Goal: Task Accomplishment & Management: Manage account settings

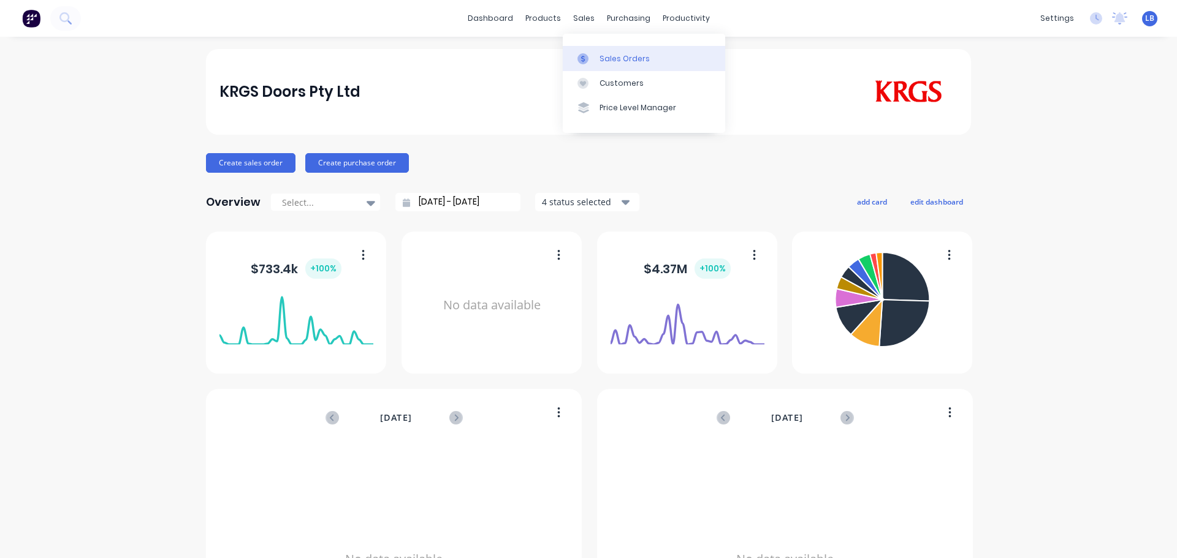
click at [624, 59] on div "Sales Orders" at bounding box center [624, 58] width 50 height 11
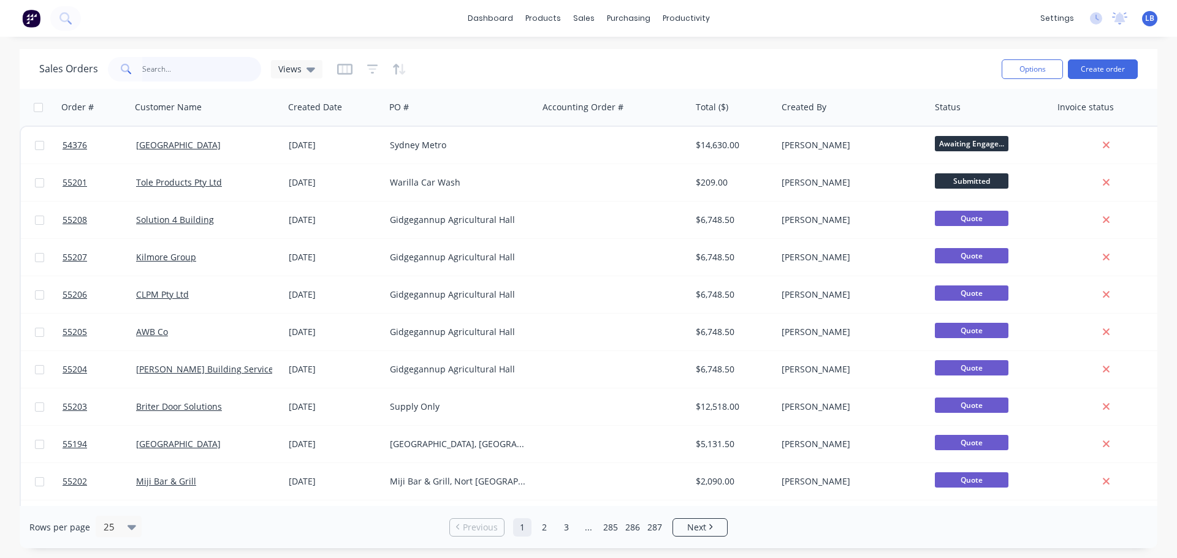
click at [159, 72] on input "text" at bounding box center [202, 69] width 120 height 25
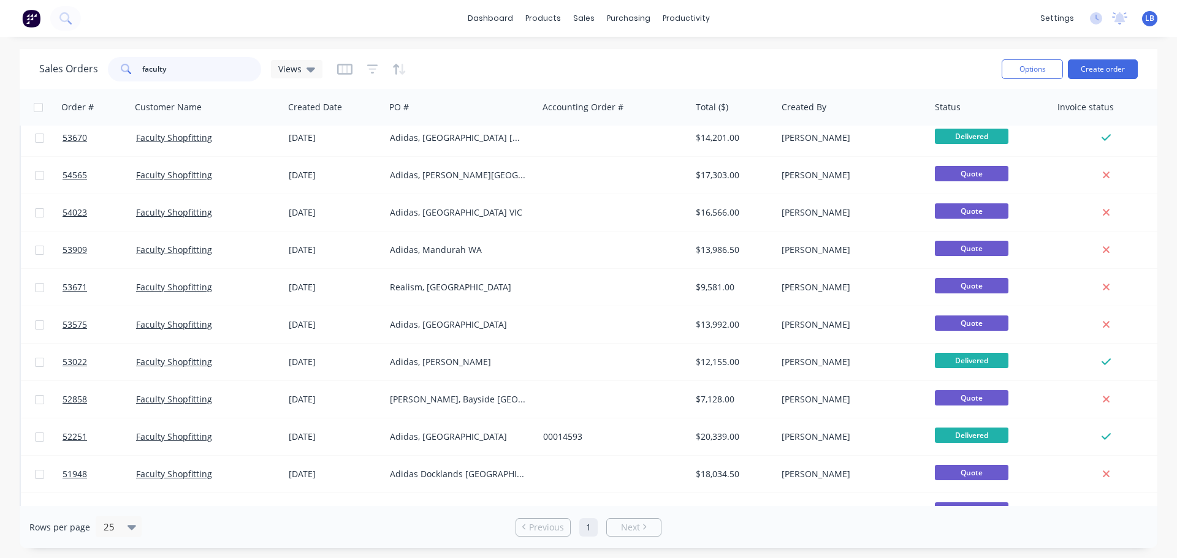
scroll to position [61, 0]
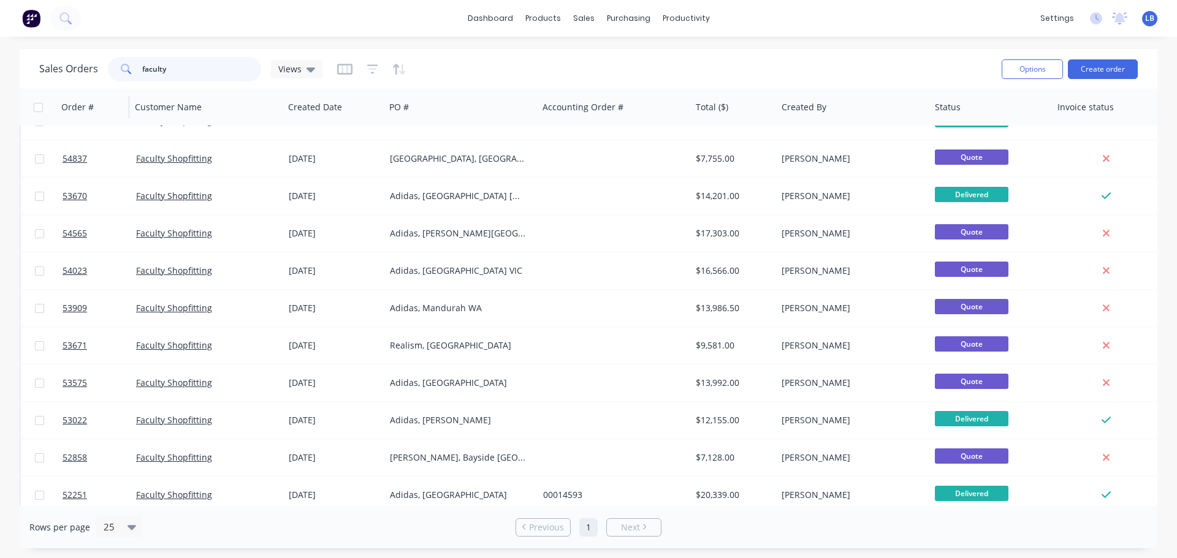
drag, startPoint x: 170, startPoint y: 68, endPoint x: 101, endPoint y: 93, distance: 73.5
click at [102, 93] on div "Sales Orders faculty Views Options Create order Order # Customer Name Created D…" at bounding box center [589, 299] width 1138 height 500
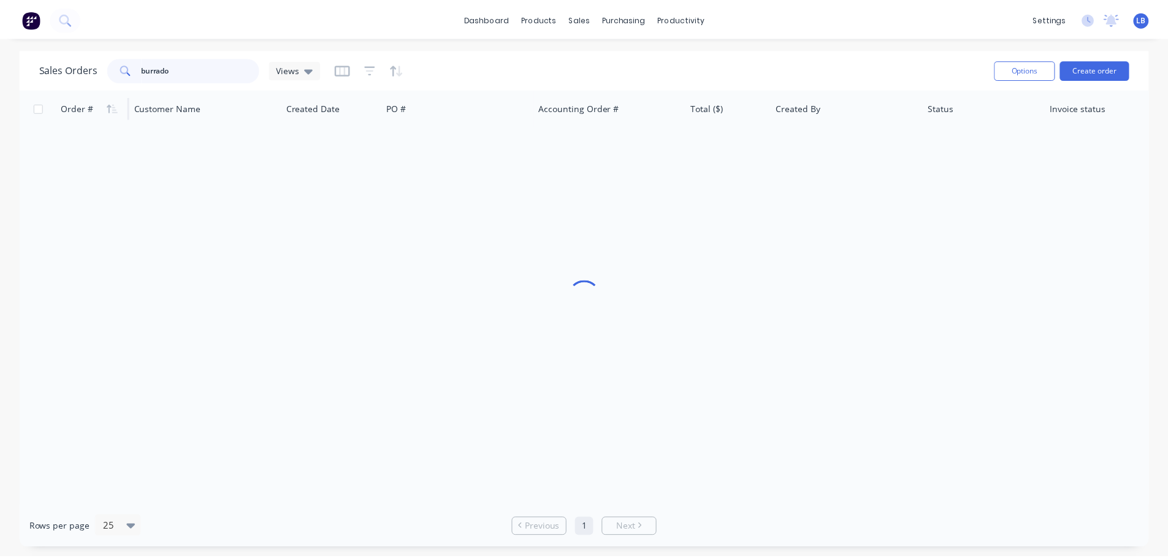
scroll to position [0, 0]
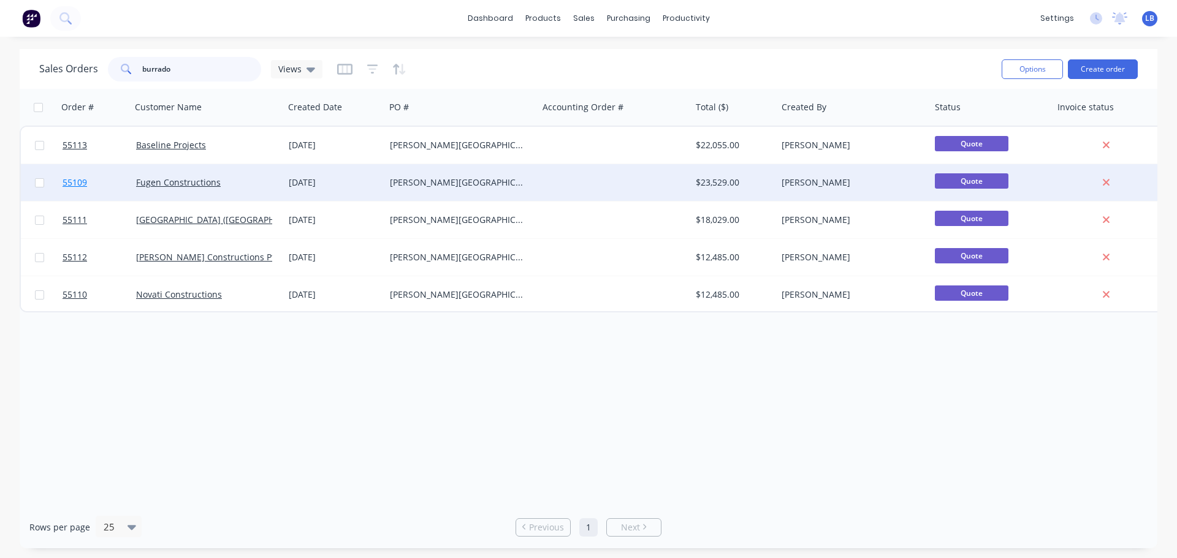
type input "burrado"
click at [75, 180] on span "55109" at bounding box center [75, 183] width 25 height 12
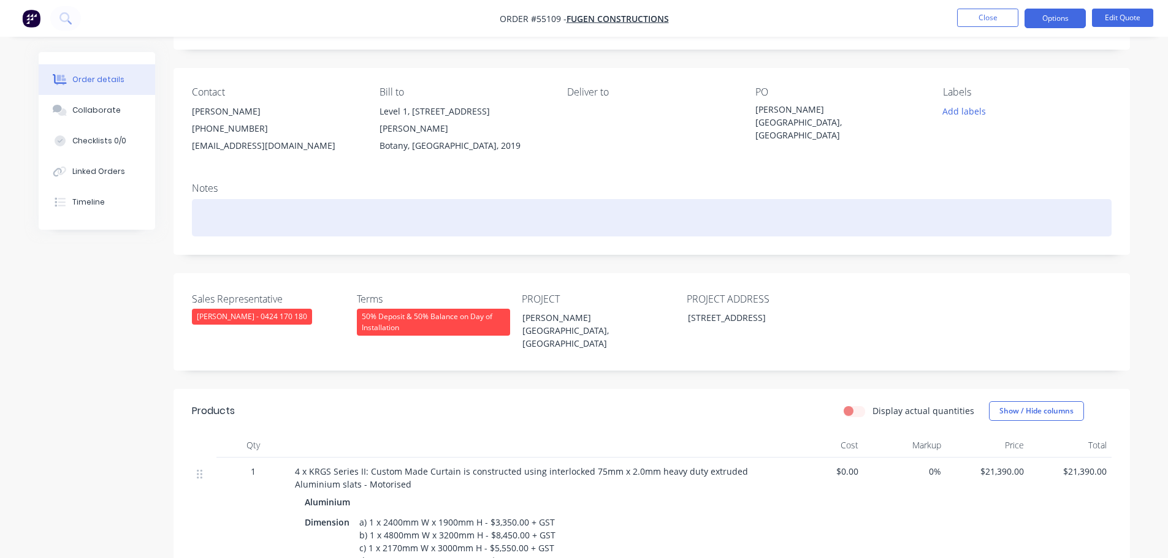
scroll to position [184, 0]
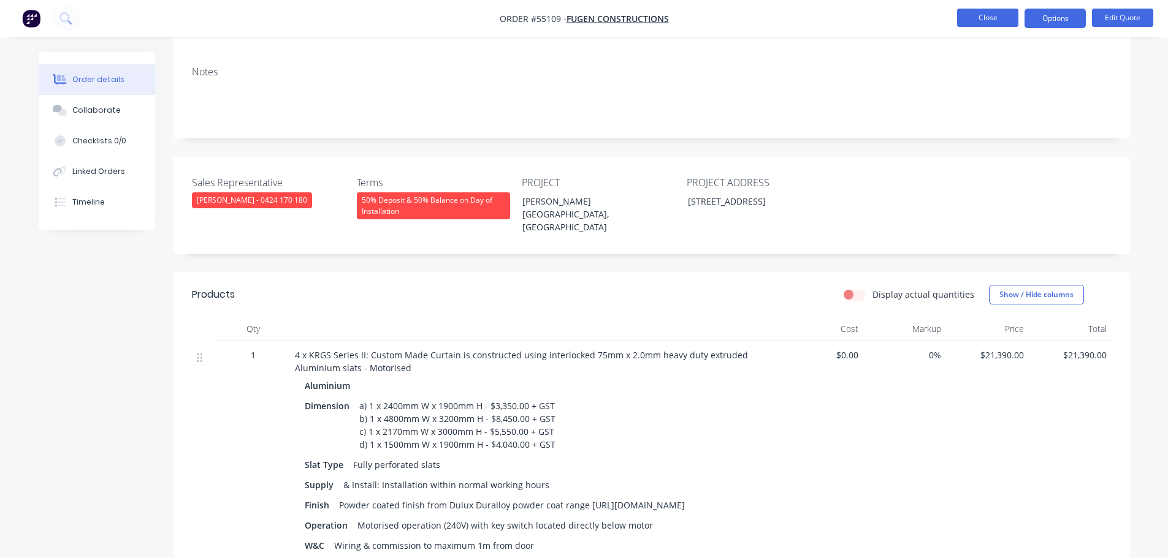
click at [983, 21] on button "Close" at bounding box center [987, 18] width 61 height 18
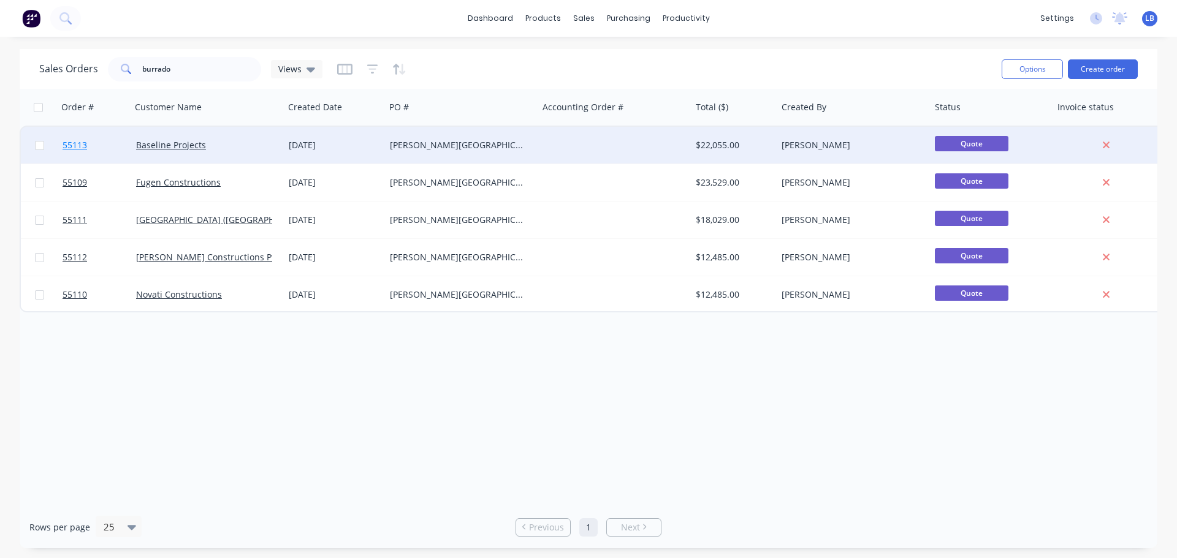
click at [76, 145] on span "55113" at bounding box center [75, 145] width 25 height 12
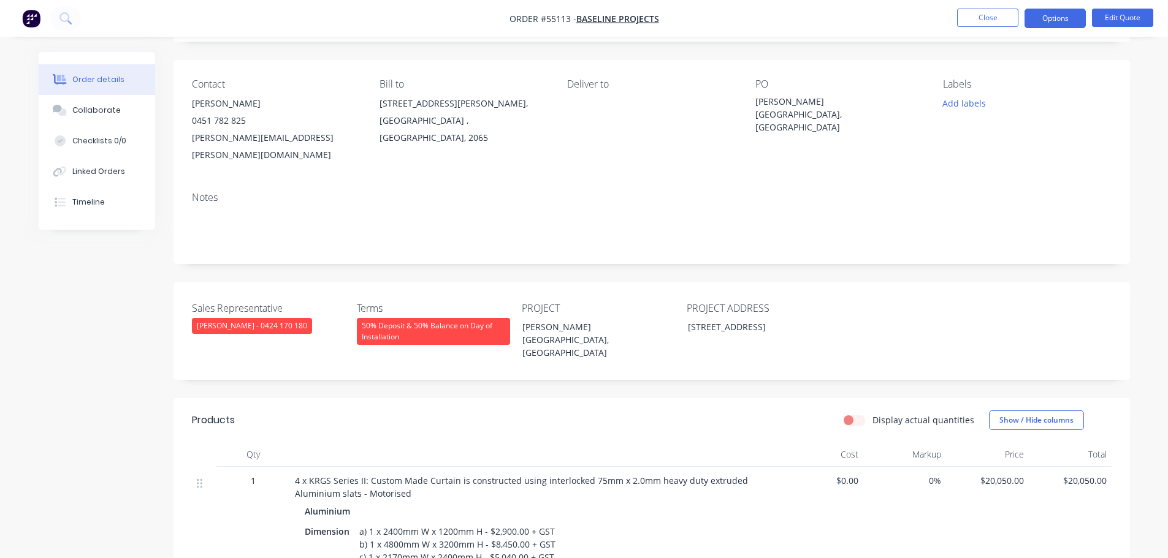
scroll to position [245, 0]
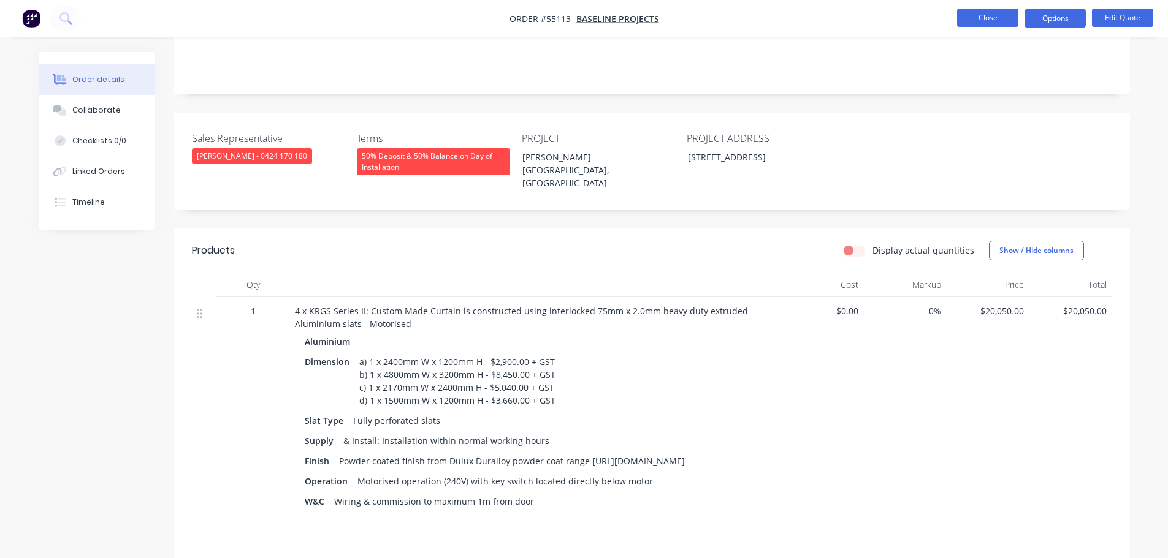
click at [964, 19] on button "Close" at bounding box center [987, 18] width 61 height 18
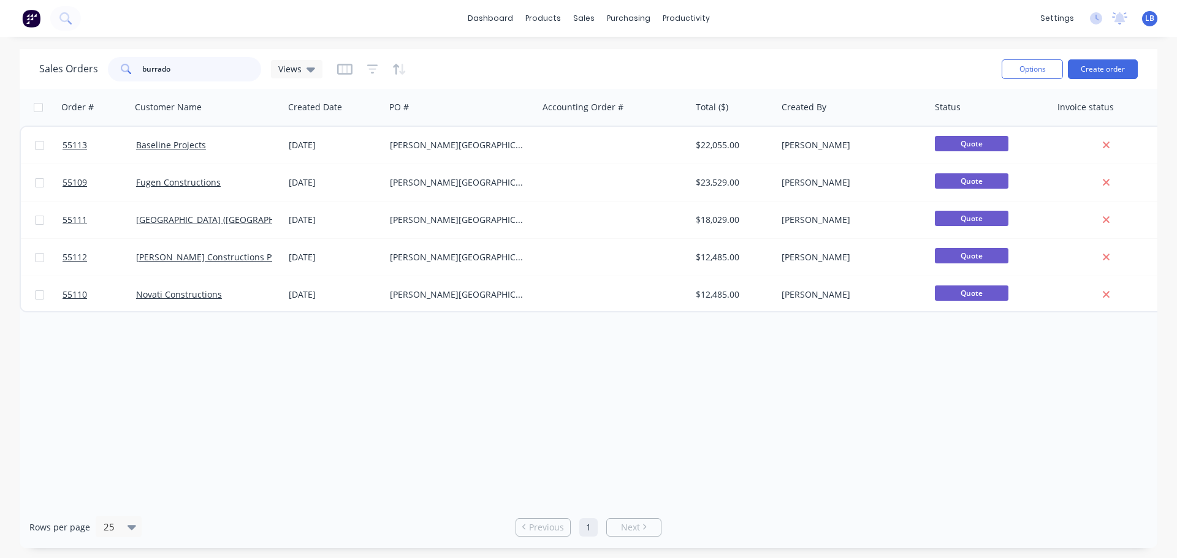
drag, startPoint x: 185, startPoint y: 71, endPoint x: 86, endPoint y: 74, distance: 99.3
click at [86, 74] on div "Sales Orders burrado Views" at bounding box center [180, 69] width 283 height 25
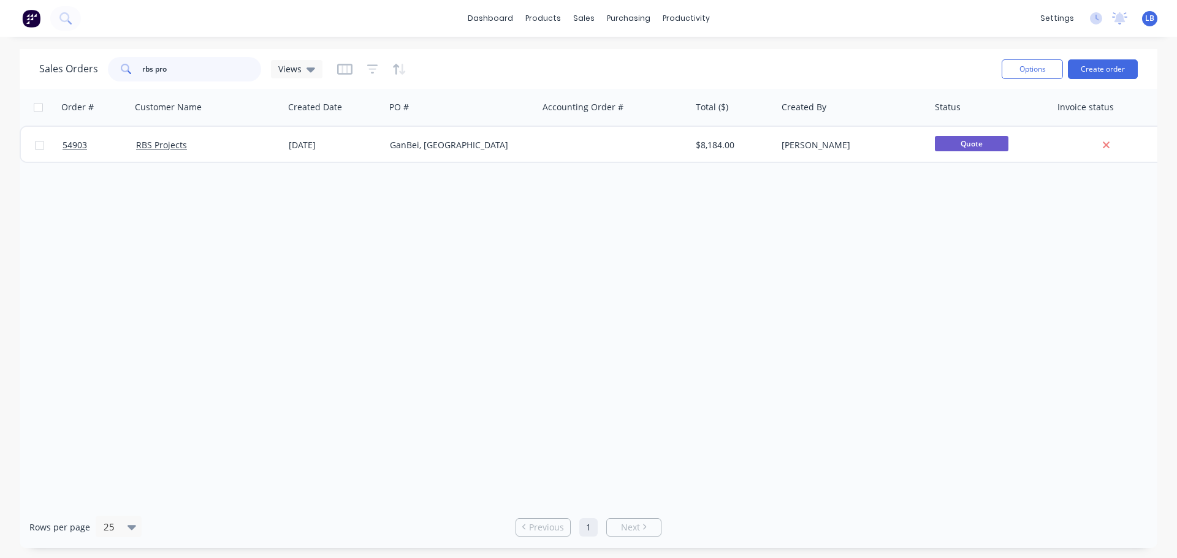
drag, startPoint x: 165, startPoint y: 70, endPoint x: 101, endPoint y: 88, distance: 67.4
click at [101, 88] on div "Sales Orders rbs pro Views Options Create order" at bounding box center [589, 69] width 1138 height 40
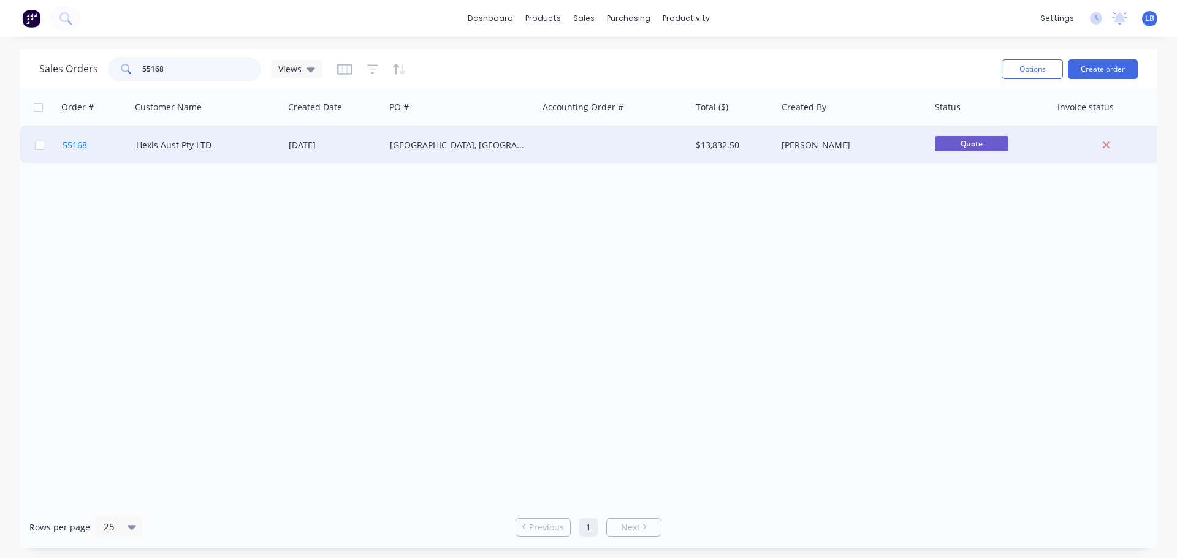
type input "55168"
click at [80, 146] on span "55168" at bounding box center [75, 145] width 25 height 12
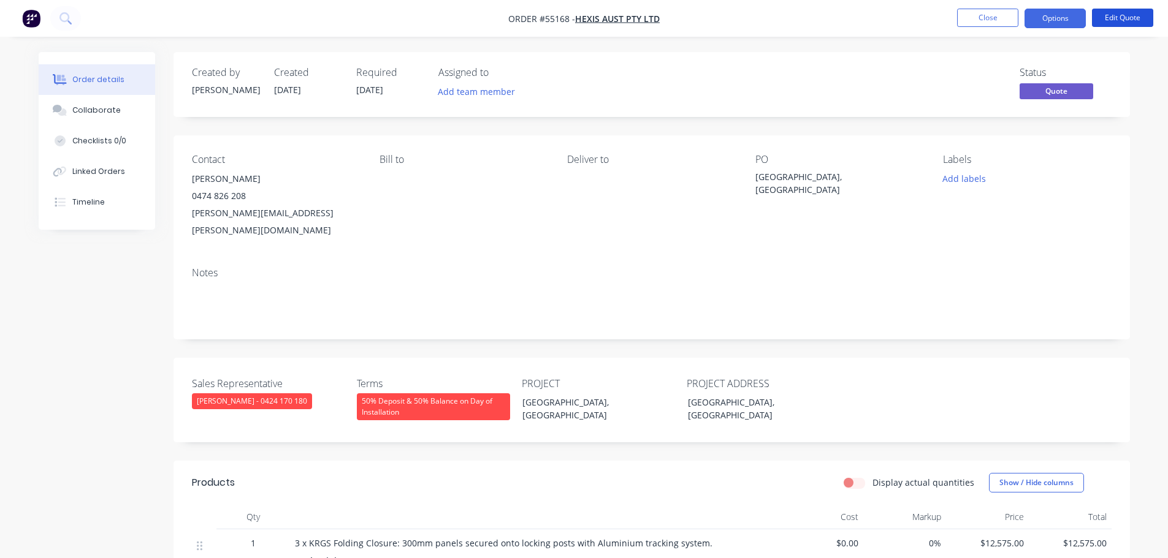
drag, startPoint x: 1113, startPoint y: 25, endPoint x: 1108, endPoint y: 30, distance: 6.9
click at [1112, 27] on li "Edit Quote" at bounding box center [1122, 19] width 61 height 20
click at [1117, 18] on button "Edit Quote" at bounding box center [1122, 18] width 61 height 18
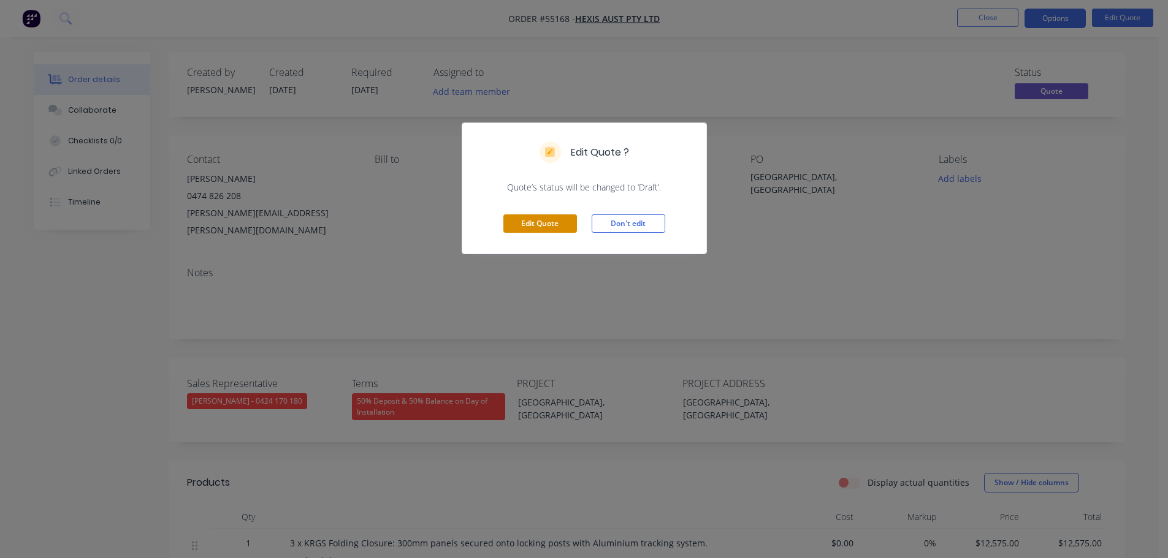
click at [533, 224] on button "Edit Quote" at bounding box center [540, 224] width 74 height 18
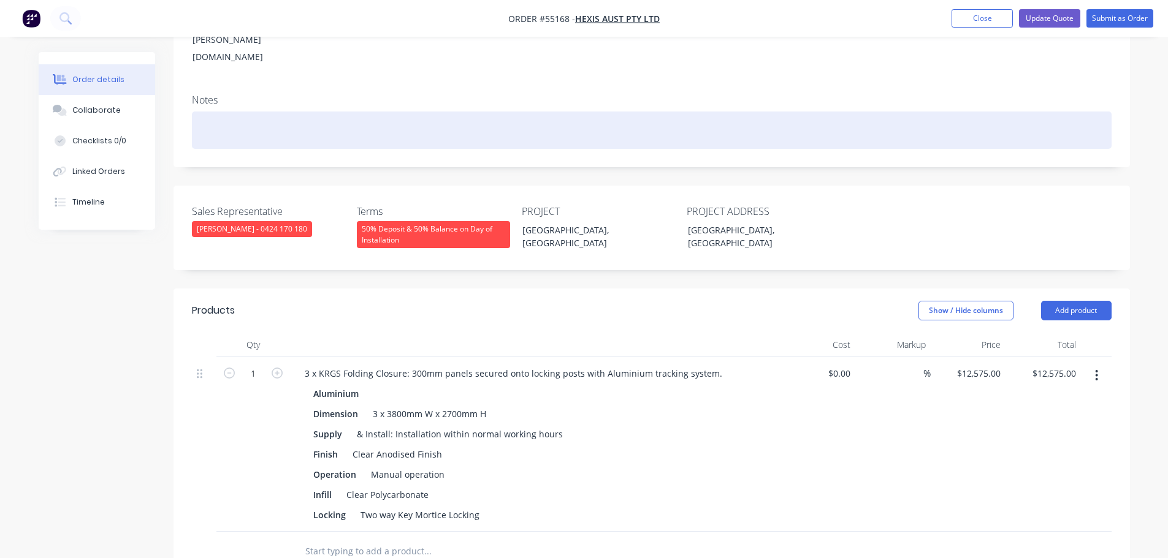
scroll to position [245, 0]
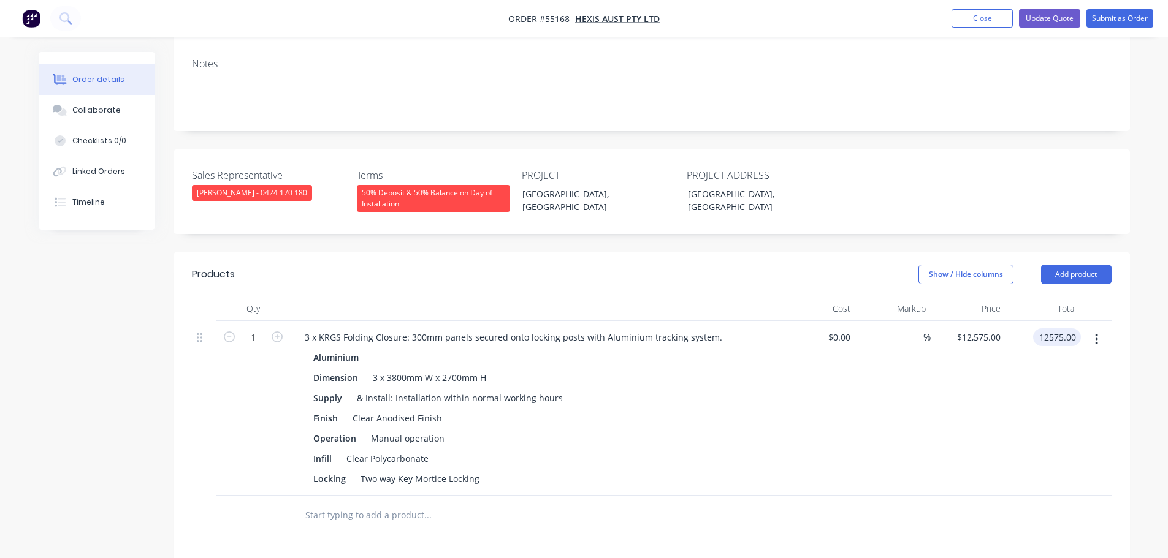
drag, startPoint x: 1074, startPoint y: 284, endPoint x: 1067, endPoint y: 293, distance: 11.3
click at [1073, 329] on input "12575.00" at bounding box center [1059, 338] width 43 height 18
type input "12110"
type input "$12,110.00"
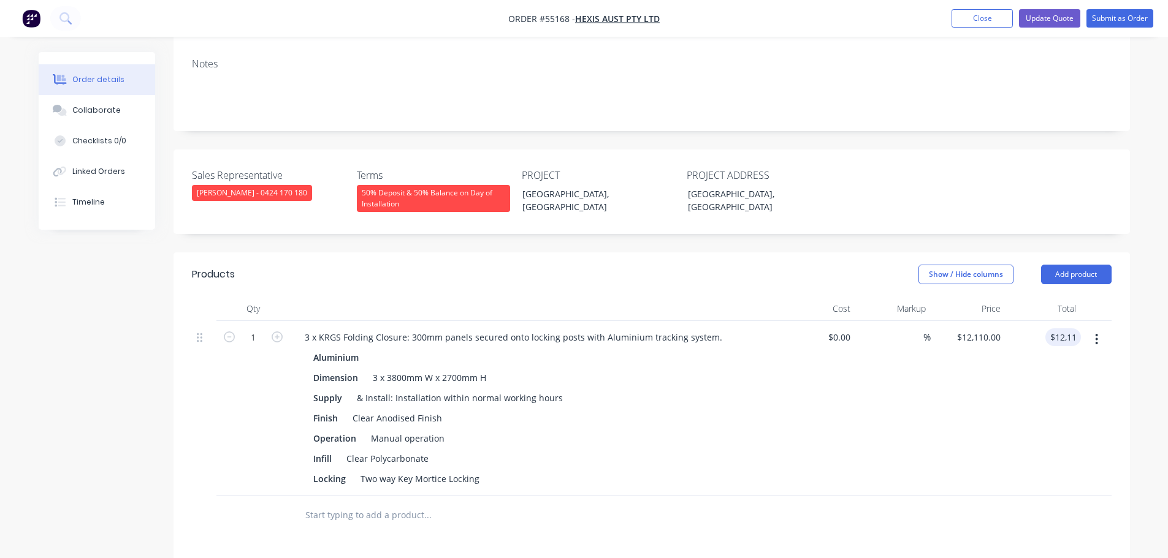
click at [944, 358] on div "$12,110.00 $12,575.00" at bounding box center [967, 408] width 75 height 175
click at [1039, 18] on button "Update Quote" at bounding box center [1049, 18] width 61 height 18
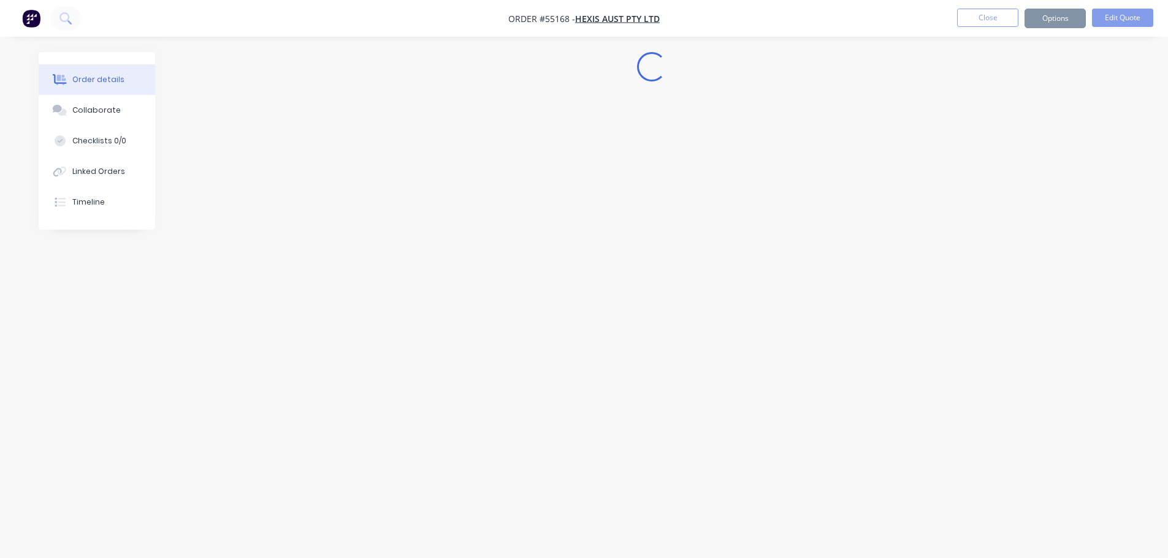
scroll to position [0, 0]
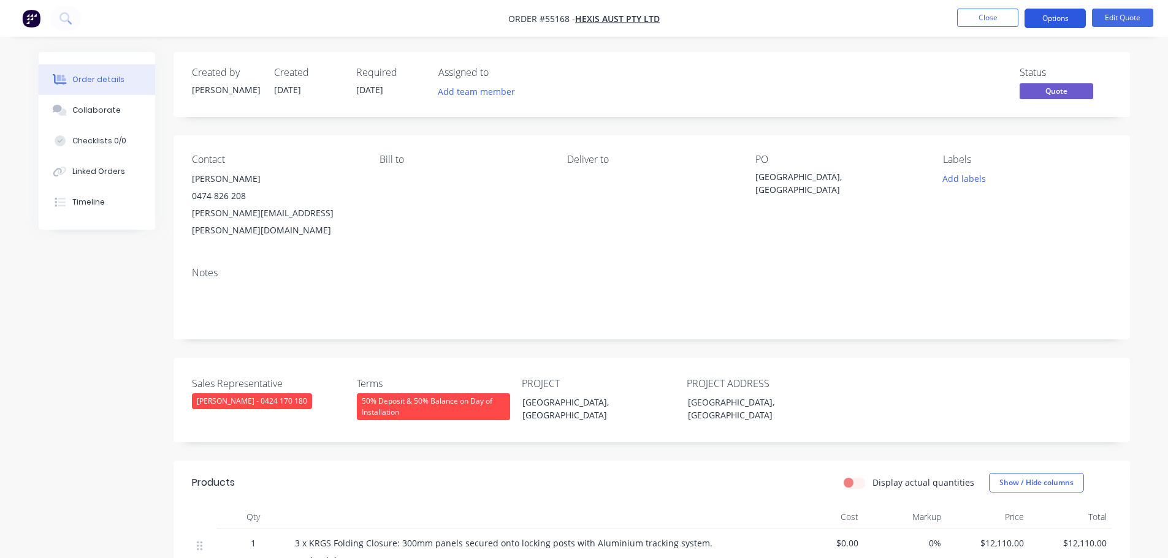
click at [1037, 19] on button "Options" at bounding box center [1054, 19] width 61 height 20
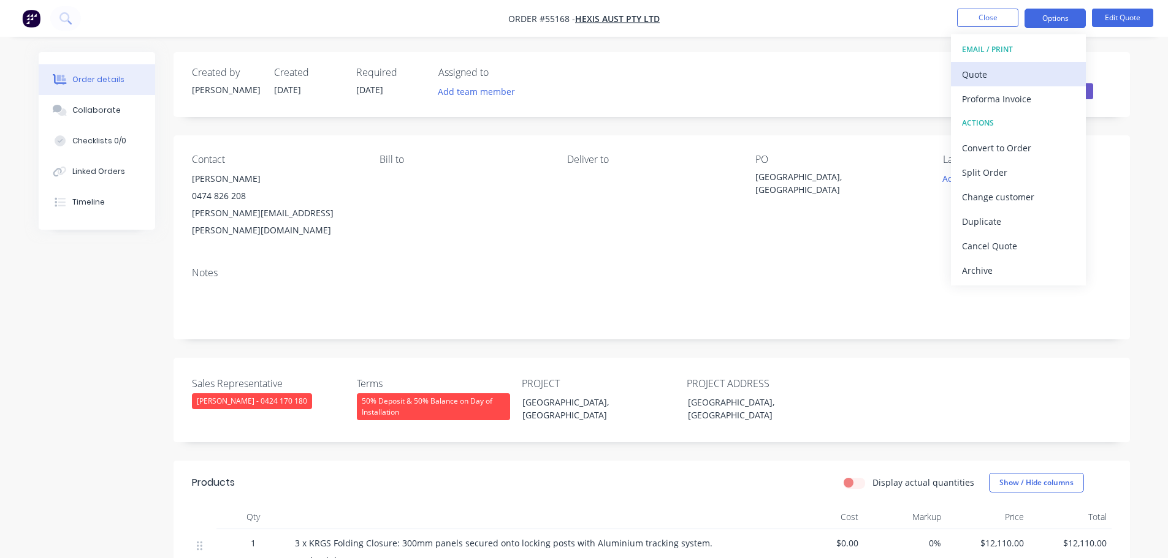
click at [983, 75] on div "Quote" at bounding box center [1018, 75] width 113 height 18
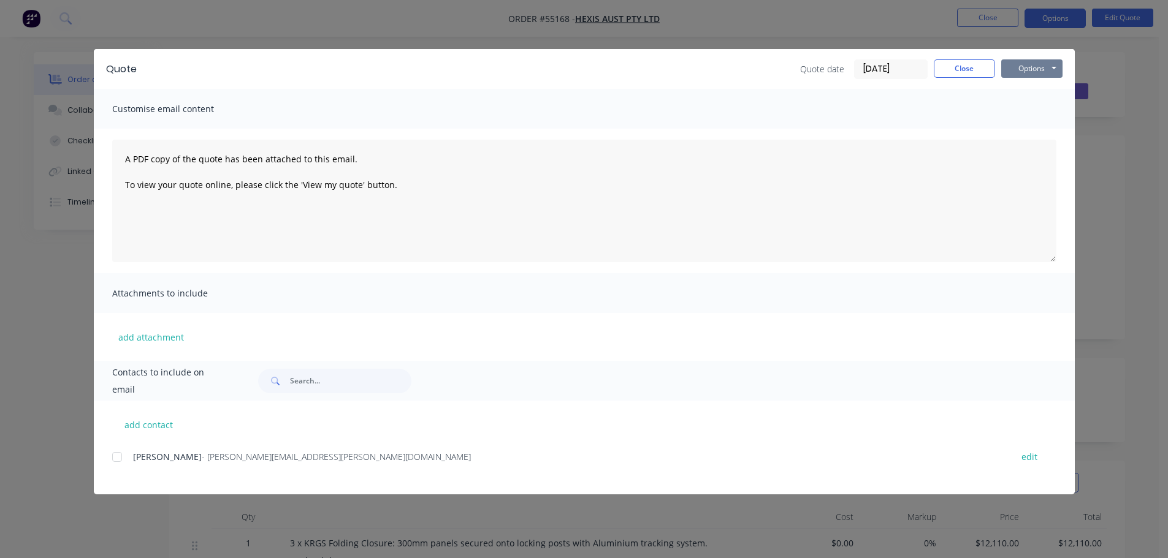
click at [1024, 68] on button "Options" at bounding box center [1031, 68] width 61 height 18
click at [1028, 109] on button "Print" at bounding box center [1040, 111] width 78 height 20
click at [961, 72] on button "Close" at bounding box center [963, 68] width 61 height 18
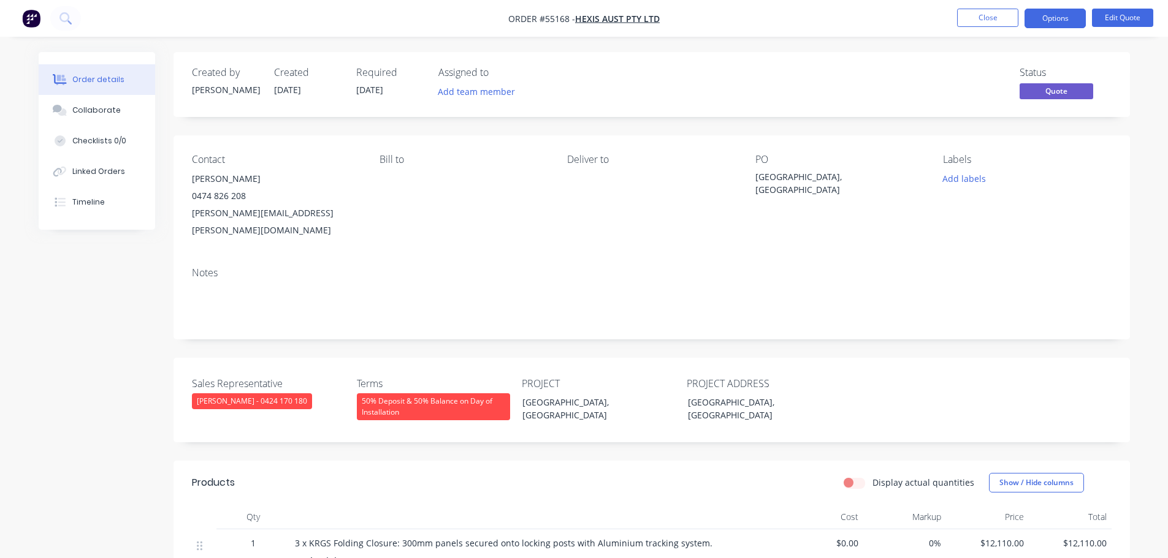
click at [231, 213] on div "lee.farrell@hexisgroup.com" at bounding box center [276, 222] width 168 height 34
copy div "lee.farrell@hexisgroup.com"
click at [246, 198] on span at bounding box center [246, 196] width 0 height 12
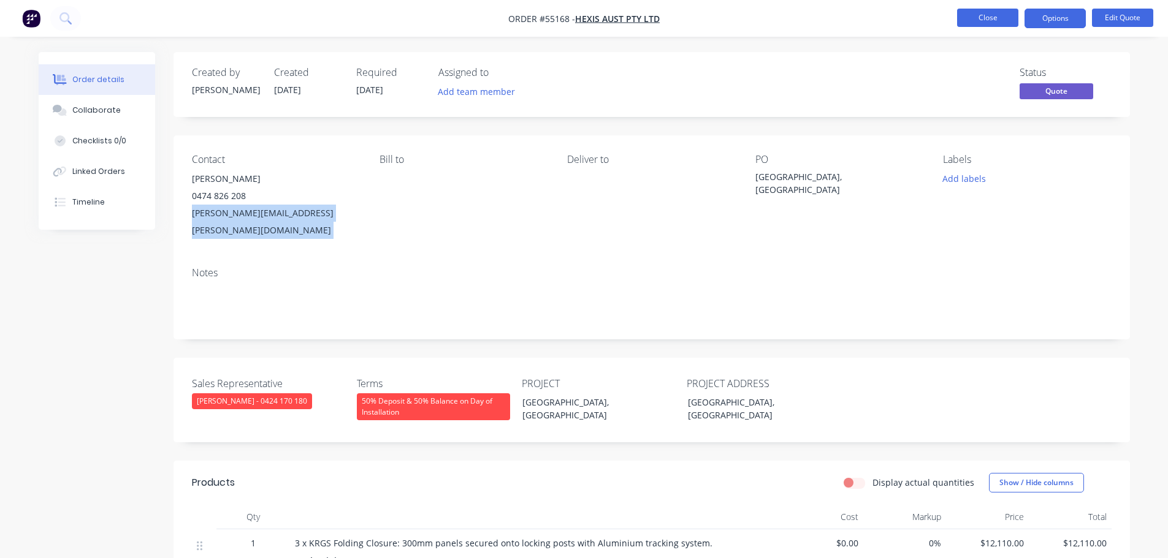
click at [962, 22] on button "Close" at bounding box center [987, 18] width 61 height 18
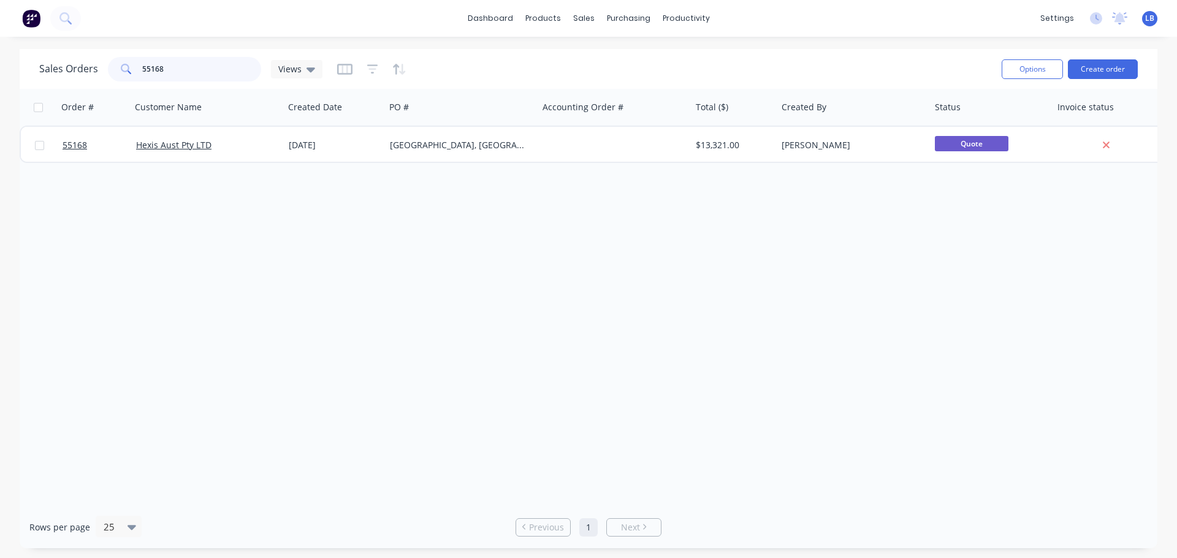
drag, startPoint x: 162, startPoint y: 66, endPoint x: 137, endPoint y: 72, distance: 26.3
click at [137, 72] on div "55168" at bounding box center [184, 69] width 153 height 25
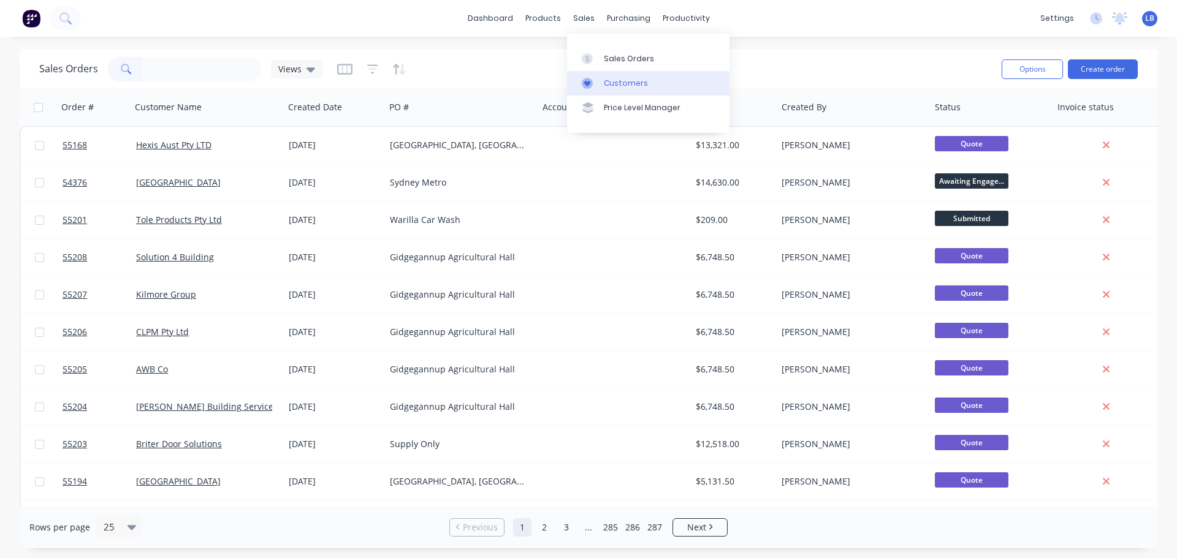
click at [629, 86] on div "Customers" at bounding box center [626, 83] width 44 height 11
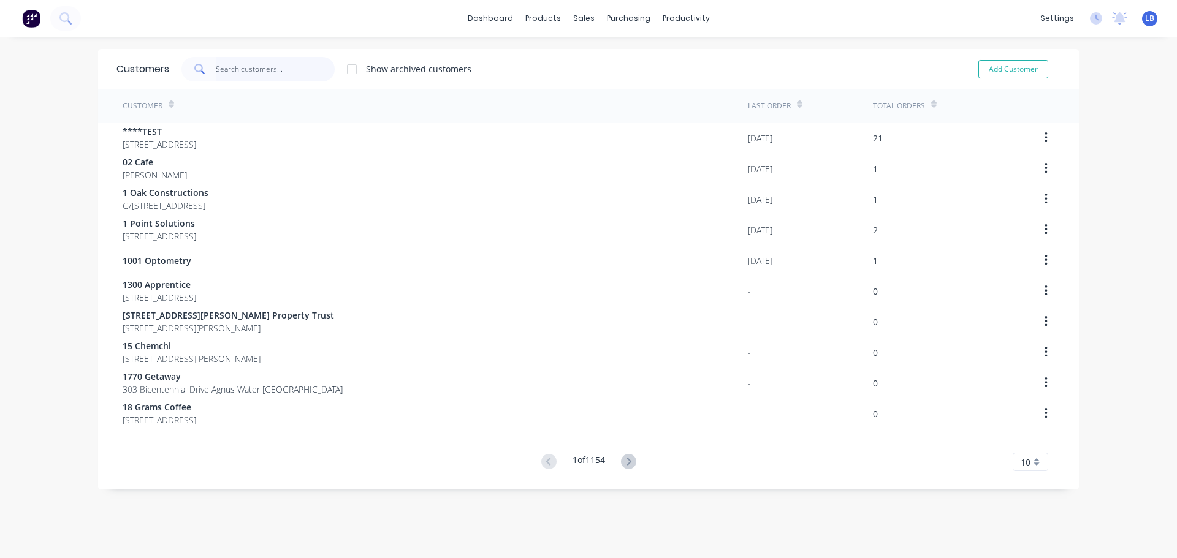
click at [242, 64] on input "text" at bounding box center [276, 69] width 120 height 25
click at [618, 85] on div "Customers" at bounding box center [621, 83] width 44 height 11
click at [243, 72] on input "text" at bounding box center [276, 69] width 120 height 25
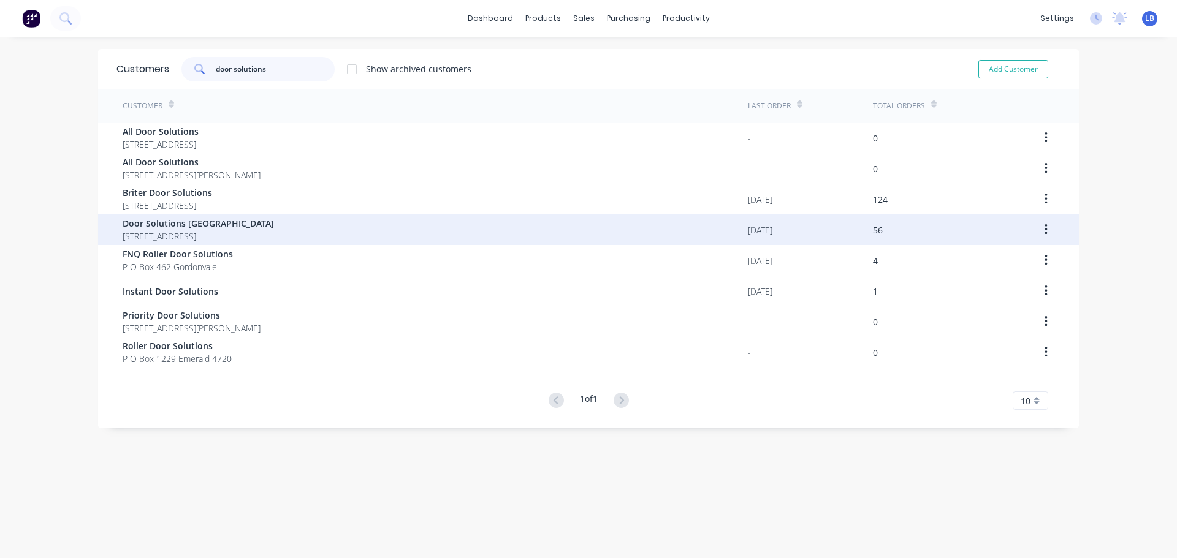
type input "door solutions"
click at [142, 222] on span "Door Solutions [GEOGRAPHIC_DATA]" at bounding box center [198, 223] width 151 height 13
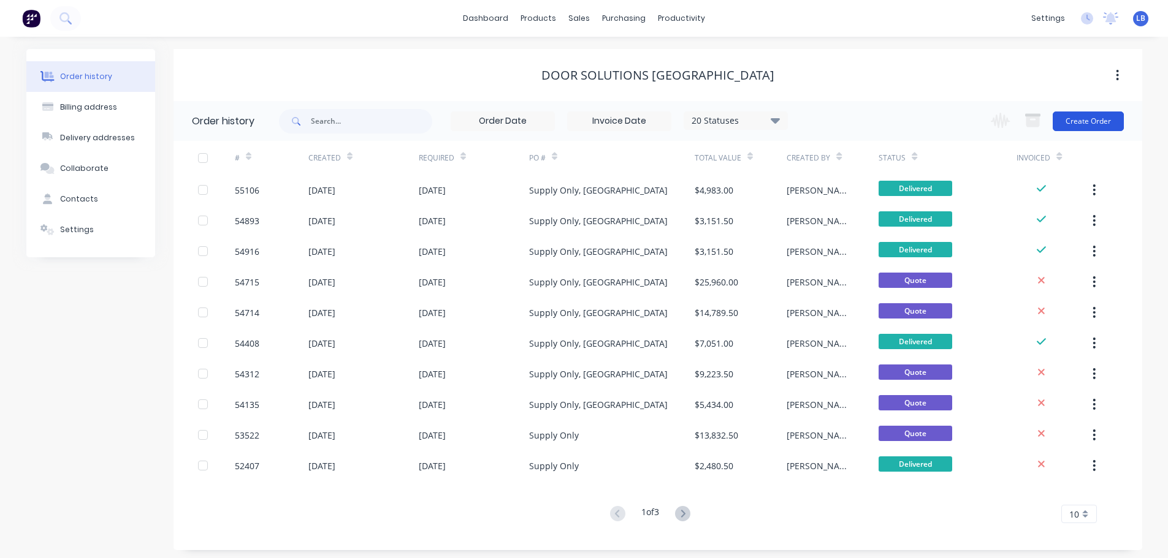
click at [1086, 128] on button "Create Order" at bounding box center [1087, 122] width 71 height 20
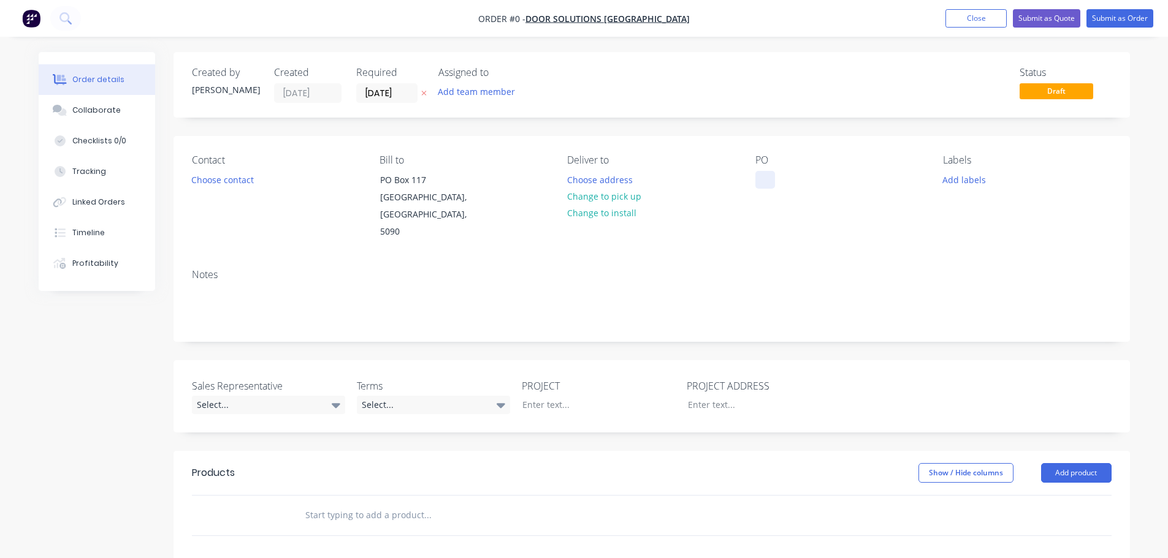
click at [767, 174] on div at bounding box center [765, 180] width 20 height 18
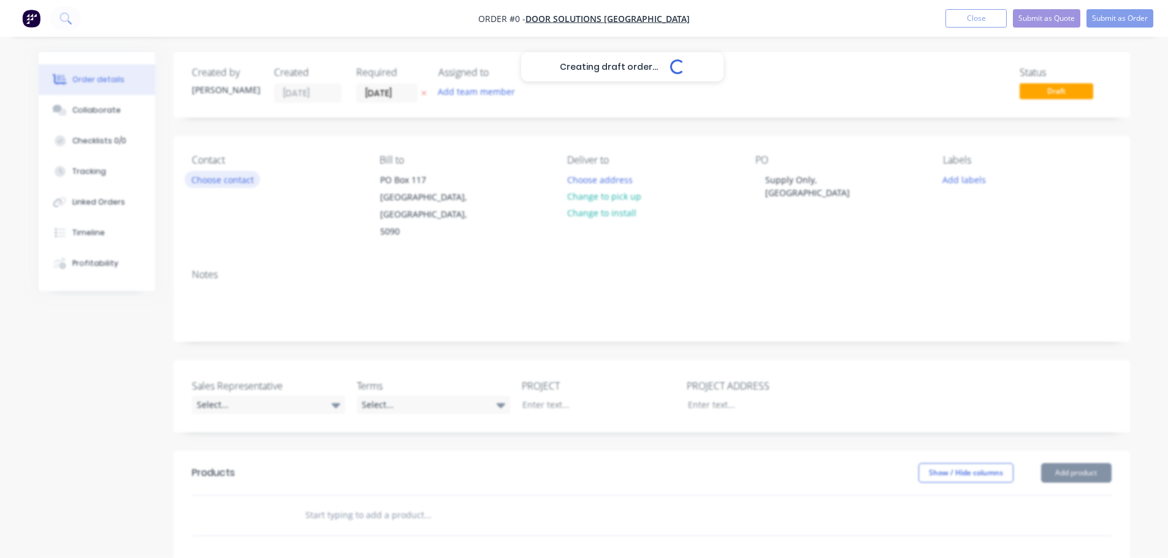
click at [228, 180] on div "Creating draft order... Loading... Order details Collaborate Checklists 0/0 Tra…" at bounding box center [584, 450] width 1116 height 797
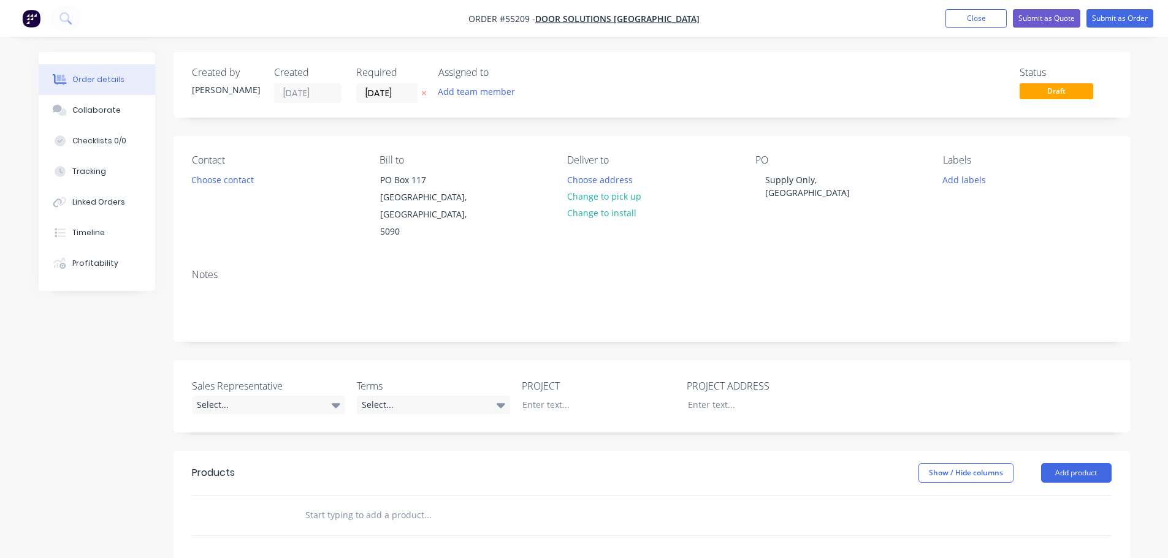
click at [231, 177] on button "Choose contact" at bounding box center [221, 179] width 75 height 17
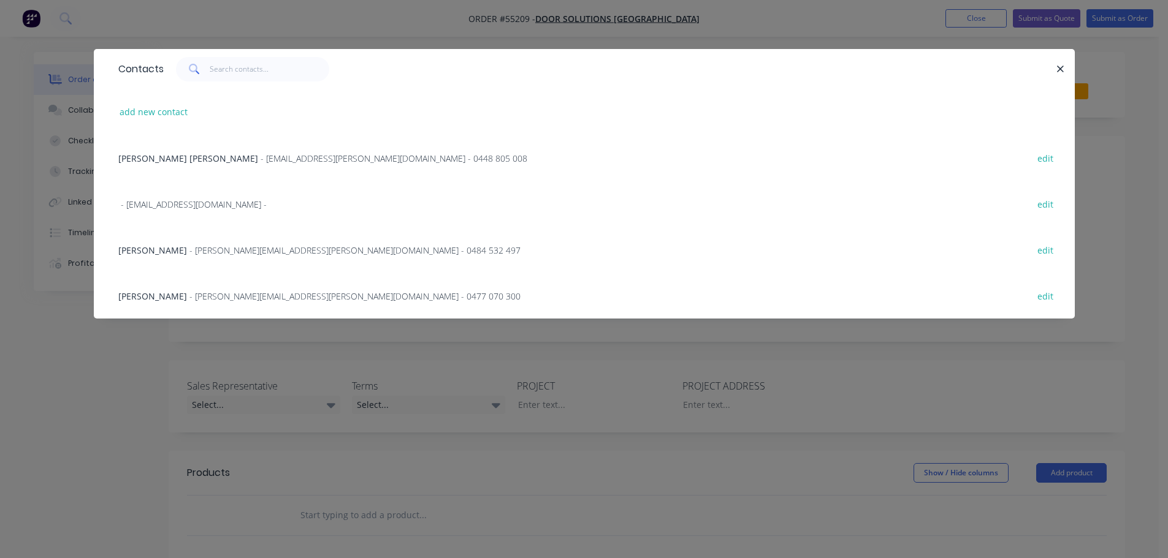
click at [165, 301] on span "Jared Thompson" at bounding box center [152, 297] width 69 height 12
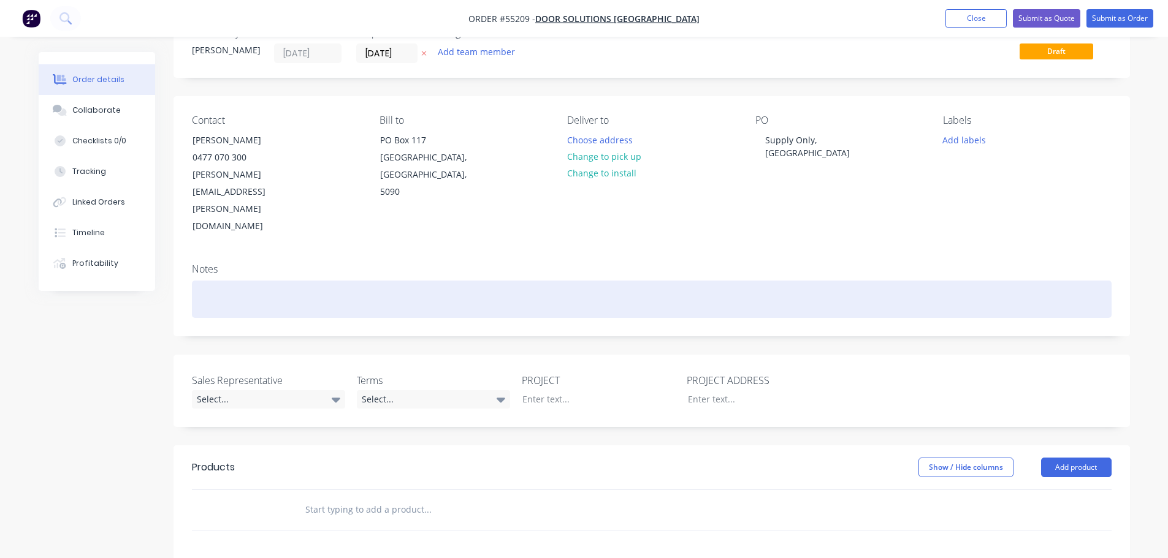
scroll to position [61, 0]
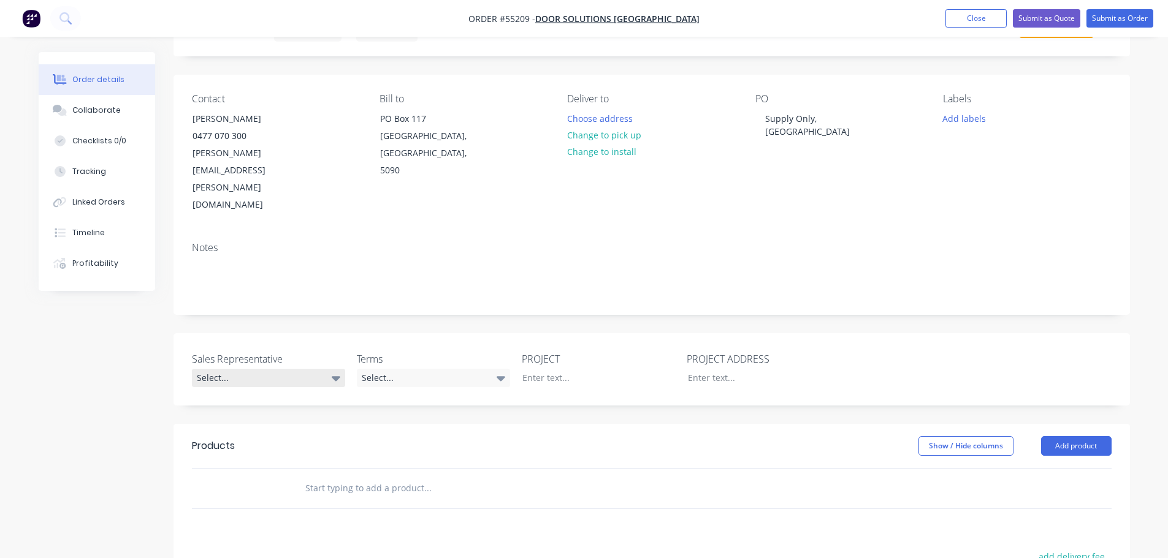
click at [230, 369] on div "Select..." at bounding box center [268, 378] width 153 height 18
click at [245, 401] on div "[PERSON_NAME] - 0424 185 195" at bounding box center [261, 402] width 120 height 16
click at [405, 369] on div "Select..." at bounding box center [433, 378] width 153 height 18
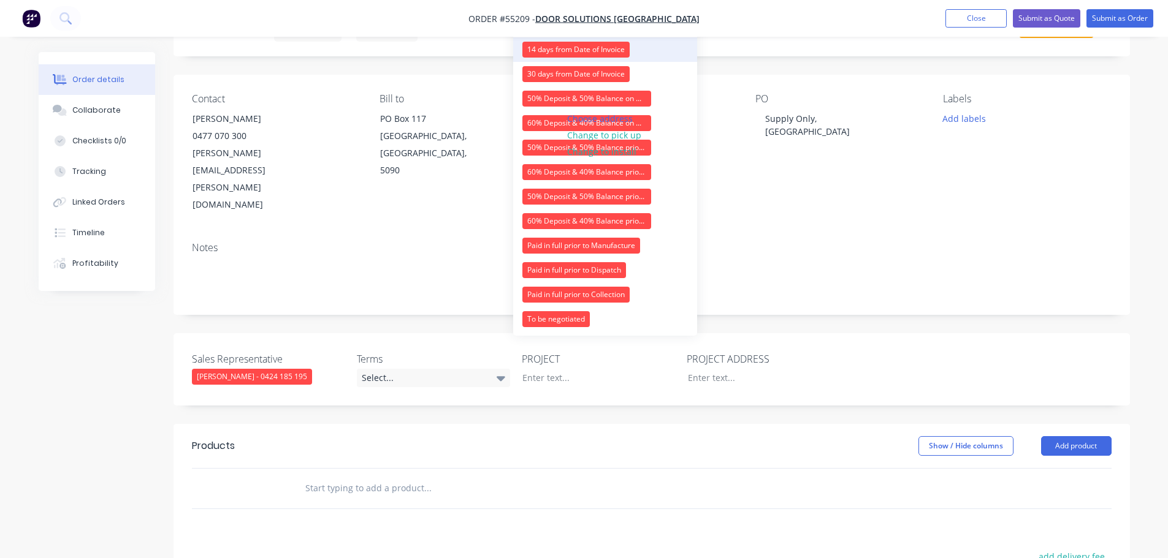
click at [577, 51] on div "14 days from Date of Invoice" at bounding box center [575, 50] width 107 height 16
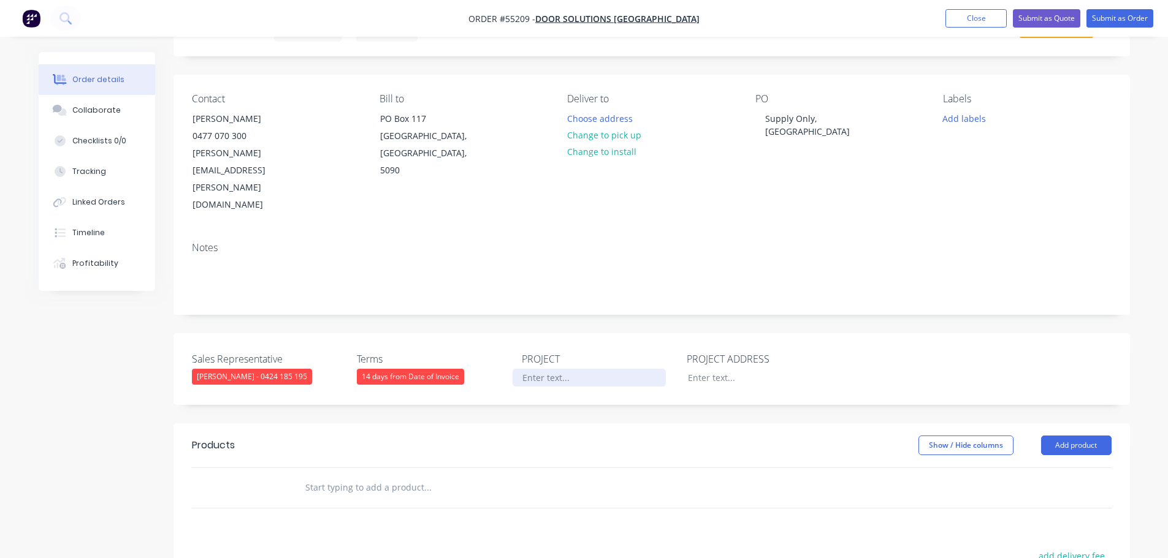
click at [539, 369] on div at bounding box center [588, 378] width 153 height 18
click at [802, 118] on div "Supply Only, [GEOGRAPHIC_DATA]" at bounding box center [831, 125] width 153 height 31
click at [800, 118] on div "Supply Only, [GEOGRAPHIC_DATA]" at bounding box center [831, 125] width 153 height 31
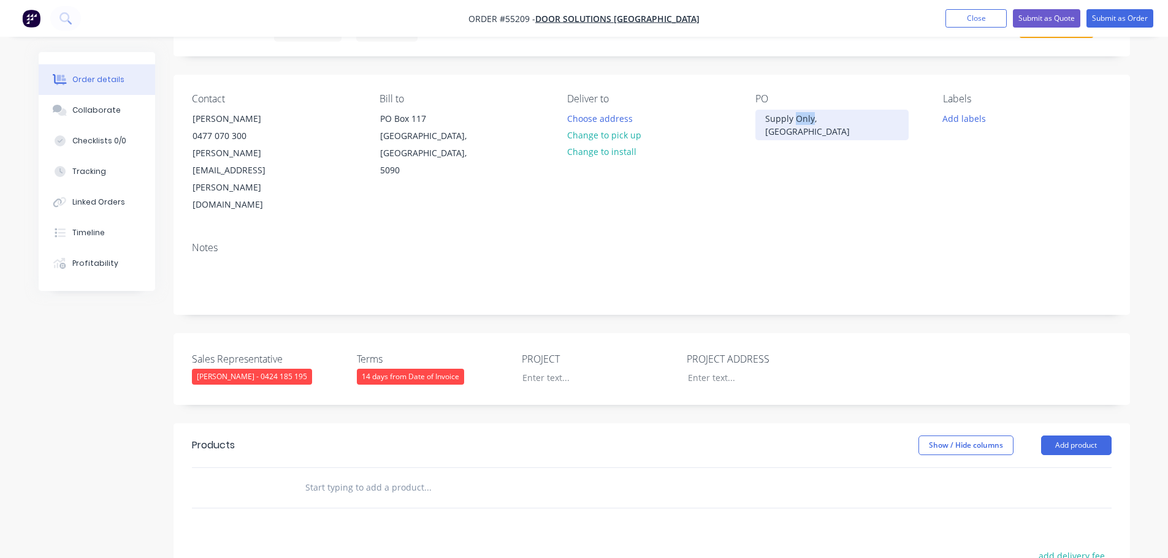
click at [800, 118] on div "Supply Only, [GEOGRAPHIC_DATA]" at bounding box center [831, 125] width 153 height 31
copy div "Supply Only, [GEOGRAPHIC_DATA]"
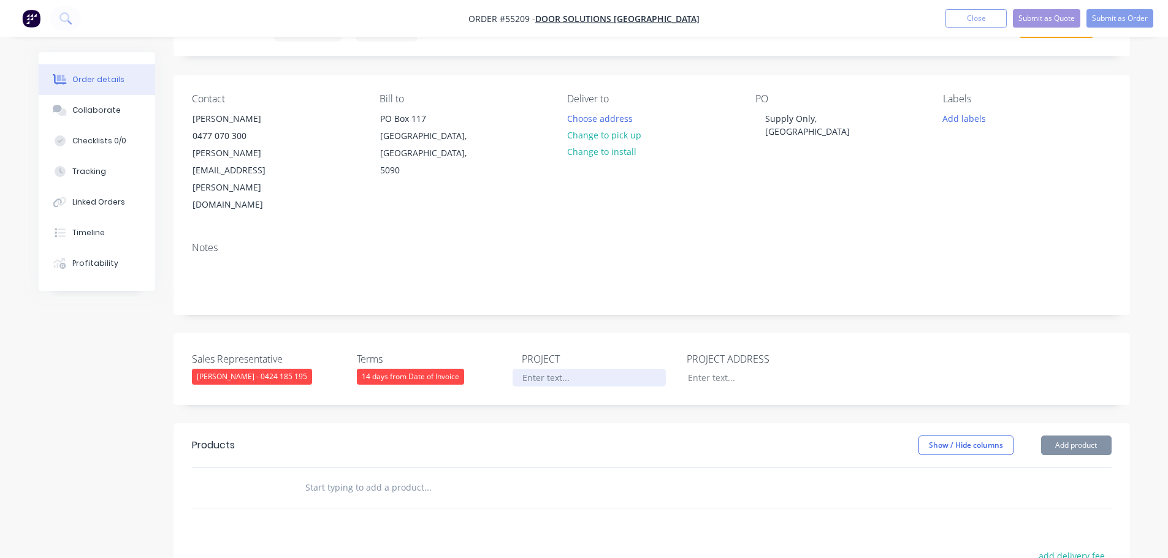
click at [533, 369] on div at bounding box center [588, 378] width 153 height 18
paste div
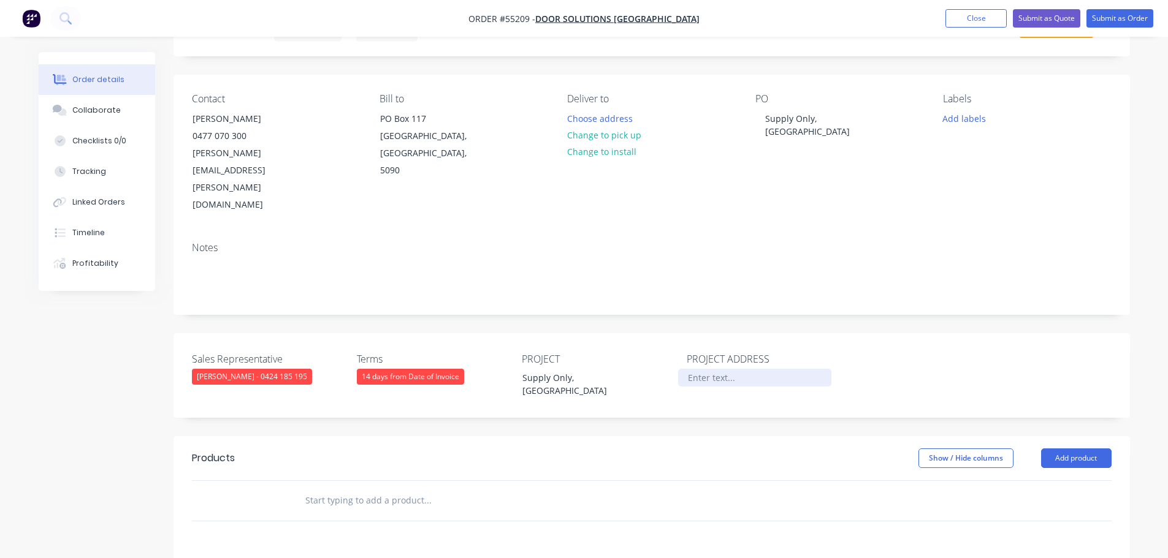
click at [699, 369] on div at bounding box center [754, 378] width 153 height 18
paste div
click at [738, 369] on div "Supply Only, [GEOGRAPHIC_DATA]" at bounding box center [754, 384] width 153 height 31
click at [1059, 449] on button "Add product" at bounding box center [1076, 459] width 70 height 20
click at [1041, 481] on div "Product catalogue" at bounding box center [1053, 490] width 94 height 18
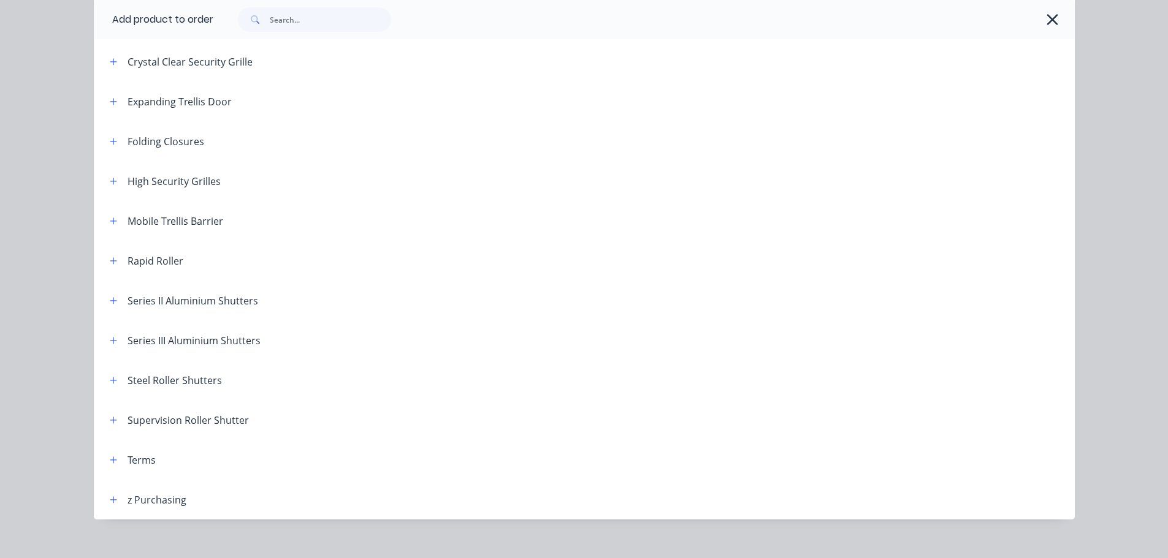
scroll to position [347, 0]
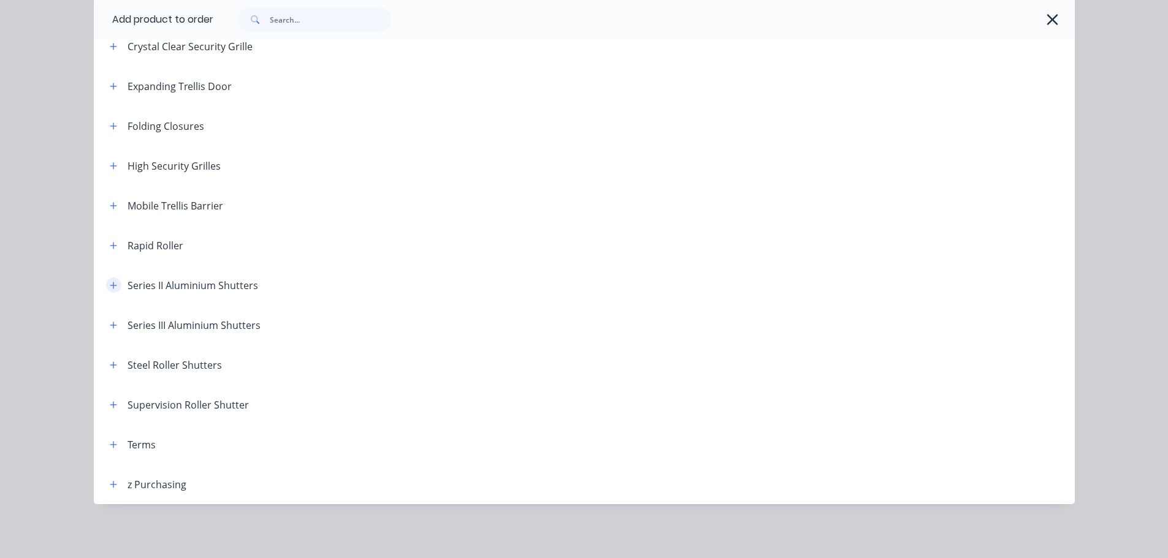
click at [110, 283] on icon "button" at bounding box center [113, 285] width 7 height 9
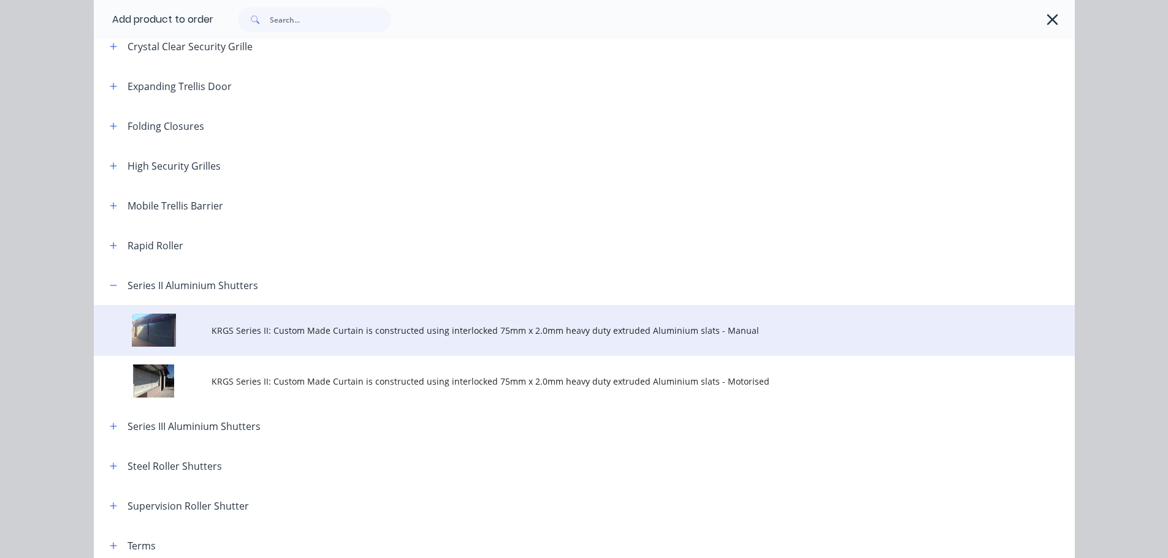
click at [235, 325] on span "KRGS Series II: Custom Made Curtain is constructed using interlocked 75mm x 2.0…" at bounding box center [556, 330] width 690 height 13
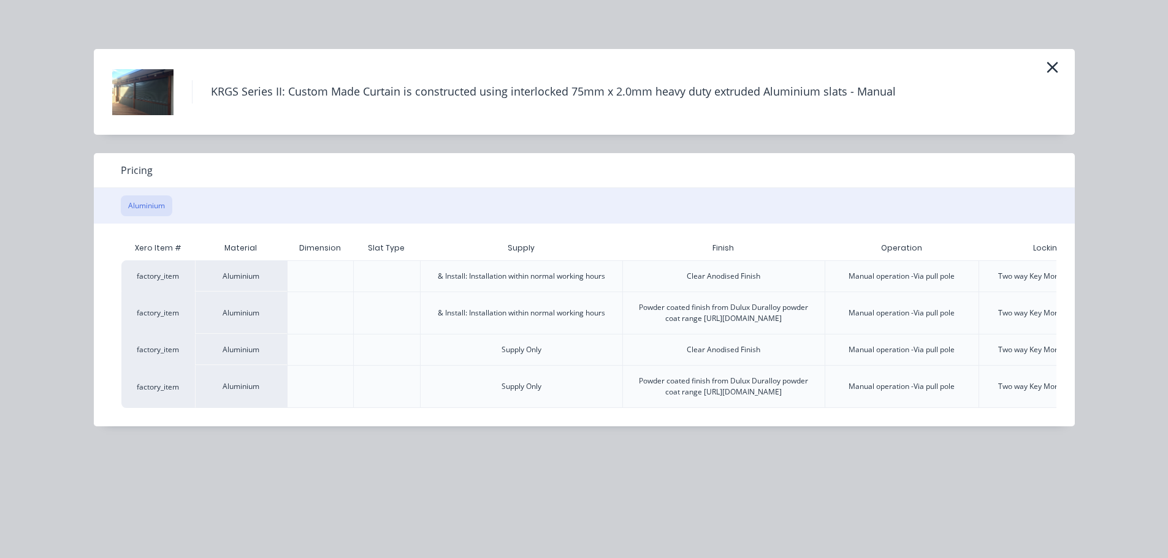
scroll to position [0, 127]
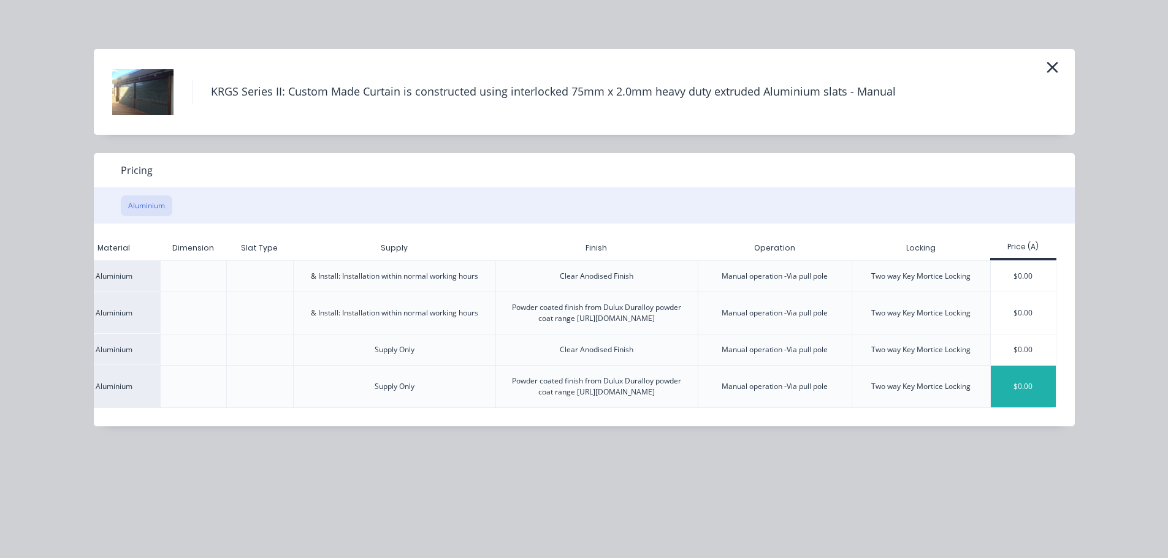
click at [1016, 403] on div "$0.00" at bounding box center [1023, 387] width 66 height 42
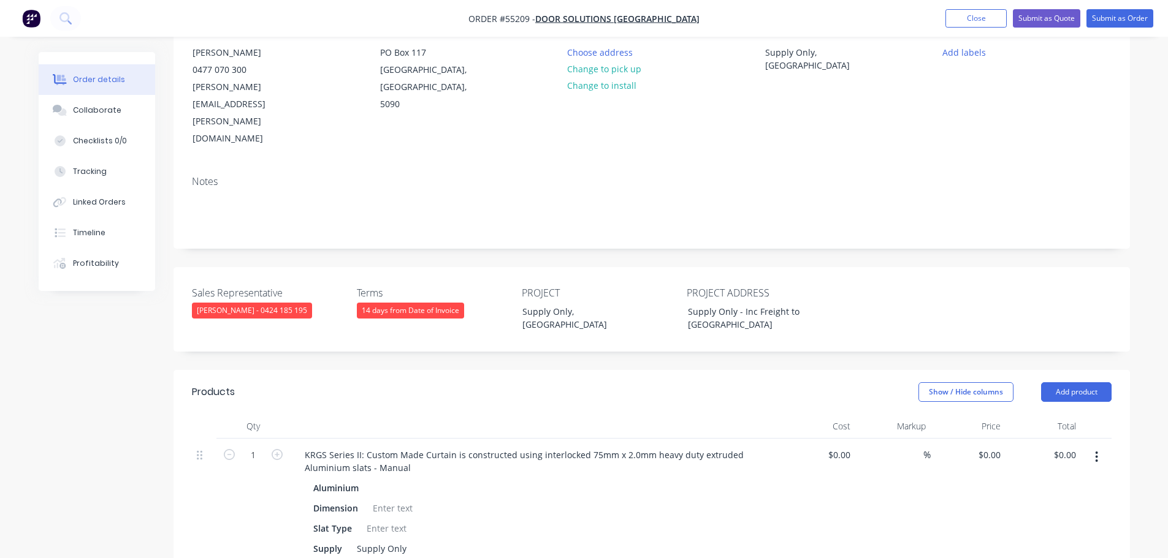
scroll to position [245, 0]
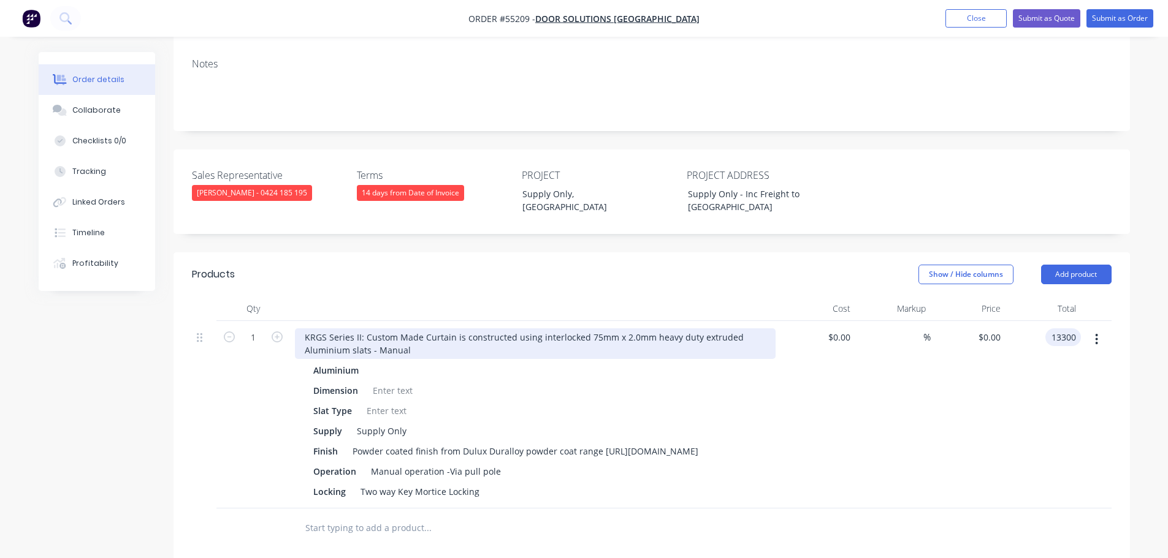
type input "13300"
type input "$13,300.00"
click at [305, 329] on div "KRGS Series II: Custom Made Curtain is constructed using interlocked 75mm x 2.0…" at bounding box center [535, 344] width 481 height 31
click at [302, 329] on div "KRGS Series II: Custom Made Curtain is constructed using interlocked 75mm x 2.0…" at bounding box center [535, 344] width 481 height 31
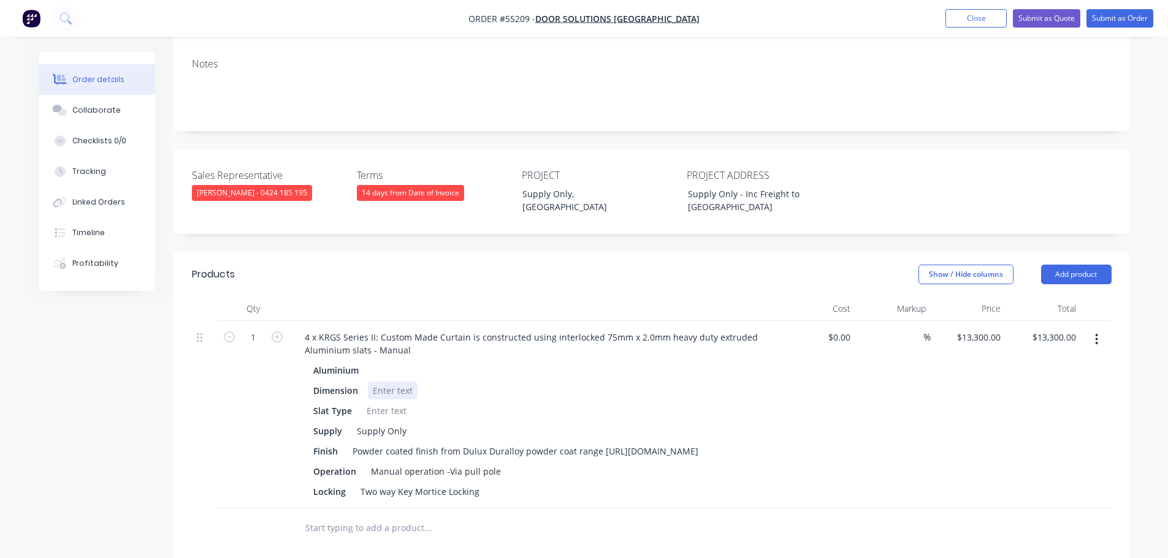
click at [378, 382] on div at bounding box center [393, 391] width 50 height 18
click at [381, 382] on div at bounding box center [393, 391] width 50 height 18
click at [392, 382] on div "Dimension 4 x" at bounding box center [532, 391] width 449 height 18
click at [389, 382] on div "4 x" at bounding box center [378, 391] width 21 height 18
click at [384, 402] on div at bounding box center [387, 411] width 50 height 18
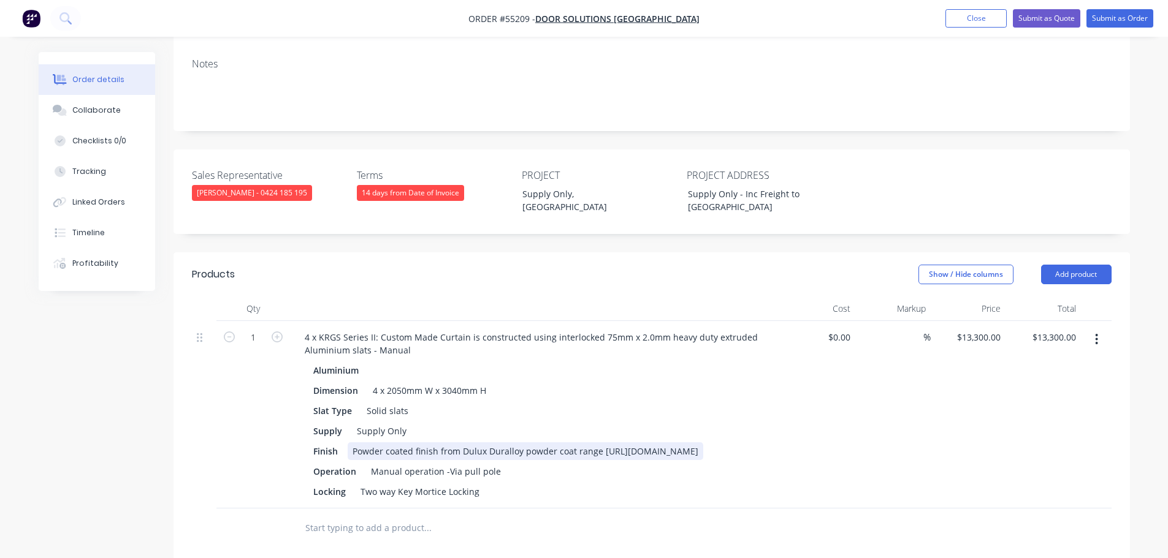
click at [610, 443] on div "Powder coated finish from Dulux Duralloy powder coat range [URL][DOMAIN_NAME]" at bounding box center [525, 452] width 355 height 18
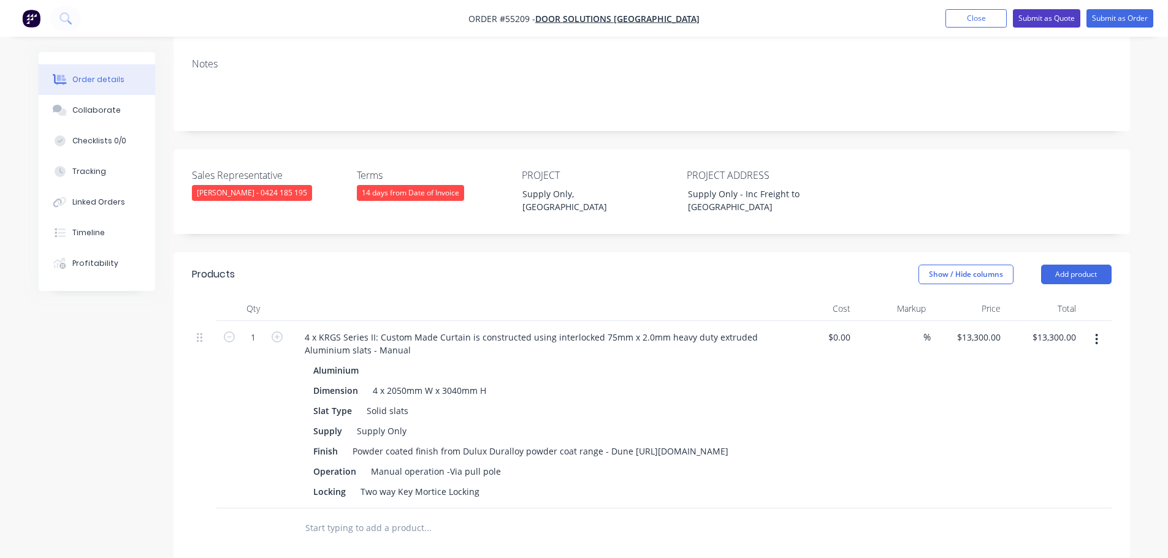
click at [1039, 19] on button "Submit as Quote" at bounding box center [1046, 18] width 67 height 18
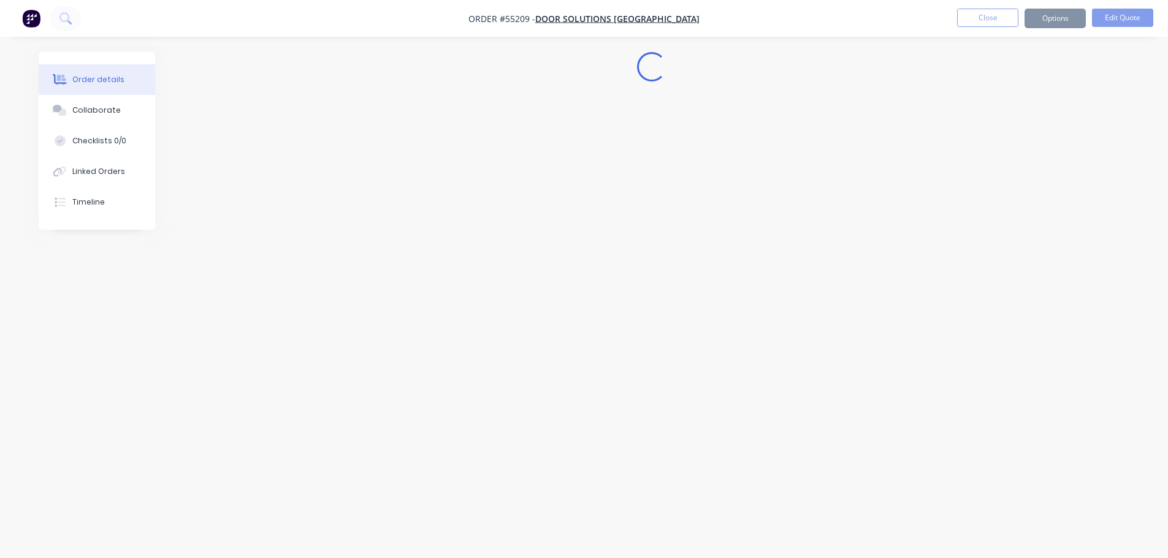
scroll to position [0, 0]
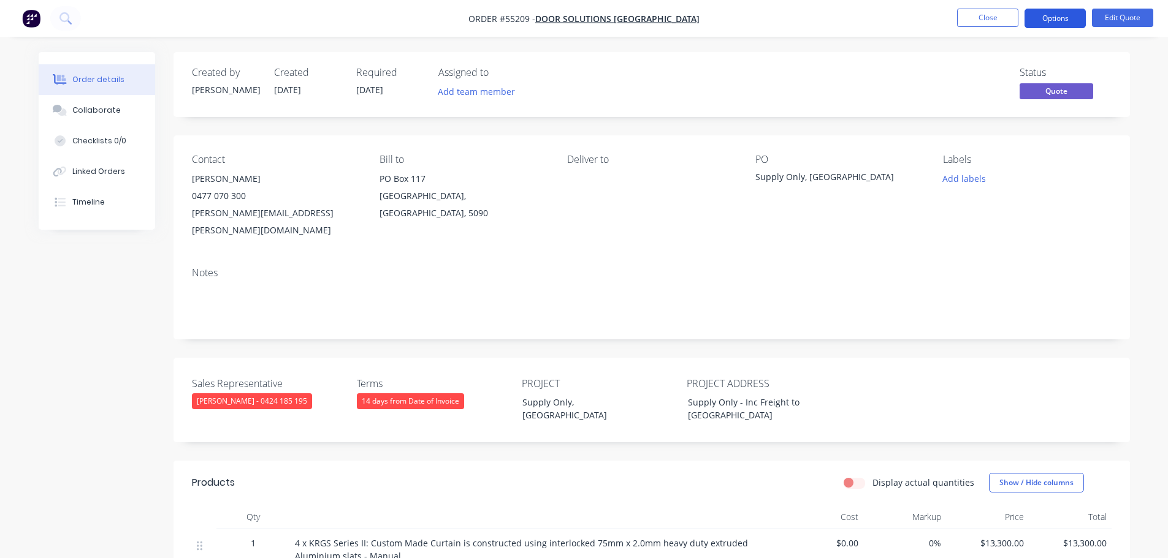
click at [1041, 20] on button "Options" at bounding box center [1054, 19] width 61 height 20
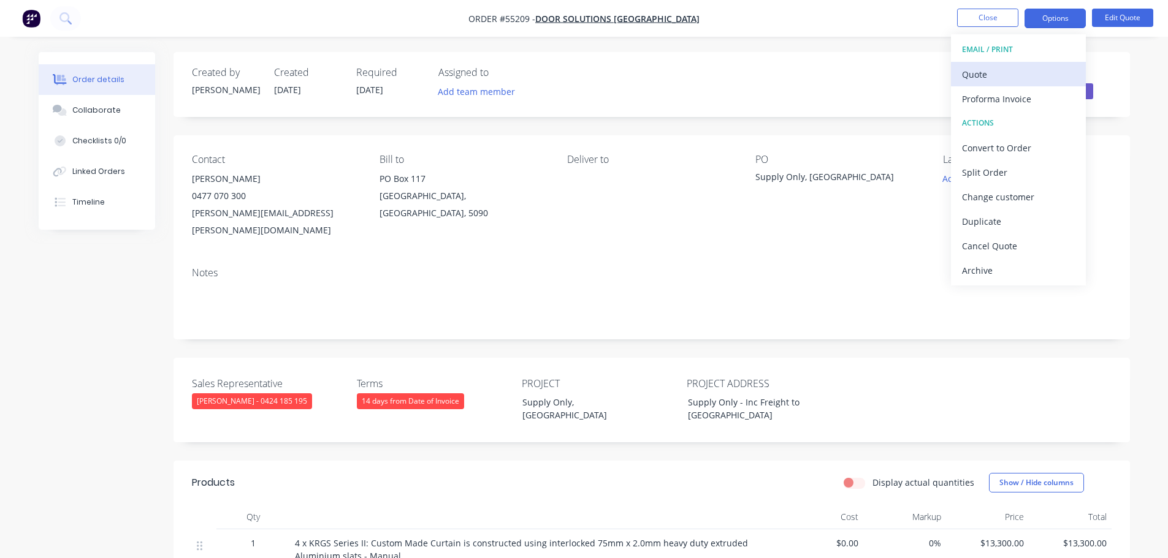
click at [983, 76] on div "Quote" at bounding box center [1018, 75] width 113 height 18
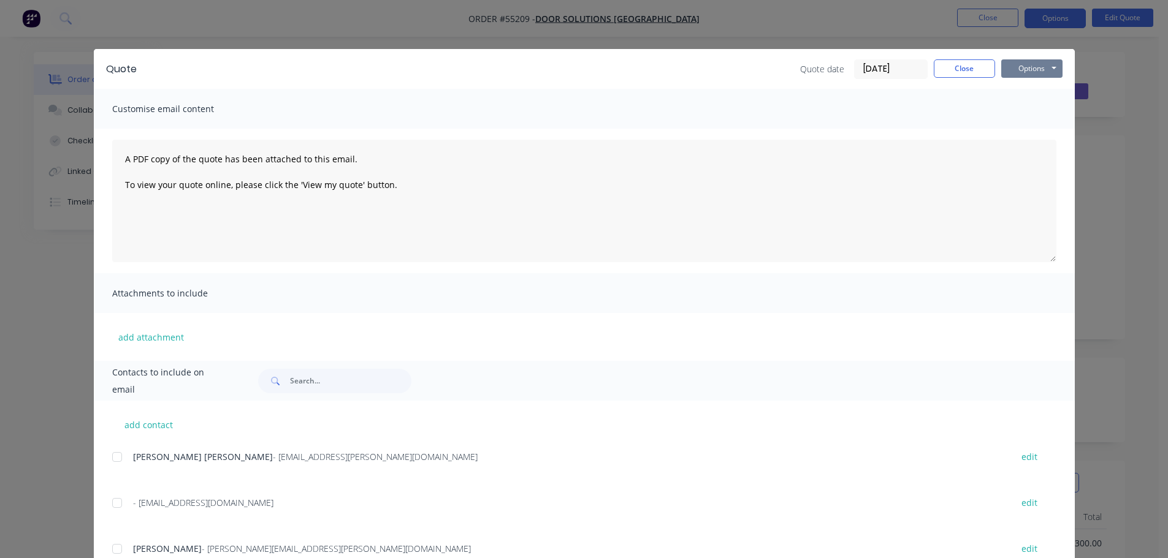
click at [1025, 73] on button "Options" at bounding box center [1031, 68] width 61 height 18
click at [1025, 110] on button "Print" at bounding box center [1040, 111] width 78 height 20
click at [1005, 68] on button "Options" at bounding box center [1031, 68] width 61 height 18
click at [1023, 112] on button "Print" at bounding box center [1040, 111] width 78 height 20
click at [935, 66] on button "Close" at bounding box center [963, 68] width 61 height 18
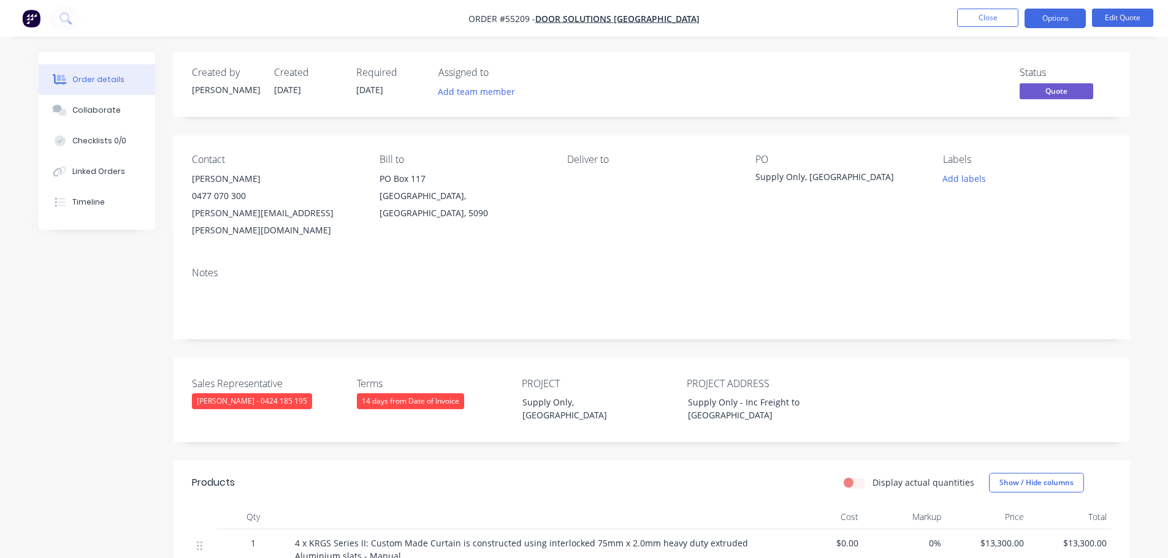
click at [234, 214] on div "jared.thompson@doorsolutions.com.au" at bounding box center [276, 222] width 168 height 34
drag, startPoint x: 232, startPoint y: 216, endPoint x: 224, endPoint y: 221, distance: 8.8
copy div "jared.thompson@doorsolutions.com.au"
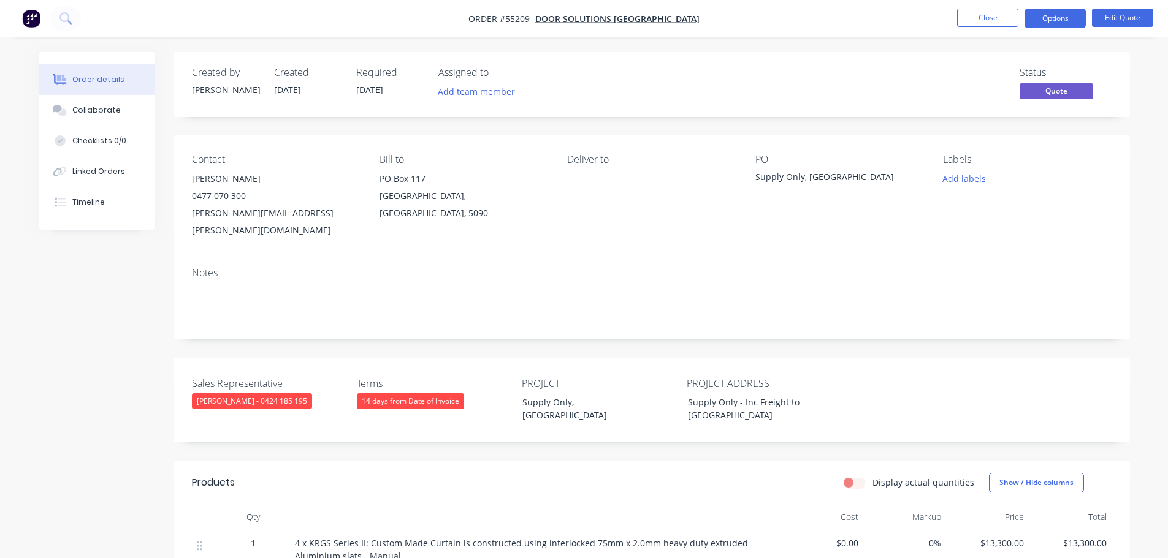
click at [767, 179] on div "Supply Only, [GEOGRAPHIC_DATA]" at bounding box center [831, 178] width 153 height 17
click at [766, 180] on div "Supply Only, [GEOGRAPHIC_DATA]" at bounding box center [831, 178] width 153 height 17
copy div "Supply Only, [GEOGRAPHIC_DATA]"
click at [246, 199] on span at bounding box center [246, 196] width 0 height 12
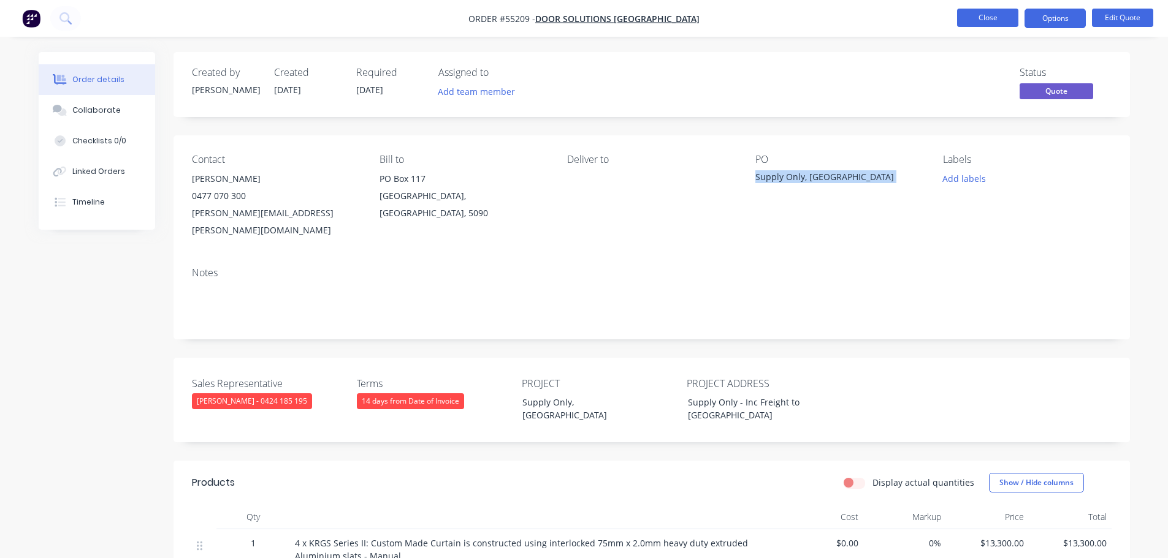
click at [990, 23] on button "Close" at bounding box center [987, 18] width 61 height 18
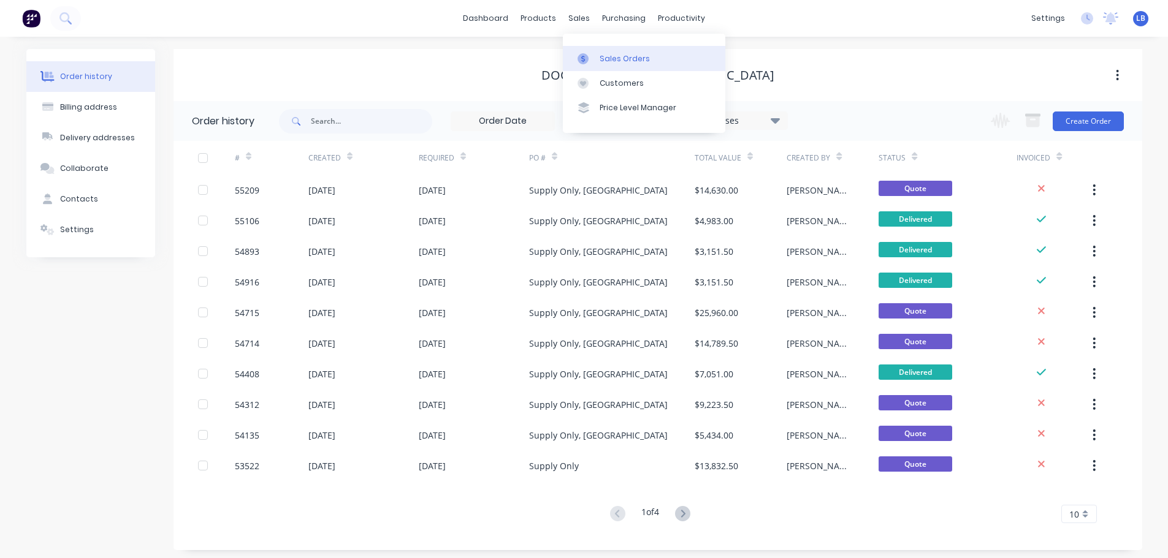
click at [624, 64] on div "Sales Orders" at bounding box center [624, 58] width 50 height 11
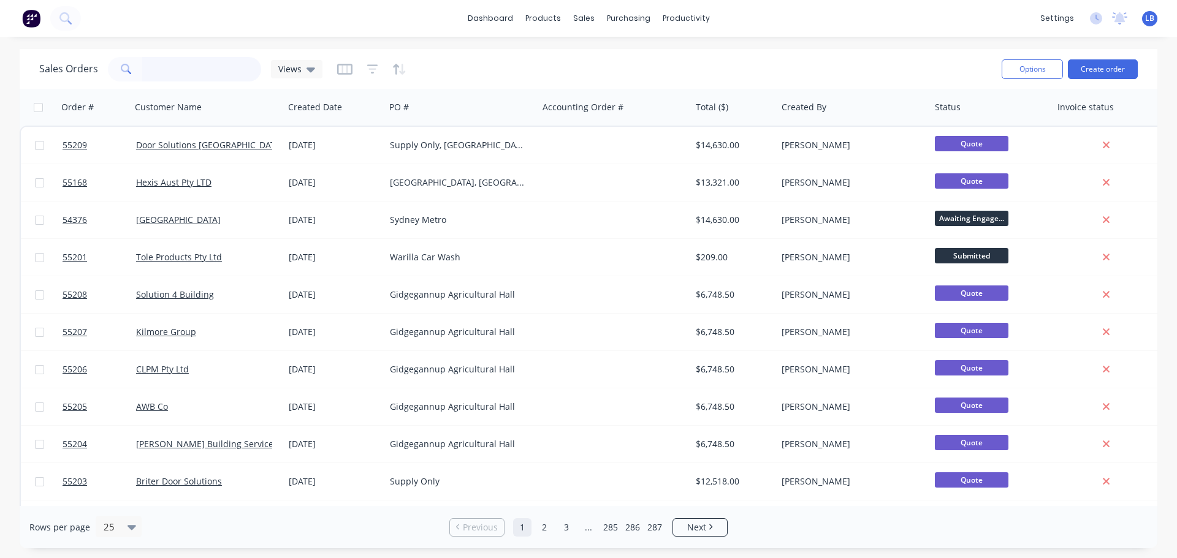
click at [180, 68] on input "text" at bounding box center [202, 69] width 120 height 25
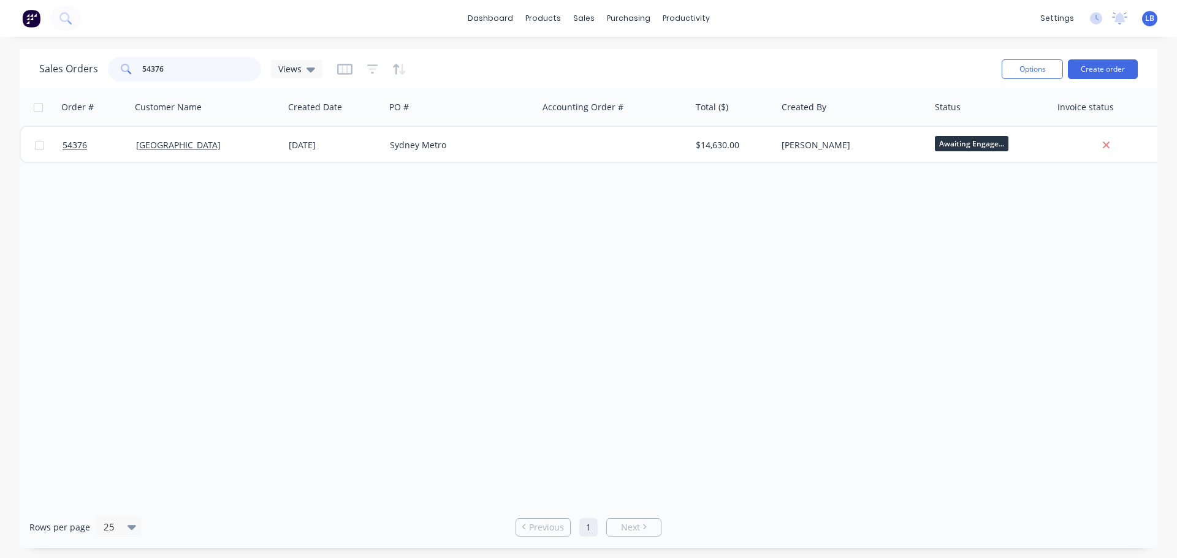
type input "54376"
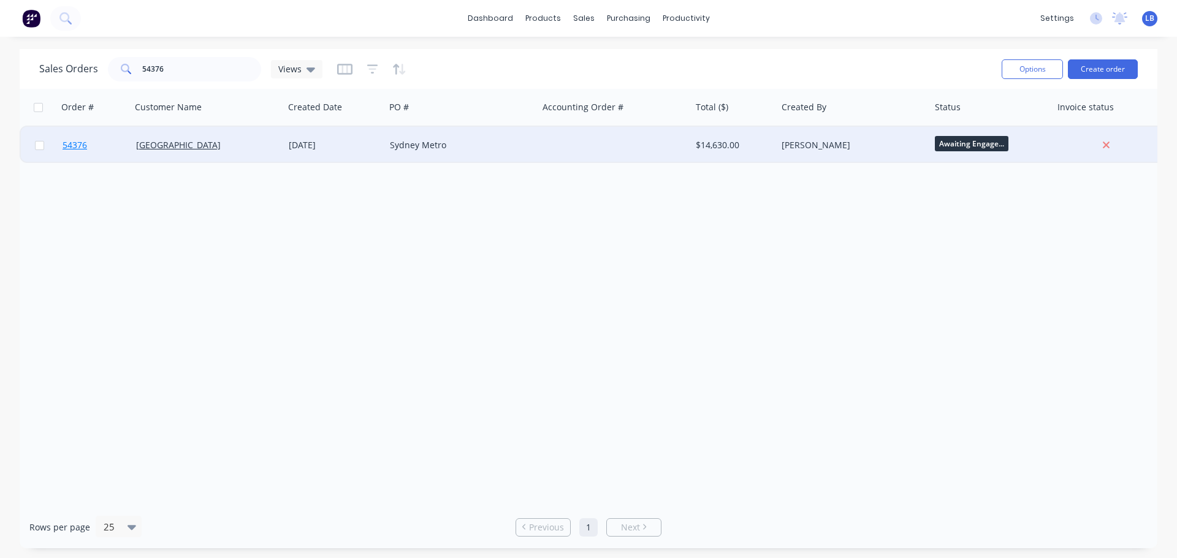
click at [78, 143] on span "54376" at bounding box center [75, 145] width 25 height 12
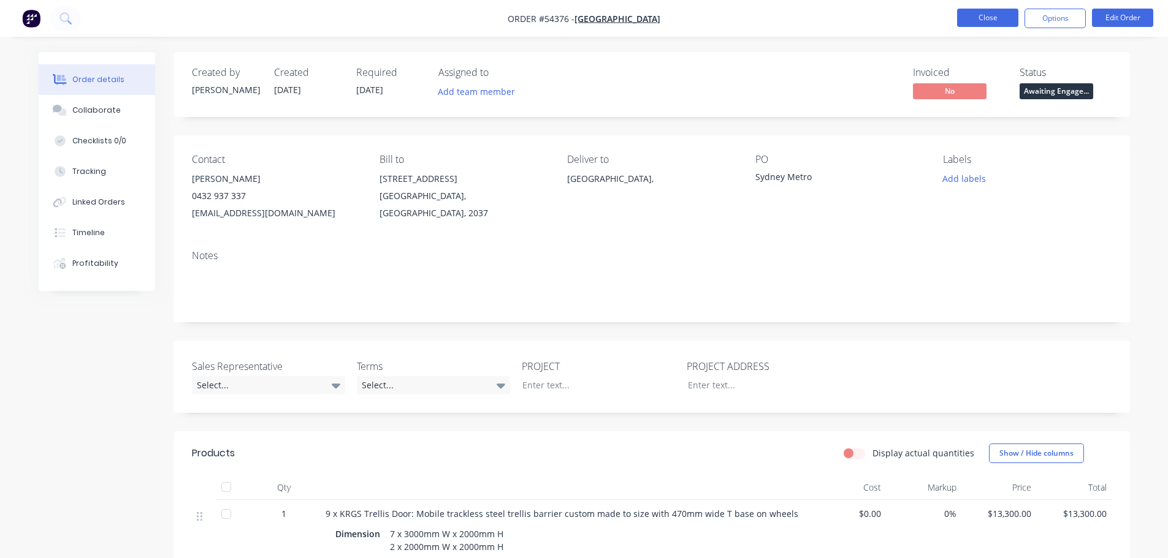
click at [962, 18] on button "Close" at bounding box center [987, 18] width 61 height 18
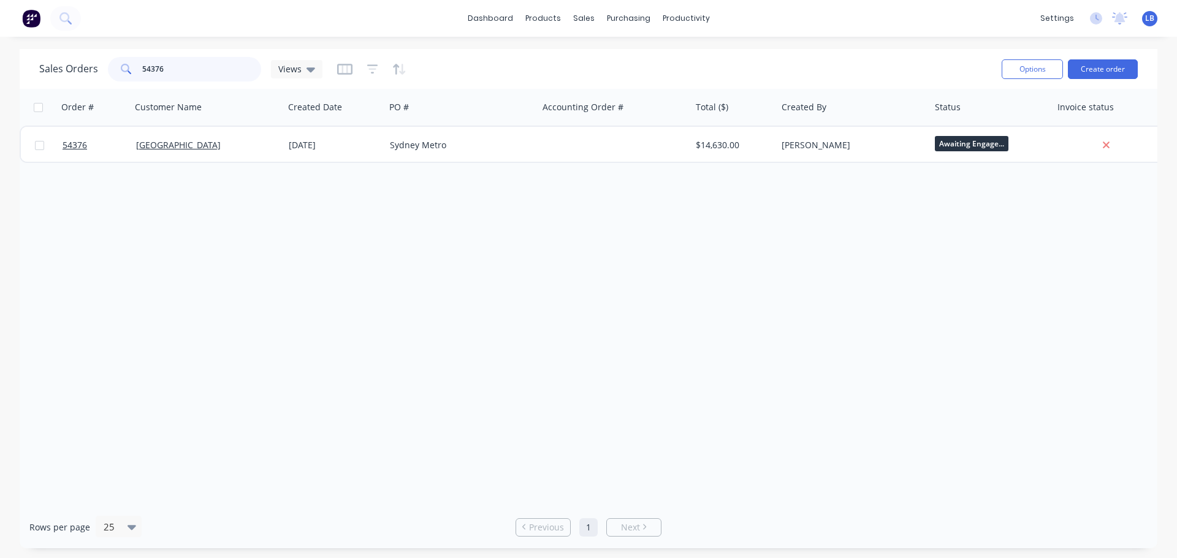
drag, startPoint x: 165, startPoint y: 67, endPoint x: 93, endPoint y: 80, distance: 73.5
click at [93, 80] on div "Sales Orders 54376 Views" at bounding box center [180, 69] width 283 height 25
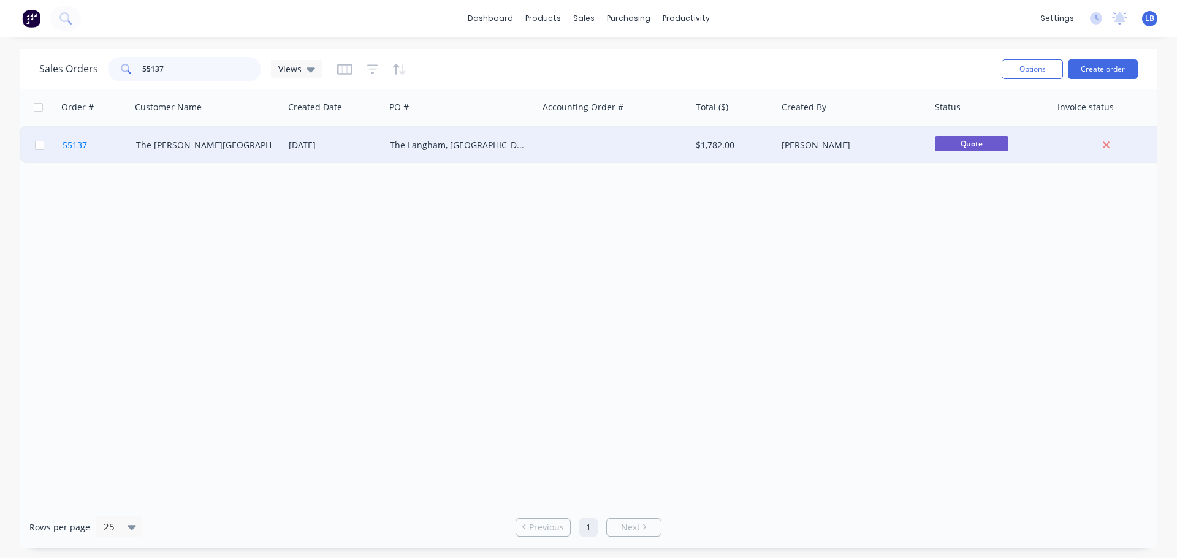
type input "55137"
click at [75, 148] on span "55137" at bounding box center [75, 145] width 25 height 12
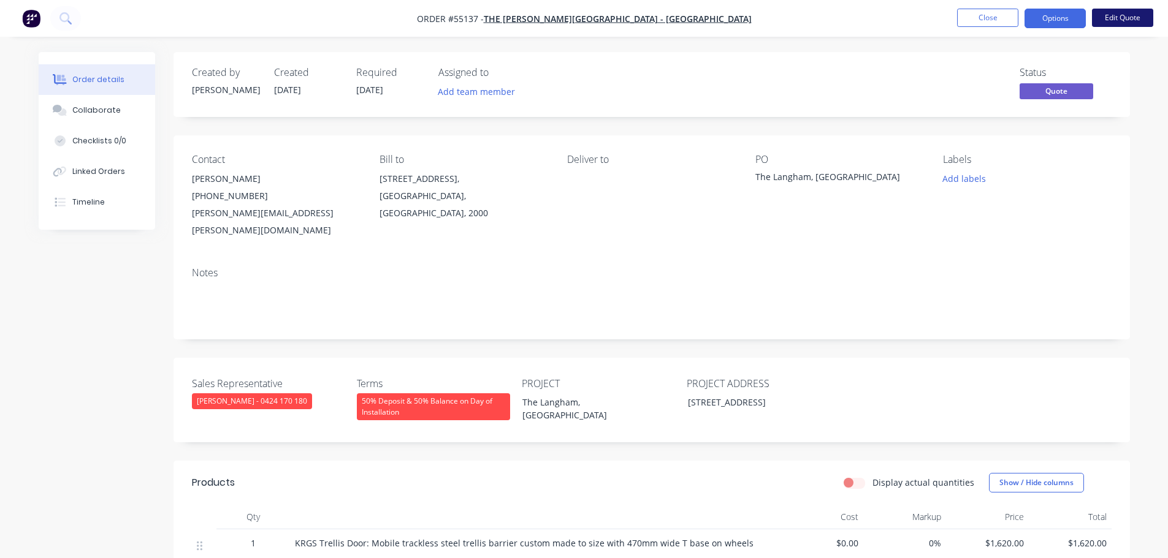
click at [1106, 18] on button "Edit Quote" at bounding box center [1122, 18] width 61 height 18
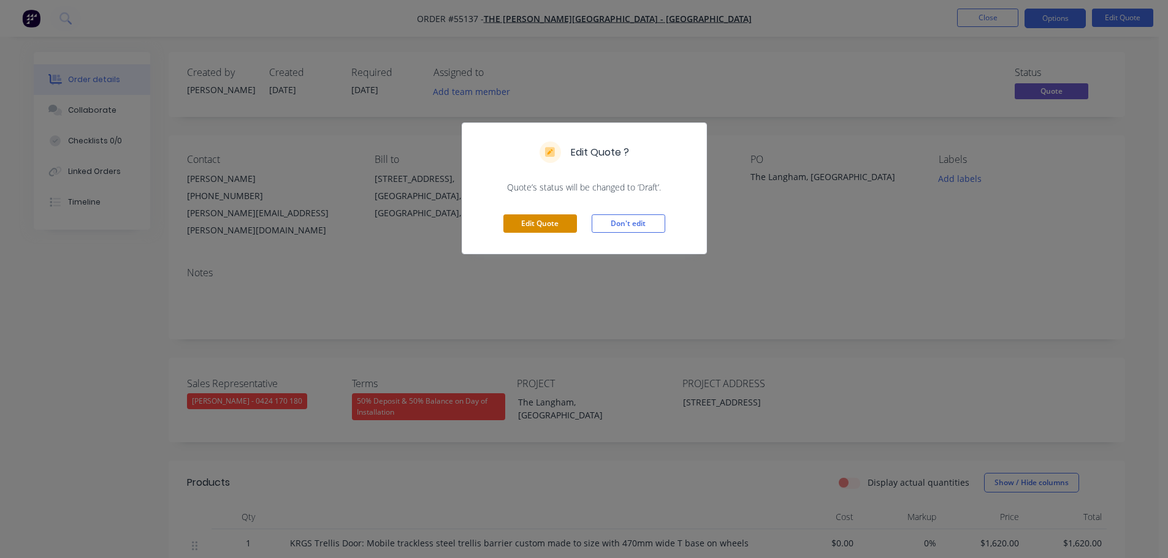
click at [536, 228] on button "Edit Quote" at bounding box center [540, 224] width 74 height 18
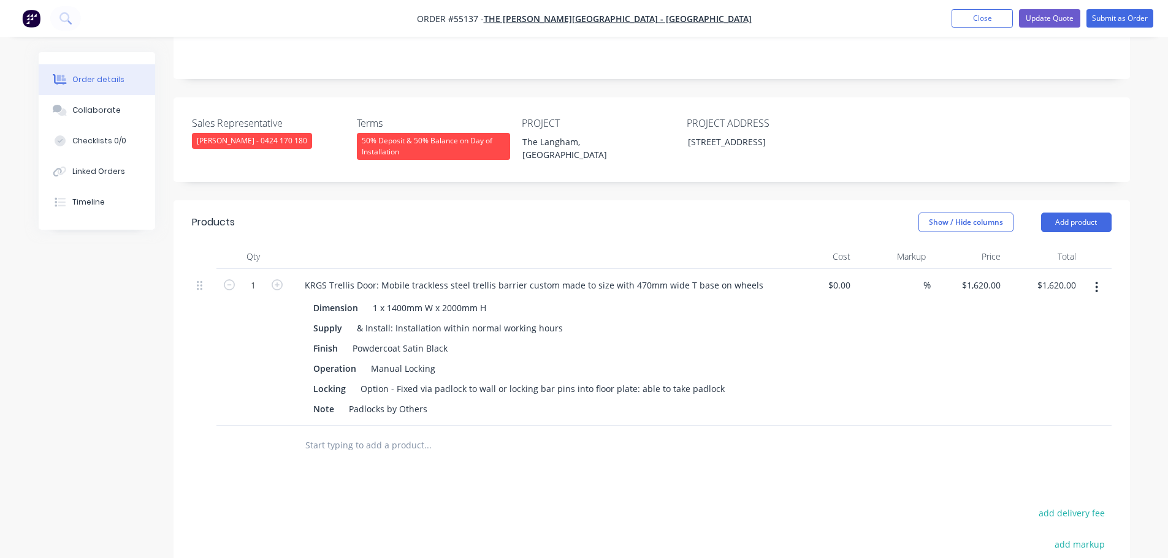
scroll to position [306, 0]
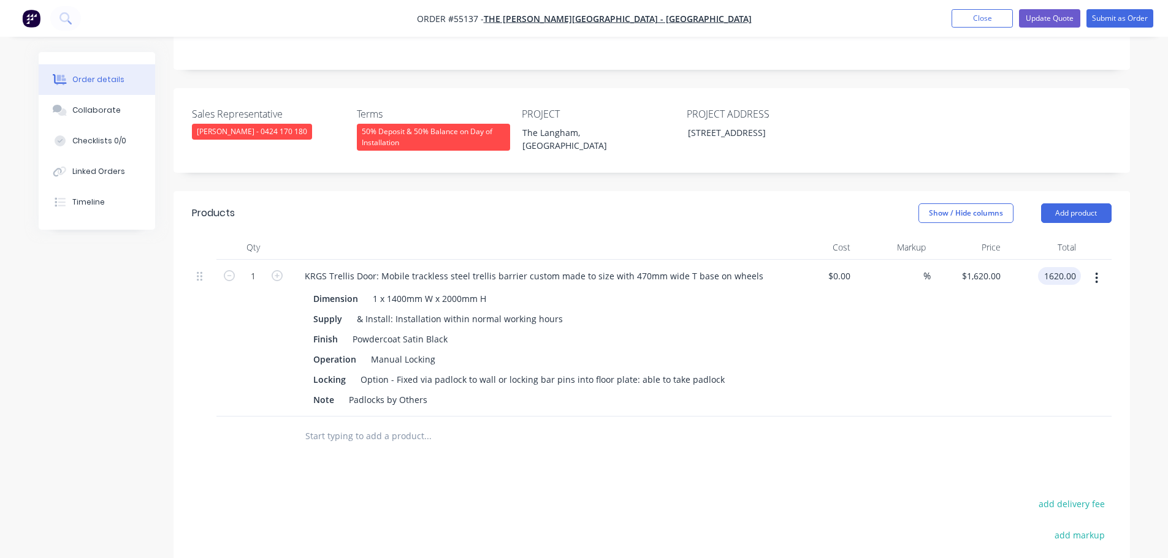
click at [1070, 267] on input "1620.00" at bounding box center [1062, 276] width 38 height 18
type input "10780"
type input "$10,780.00"
click at [486, 290] on div "1 x 1400mm W x 2000mm H" at bounding box center [429, 299] width 123 height 18
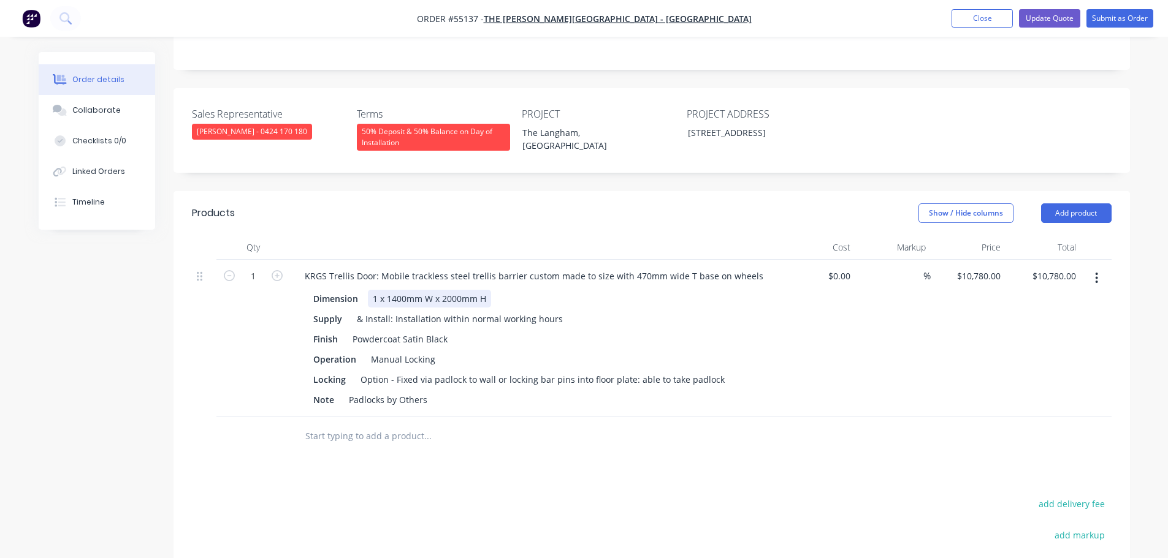
click at [485, 290] on div "1 x 1400mm W x 2000mm H" at bounding box center [429, 299] width 123 height 18
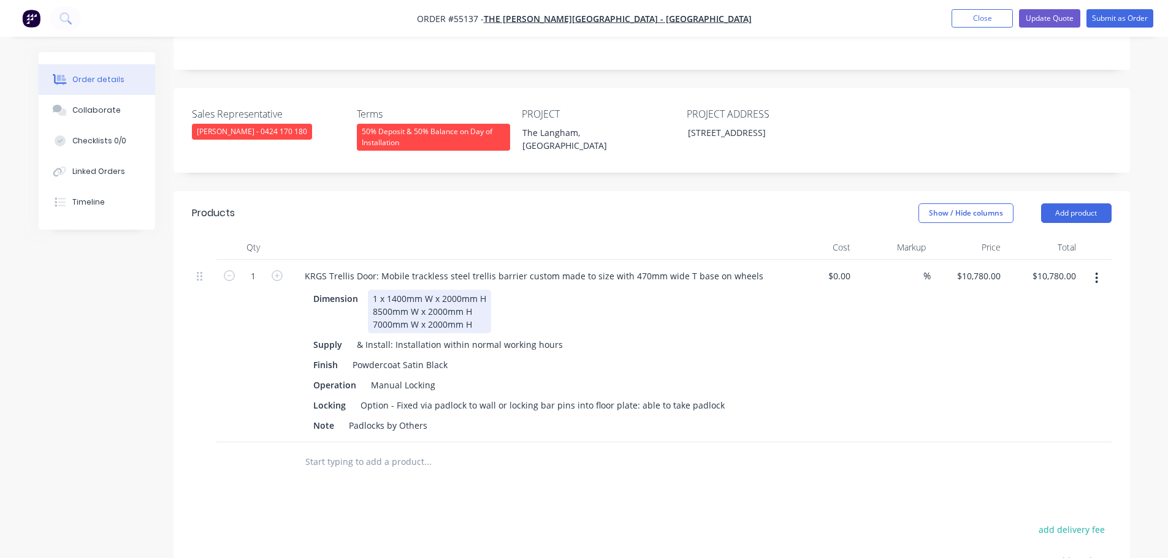
click at [389, 290] on div "1 x 1400mm W x 2000mm H 8500mm W x 2000mm H 7000mm W x 2000mm H" at bounding box center [429, 312] width 123 height 44
click at [386, 290] on div "1 x 1400mm W x 2000mm H 8500mm W x 2000mm H 7000mm W x 2000mm H" at bounding box center [429, 312] width 123 height 44
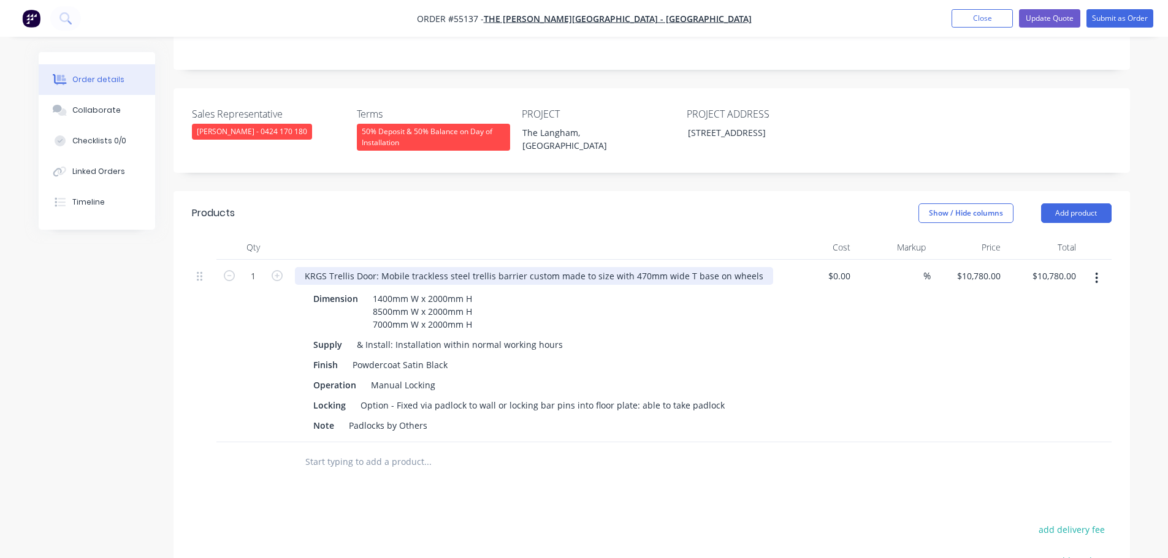
click at [302, 267] on div "KRGS Trellis Door: Mobile trackless steel trellis barrier custom made to size w…" at bounding box center [534, 276] width 478 height 18
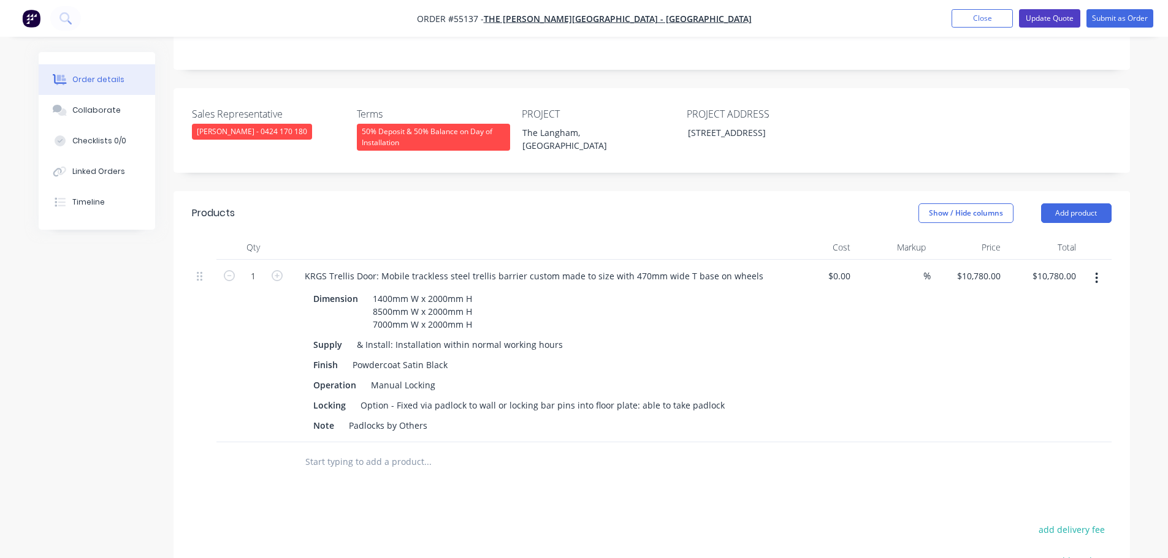
click at [1040, 19] on button "Update Quote" at bounding box center [1049, 18] width 61 height 18
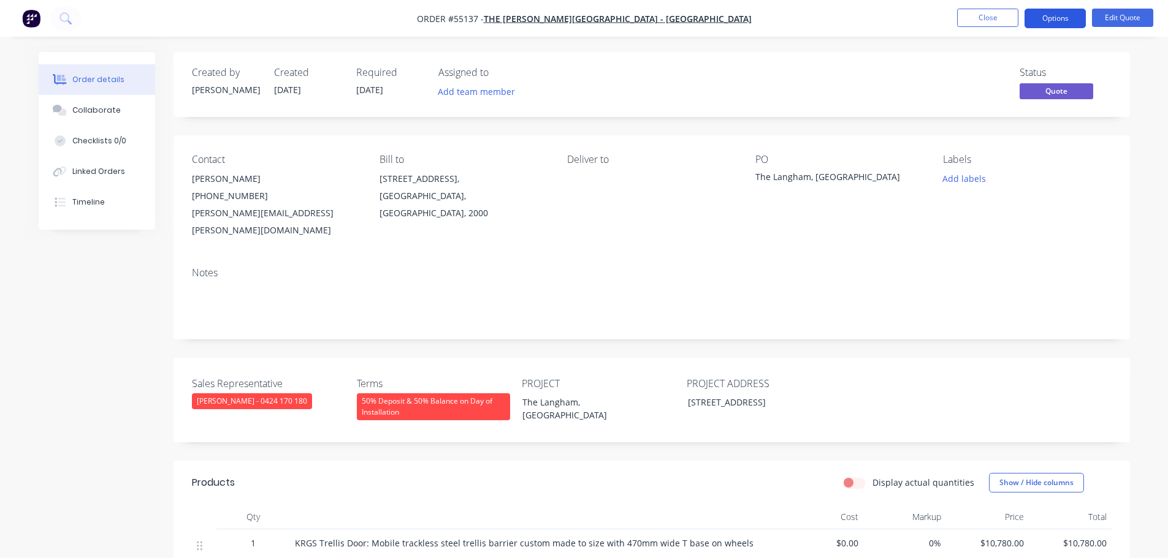
drag, startPoint x: 1043, startPoint y: 19, endPoint x: 1038, endPoint y: 23, distance: 6.5
click at [1043, 20] on button "Options" at bounding box center [1054, 19] width 61 height 20
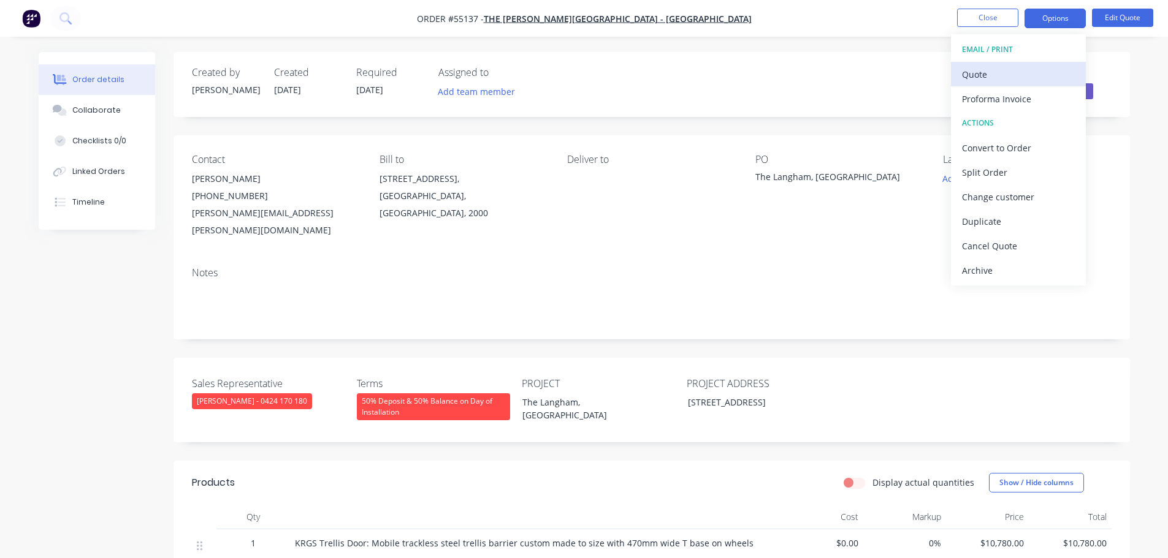
click at [983, 72] on div "Quote" at bounding box center [1018, 75] width 113 height 18
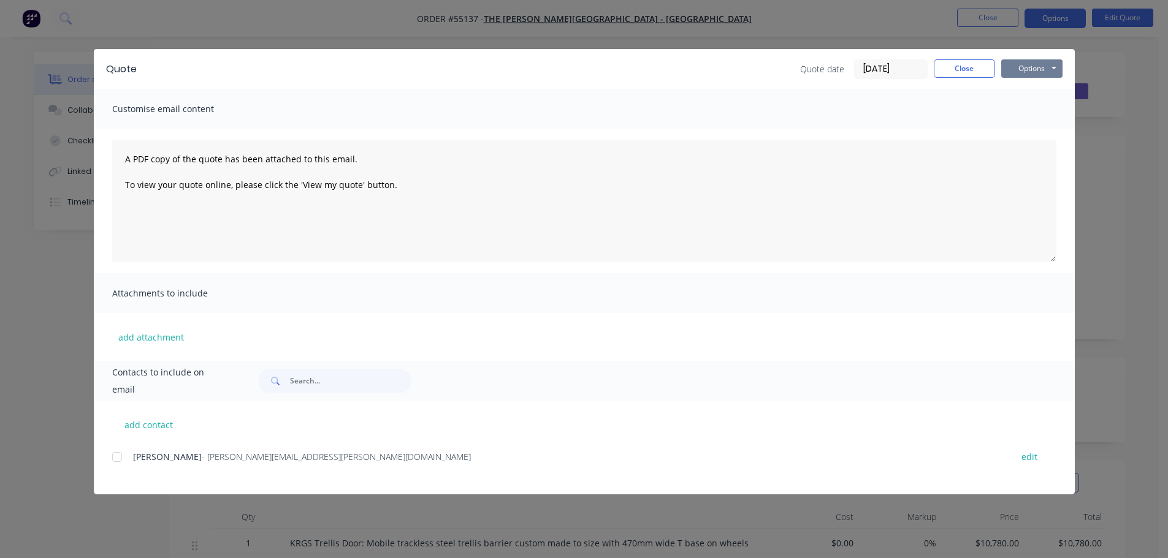
click at [1018, 69] on button "Options" at bounding box center [1031, 68] width 61 height 18
click at [1024, 110] on button "Print" at bounding box center [1040, 111] width 78 height 20
click at [960, 68] on button "Close" at bounding box center [963, 68] width 61 height 18
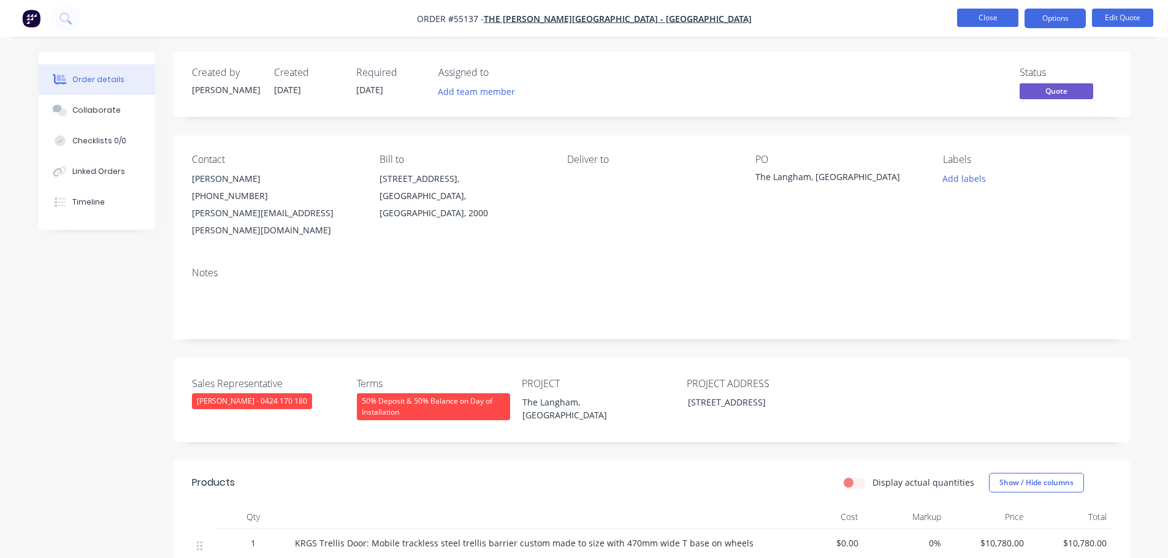
click at [986, 20] on button "Close" at bounding box center [987, 18] width 61 height 18
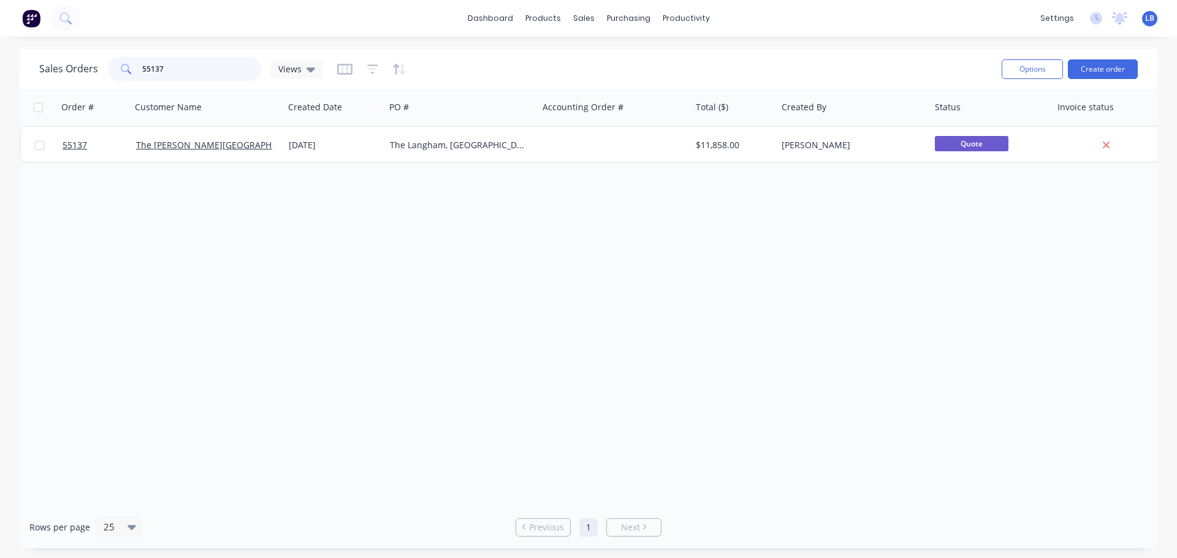
drag, startPoint x: 170, startPoint y: 65, endPoint x: 127, endPoint y: 76, distance: 44.3
click at [127, 76] on div "55137" at bounding box center [184, 69] width 153 height 25
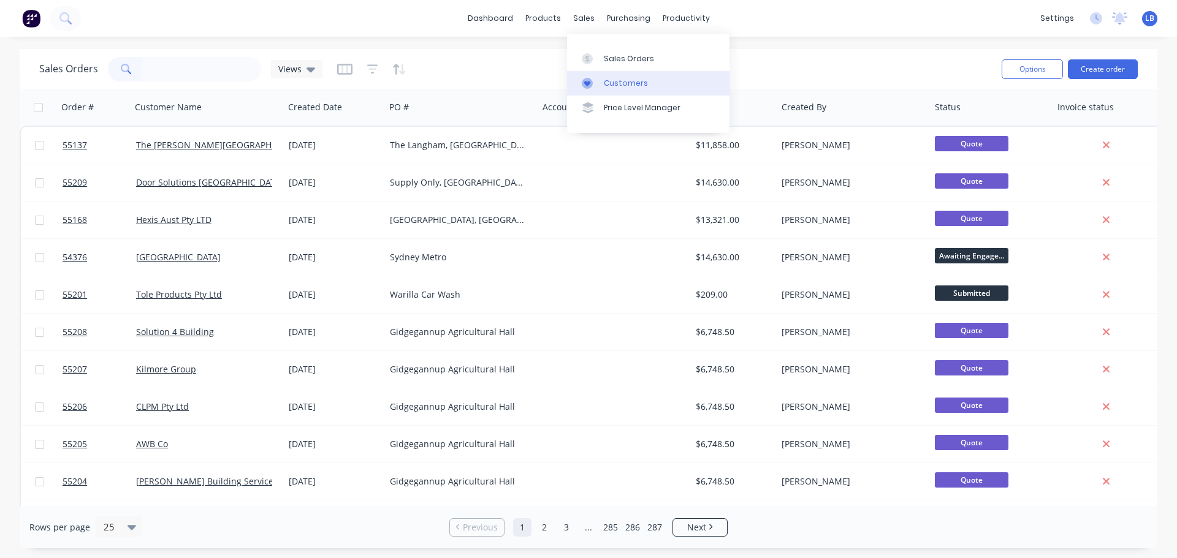
click at [620, 82] on div "Customers" at bounding box center [626, 83] width 44 height 11
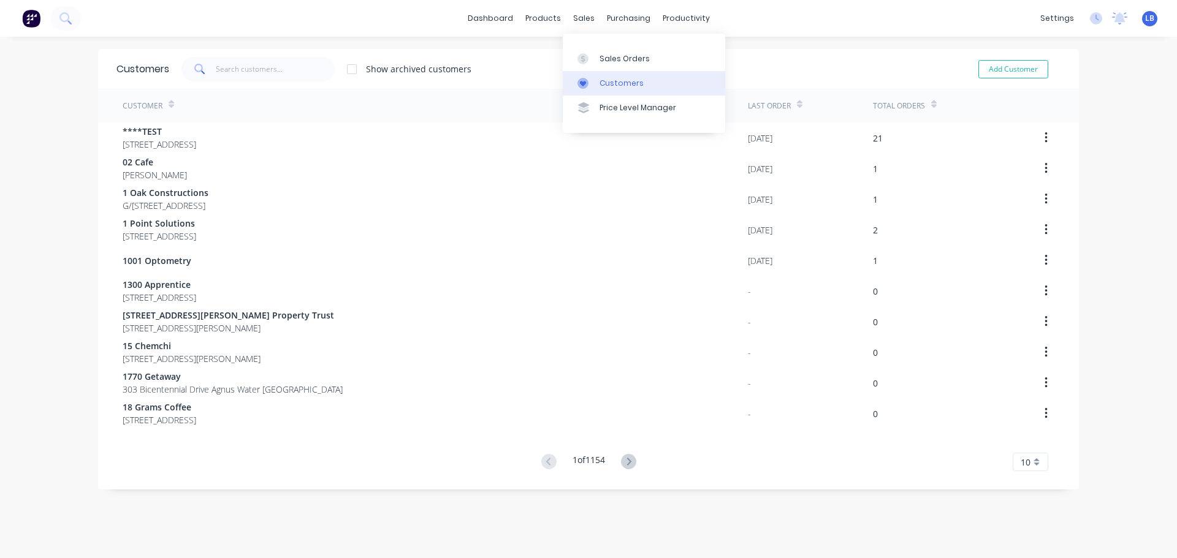
click at [623, 83] on div "Customers" at bounding box center [621, 83] width 44 height 11
click at [621, 63] on div "Sales Orders" at bounding box center [624, 58] width 50 height 11
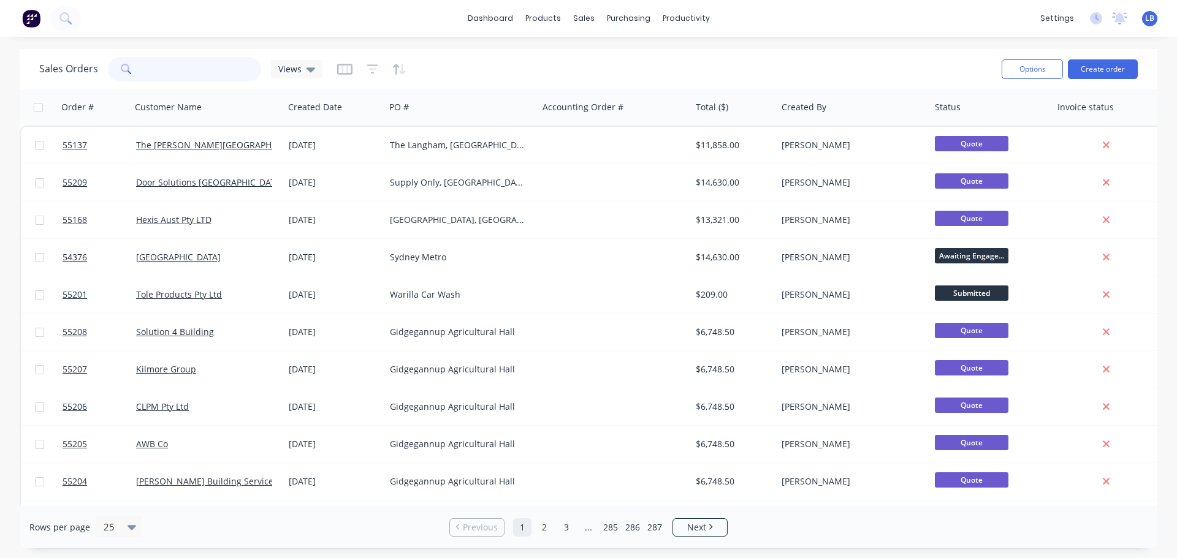
click at [161, 66] on input "text" at bounding box center [202, 69] width 120 height 25
click at [162, 70] on input "text" at bounding box center [202, 69] width 120 height 25
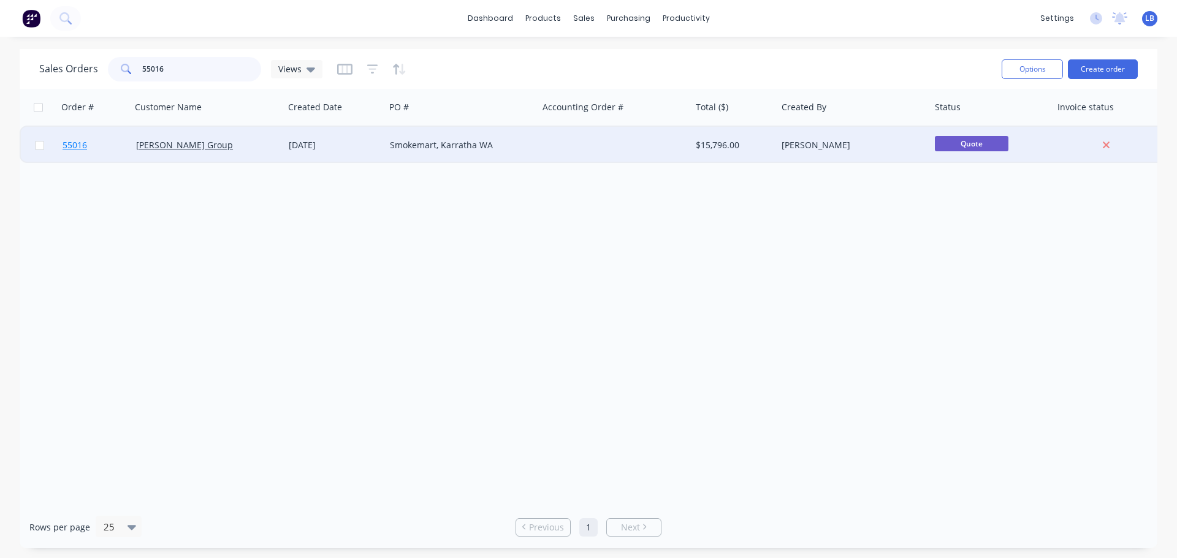
type input "55016"
click at [77, 150] on span "55016" at bounding box center [75, 145] width 25 height 12
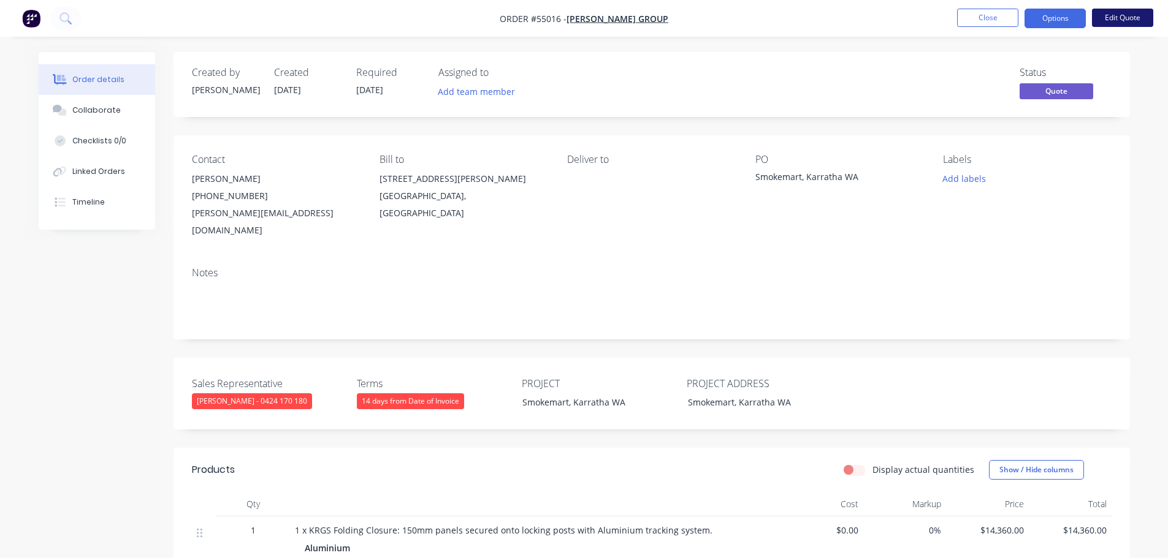
click at [1109, 17] on button "Edit Quote" at bounding box center [1122, 18] width 61 height 18
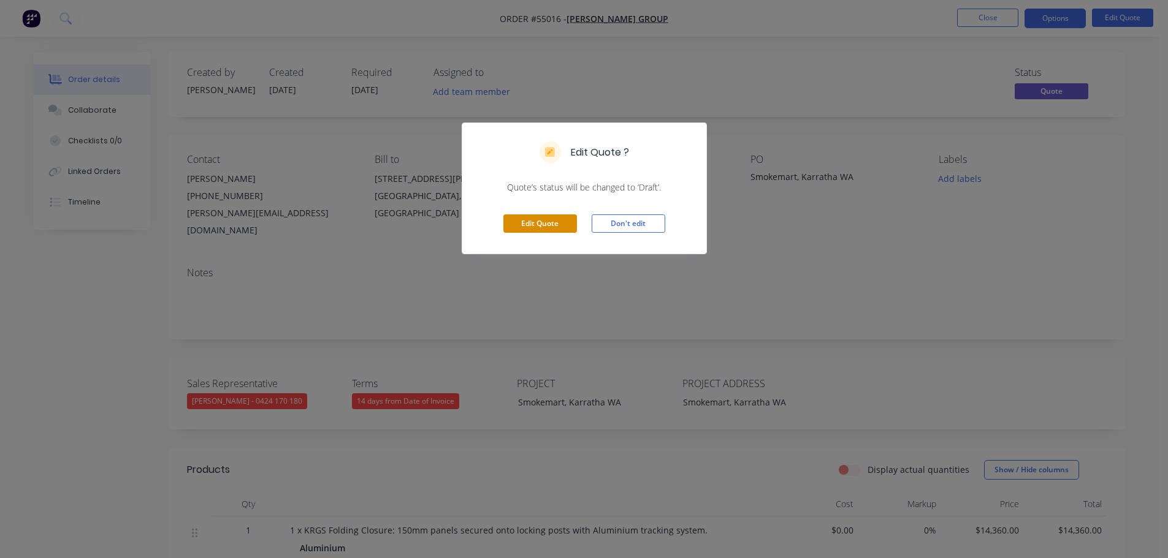
click at [555, 224] on button "Edit Quote" at bounding box center [540, 224] width 74 height 18
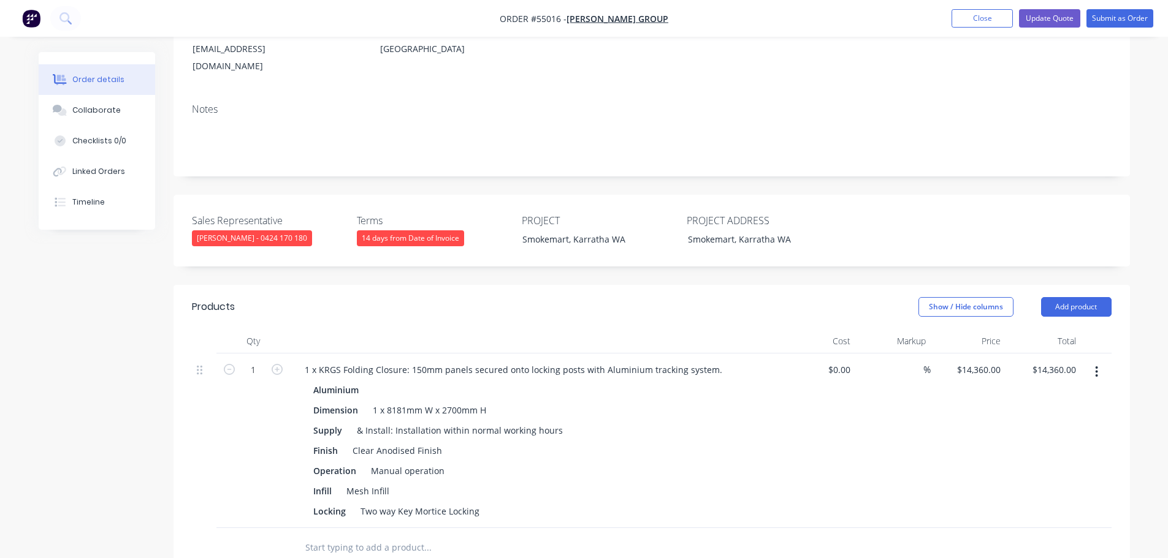
scroll to position [184, 0]
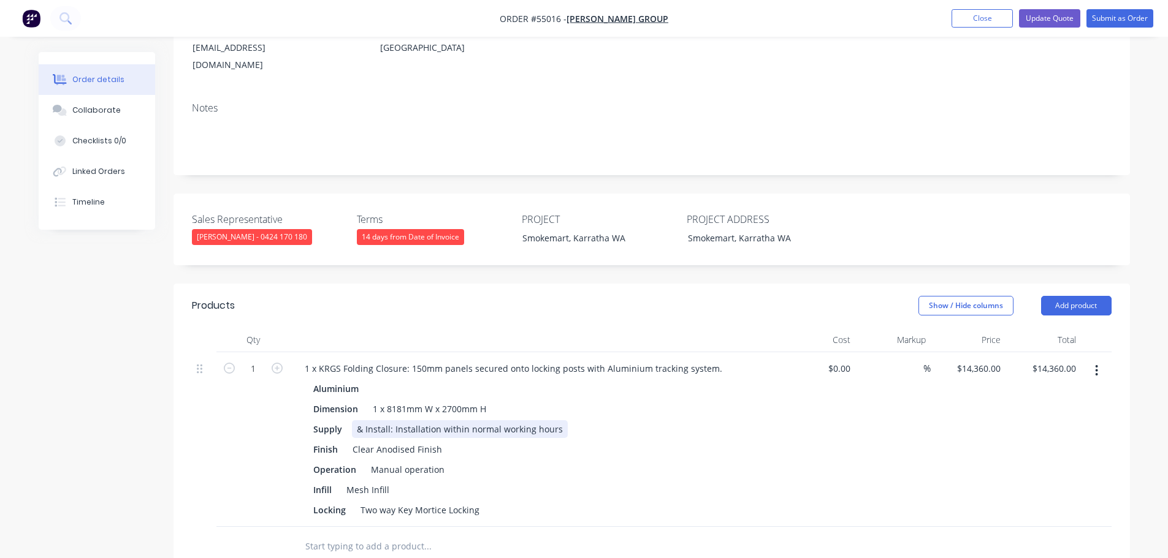
click at [559, 420] on div "& Install: Installation within normal working hours" at bounding box center [460, 429] width 216 height 18
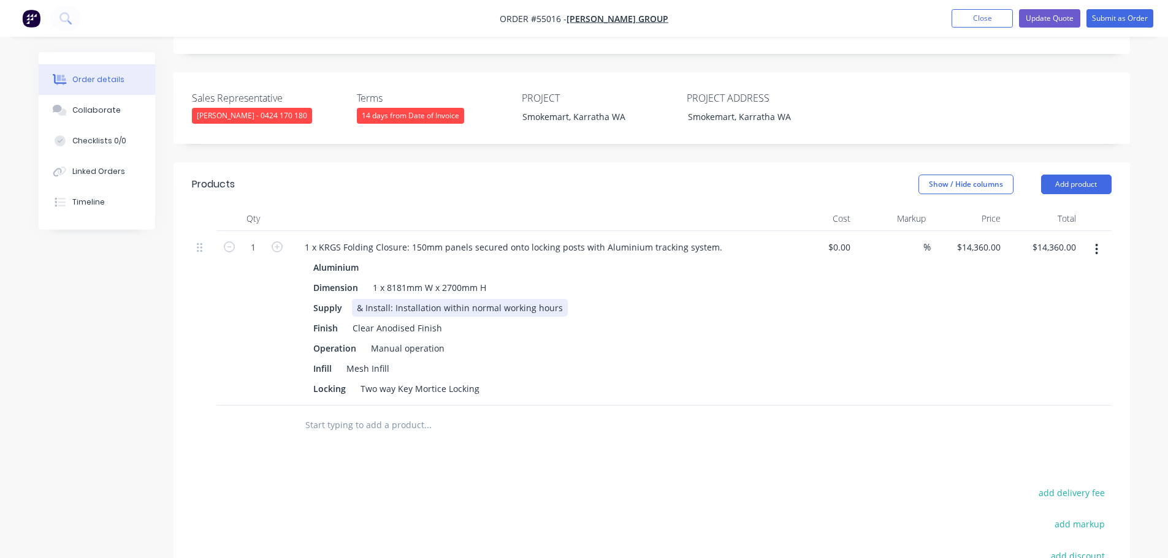
scroll to position [306, 0]
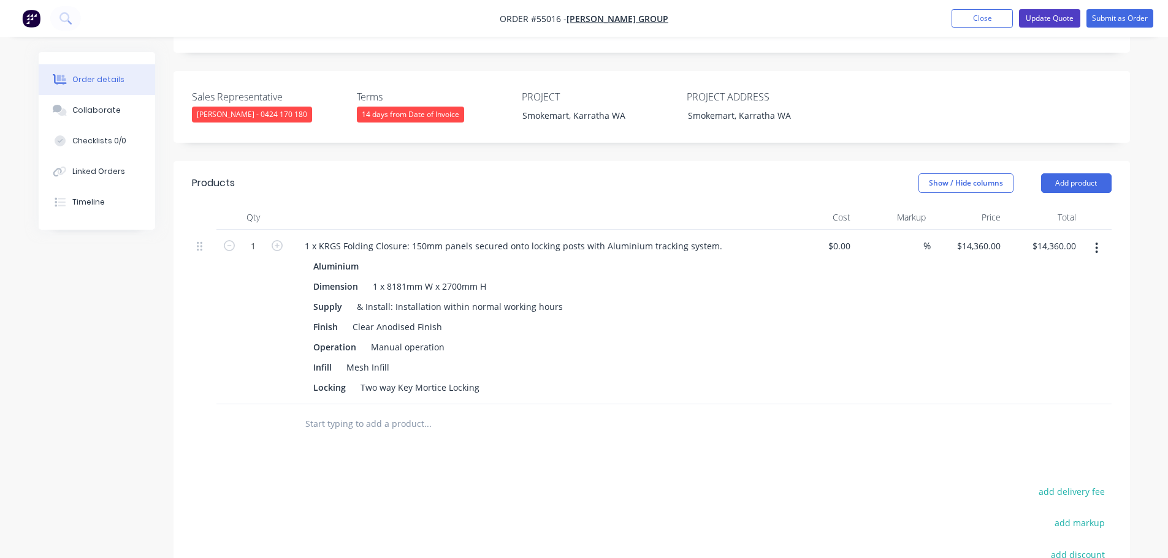
click at [1044, 14] on button "Update Quote" at bounding box center [1049, 18] width 61 height 18
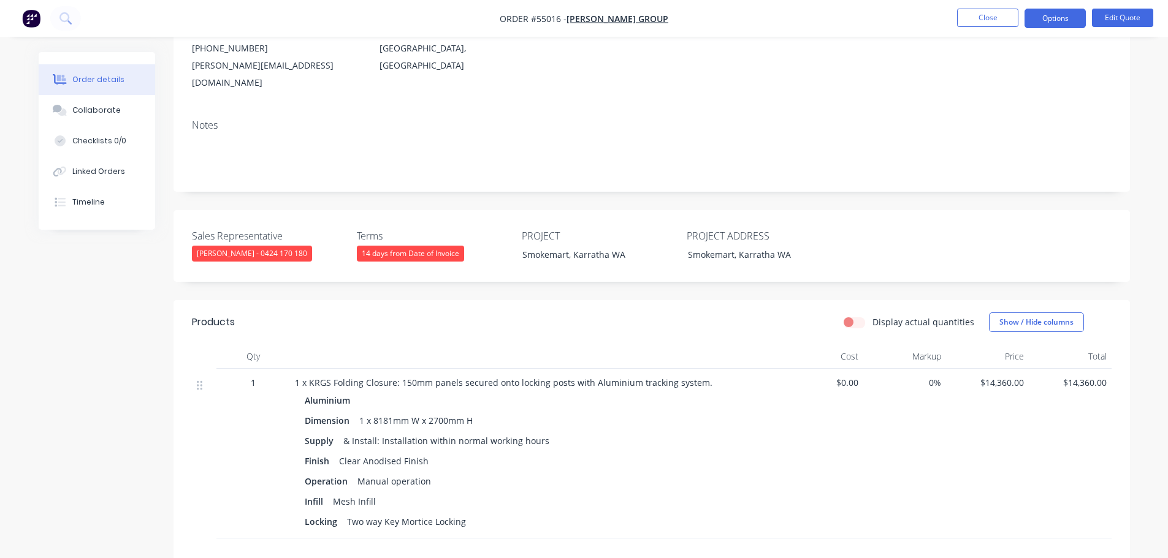
scroll to position [184, 0]
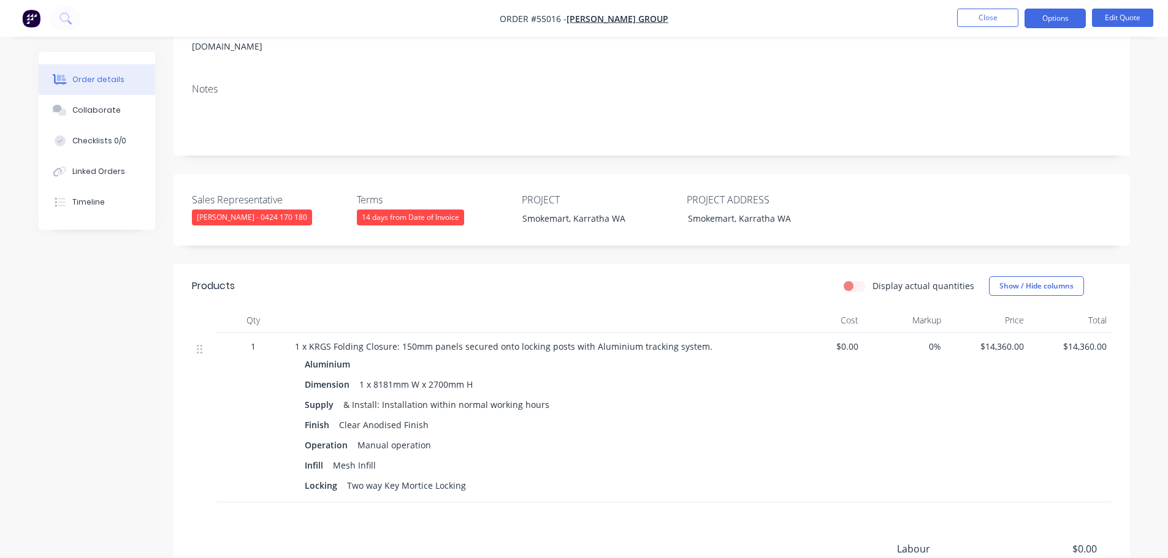
click at [546, 396] on div "& Install: Installation within normal working hours" at bounding box center [446, 405] width 216 height 18
click at [1101, 17] on button "Edit Quote" at bounding box center [1122, 18] width 61 height 18
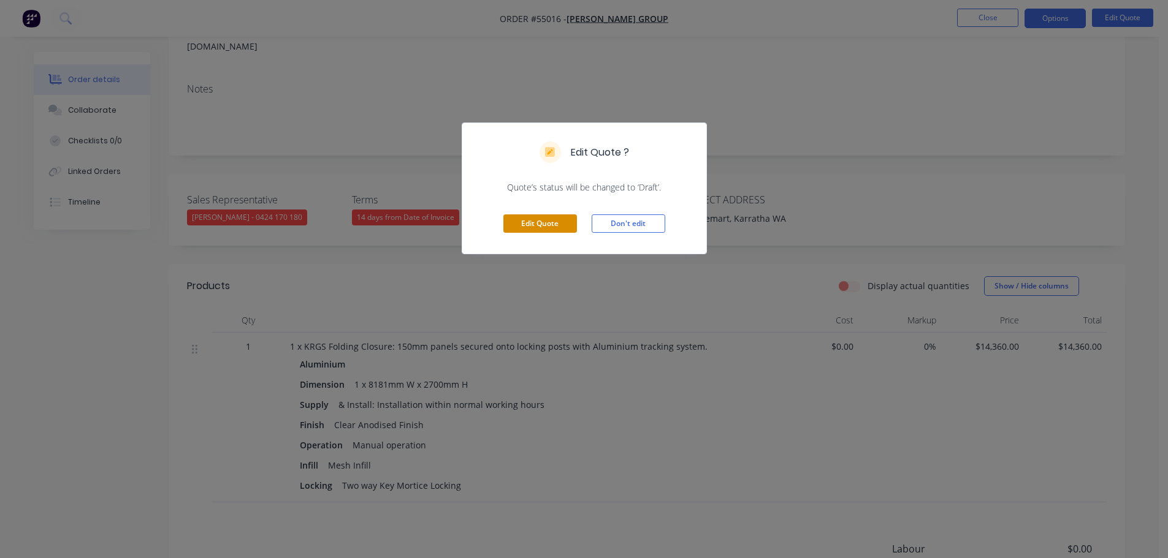
click at [545, 226] on button "Edit Quote" at bounding box center [540, 224] width 74 height 18
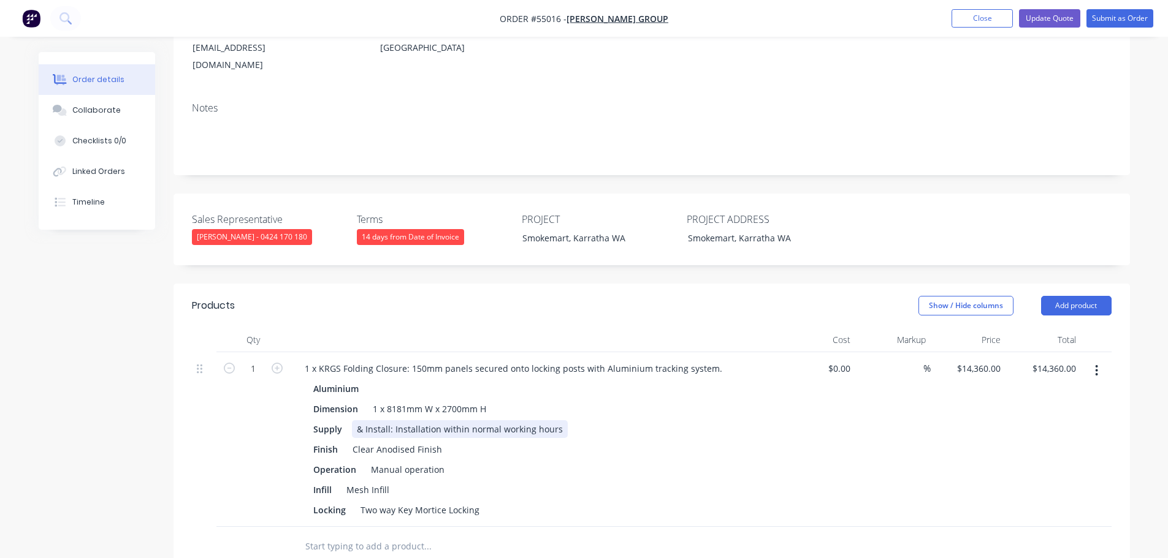
click at [561, 420] on div "& Install: Installation within normal working hours" at bounding box center [460, 429] width 216 height 18
click at [1070, 296] on button "Add product" at bounding box center [1076, 306] width 70 height 20
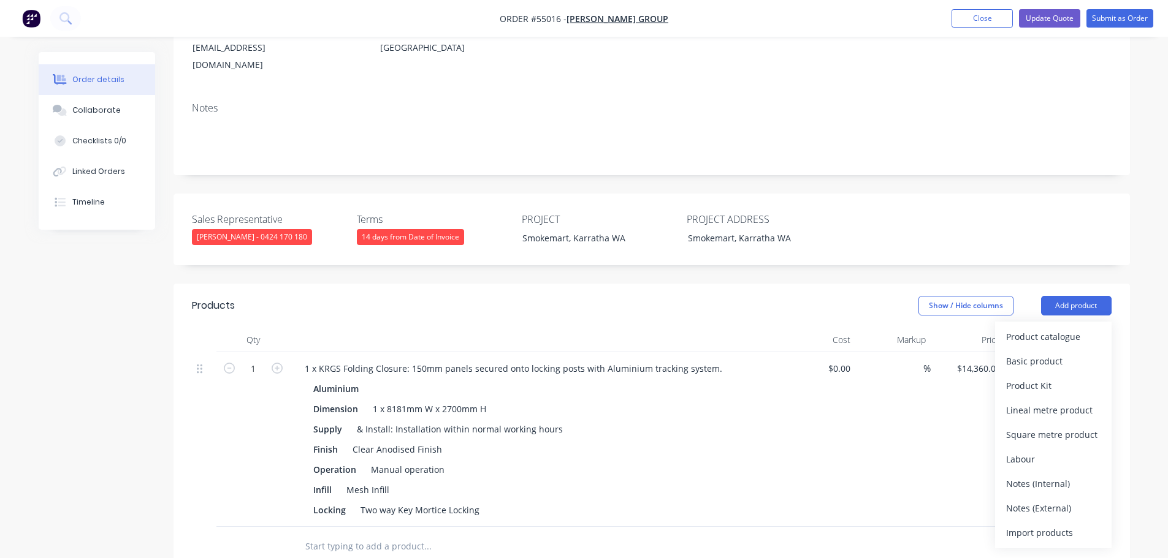
click at [1027, 500] on div "Notes (External)" at bounding box center [1053, 509] width 94 height 18
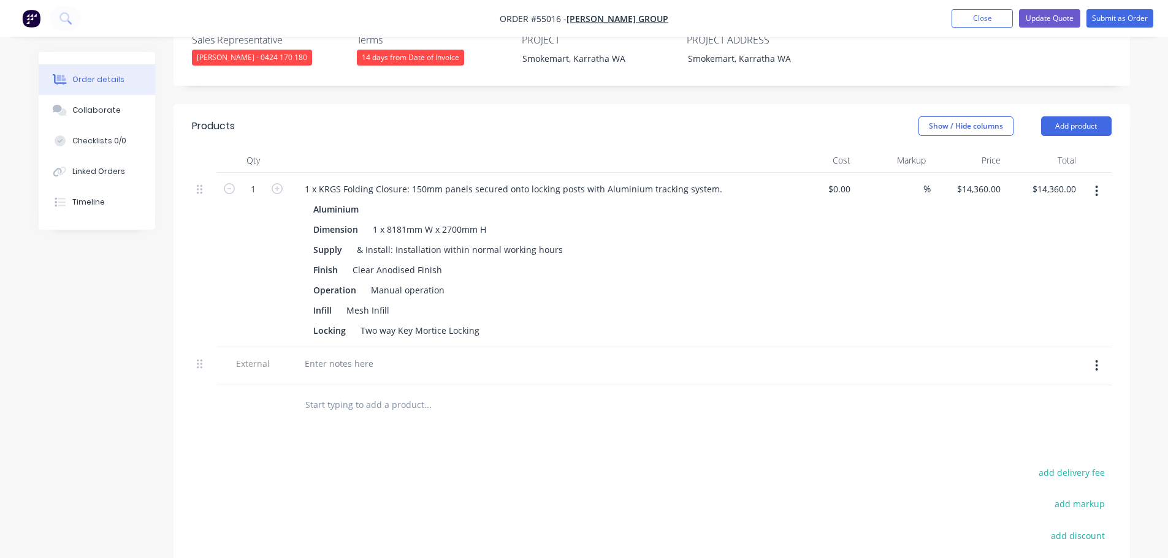
scroll to position [368, 0]
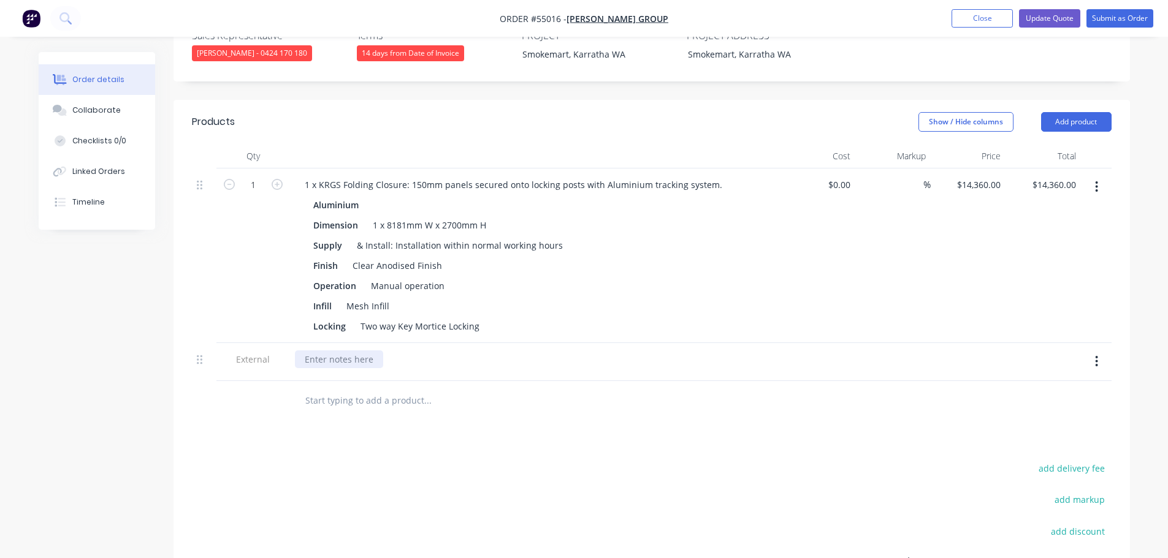
click at [336, 351] on div at bounding box center [339, 360] width 88 height 18
click at [392, 351] on div "Includes freight to Karatha" at bounding box center [386, 360] width 182 height 18
drag, startPoint x: 421, startPoint y: 325, endPoint x: 420, endPoint y: 341, distance: 16.0
click at [420, 351] on div "Includes freight to Karratha" at bounding box center [386, 360] width 182 height 18
click at [1043, 17] on button "Update Quote" at bounding box center [1049, 18] width 61 height 18
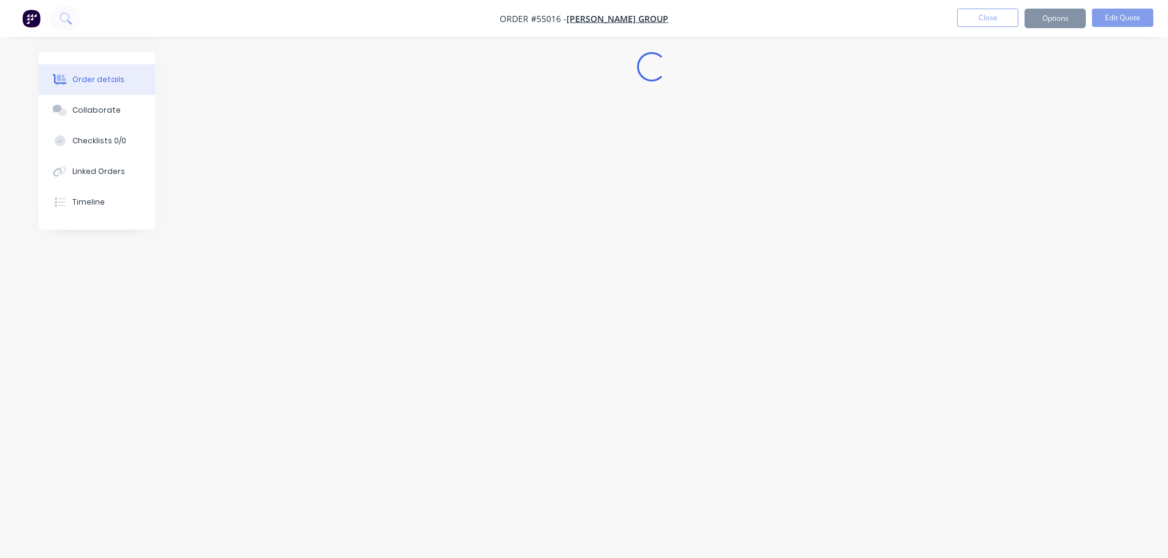
scroll to position [0, 0]
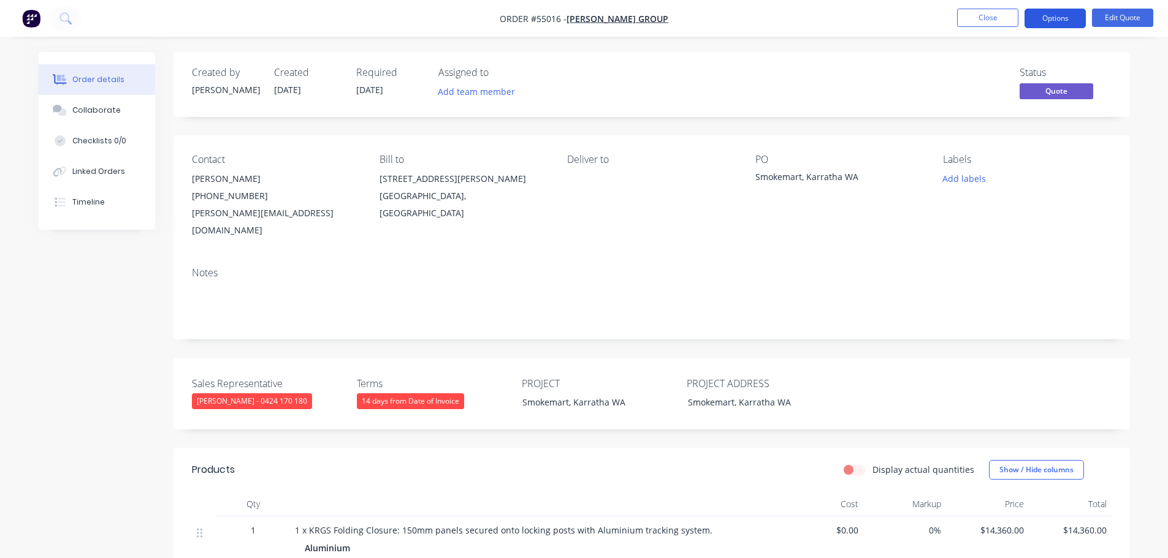
click at [1046, 19] on button "Options" at bounding box center [1054, 19] width 61 height 20
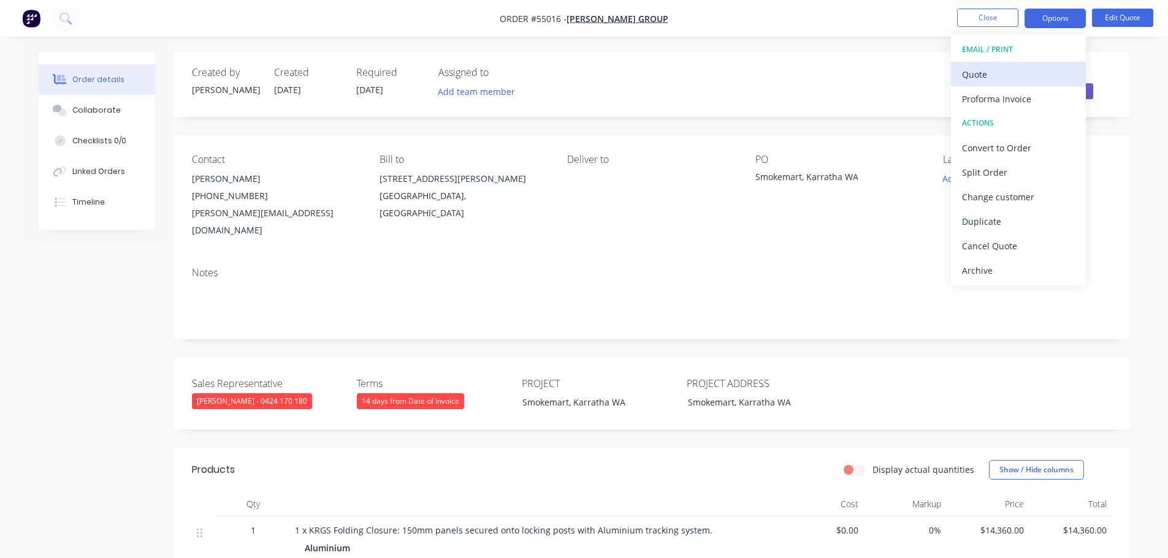
click at [984, 75] on div "Quote" at bounding box center [1018, 75] width 113 height 18
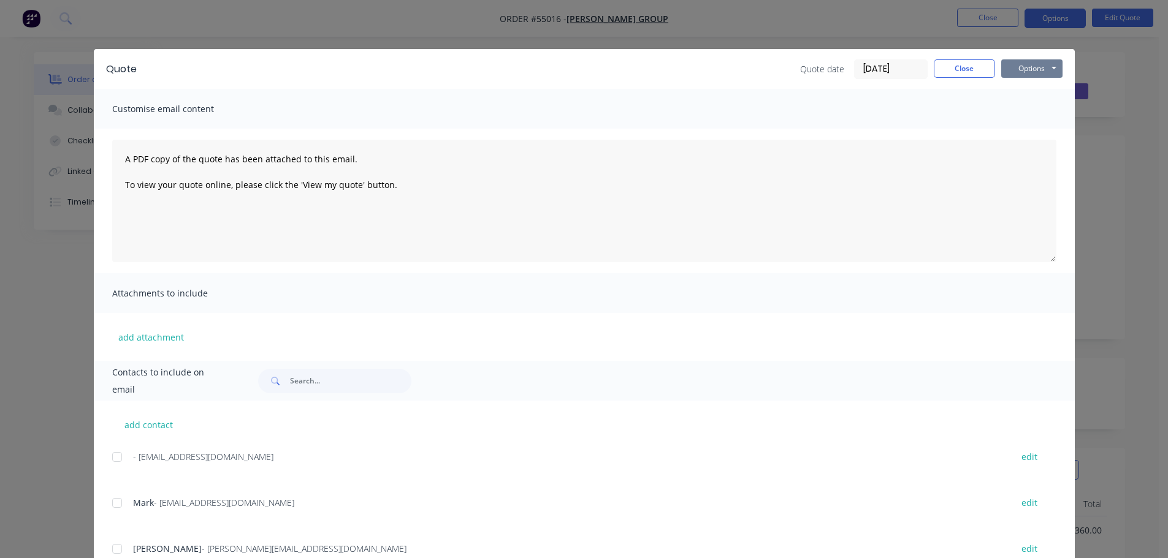
click at [1017, 69] on button "Options" at bounding box center [1031, 68] width 61 height 18
click at [1025, 110] on button "Print" at bounding box center [1040, 111] width 78 height 20
click at [967, 67] on button "Close" at bounding box center [963, 68] width 61 height 18
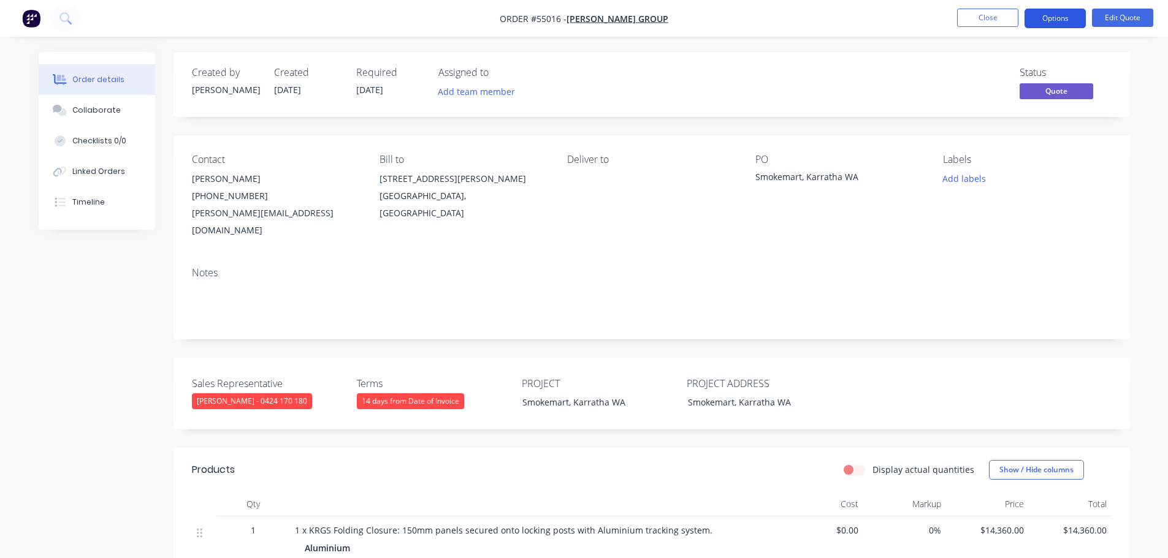
click at [1044, 20] on button "Options" at bounding box center [1054, 19] width 61 height 20
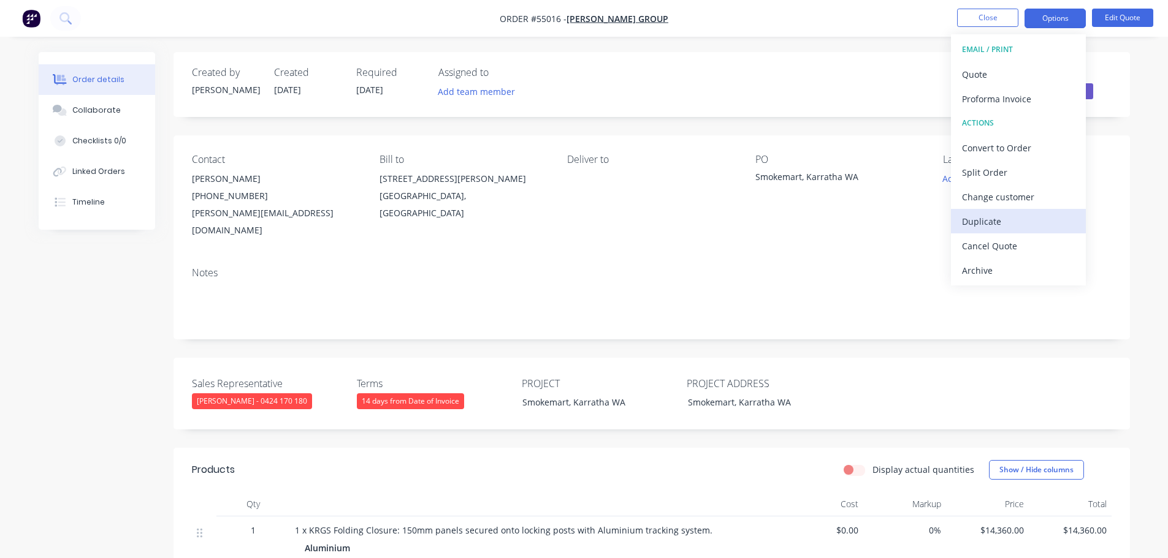
click at [970, 218] on div "Duplicate" at bounding box center [1018, 222] width 113 height 18
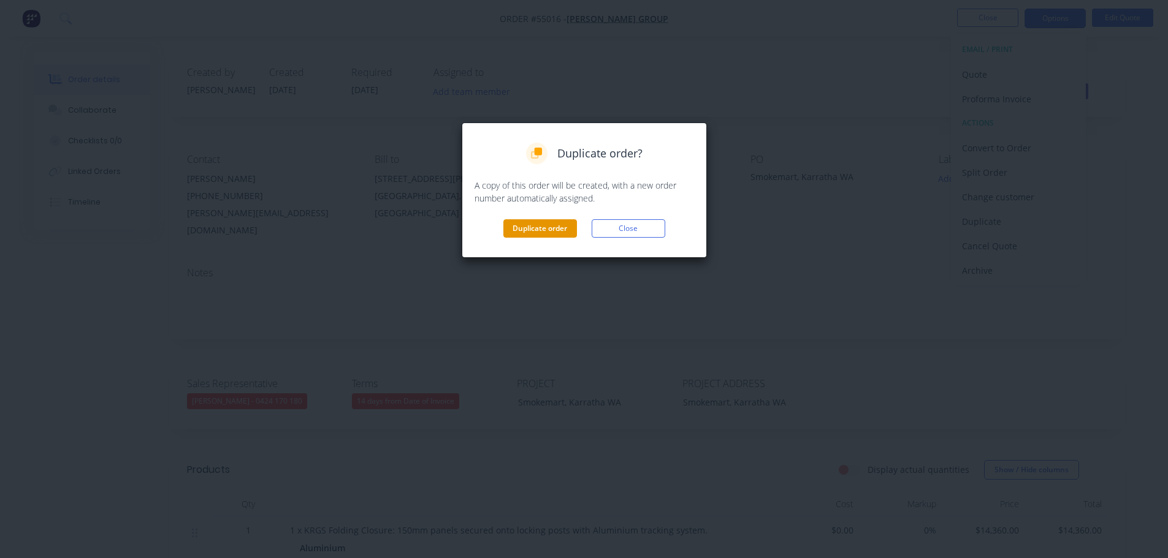
click at [557, 227] on button "Duplicate order" at bounding box center [540, 228] width 74 height 18
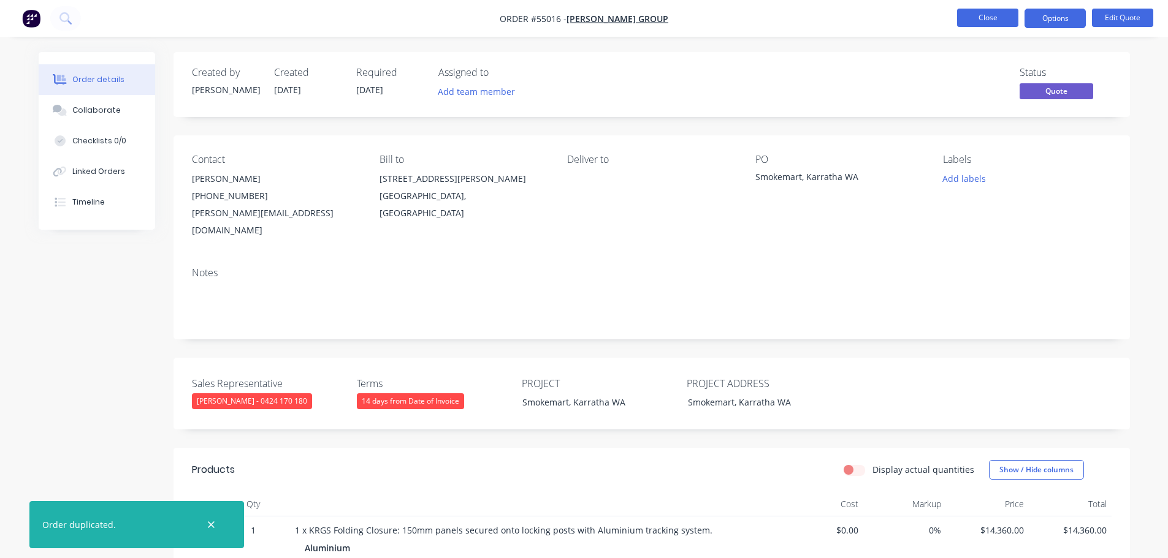
click at [983, 21] on button "Close" at bounding box center [987, 18] width 61 height 18
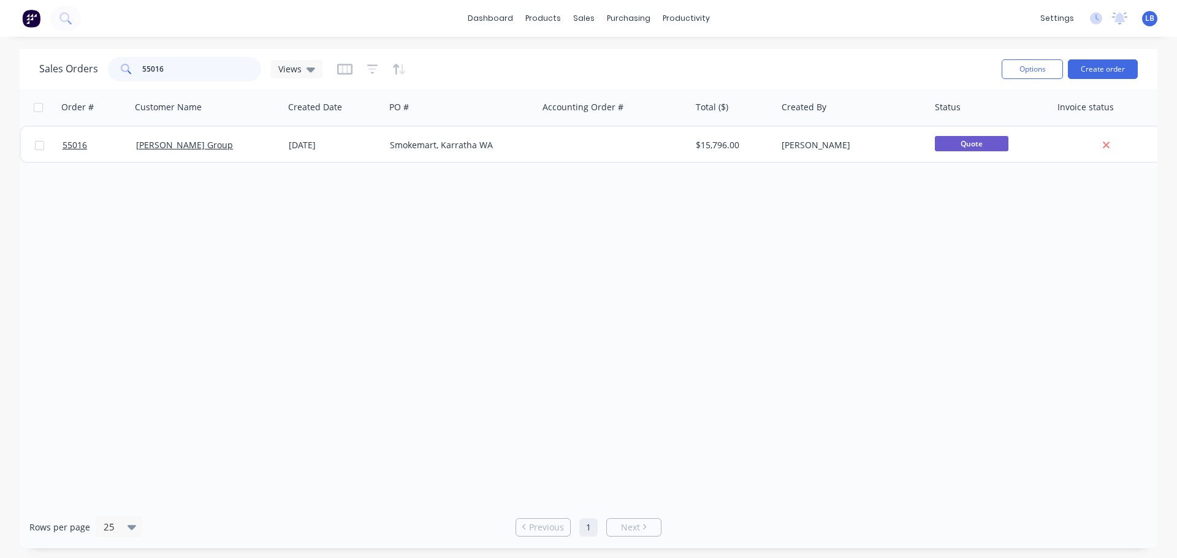
drag, startPoint x: 167, startPoint y: 67, endPoint x: 107, endPoint y: 82, distance: 61.8
click at [107, 82] on div "Sales Orders 55016 Views" at bounding box center [515, 69] width 952 height 30
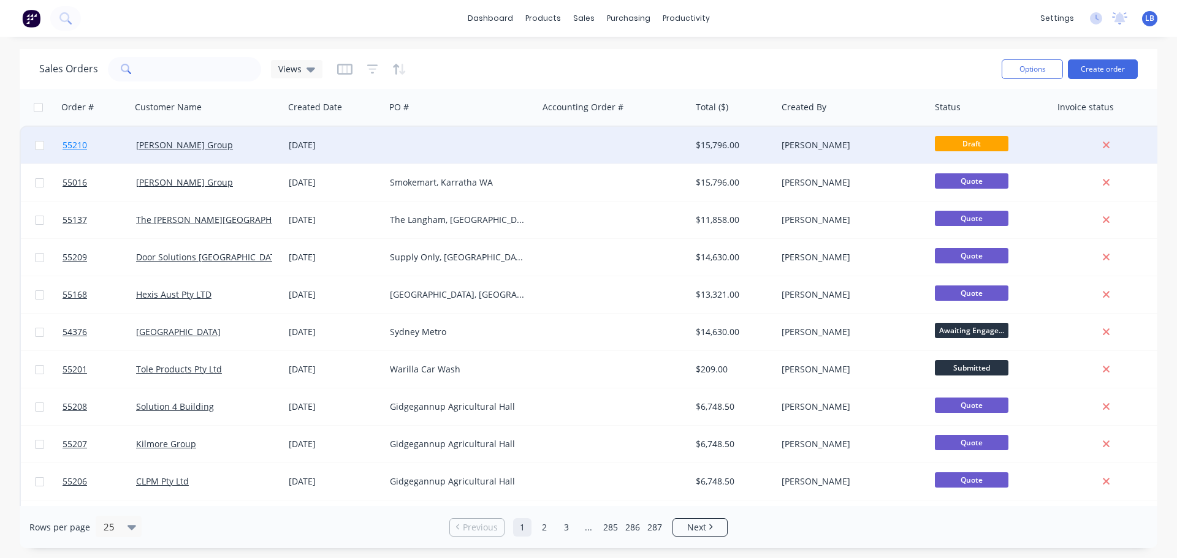
click at [64, 144] on span "55210" at bounding box center [75, 145] width 25 height 12
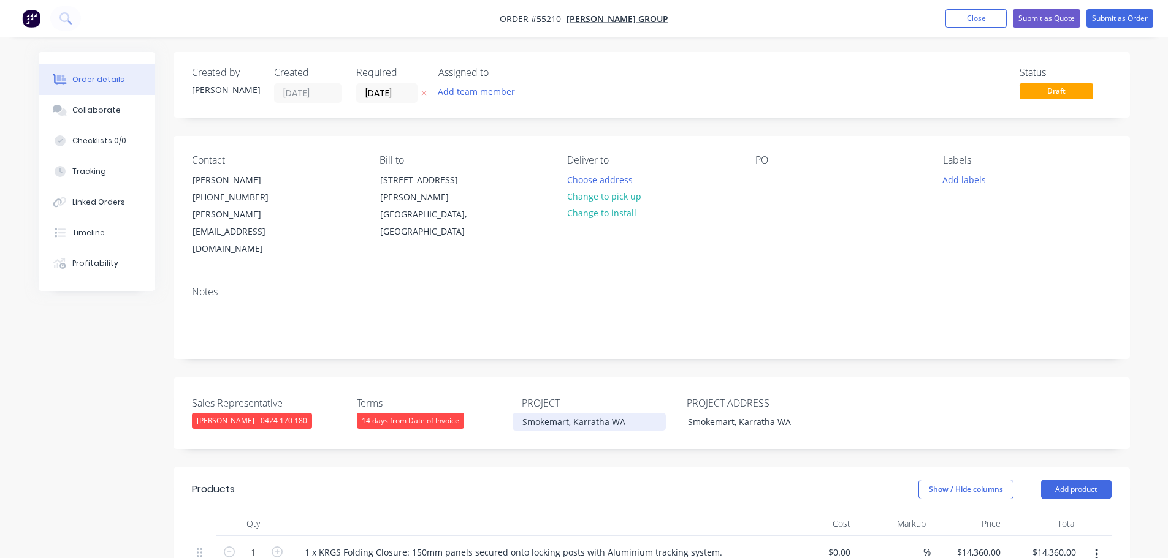
click at [558, 413] on div "Smokemart, Karratha WA" at bounding box center [588, 422] width 153 height 18
copy div "Smokemart, Karratha WA"
click at [606, 378] on div "Sales Representative Clayton Blackman - 0424 170 180 Terms 14 days from Date of…" at bounding box center [651, 414] width 956 height 72
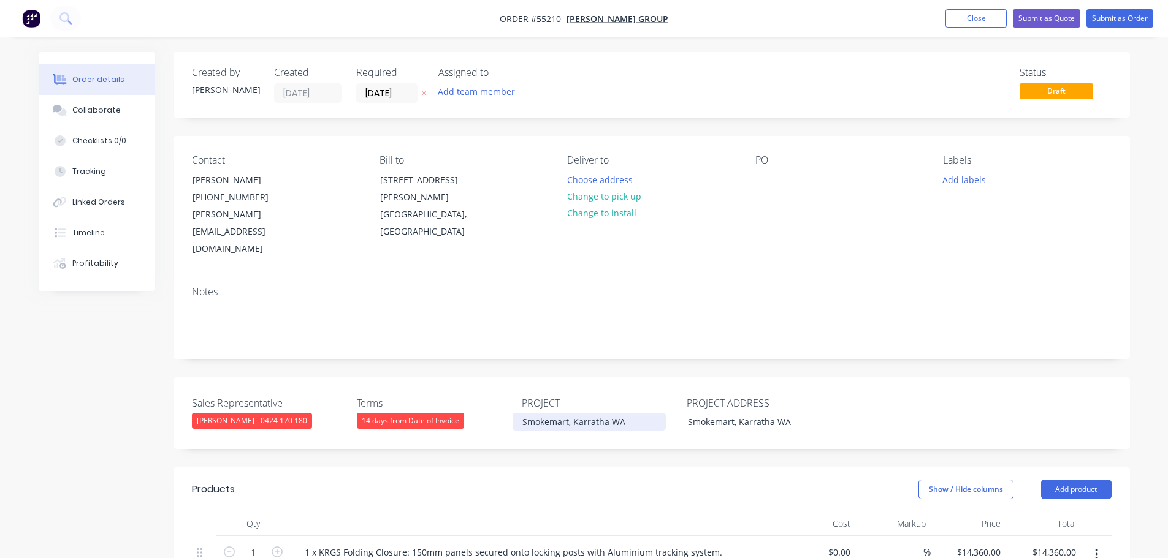
click at [572, 413] on div "Smokemart, Karratha WA" at bounding box center [588, 422] width 153 height 18
copy div "Smokemart, Karratha WA"
click at [768, 177] on div at bounding box center [765, 180] width 20 height 18
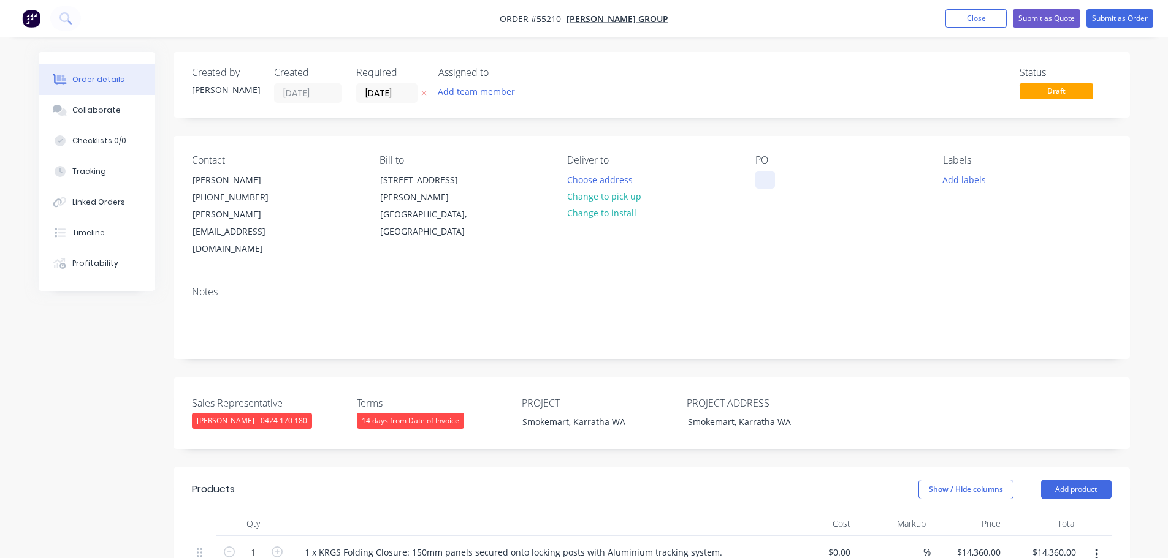
paste div
click at [977, 22] on button "Close" at bounding box center [975, 18] width 61 height 18
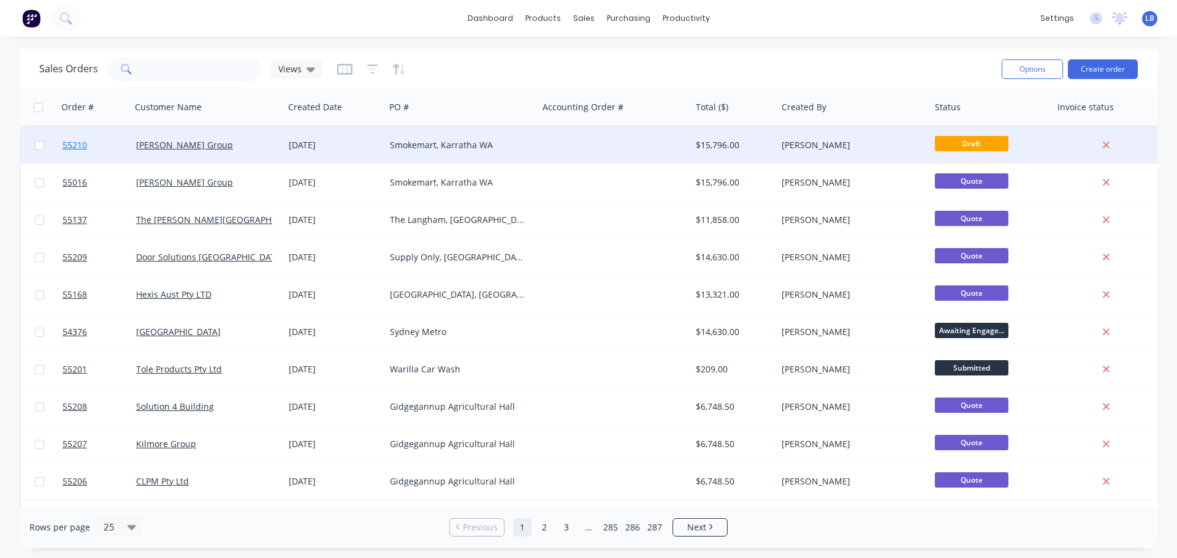
click at [80, 143] on span "55210" at bounding box center [75, 145] width 25 height 12
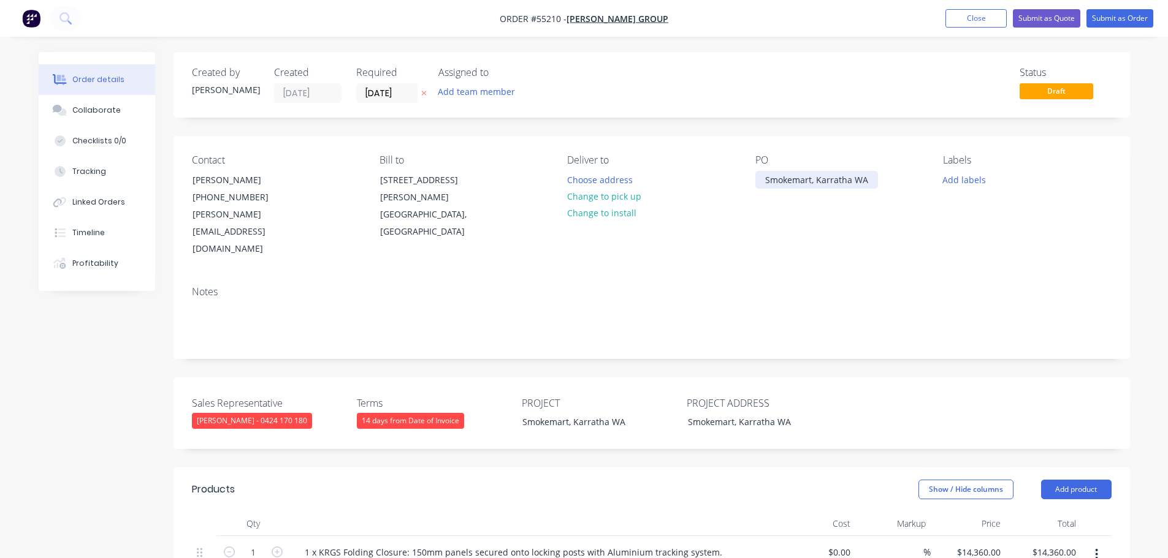
drag, startPoint x: 761, startPoint y: 180, endPoint x: 748, endPoint y: 208, distance: 30.7
click at [758, 181] on div "Smokemart, Karratha WA" at bounding box center [816, 180] width 123 height 18
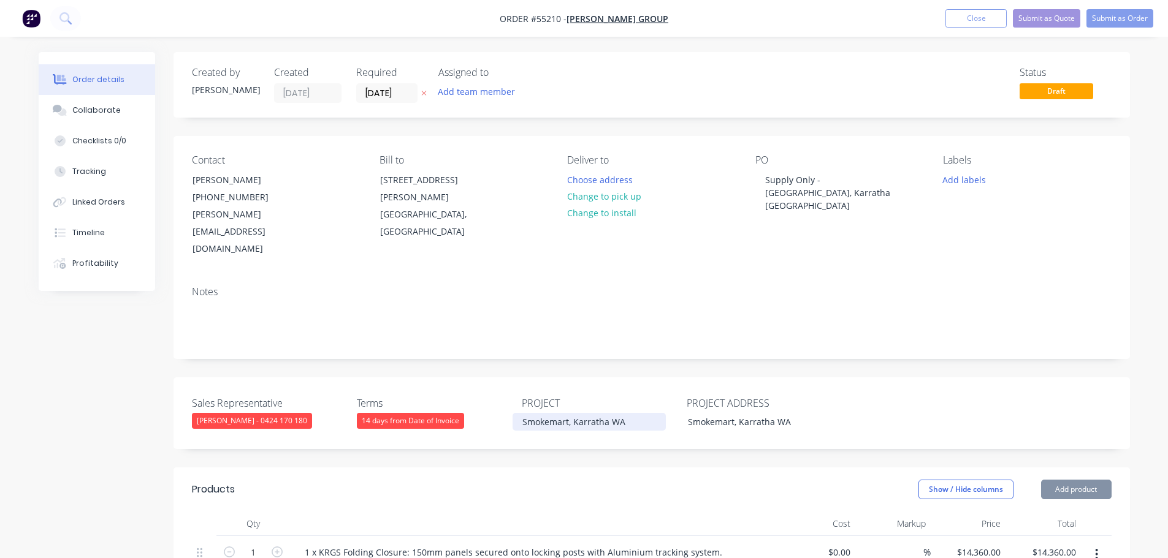
click at [522, 413] on div "Smokemart, Karratha WA" at bounding box center [588, 422] width 153 height 18
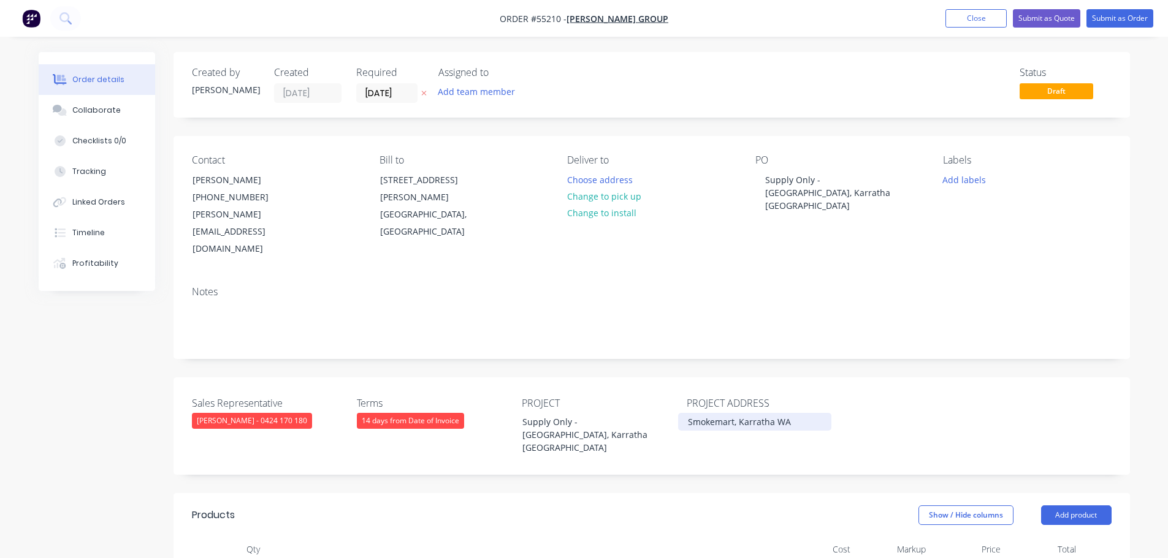
click at [687, 413] on div "Smokemart, Karratha WA" at bounding box center [754, 422] width 153 height 18
click at [736, 413] on div "Supply Only - Inc Freight to Smokemart, Karratha WA" at bounding box center [754, 435] width 153 height 44
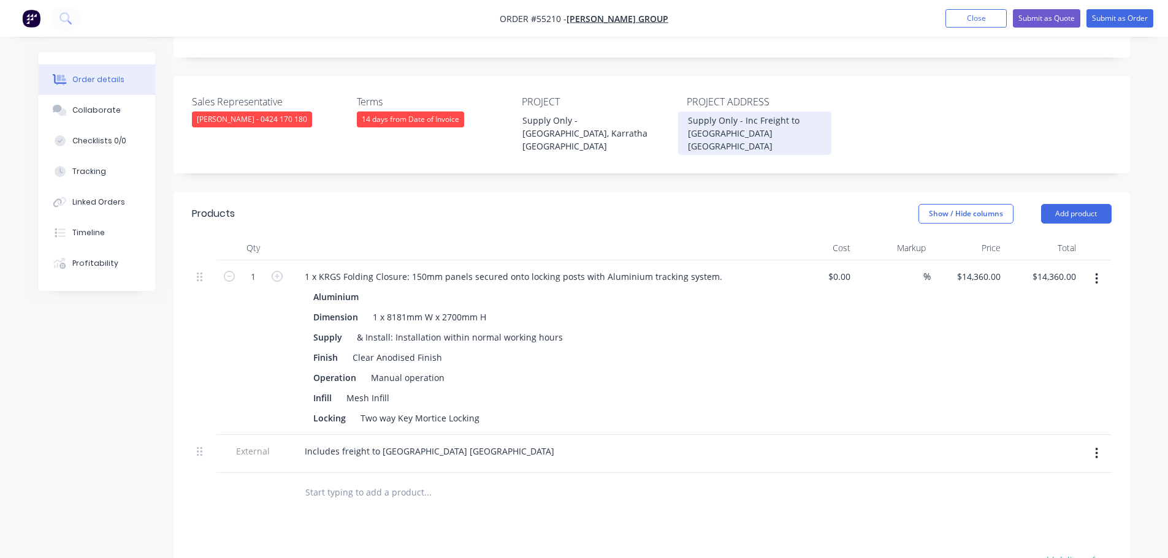
scroll to position [306, 0]
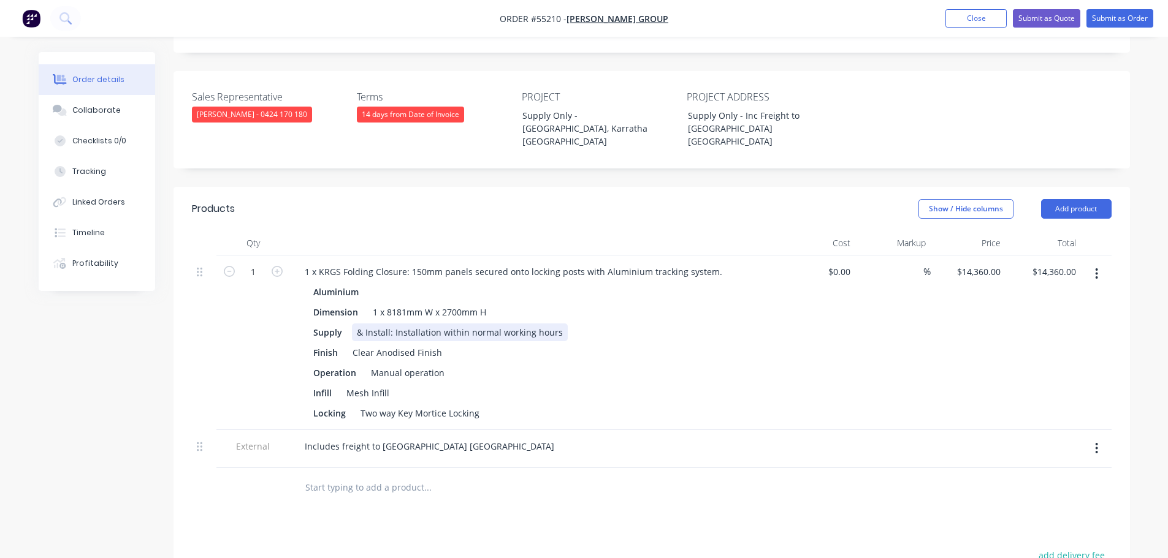
drag, startPoint x: 557, startPoint y: 285, endPoint x: 353, endPoint y: 291, distance: 203.6
click at [353, 324] on div "& Install: Installation within normal working hours" at bounding box center [460, 333] width 216 height 18
click at [1056, 263] on input "14360.00" at bounding box center [1056, 272] width 50 height 18
type input "12560"
type input "$12,560.00"
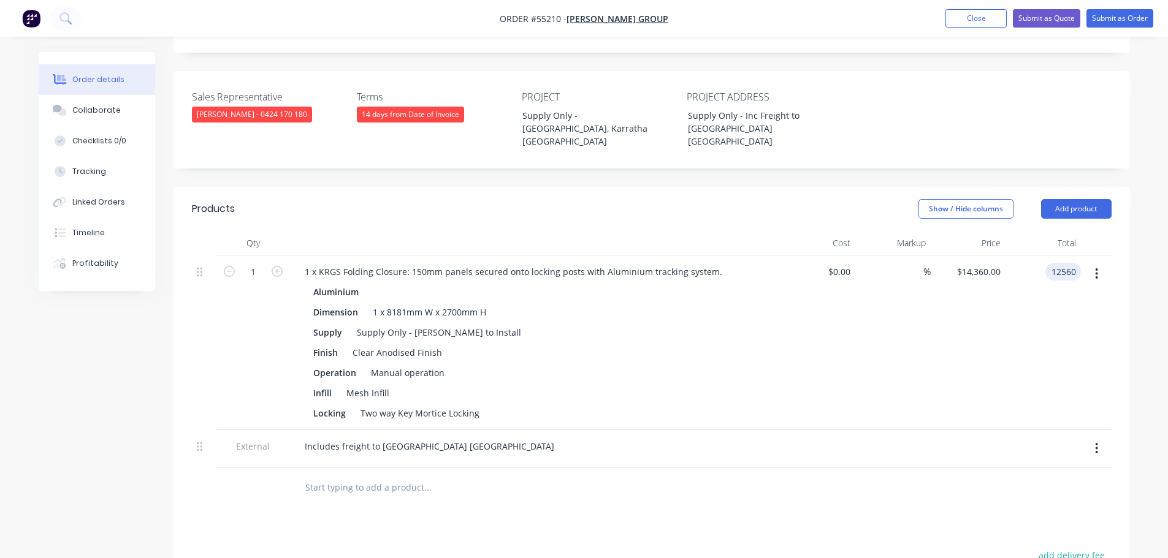
type input "$12,560.00"
click at [957, 430] on div at bounding box center [967, 449] width 75 height 38
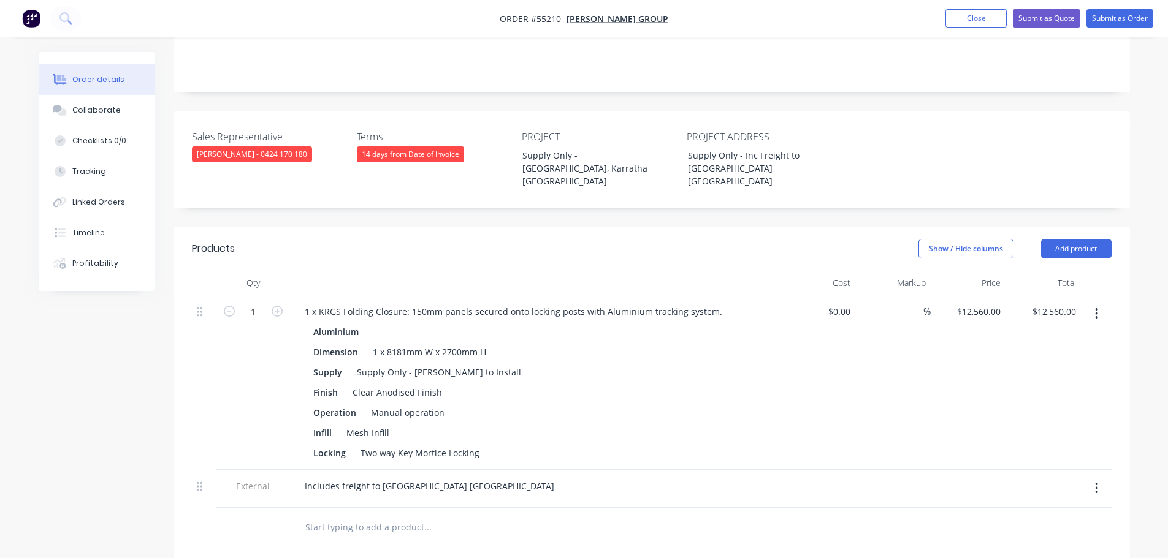
scroll to position [245, 0]
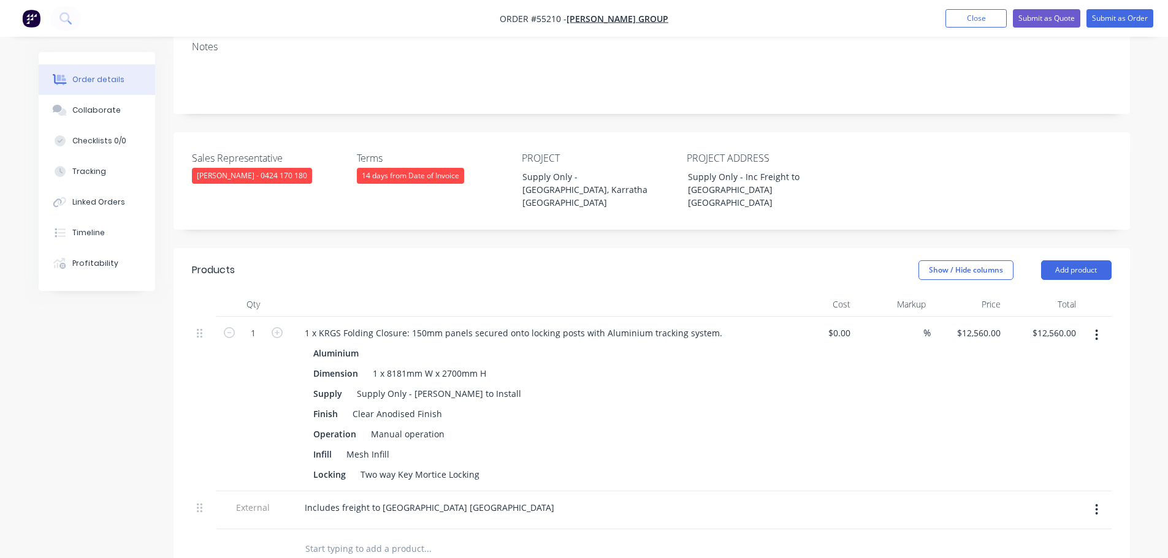
click at [1095, 503] on icon "button" at bounding box center [1096, 509] width 3 height 13
click at [1008, 558] on div "Delete" at bounding box center [1053, 567] width 94 height 18
click at [1048, 15] on button "Submit as Quote" at bounding box center [1046, 18] width 67 height 18
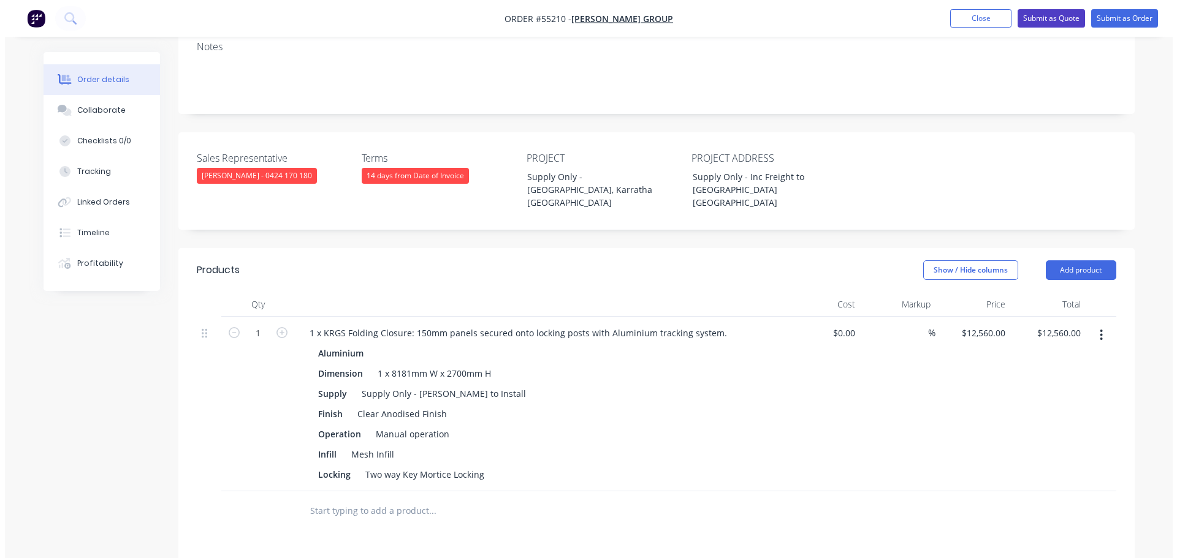
scroll to position [0, 0]
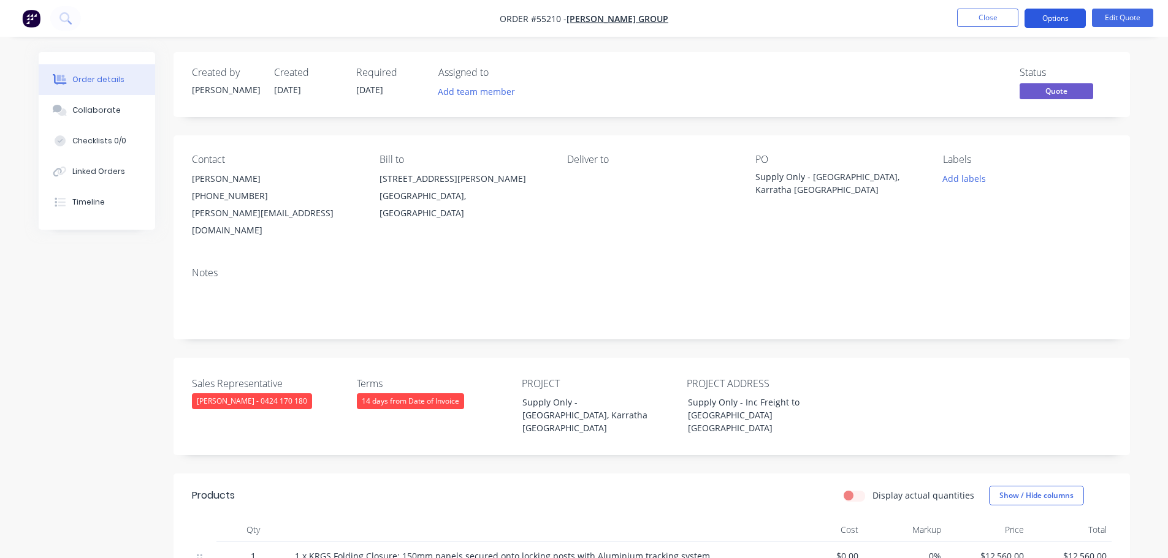
click at [1041, 21] on button "Options" at bounding box center [1054, 19] width 61 height 20
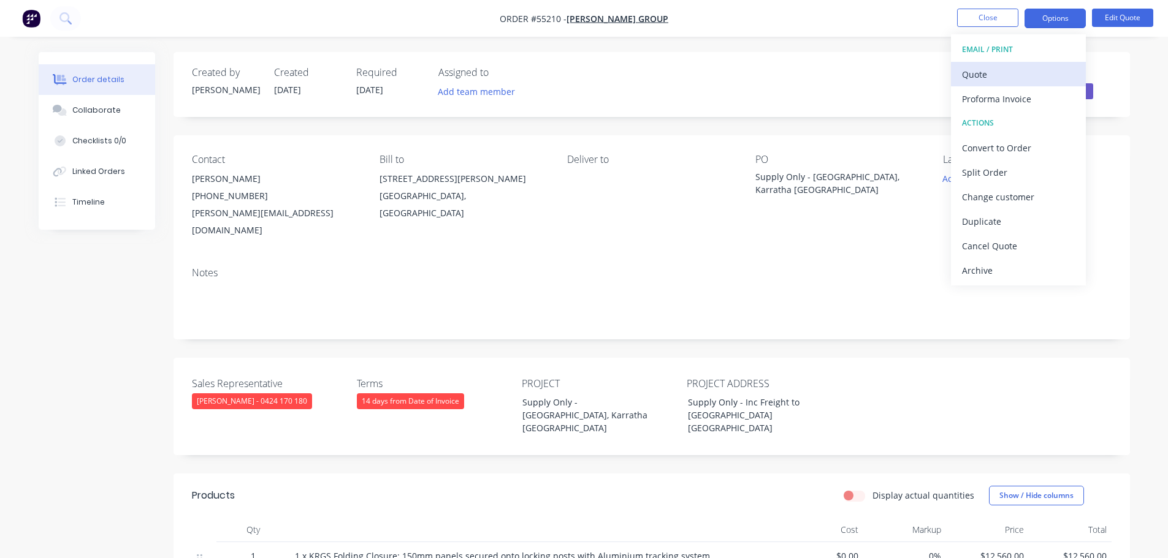
click at [987, 69] on div "Quote" at bounding box center [1018, 75] width 113 height 18
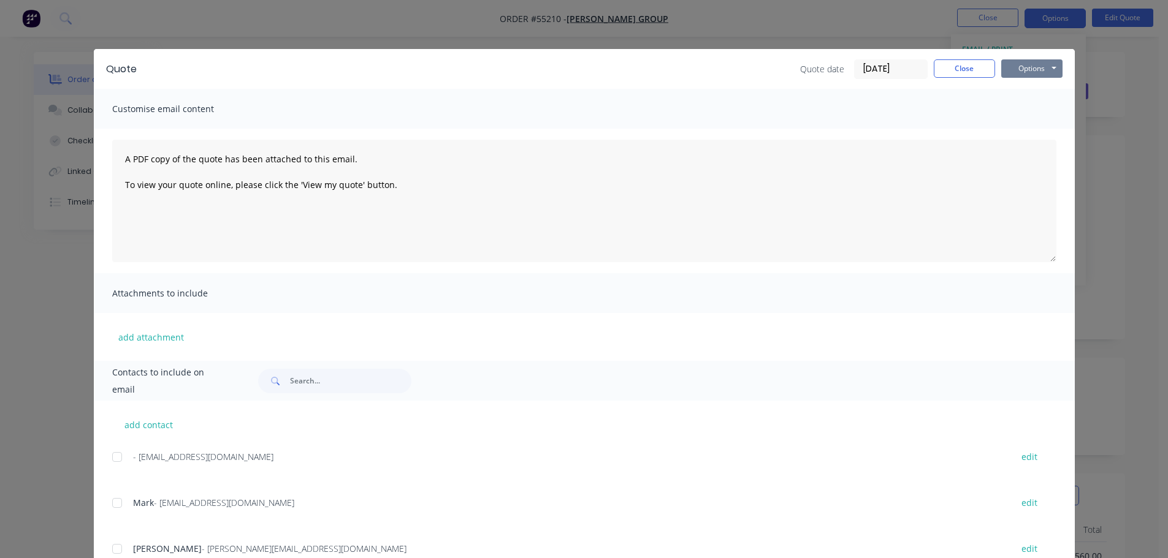
click at [1025, 73] on button "Options" at bounding box center [1031, 68] width 61 height 18
click at [1030, 110] on button "Print" at bounding box center [1040, 111] width 78 height 20
click at [942, 70] on button "Close" at bounding box center [963, 68] width 61 height 18
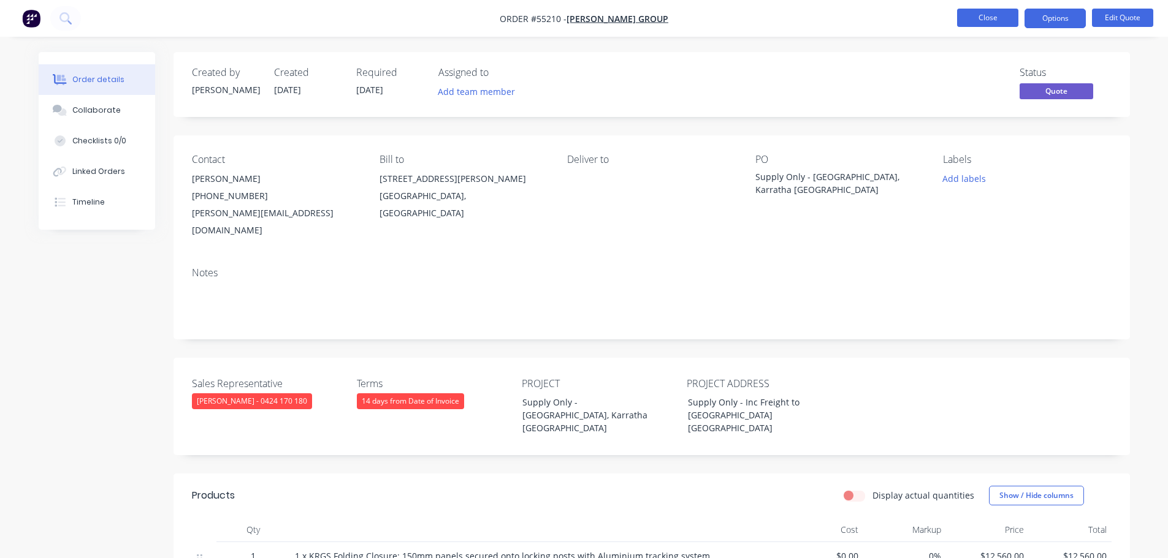
click at [985, 20] on button "Close" at bounding box center [987, 18] width 61 height 18
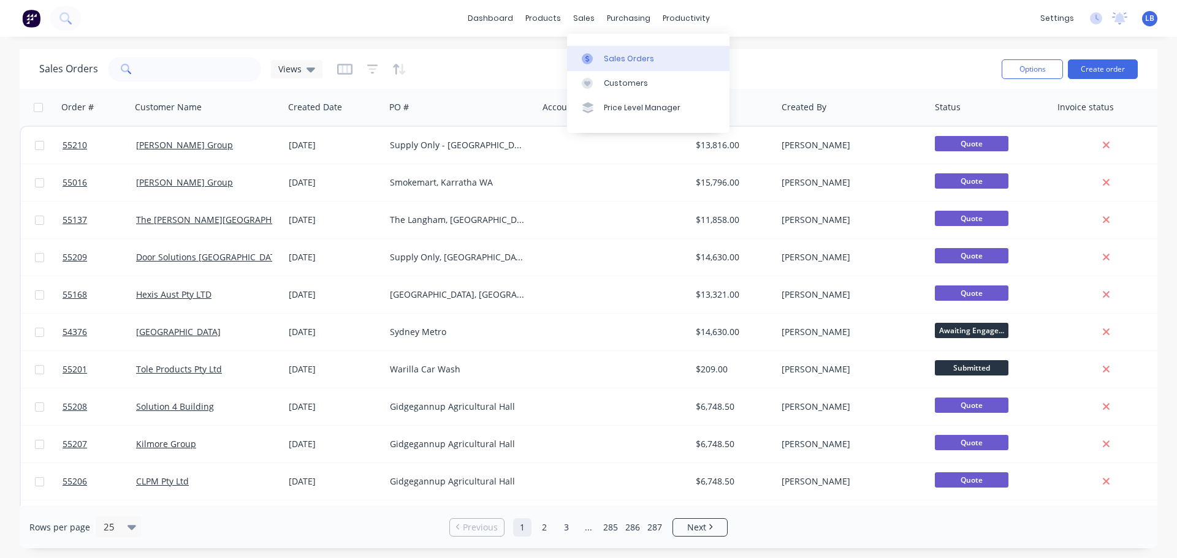
click at [628, 60] on div "Sales Orders" at bounding box center [629, 58] width 50 height 11
click at [172, 71] on input "text" at bounding box center [202, 69] width 120 height 25
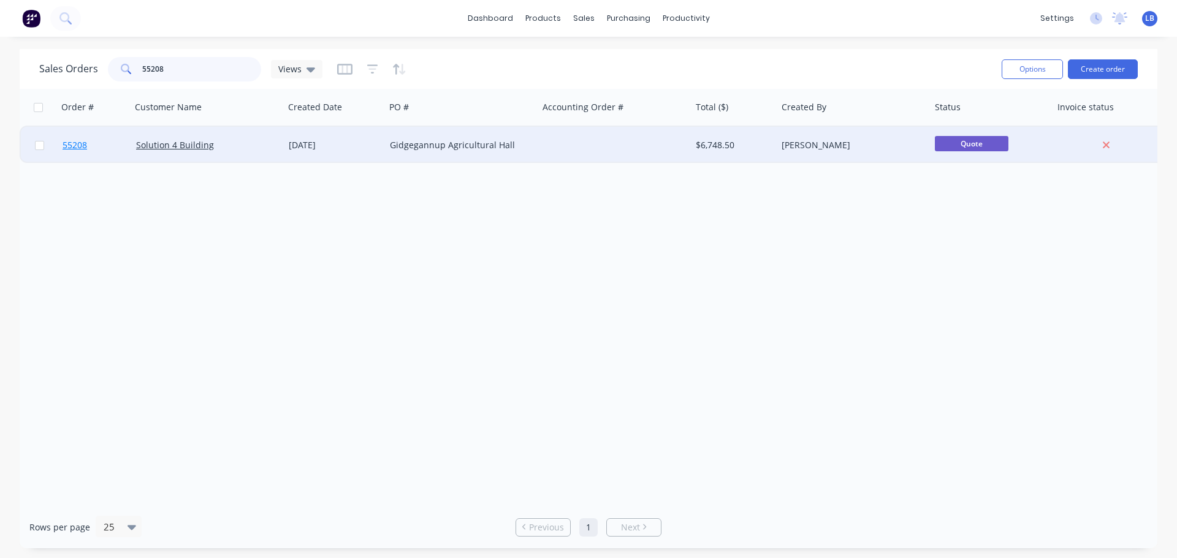
type input "55208"
click at [74, 146] on span "55208" at bounding box center [75, 145] width 25 height 12
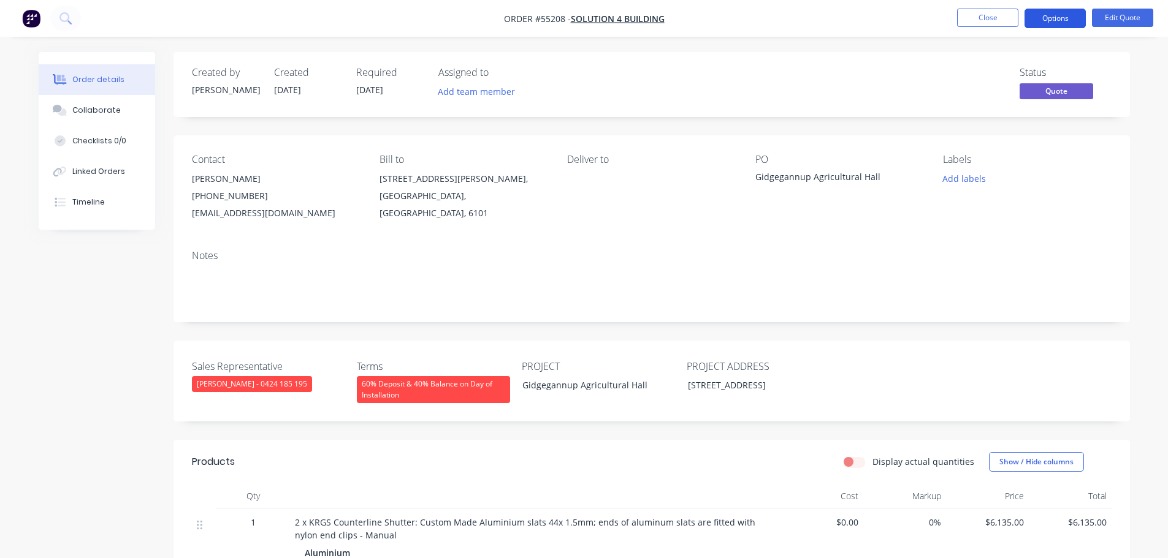
click at [1075, 16] on button "Options" at bounding box center [1054, 19] width 61 height 20
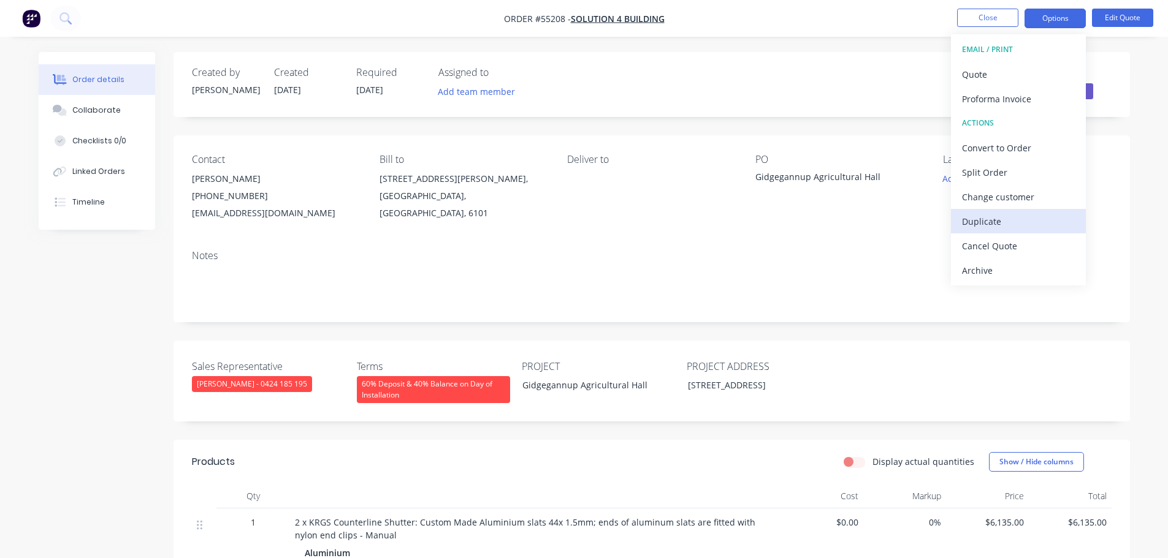
click at [994, 224] on div "Duplicate" at bounding box center [1018, 222] width 113 height 18
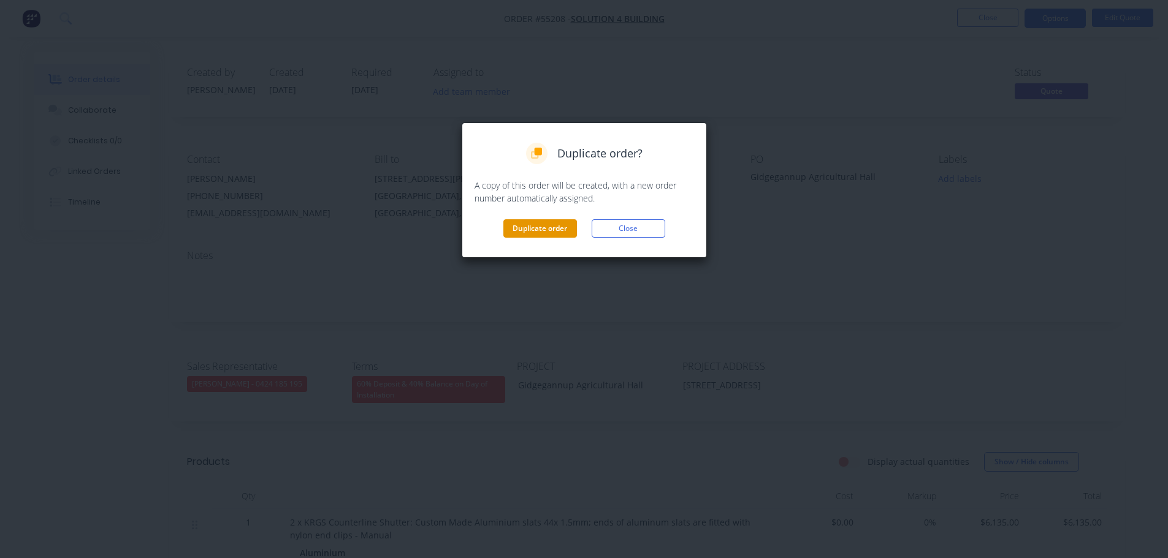
click at [546, 232] on button "Duplicate order" at bounding box center [540, 228] width 74 height 18
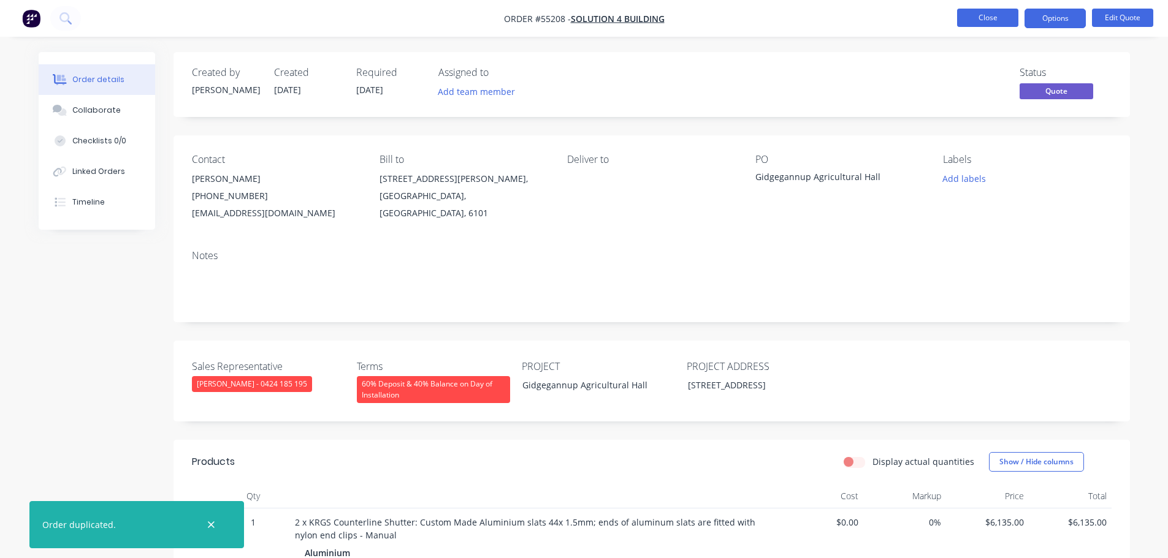
click at [975, 24] on button "Close" at bounding box center [987, 18] width 61 height 18
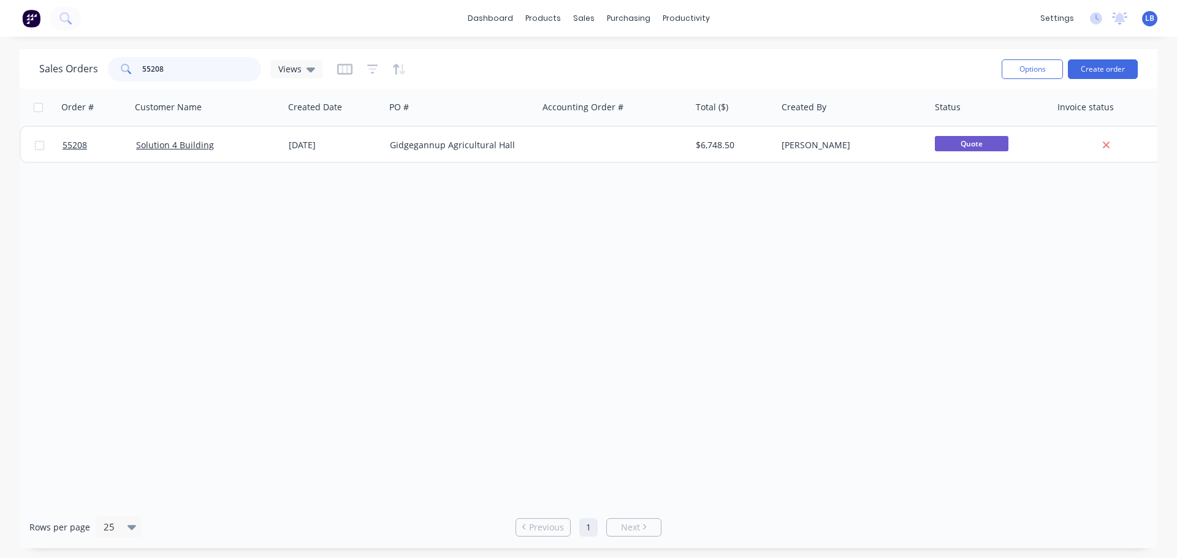
drag, startPoint x: 161, startPoint y: 69, endPoint x: 136, endPoint y: 81, distance: 27.7
click at [137, 81] on div "55208" at bounding box center [184, 69] width 153 height 25
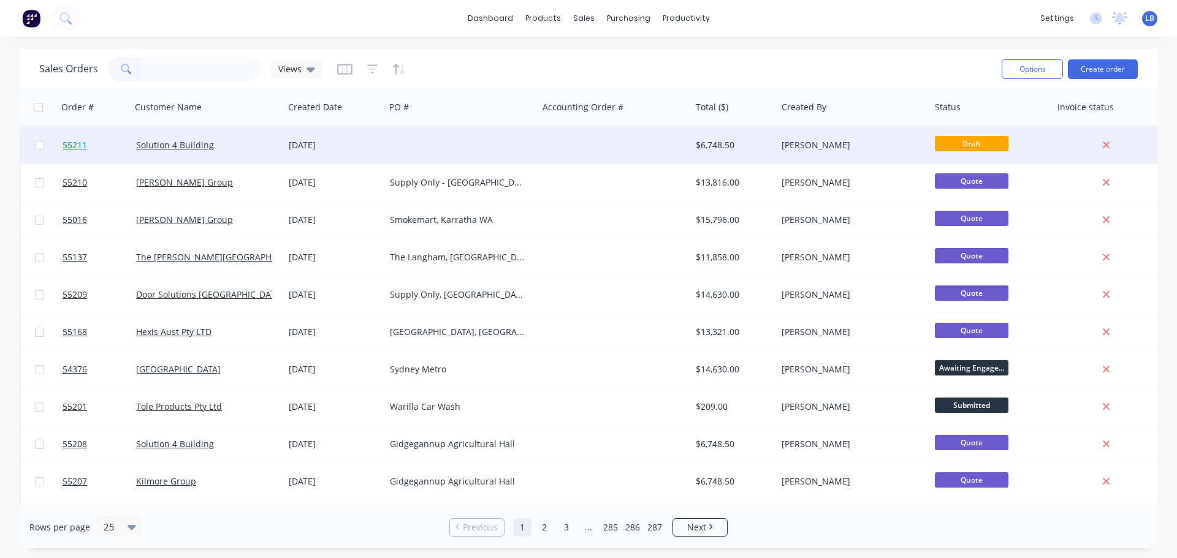
click at [72, 144] on span "55211" at bounding box center [75, 145] width 25 height 12
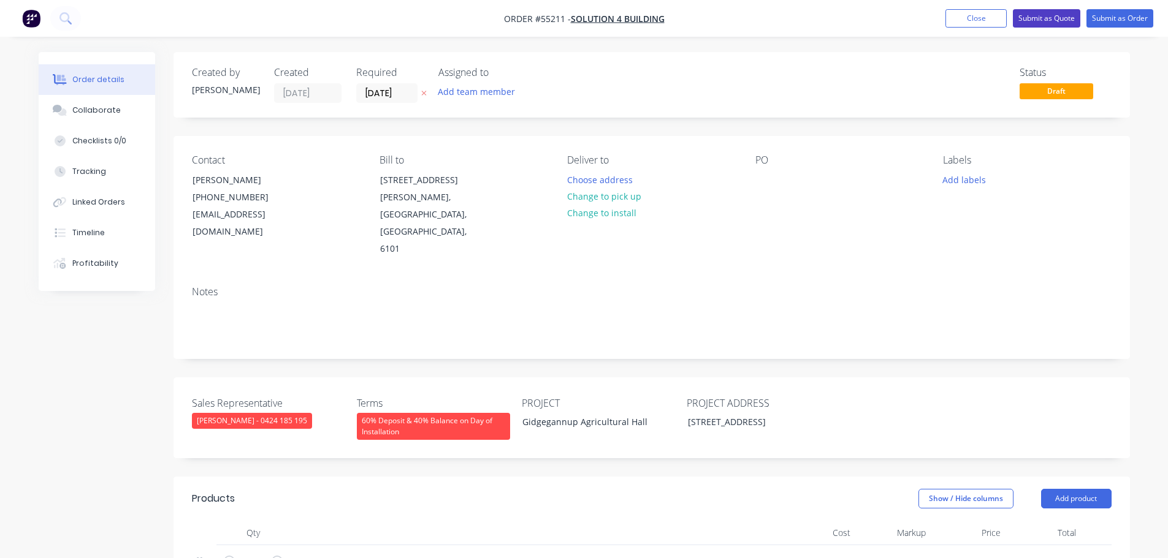
click at [1037, 19] on button "Submit as Quote" at bounding box center [1046, 18] width 67 height 18
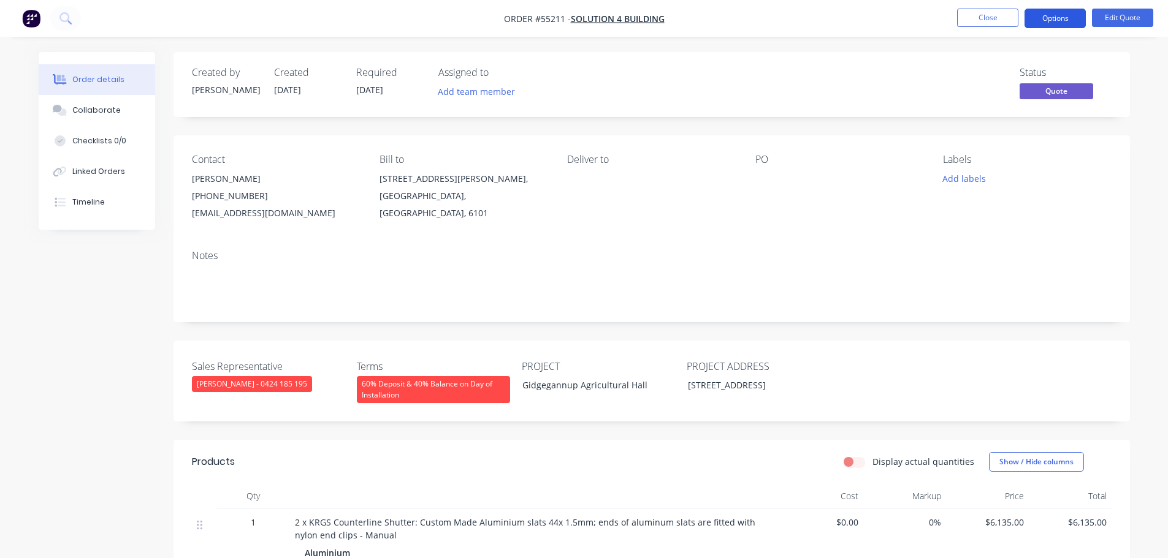
click at [1043, 15] on button "Options" at bounding box center [1054, 19] width 61 height 20
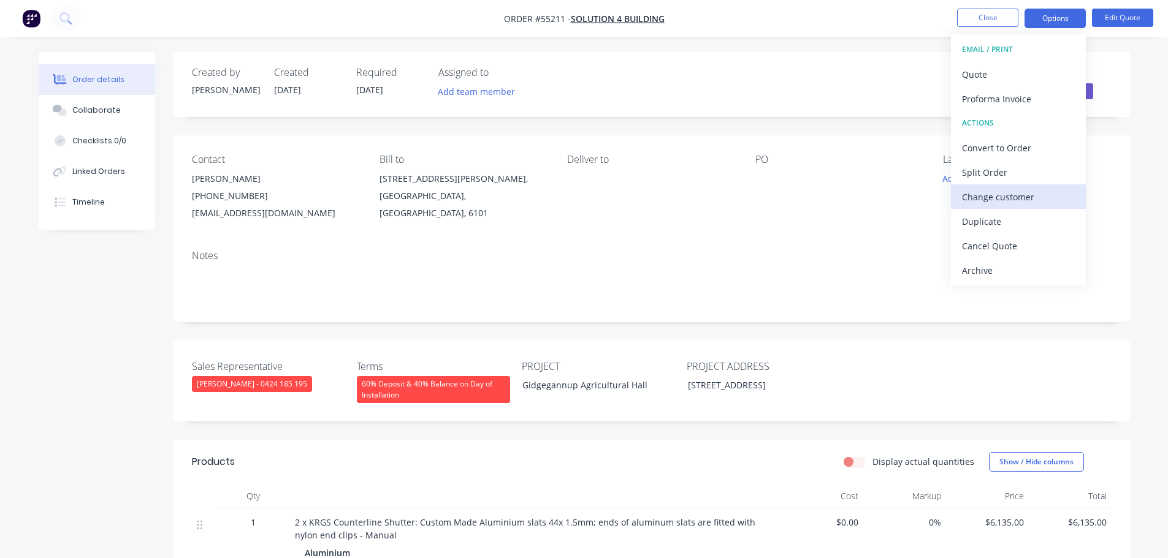
click at [977, 199] on div "Change customer" at bounding box center [1018, 197] width 113 height 18
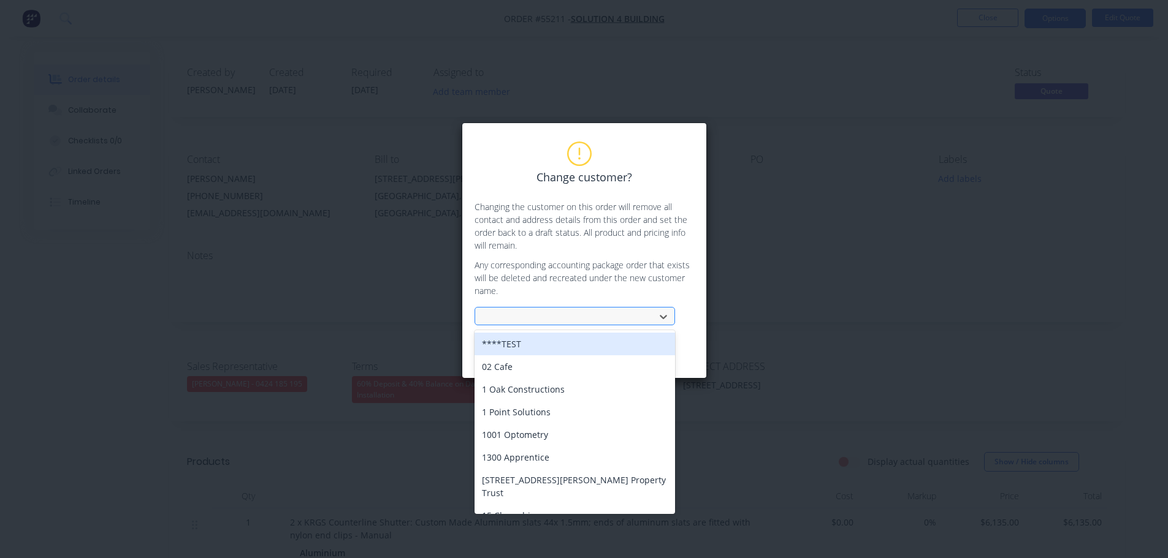
click at [500, 316] on div at bounding box center [567, 317] width 164 height 15
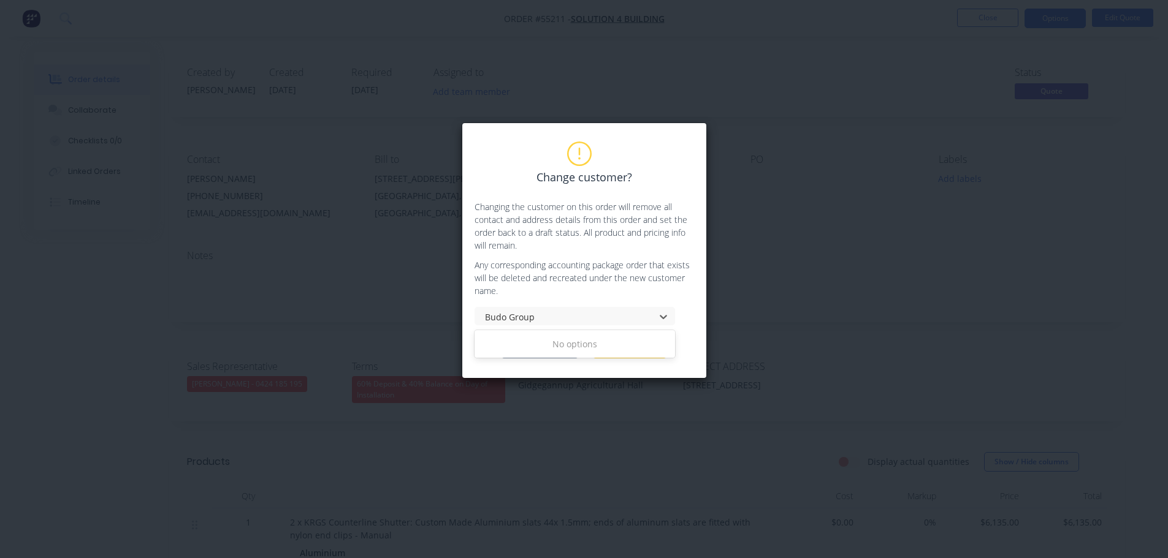
click at [632, 357] on div "No options" at bounding box center [574, 344] width 200 height 28
type input "Budo Group"
click at [613, 327] on div "Change customer? Changing the customer on this order will remove all contact an…" at bounding box center [583, 251] width 219 height 216
click at [617, 347] on button "Cancel" at bounding box center [630, 349] width 74 height 18
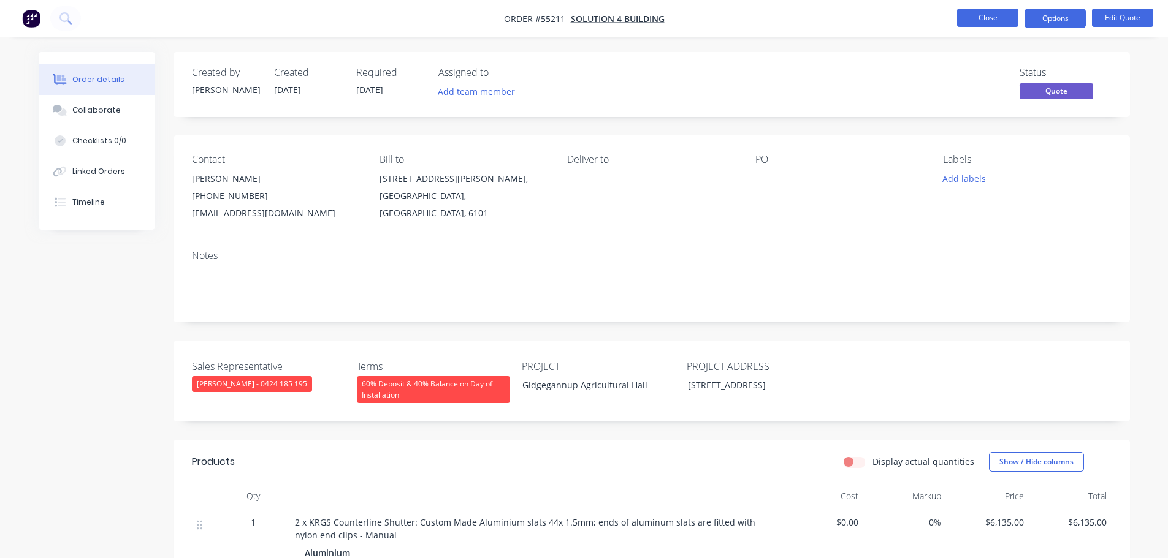
click at [970, 17] on button "Close" at bounding box center [987, 18] width 61 height 18
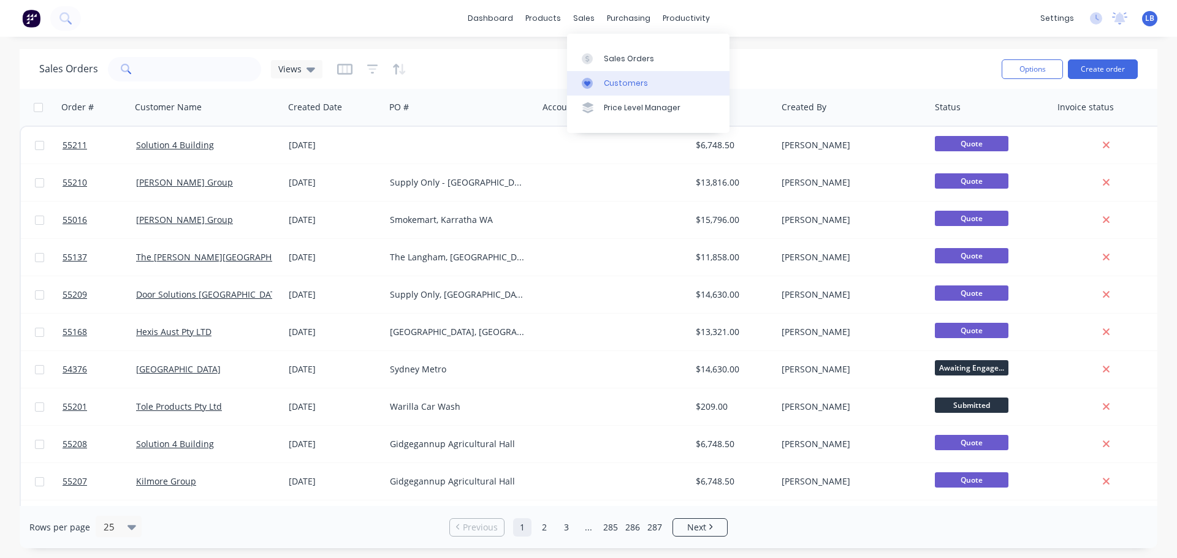
click at [624, 84] on div "Customers" at bounding box center [626, 83] width 44 height 11
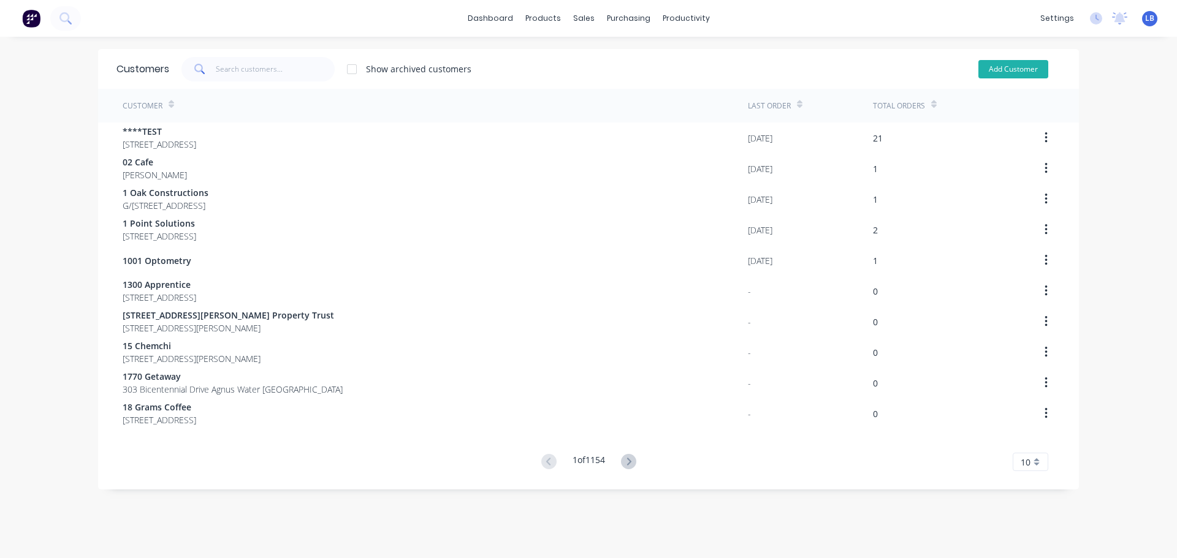
click at [1017, 68] on button "Add Customer" at bounding box center [1013, 69] width 70 height 18
select select "AU"
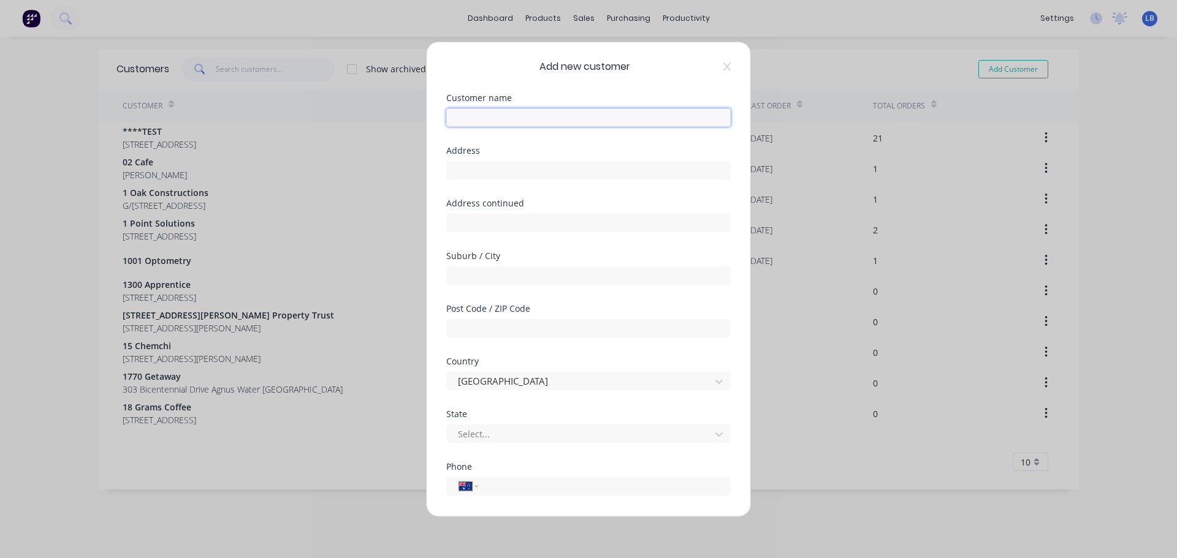
click at [479, 116] on input "text" at bounding box center [588, 117] width 284 height 18
type input "Budo Group"
click at [460, 178] on input "text" at bounding box center [588, 170] width 284 height 18
type input "7 Coogee Road,"
drag, startPoint x: 455, startPoint y: 276, endPoint x: 491, endPoint y: 307, distance: 46.9
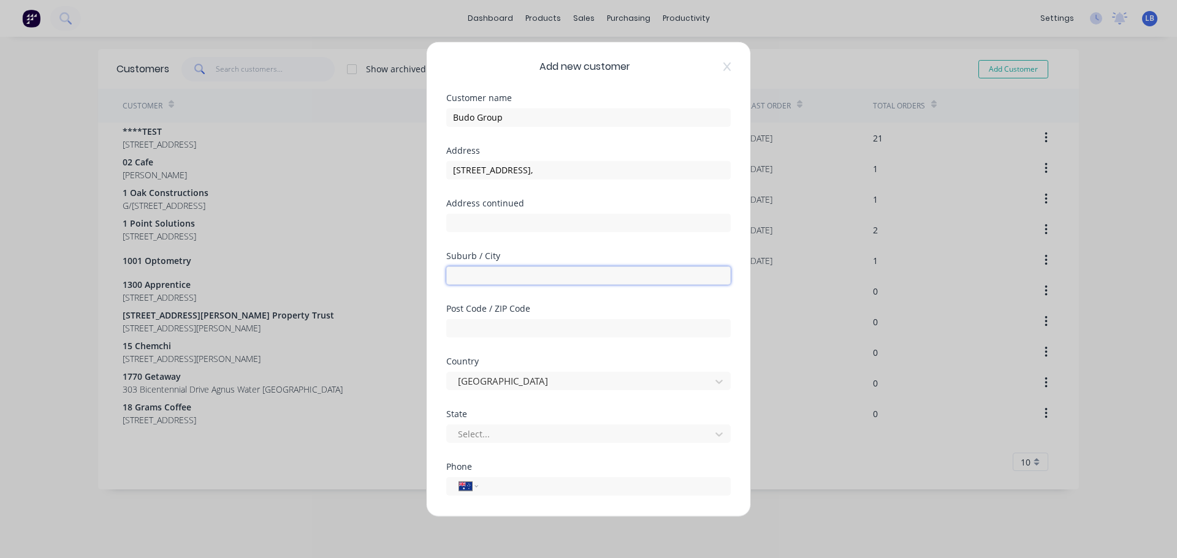
click at [455, 276] on input "text" at bounding box center [588, 275] width 284 height 18
type input "Mariginiup"
click at [462, 329] on input "text" at bounding box center [588, 328] width 284 height 18
type input "3"
type input "6078"
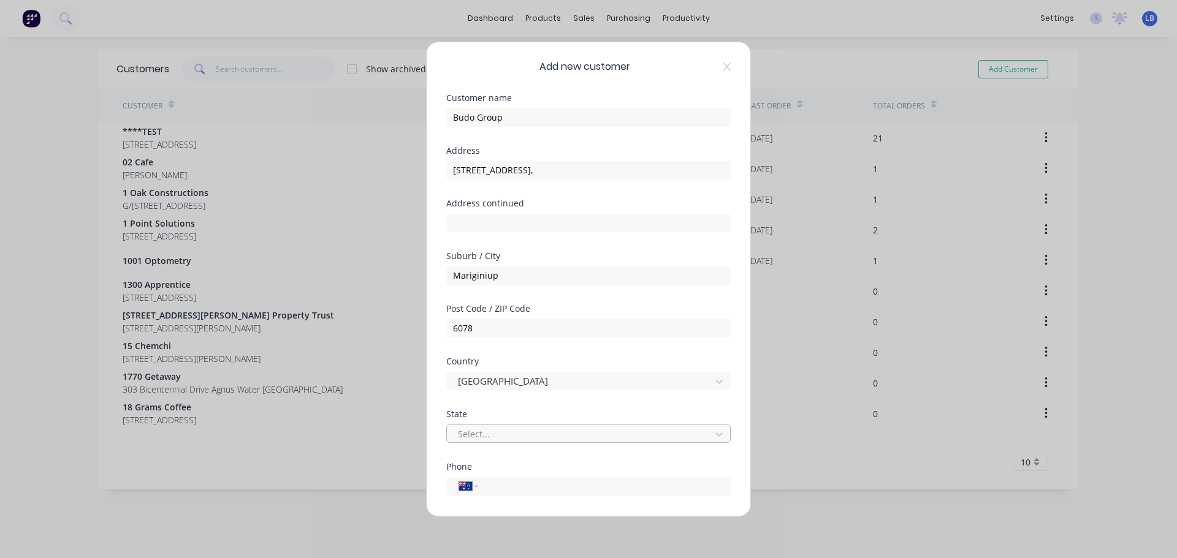
click at [476, 435] on div at bounding box center [581, 434] width 248 height 15
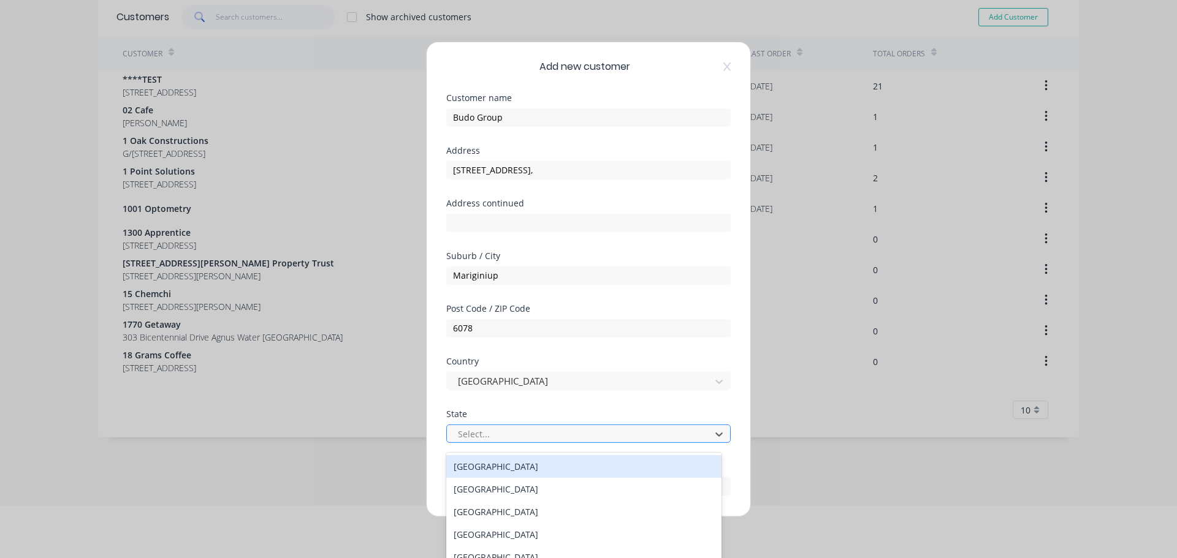
scroll to position [59, 0]
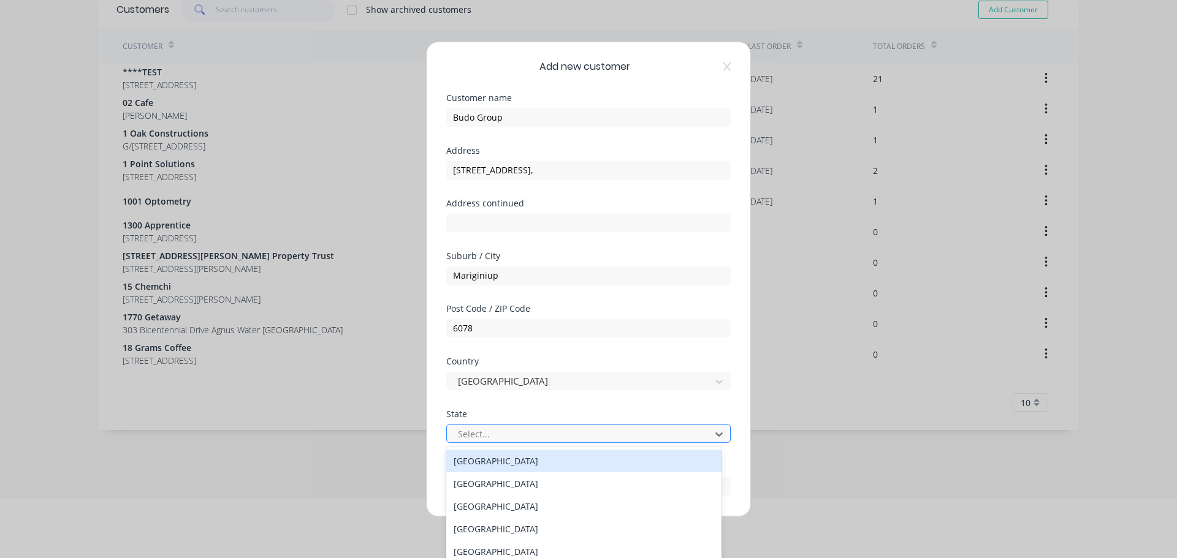
type input "w"
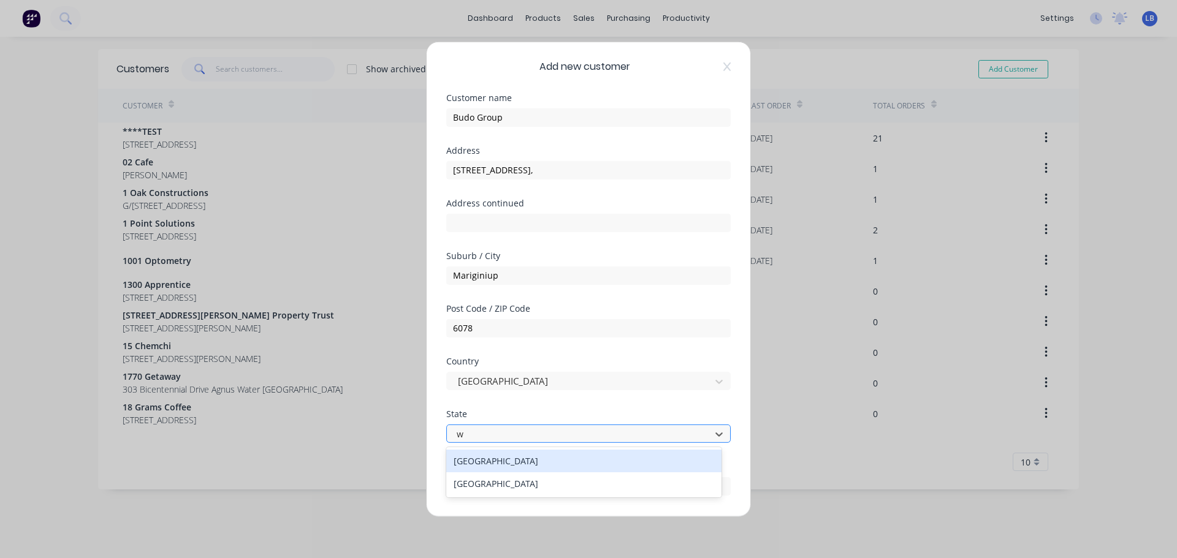
scroll to position [0, 0]
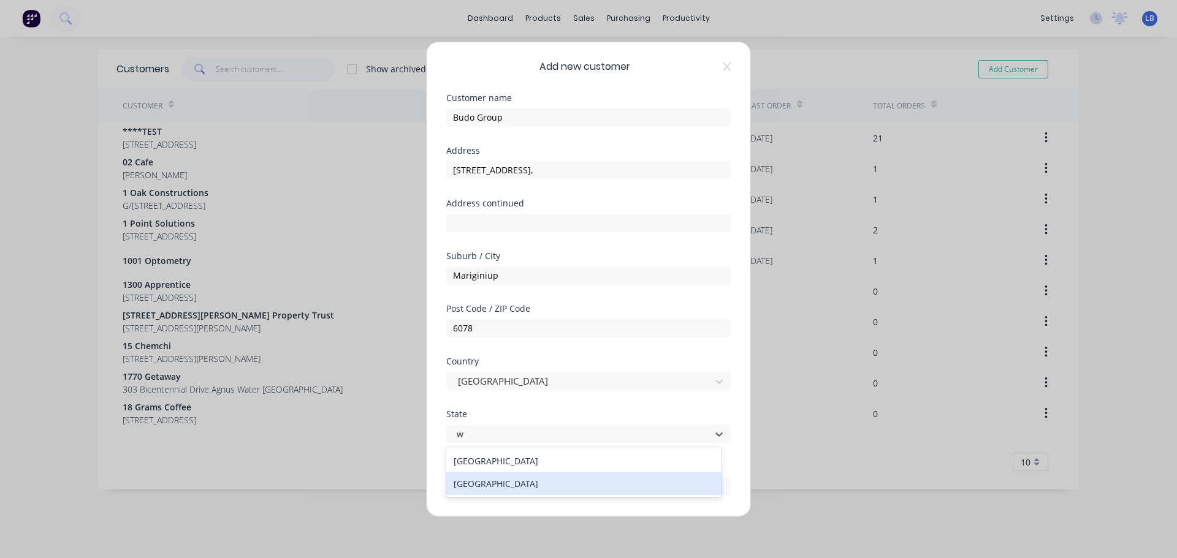
click at [472, 487] on div "[GEOGRAPHIC_DATA]" at bounding box center [583, 484] width 275 height 23
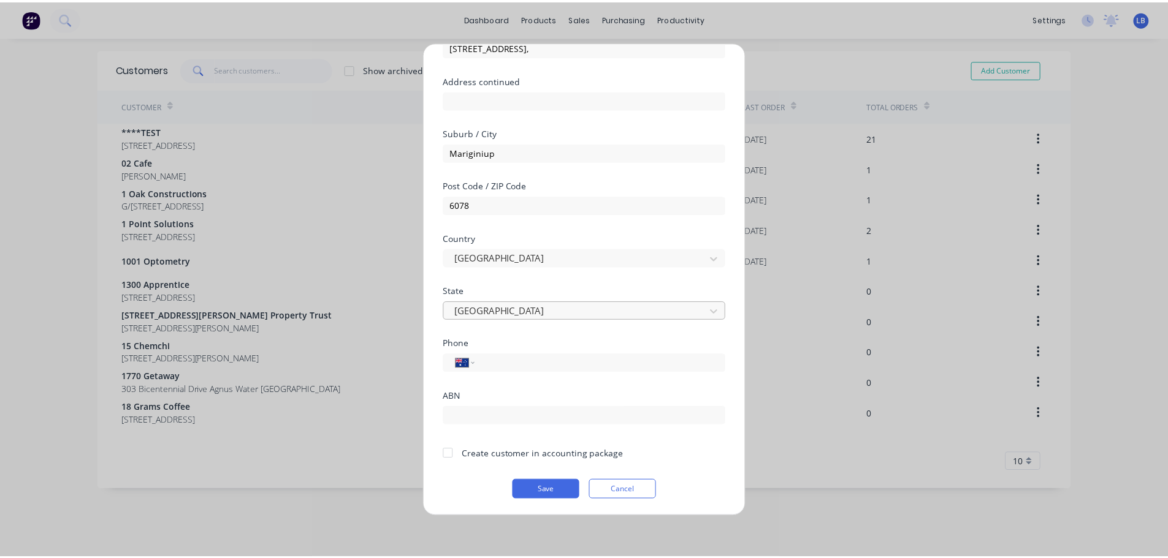
scroll to position [124, 0]
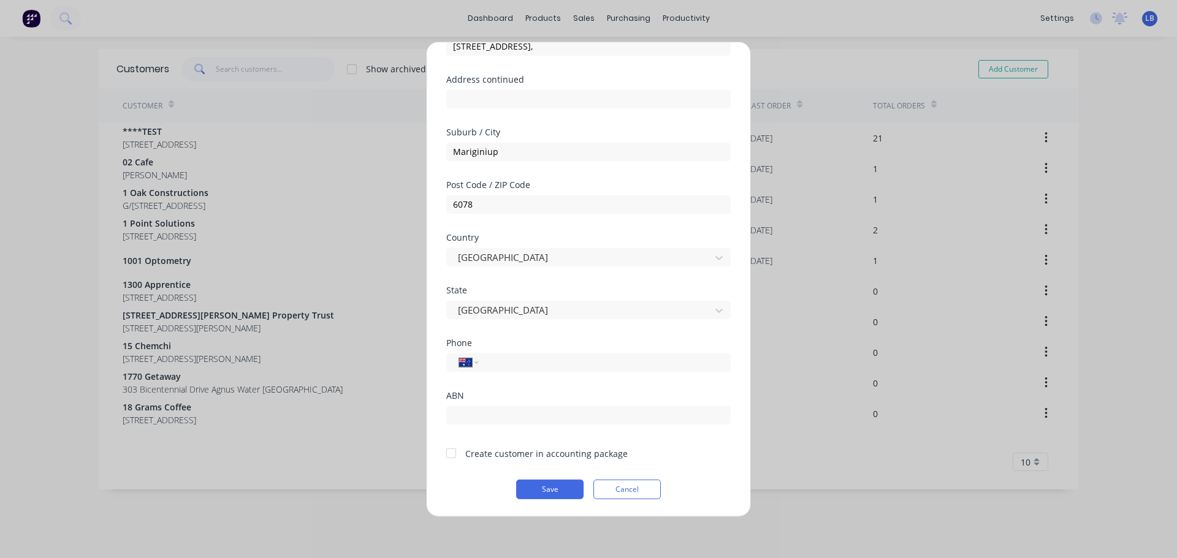
click at [442, 457] on div at bounding box center [451, 453] width 25 height 25
click at [534, 491] on button "Save" at bounding box center [549, 489] width 67 height 20
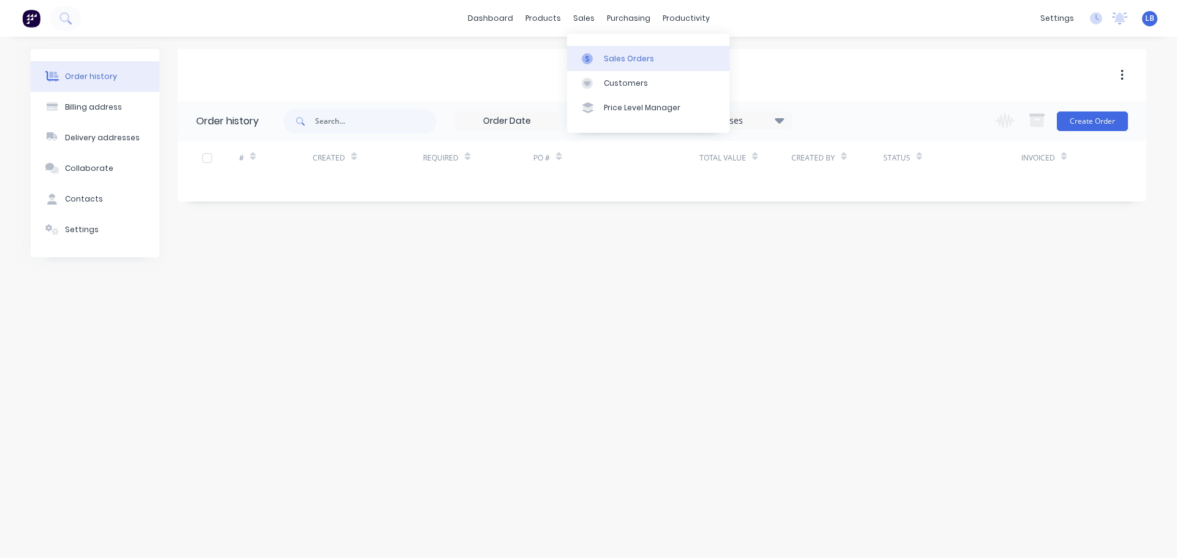
click at [620, 59] on div "Sales Orders" at bounding box center [629, 58] width 50 height 11
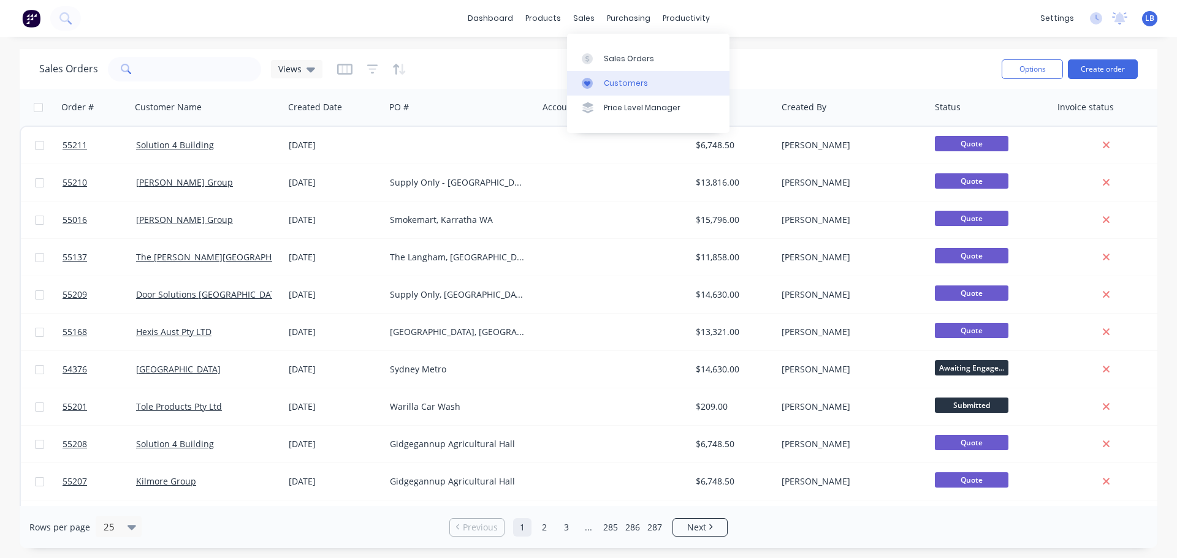
click at [626, 83] on div "Customers" at bounding box center [626, 83] width 44 height 11
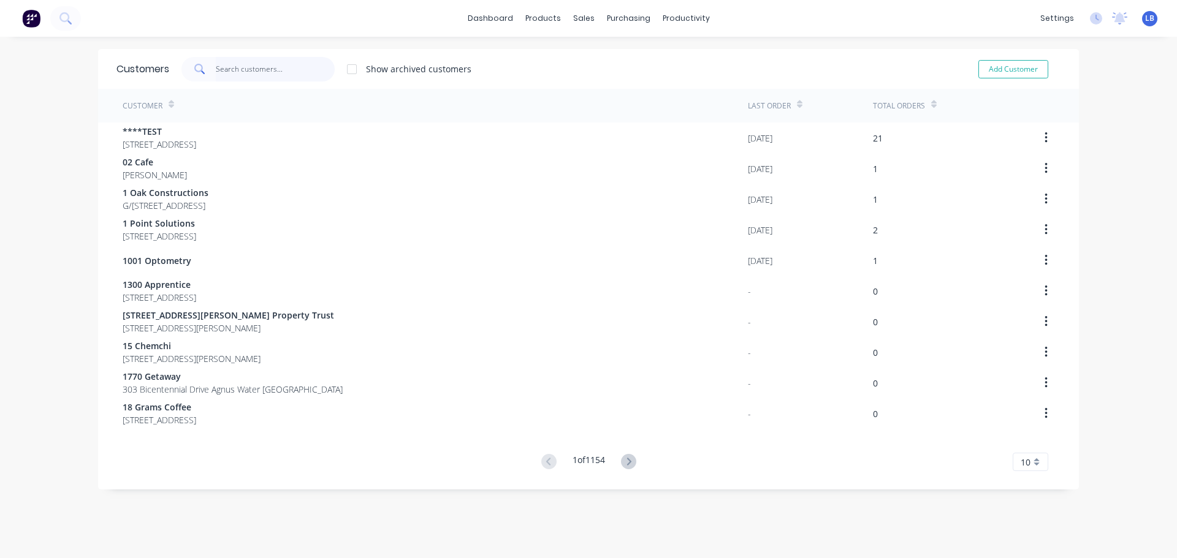
click at [245, 73] on input "text" at bounding box center [276, 69] width 120 height 25
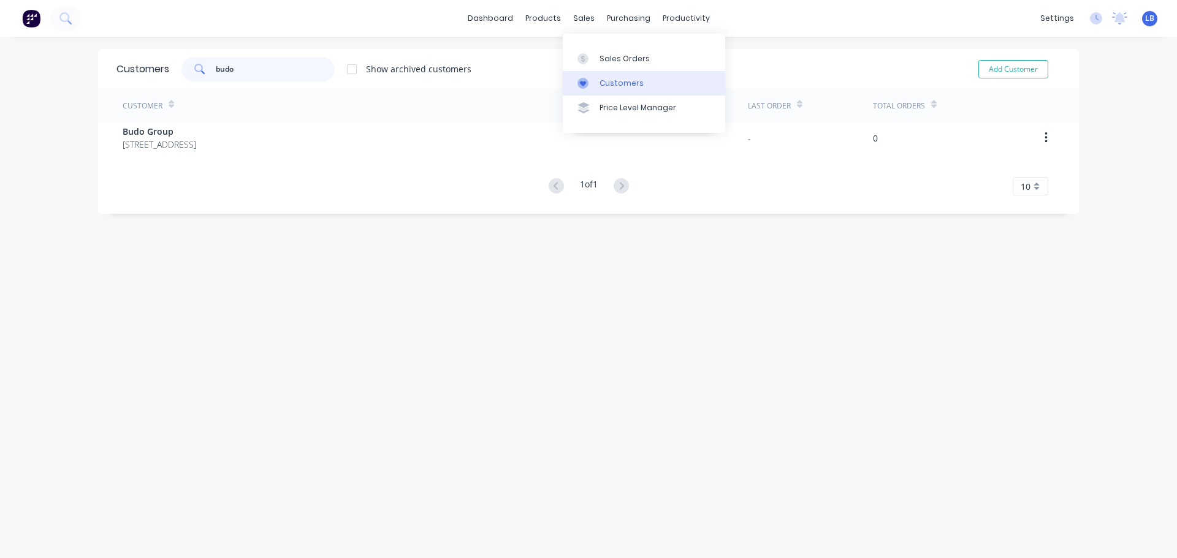
type input "budo"
click at [629, 88] on div "Customers" at bounding box center [621, 83] width 44 height 11
click at [611, 80] on div "Customers" at bounding box center [621, 83] width 44 height 11
drag, startPoint x: 234, startPoint y: 72, endPoint x: 184, endPoint y: 77, distance: 50.0
click at [184, 77] on div "budo" at bounding box center [257, 69] width 153 height 25
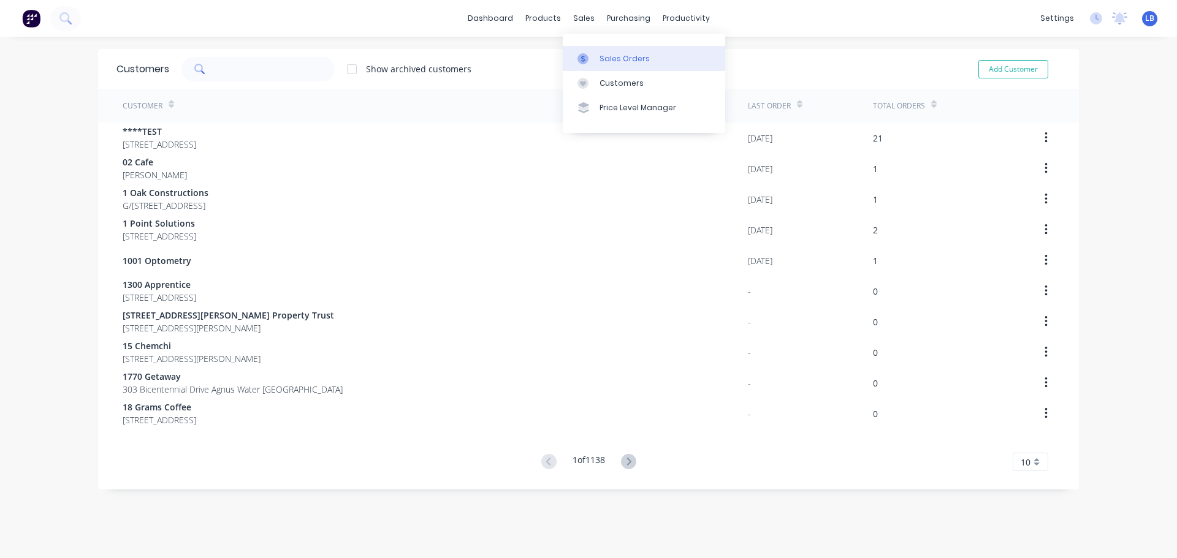
click at [610, 57] on div "Sales Orders" at bounding box center [624, 58] width 50 height 11
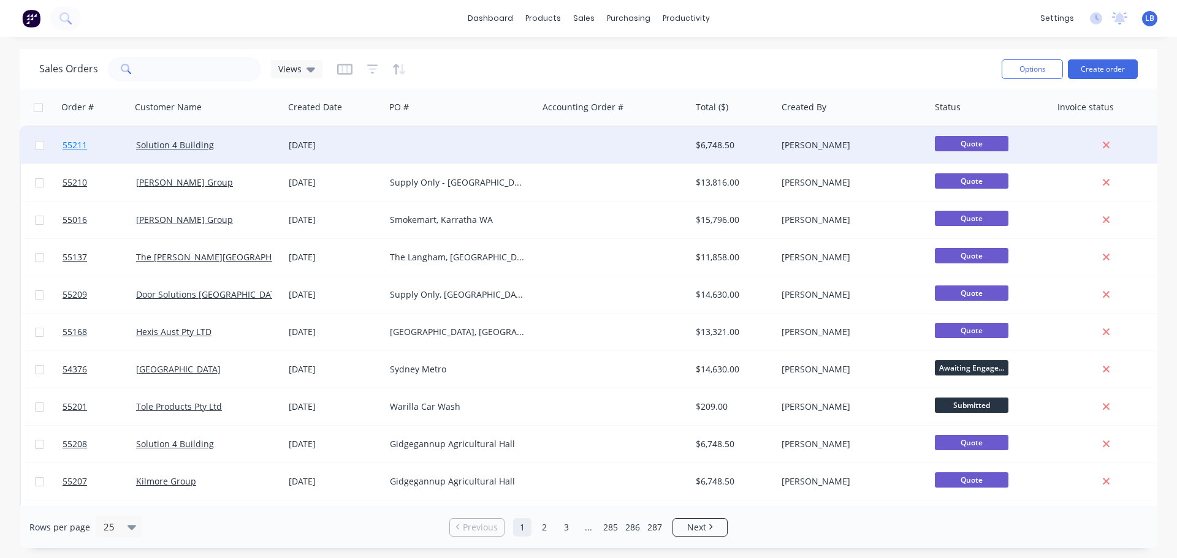
click at [77, 150] on span "55211" at bounding box center [75, 145] width 25 height 12
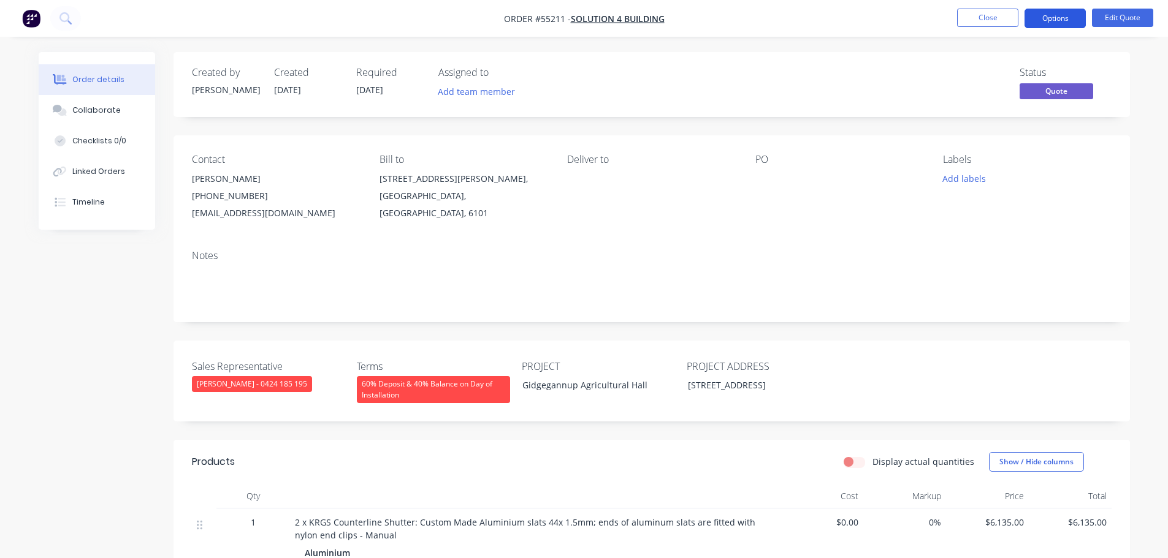
click at [1065, 20] on button "Options" at bounding box center [1054, 19] width 61 height 20
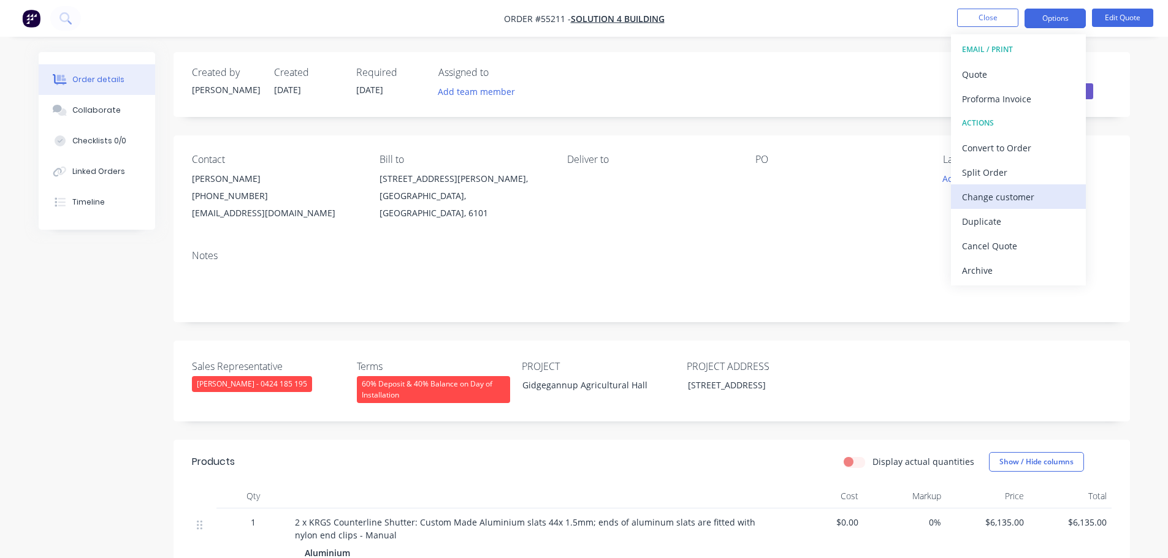
click at [1016, 198] on div "Change customer" at bounding box center [1018, 197] width 113 height 18
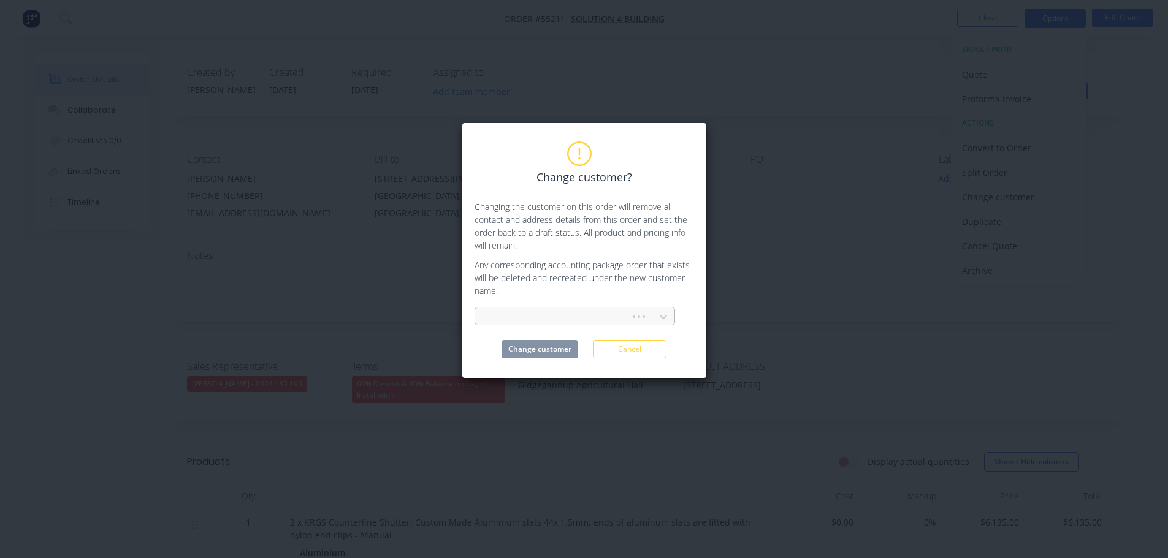
click at [509, 315] on div at bounding box center [554, 317] width 139 height 15
type input "budo group"
click at [496, 349] on div "Budo Group" at bounding box center [574, 344] width 200 height 23
click at [510, 352] on button "Change customer" at bounding box center [539, 349] width 77 height 18
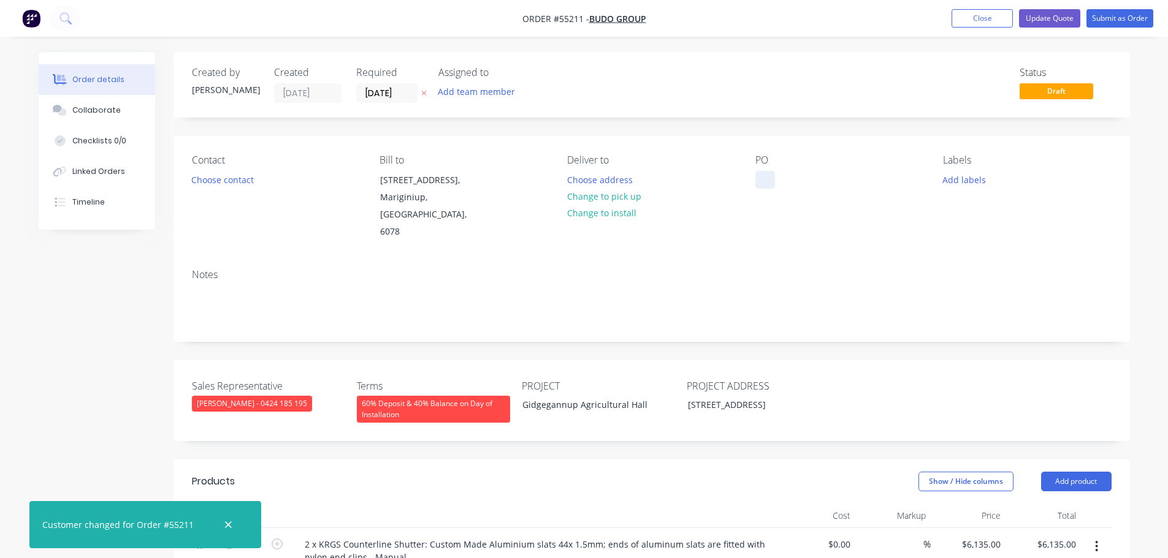
click at [762, 173] on div at bounding box center [765, 180] width 20 height 18
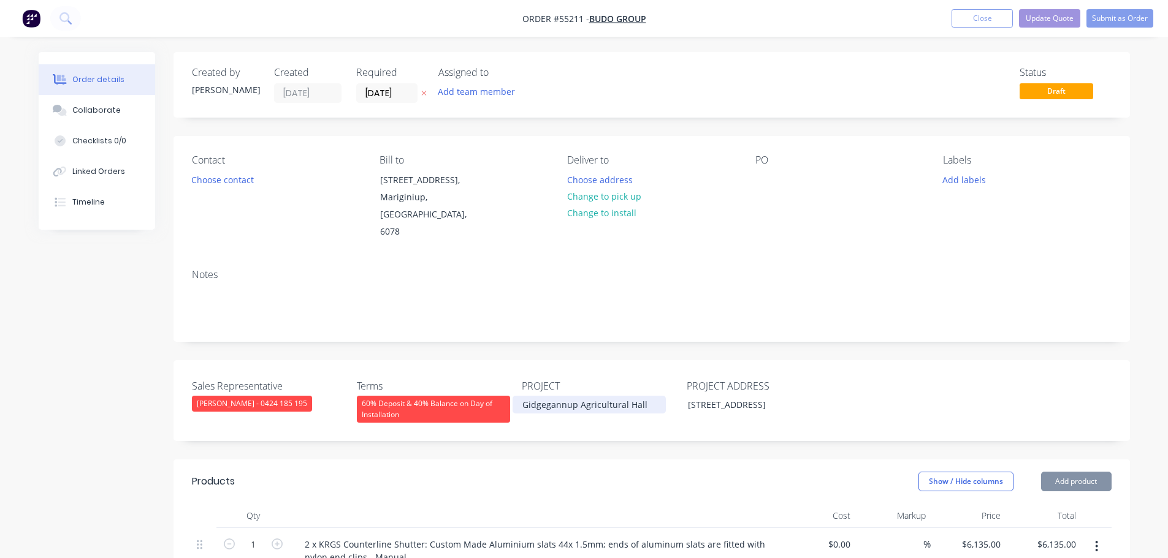
click at [599, 396] on div "Gidgegannup Agricultural Hall" at bounding box center [588, 405] width 153 height 18
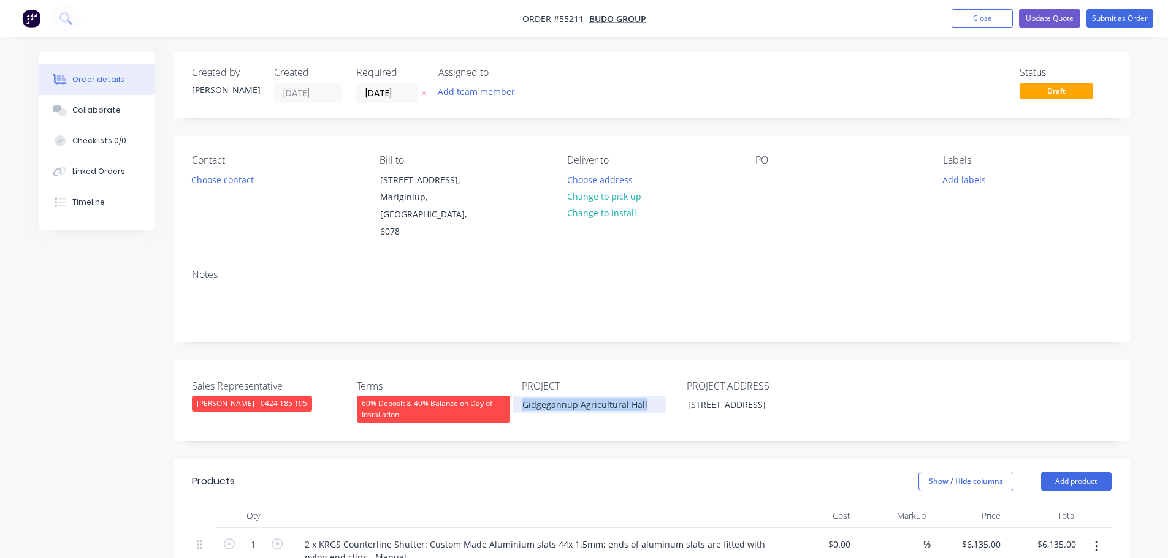
click at [599, 396] on div "Gidgegannup Agricultural Hall" at bounding box center [588, 405] width 153 height 18
copy div "Gidgegannup Agricultural Hall"
click at [764, 170] on div "PO" at bounding box center [839, 197] width 168 height 86
click at [759, 174] on div at bounding box center [765, 180] width 20 height 18
paste div
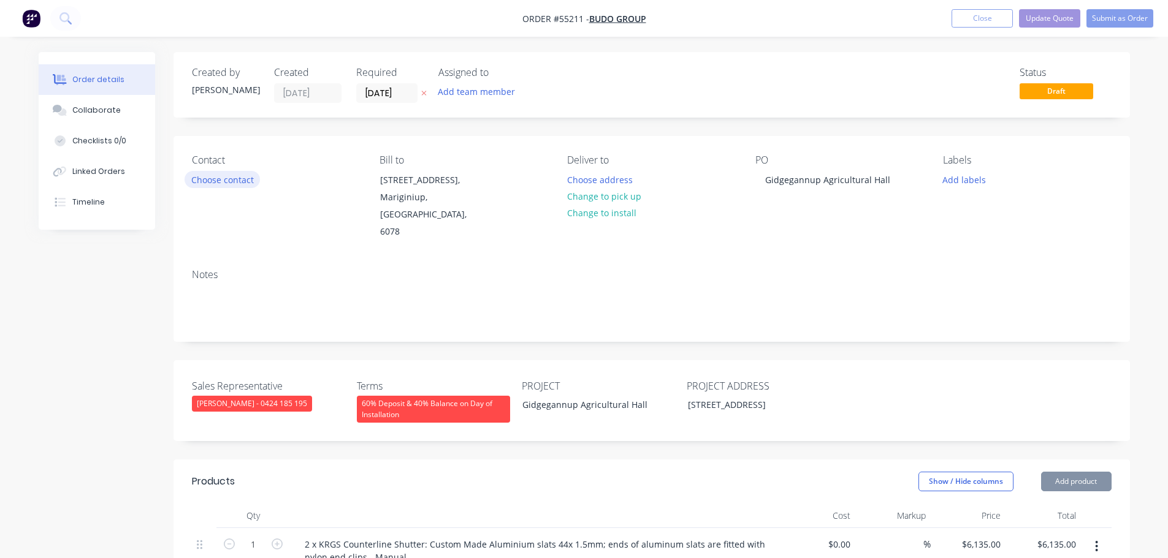
click at [228, 178] on button "Choose contact" at bounding box center [221, 179] width 75 height 17
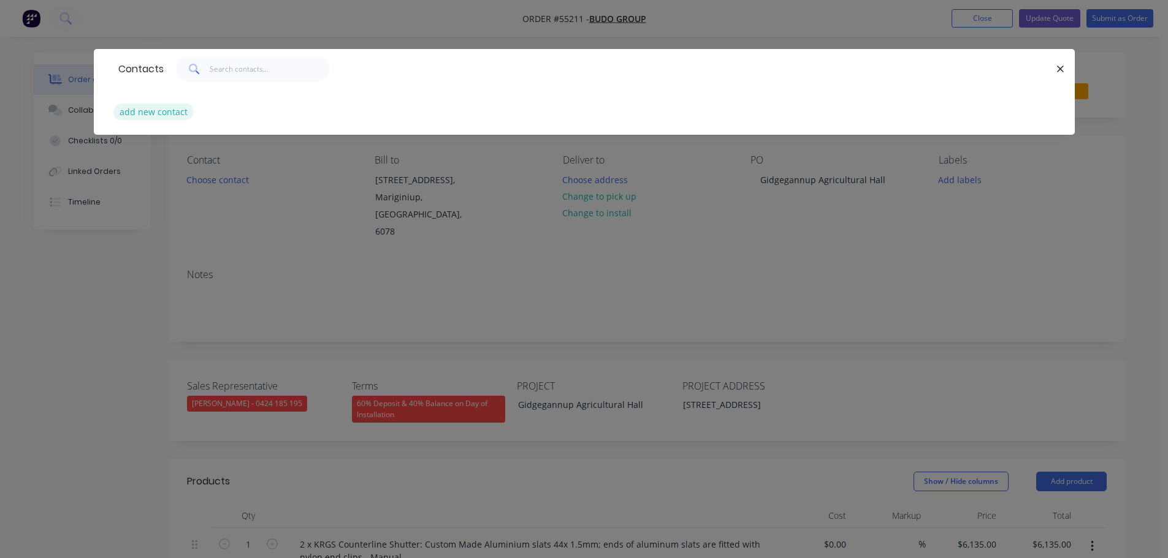
click at [153, 114] on button "add new contact" at bounding box center [153, 112] width 81 height 17
select select "AU"
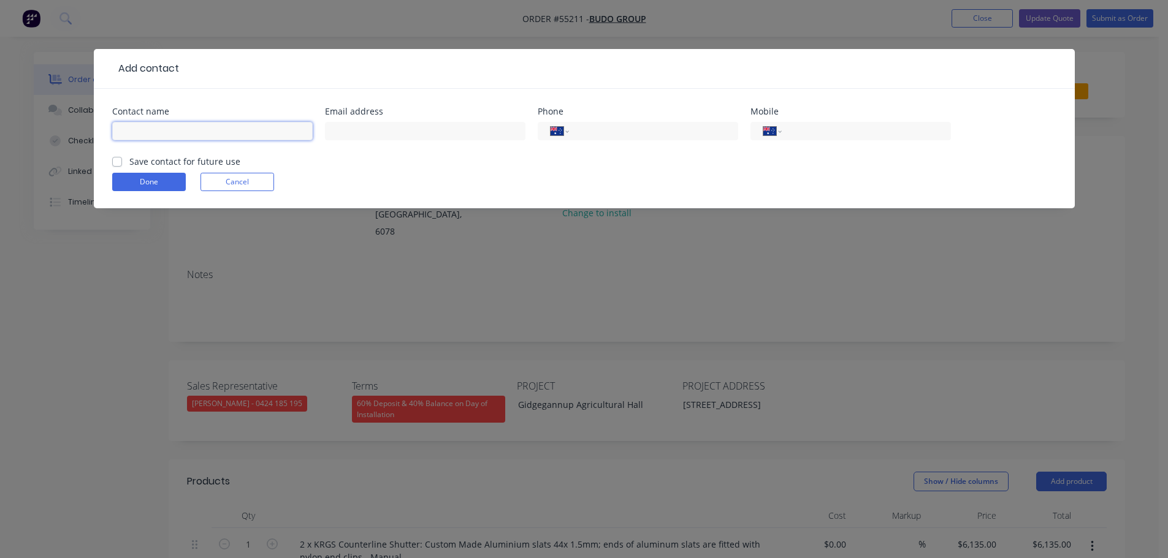
drag, startPoint x: 153, startPoint y: 114, endPoint x: 137, endPoint y: 131, distance: 23.0
click at [137, 131] on input "text" at bounding box center [212, 131] width 200 height 18
type input "Clara Hunt"
click at [345, 134] on input "text" at bounding box center [425, 131] width 200 height 18
type input "S"
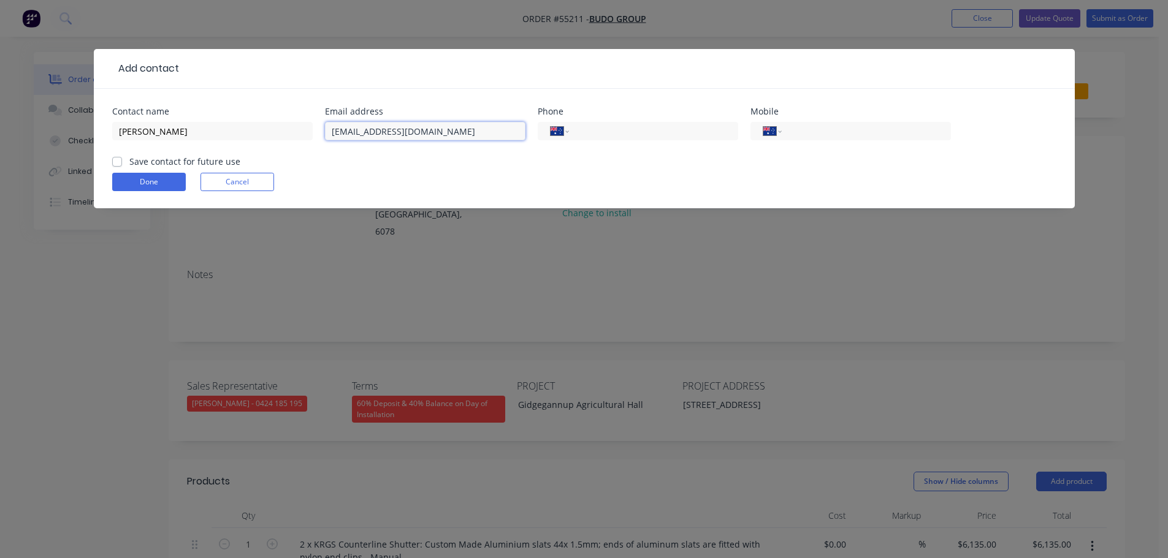
drag, startPoint x: 335, startPoint y: 129, endPoint x: 332, endPoint y: 182, distance: 53.4
click at [335, 133] on input "Admin@budogroup.com.au" at bounding box center [425, 131] width 200 height 18
type input "admin@budogroup.com.au"
click at [623, 132] on input "tel" at bounding box center [650, 131] width 147 height 14
click at [840, 129] on input "tel" at bounding box center [863, 131] width 147 height 14
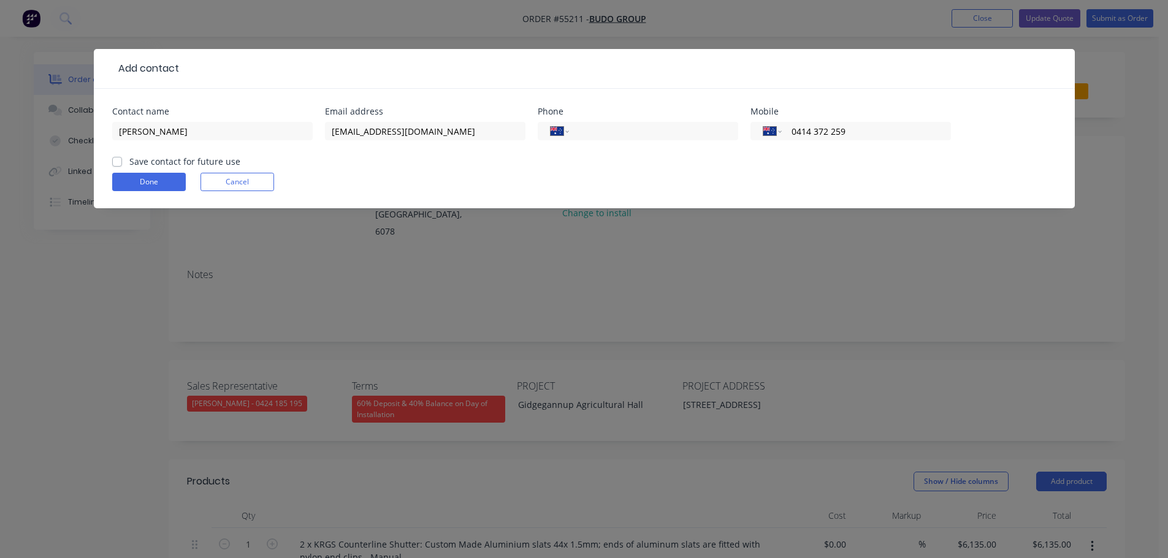
type input "0414 372 259"
click at [129, 163] on label "Save contact for future use" at bounding box center [184, 161] width 111 height 13
click at [113, 163] on input "Save contact for future use" at bounding box center [117, 161] width 10 height 12
checkbox input "true"
click at [124, 185] on button "Done" at bounding box center [149, 182] width 74 height 18
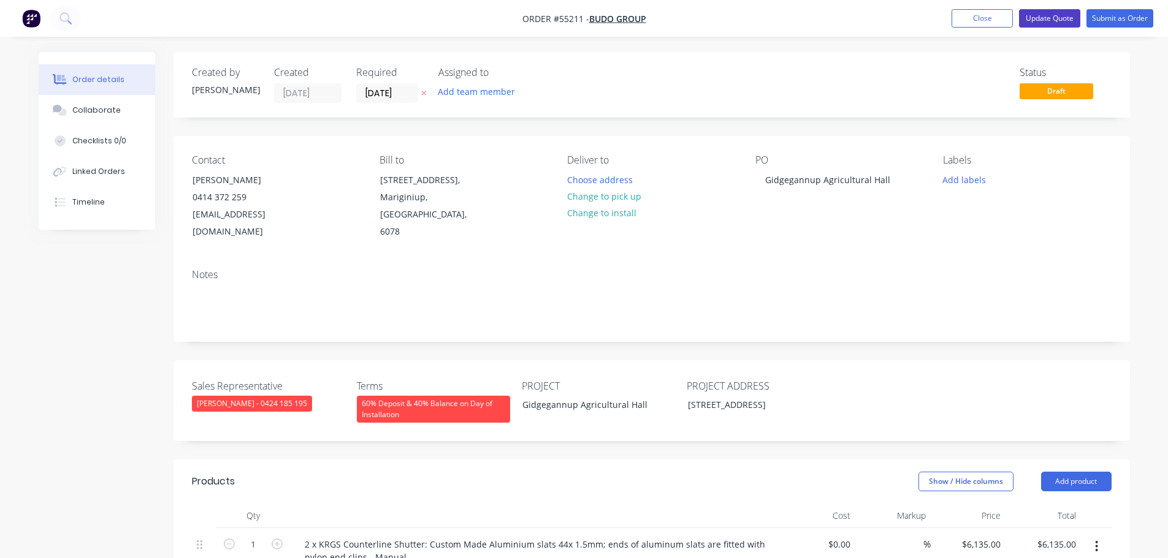
click at [1058, 20] on button "Update Quote" at bounding box center [1049, 18] width 61 height 18
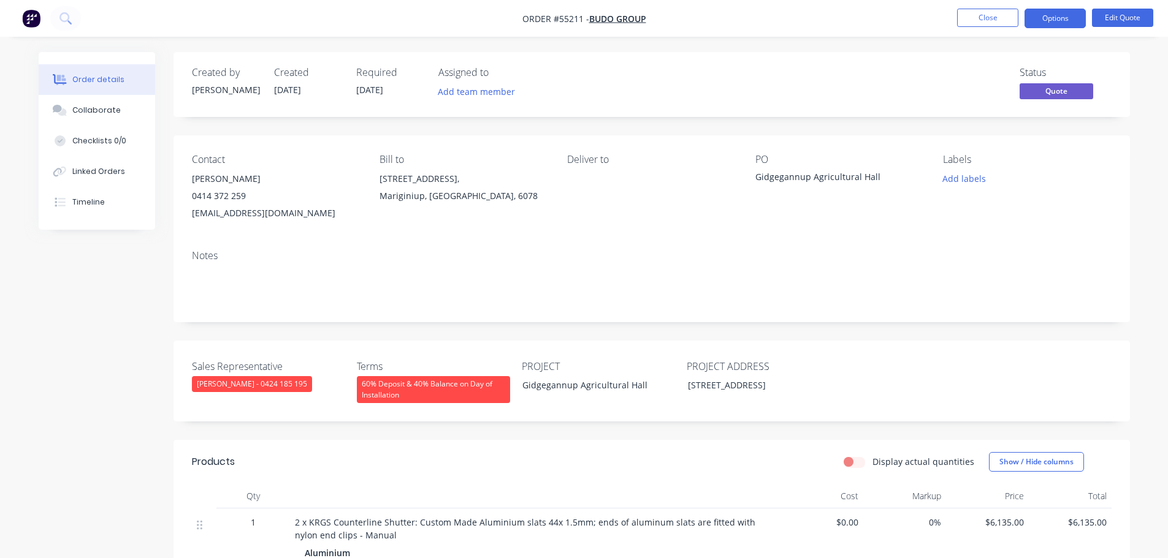
click at [1058, 20] on button "Options" at bounding box center [1054, 19] width 61 height 20
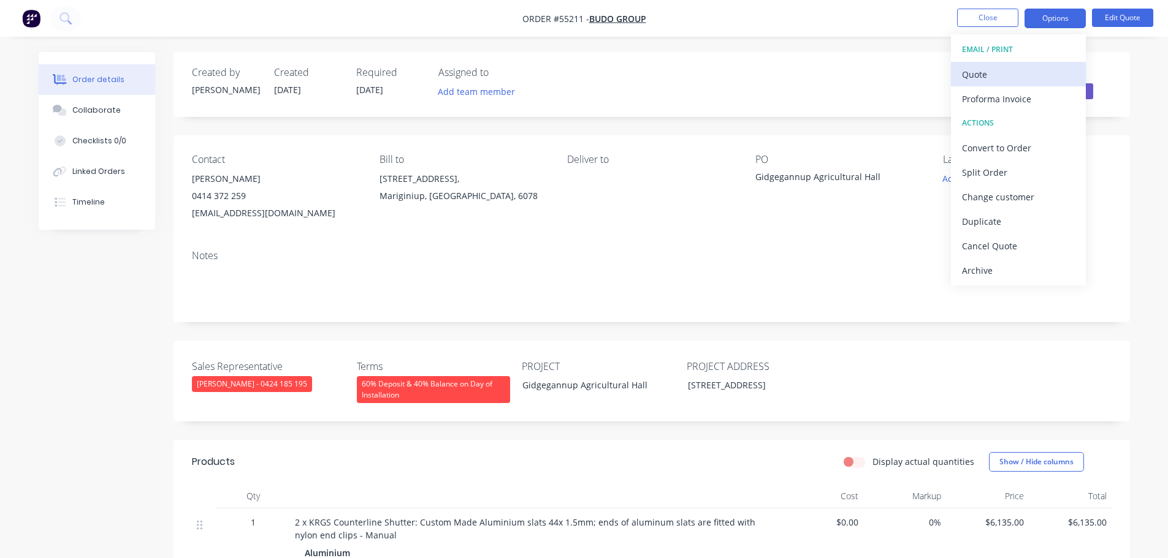
click at [965, 77] on div "Quote" at bounding box center [1018, 75] width 113 height 18
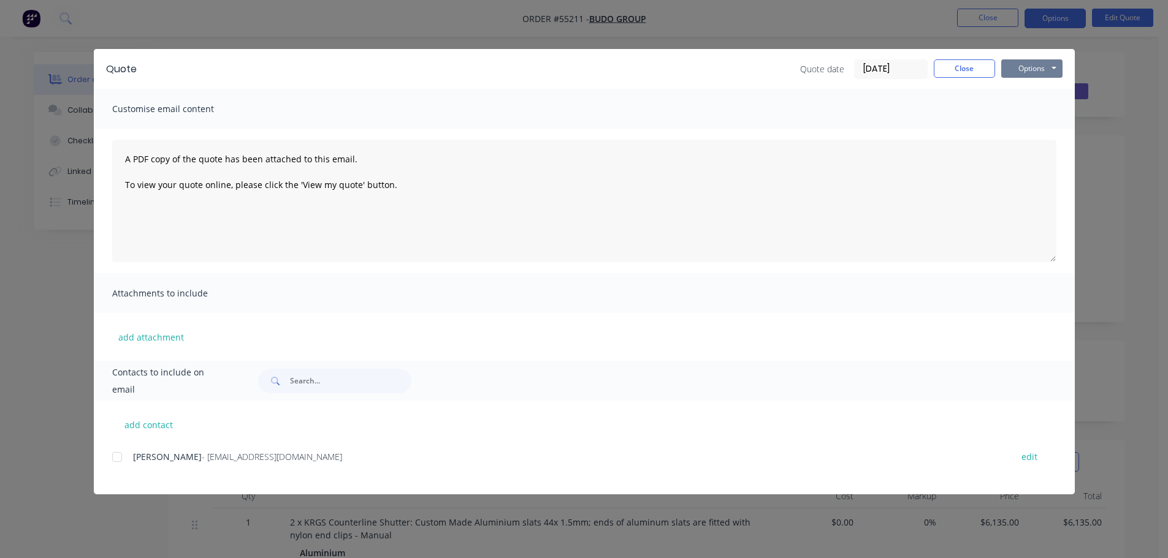
click at [1007, 70] on button "Options" at bounding box center [1031, 68] width 61 height 18
click at [1021, 110] on button "Print" at bounding box center [1040, 111] width 78 height 20
click at [948, 72] on button "Close" at bounding box center [963, 68] width 61 height 18
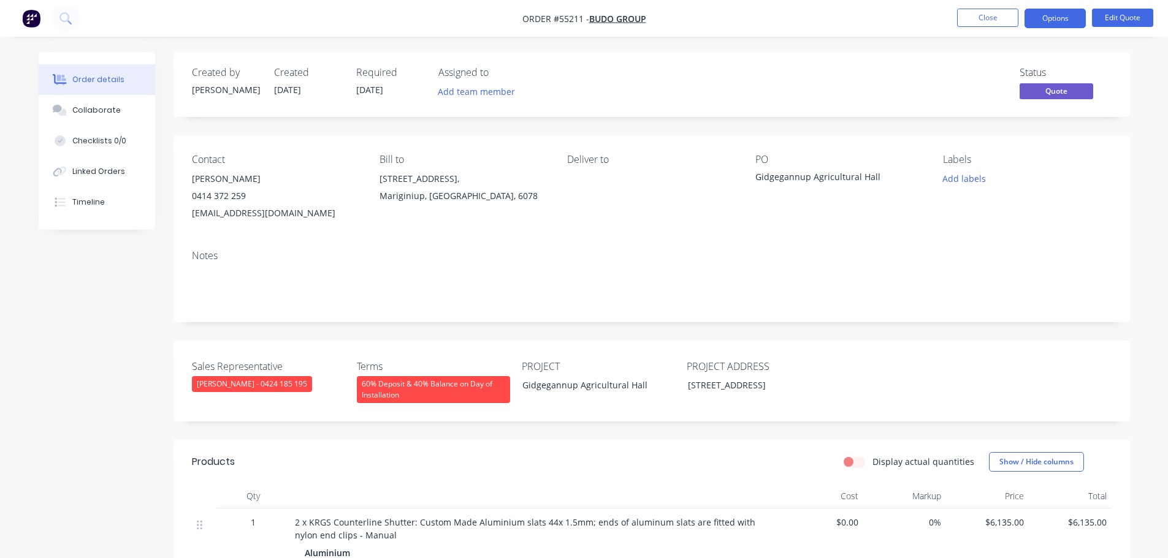
click at [237, 213] on div "admin@budogroup.com.au" at bounding box center [276, 213] width 168 height 17
copy div "admin@budogroup.com.au"
click at [810, 178] on div "Gidgegannup Agricultural Hall" at bounding box center [831, 178] width 153 height 17
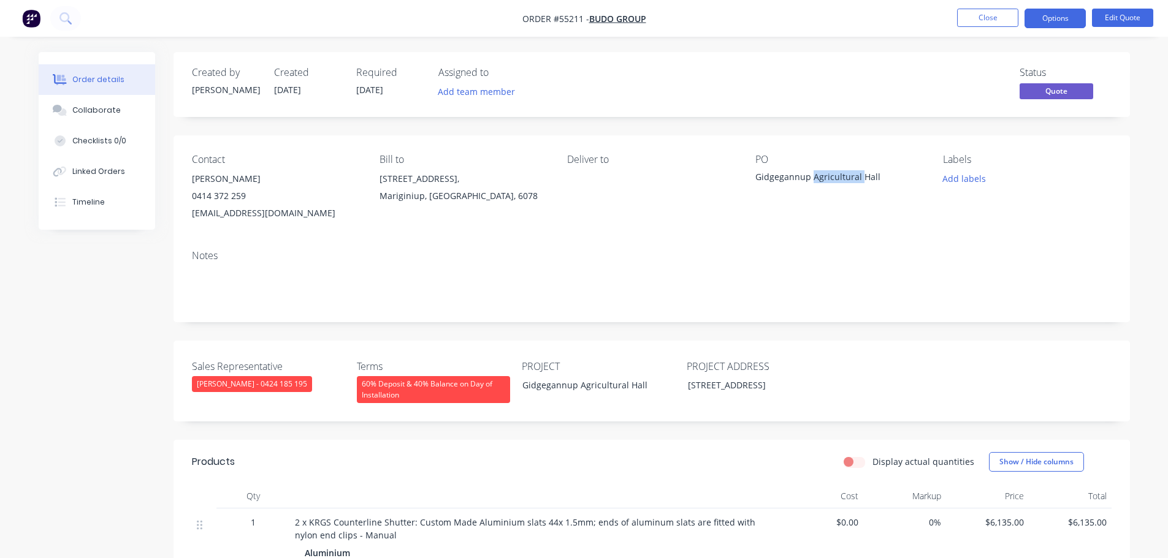
click at [810, 178] on div "Gidgegannup Agricultural Hall" at bounding box center [831, 178] width 153 height 17
copy div "Gidgegannup Agricultural Hall"
click at [246, 199] on span at bounding box center [246, 196] width 0 height 12
click at [965, 21] on button "Close" at bounding box center [987, 18] width 61 height 18
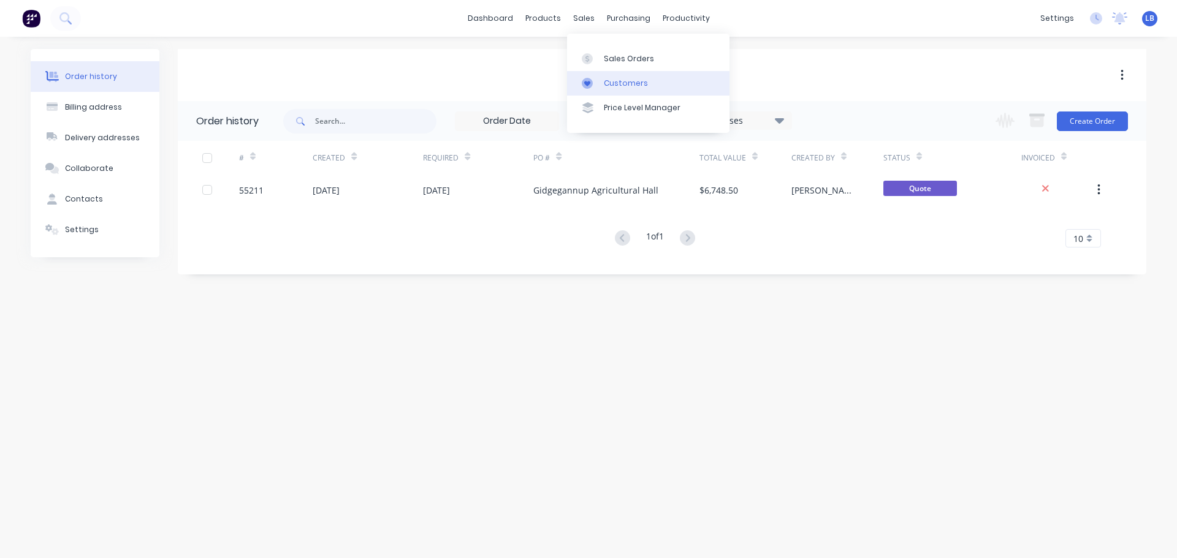
click at [622, 85] on div "Customers" at bounding box center [626, 83] width 44 height 11
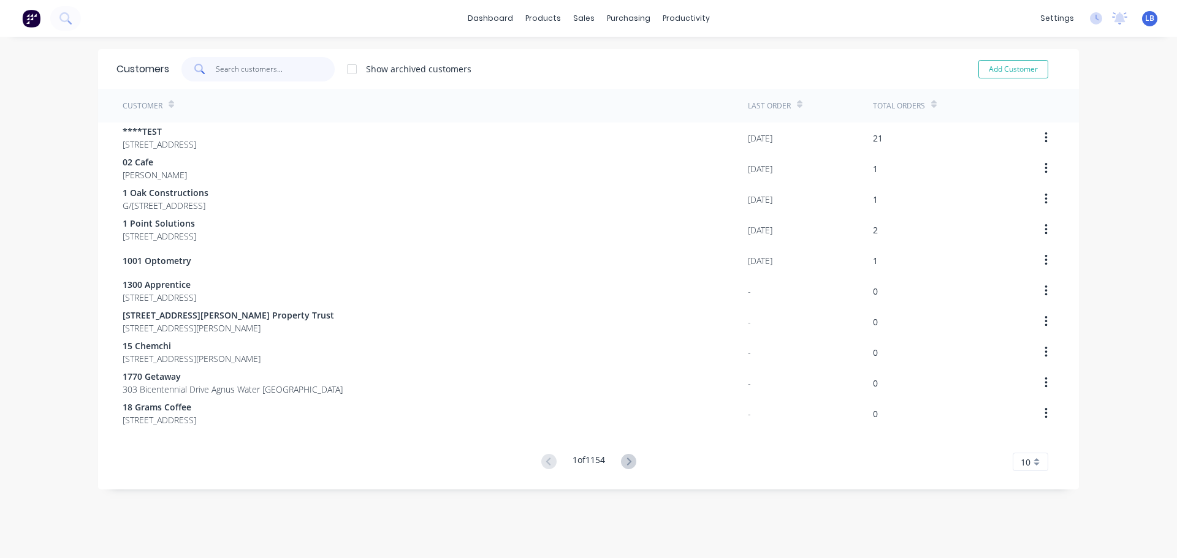
click at [249, 70] on input "text" at bounding box center [276, 69] width 120 height 25
click at [623, 58] on div "Sales Orders" at bounding box center [624, 58] width 50 height 11
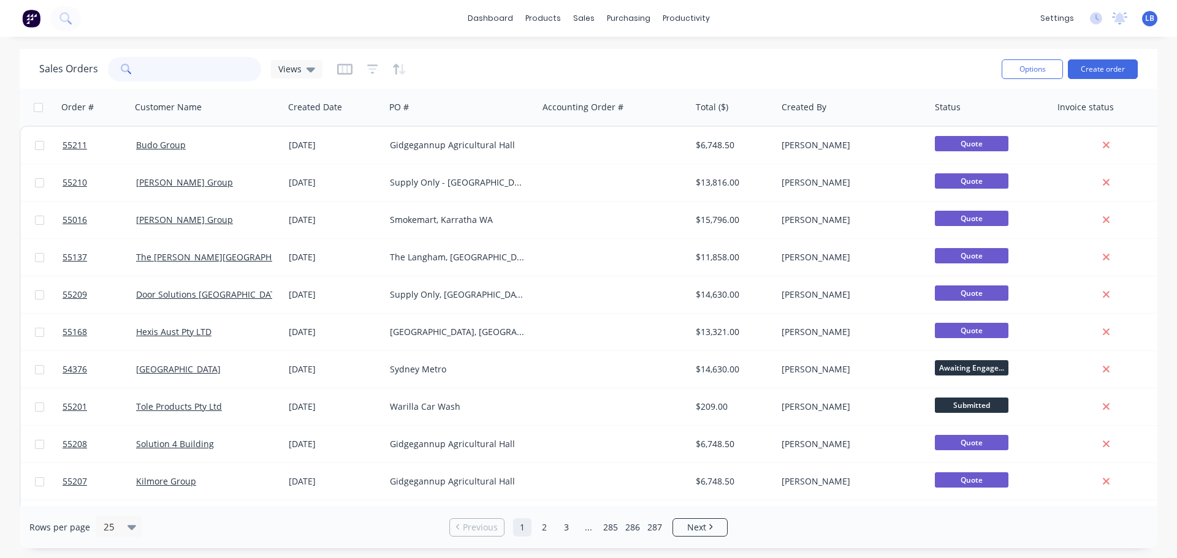
click at [150, 66] on input "text" at bounding box center [202, 69] width 120 height 25
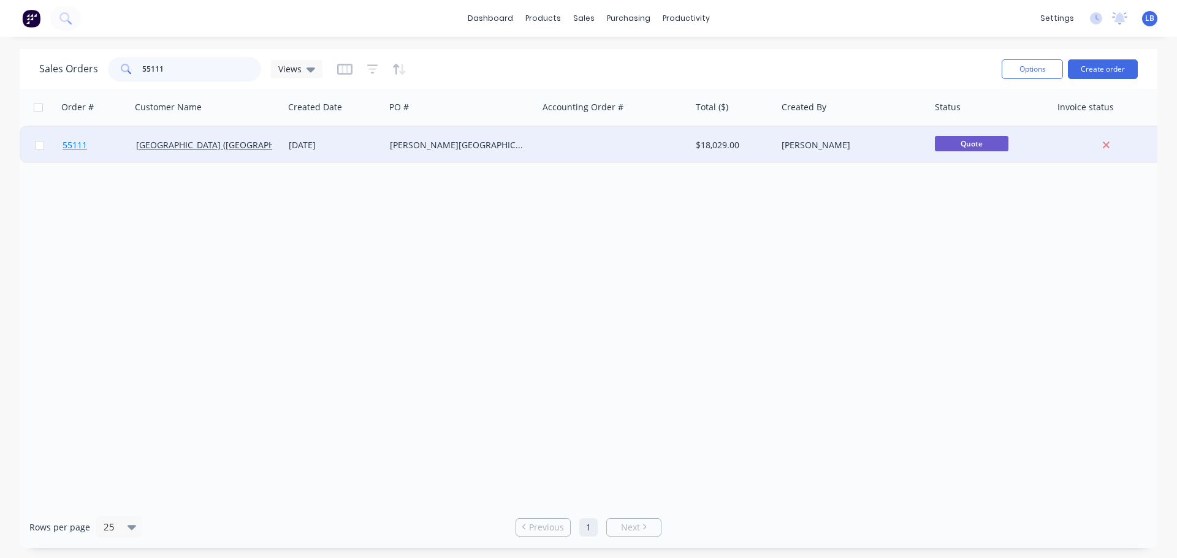
type input "55111"
click at [66, 148] on span "55111" at bounding box center [75, 145] width 25 height 12
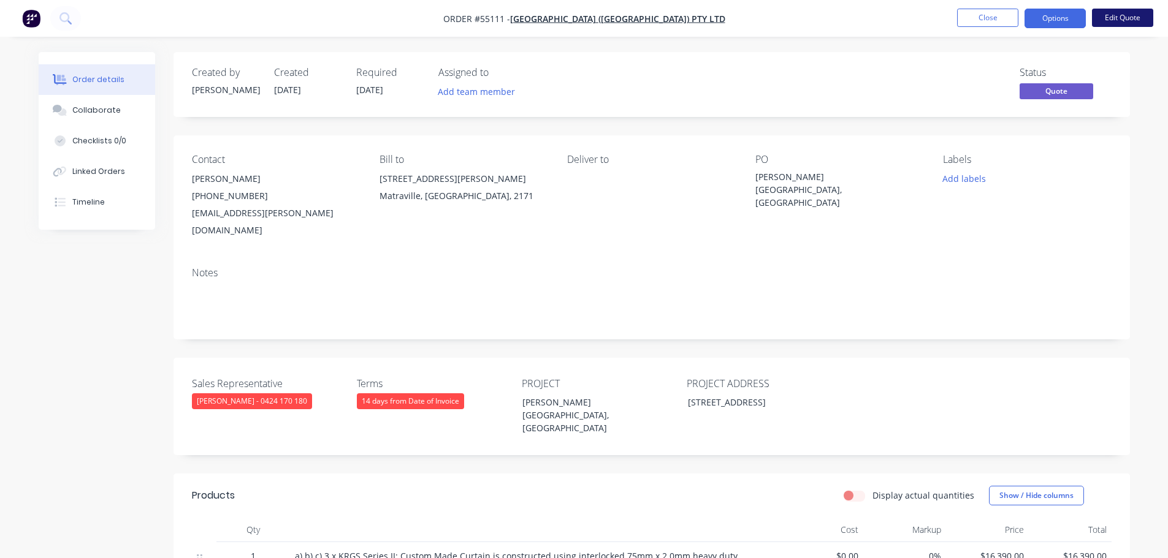
click at [1131, 17] on button "Edit Quote" at bounding box center [1122, 18] width 61 height 18
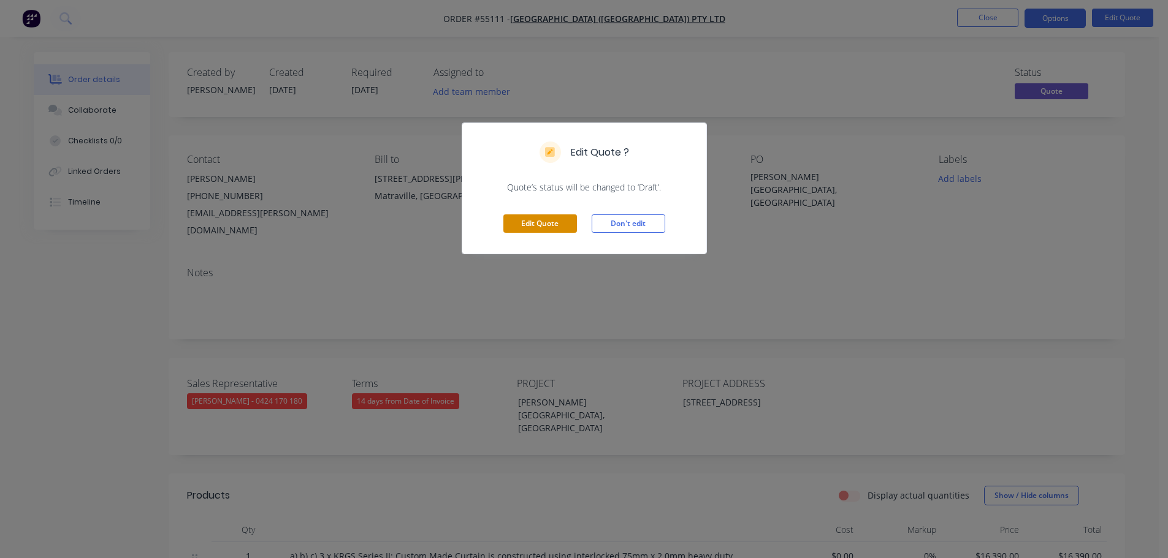
click at [538, 219] on button "Edit Quote" at bounding box center [540, 224] width 74 height 18
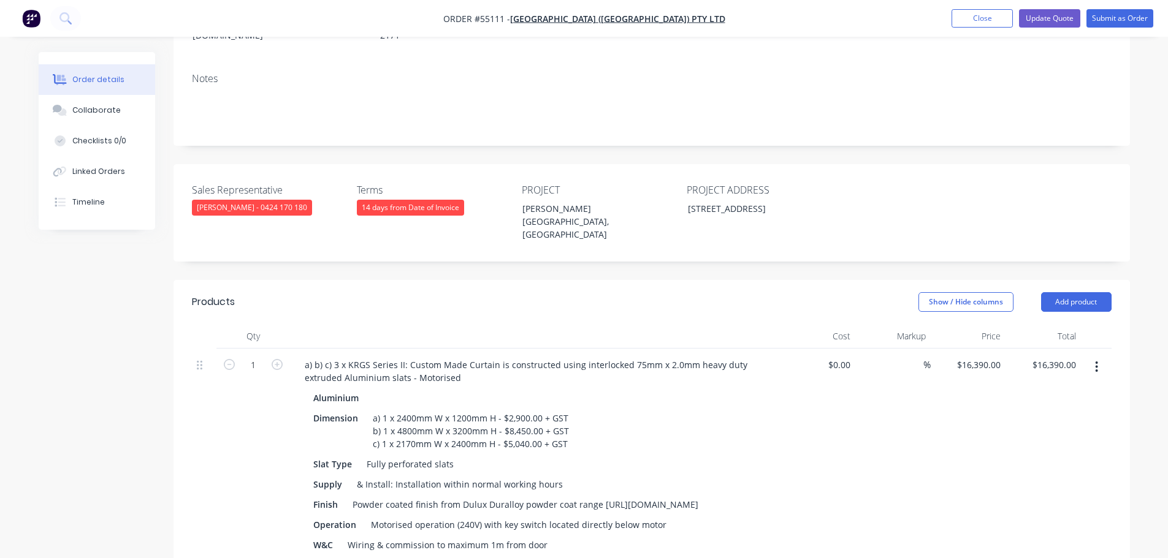
scroll to position [245, 0]
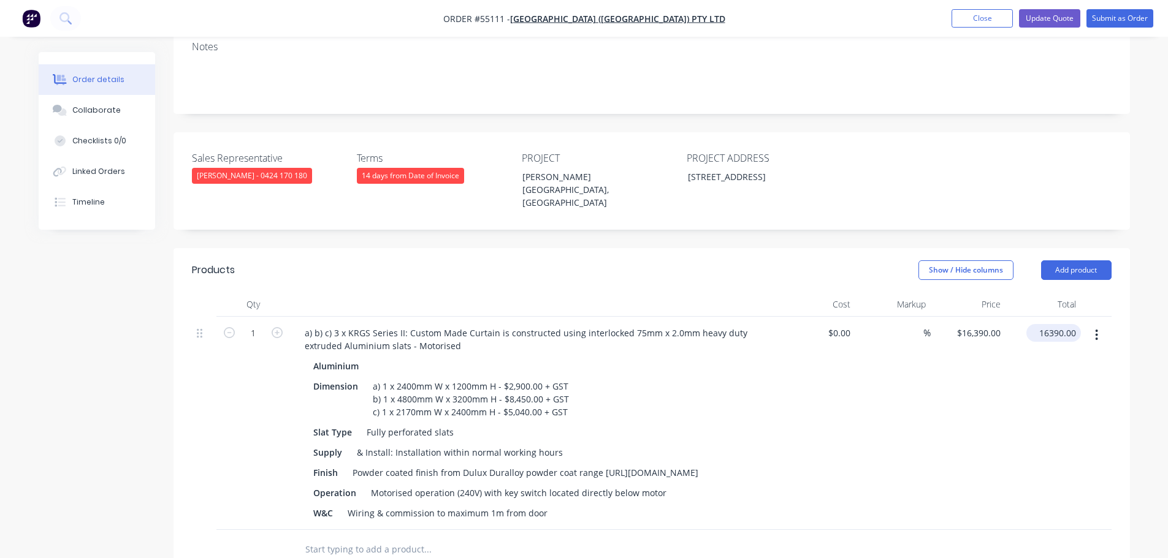
click at [1063, 324] on input "16390.00" at bounding box center [1056, 333] width 50 height 18
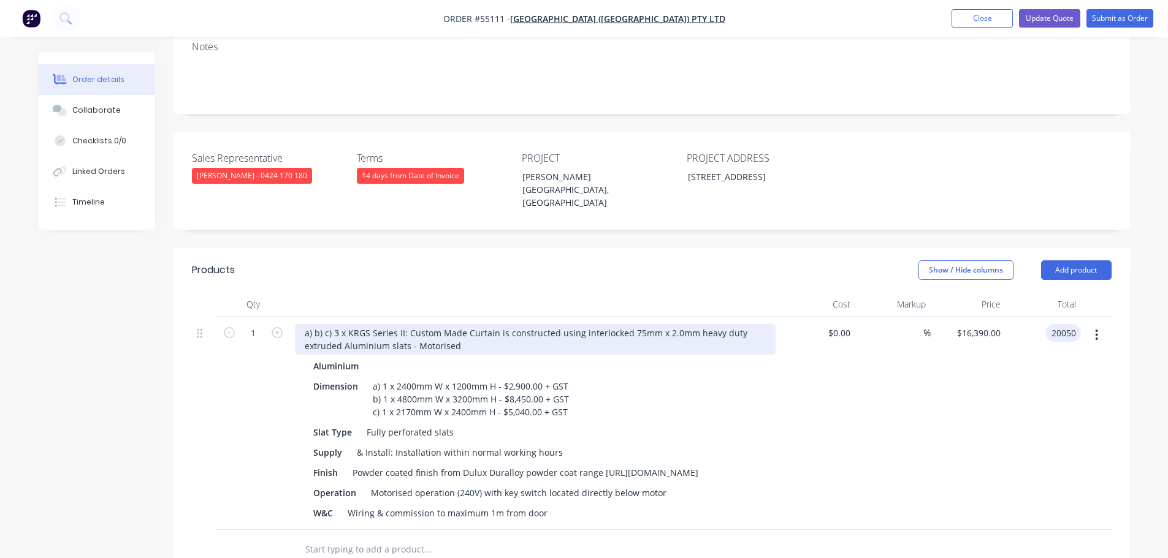
type input "20050"
type input "$20,050.00"
click at [336, 324] on div "a) b) c) 3 x KRGS Series II: Custom Made Curtain is constructed using interlock…" at bounding box center [535, 339] width 481 height 31
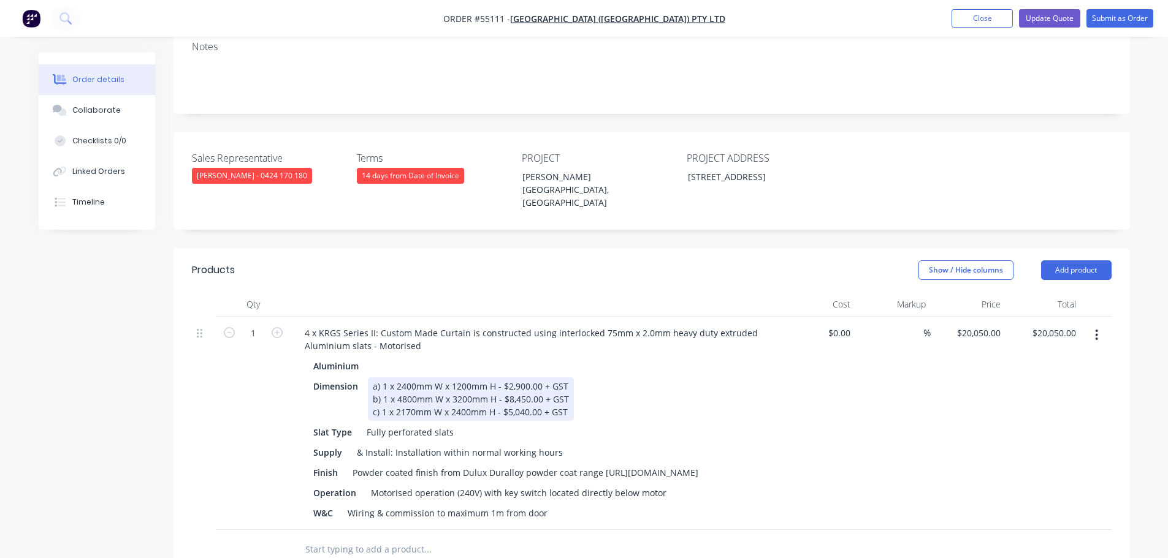
click at [567, 381] on div "a) 1 x 2400mm W x 1200mm H - $2,900.00 + GST b) 1 x 4800mm W x 3200mm H - $8,45…" at bounding box center [471, 400] width 206 height 44
click at [569, 382] on div "a) 1 x 2400mm W x 1200mm H - $2,900.00 + GST b) 1 x 4800mm W x 3200mm H - $8,45…" at bounding box center [471, 400] width 206 height 44
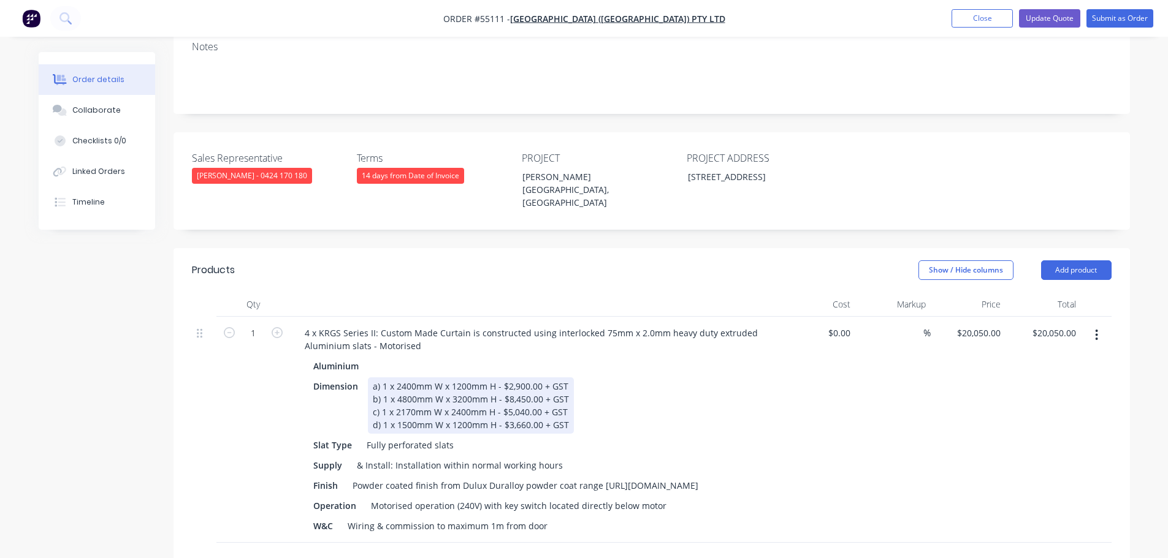
scroll to position [306, 0]
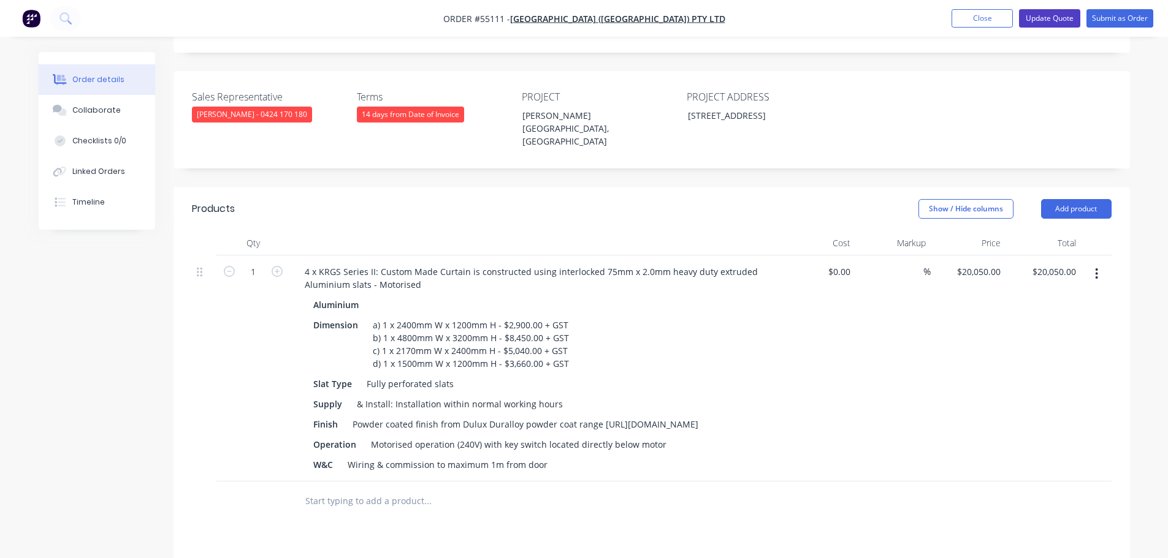
click at [1045, 18] on button "Update Quote" at bounding box center [1049, 18] width 61 height 18
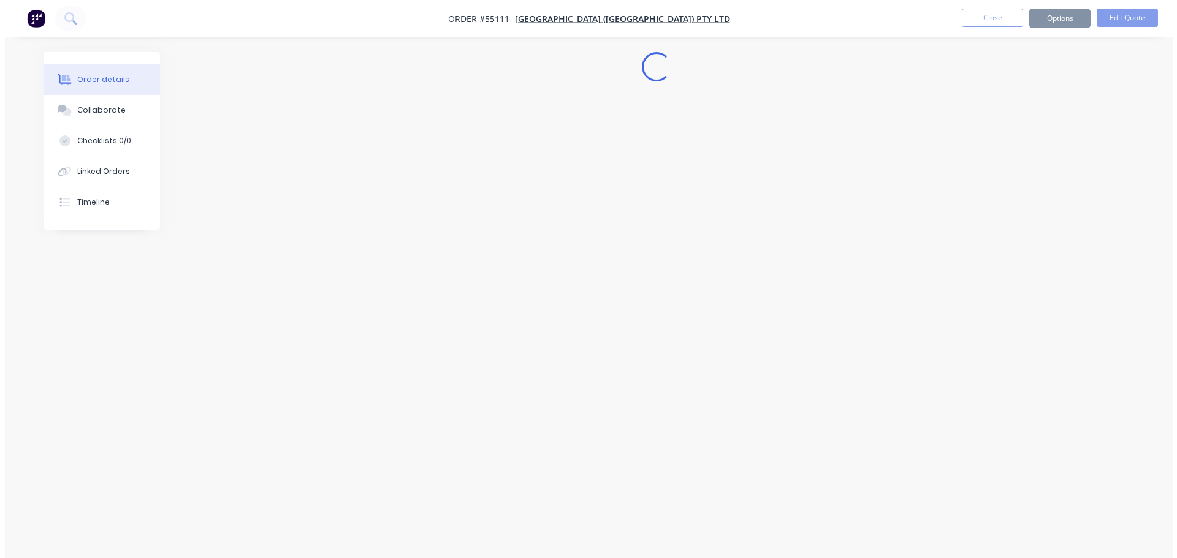
scroll to position [0, 0]
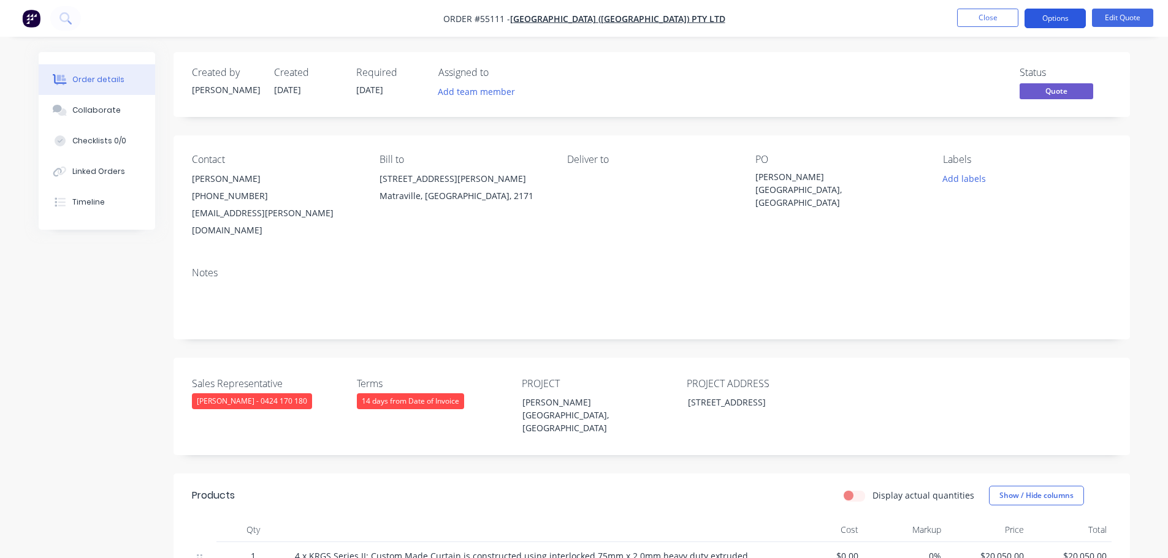
click at [1041, 23] on button "Options" at bounding box center [1054, 19] width 61 height 20
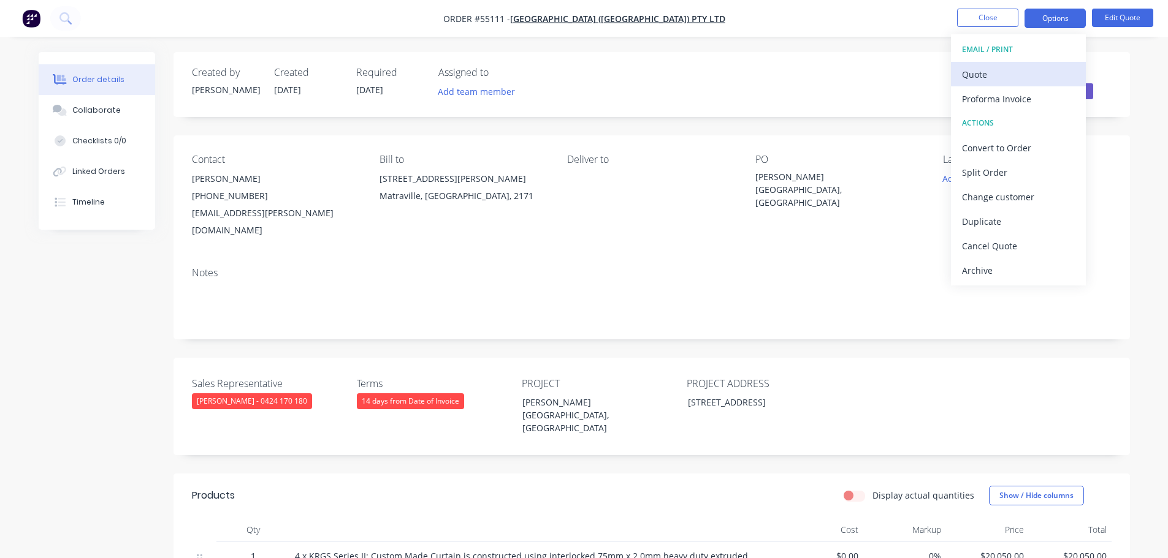
click at [979, 79] on div "Quote" at bounding box center [1018, 75] width 113 height 18
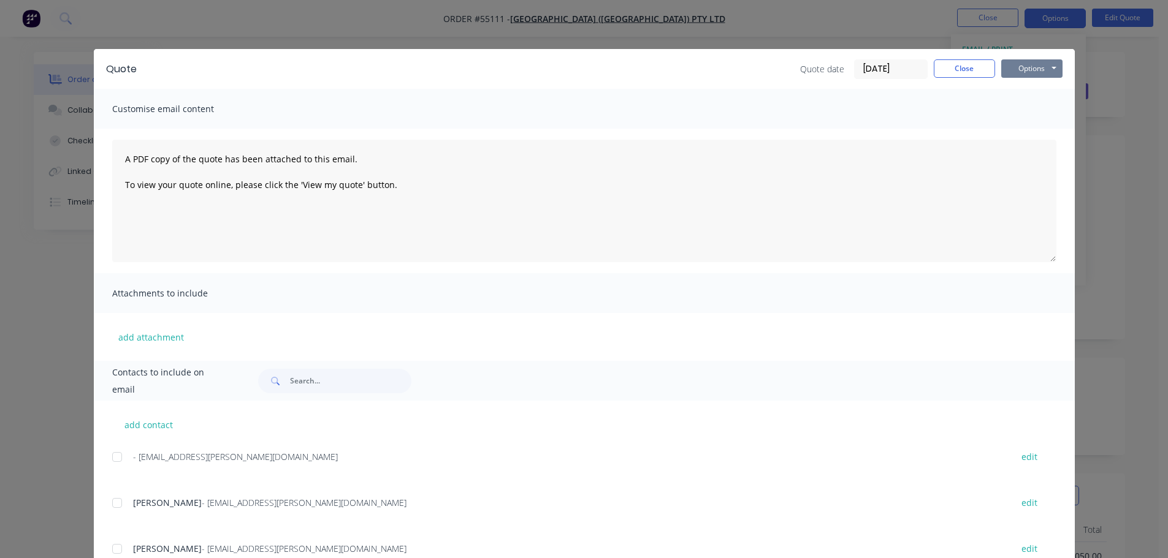
click at [1012, 70] on button "Options" at bounding box center [1031, 68] width 61 height 18
click at [1022, 110] on button "Print" at bounding box center [1040, 111] width 78 height 20
click at [952, 69] on button "Close" at bounding box center [963, 68] width 61 height 18
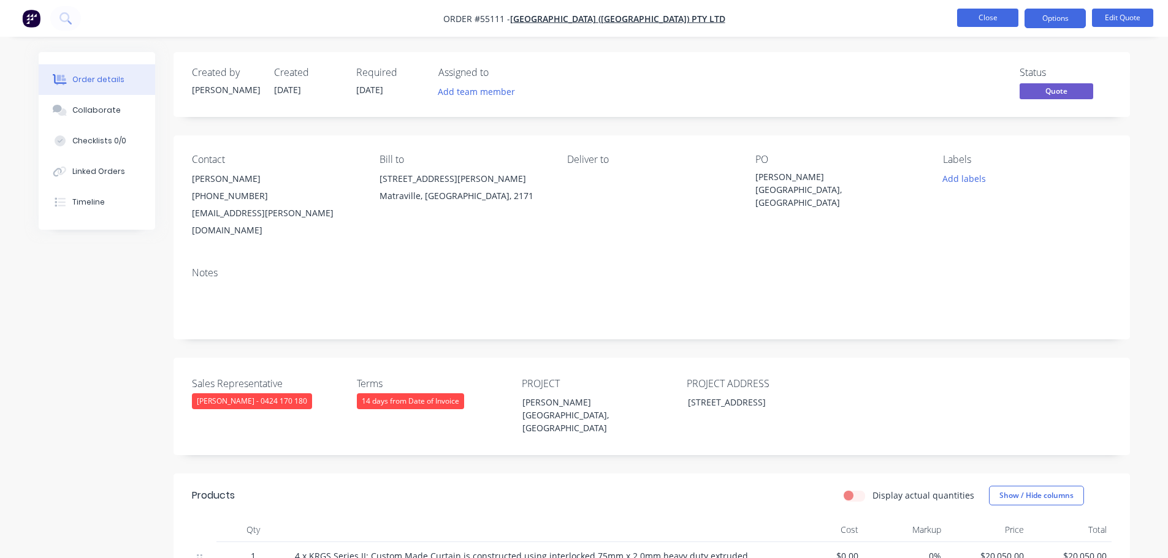
click at [990, 16] on button "Close" at bounding box center [987, 18] width 61 height 18
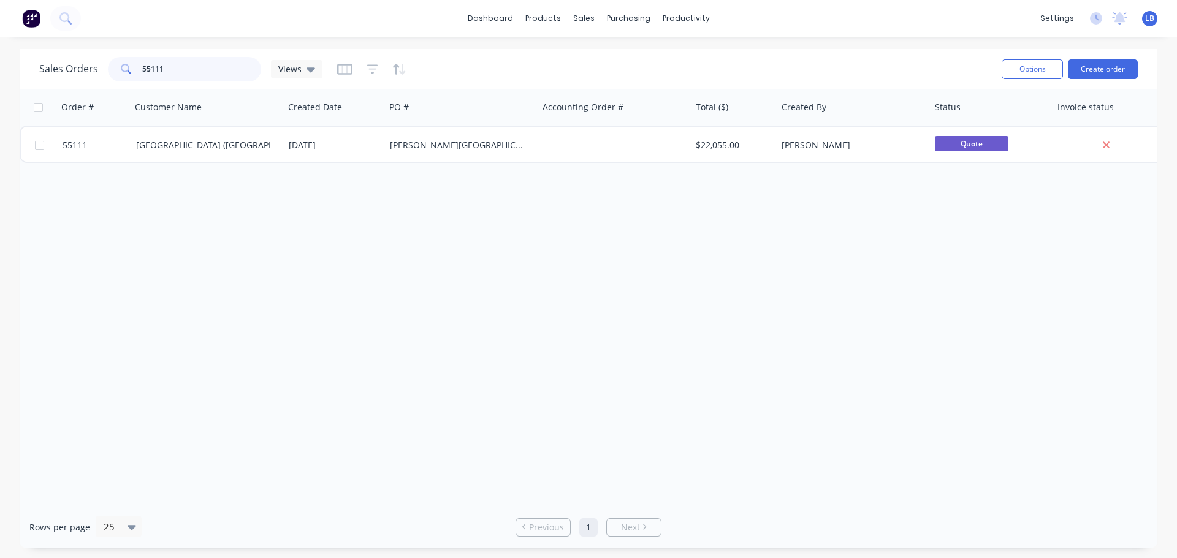
drag, startPoint x: 165, startPoint y: 70, endPoint x: 120, endPoint y: 77, distance: 45.9
click at [120, 77] on div "55111" at bounding box center [184, 69] width 153 height 25
type input "54834"
drag, startPoint x: 167, startPoint y: 69, endPoint x: 120, endPoint y: 80, distance: 48.5
click at [120, 80] on div "54834" at bounding box center [184, 69] width 153 height 25
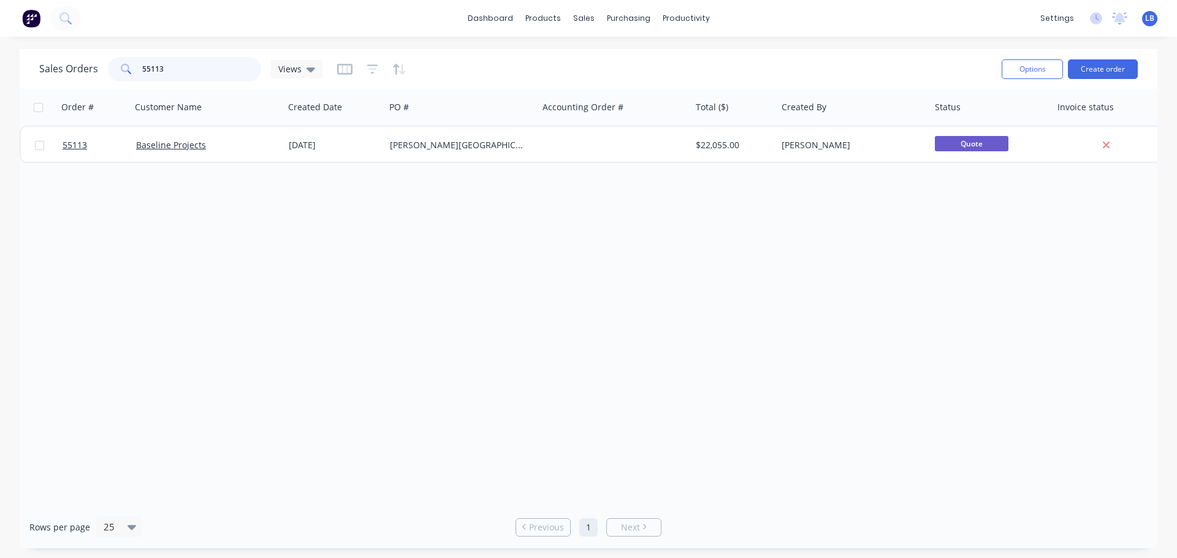
type input "55113"
drag, startPoint x: 168, startPoint y: 67, endPoint x: 119, endPoint y: 75, distance: 49.7
click at [119, 75] on div "55113" at bounding box center [184, 69] width 153 height 25
type input "55113"
click at [169, 67] on input "55113" at bounding box center [202, 69] width 120 height 25
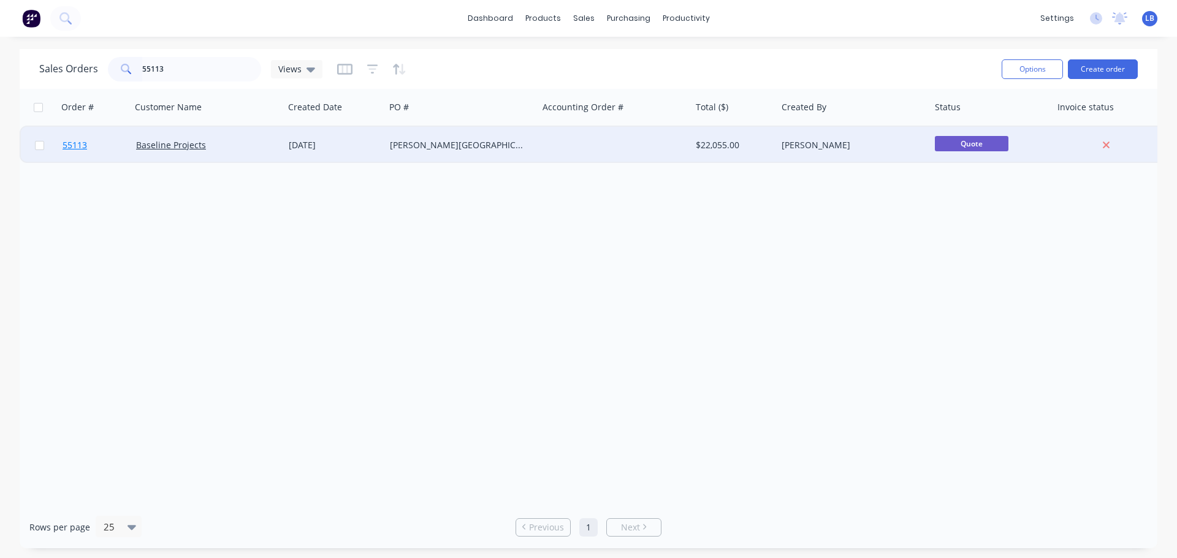
click at [69, 148] on span "55113" at bounding box center [75, 145] width 25 height 12
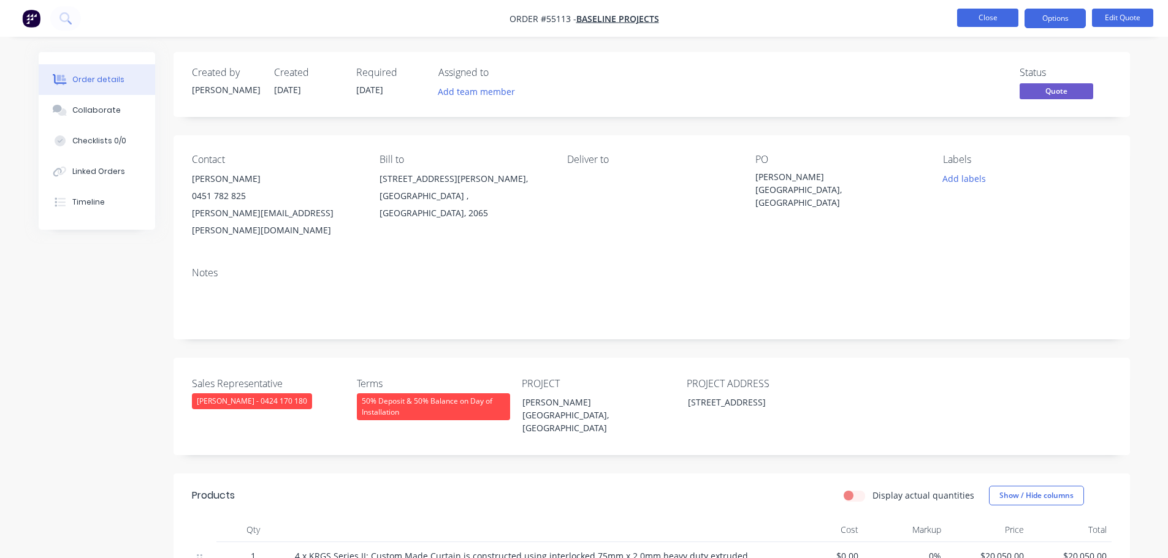
click at [990, 17] on button "Close" at bounding box center [987, 18] width 61 height 18
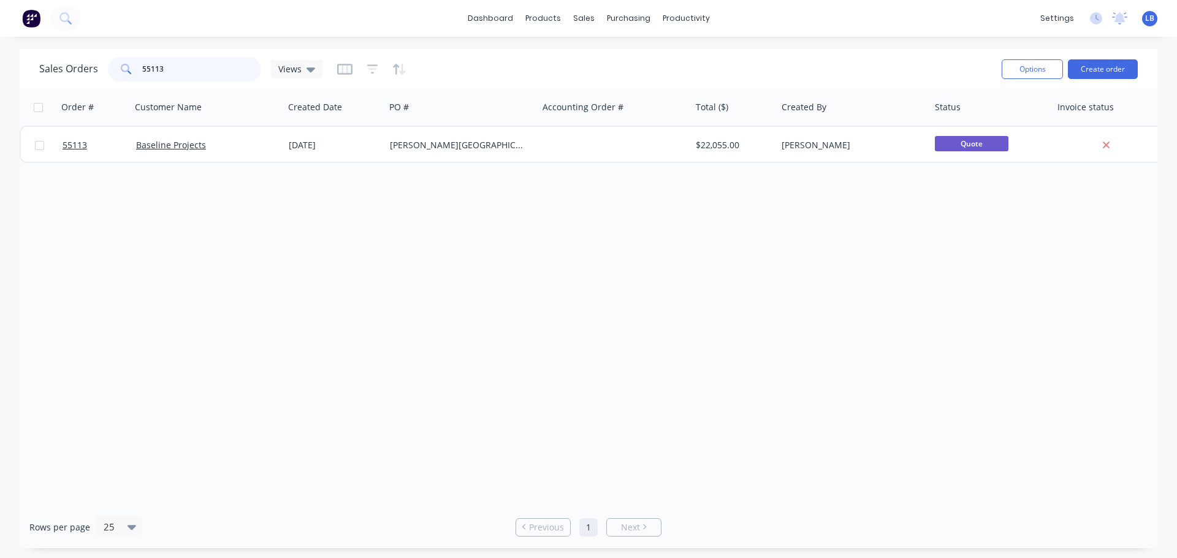
click at [173, 70] on input "55113" at bounding box center [202, 69] width 120 height 25
type input "5"
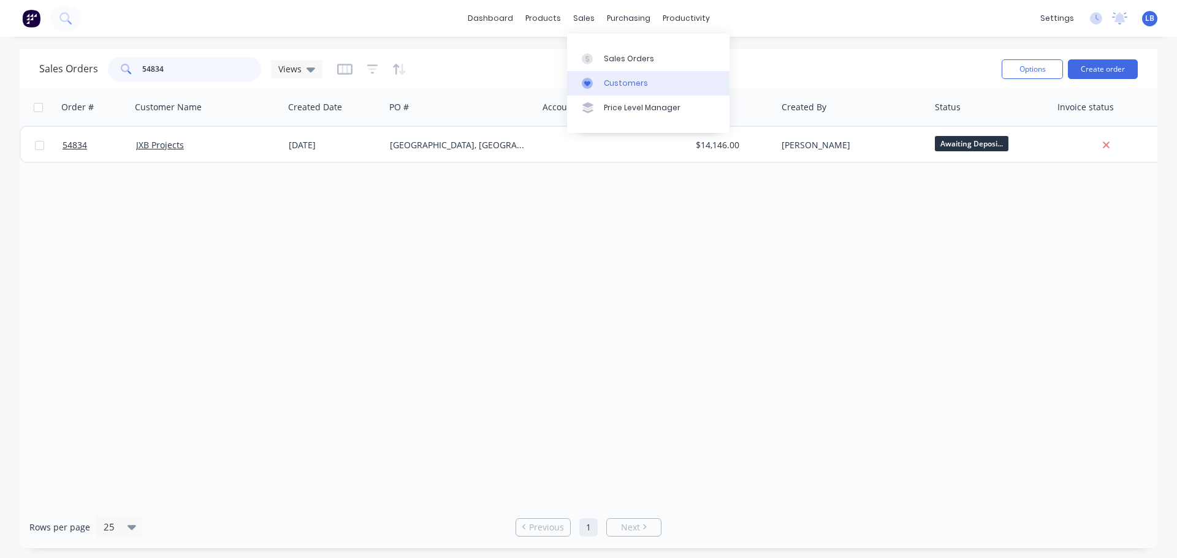
type input "54834"
click at [634, 84] on div "Customers" at bounding box center [626, 83] width 44 height 11
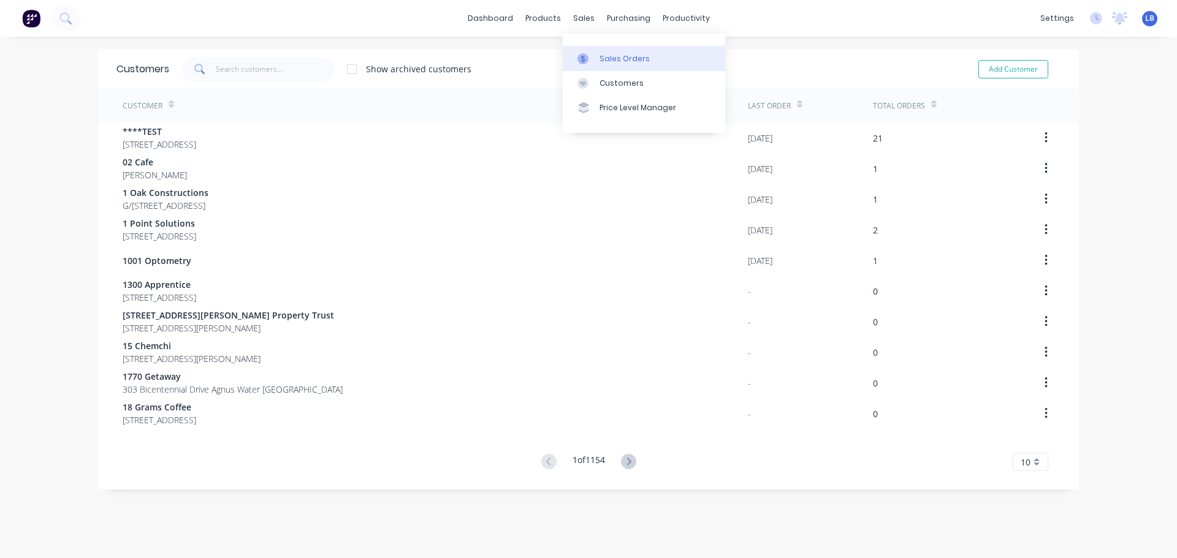
click at [613, 58] on div "Sales Orders" at bounding box center [624, 58] width 50 height 11
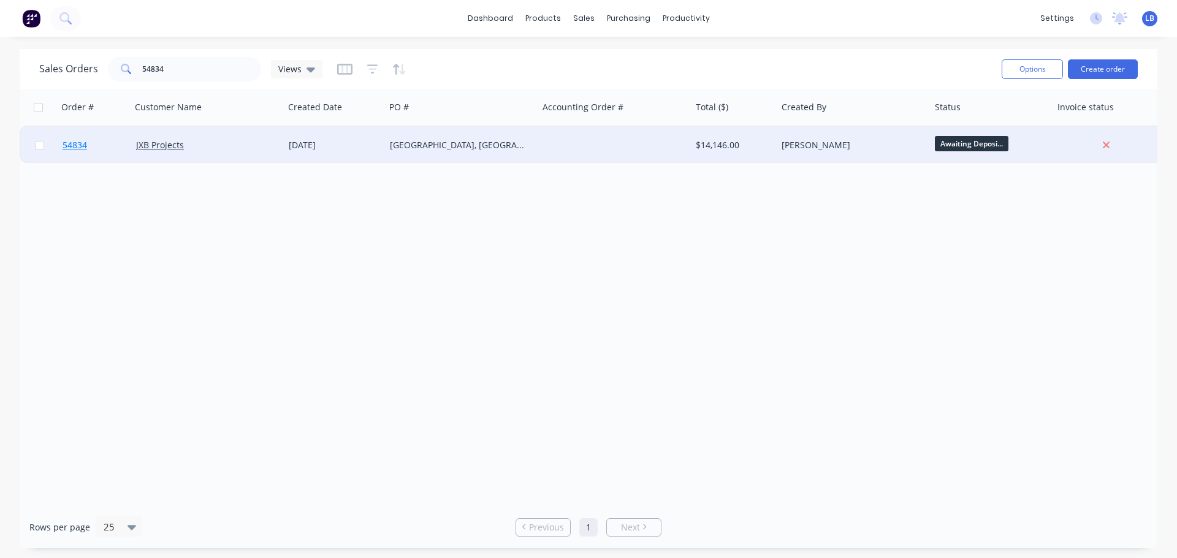
click at [66, 147] on span "54834" at bounding box center [75, 145] width 25 height 12
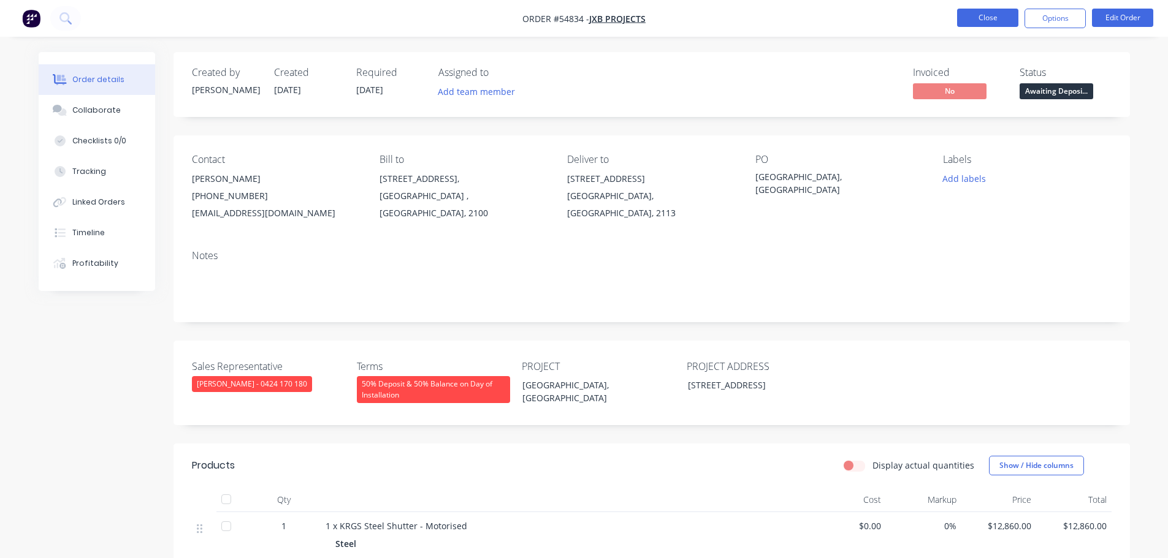
click at [982, 19] on button "Close" at bounding box center [987, 18] width 61 height 18
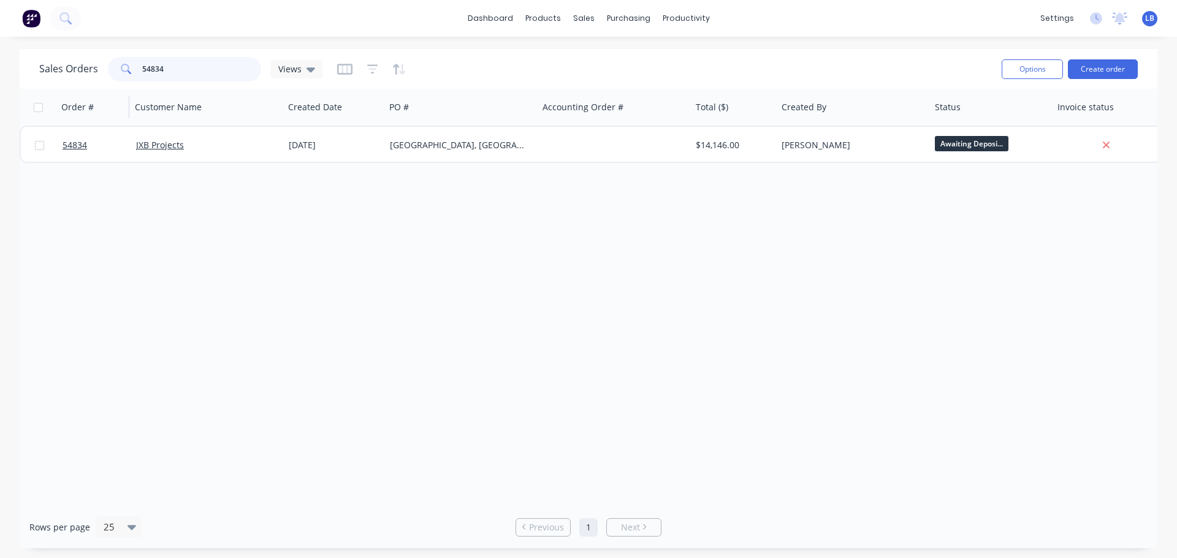
drag, startPoint x: 167, startPoint y: 67, endPoint x: 110, endPoint y: 89, distance: 60.8
click at [110, 89] on div "Sales Orders 54834 Views Options Create order Order # Customer Name Created Dat…" at bounding box center [589, 299] width 1138 height 500
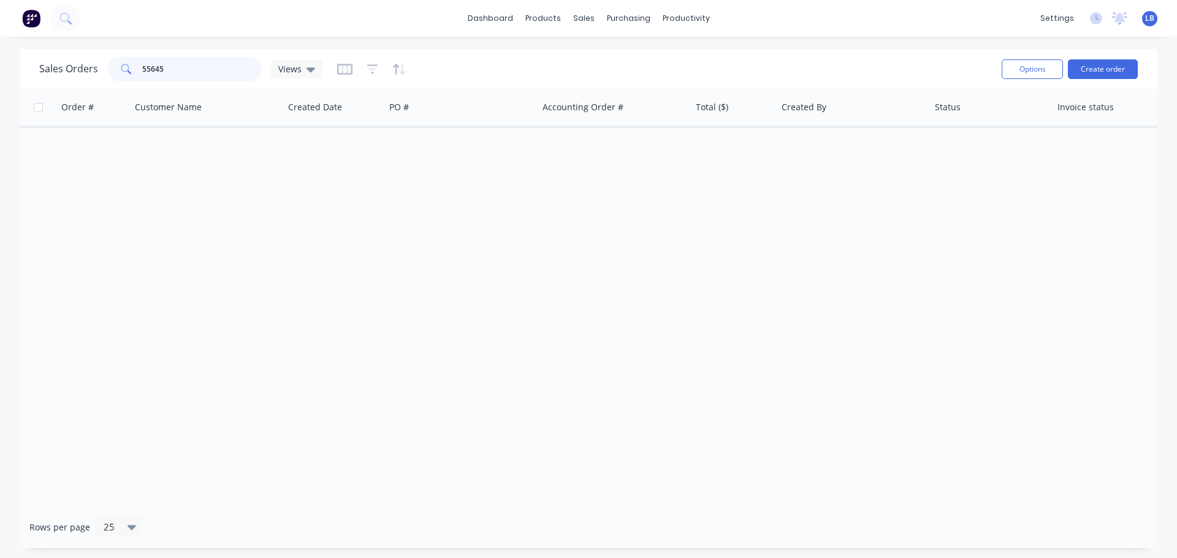
type input "55645"
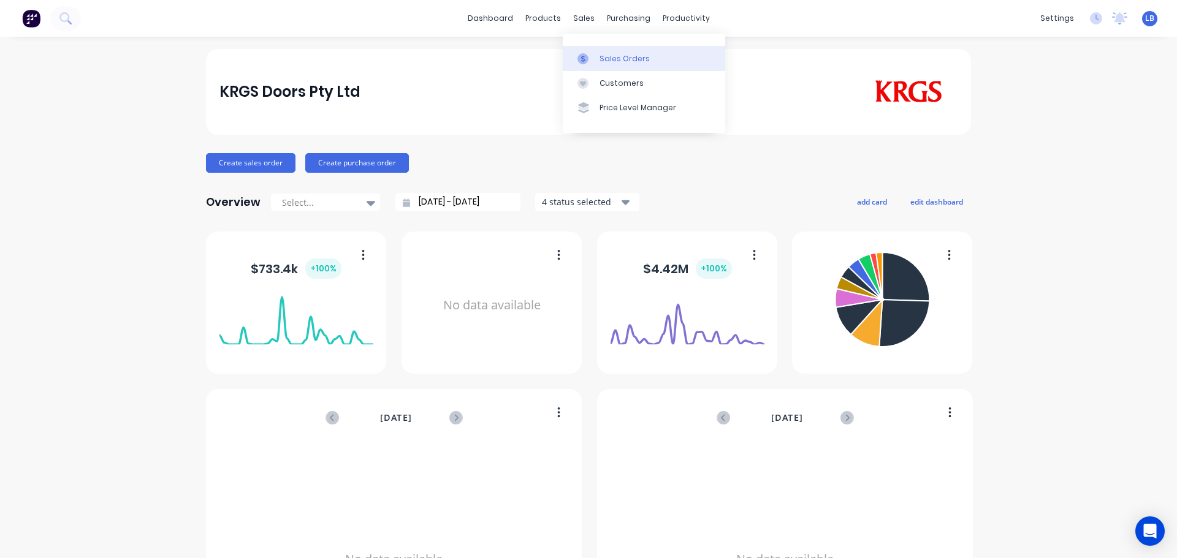
click at [615, 63] on div "Sales Orders" at bounding box center [624, 58] width 50 height 11
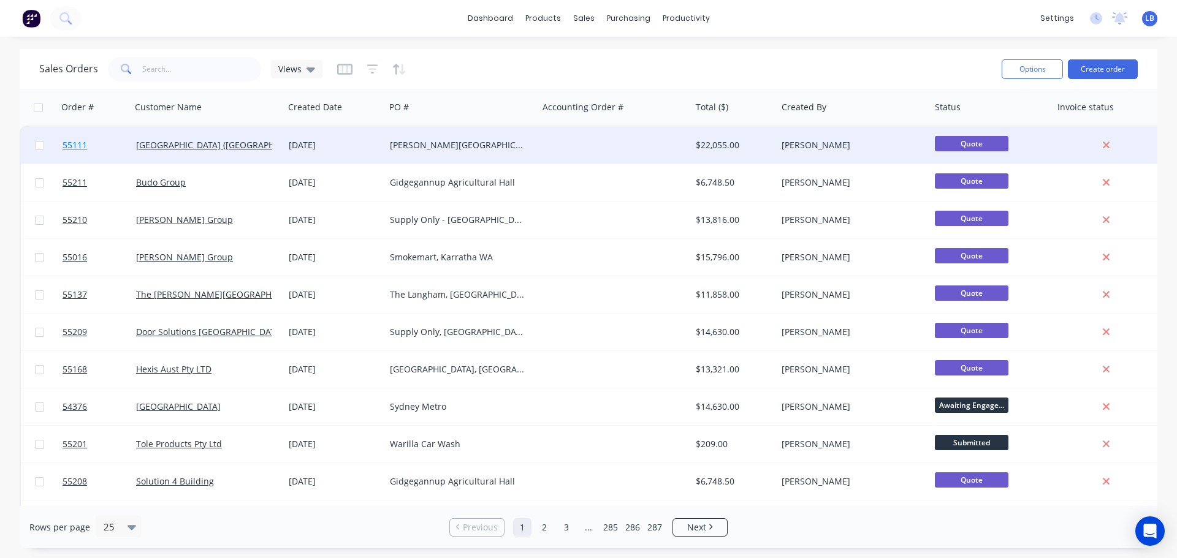
click at [75, 143] on span "55111" at bounding box center [75, 145] width 25 height 12
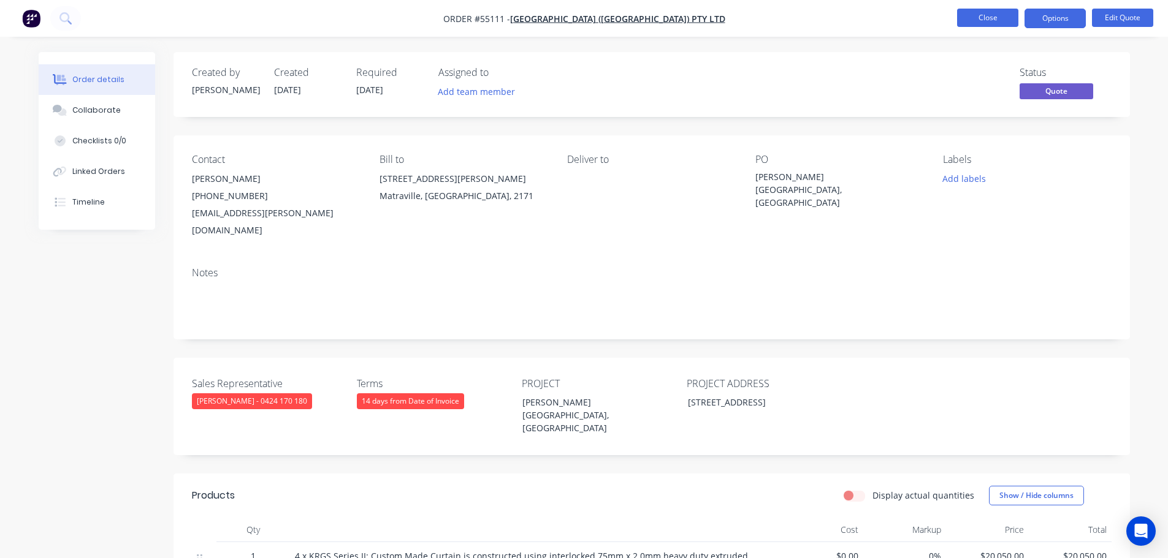
click at [979, 20] on button "Close" at bounding box center [987, 18] width 61 height 18
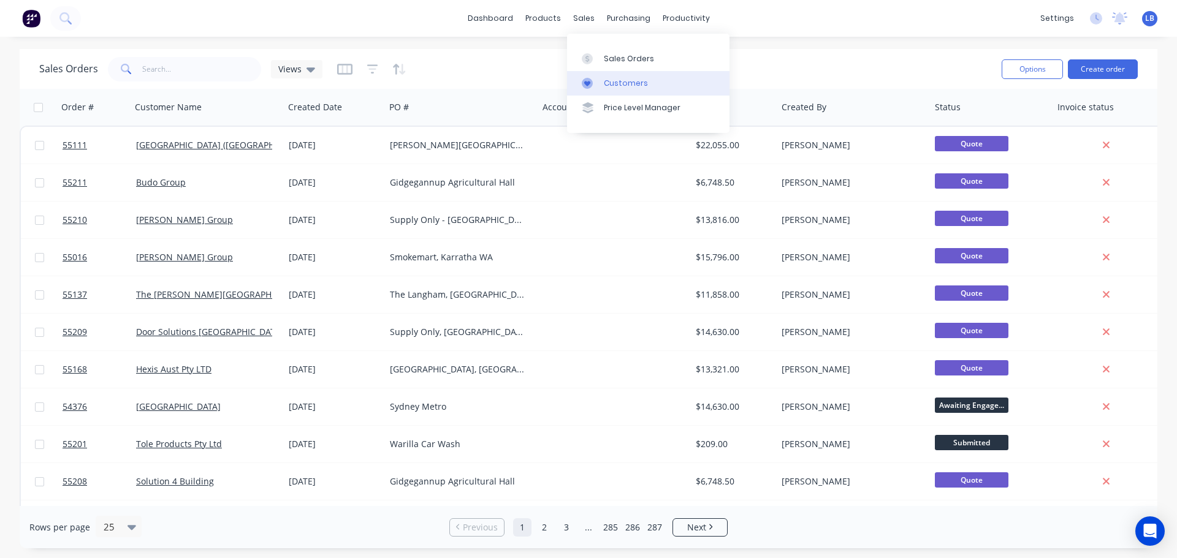
click at [622, 83] on div "Customers" at bounding box center [626, 83] width 44 height 11
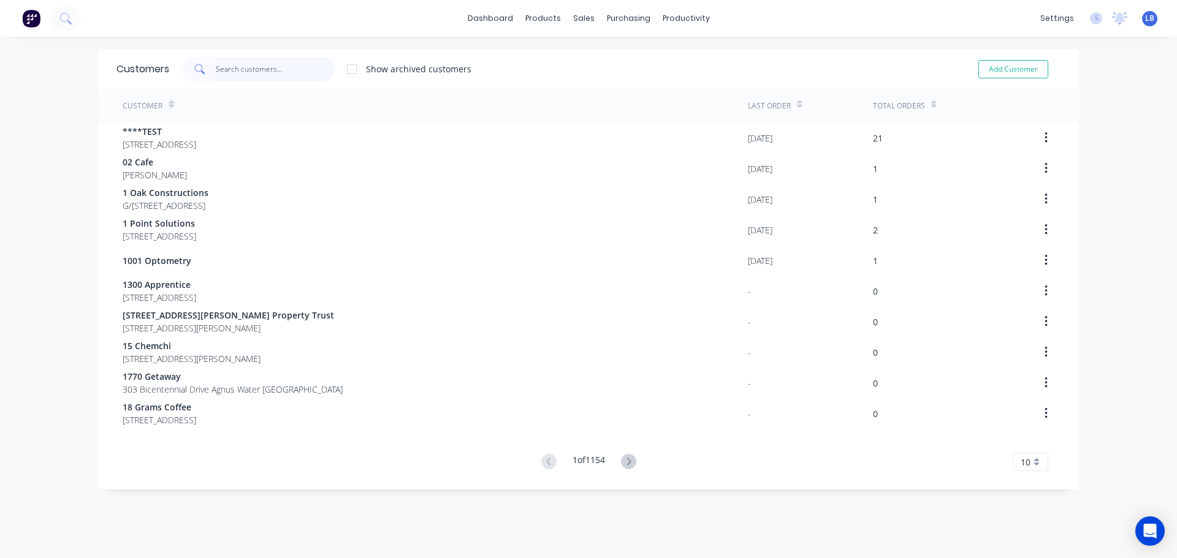
click at [246, 75] on input "text" at bounding box center [276, 69] width 120 height 25
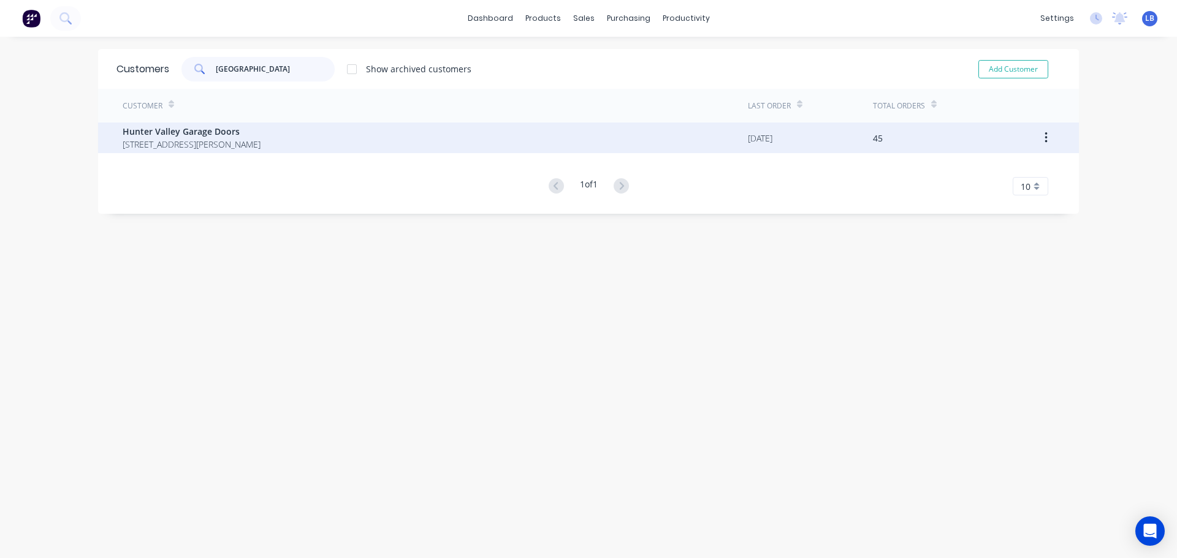
type input "[GEOGRAPHIC_DATA]"
click at [194, 129] on span "Hunter Valley Garage Doors" at bounding box center [192, 131] width 138 height 13
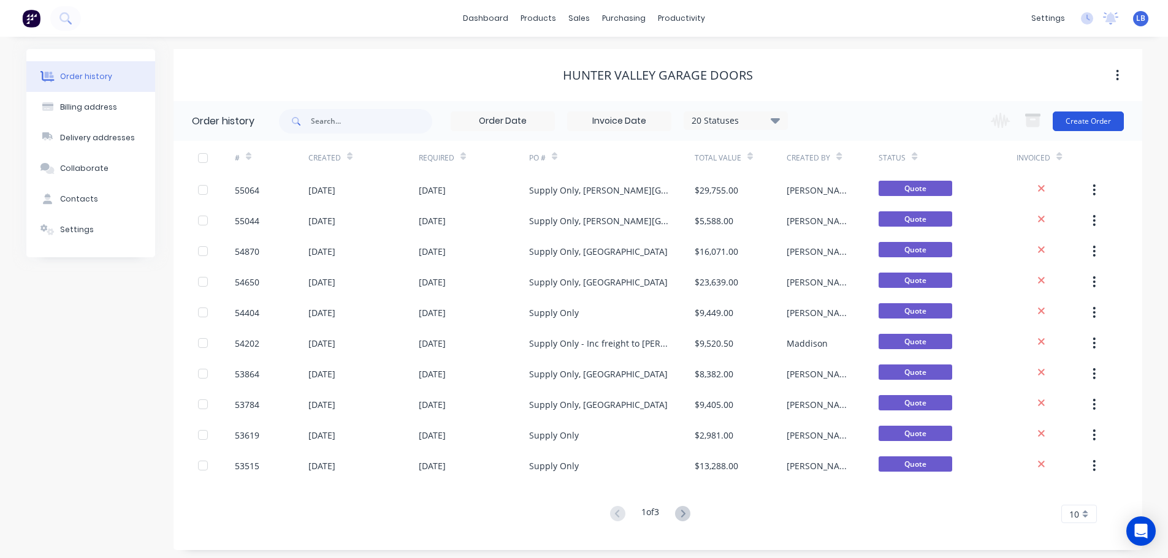
click at [1084, 125] on button "Create Order" at bounding box center [1087, 122] width 71 height 20
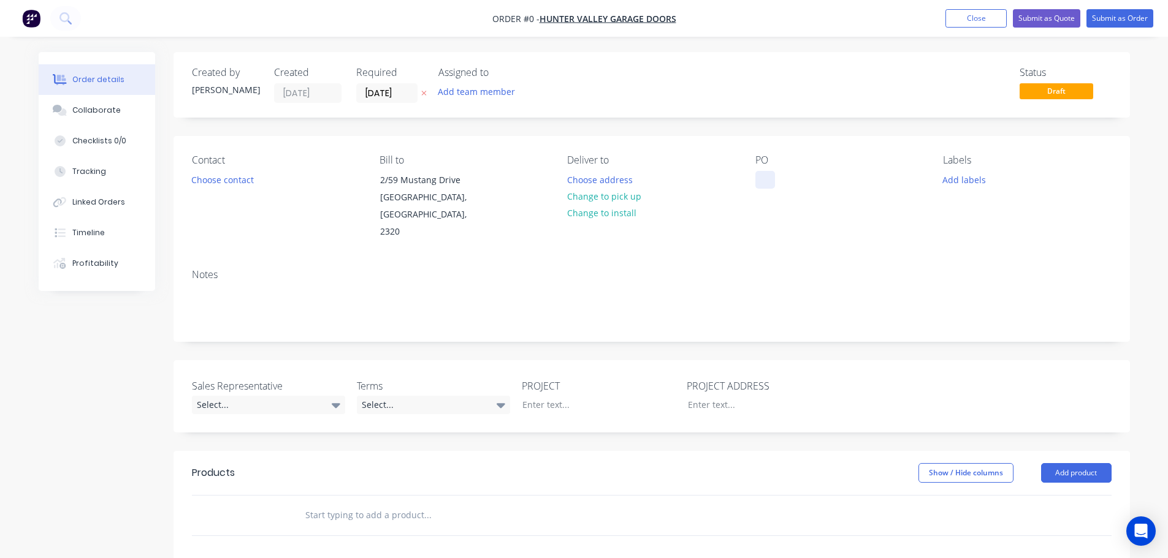
click at [769, 177] on div at bounding box center [765, 180] width 20 height 18
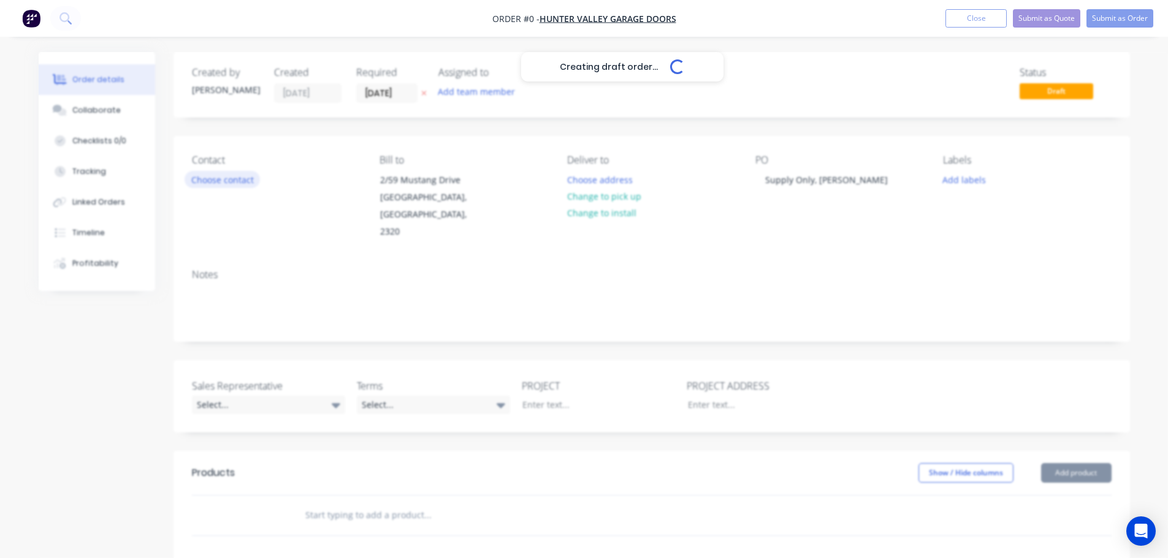
click at [221, 184] on div "Creating draft order... Loading... Order details Collaborate Checklists 0/0 Tra…" at bounding box center [584, 450] width 1116 height 797
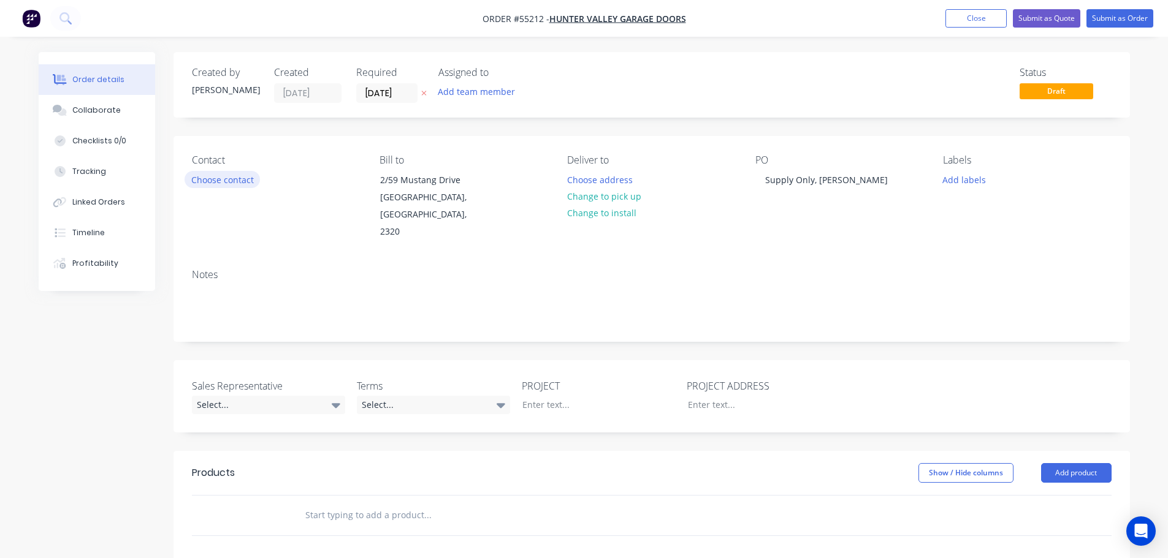
click at [221, 184] on button "Choose contact" at bounding box center [221, 179] width 75 height 17
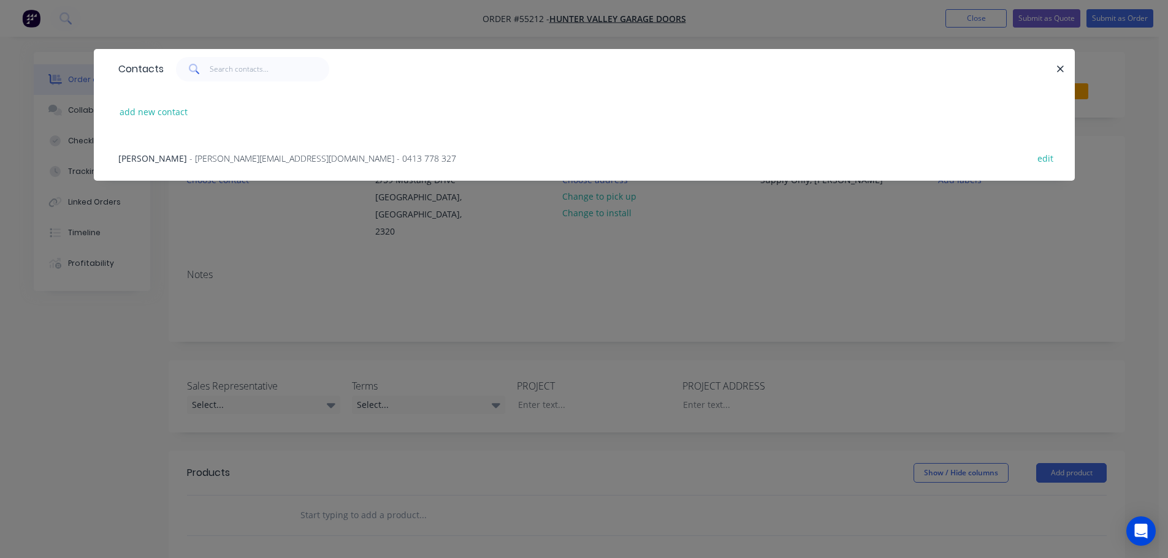
click at [157, 159] on span "[PERSON_NAME]" at bounding box center [152, 159] width 69 height 12
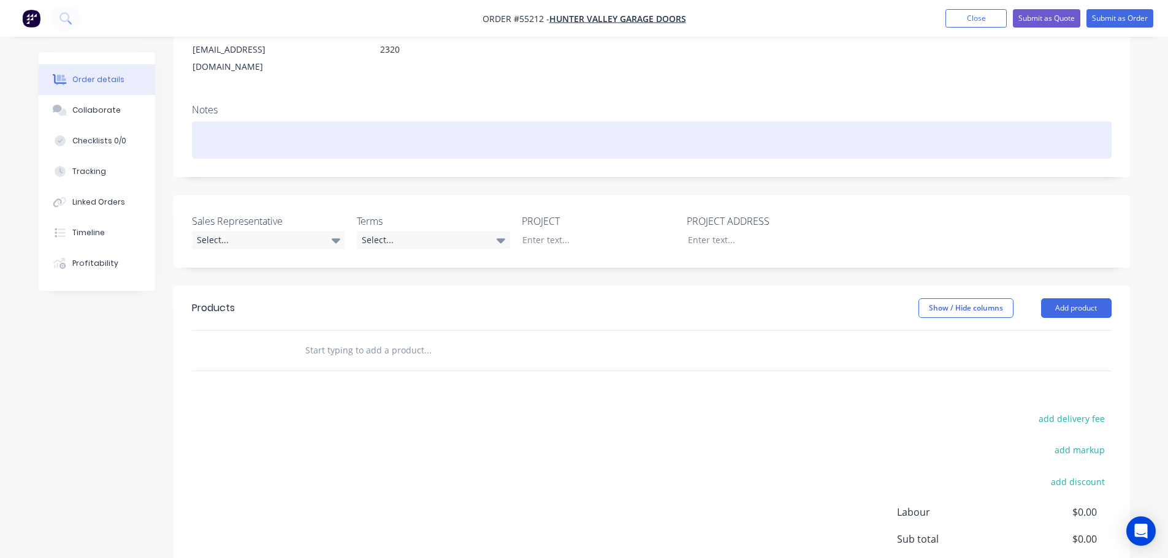
scroll to position [184, 0]
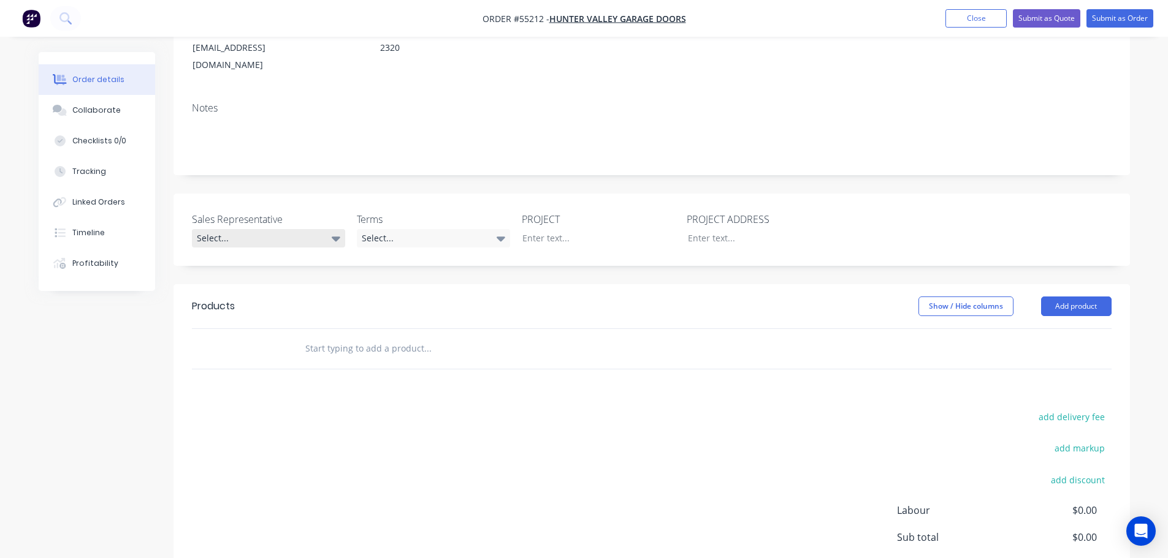
click at [253, 229] on div "Select..." at bounding box center [268, 238] width 153 height 18
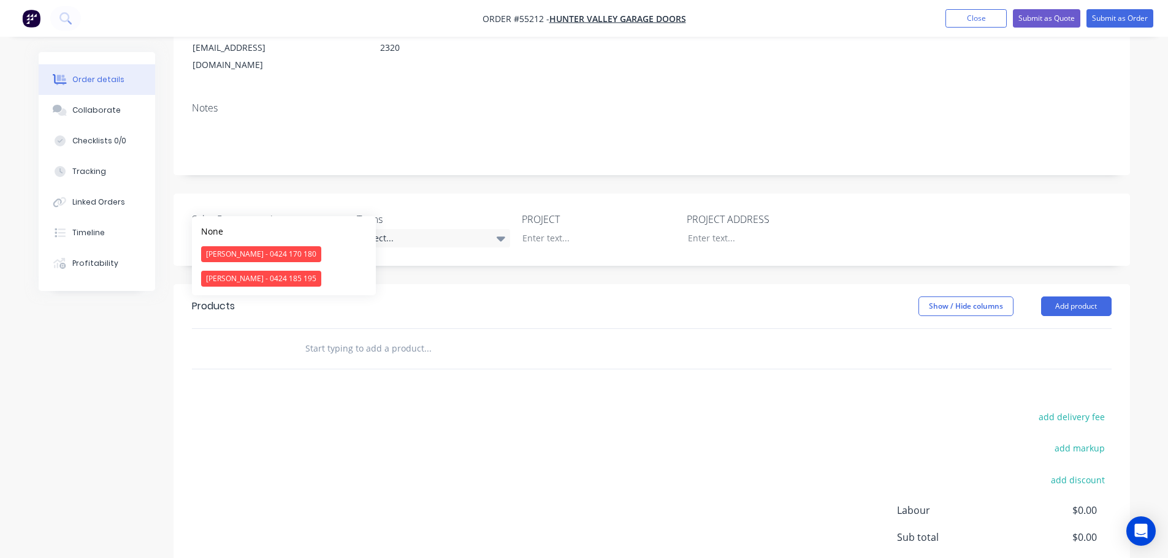
drag, startPoint x: 247, startPoint y: 281, endPoint x: 273, endPoint y: 269, distance: 29.1
click at [247, 281] on div "[PERSON_NAME] - 0424 185 195" at bounding box center [261, 279] width 120 height 16
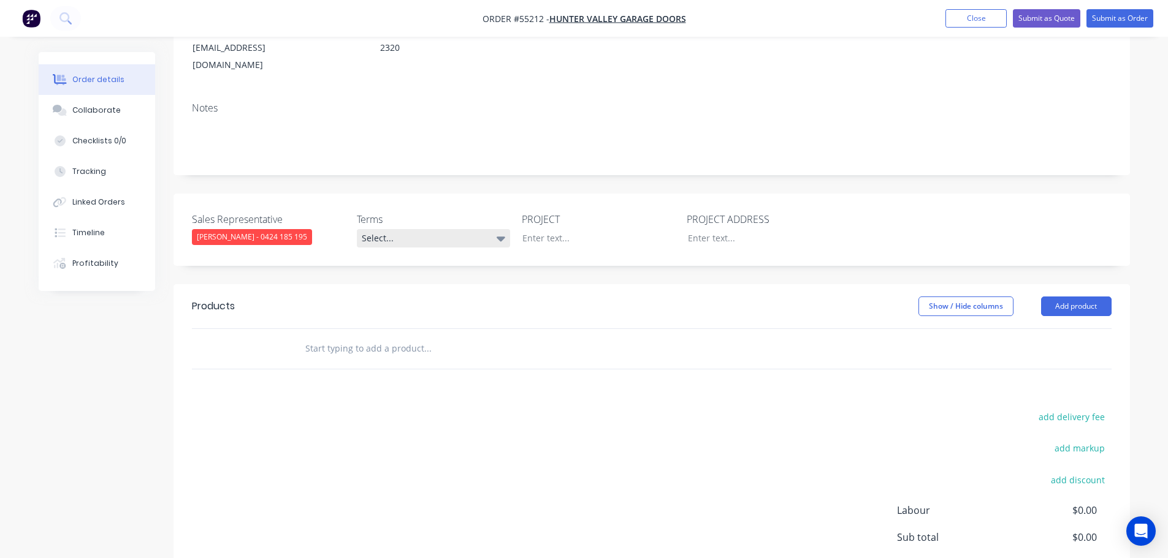
click at [490, 229] on div "Select..." at bounding box center [433, 238] width 153 height 18
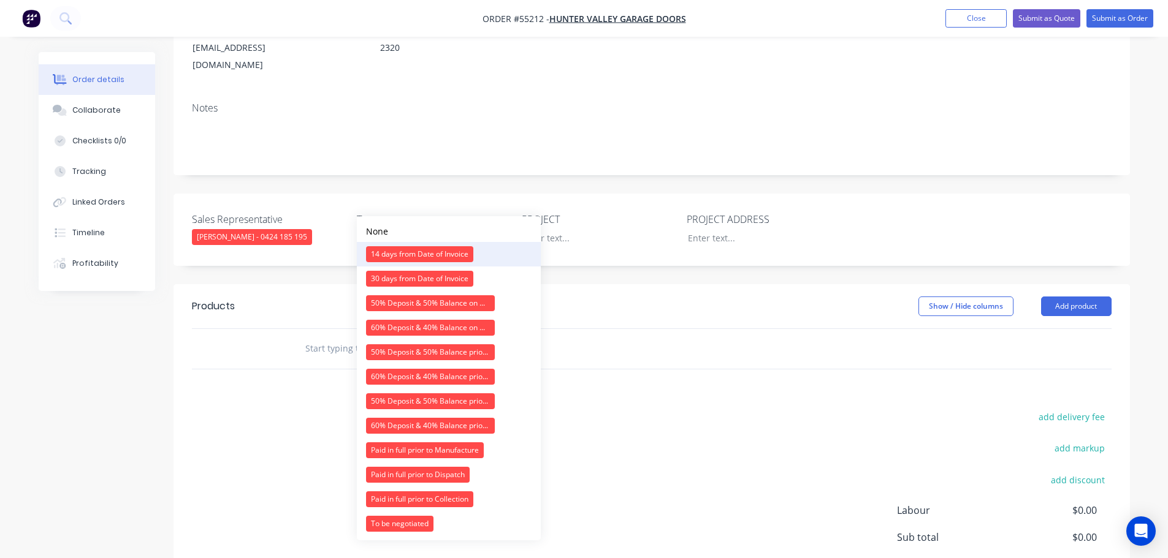
click at [419, 254] on div "14 days from Date of Invoice" at bounding box center [419, 254] width 107 height 16
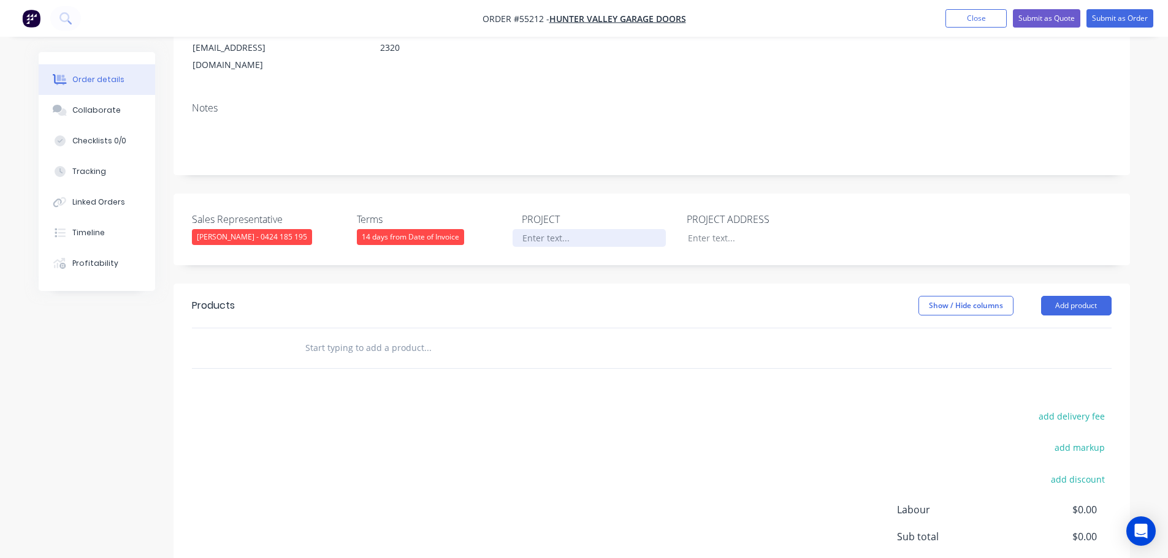
click at [546, 229] on div at bounding box center [588, 238] width 153 height 18
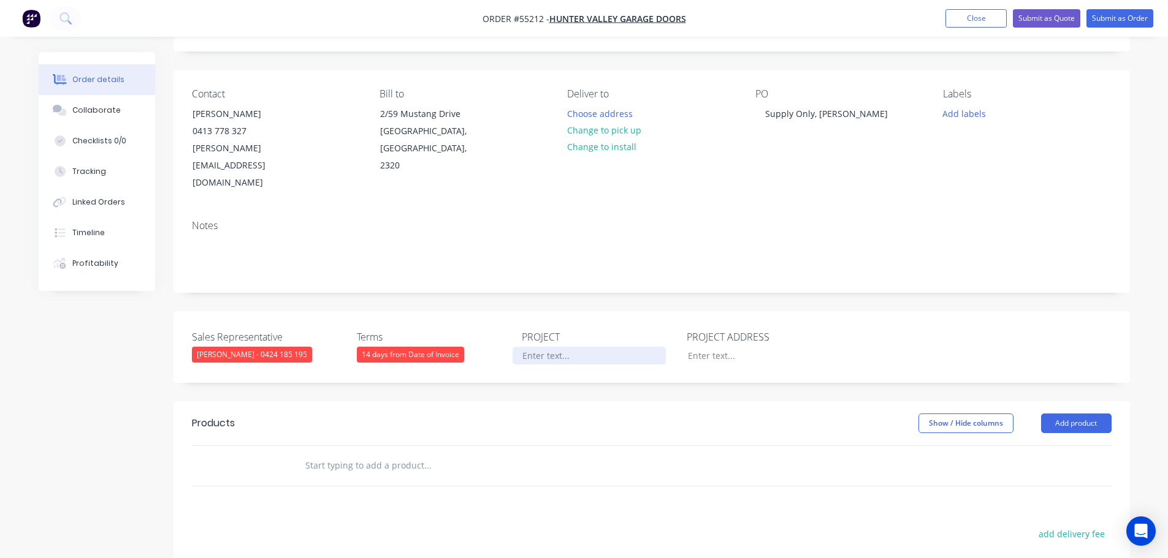
scroll to position [61, 0]
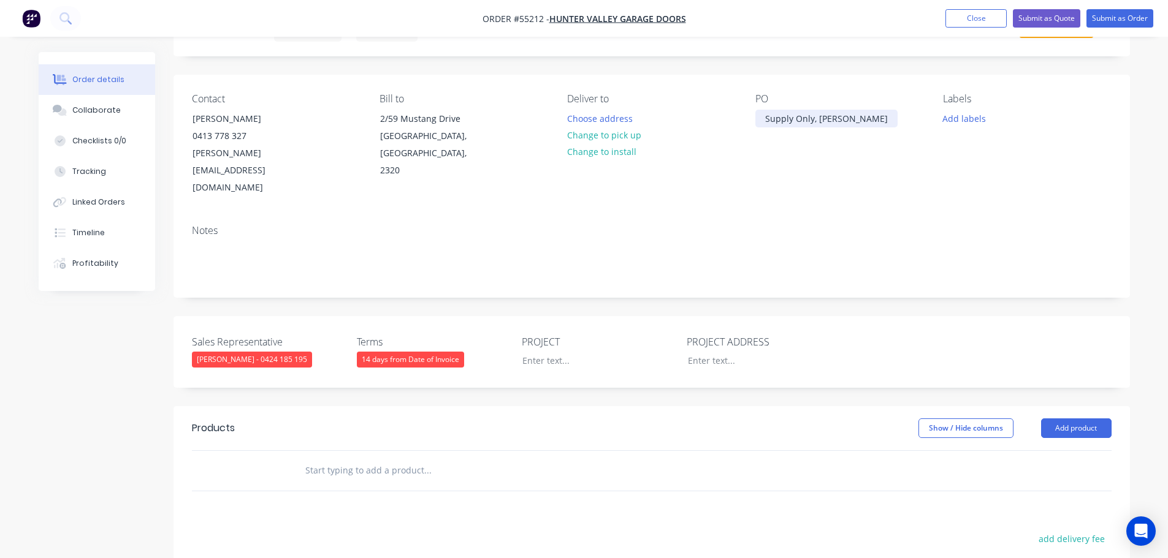
click at [812, 123] on div "Supply Only, [PERSON_NAME]" at bounding box center [826, 119] width 142 height 18
copy div "Supply Only, [PERSON_NAME]"
click at [525, 352] on div at bounding box center [588, 361] width 153 height 18
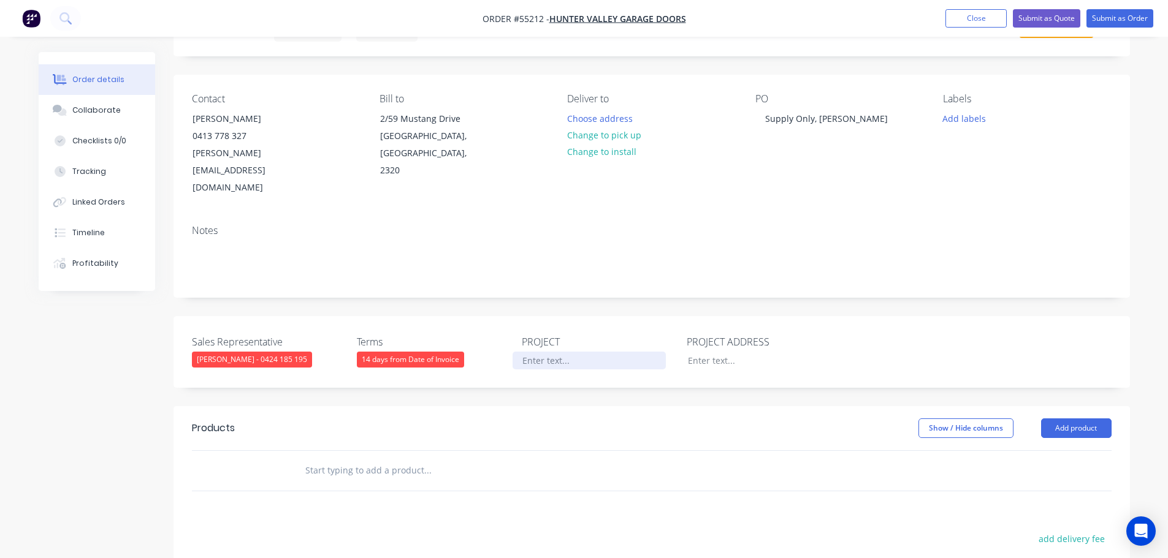
paste div
click at [717, 352] on div at bounding box center [754, 361] width 153 height 18
paste div
click at [735, 352] on div "Supply Only, [PERSON_NAME]" at bounding box center [754, 361] width 153 height 18
drag, startPoint x: 739, startPoint y: 325, endPoint x: 734, endPoint y: 333, distance: 8.8
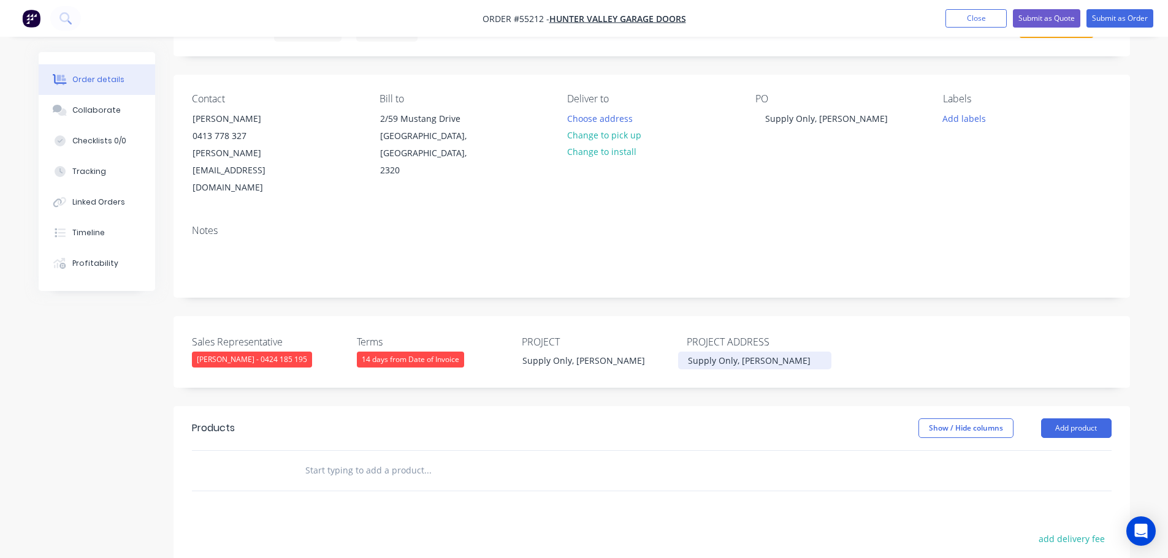
click at [738, 352] on div "Supply Only, [PERSON_NAME]" at bounding box center [754, 361] width 153 height 18
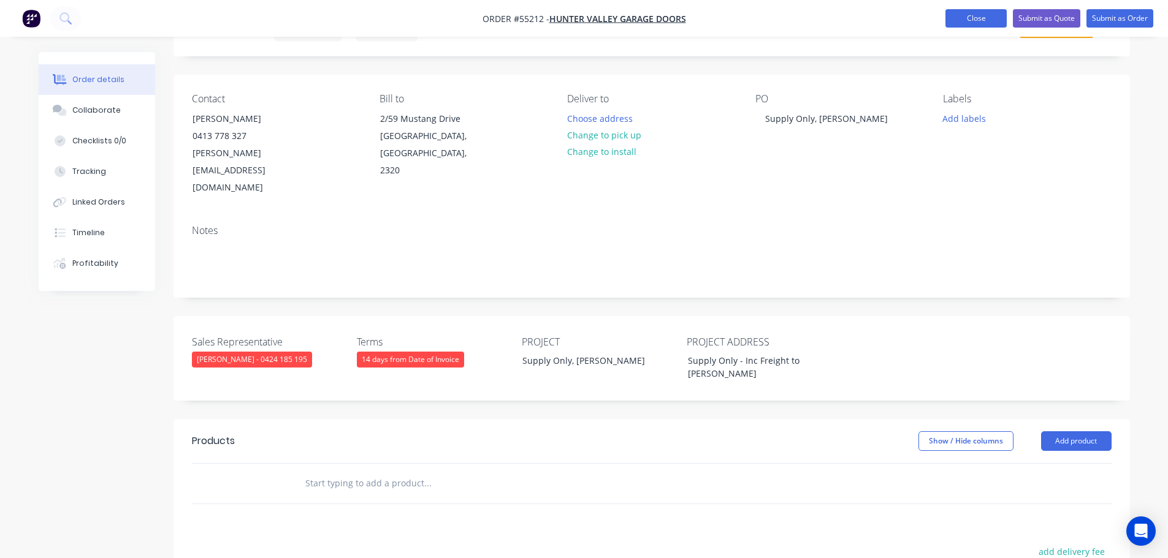
click at [972, 21] on button "Close" at bounding box center [975, 18] width 61 height 18
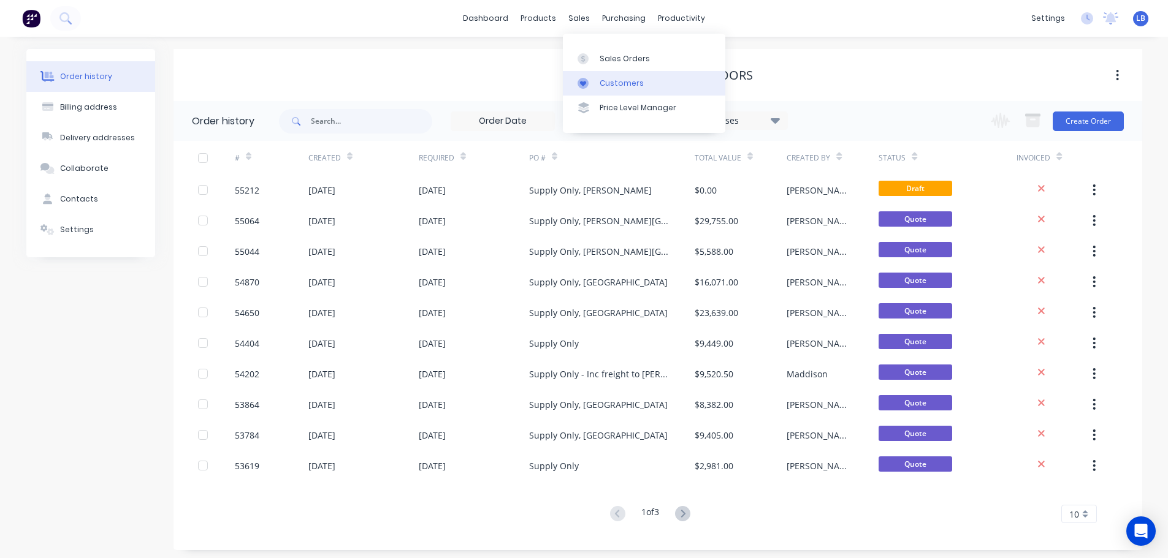
click at [617, 78] on div "Customers" at bounding box center [621, 83] width 44 height 11
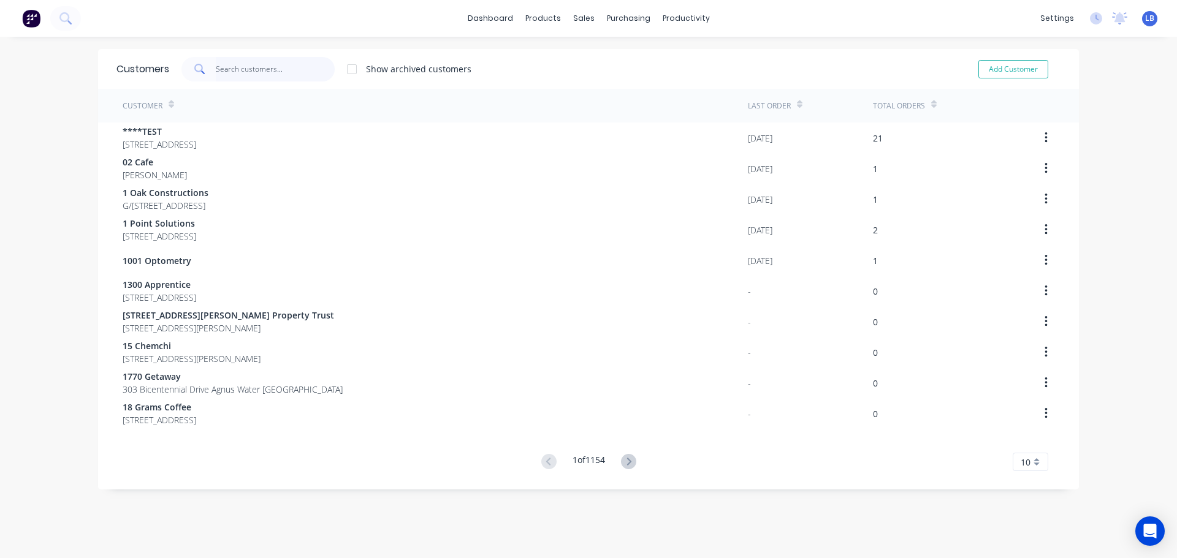
click at [220, 64] on input "text" at bounding box center [276, 69] width 120 height 25
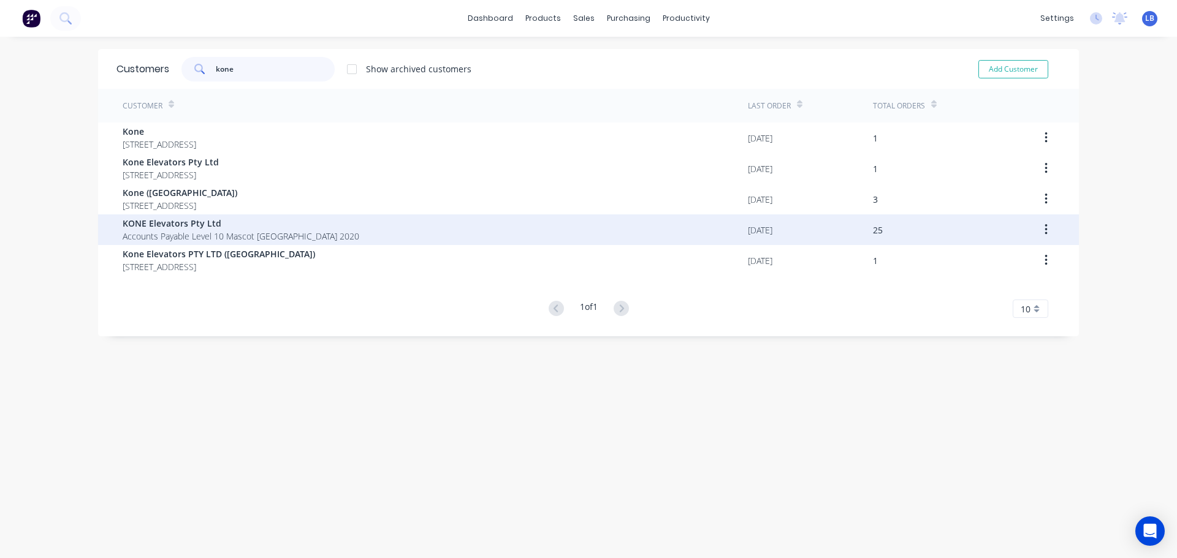
type input "kone"
click at [116, 227] on div "KONE Elevators Pty Ltd Accounts Payable Level [GEOGRAPHIC_DATA] 2020 [DATE] 25" at bounding box center [588, 230] width 981 height 31
click at [123, 224] on span "KONE Elevators Pty Ltd" at bounding box center [241, 223] width 237 height 13
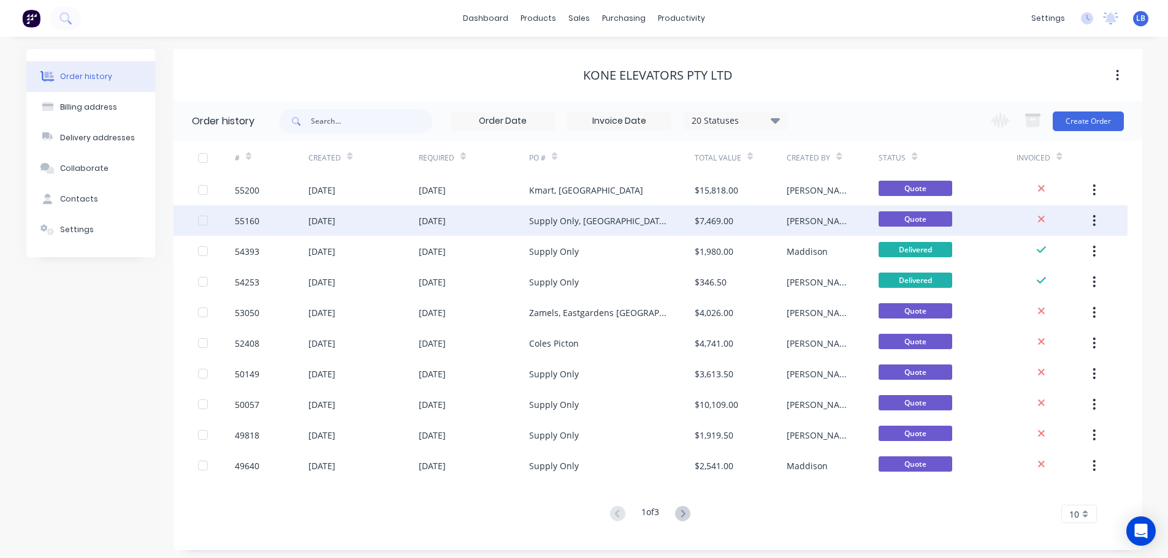
click at [241, 222] on div "55160" at bounding box center [247, 221] width 25 height 13
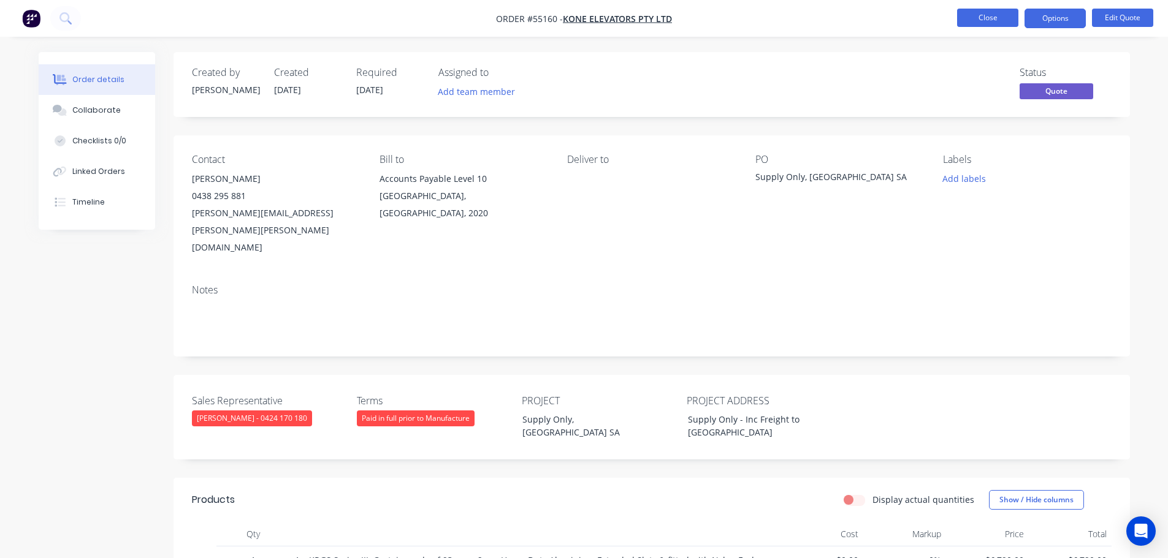
click at [965, 20] on button "Close" at bounding box center [987, 18] width 61 height 18
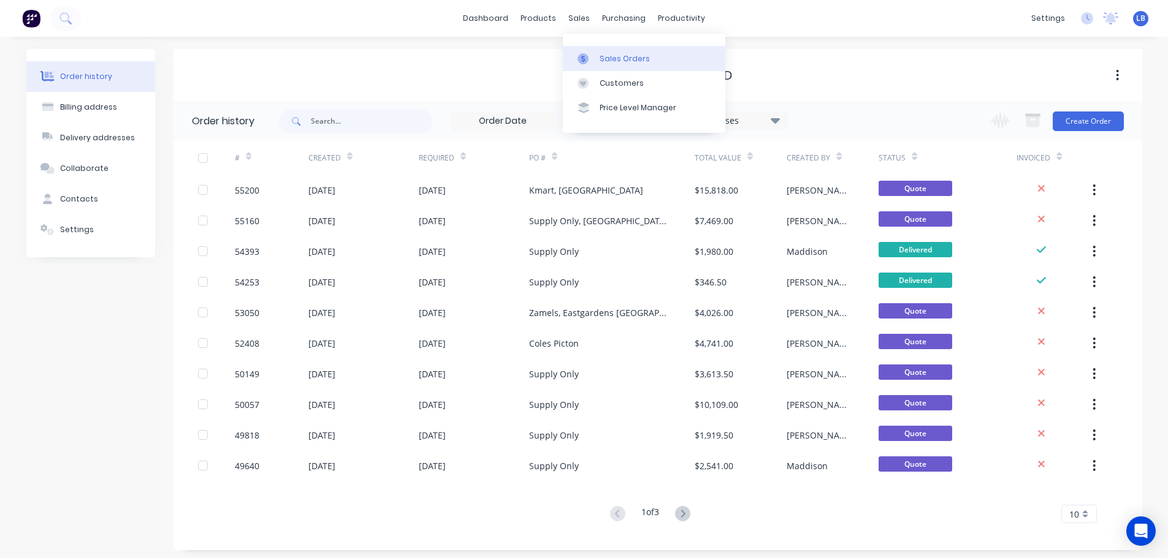
click at [609, 63] on div "Sales Orders" at bounding box center [624, 58] width 50 height 11
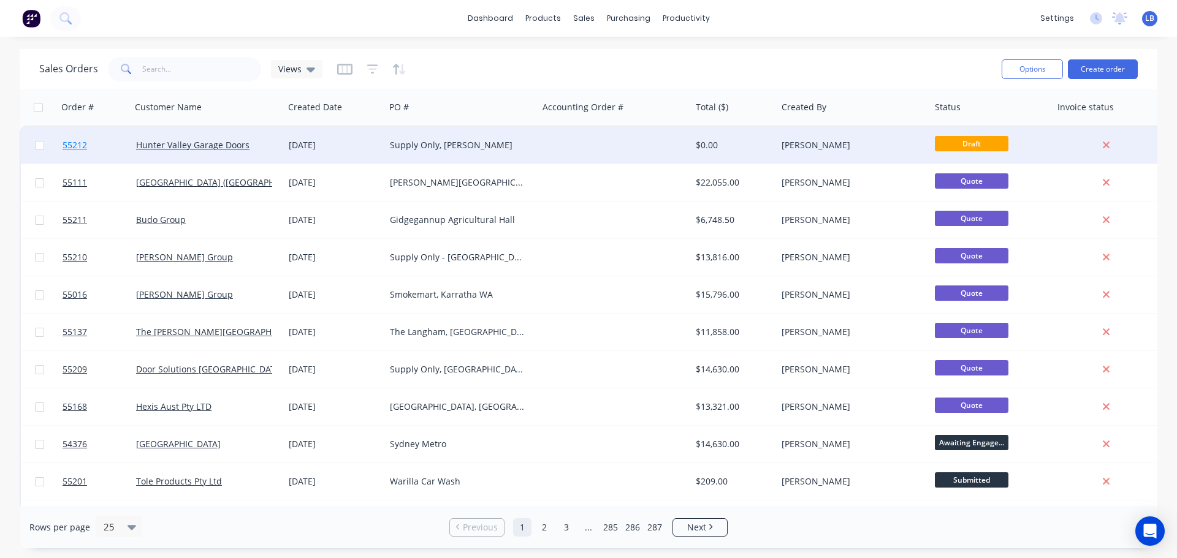
click at [75, 144] on span "55212" at bounding box center [75, 145] width 25 height 12
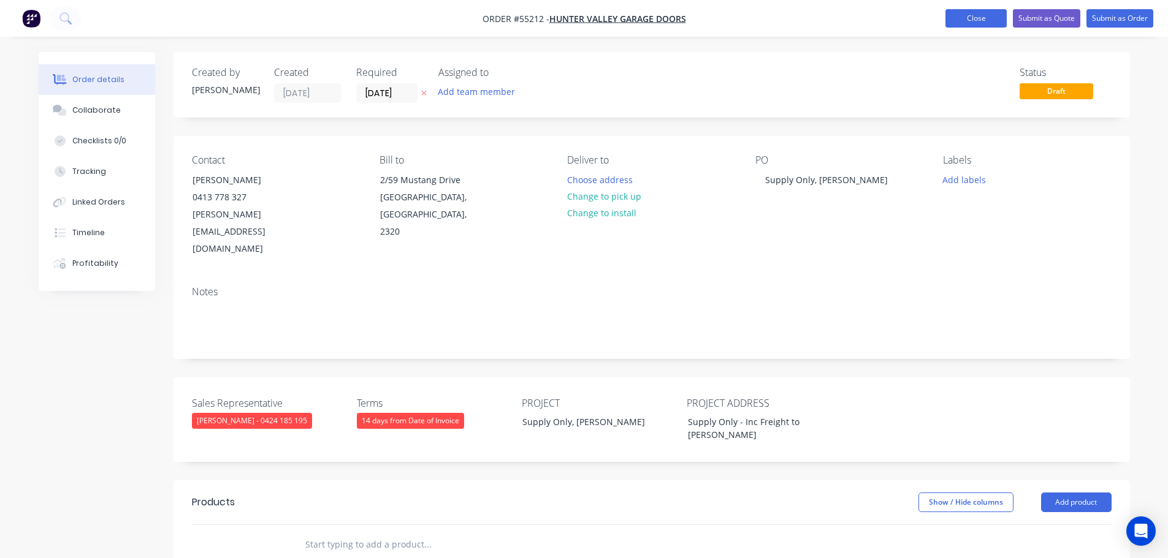
click at [976, 22] on button "Close" at bounding box center [975, 18] width 61 height 18
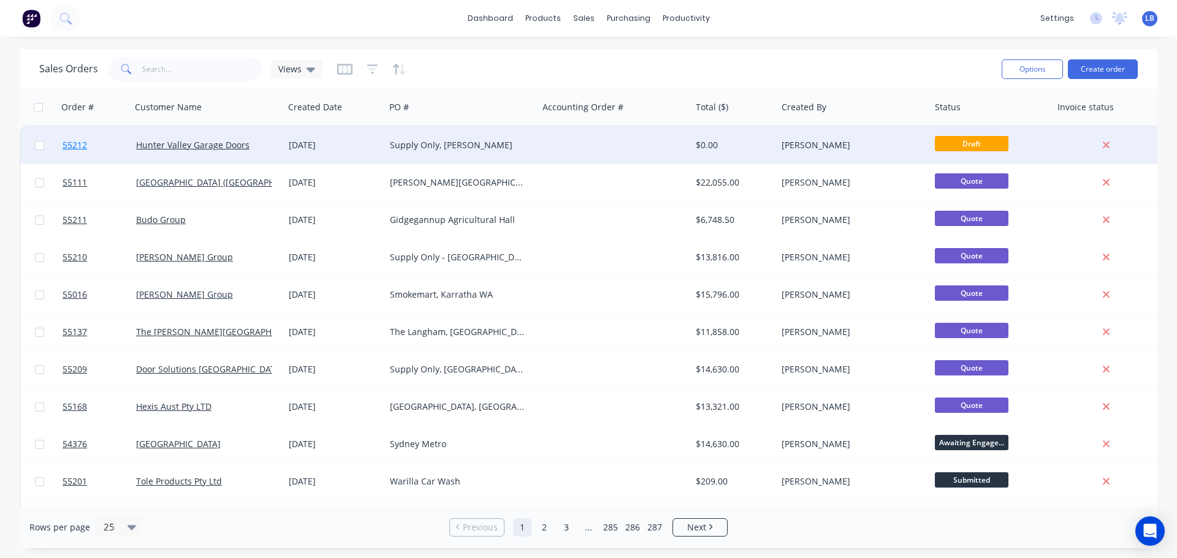
click at [74, 150] on span "55212" at bounding box center [75, 145] width 25 height 12
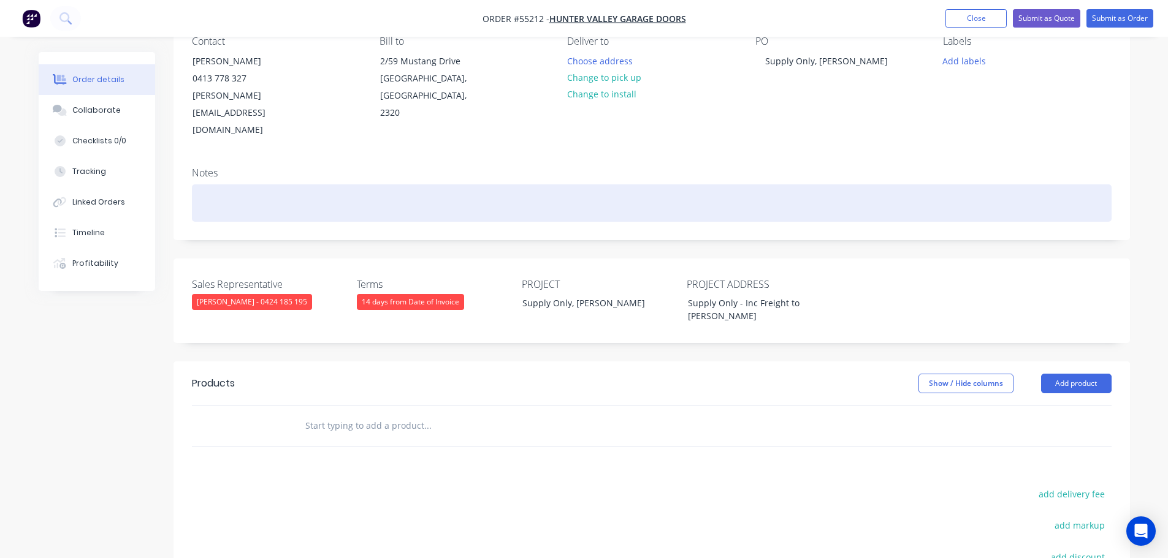
scroll to position [123, 0]
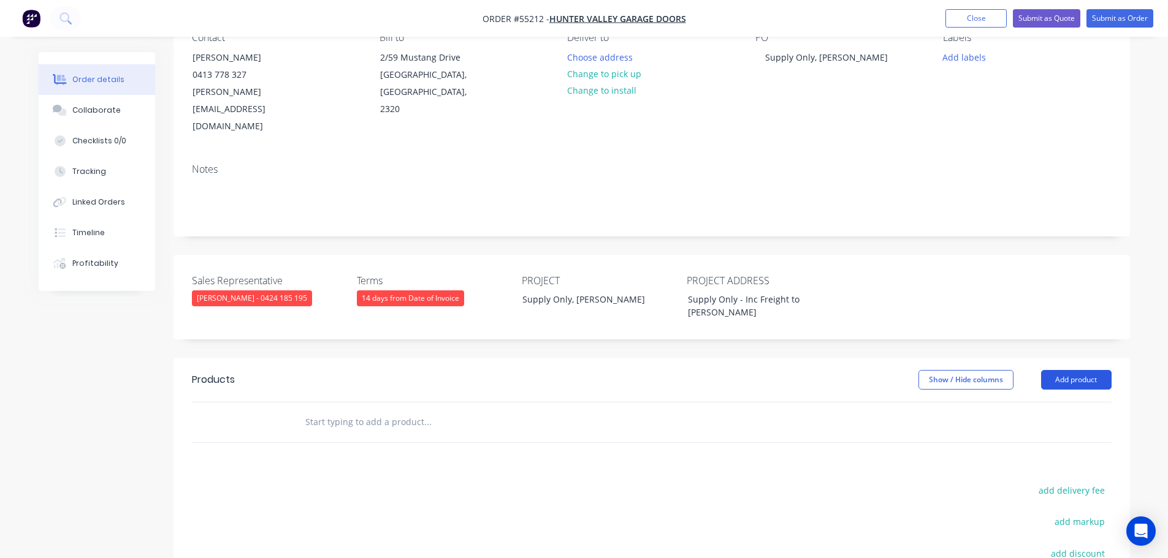
click at [1057, 370] on button "Add product" at bounding box center [1076, 380] width 70 height 20
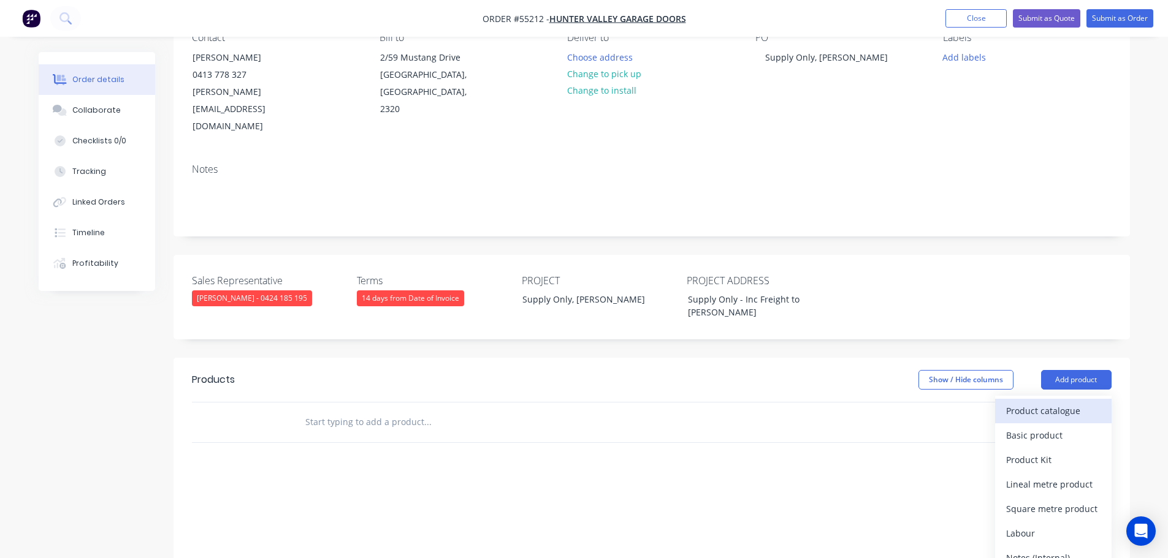
click at [1029, 402] on div "Product catalogue" at bounding box center [1053, 411] width 94 height 18
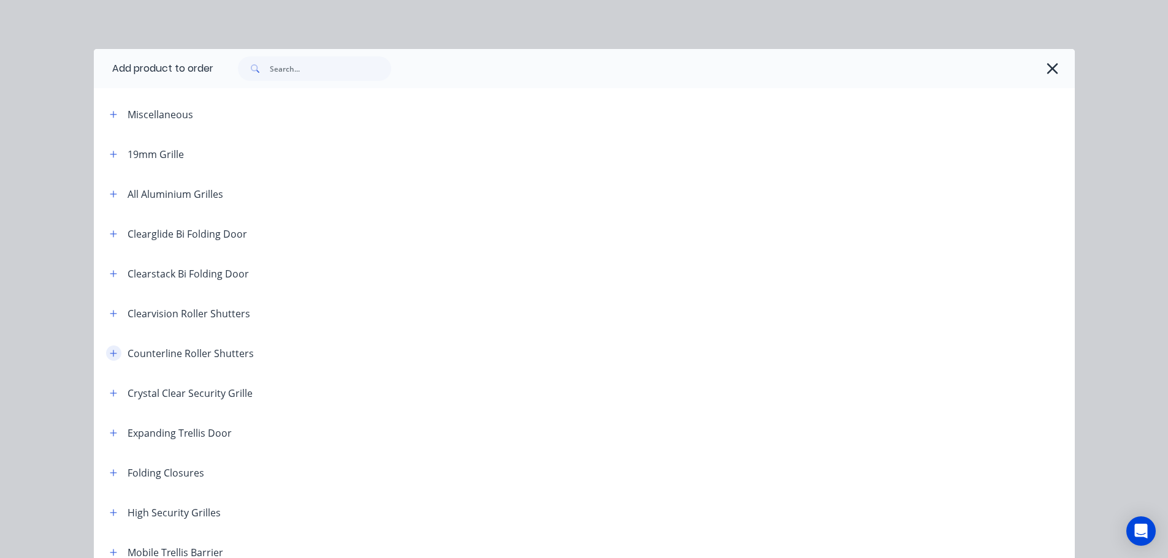
click at [110, 352] on icon "button" at bounding box center [113, 353] width 7 height 9
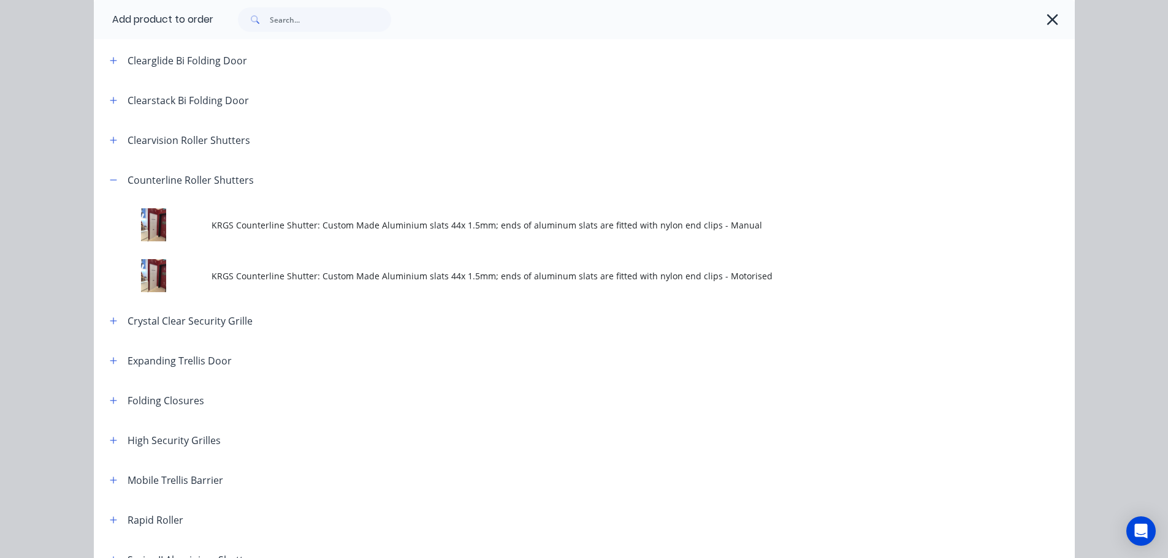
scroll to position [184, 0]
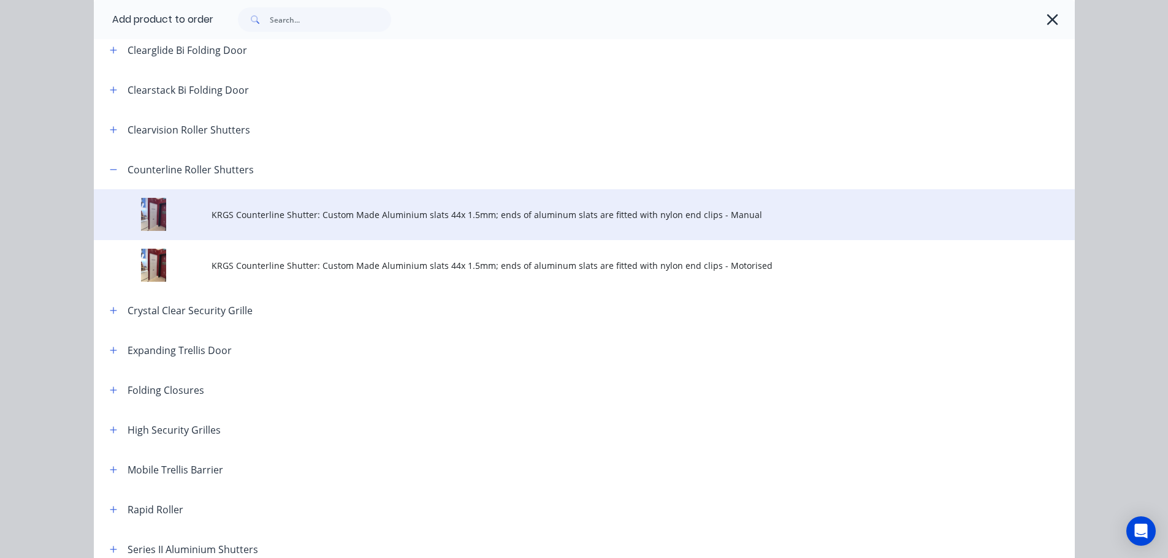
click at [234, 215] on span "KRGS Counterline Shutter: Custom Made Aluminium slats 44x 1.5mm; ends of alumin…" at bounding box center [556, 214] width 690 height 13
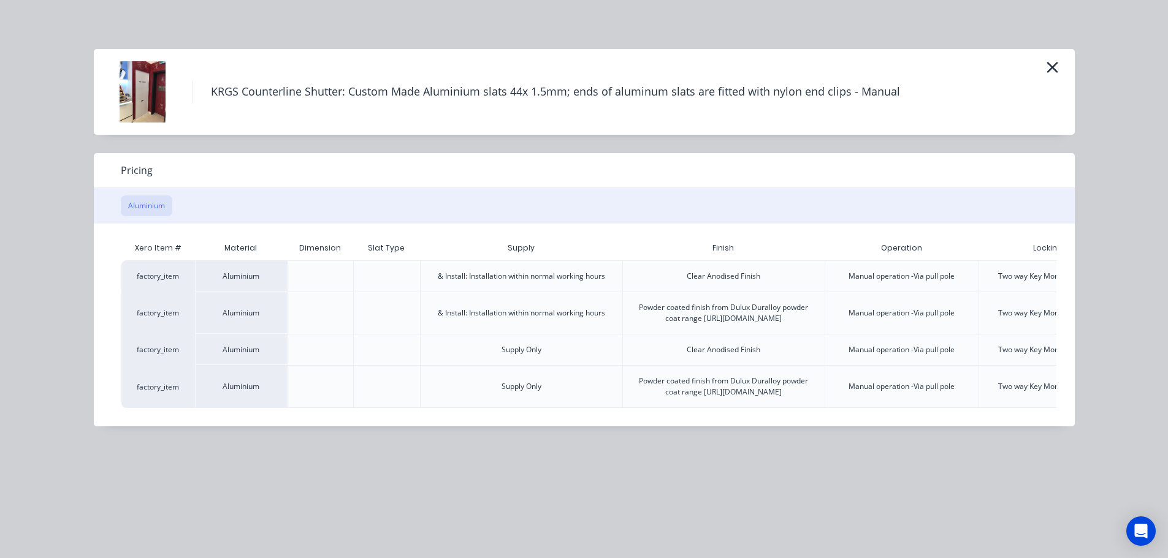
scroll to position [0, 127]
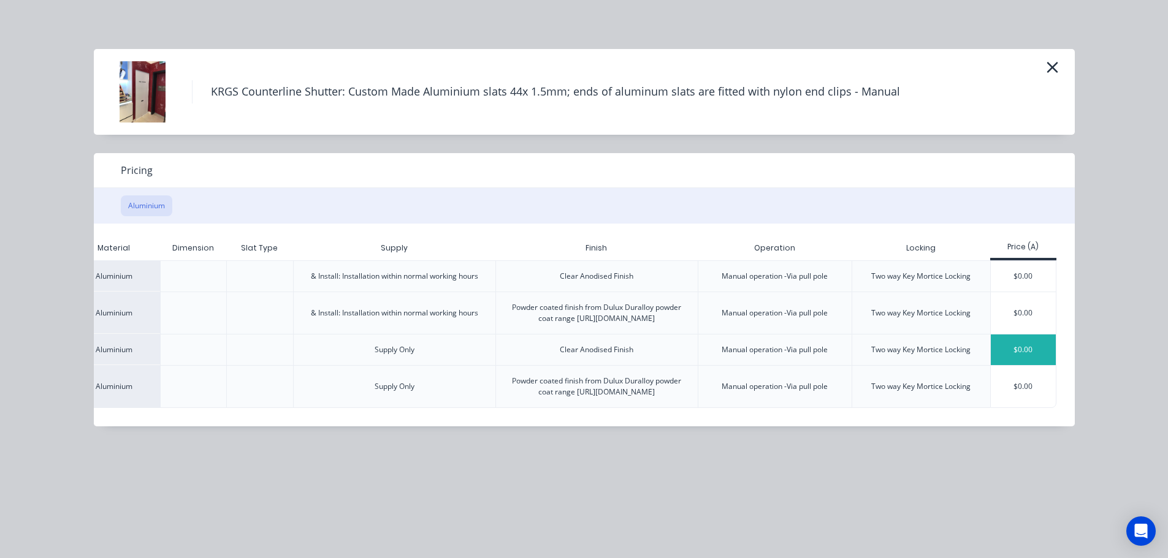
click at [1029, 363] on div "$0.00" at bounding box center [1023, 350] width 66 height 31
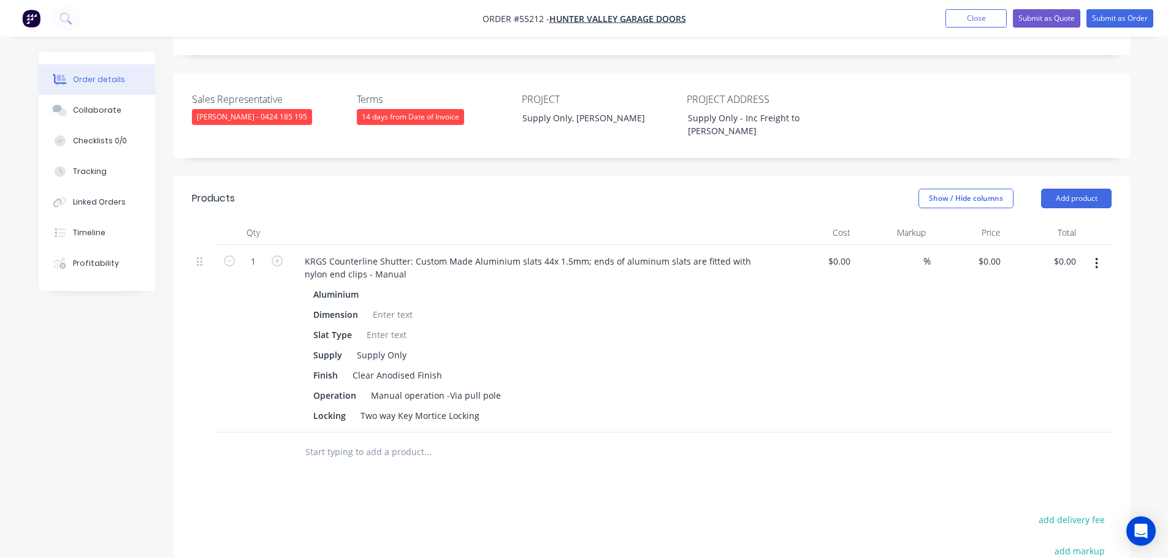
scroll to position [306, 0]
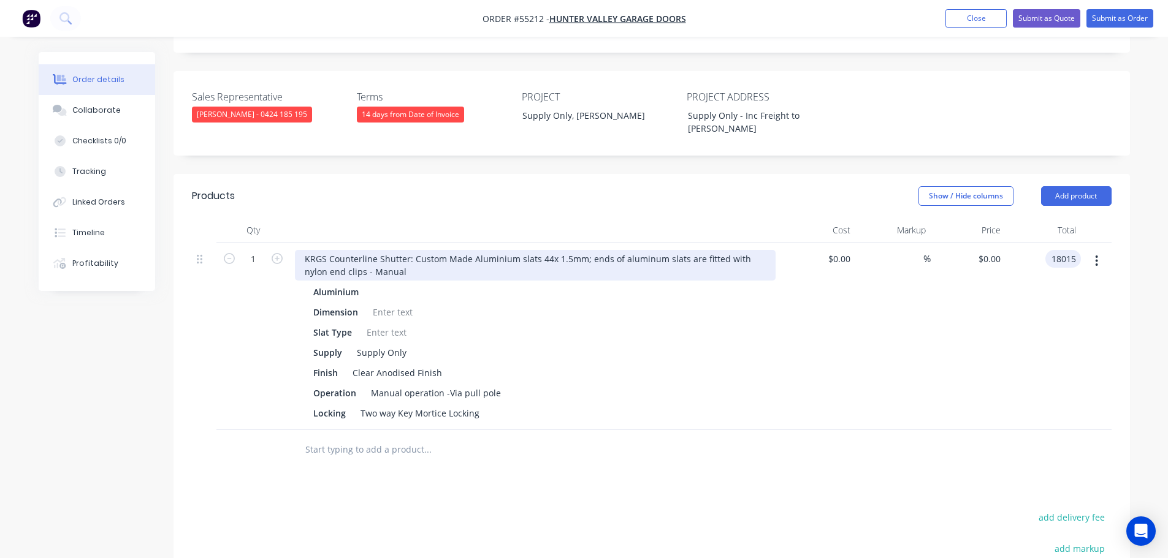
type input "18015"
type input "$18,015.00"
click at [302, 250] on div "KRGS Counterline Shutter: Custom Made Aluminium slats 44x 1.5mm; ends of alumin…" at bounding box center [535, 265] width 481 height 31
click at [303, 250] on div "KRGS Counterline Shutter: Custom Made Aluminium slats 44x 1.5mm; ends of alumin…" at bounding box center [535, 265] width 481 height 31
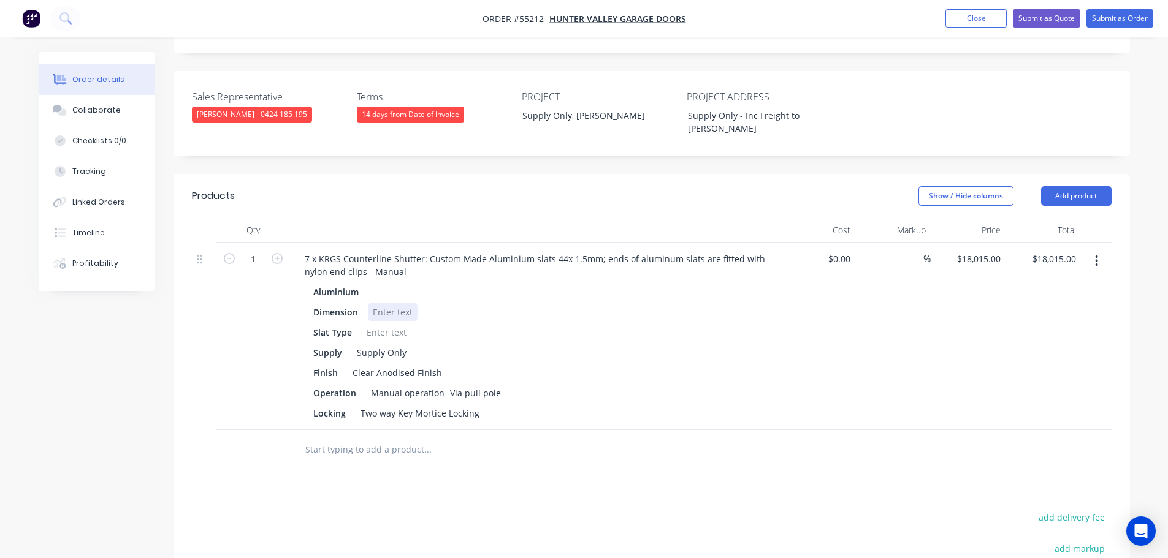
click at [381, 303] on div at bounding box center [393, 312] width 50 height 18
click at [382, 303] on div at bounding box center [393, 312] width 50 height 18
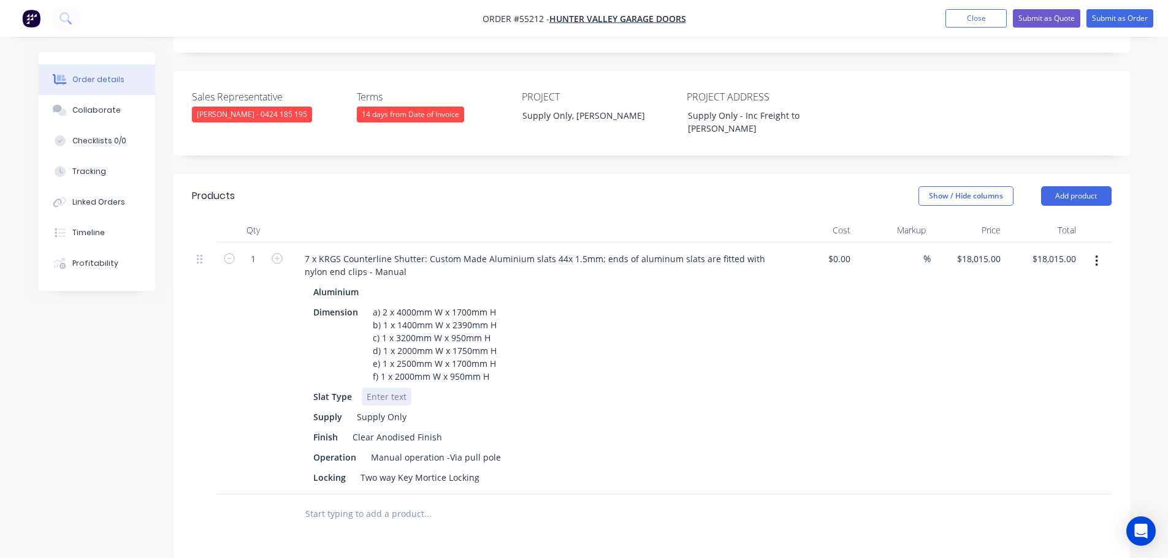
click at [384, 388] on div at bounding box center [387, 397] width 50 height 18
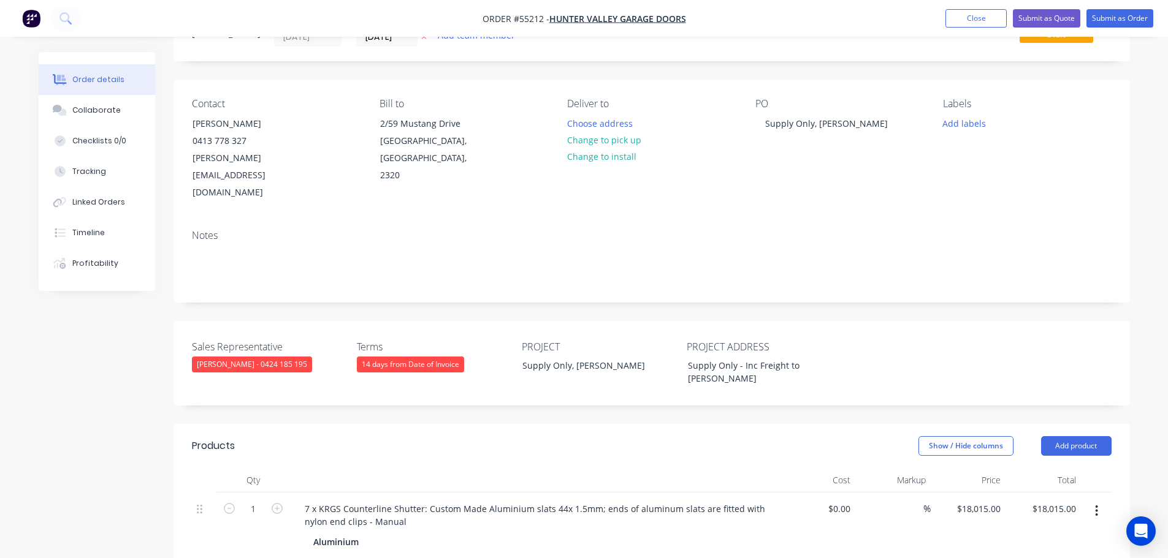
scroll to position [0, 0]
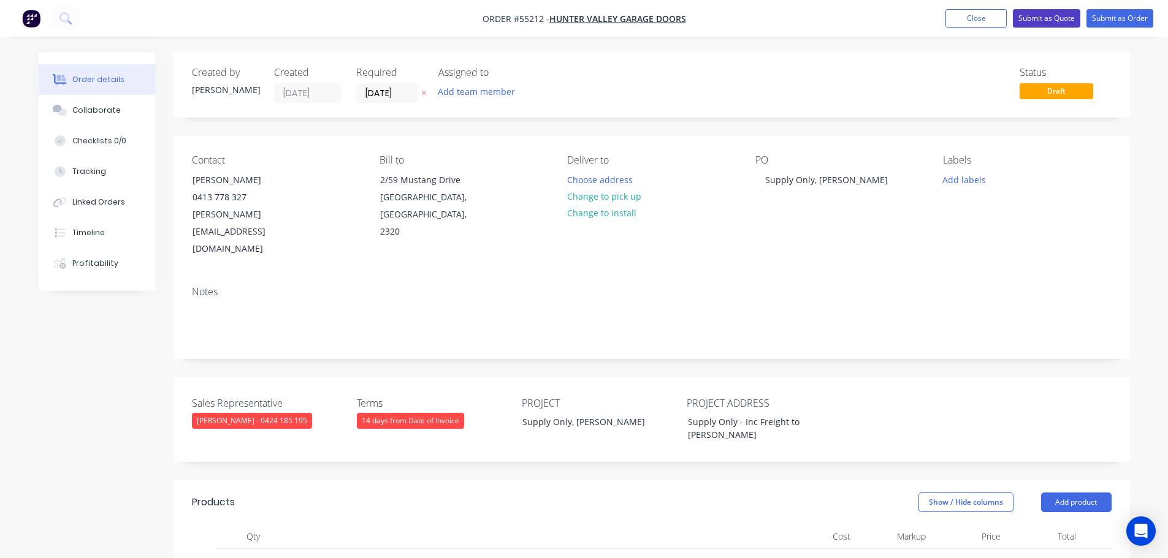
click at [1018, 15] on button "Submit as Quote" at bounding box center [1046, 18] width 67 height 18
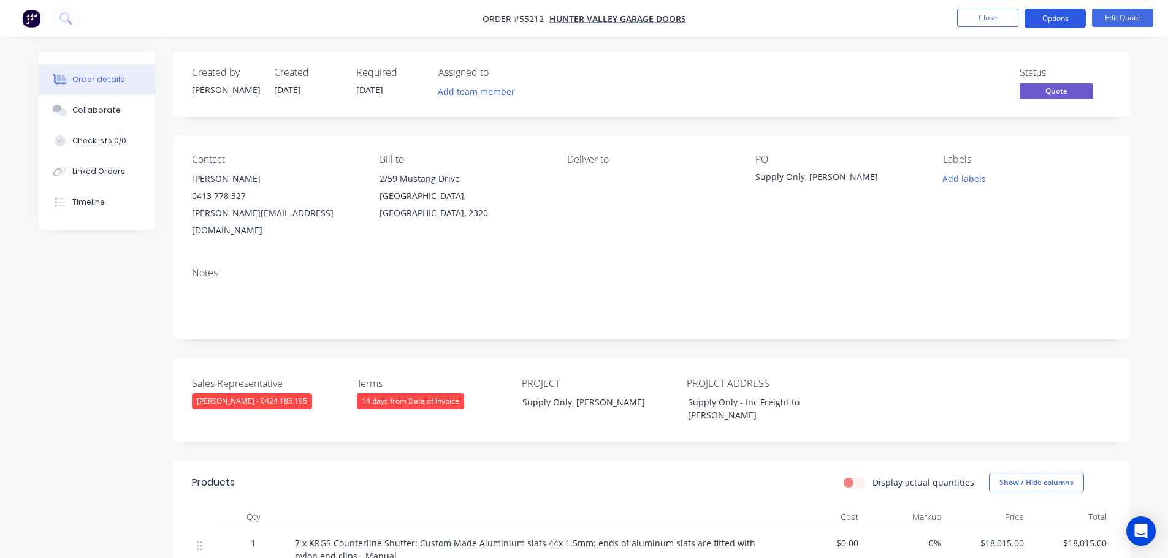
click at [1041, 21] on button "Options" at bounding box center [1054, 19] width 61 height 20
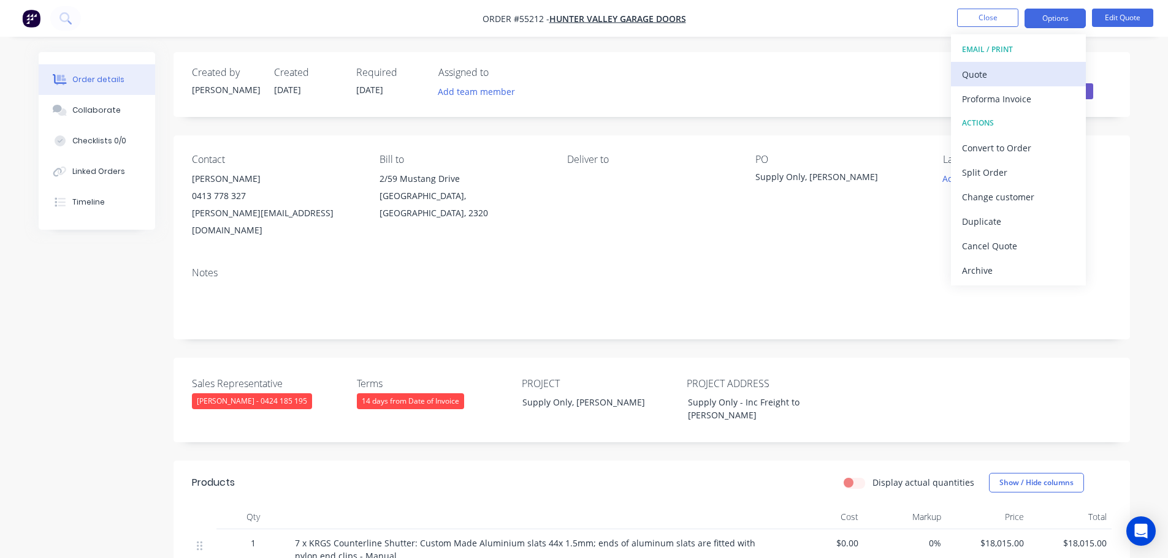
click at [978, 75] on div "Quote" at bounding box center [1018, 75] width 113 height 18
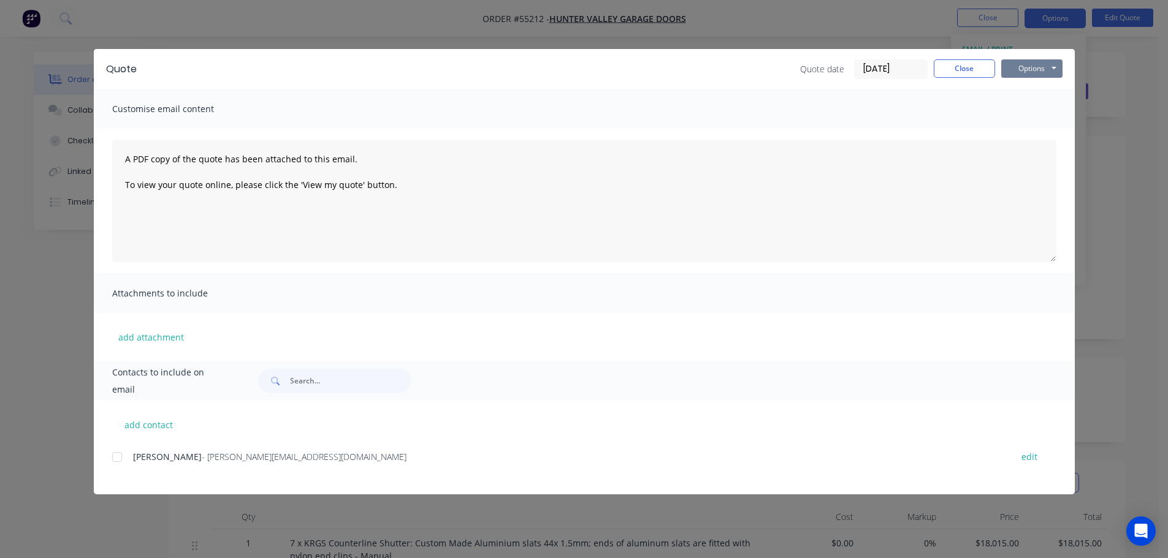
click at [1011, 68] on button "Options" at bounding box center [1031, 68] width 61 height 18
click at [1021, 112] on button "Print" at bounding box center [1040, 111] width 78 height 20
click at [959, 69] on button "Close" at bounding box center [963, 68] width 61 height 18
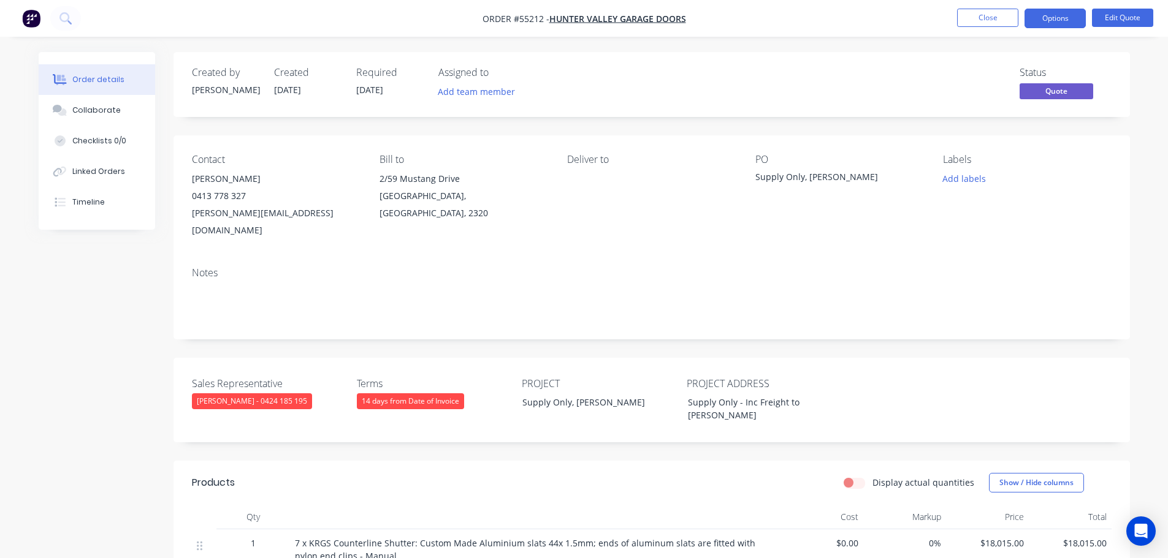
click at [255, 212] on div "[PERSON_NAME][EMAIL_ADDRESS][DOMAIN_NAME]" at bounding box center [276, 222] width 168 height 34
copy div "[PERSON_NAME][EMAIL_ADDRESS][DOMAIN_NAME]"
click at [796, 178] on div "Supply Only, [PERSON_NAME]" at bounding box center [831, 178] width 153 height 17
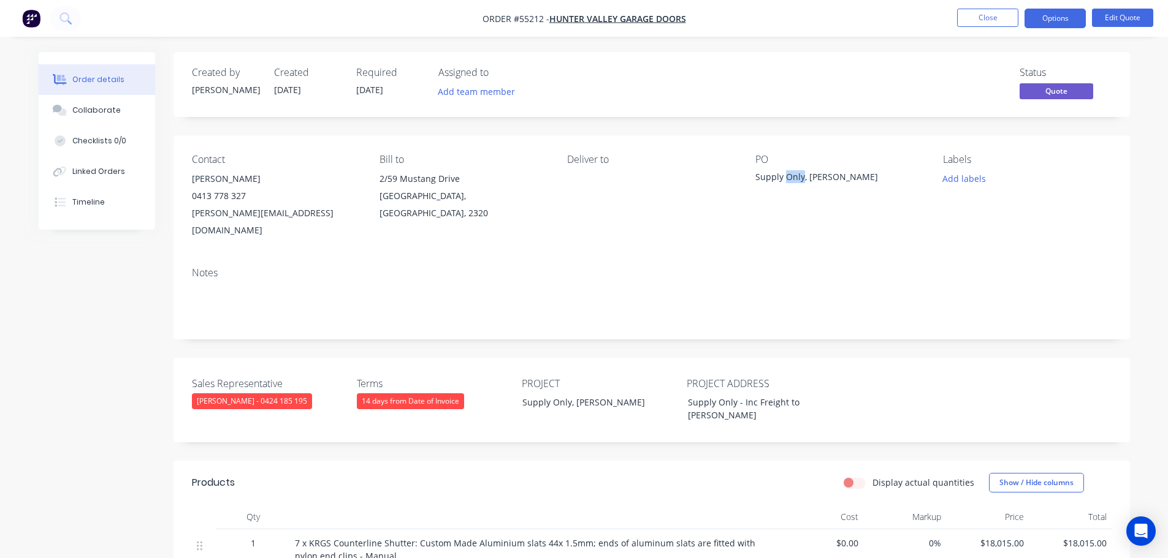
click at [796, 178] on div "Supply Only, [PERSON_NAME]" at bounding box center [831, 178] width 153 height 17
copy div "Supply Only, [PERSON_NAME]"
click at [246, 197] on span at bounding box center [246, 196] width 0 height 12
click at [973, 18] on button "Close" at bounding box center [987, 18] width 61 height 18
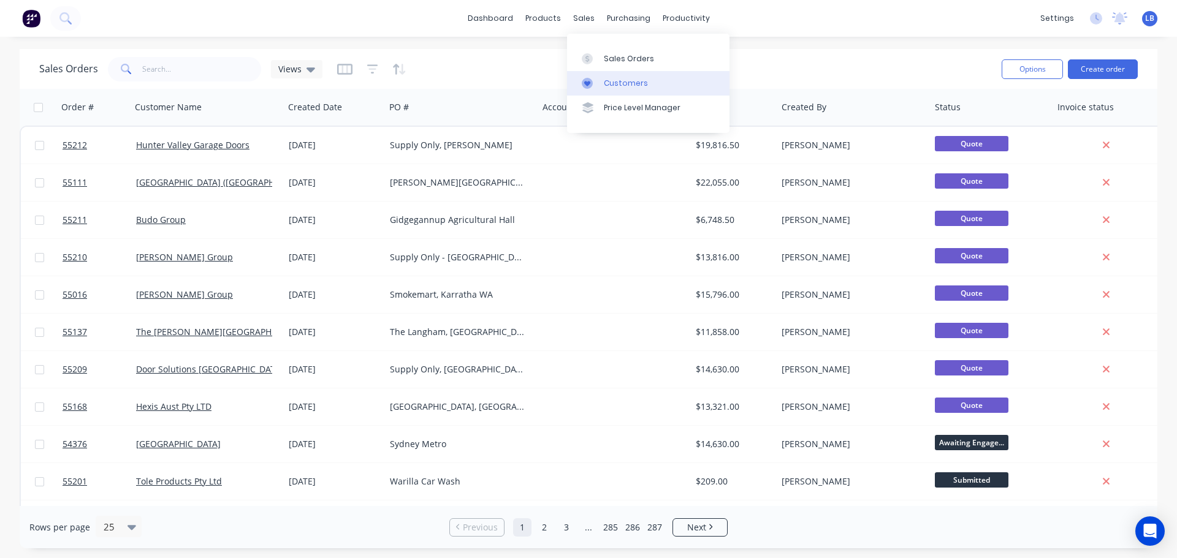
click at [622, 84] on div "Customers" at bounding box center [626, 83] width 44 height 11
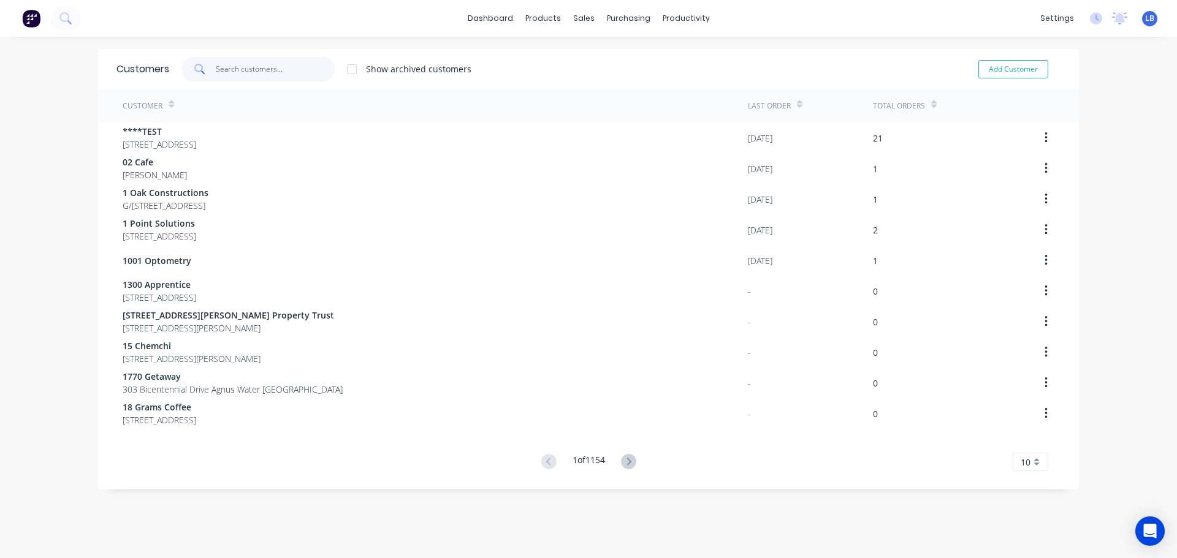
click at [254, 65] on input "text" at bounding box center [276, 69] width 120 height 25
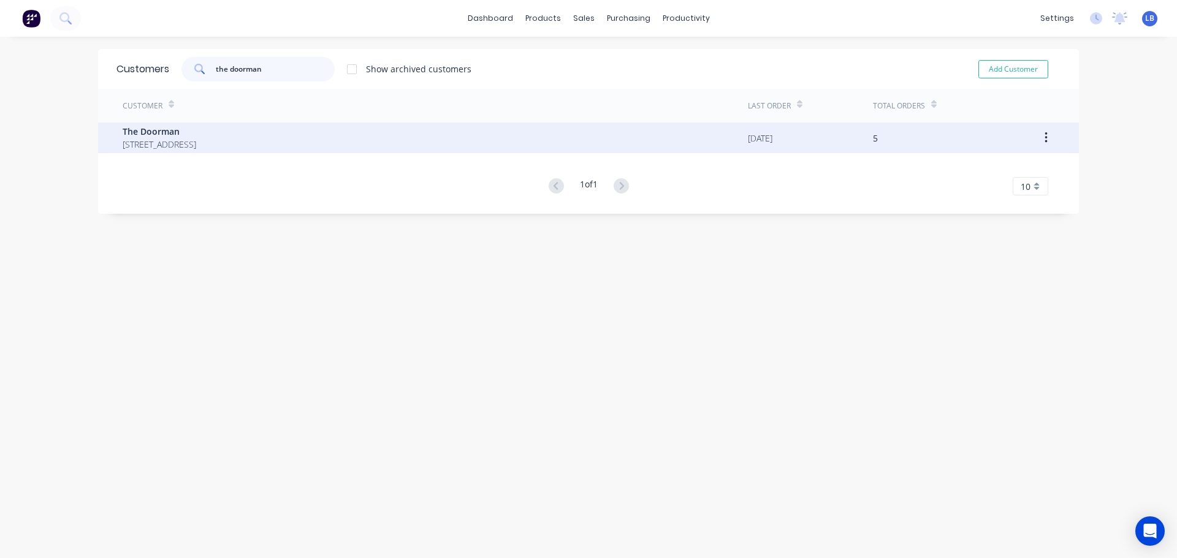
type input "the doorman"
click at [142, 130] on span "The Doorman" at bounding box center [160, 131] width 74 height 13
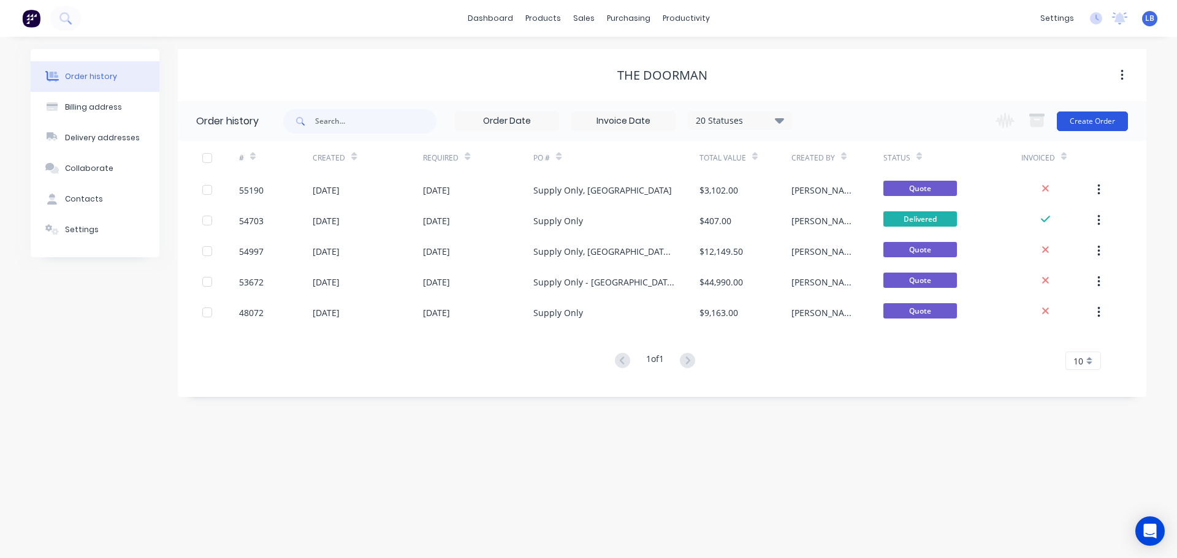
click at [1071, 118] on button "Create Order" at bounding box center [1092, 122] width 71 height 20
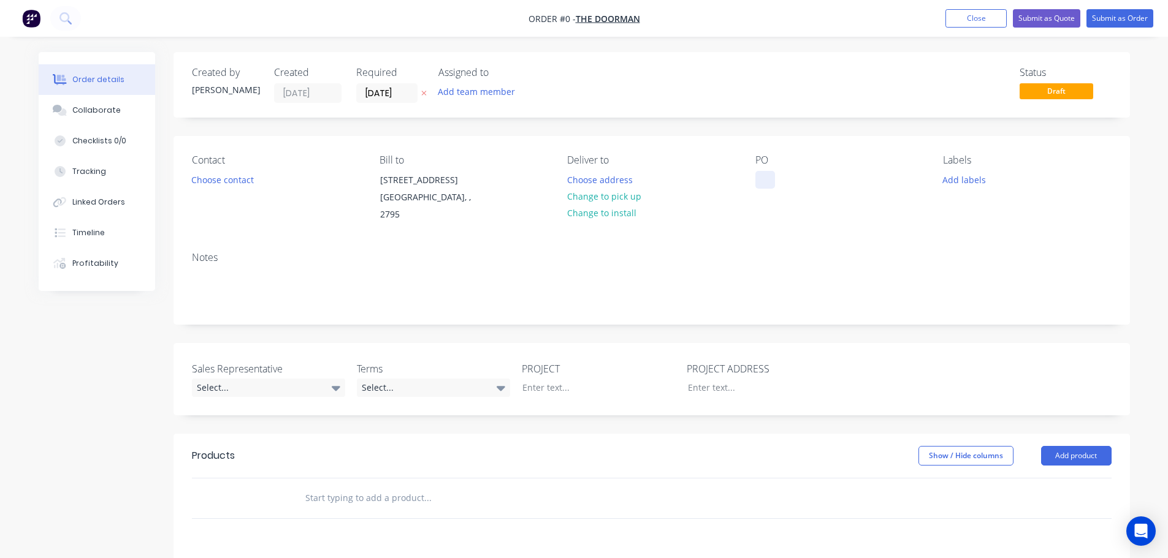
click at [766, 173] on div at bounding box center [765, 180] width 20 height 18
click at [215, 371] on div "Order details Collaborate Checklists 0/0 Tracking Linked Orders Timeline Profit…" at bounding box center [584, 442] width 1116 height 780
click at [219, 184] on button "Choose contact" at bounding box center [221, 179] width 75 height 17
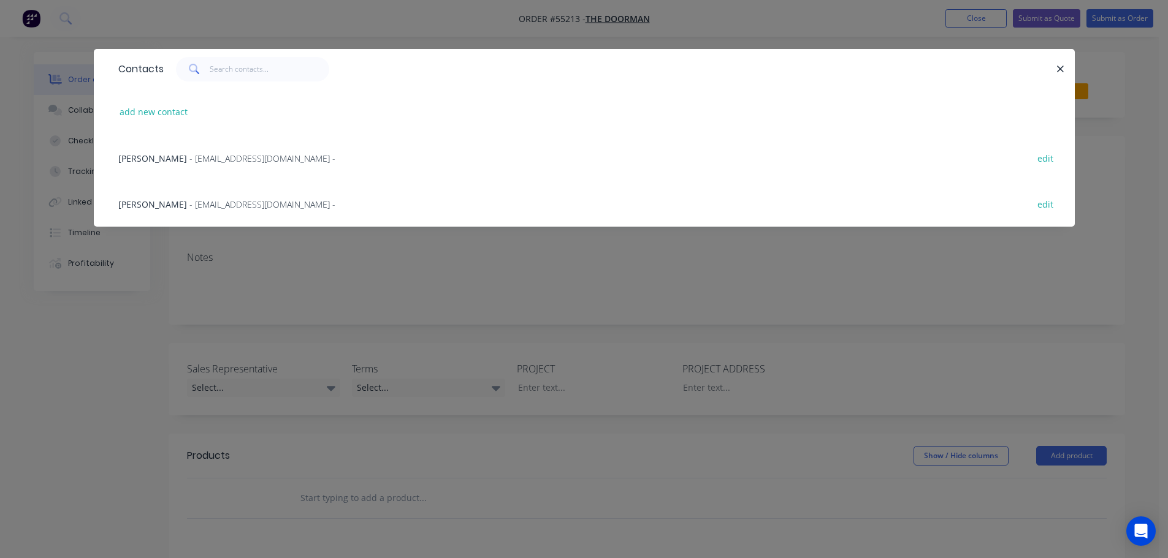
click at [124, 205] on span "[PERSON_NAME]" at bounding box center [152, 205] width 69 height 12
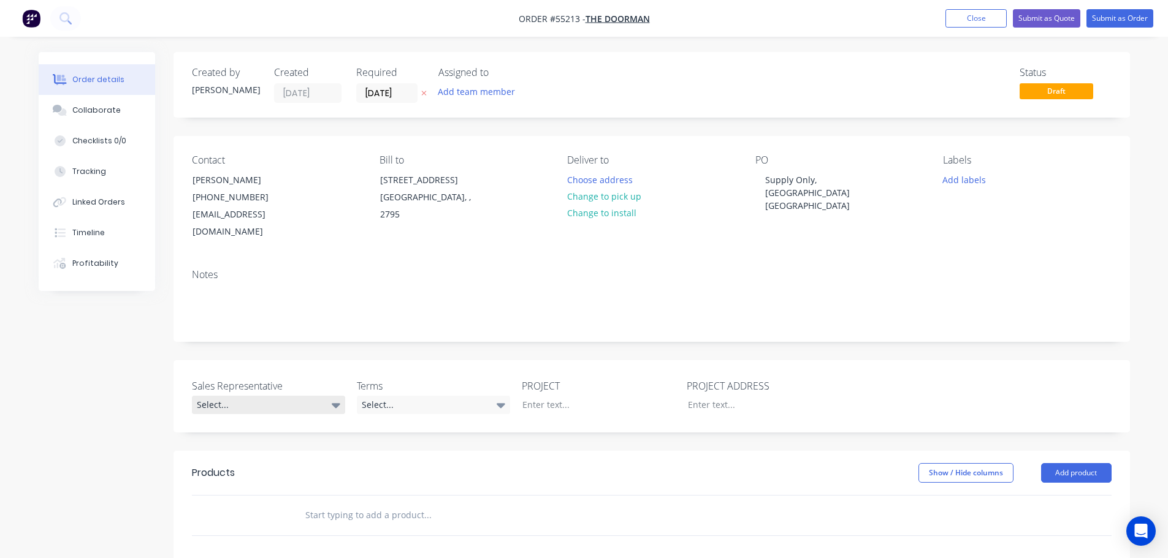
click at [218, 396] on div "Select..." at bounding box center [268, 405] width 153 height 18
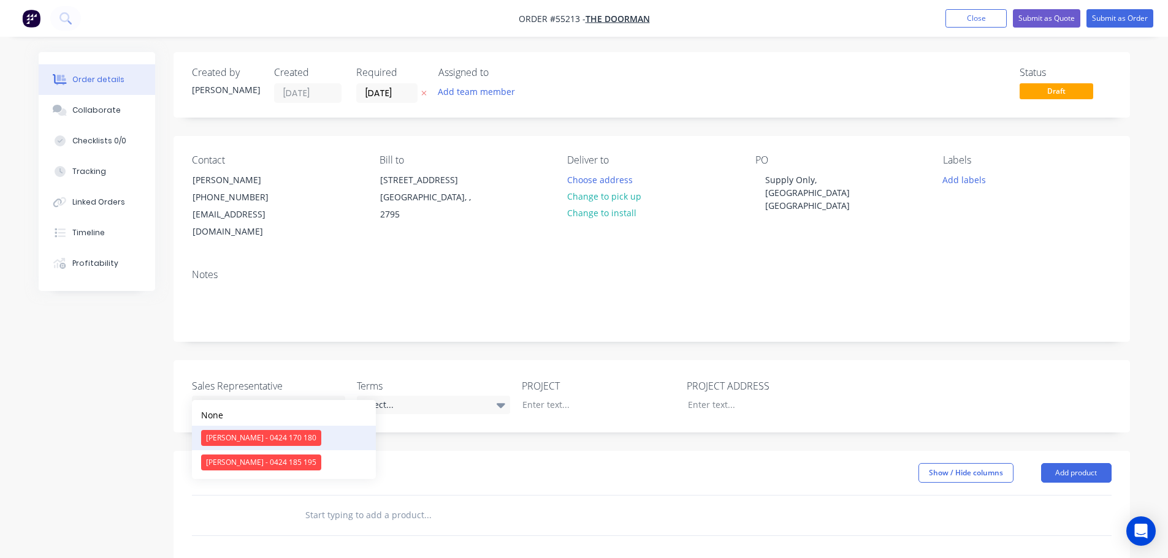
click at [237, 436] on div "[PERSON_NAME] - 0424 170 180" at bounding box center [261, 438] width 120 height 16
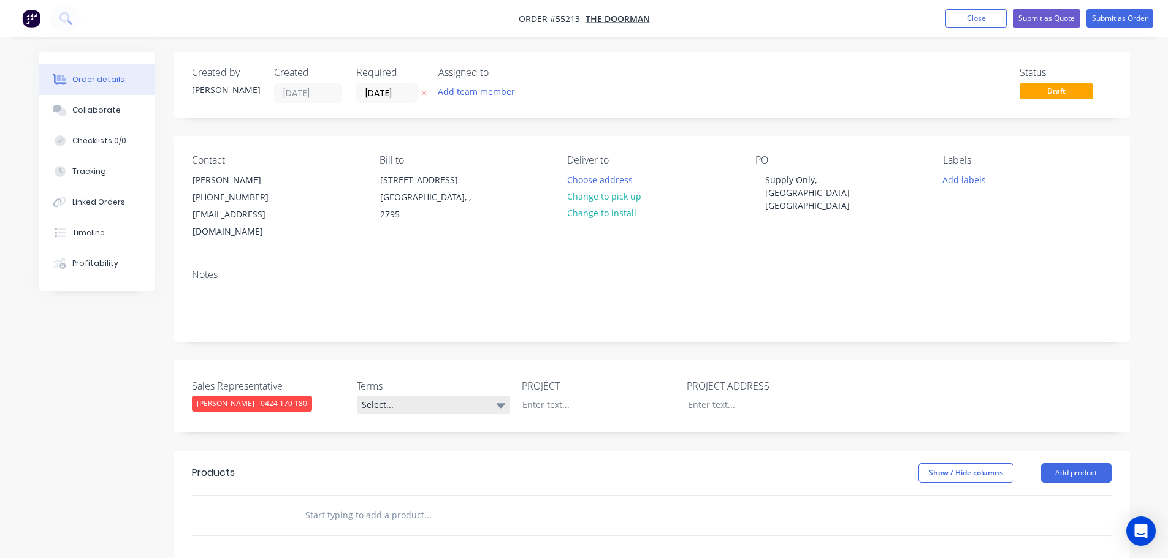
click at [430, 396] on div "Select..." at bounding box center [433, 405] width 153 height 18
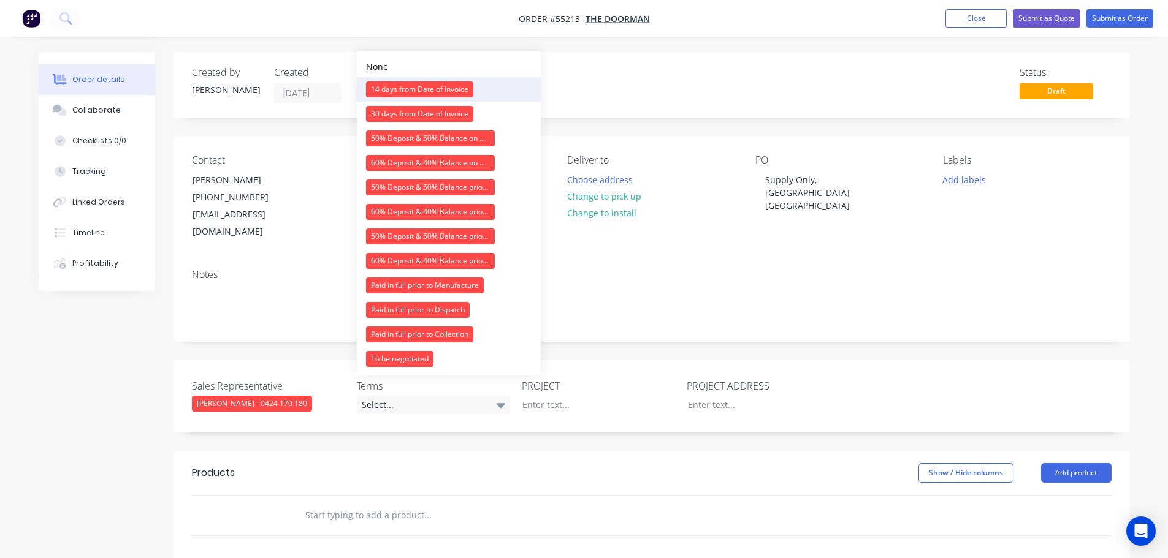
click at [386, 86] on div "14 days from Date of Invoice" at bounding box center [419, 90] width 107 height 16
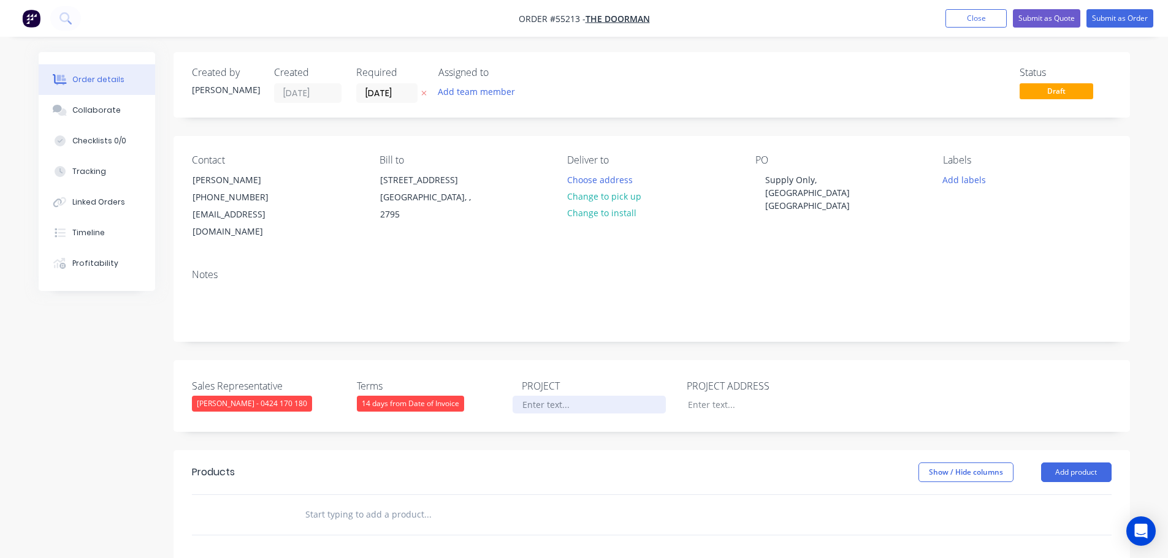
click at [530, 396] on div at bounding box center [588, 405] width 153 height 18
click at [808, 180] on div "Supply Only, [GEOGRAPHIC_DATA] [GEOGRAPHIC_DATA]" at bounding box center [831, 193] width 153 height 44
copy div "Supply Only, [GEOGRAPHIC_DATA] [GEOGRAPHIC_DATA]"
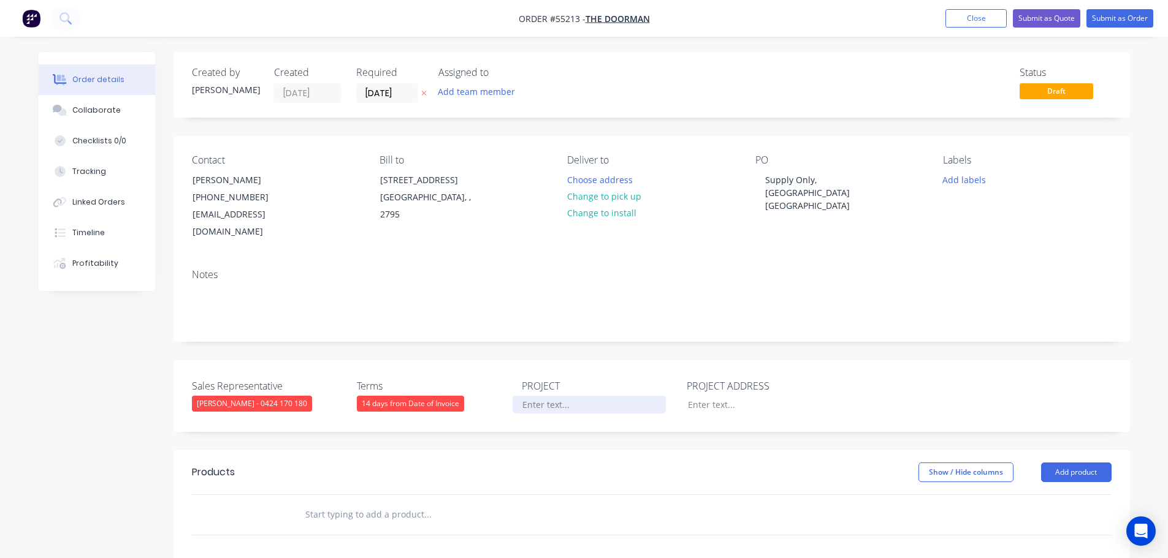
click at [531, 396] on div at bounding box center [588, 405] width 153 height 18
paste div
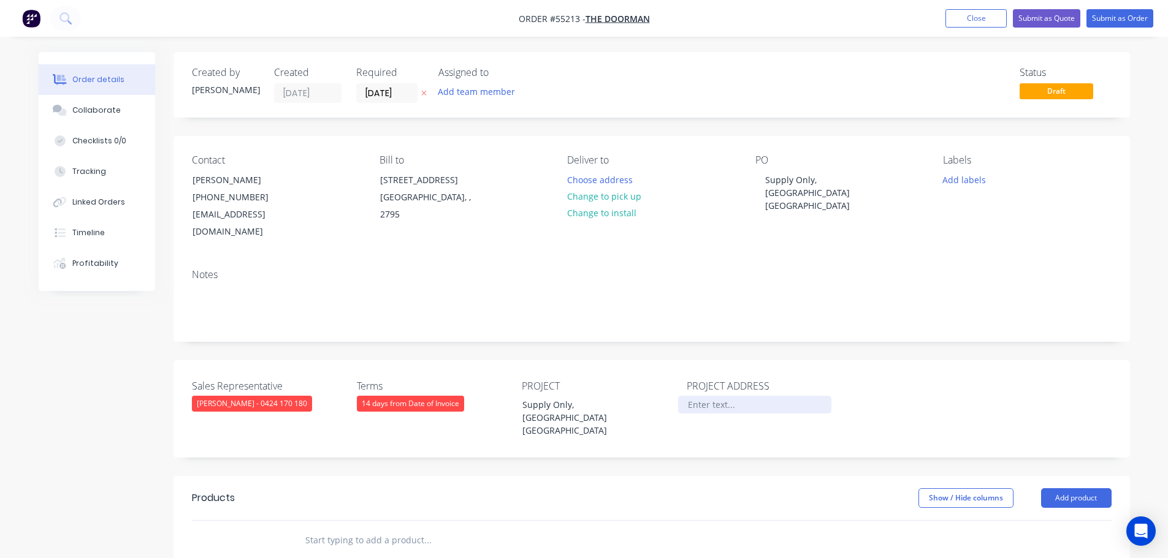
click at [712, 396] on div at bounding box center [754, 405] width 153 height 18
paste div
drag, startPoint x: 738, startPoint y: 385, endPoint x: 723, endPoint y: 424, distance: 41.9
click at [738, 396] on div "Supply Only, [GEOGRAPHIC_DATA] [GEOGRAPHIC_DATA]" at bounding box center [754, 418] width 153 height 44
click at [1057, 489] on button "Add product" at bounding box center [1076, 499] width 70 height 20
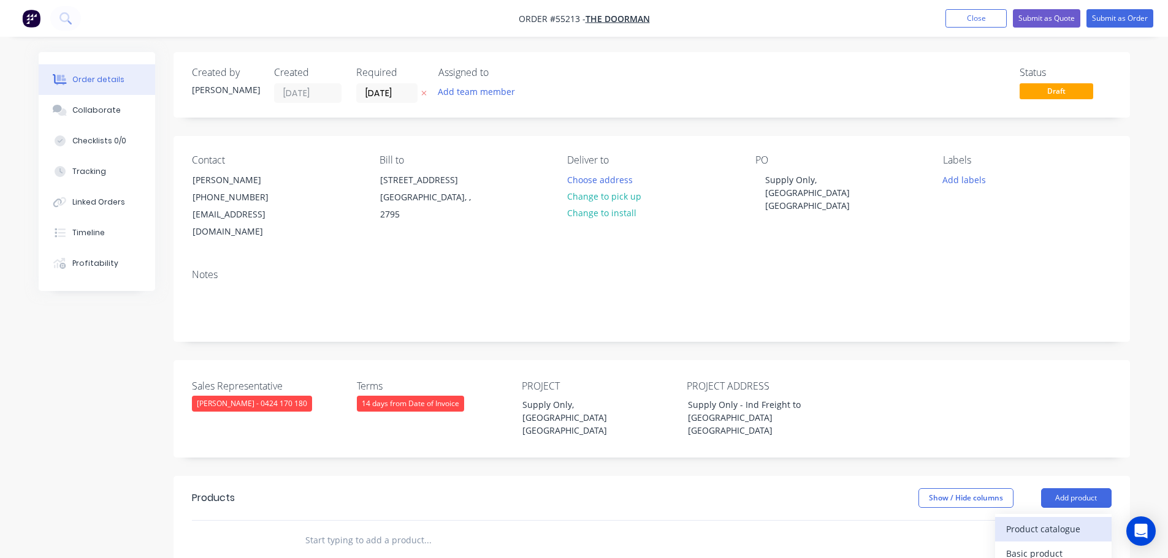
click at [1033, 520] on div "Product catalogue" at bounding box center [1053, 529] width 94 height 18
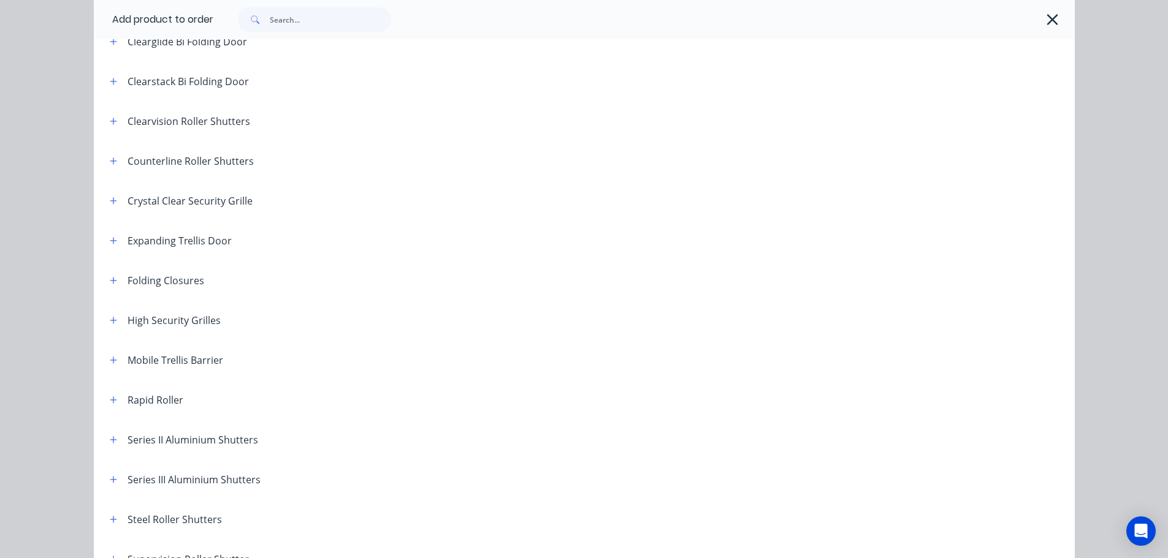
scroll to position [245, 0]
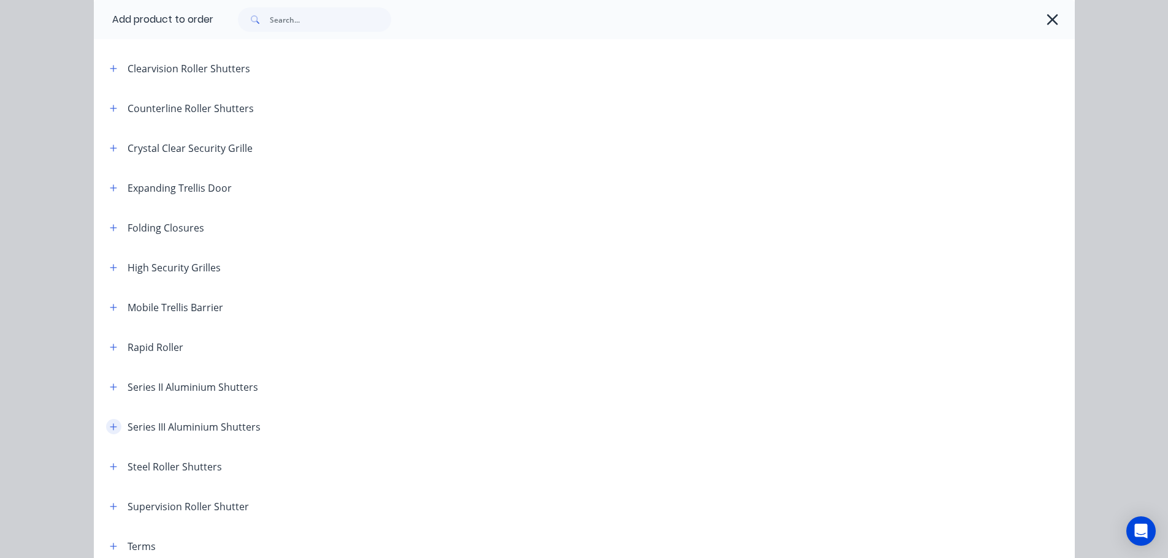
click at [112, 424] on icon "button" at bounding box center [113, 427] width 7 height 9
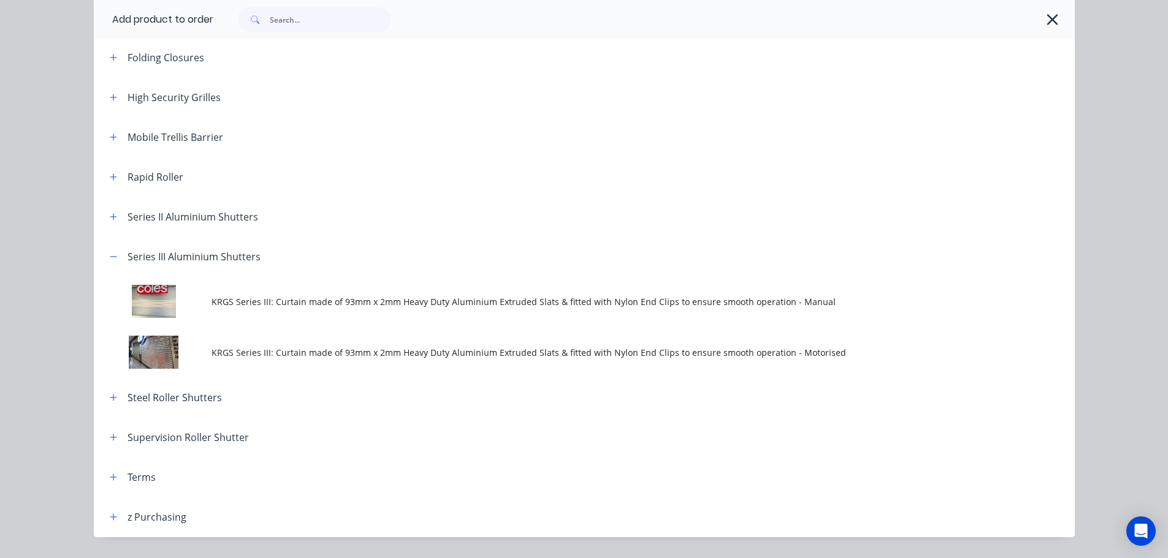
scroll to position [429, 0]
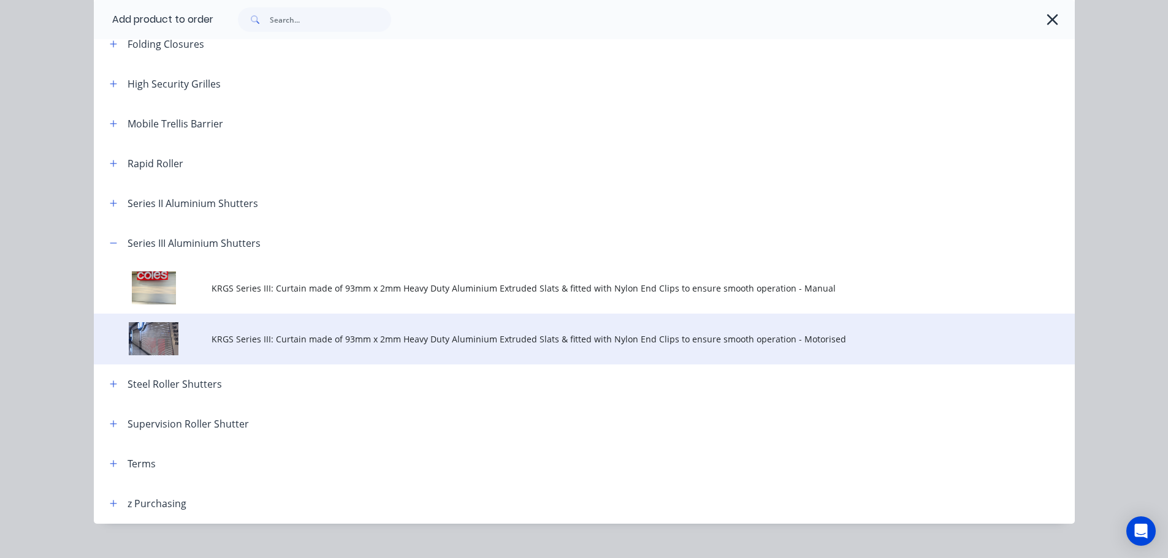
click at [246, 343] on span "KRGS Series III: Curtain made of 93mm x 2mm Heavy Duty Aluminium Extruded Slats…" at bounding box center [556, 339] width 690 height 13
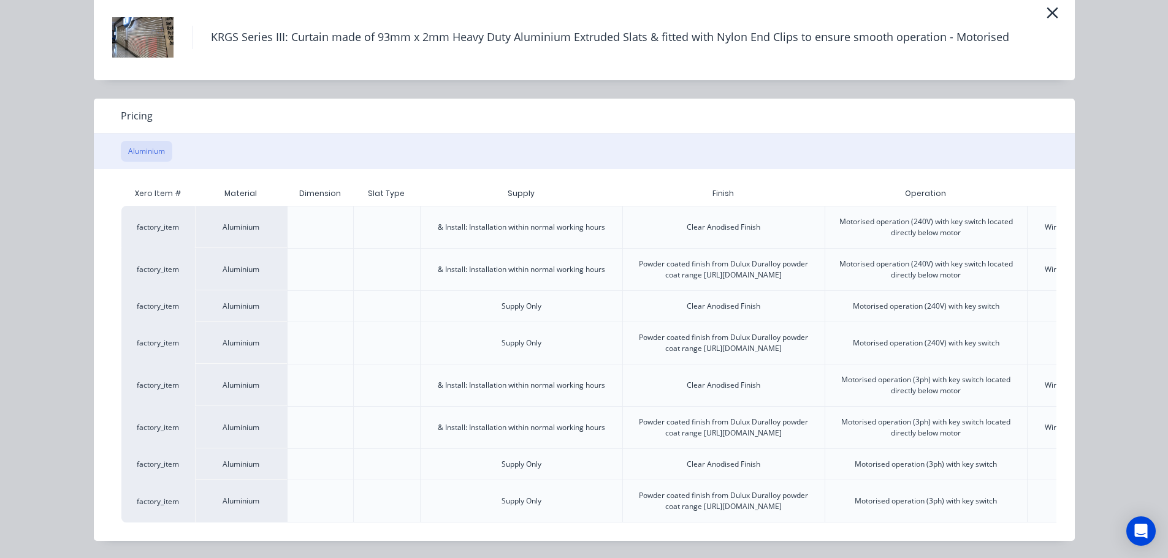
scroll to position [0, 239]
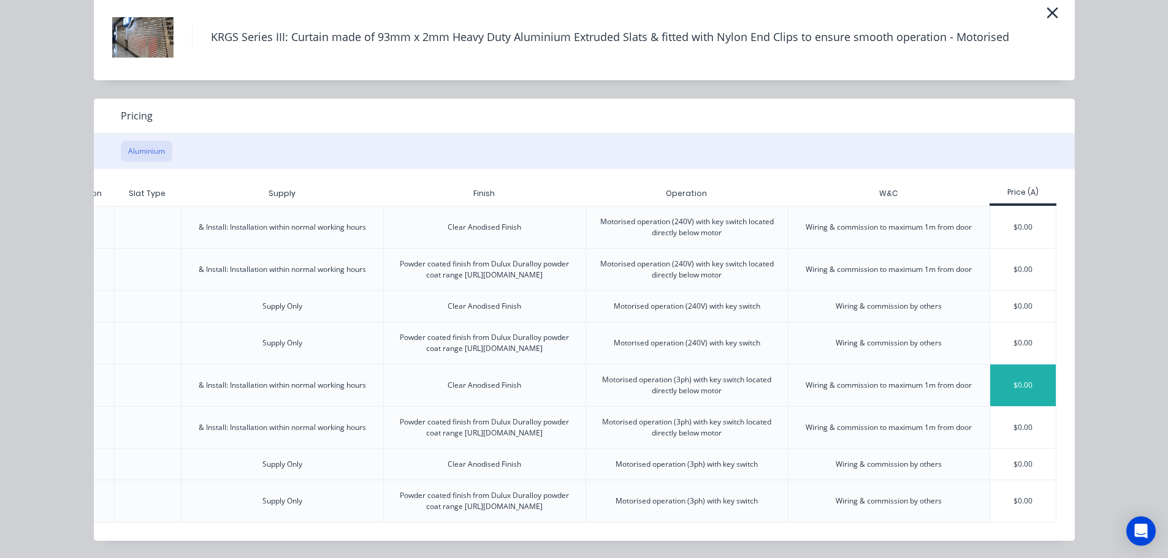
click at [1024, 365] on div "$0.00" at bounding box center [1023, 386] width 66 height 42
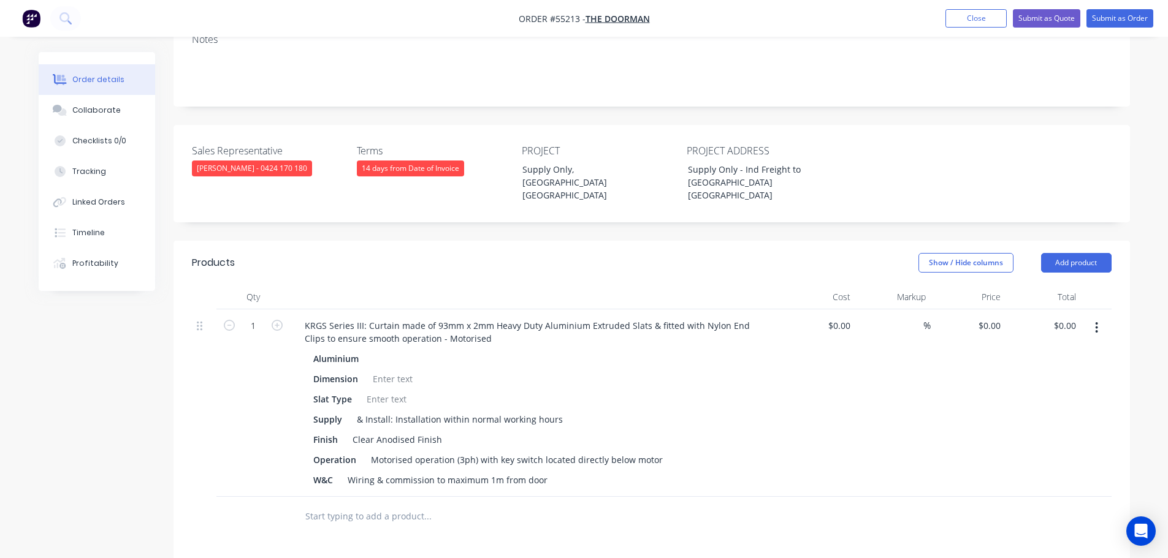
scroll to position [245, 0]
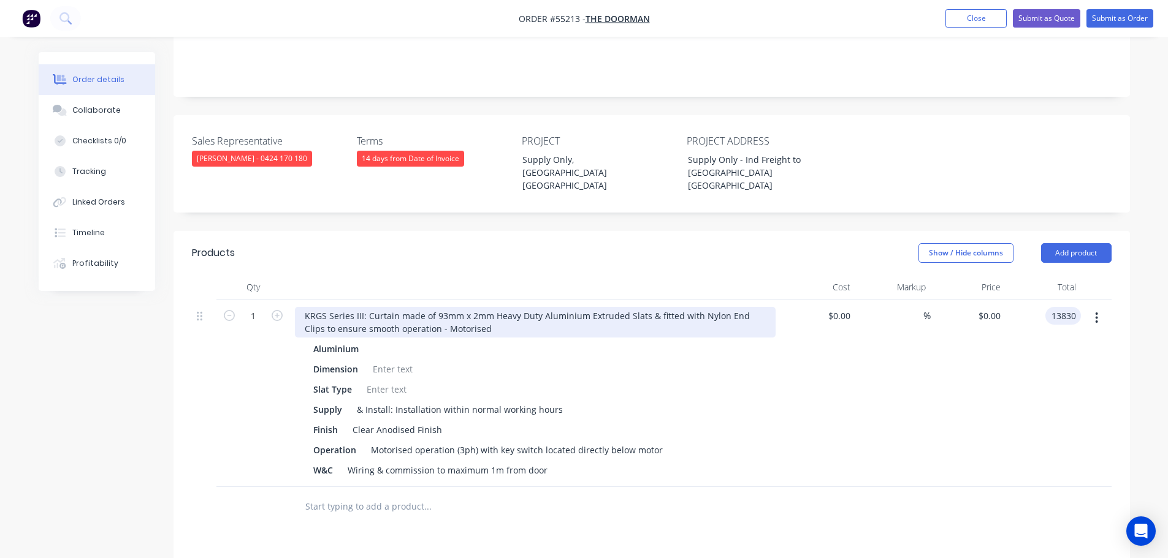
type input "13830"
type input "$13,830.00"
click at [298, 307] on div "KRGS Series III: Curtain made of 93mm x 2mm Heavy Duty Aluminium Extruded Slats…" at bounding box center [535, 322] width 481 height 31
click at [295, 307] on div "KRGS Series III: Curtain made of 93mm x 2mm Heavy Duty Aluminium Extruded Slats…" at bounding box center [535, 322] width 481 height 31
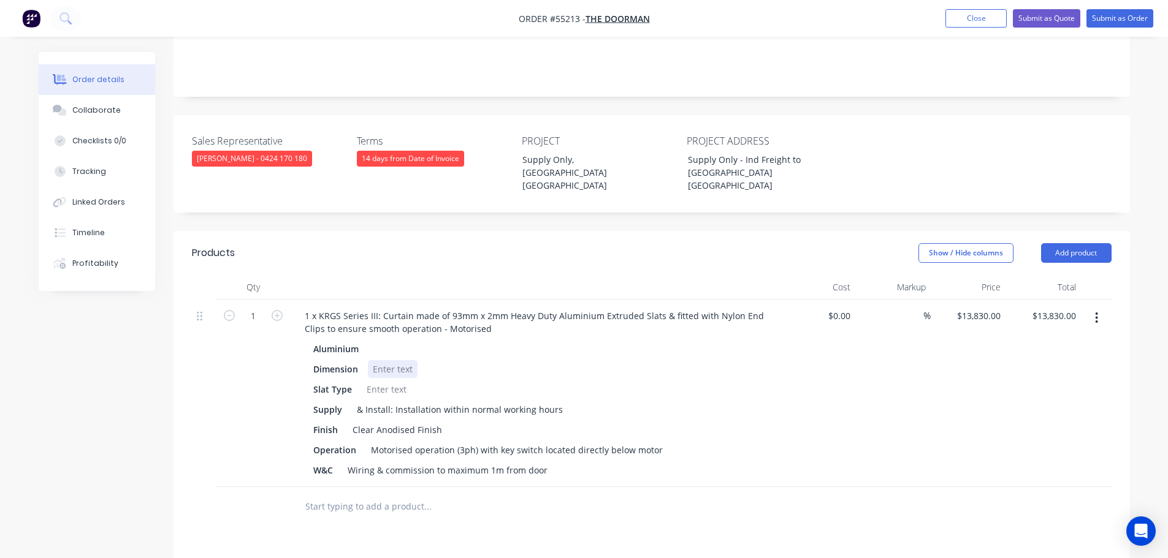
click at [378, 360] on div at bounding box center [393, 369] width 50 height 18
click at [376, 360] on div at bounding box center [393, 369] width 50 height 18
click at [394, 381] on div at bounding box center [387, 390] width 50 height 18
drag, startPoint x: 549, startPoint y: 442, endPoint x: 318, endPoint y: 450, distance: 230.6
click at [318, 450] on div "1 x KRGS Series III: Curtain made of 93mm x 2mm Heavy Duty Aluminium Extruded S…" at bounding box center [535, 394] width 490 height 188
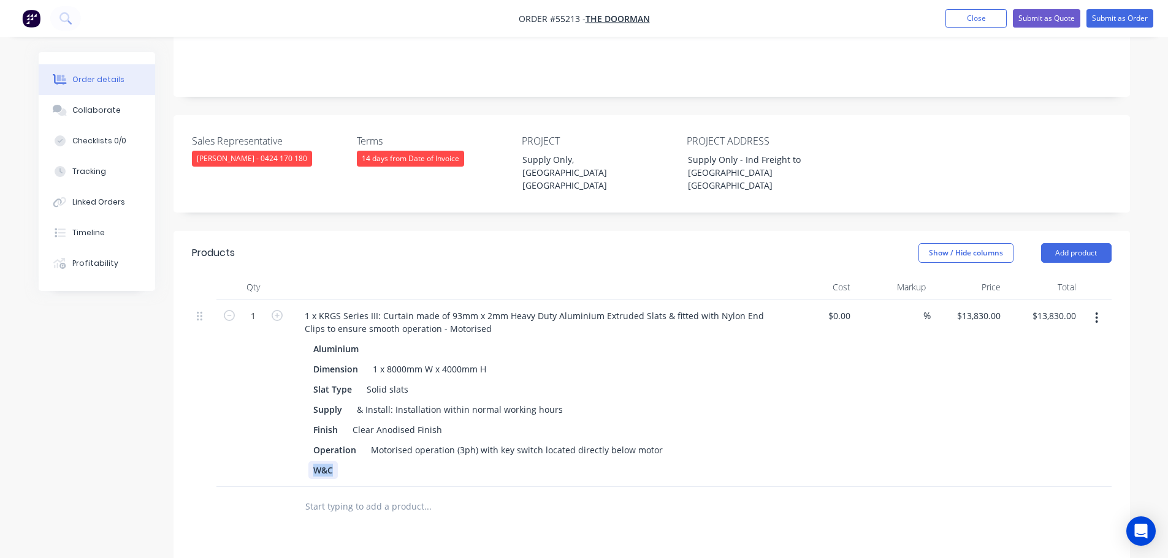
drag, startPoint x: 334, startPoint y: 441, endPoint x: 286, endPoint y: 441, distance: 48.4
click at [286, 441] on div "1 1 x KRGS Series III: Curtain made of 93mm x 2mm Heavy Duty Aluminium Extruded…" at bounding box center [651, 394] width 919 height 188
drag, startPoint x: 553, startPoint y: 380, endPoint x: 327, endPoint y: 413, distance: 228.5
click at [328, 412] on div "Aluminium Dimension 1 x 8000mm W x 4000mm H Slat Type Solid slats Supply & Inst…" at bounding box center [535, 409] width 481 height 139
click at [406, 381] on div "Solid slats" at bounding box center [387, 390] width 51 height 18
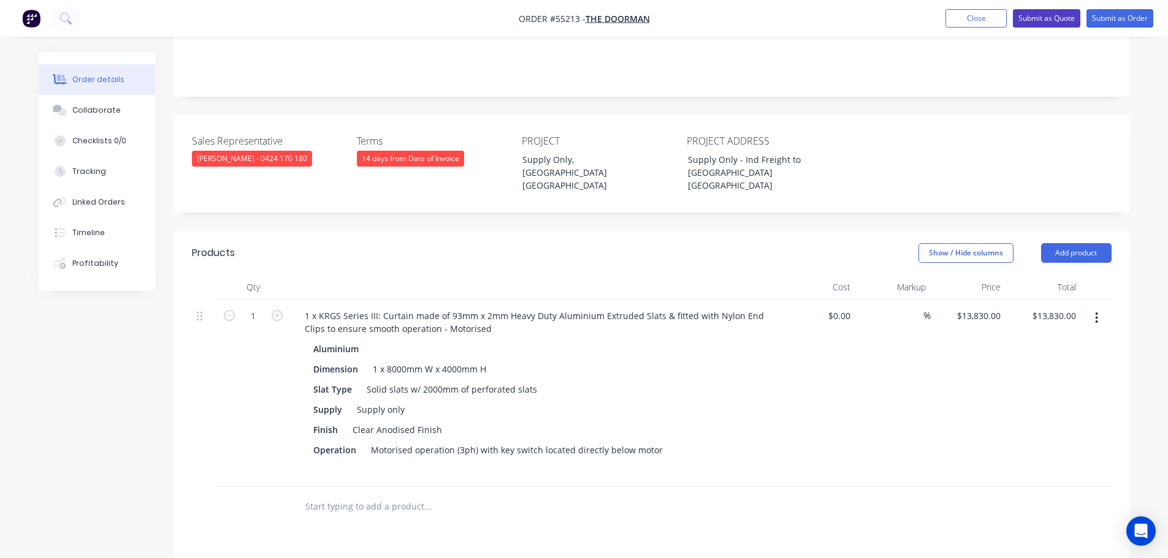
click at [1038, 27] on button "Submit as Quote" at bounding box center [1046, 18] width 67 height 18
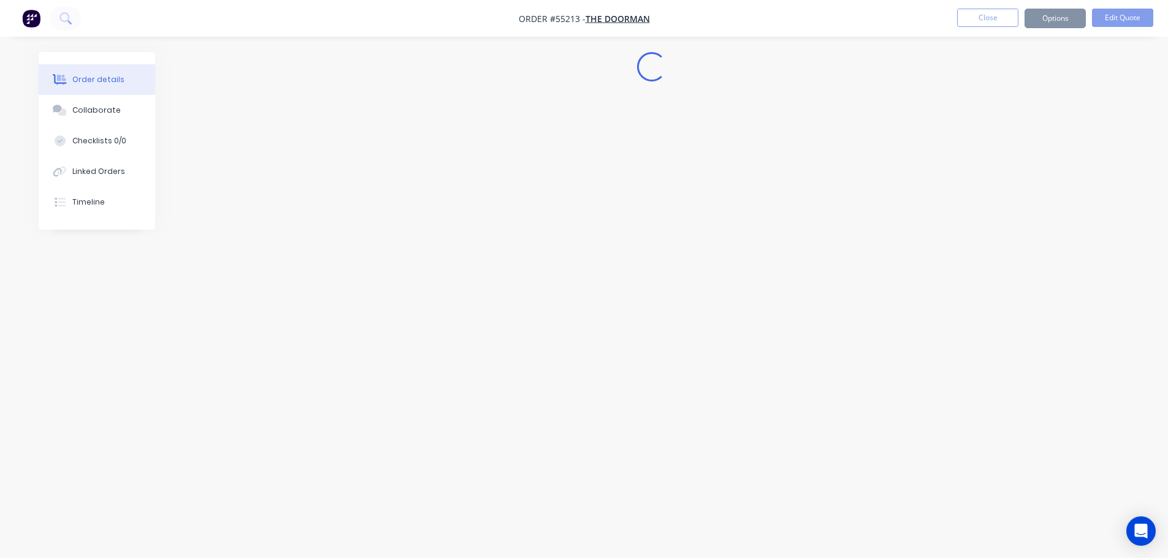
scroll to position [0, 0]
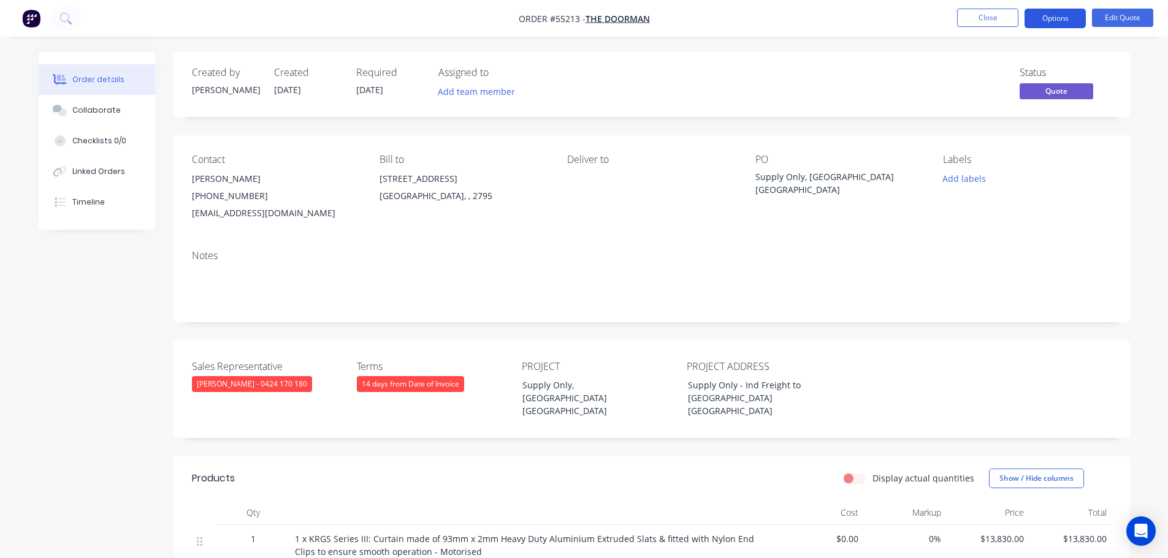
click at [1040, 23] on button "Options" at bounding box center [1054, 19] width 61 height 20
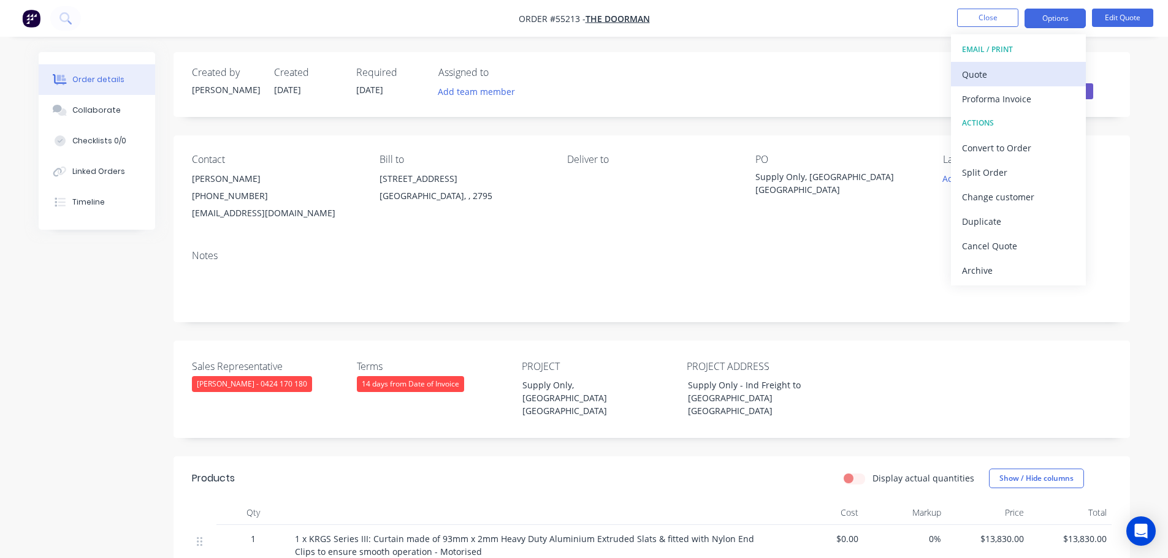
click at [973, 76] on div "Quote" at bounding box center [1018, 75] width 113 height 18
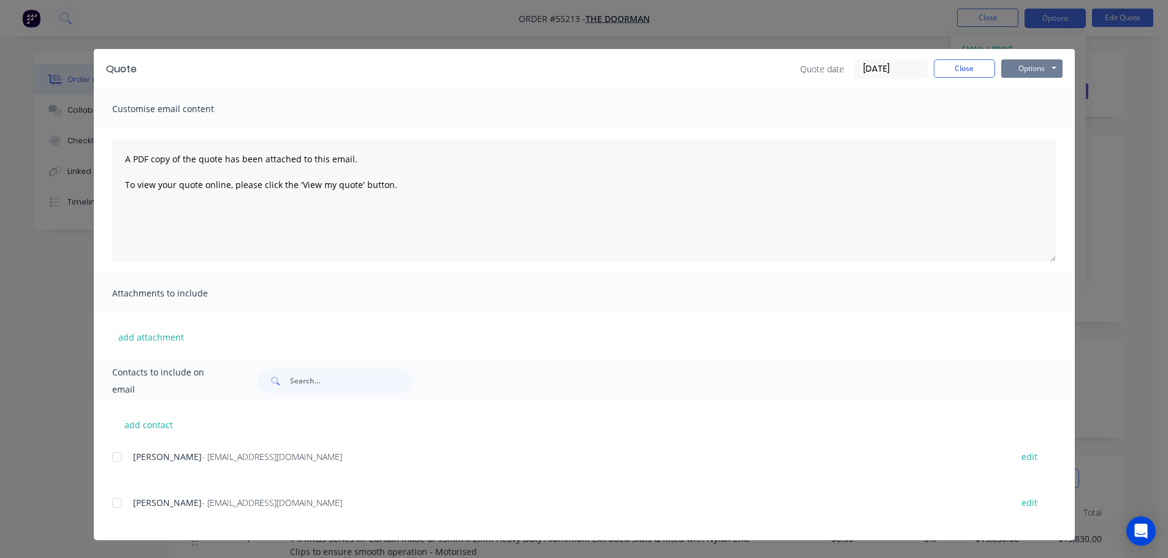
click at [1031, 72] on button "Options" at bounding box center [1031, 68] width 61 height 18
click at [1033, 110] on button "Print" at bounding box center [1040, 111] width 78 height 20
click at [947, 70] on button "Close" at bounding box center [963, 68] width 61 height 18
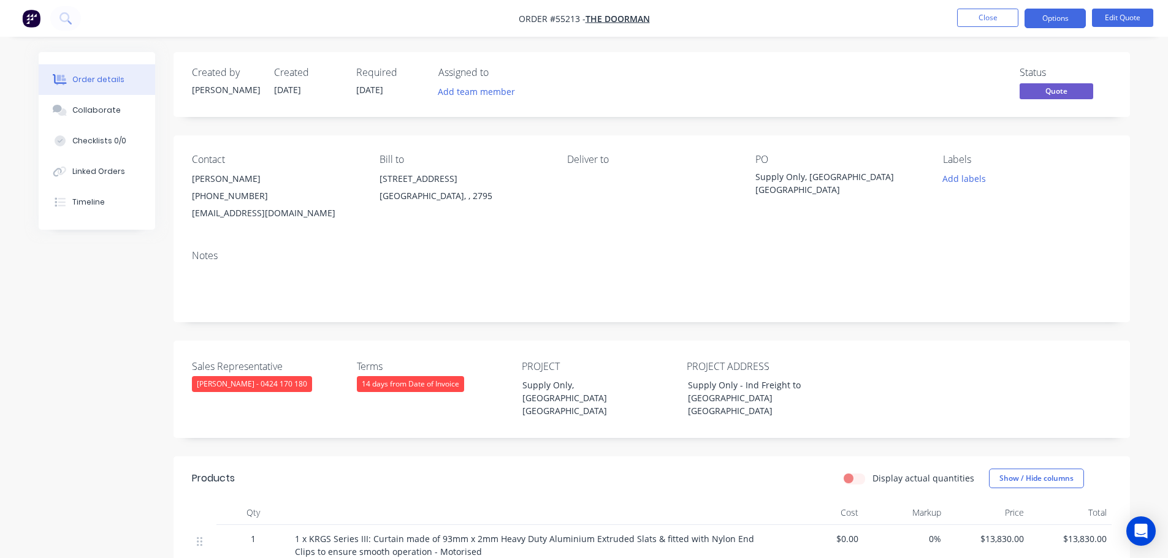
click at [230, 213] on div "[EMAIL_ADDRESS][DOMAIN_NAME]" at bounding box center [276, 213] width 168 height 17
copy div "[EMAIL_ADDRESS][DOMAIN_NAME]"
click at [819, 173] on div "Supply Only, [GEOGRAPHIC_DATA] [GEOGRAPHIC_DATA]" at bounding box center [831, 183] width 153 height 26
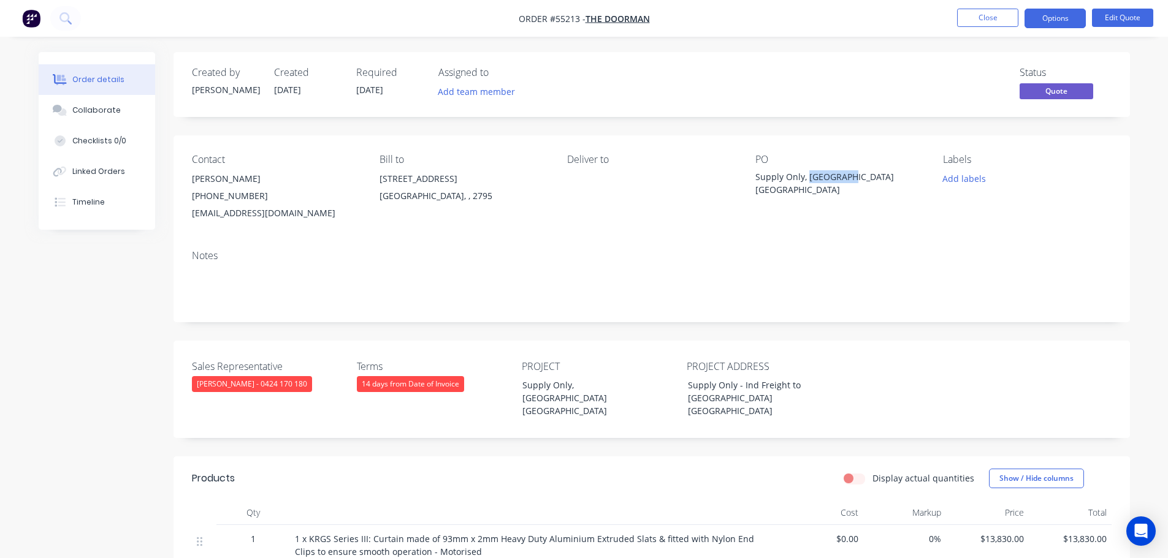
click at [819, 173] on div "Supply Only, [GEOGRAPHIC_DATA] [GEOGRAPHIC_DATA]" at bounding box center [831, 183] width 153 height 26
copy div "Supply Only, [GEOGRAPHIC_DATA] [GEOGRAPHIC_DATA]"
click at [986, 19] on button "Close" at bounding box center [987, 18] width 61 height 18
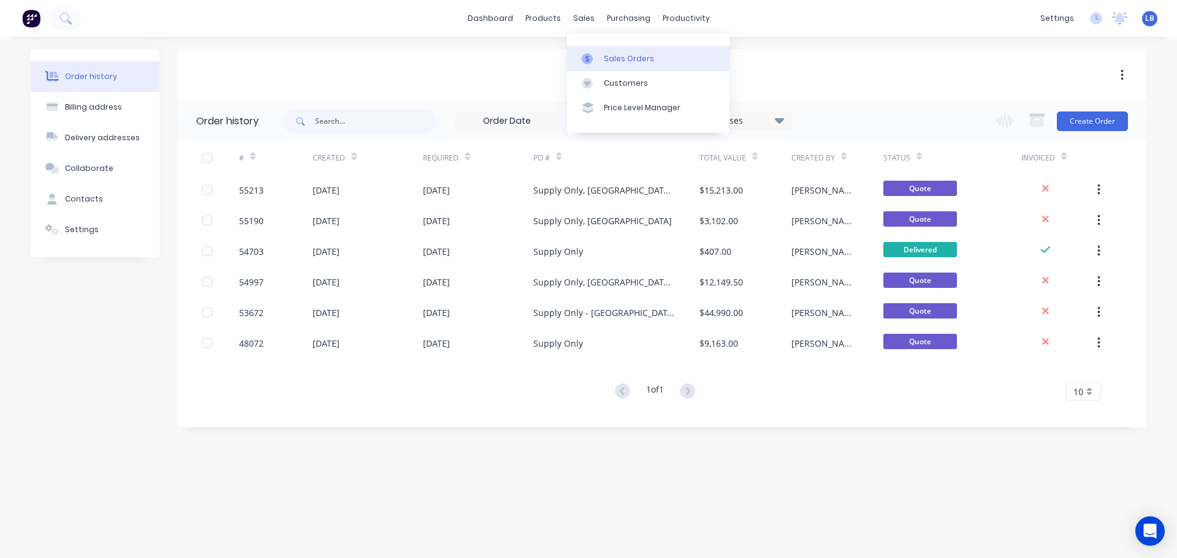
click at [622, 64] on div "Sales Orders" at bounding box center [629, 58] width 50 height 11
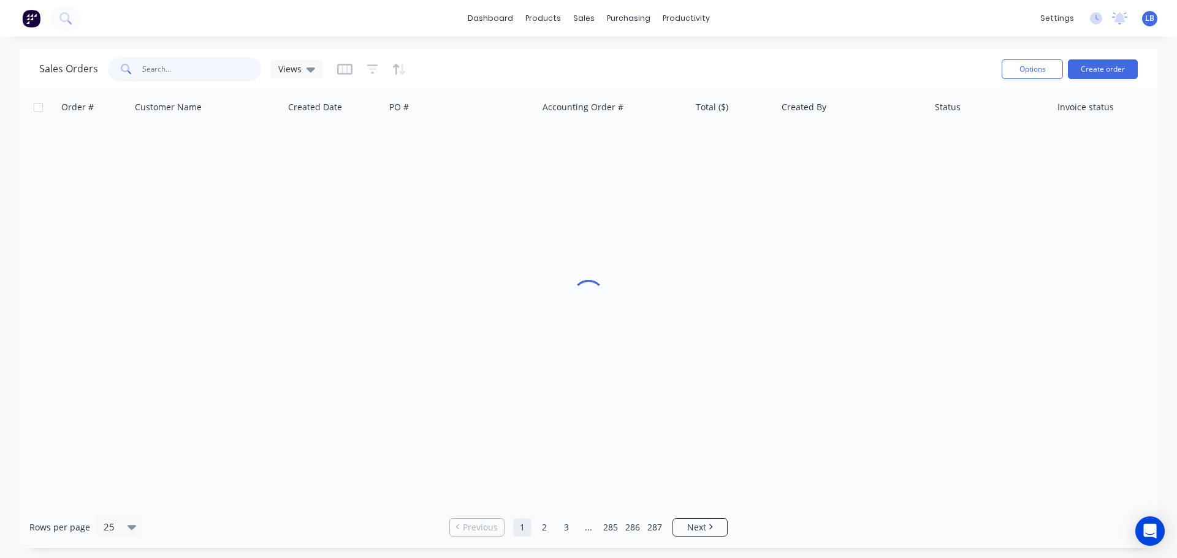
click at [172, 63] on input "text" at bounding box center [202, 69] width 120 height 25
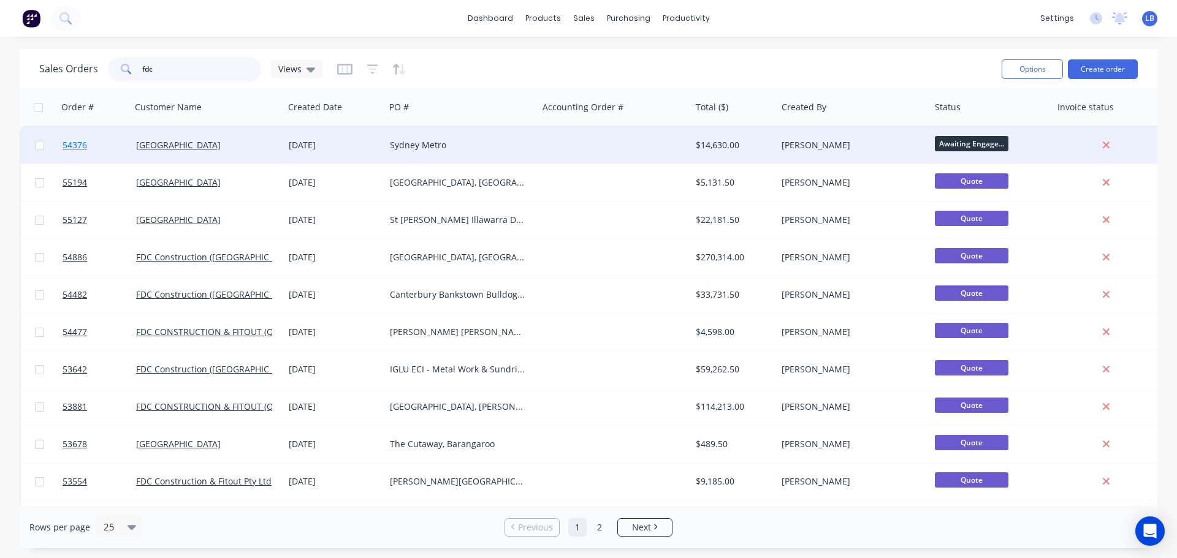
type input "fdc"
click at [75, 145] on span "54376" at bounding box center [75, 145] width 25 height 12
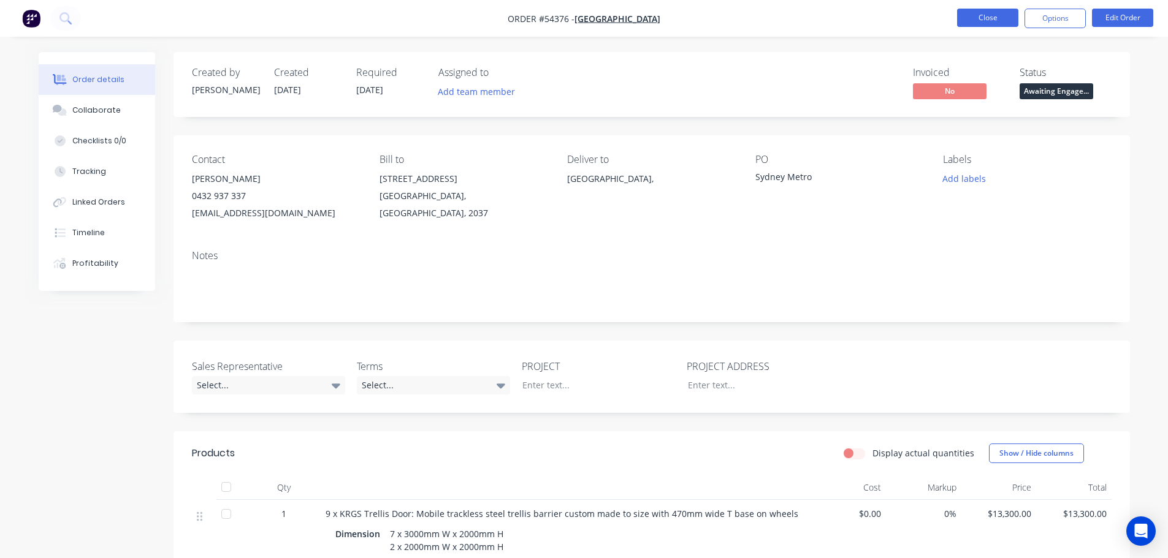
click at [987, 17] on button "Close" at bounding box center [987, 18] width 61 height 18
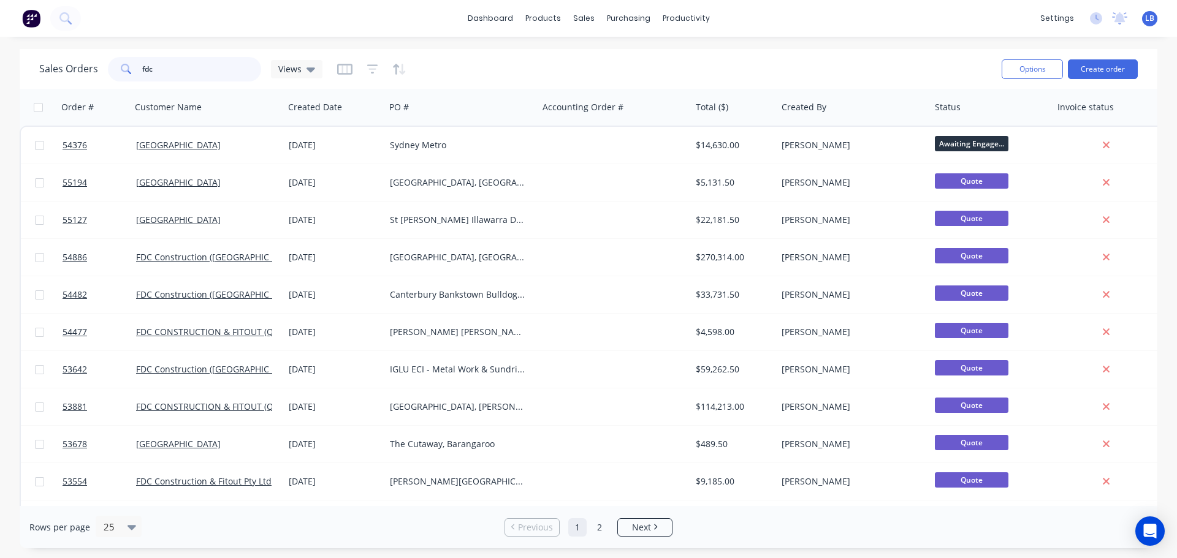
drag, startPoint x: 151, startPoint y: 69, endPoint x: 101, endPoint y: 85, distance: 52.1
click at [101, 85] on div "Sales Orders fdc Views Options Create order" at bounding box center [589, 69] width 1138 height 40
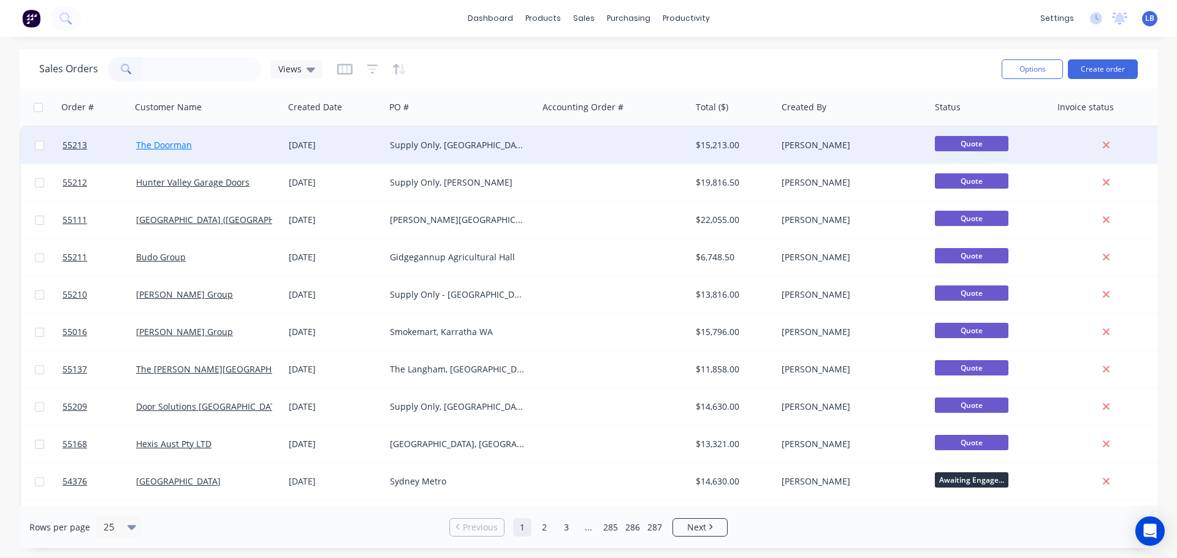
click at [173, 145] on link "The Doorman" at bounding box center [164, 145] width 56 height 12
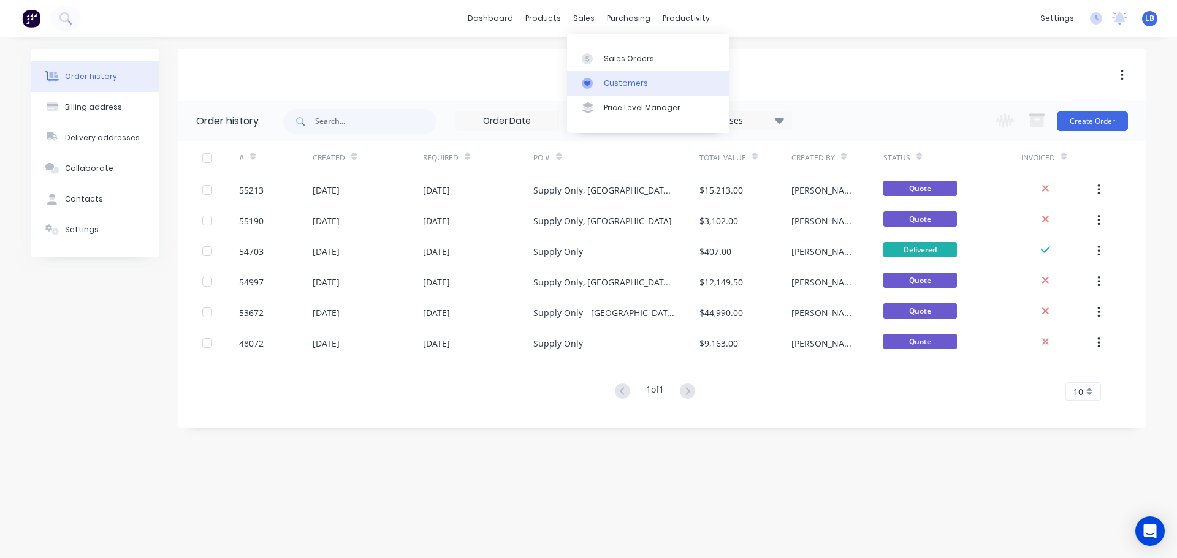
click at [622, 84] on div "Customers" at bounding box center [626, 83] width 44 height 11
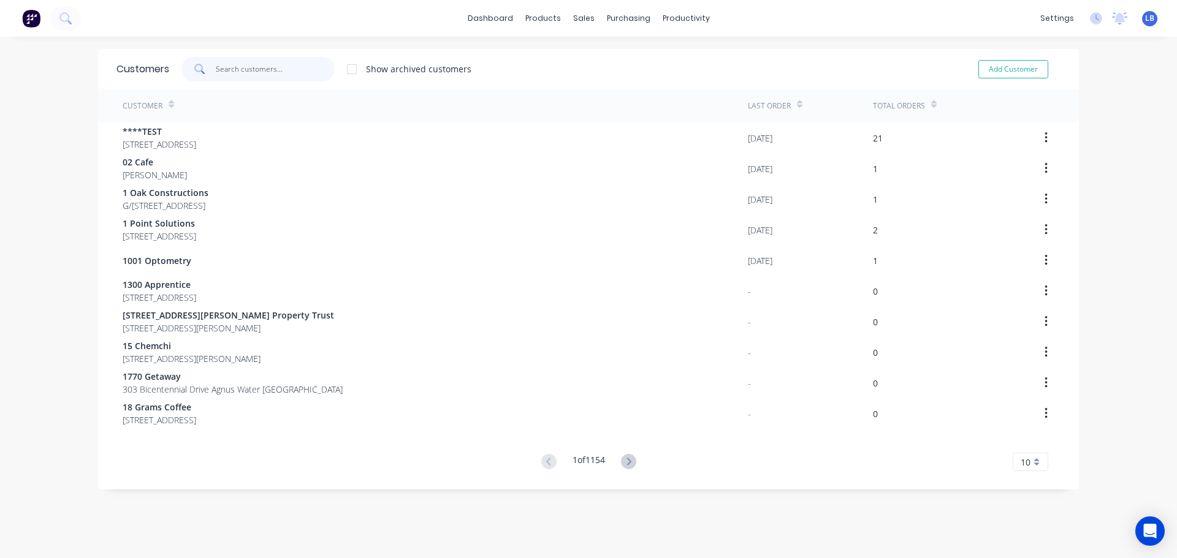
click at [237, 73] on input "text" at bounding box center [276, 69] width 120 height 25
click at [632, 89] on link "Customers" at bounding box center [644, 83] width 162 height 25
click at [257, 72] on input "text" at bounding box center [276, 69] width 120 height 25
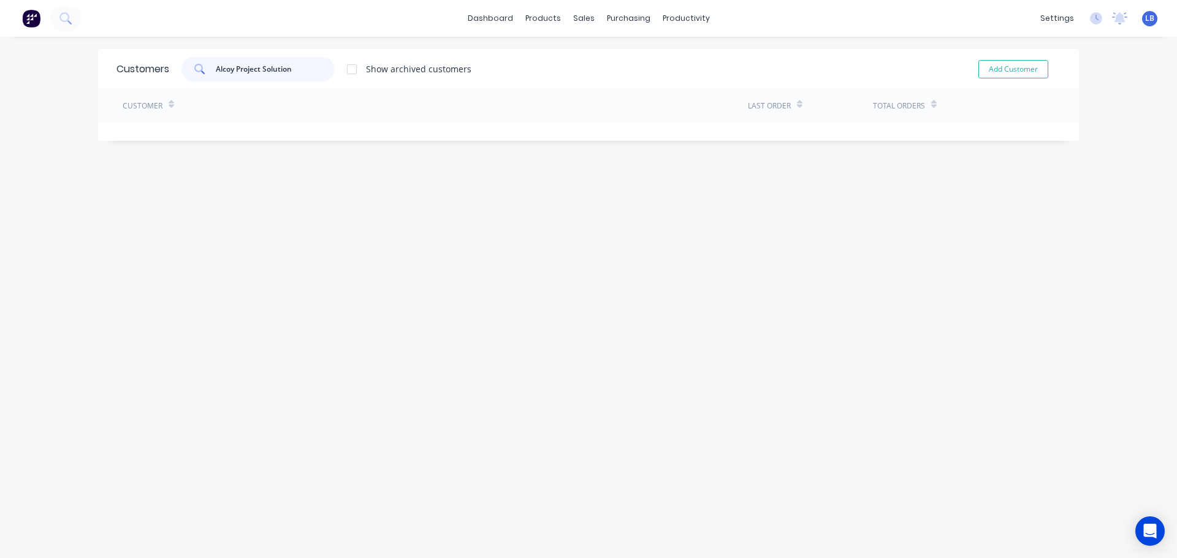
drag, startPoint x: 288, startPoint y: 69, endPoint x: 208, endPoint y: 70, distance: 79.7
click at [208, 70] on div "Alcoy Project Solution" at bounding box center [257, 69] width 153 height 25
type input "Alcoy Project Solution"
click at [996, 73] on button "Add Customer" at bounding box center [1013, 69] width 70 height 18
select select "AU"
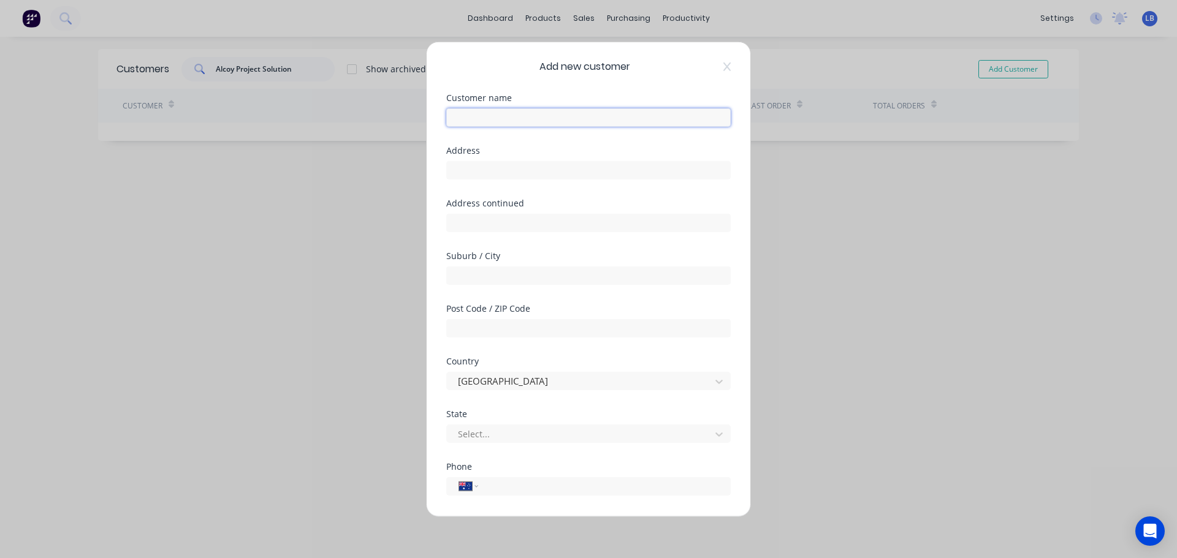
click at [460, 120] on input "text" at bounding box center [588, 117] width 284 height 18
paste input "Alcoy Project Solution"
type input "Alcoy Project Solution"
click at [459, 170] on input "text" at bounding box center [588, 170] width 284 height 18
type input "[STREET_ADDRESS]"
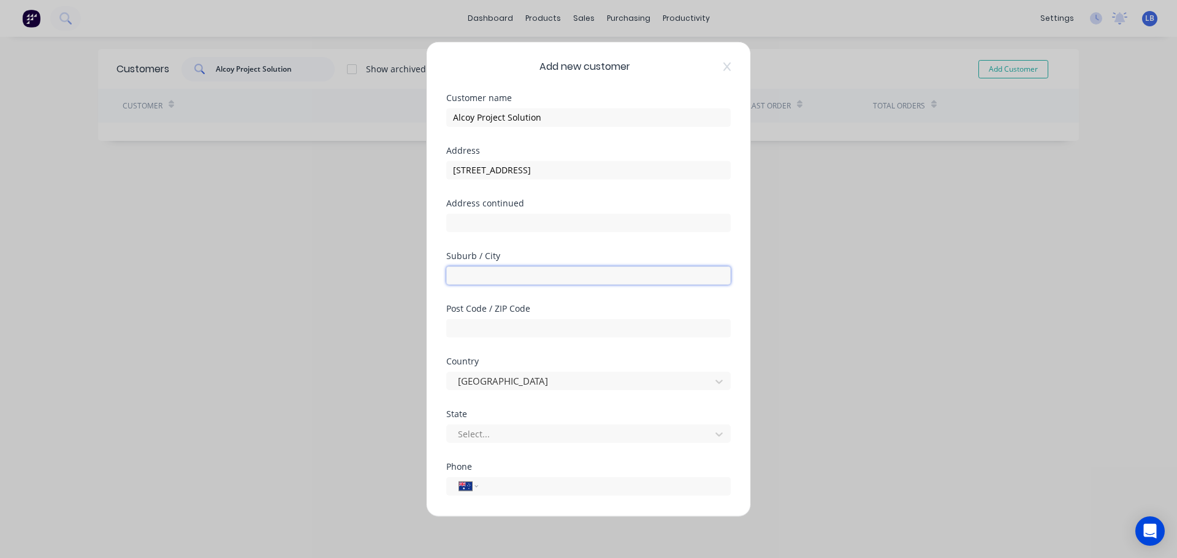
drag, startPoint x: 454, startPoint y: 279, endPoint x: 511, endPoint y: 280, distance: 57.0
click at [454, 279] on input "text" at bounding box center [588, 275] width 284 height 18
type input "Winnellie"
click at [457, 330] on input "text" at bounding box center [588, 328] width 284 height 18
click at [508, 438] on div at bounding box center [581, 434] width 248 height 15
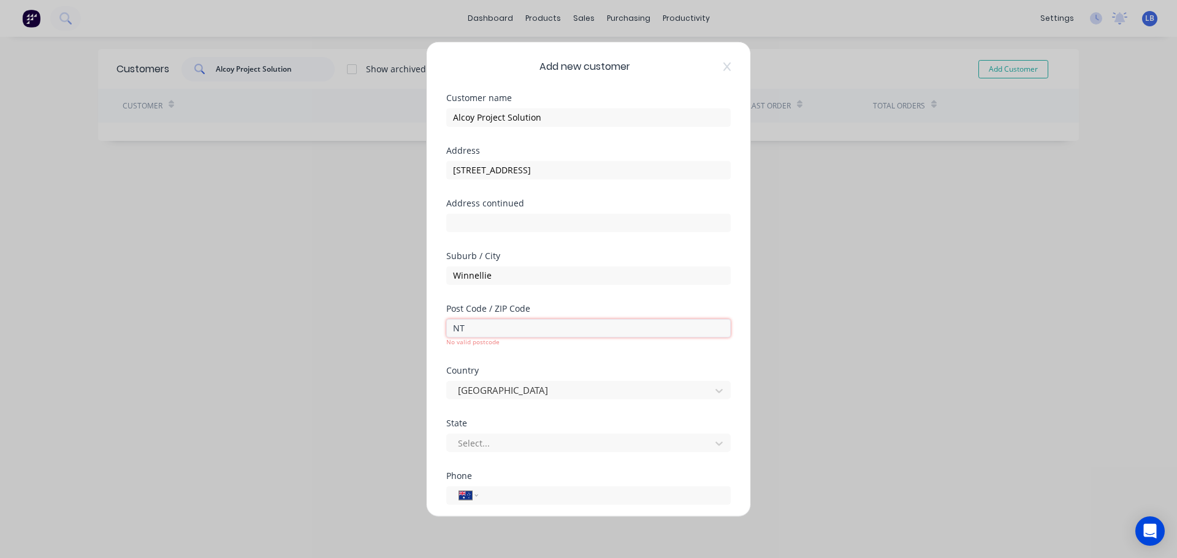
drag, startPoint x: 468, startPoint y: 329, endPoint x: 446, endPoint y: 332, distance: 22.2
click at [446, 332] on div "Add new customer Customer name Alcoy Project Solution Address [STREET_ADDRESS] …" at bounding box center [589, 279] width 324 height 474
type input "0820"
click at [470, 444] on div "State Select..." at bounding box center [588, 445] width 284 height 53
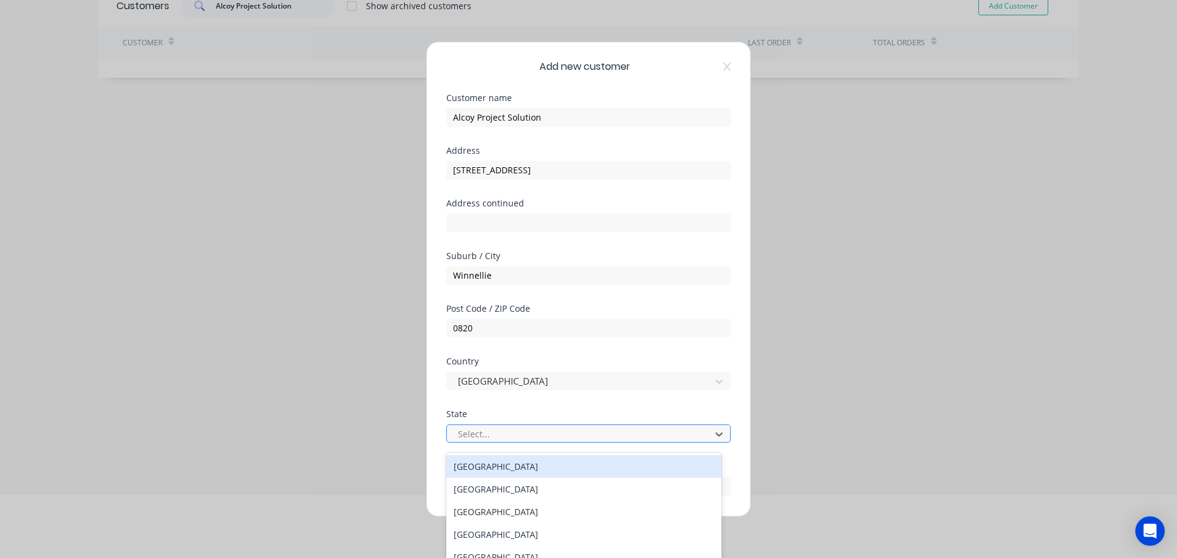
scroll to position [69, 0]
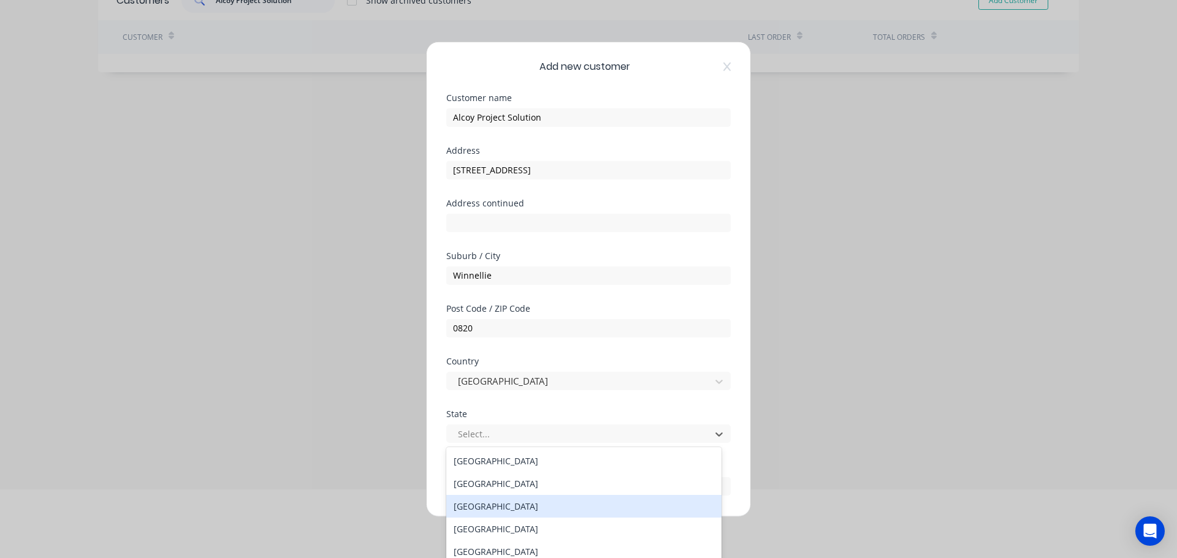
click at [476, 509] on div "[GEOGRAPHIC_DATA]" at bounding box center [583, 506] width 275 height 23
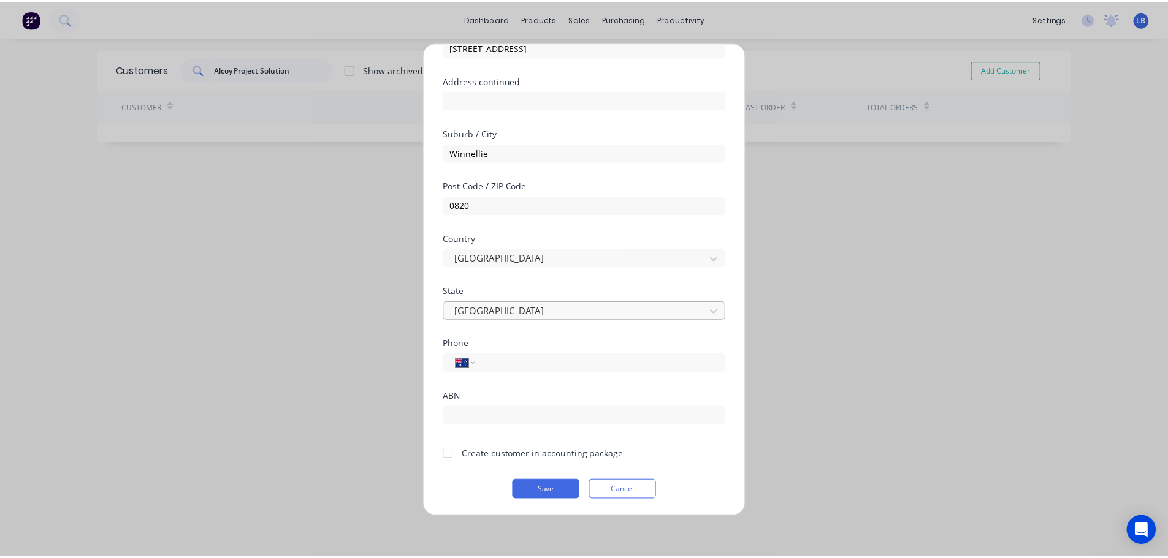
scroll to position [124, 0]
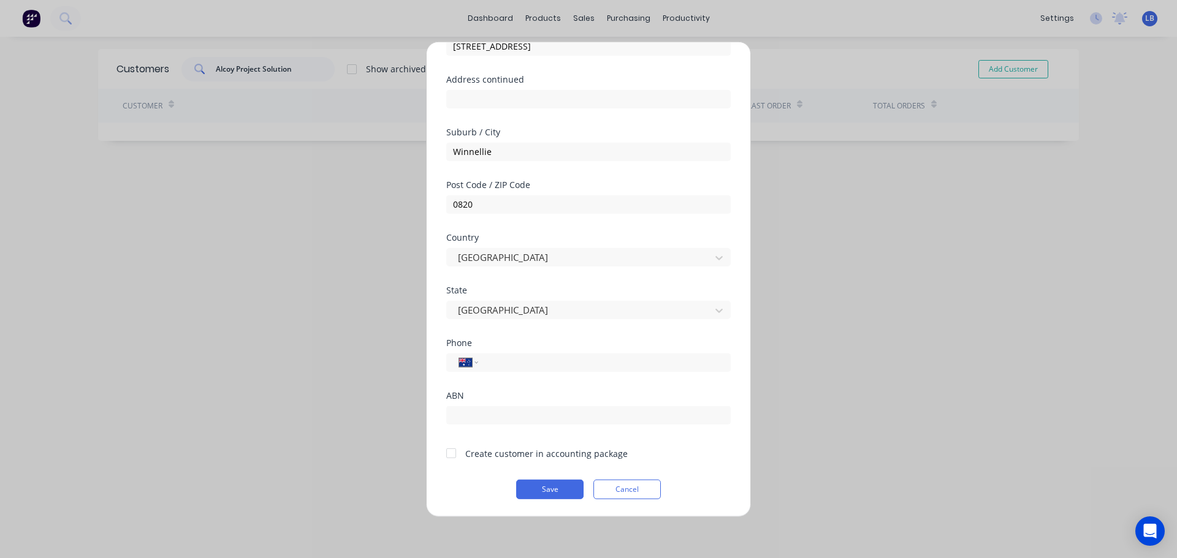
click at [455, 457] on div at bounding box center [451, 453] width 25 height 25
click at [547, 495] on button "Save" at bounding box center [549, 489] width 67 height 20
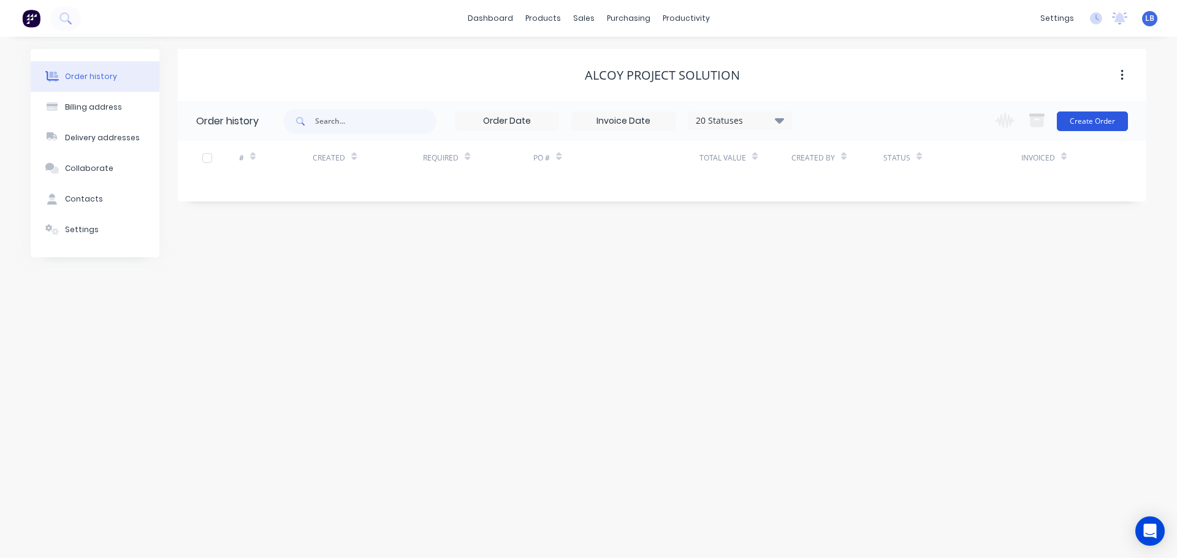
click at [1086, 124] on button "Create Order" at bounding box center [1092, 122] width 71 height 20
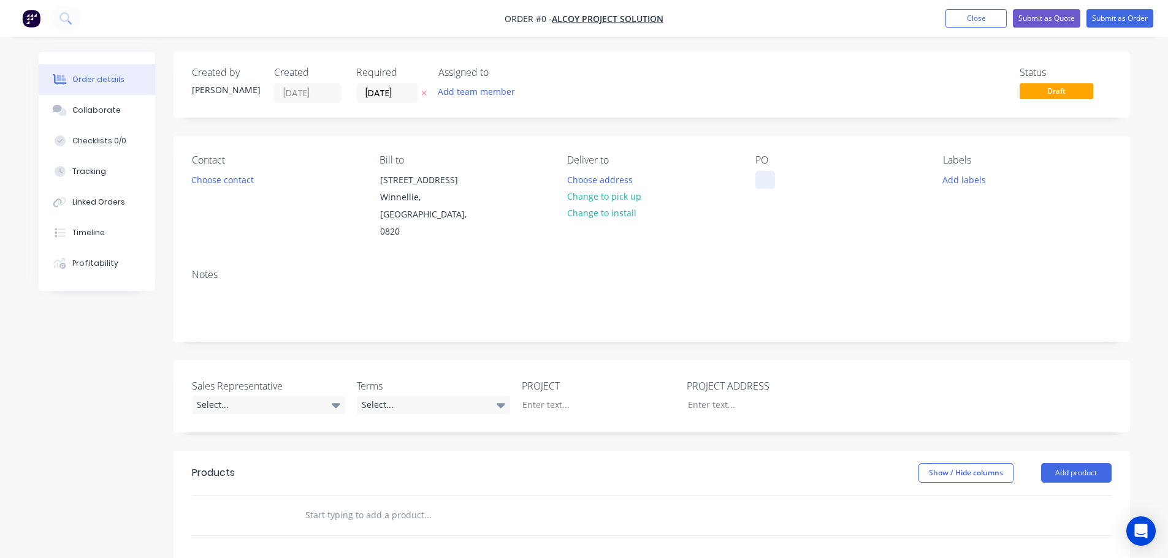
click at [767, 177] on div at bounding box center [765, 180] width 20 height 18
click at [238, 178] on div "Order details Collaborate Checklists 0/0 Tracking Linked Orders Timeline Profit…" at bounding box center [584, 450] width 1116 height 797
click at [238, 178] on button "Choose contact" at bounding box center [221, 179] width 75 height 17
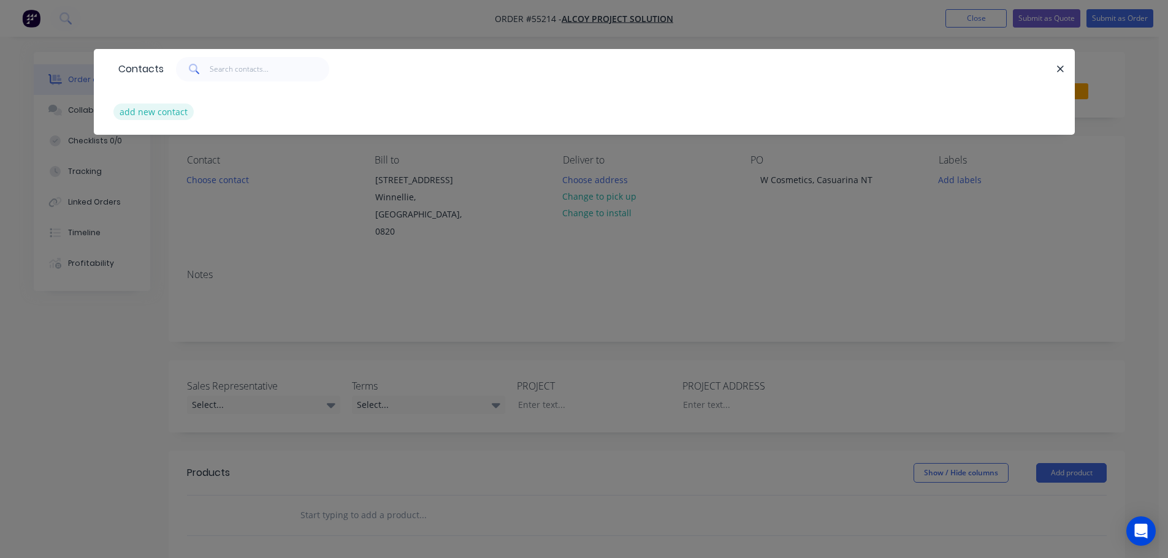
click at [159, 110] on button "add new contact" at bounding box center [153, 112] width 81 height 17
select select "AU"
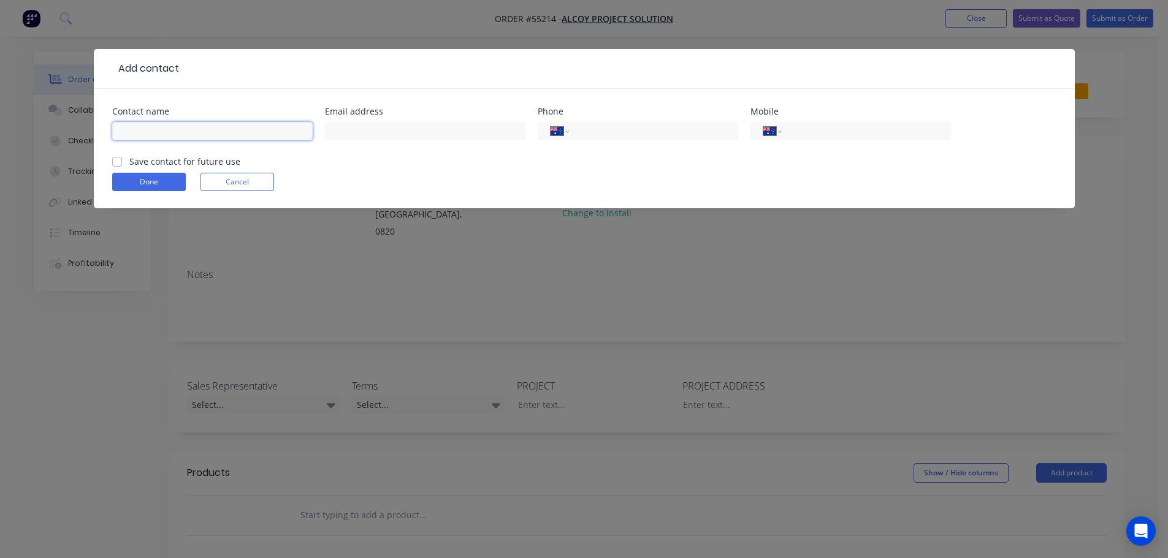
click at [144, 126] on input "text" at bounding box center [212, 131] width 200 height 18
type input "[PERSON_NAME]"
drag, startPoint x: 343, startPoint y: 129, endPoint x: 357, endPoint y: 143, distance: 19.1
click at [343, 129] on input "text" at bounding box center [425, 131] width 200 height 18
type input "[PERSON_NAME][EMAIL_ADDRESS][DOMAIN_NAME]"
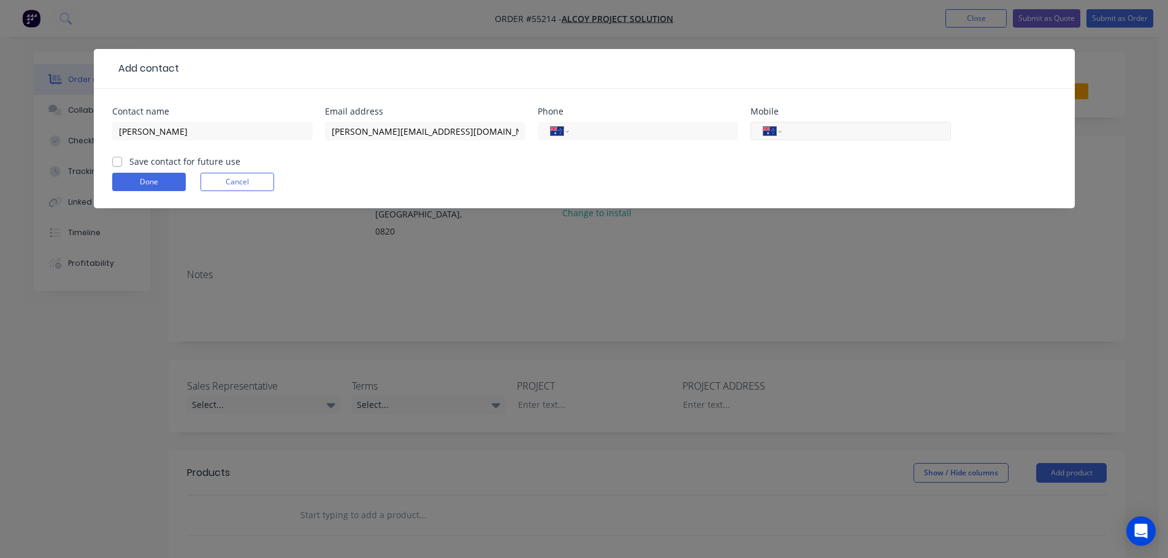
click at [831, 129] on input "tel" at bounding box center [863, 131] width 147 height 14
type input "0487 470 377"
click at [129, 162] on label "Save contact for future use" at bounding box center [184, 161] width 111 height 13
click at [116, 162] on input "Save contact for future use" at bounding box center [117, 161] width 10 height 12
checkbox input "true"
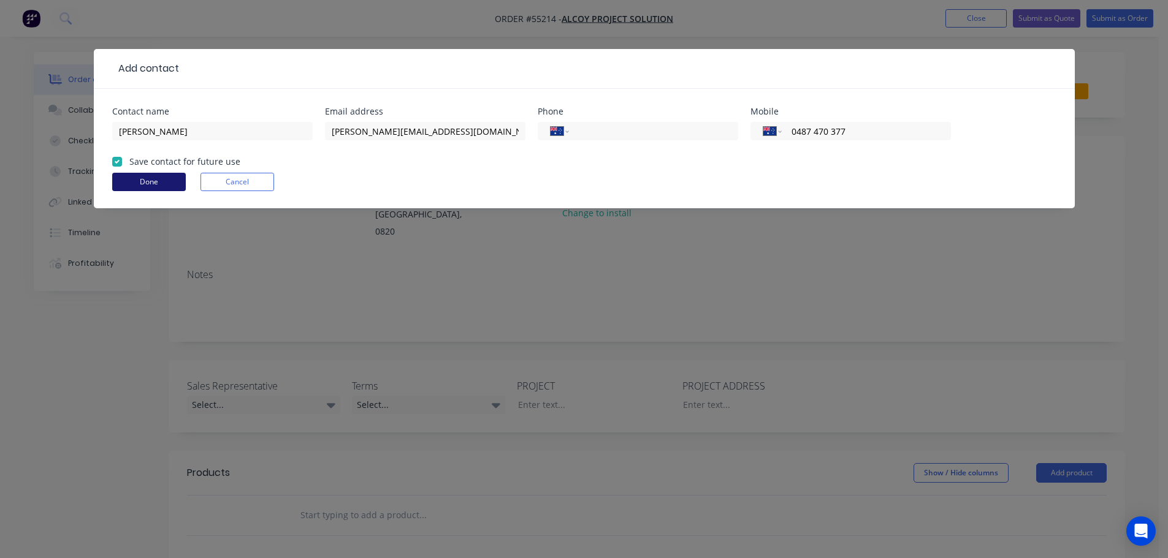
click at [124, 180] on button "Done" at bounding box center [149, 182] width 74 height 18
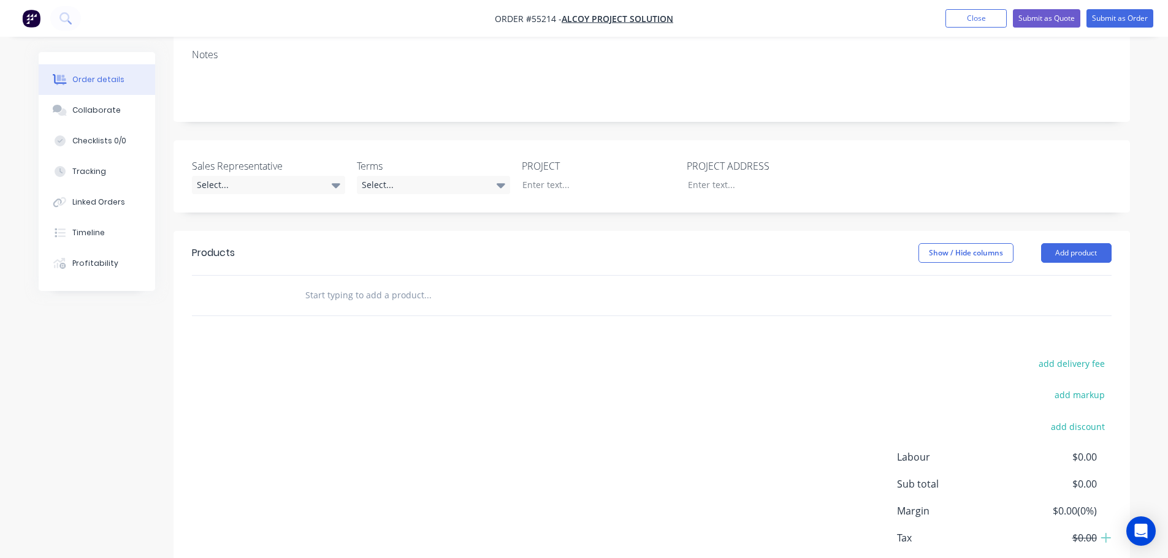
scroll to position [245, 0]
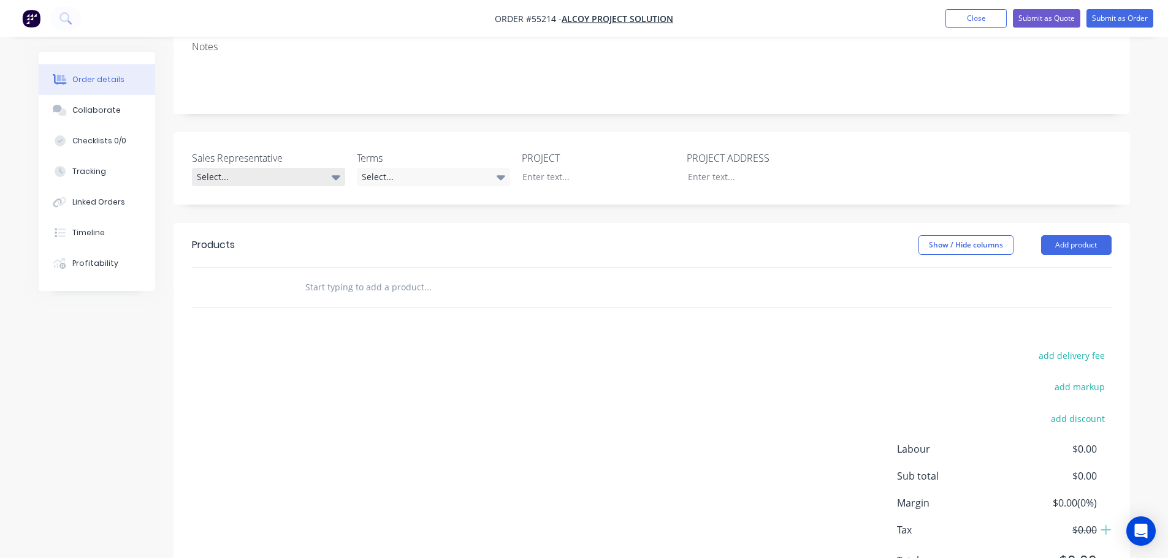
click at [228, 168] on div "Select..." at bounding box center [268, 177] width 153 height 18
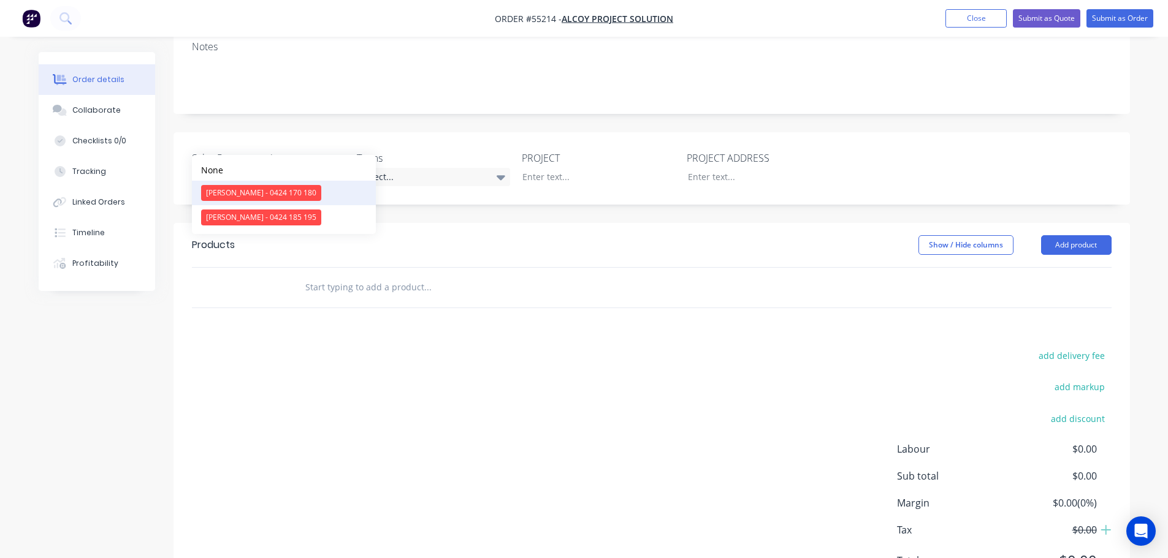
click at [239, 192] on div "[PERSON_NAME] - 0424 170 180" at bounding box center [261, 193] width 120 height 16
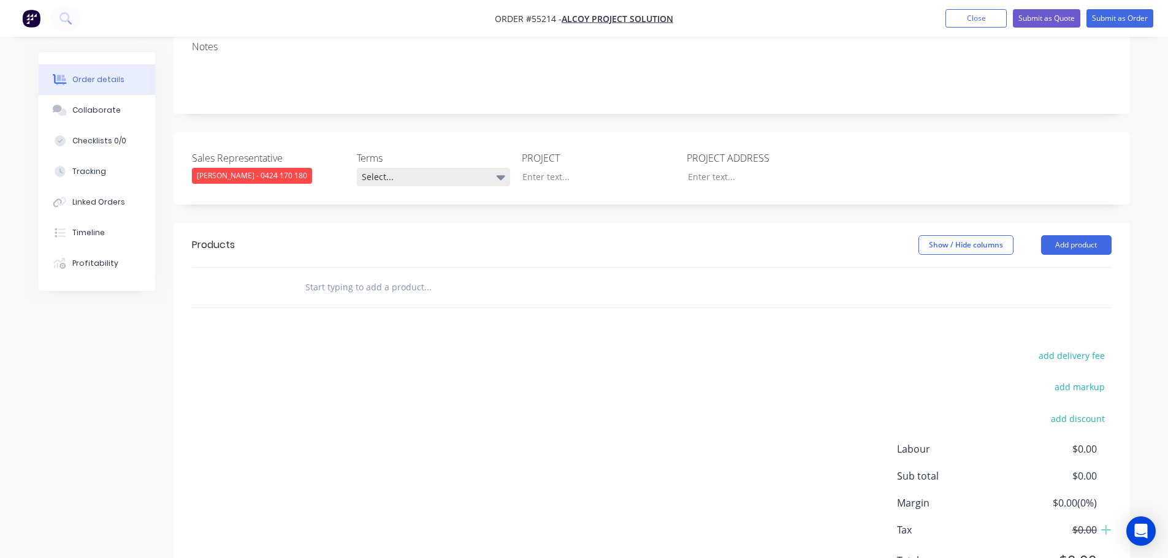
click at [417, 168] on div "Select..." at bounding box center [433, 177] width 153 height 18
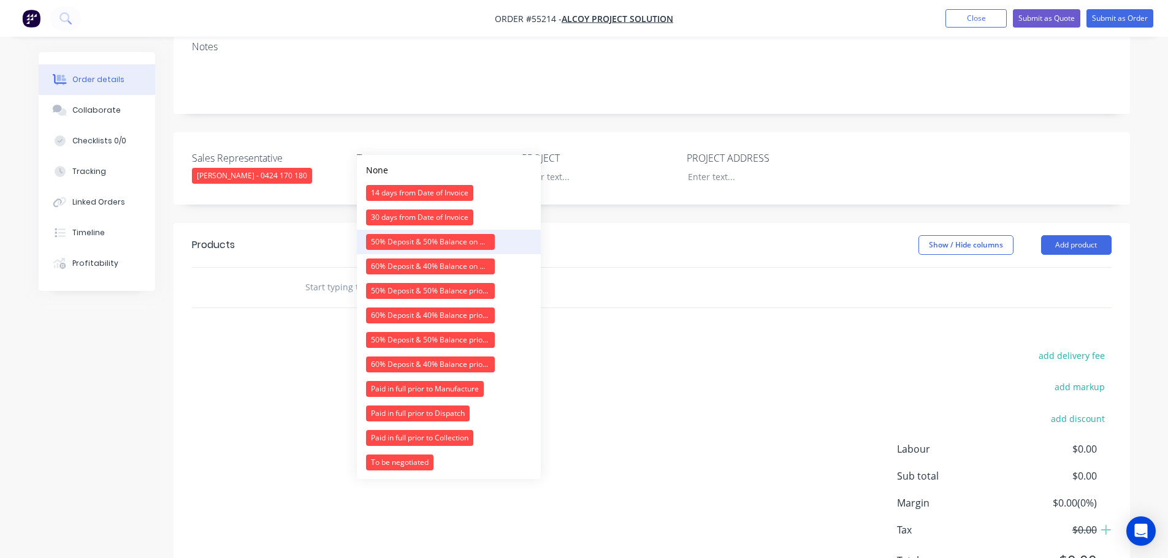
click at [407, 240] on div "50% Deposit & 50% Balance on Day of Installation" at bounding box center [430, 242] width 129 height 16
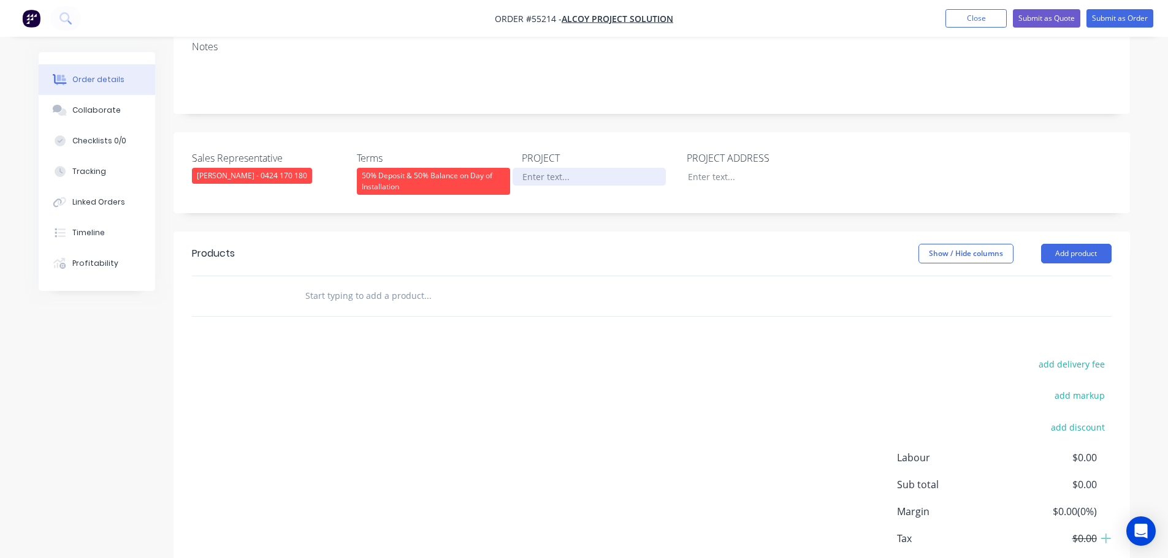
click at [549, 168] on div at bounding box center [588, 177] width 153 height 18
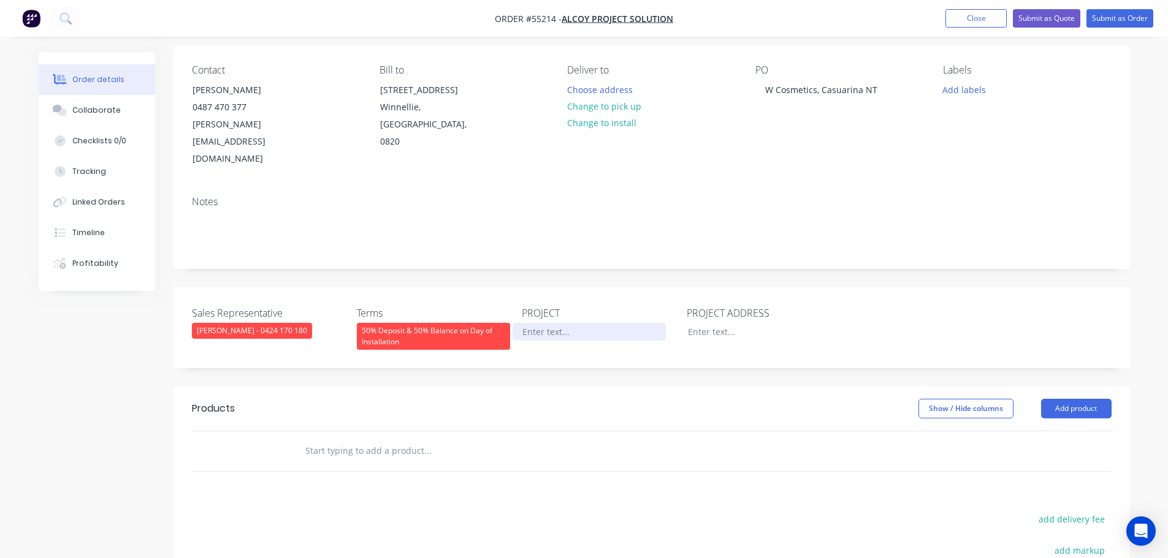
scroll to position [61, 0]
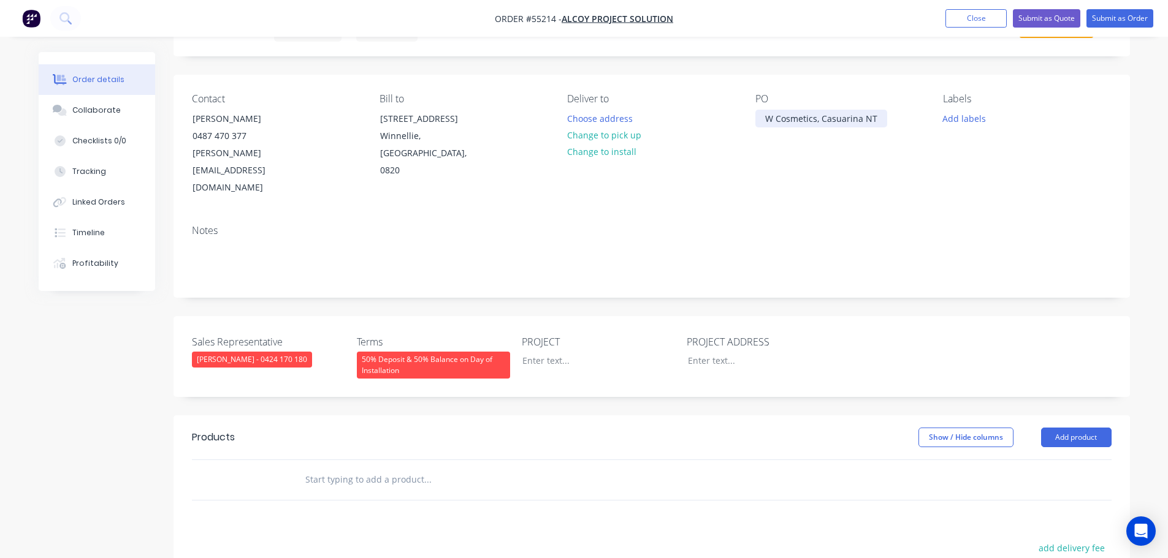
click at [821, 119] on div "W Cosmetics, Casuarina NT" at bounding box center [821, 119] width 132 height 18
copy div "W Cosmetics, Casuarina NT"
click at [534, 352] on div at bounding box center [588, 361] width 153 height 18
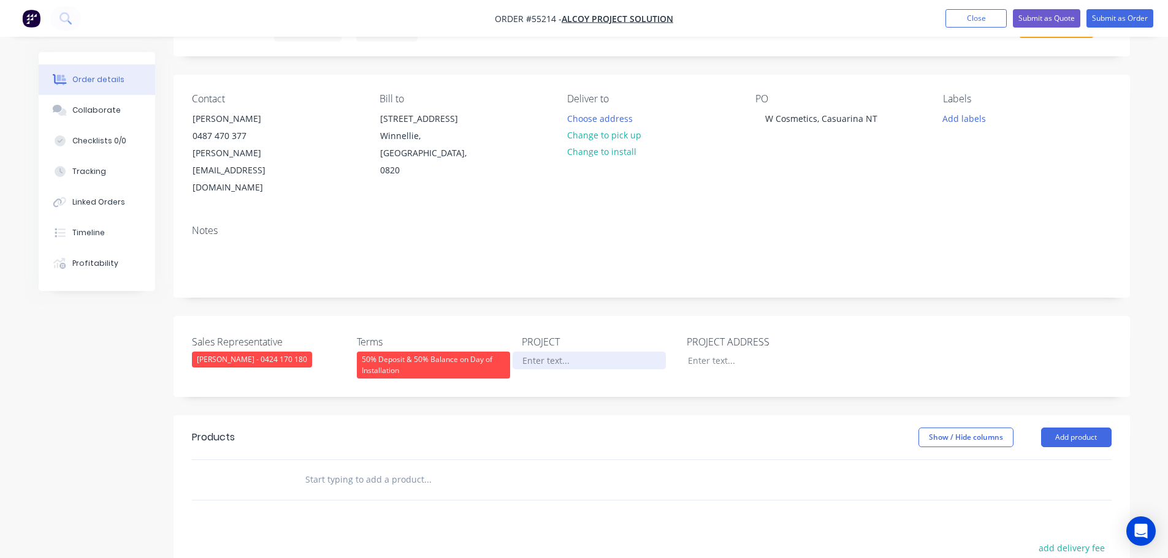
paste div
click at [702, 352] on div at bounding box center [754, 361] width 153 height 18
paste div
click at [1044, 428] on button "Add product" at bounding box center [1076, 438] width 70 height 20
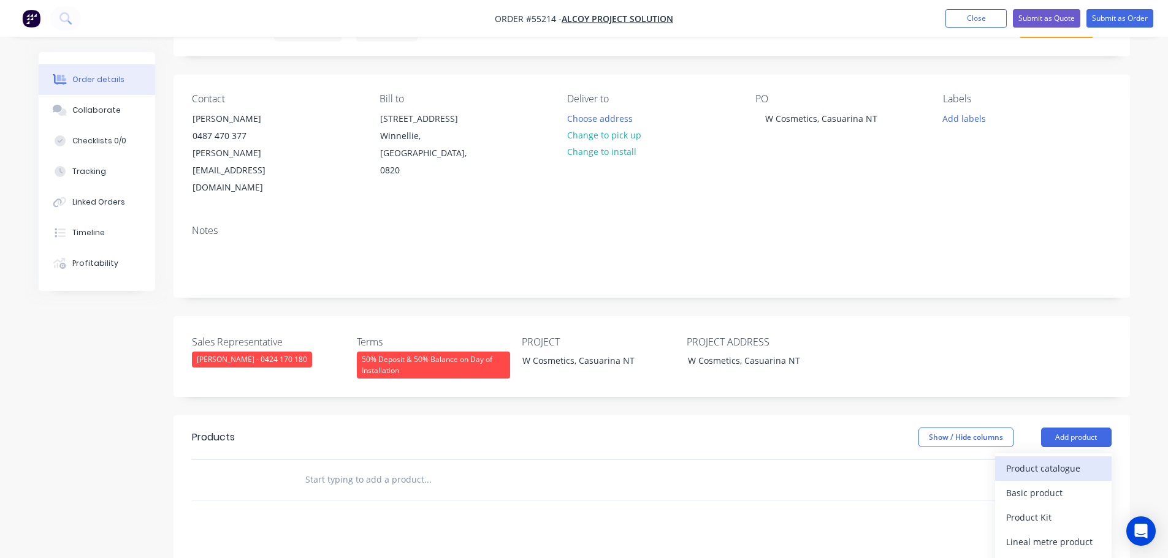
click at [1029, 460] on div "Product catalogue" at bounding box center [1053, 469] width 94 height 18
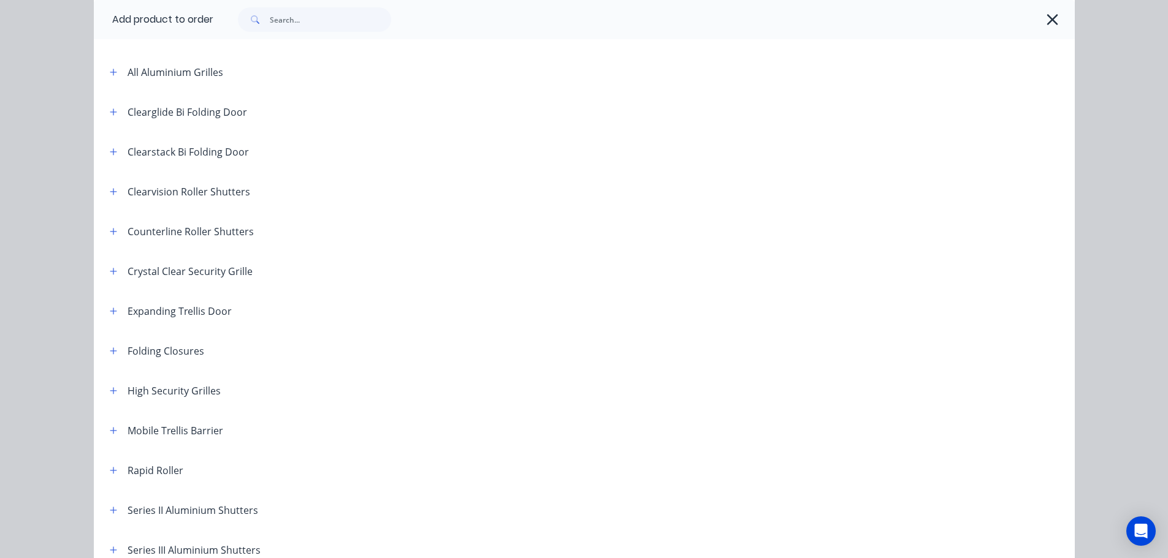
scroll to position [123, 0]
click at [110, 351] on icon "button" at bounding box center [113, 350] width 7 height 7
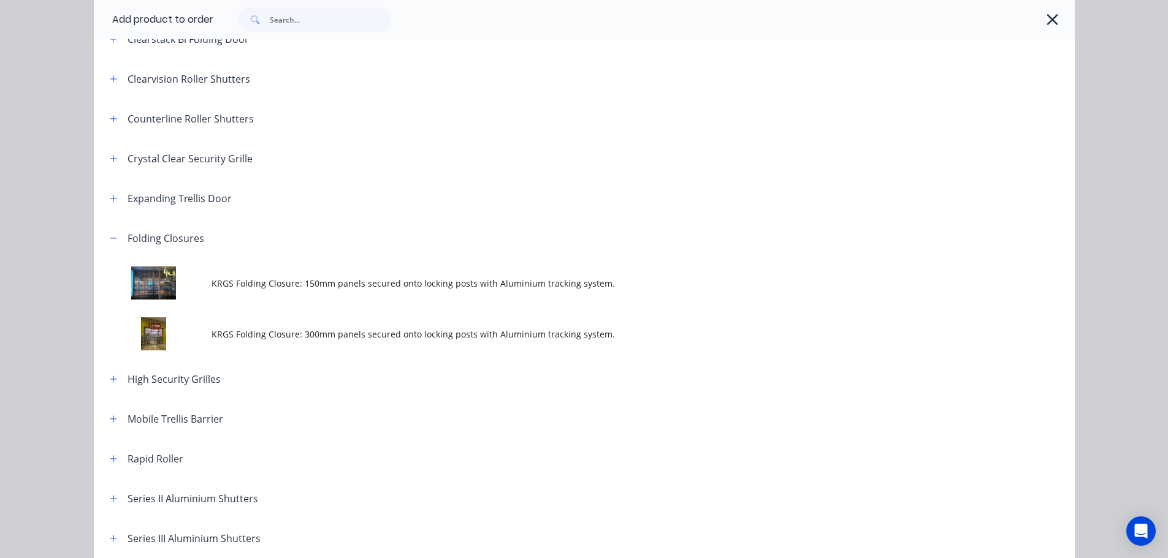
scroll to position [245, 0]
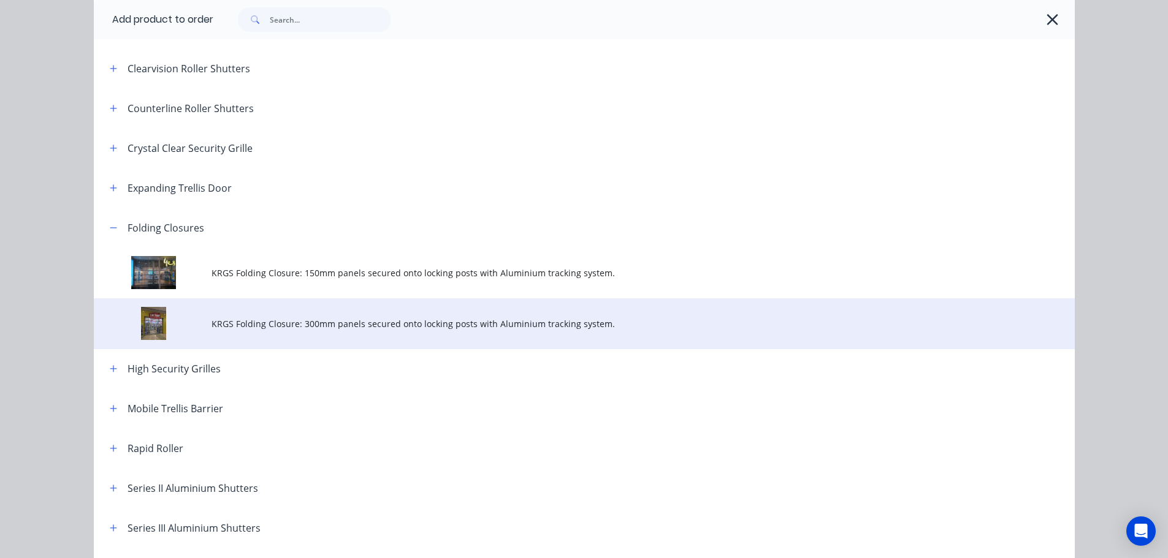
click at [232, 326] on span "KRGS Folding Closure: 300mm panels secured onto locking posts with Aluminium tr…" at bounding box center [556, 323] width 690 height 13
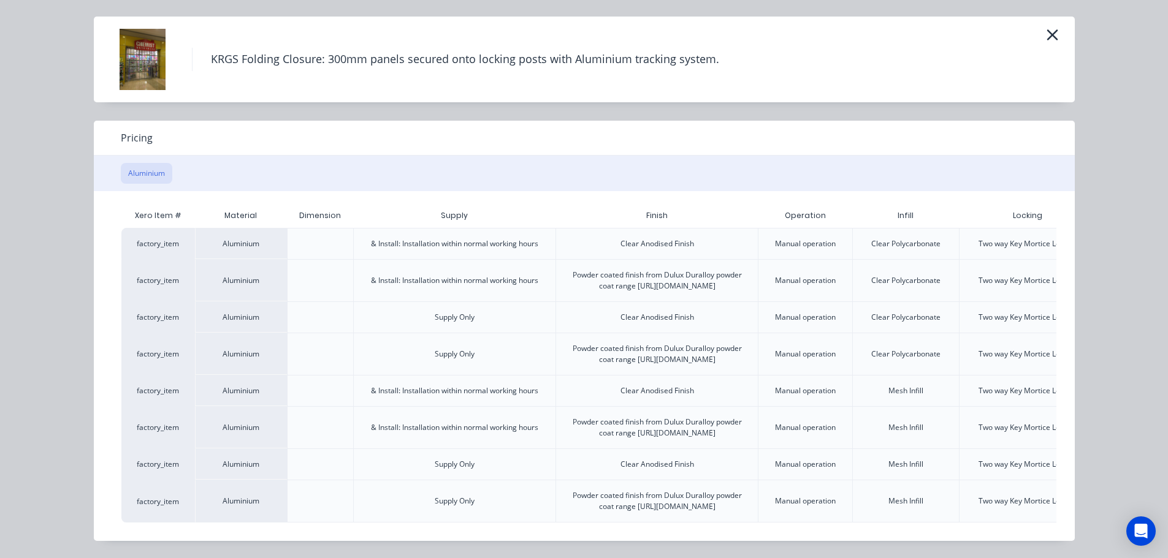
scroll to position [0, 107]
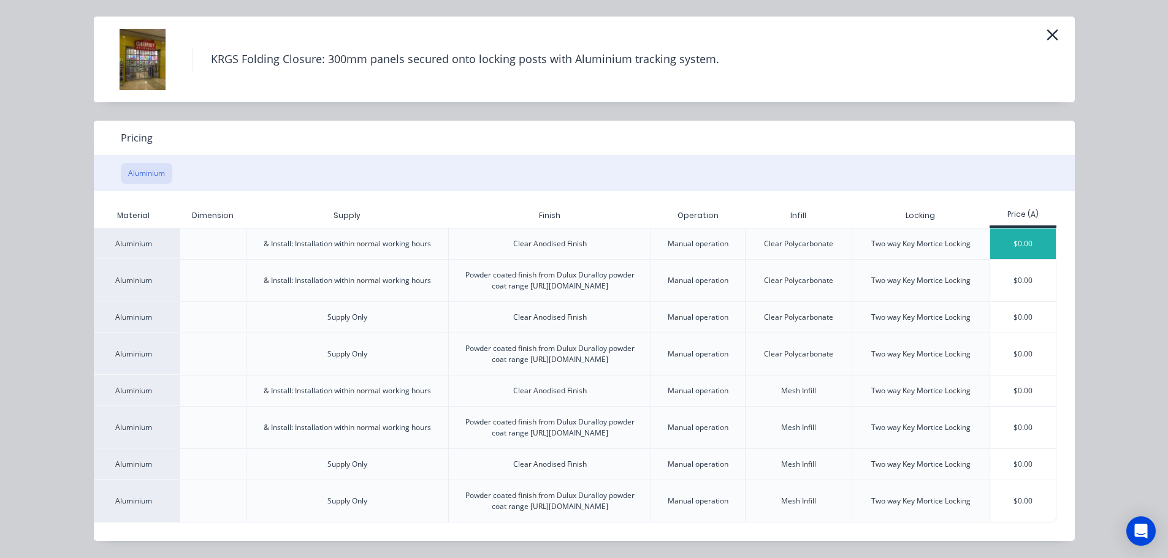
click at [1008, 229] on div "$0.00" at bounding box center [1023, 244] width 66 height 31
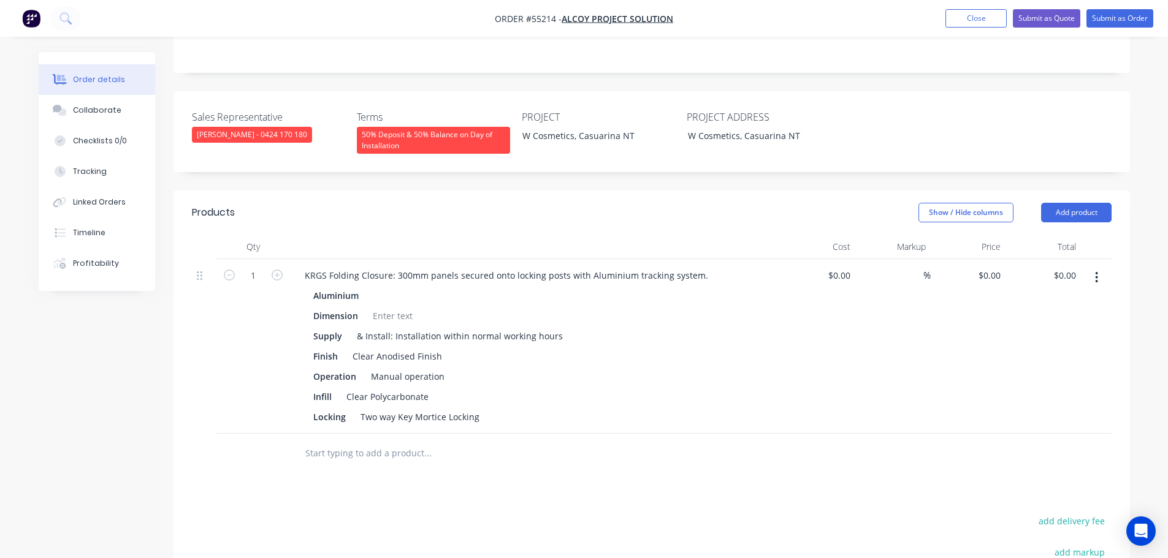
scroll to position [306, 0]
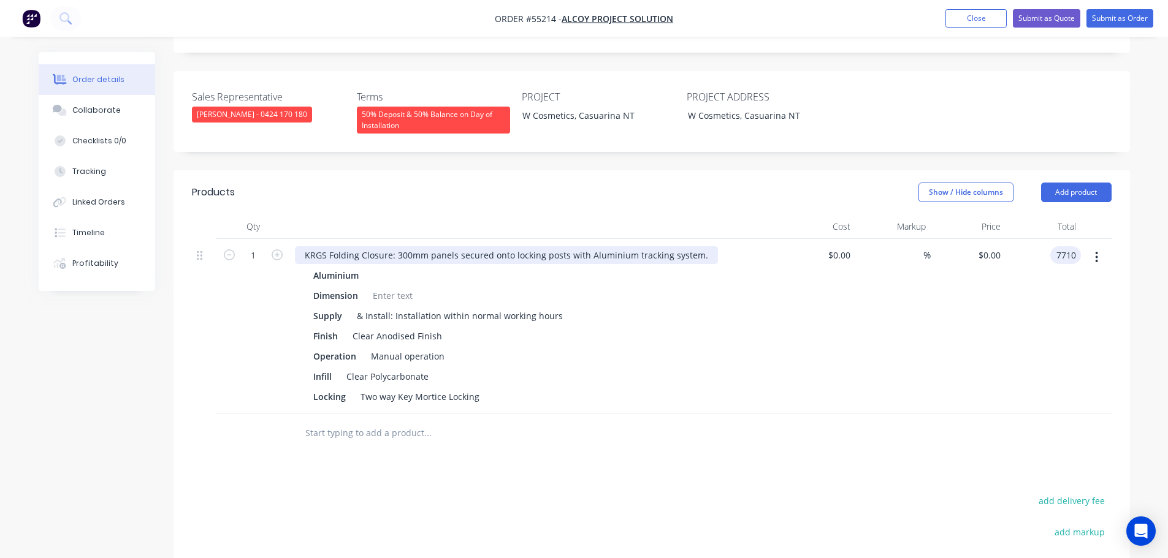
type input "7710"
type input "$7,710.00"
click at [300, 246] on div "KRGS Folding Closure: 300mm panels secured onto locking posts with Aluminium tr…" at bounding box center [506, 255] width 423 height 18
click at [298, 246] on div "KRGS Folding Closure: 300mm panels secured onto locking posts with Aluminium tr…" at bounding box center [506, 255] width 423 height 18
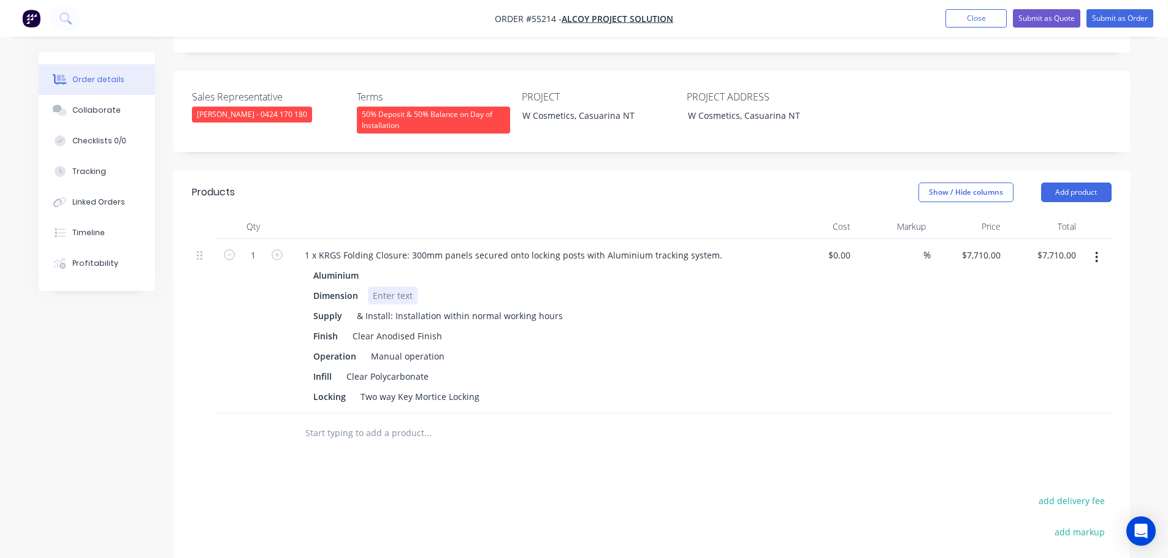
click at [386, 287] on div at bounding box center [393, 296] width 50 height 18
click at [379, 287] on div at bounding box center [393, 296] width 50 height 18
click at [1052, 19] on button "Submit as Quote" at bounding box center [1046, 18] width 67 height 18
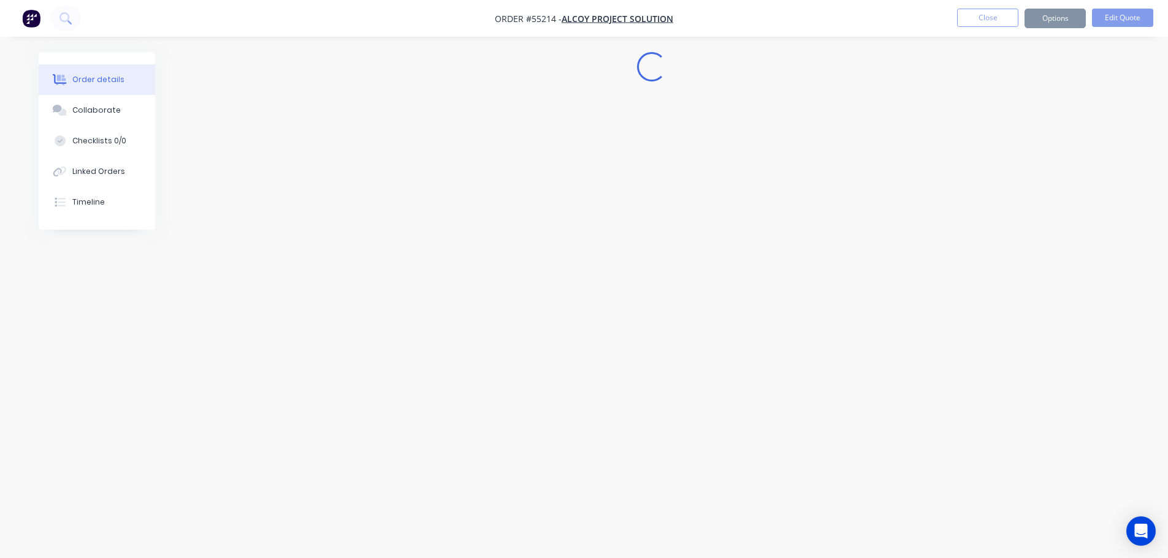
scroll to position [0, 0]
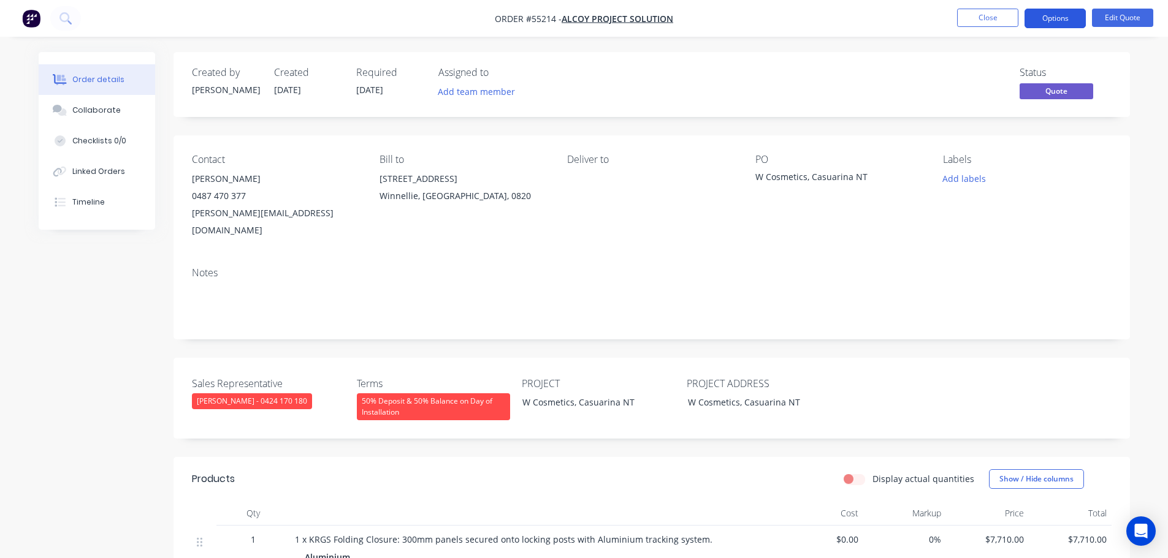
click at [1049, 17] on button "Options" at bounding box center [1054, 19] width 61 height 20
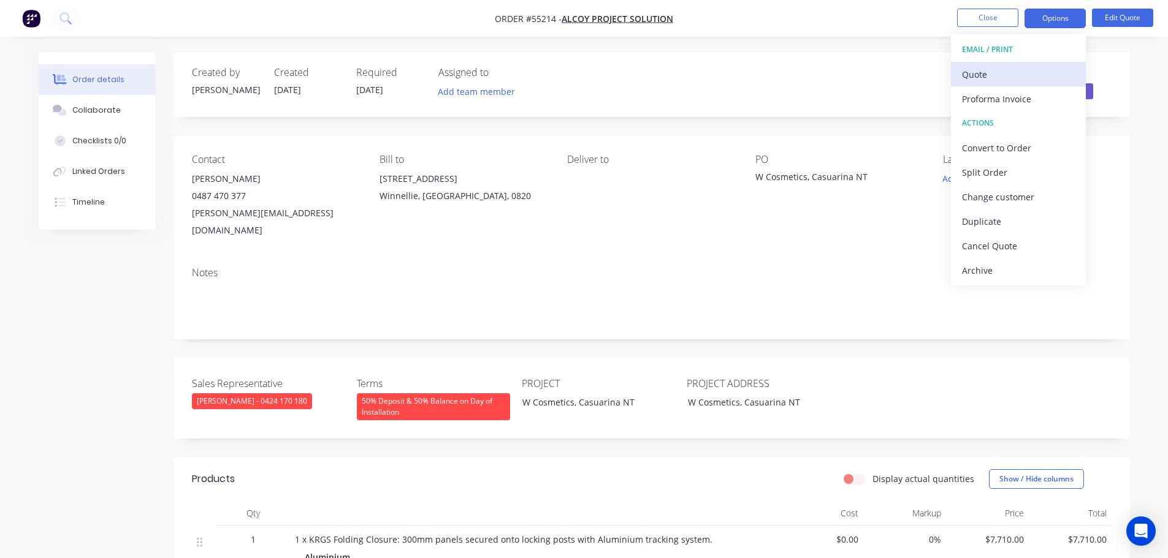
click at [987, 77] on div "Quote" at bounding box center [1018, 75] width 113 height 18
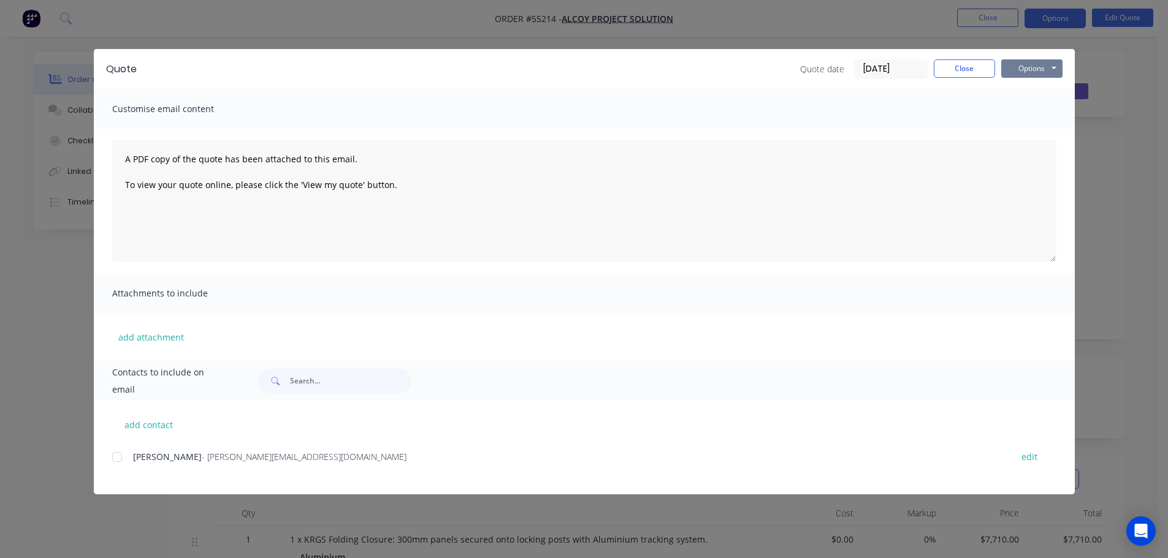
click at [1016, 73] on button "Options" at bounding box center [1031, 68] width 61 height 18
click at [1033, 114] on button "Print" at bounding box center [1040, 111] width 78 height 20
click at [953, 68] on button "Close" at bounding box center [963, 68] width 61 height 18
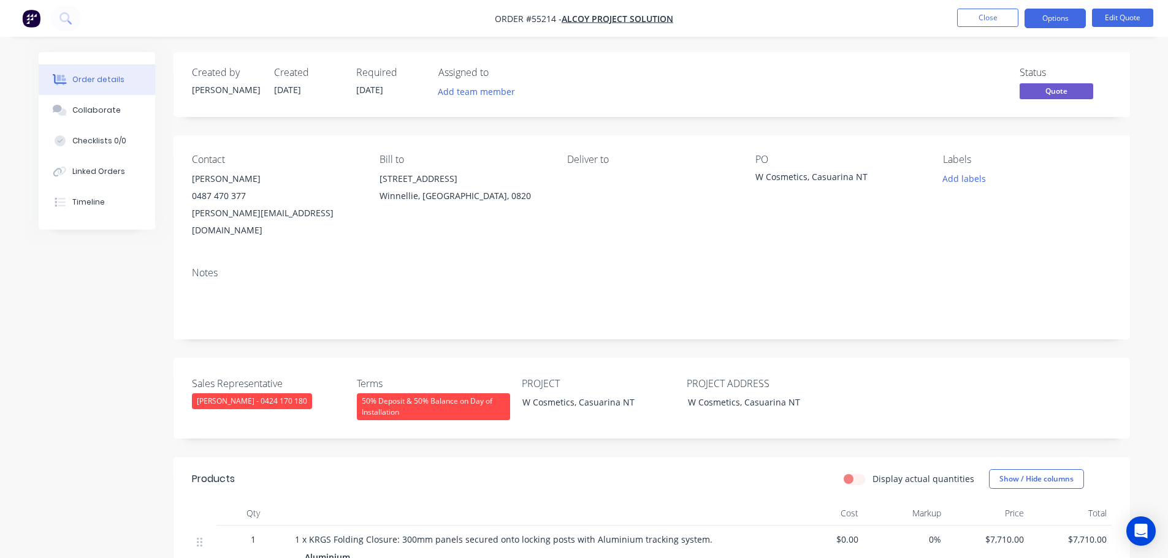
click at [233, 218] on div "[PERSON_NAME][EMAIL_ADDRESS][DOMAIN_NAME]" at bounding box center [276, 222] width 168 height 34
copy div "[PERSON_NAME][EMAIL_ADDRESS][DOMAIN_NAME]"
click at [807, 176] on div "W Cosmetics, Casuarina NT" at bounding box center [831, 178] width 153 height 17
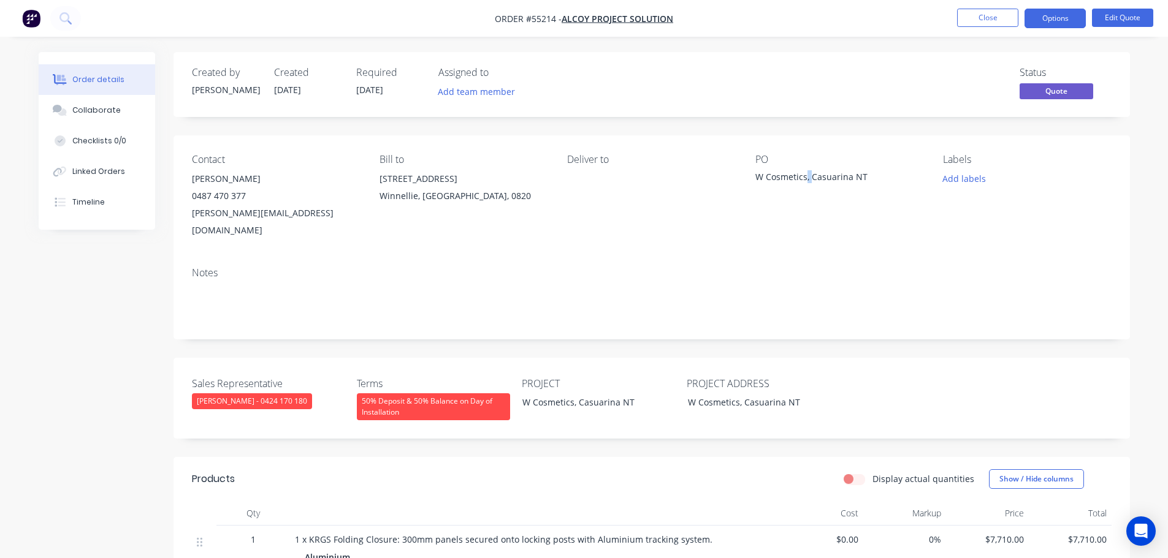
click at [807, 176] on div "W Cosmetics, Casuarina NT" at bounding box center [831, 178] width 153 height 17
copy div "W Cosmetics, Casuarina NT"
click at [246, 197] on span at bounding box center [246, 196] width 0 height 12
click at [973, 22] on button "Close" at bounding box center [987, 18] width 61 height 18
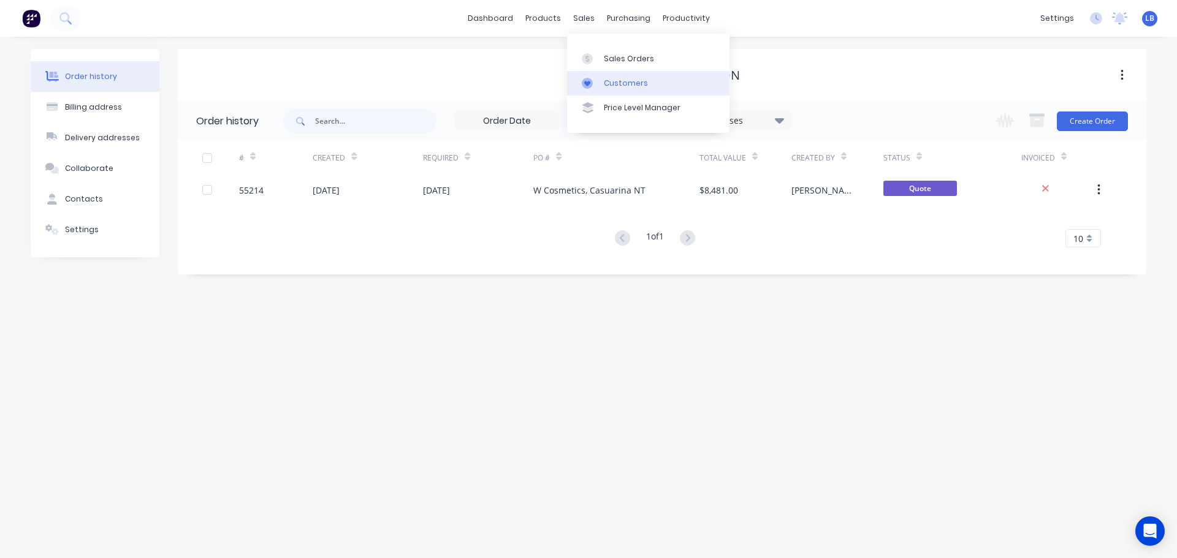
click at [635, 85] on div "Customers" at bounding box center [626, 83] width 44 height 11
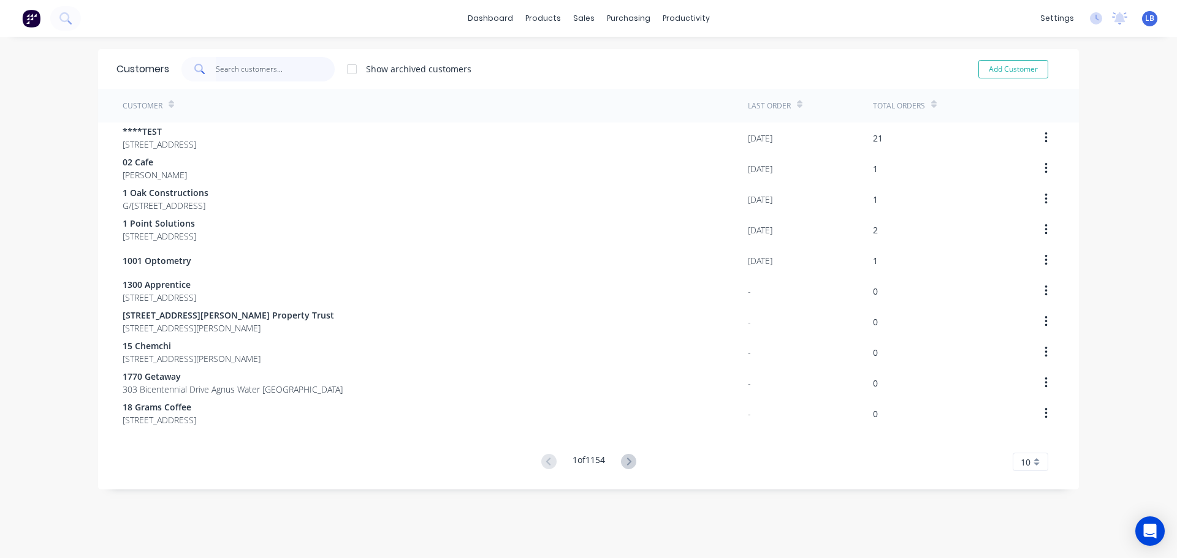
click at [232, 74] on input "text" at bounding box center [276, 69] width 120 height 25
click at [611, 58] on div "Sales Orders" at bounding box center [624, 58] width 50 height 11
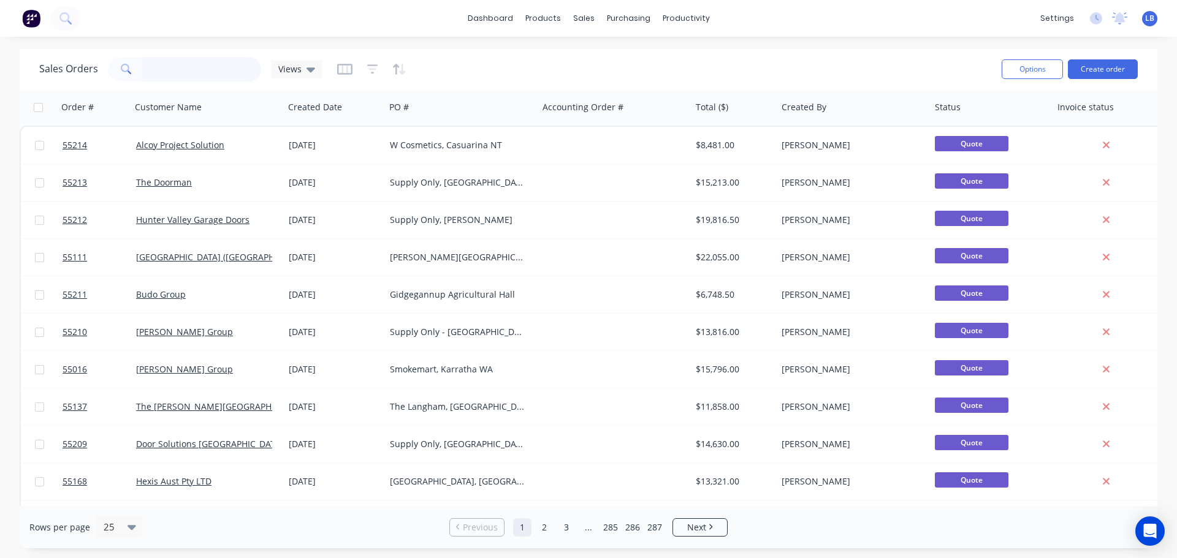
click at [154, 68] on input "text" at bounding box center [202, 69] width 120 height 25
click at [617, 79] on div "Customers" at bounding box center [626, 83] width 44 height 11
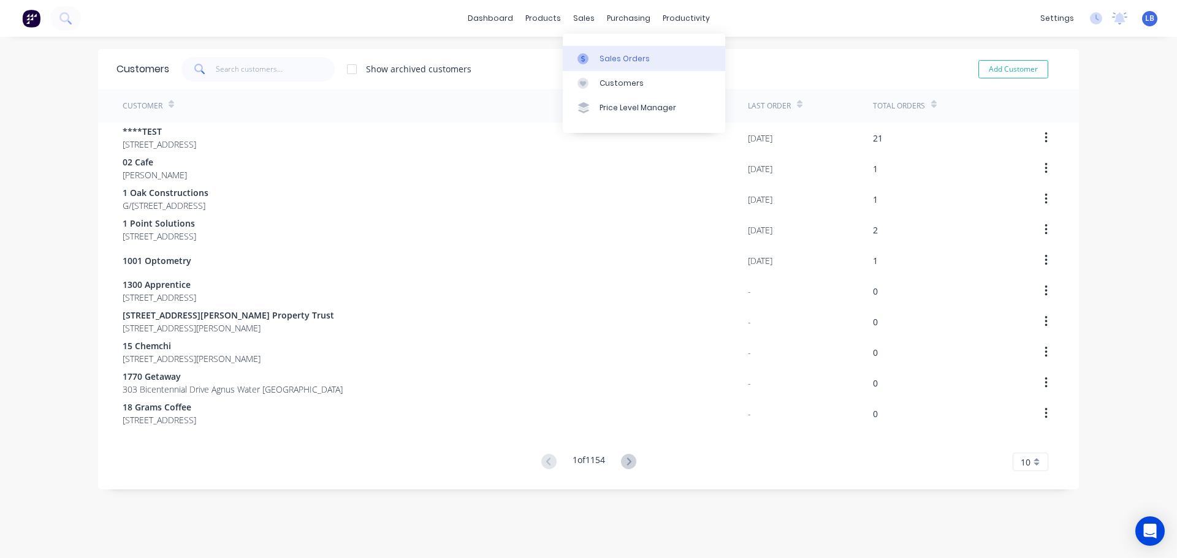
click at [614, 56] on div "Sales Orders" at bounding box center [624, 58] width 50 height 11
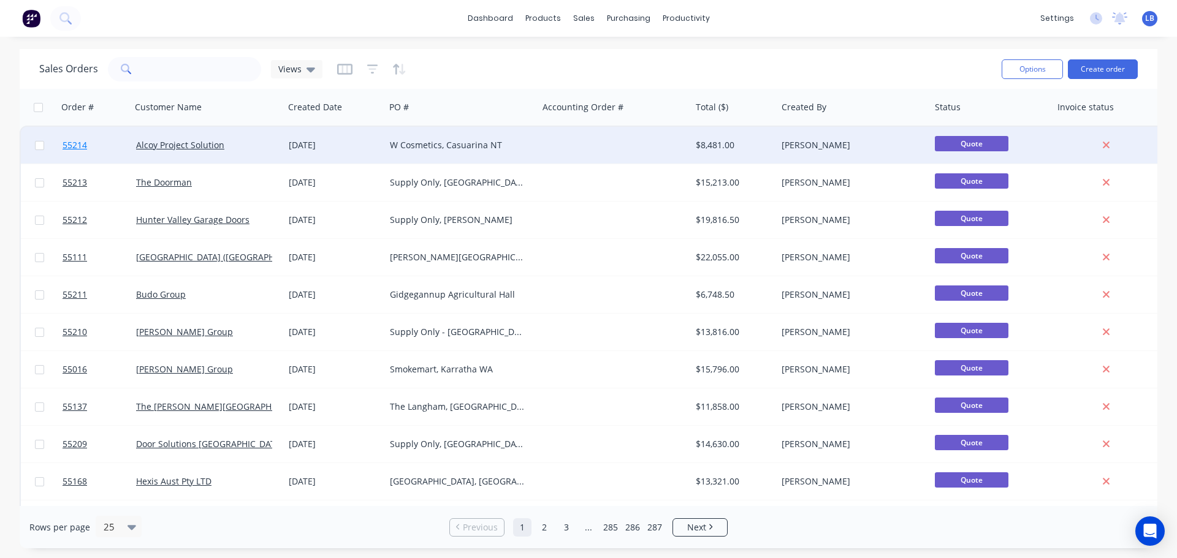
click at [76, 145] on span "55214" at bounding box center [75, 145] width 25 height 12
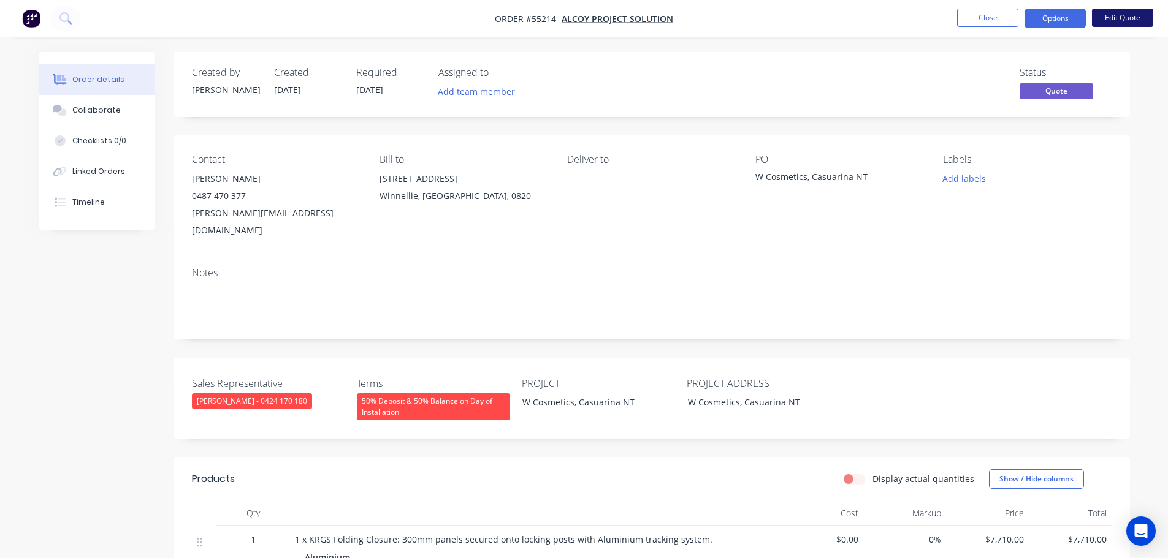
click at [1118, 18] on button "Edit Quote" at bounding box center [1122, 18] width 61 height 18
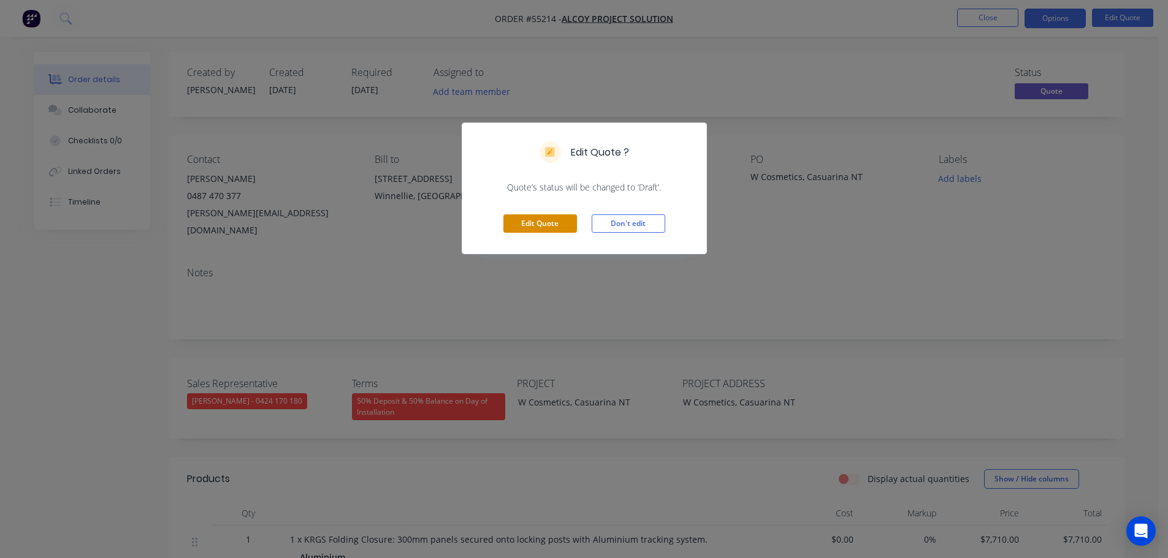
click at [552, 225] on button "Edit Quote" at bounding box center [540, 224] width 74 height 18
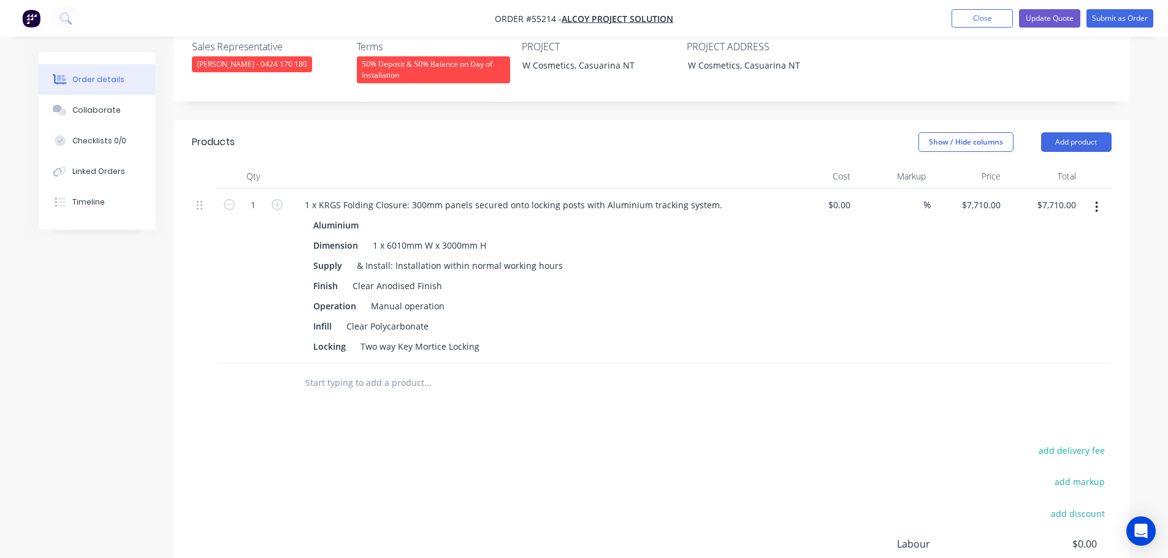
scroll to position [368, 0]
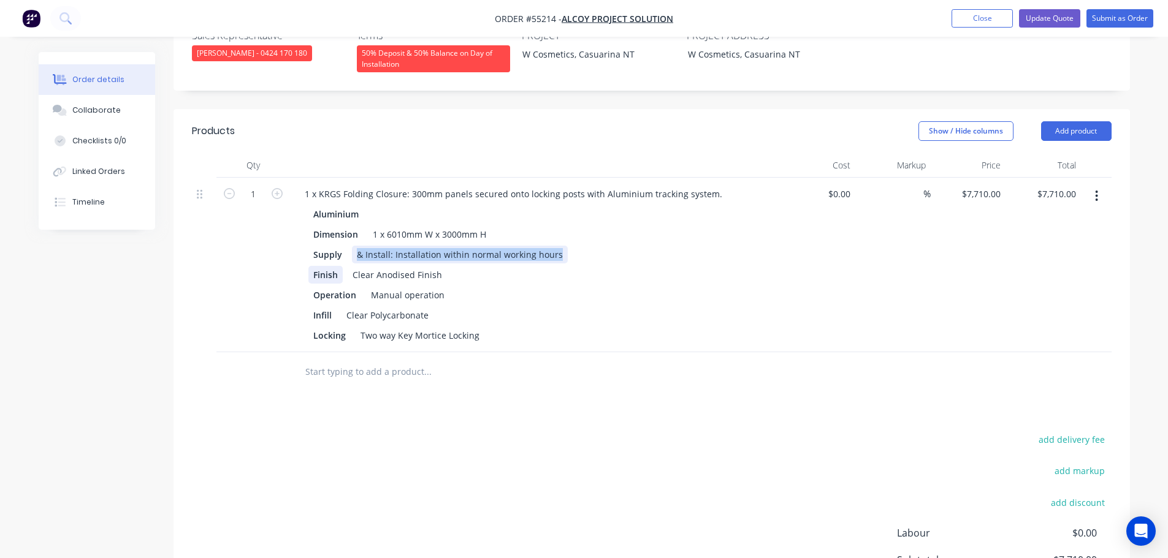
drag, startPoint x: 557, startPoint y: 219, endPoint x: 322, endPoint y: 239, distance: 235.0
click at [317, 237] on div "Aluminium Dimension 1 x 6010mm W x 3000mm H Supply & Install: Installation with…" at bounding box center [535, 274] width 481 height 139
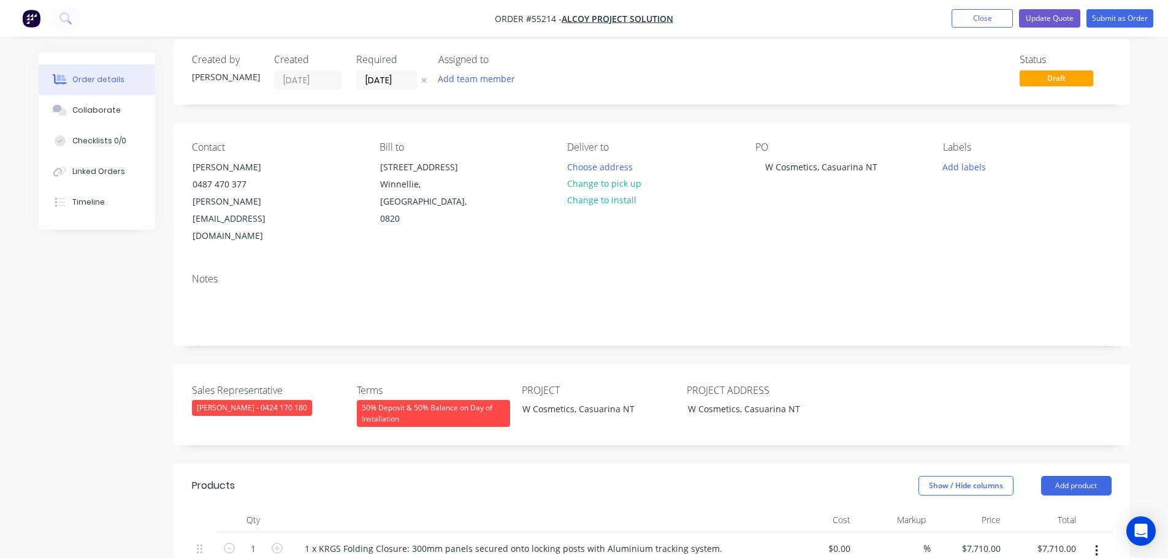
scroll to position [0, 0]
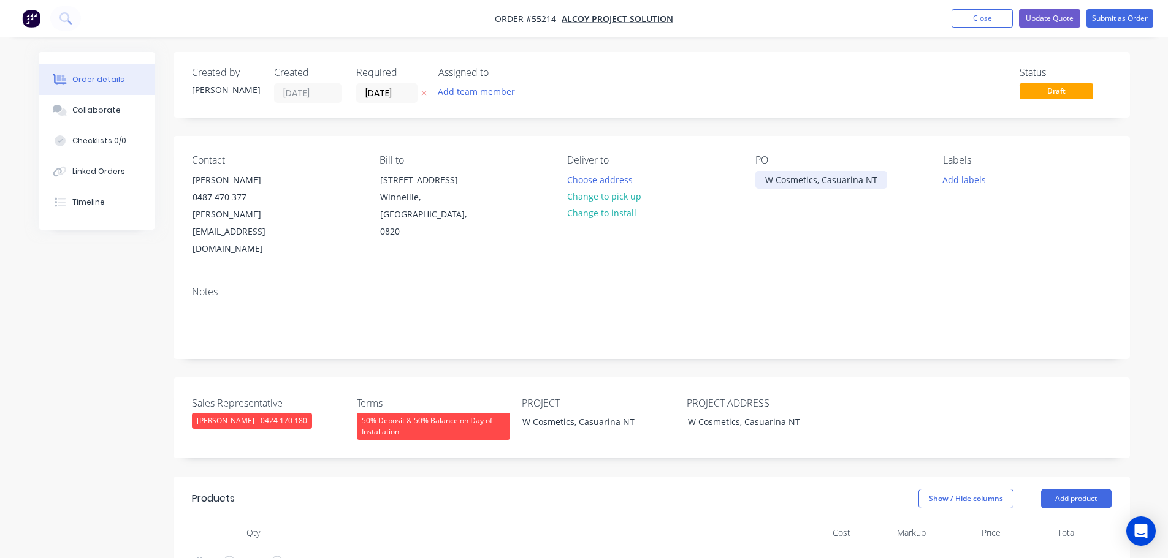
drag, startPoint x: 816, startPoint y: 180, endPoint x: 814, endPoint y: 196, distance: 15.5
click at [816, 181] on div "W Cosmetics, Casuarina NT" at bounding box center [821, 180] width 132 height 18
click at [573, 413] on div "W Cosmetics, Casuarina NT" at bounding box center [588, 422] width 153 height 18
click at [739, 413] on div "W Cosmetics, Casuarina NT" at bounding box center [754, 422] width 153 height 18
drag, startPoint x: 739, startPoint y: 387, endPoint x: 732, endPoint y: 417, distance: 30.2
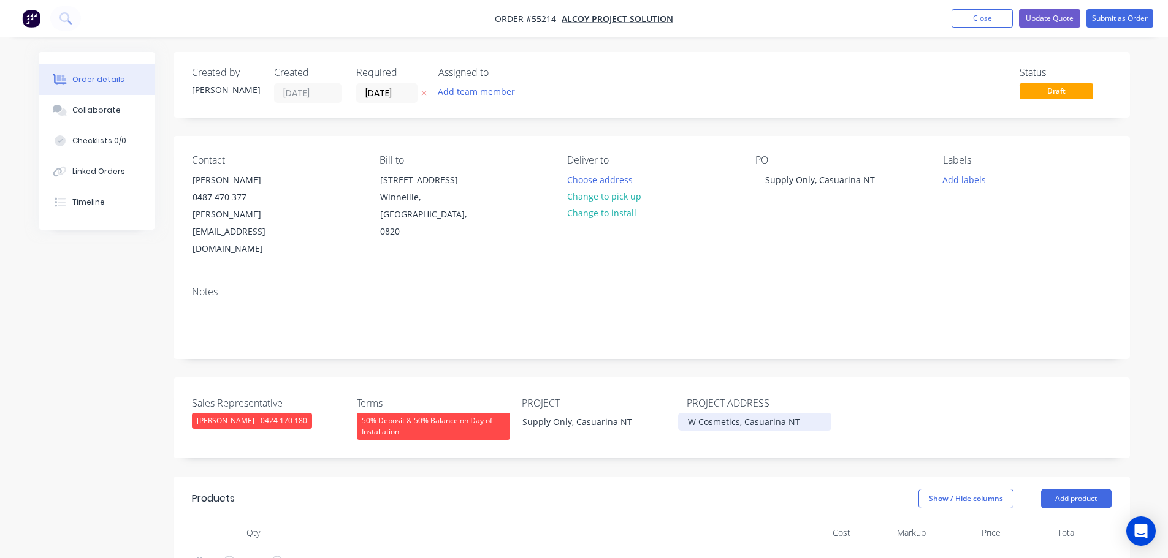
click at [739, 413] on div "W Cosmetics, Casuarina NT" at bounding box center [754, 422] width 153 height 18
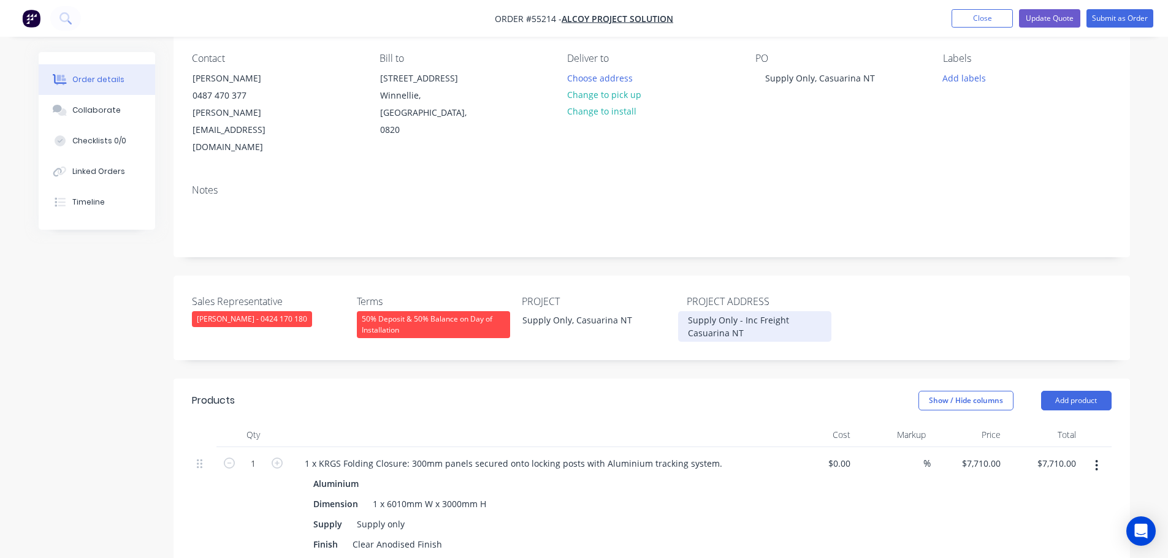
scroll to position [245, 0]
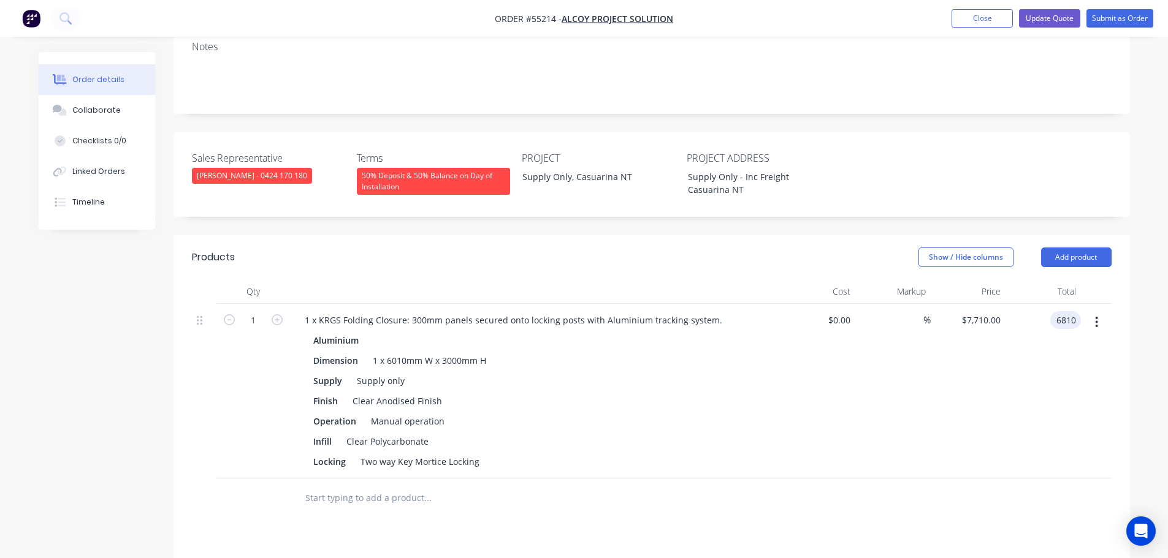
type input "6810"
type input "$6,810.00"
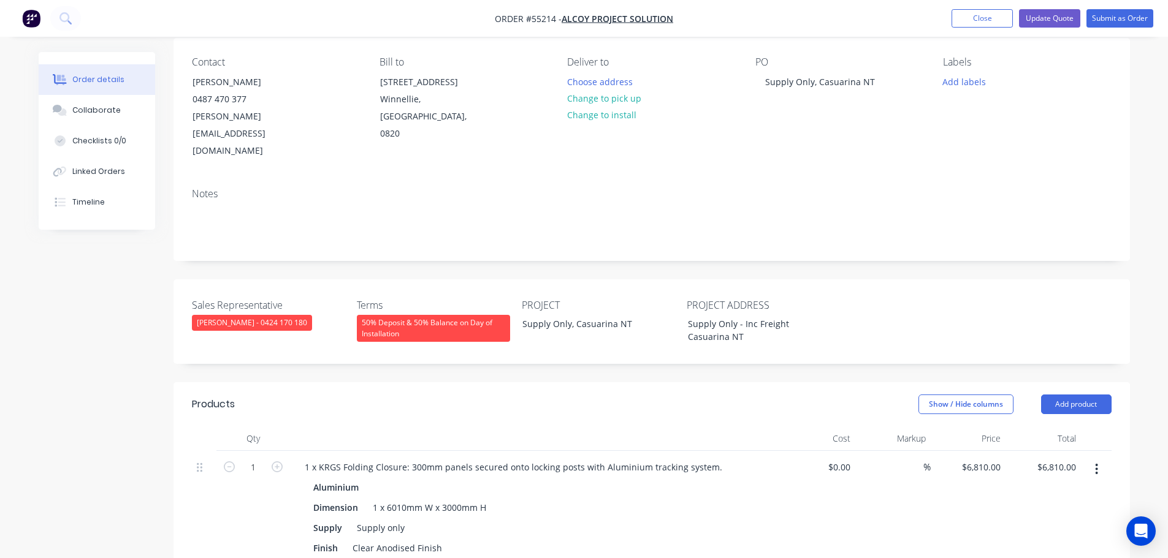
scroll to position [0, 0]
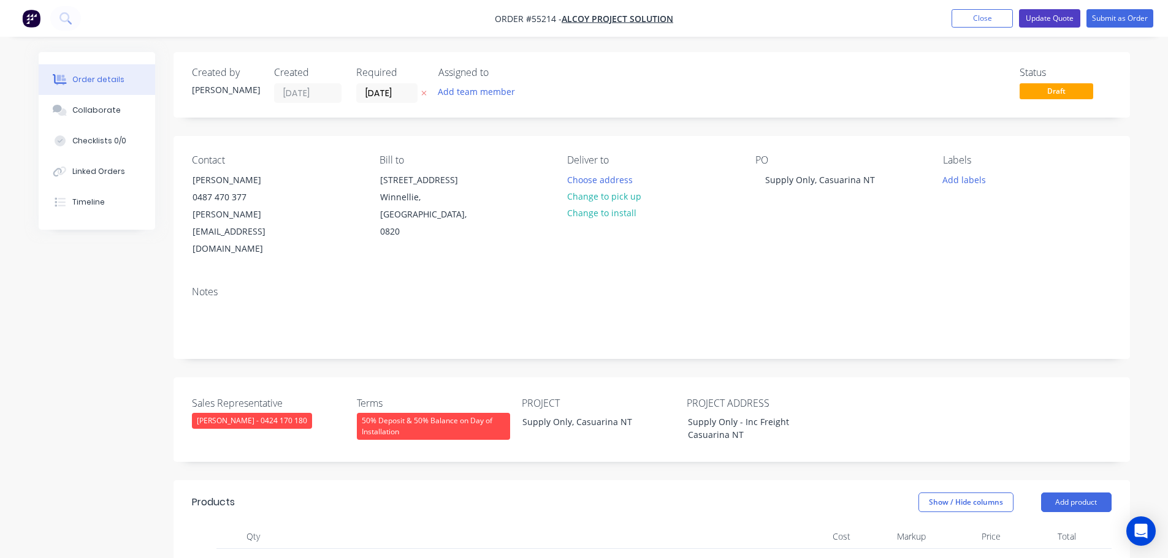
click at [1042, 17] on button "Update Quote" at bounding box center [1049, 18] width 61 height 18
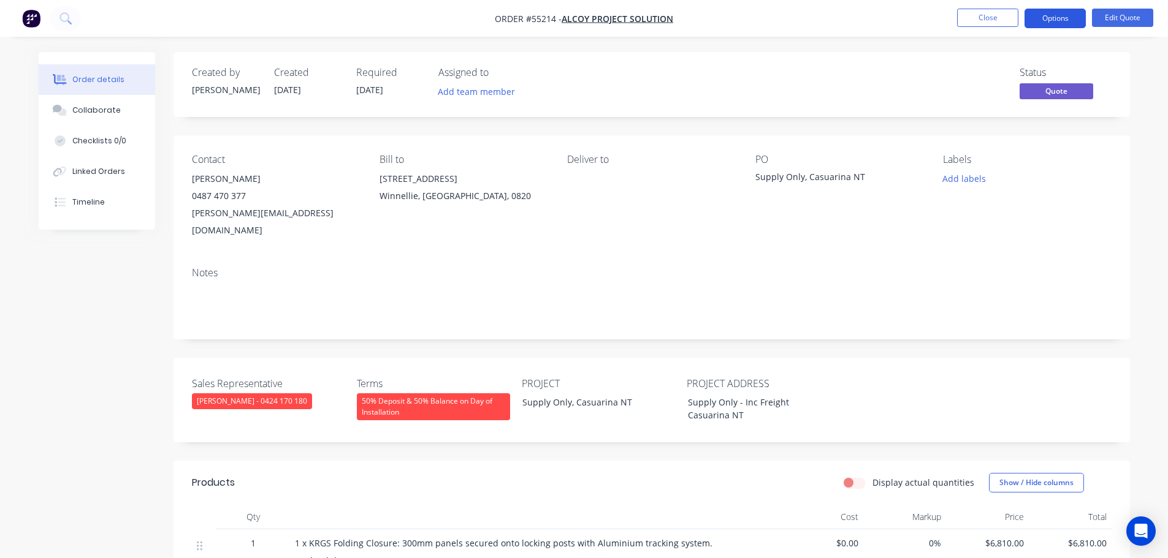
click at [1051, 15] on button "Options" at bounding box center [1054, 19] width 61 height 20
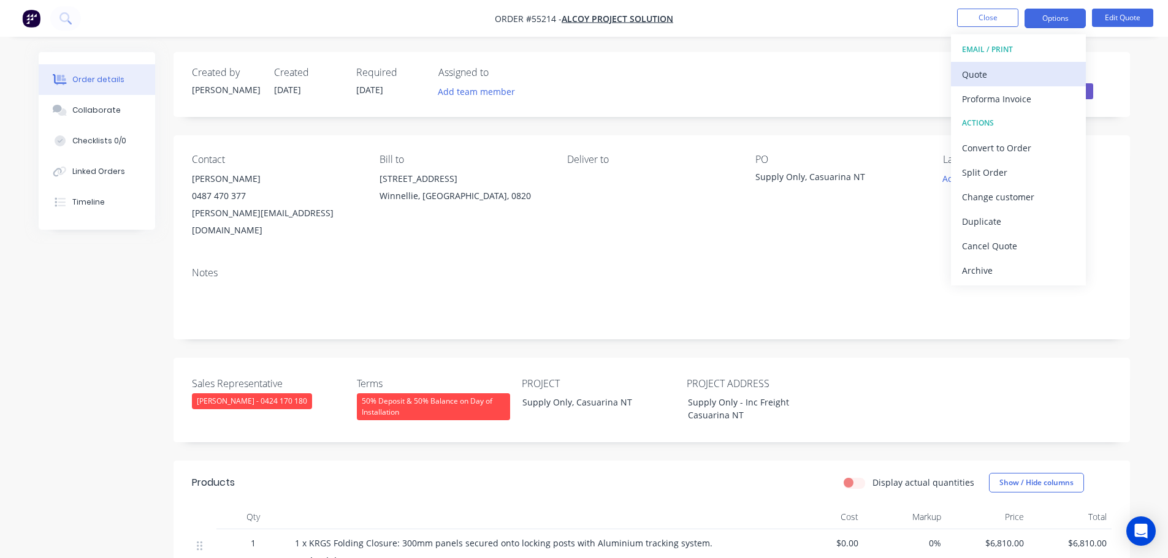
click at [985, 72] on div "Quote" at bounding box center [1018, 75] width 113 height 18
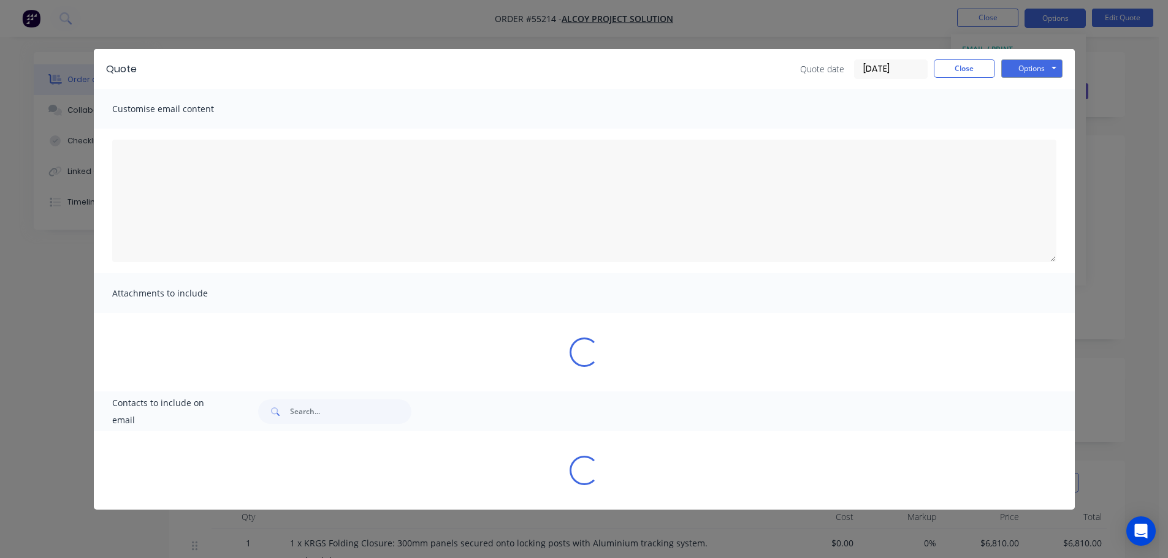
type textarea "A PDF copy of the quote has been attached to this email. To view your quote onl…"
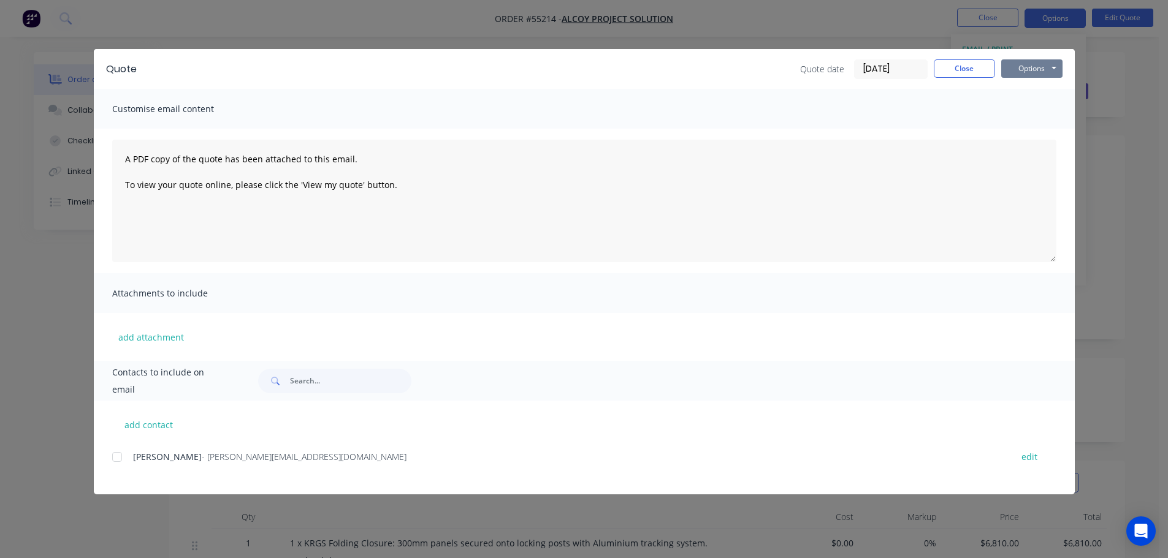
click at [1016, 73] on button "Options" at bounding box center [1031, 68] width 61 height 18
click at [1024, 111] on button "Print" at bounding box center [1040, 111] width 78 height 20
click at [954, 74] on button "Close" at bounding box center [963, 68] width 61 height 18
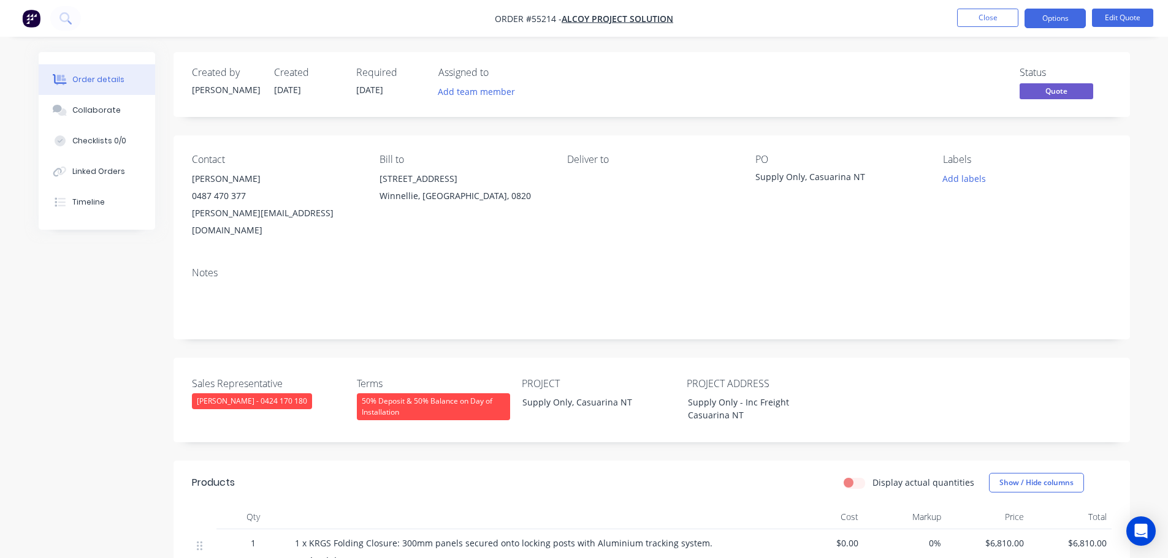
click at [246, 197] on span at bounding box center [246, 196] width 0 height 12
click at [981, 22] on button "Close" at bounding box center [987, 18] width 61 height 18
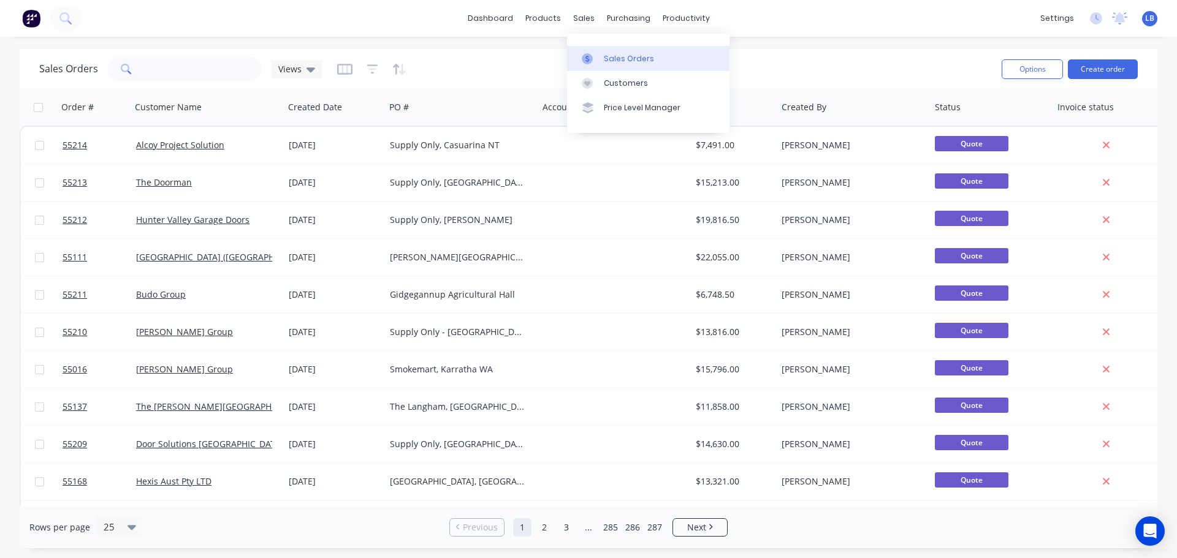
click at [621, 52] on link "Sales Orders" at bounding box center [648, 58] width 162 height 25
click at [626, 85] on div "Customers" at bounding box center [626, 83] width 44 height 11
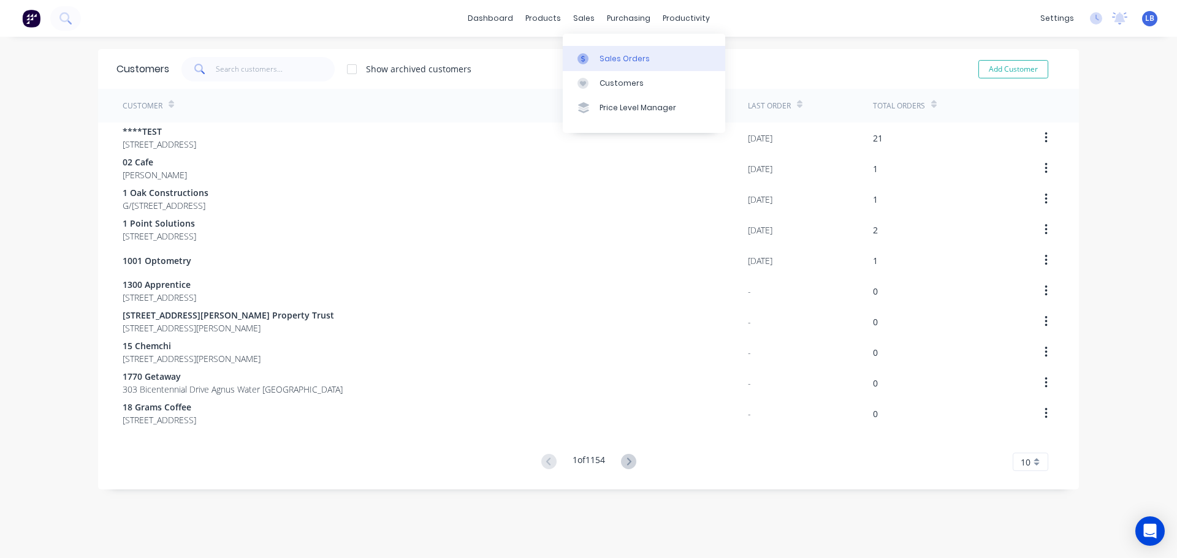
click at [625, 58] on div "Sales Orders" at bounding box center [624, 58] width 50 height 11
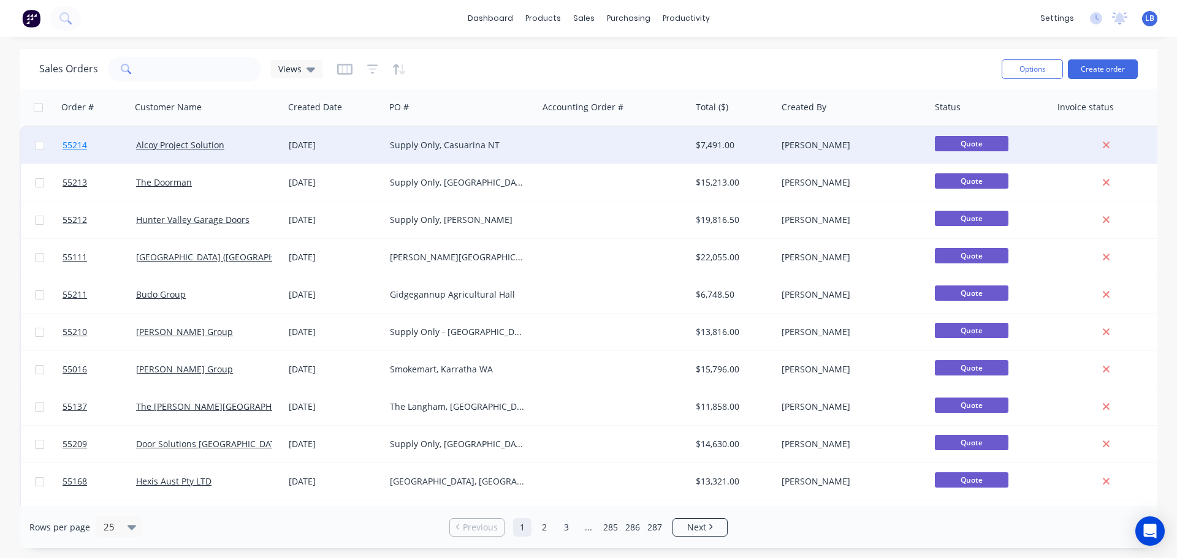
click at [80, 148] on span "55214" at bounding box center [75, 145] width 25 height 12
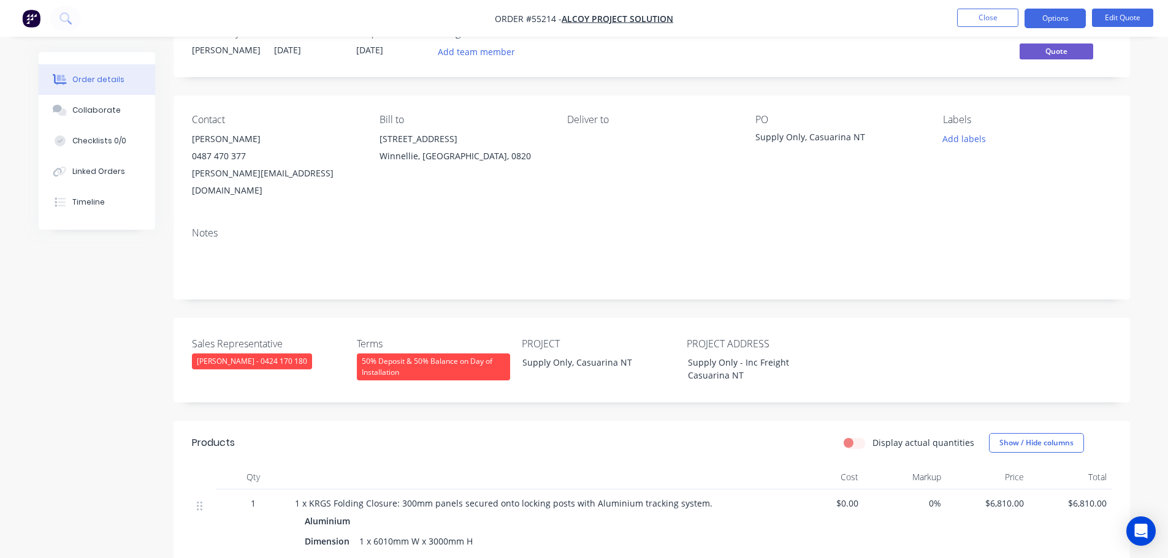
scroll to position [61, 0]
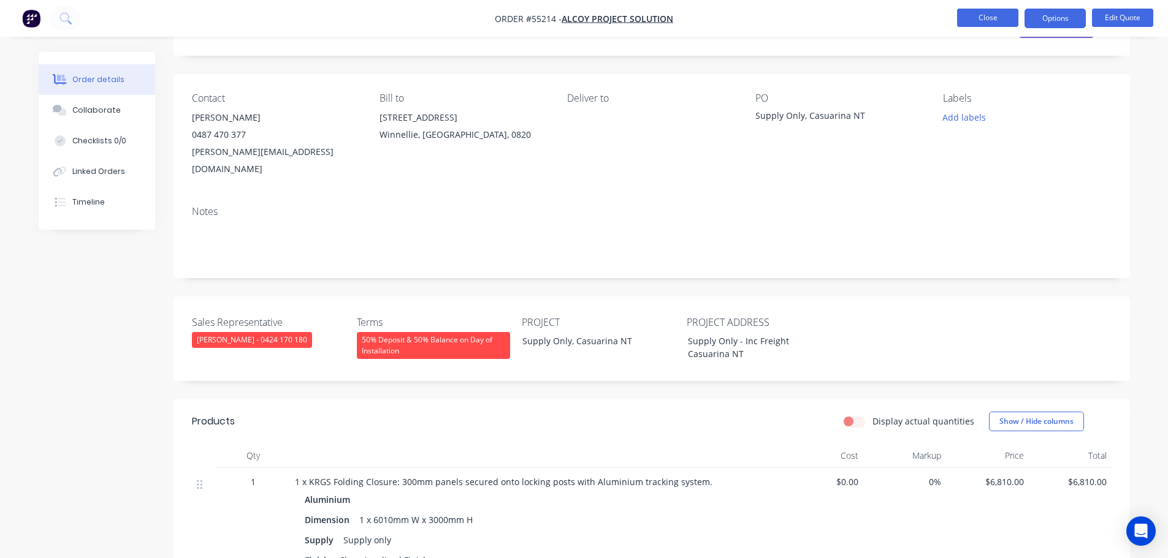
click at [960, 18] on button "Close" at bounding box center [987, 18] width 61 height 18
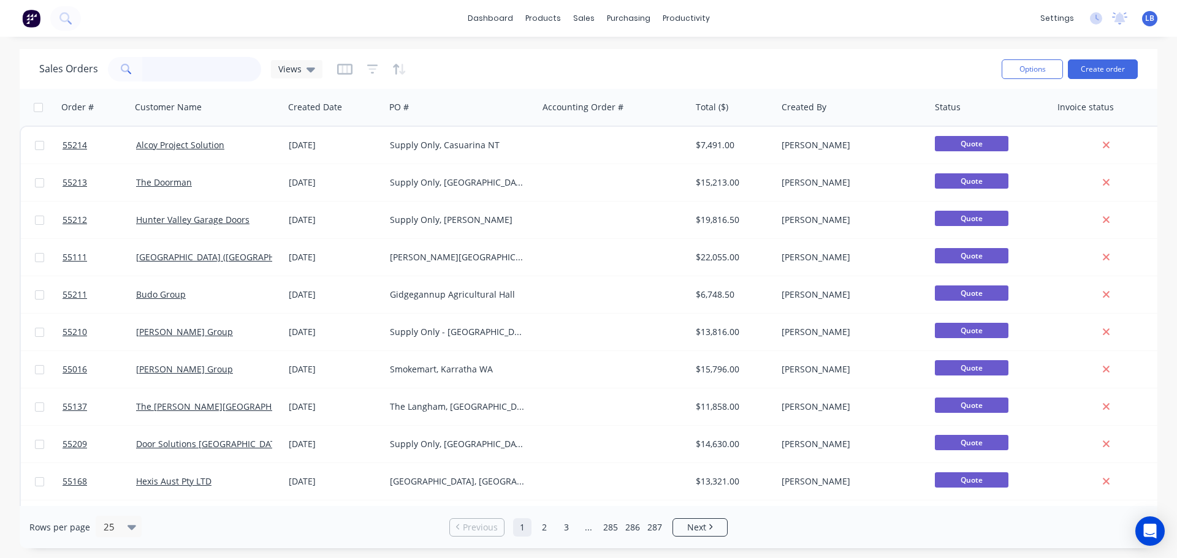
click at [165, 71] on input "text" at bounding box center [202, 69] width 120 height 25
type input "50873"
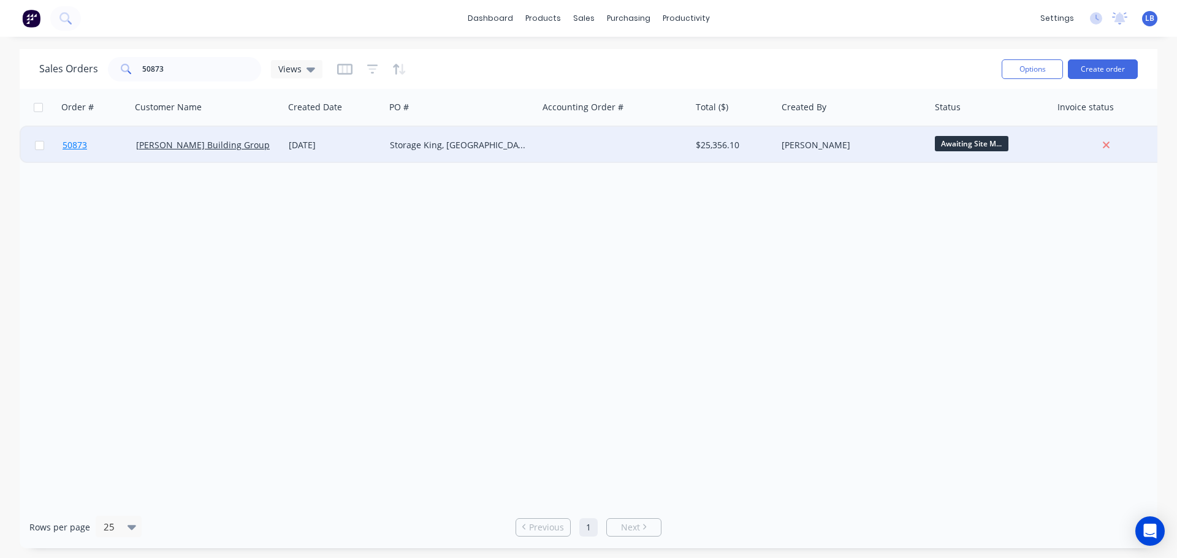
click at [69, 143] on span "50873" at bounding box center [75, 145] width 25 height 12
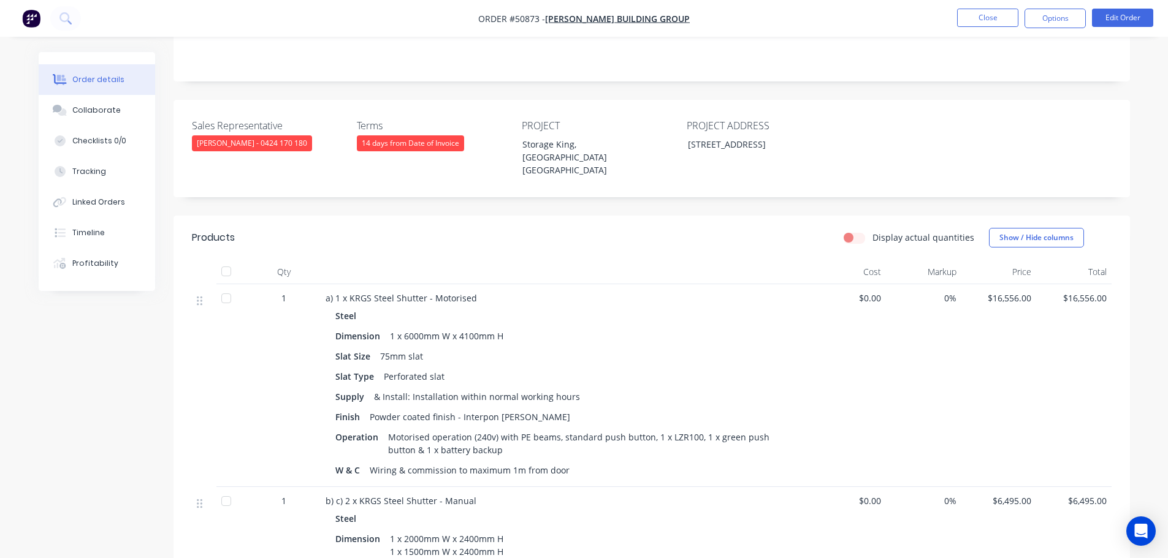
scroll to position [245, 0]
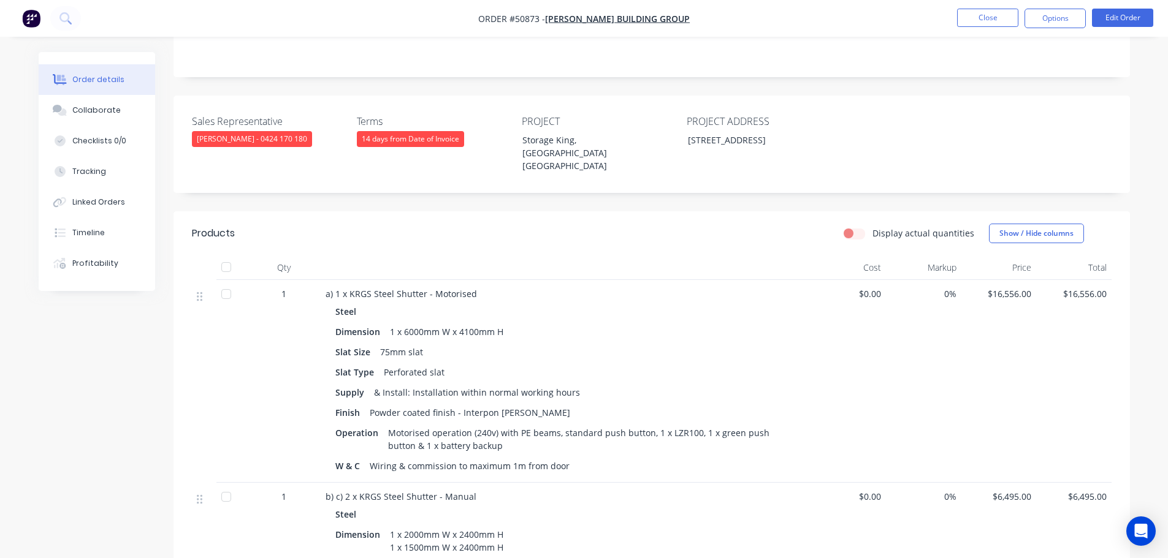
click at [812, 224] on div "Display actual quantities Show / Hide columns" at bounding box center [749, 234] width 724 height 20
click at [1053, 20] on button "Options" at bounding box center [1054, 19] width 61 height 20
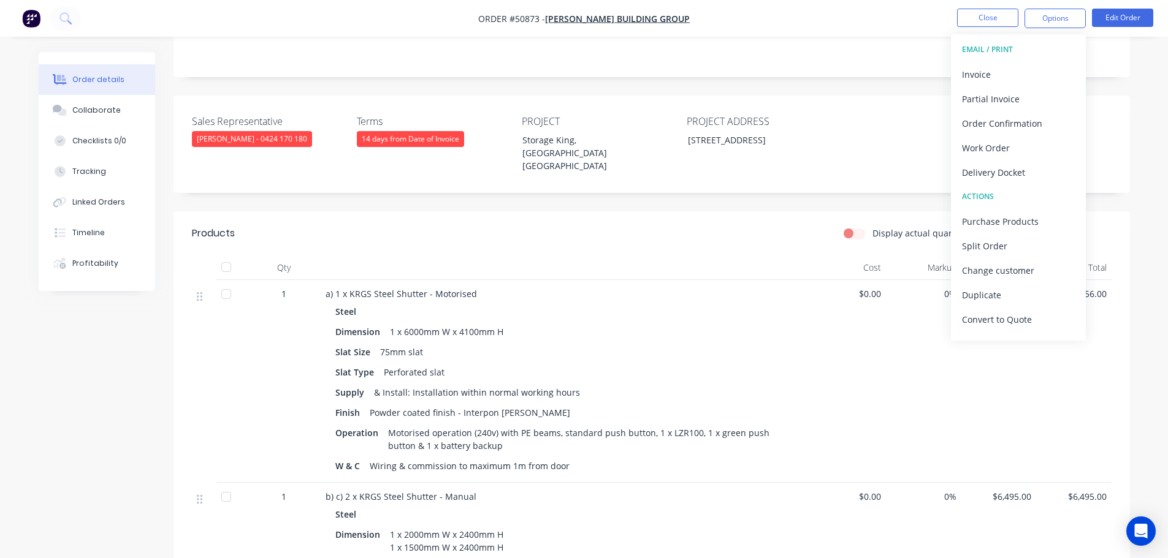
click at [908, 156] on div "Sales Representative [PERSON_NAME] - 0424 170 180 Terms 14 days from Date of In…" at bounding box center [651, 144] width 956 height 97
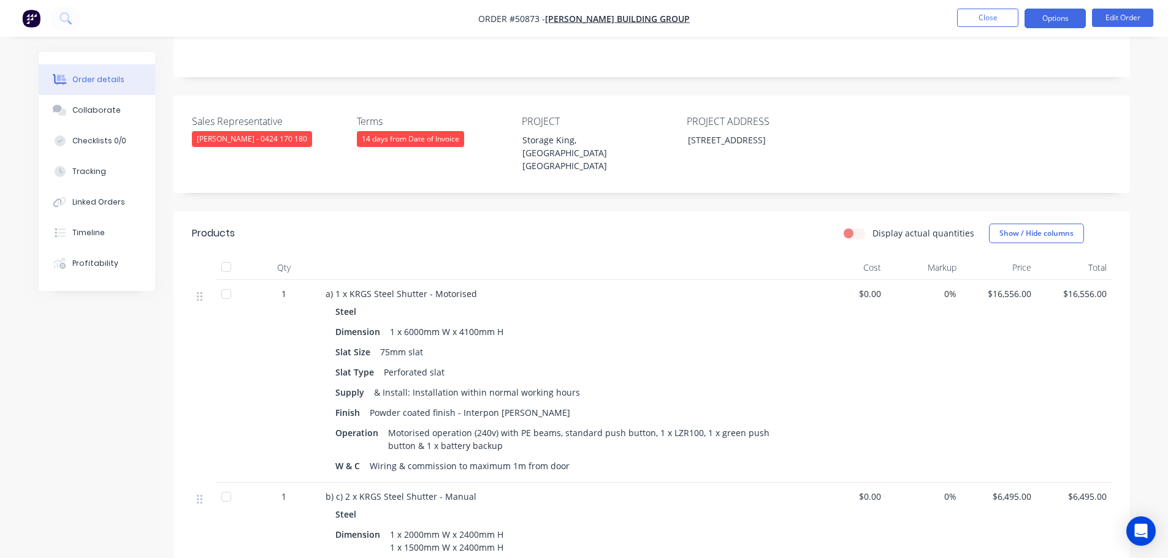
click at [1038, 22] on button "Options" at bounding box center [1054, 19] width 61 height 20
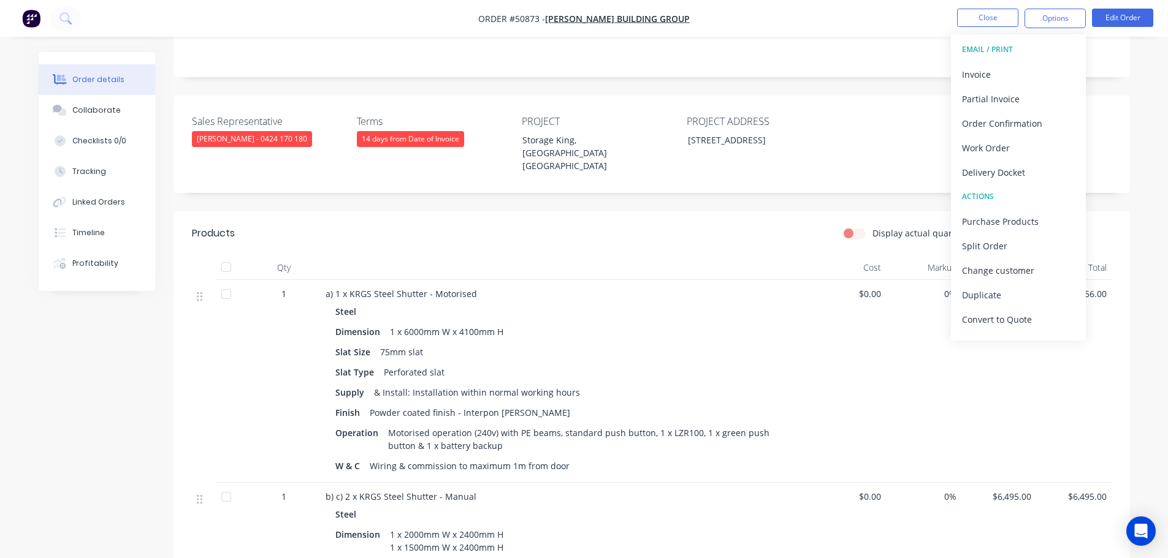
click at [819, 82] on div "Created by [PERSON_NAME] Created [DATE] Required [DATE] Assigned to Add team me…" at bounding box center [651, 346] width 956 height 1079
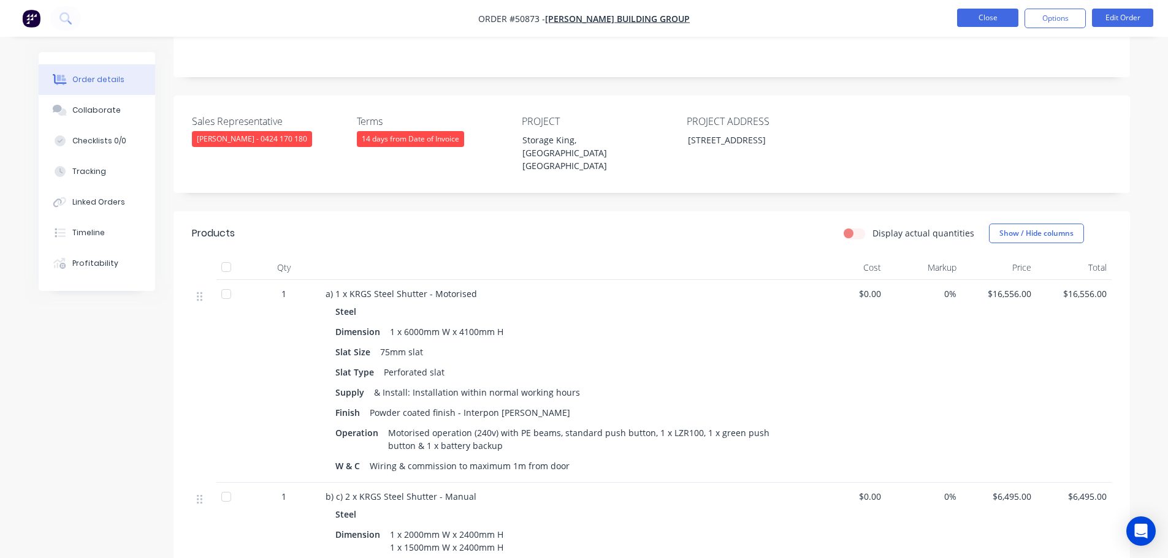
click at [967, 18] on button "Close" at bounding box center [987, 18] width 61 height 18
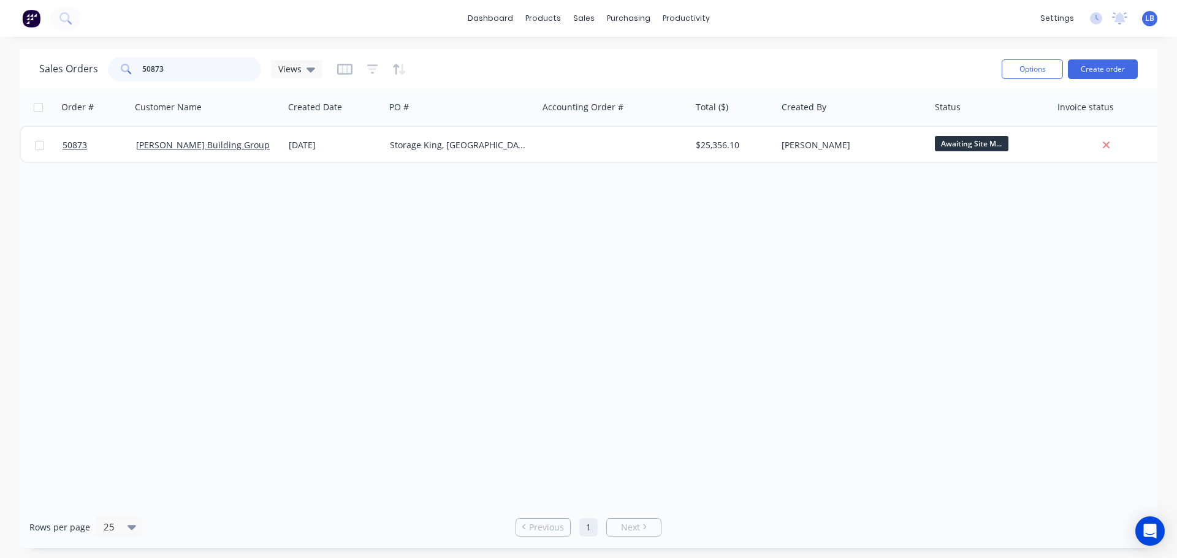
drag, startPoint x: 170, startPoint y: 67, endPoint x: 77, endPoint y: 85, distance: 94.8
click at [77, 85] on div "Sales Orders 50873 Views Options Create order" at bounding box center [589, 69] width 1138 height 40
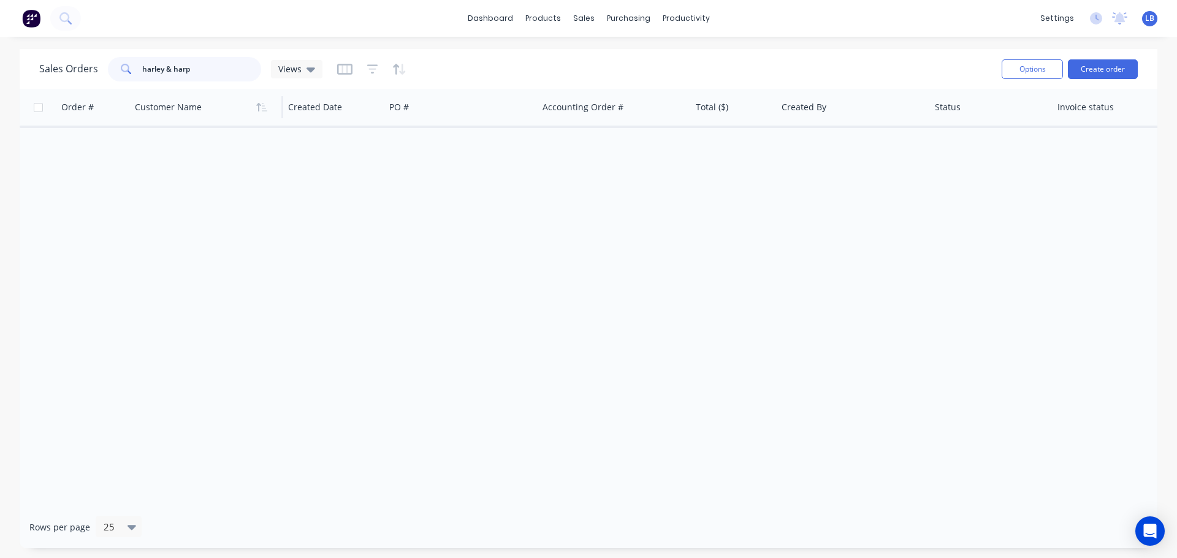
drag, startPoint x: 162, startPoint y: 68, endPoint x: 156, endPoint y: 114, distance: 46.4
click at [162, 73] on input "harley & harp" at bounding box center [202, 69] width 120 height 25
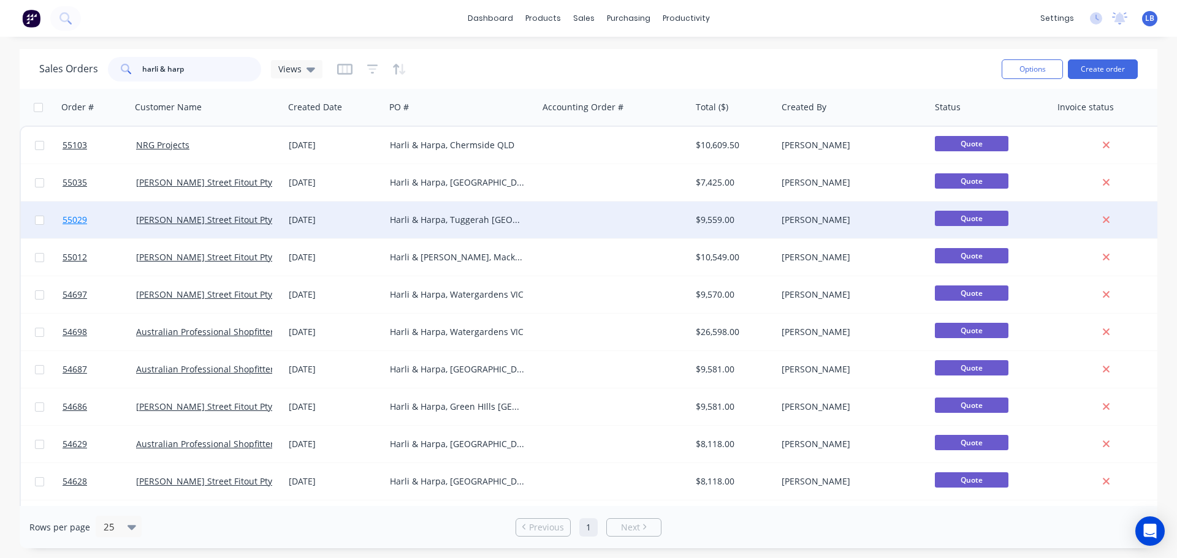
type input "harli & harp"
click at [75, 222] on span "55029" at bounding box center [75, 220] width 25 height 12
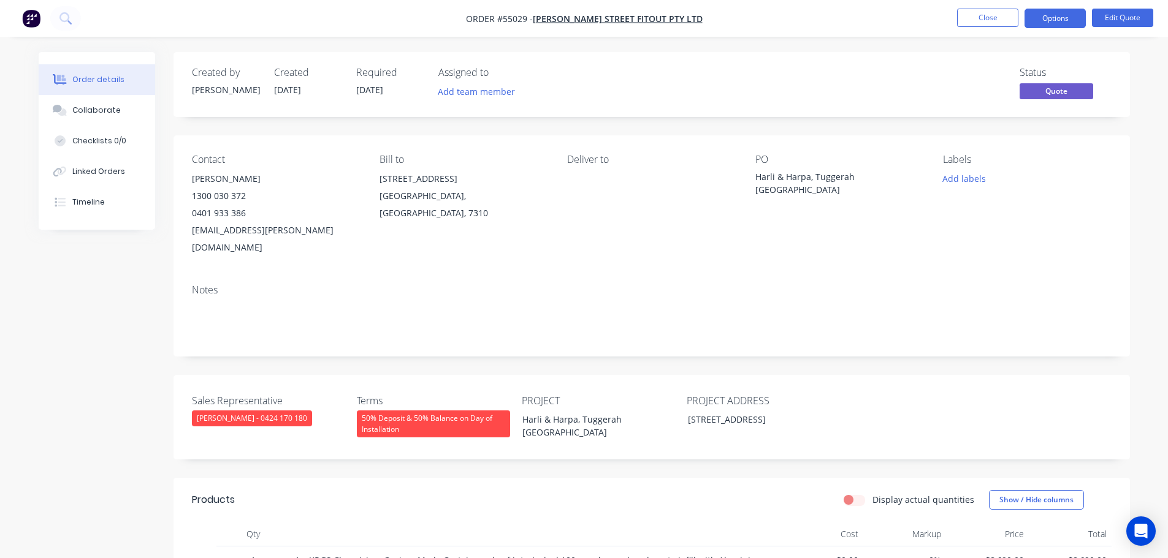
scroll to position [306, 0]
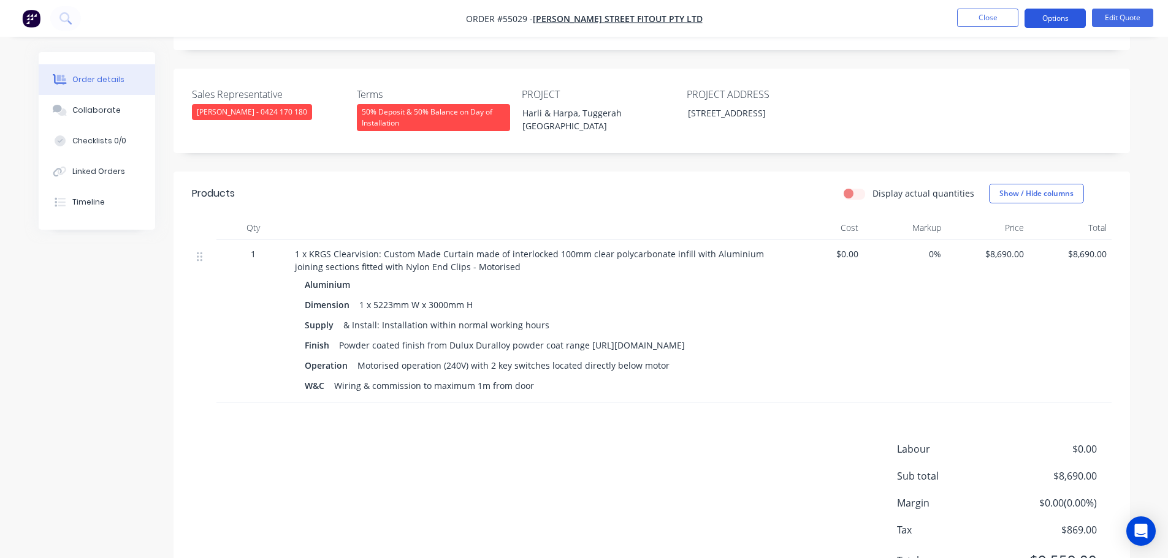
click at [1055, 25] on button "Options" at bounding box center [1054, 19] width 61 height 20
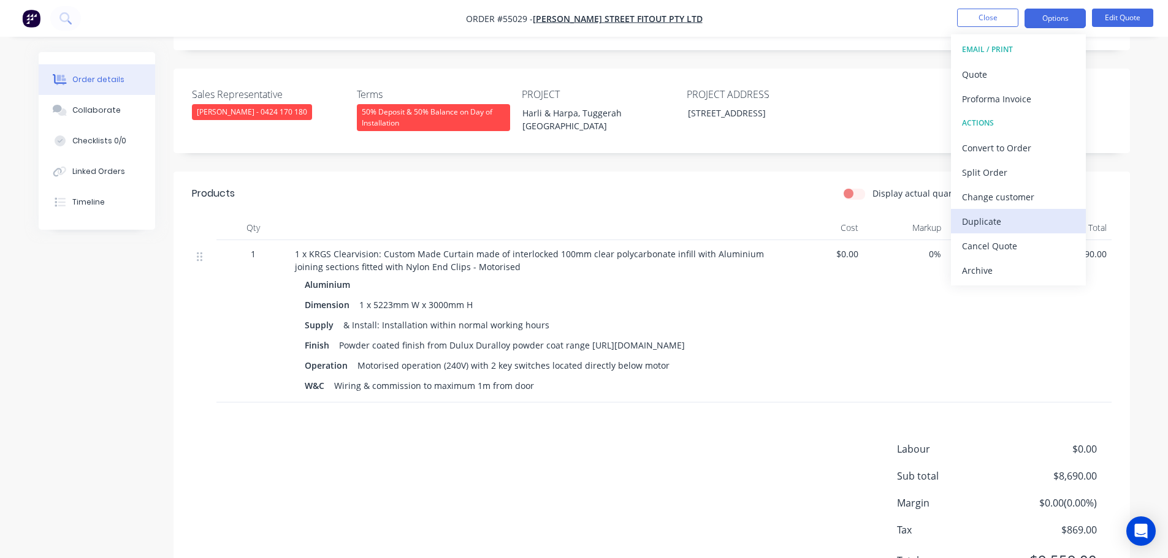
click at [982, 219] on div "Duplicate" at bounding box center [1018, 222] width 113 height 18
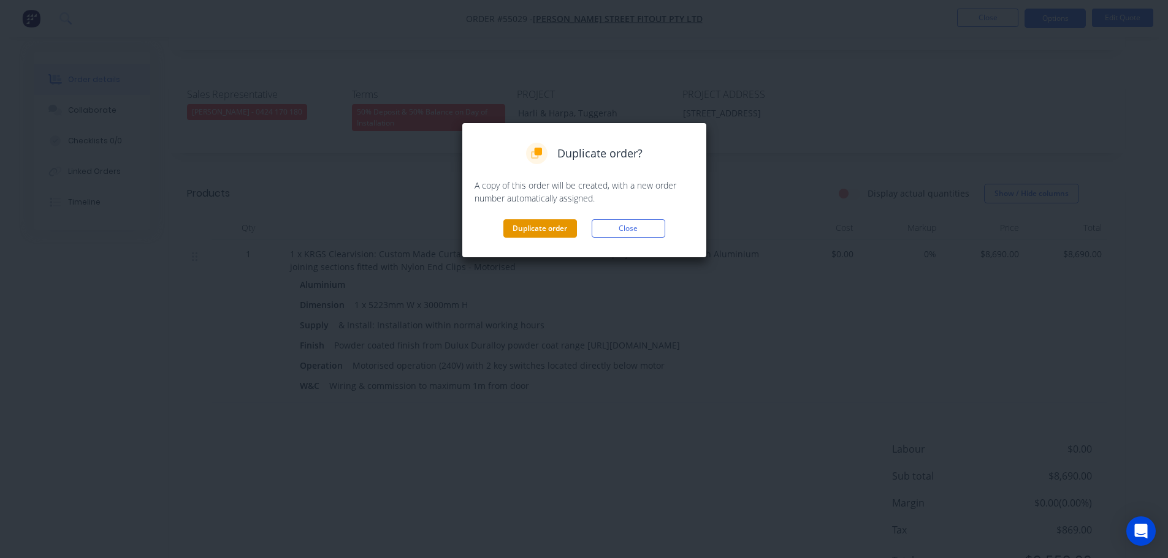
click at [526, 228] on button "Duplicate order" at bounding box center [540, 228] width 74 height 18
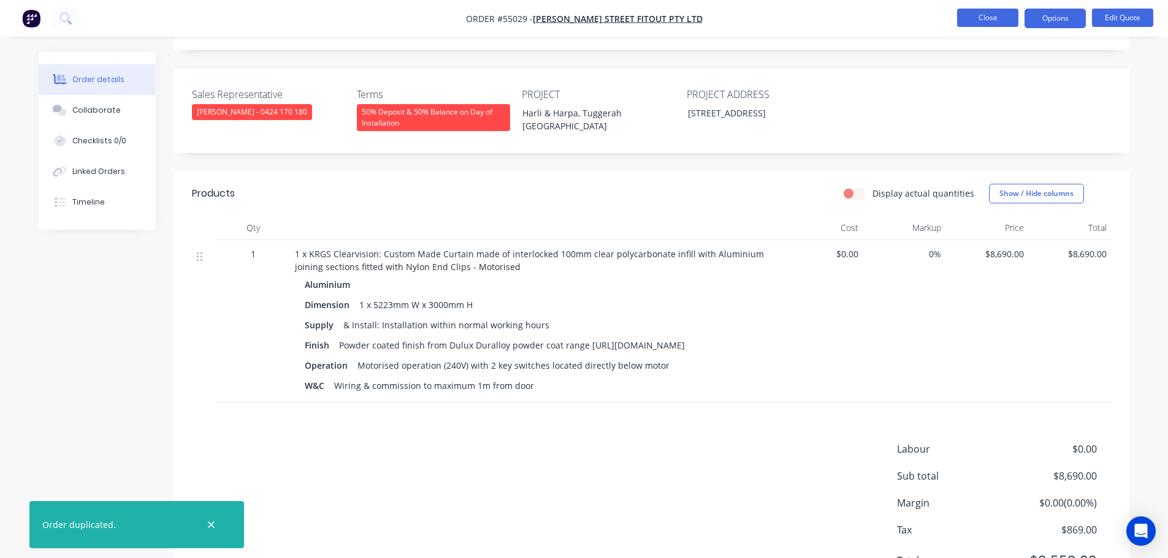
click at [975, 17] on button "Close" at bounding box center [987, 18] width 61 height 18
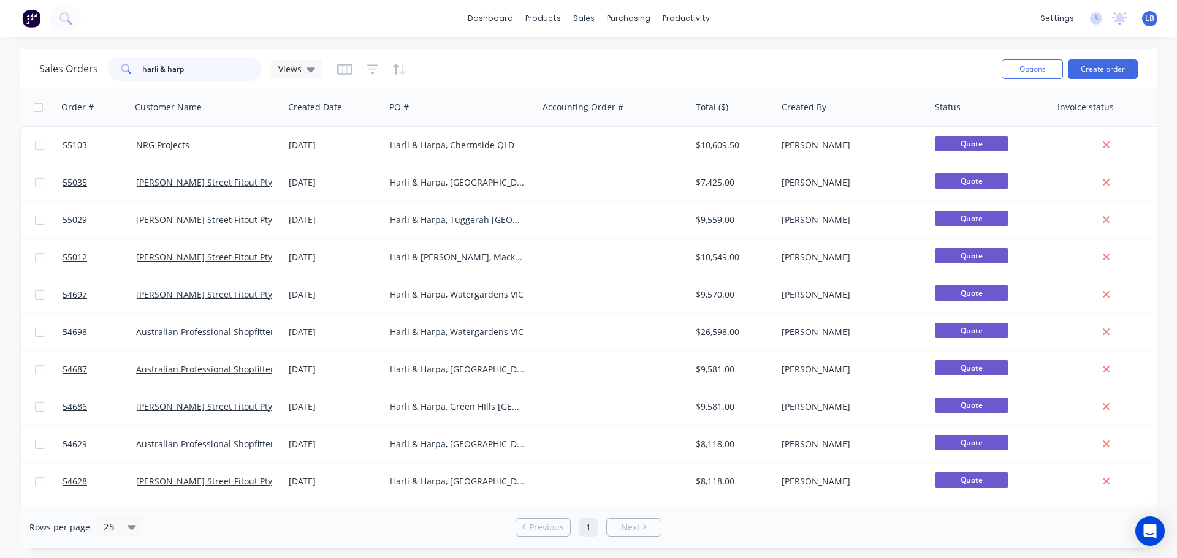
drag, startPoint x: 183, startPoint y: 71, endPoint x: 83, endPoint y: 73, distance: 99.3
click at [83, 73] on div "Sales Orders harli & harp Views" at bounding box center [180, 69] width 283 height 25
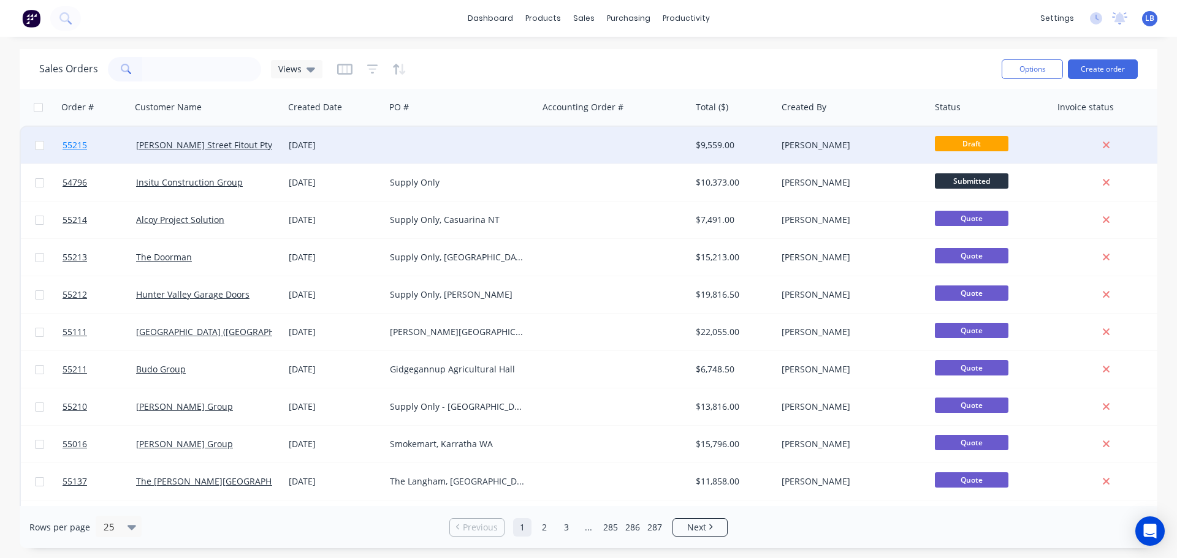
click at [78, 146] on span "55215" at bounding box center [75, 145] width 25 height 12
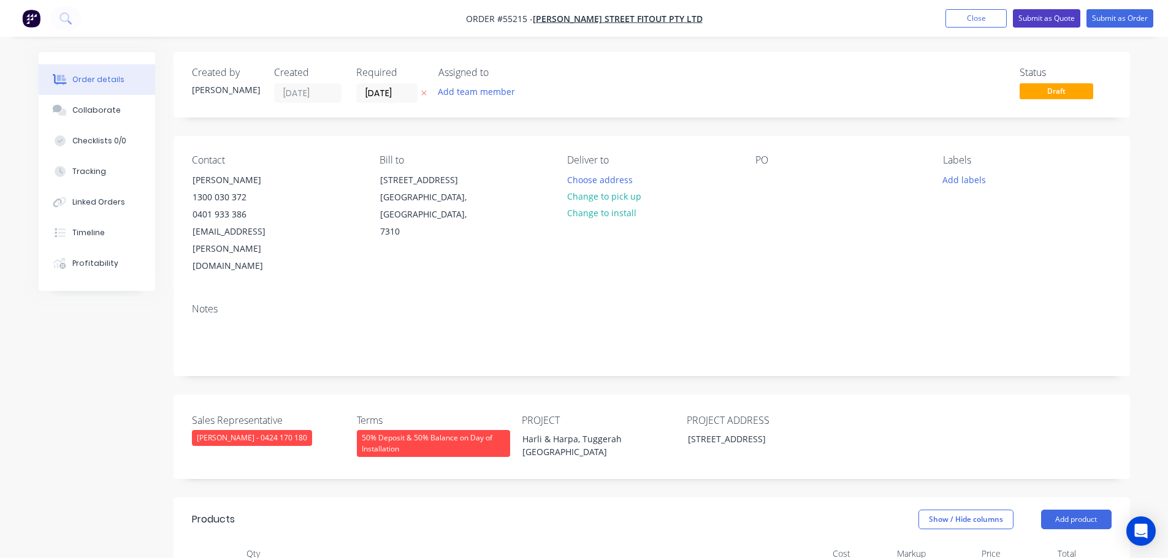
click at [1040, 11] on button "Submit as Quote" at bounding box center [1046, 18] width 67 height 18
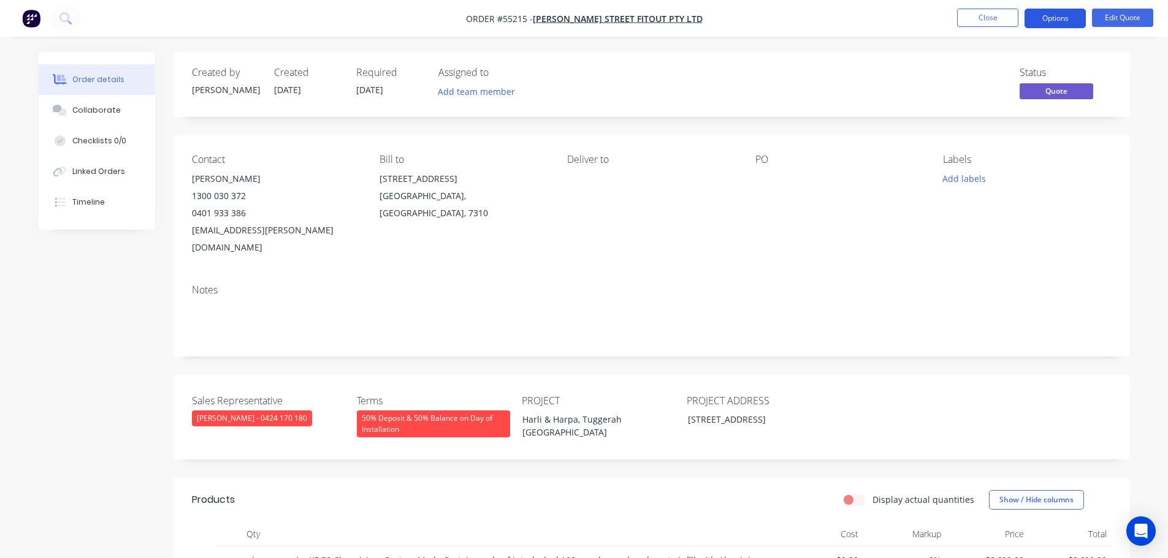
click at [1040, 23] on button "Options" at bounding box center [1054, 19] width 61 height 20
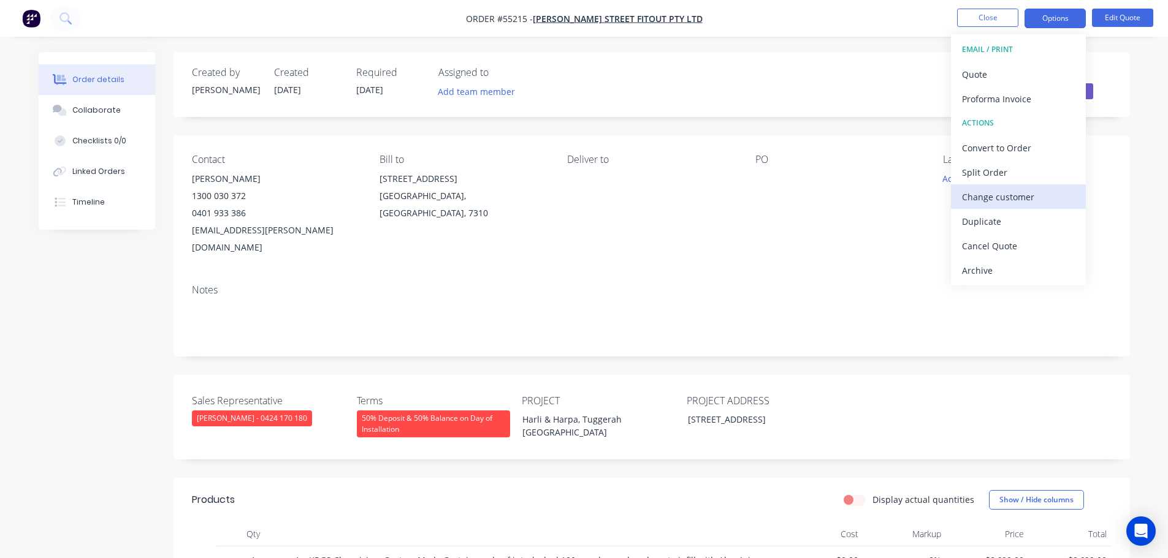
click at [984, 198] on div "Change customer" at bounding box center [1018, 197] width 113 height 18
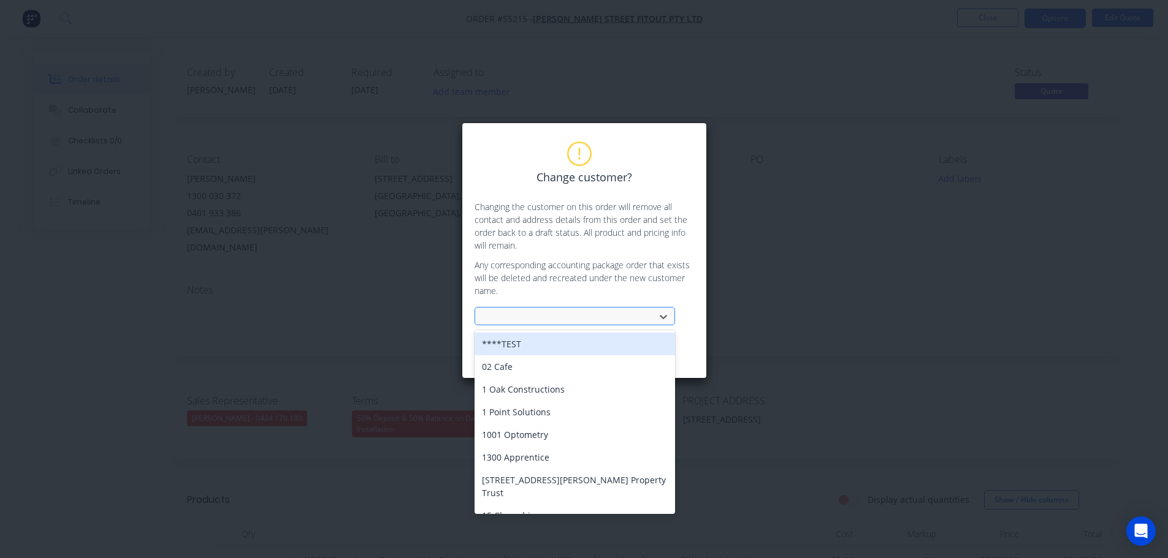
click at [515, 316] on div at bounding box center [567, 317] width 164 height 15
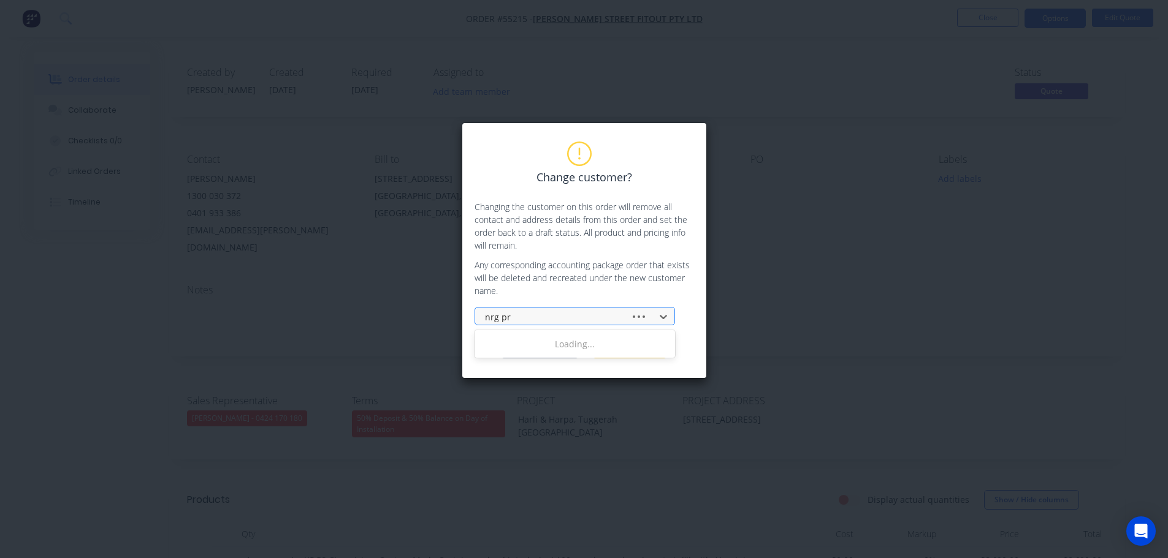
type input "nrg pro"
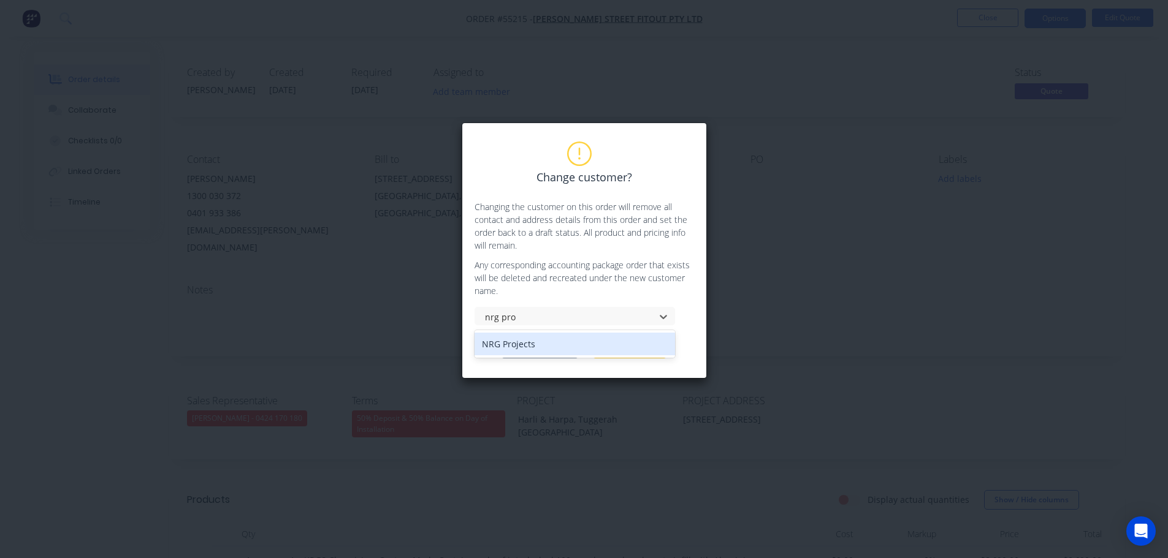
click at [499, 349] on div "NRG Projects" at bounding box center [574, 344] width 200 height 23
click at [514, 352] on button "Change customer" at bounding box center [539, 349] width 77 height 18
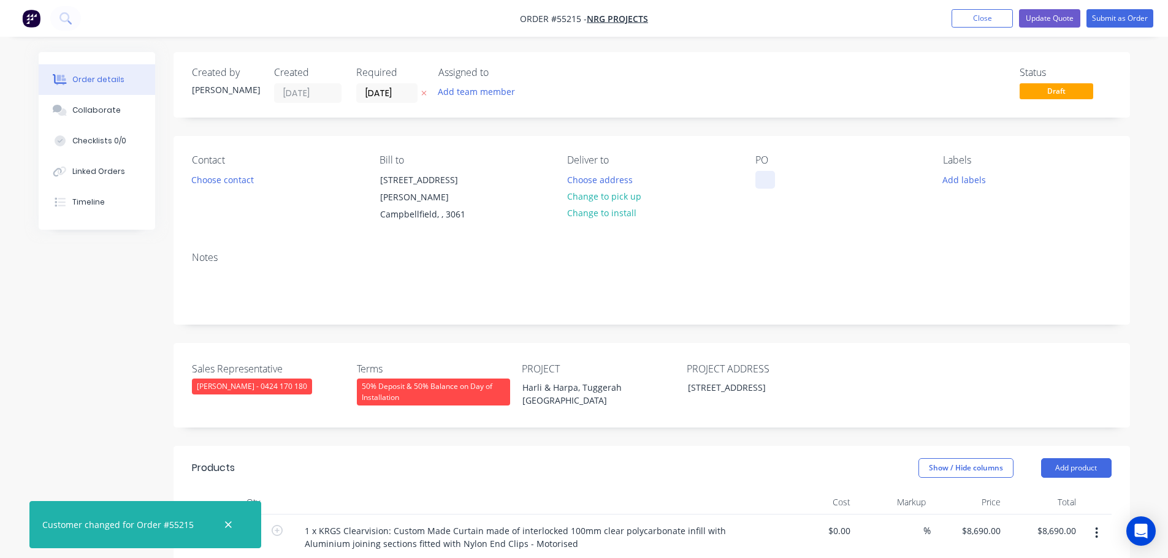
click at [762, 174] on div at bounding box center [765, 180] width 20 height 18
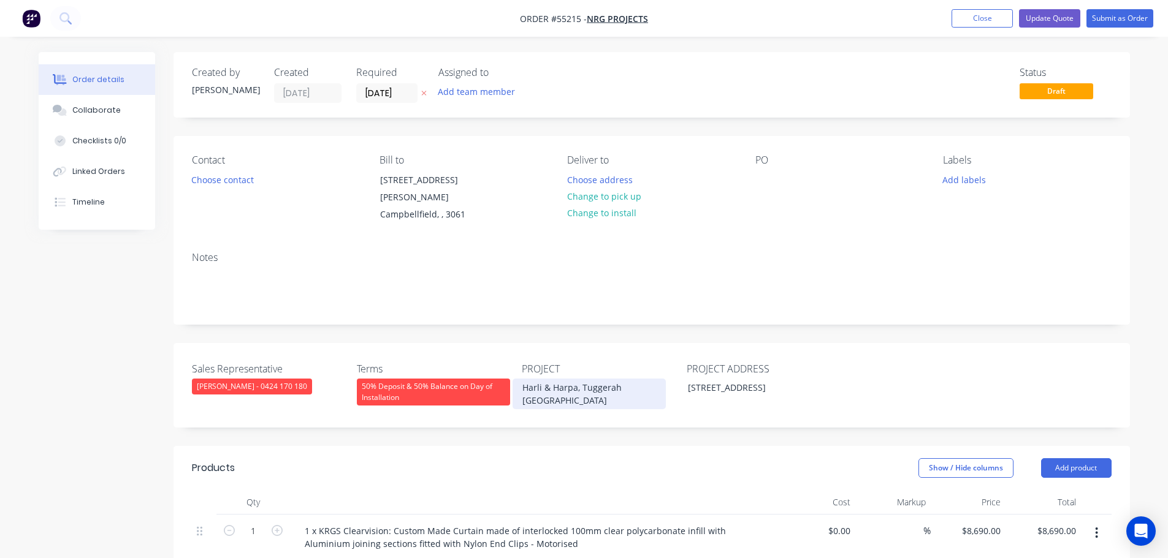
click at [575, 379] on div "Harli & Harpa, Tuggerah [GEOGRAPHIC_DATA]" at bounding box center [588, 394] width 153 height 31
click at [574, 379] on div "Harli & Harpa, Tuggerah [GEOGRAPHIC_DATA]" at bounding box center [588, 394] width 153 height 31
copy div "Harli & Harpa, Tuggerah [GEOGRAPHIC_DATA]"
click at [761, 175] on div at bounding box center [765, 180] width 20 height 18
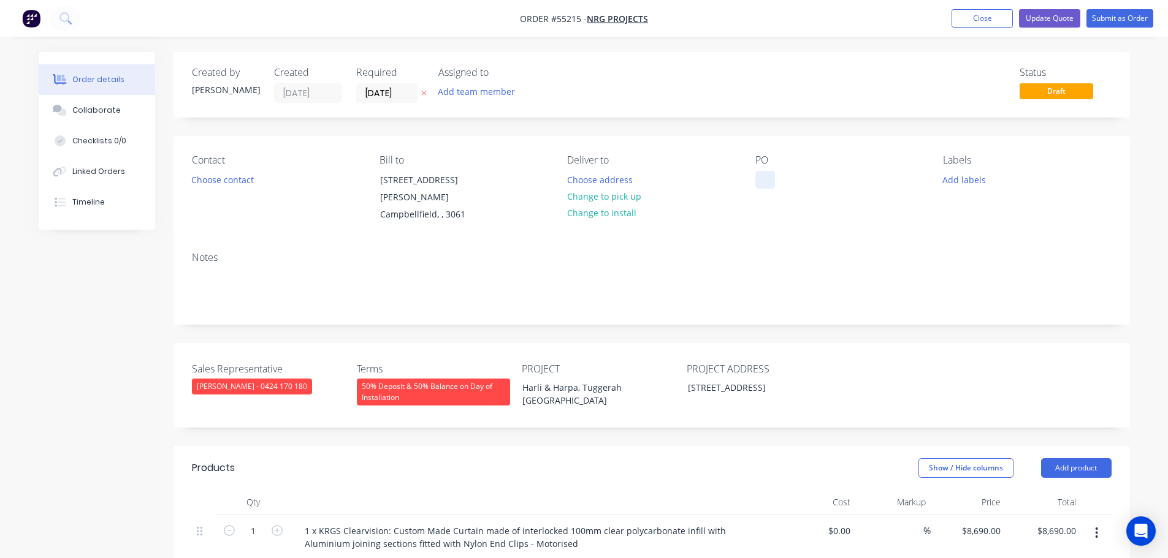
paste div
click at [976, 21] on button "Close" at bounding box center [981, 18] width 61 height 18
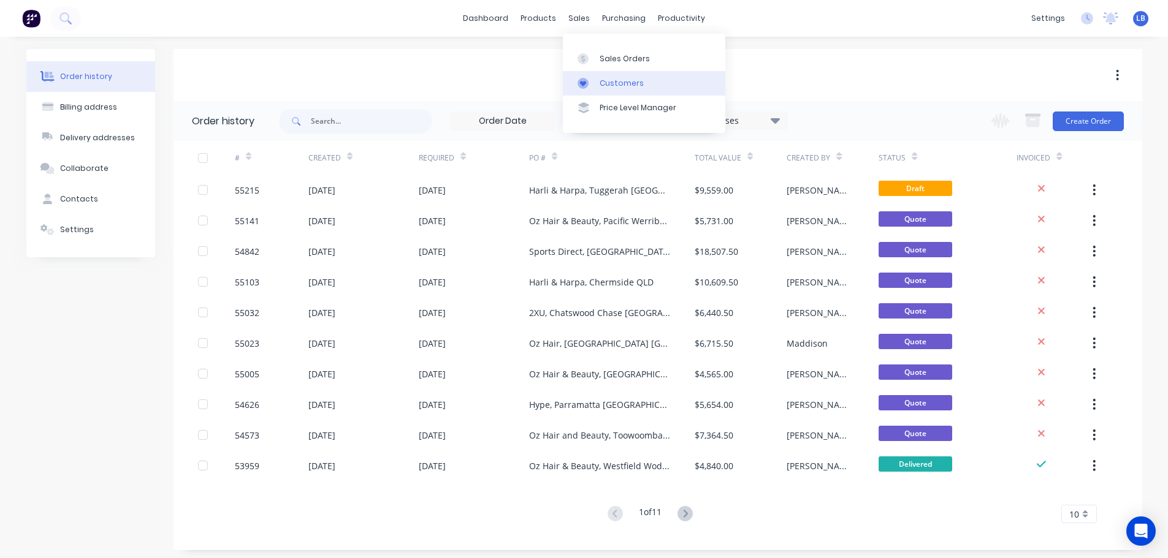
click at [625, 85] on div "Customers" at bounding box center [621, 83] width 44 height 11
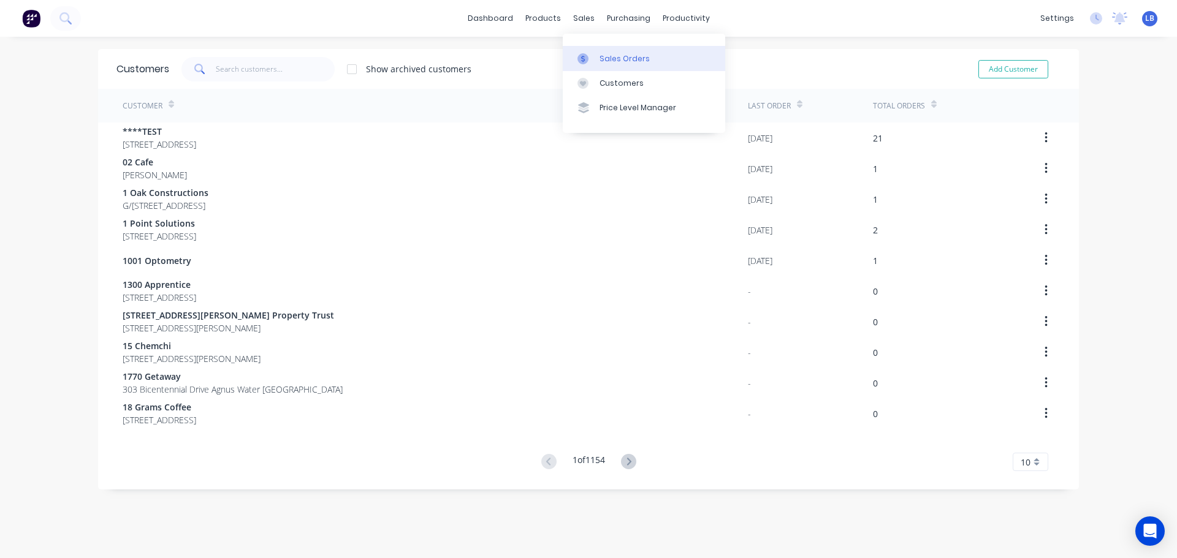
click at [627, 58] on div "Sales Orders" at bounding box center [624, 58] width 50 height 11
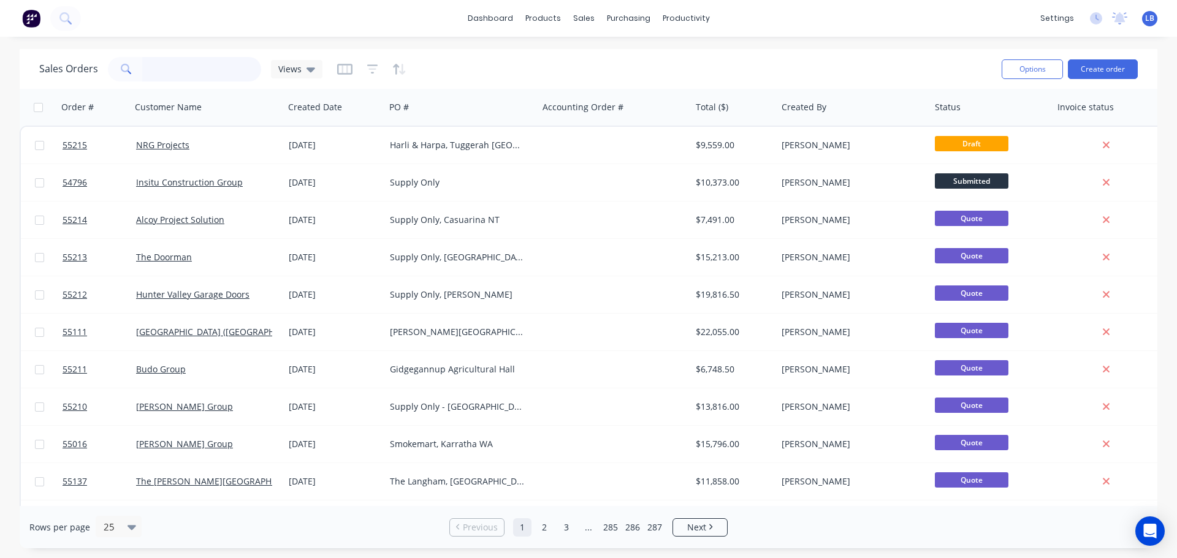
click at [161, 69] on input "text" at bounding box center [202, 69] width 120 height 25
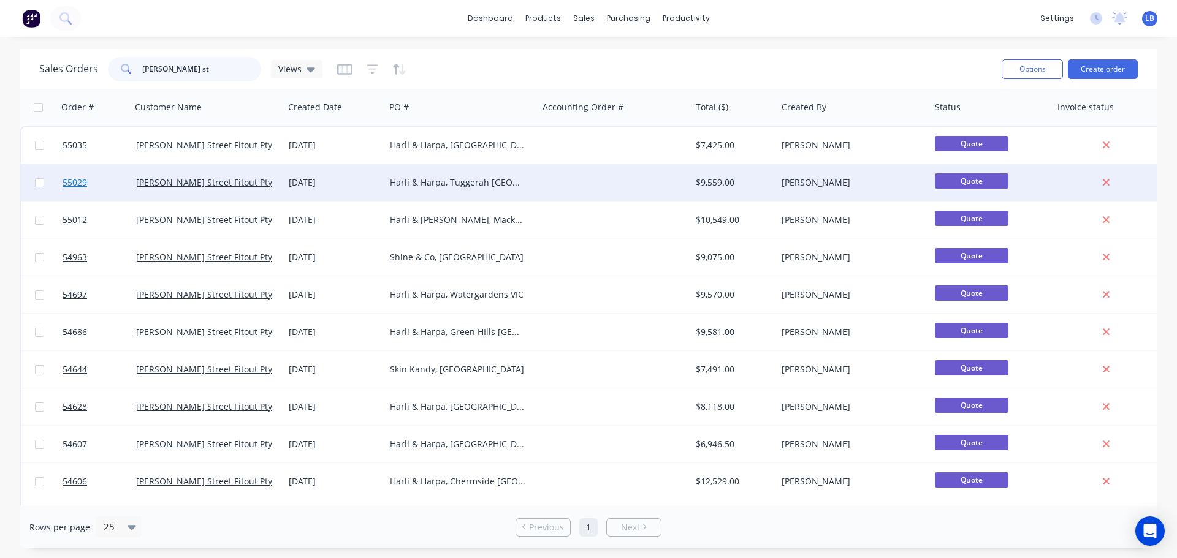
type input "[PERSON_NAME] st"
click at [76, 184] on span "55029" at bounding box center [75, 183] width 25 height 12
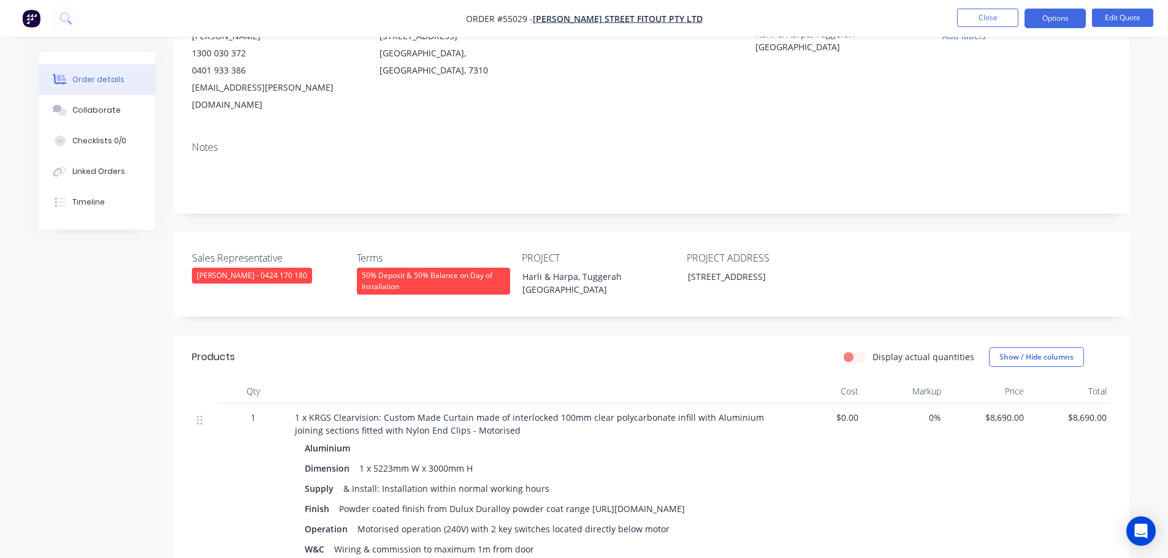
scroll to position [184, 0]
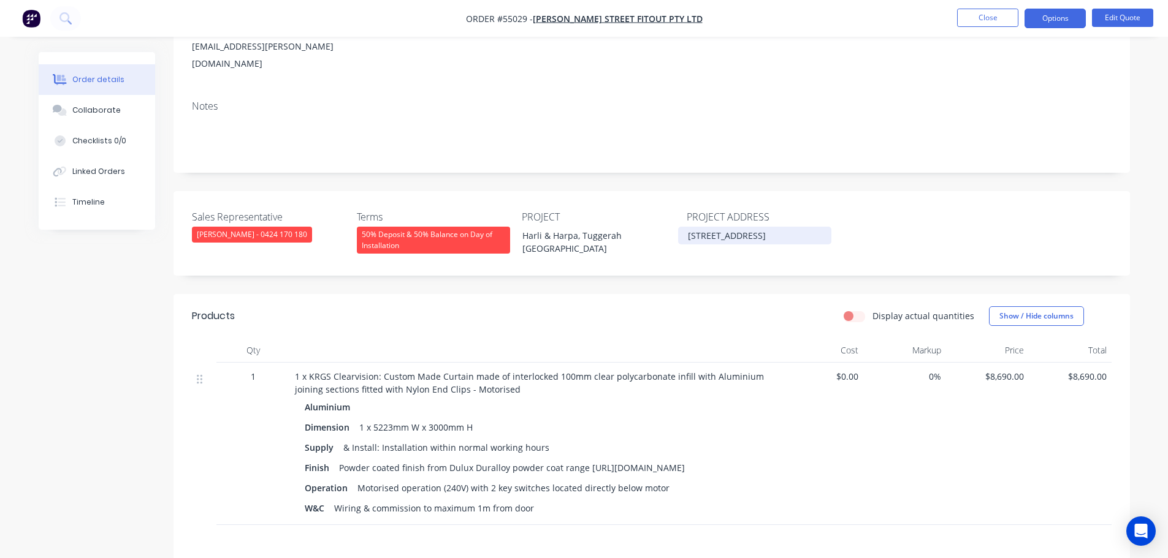
click at [799, 227] on div "[STREET_ADDRESS]" at bounding box center [754, 236] width 153 height 18
click at [803, 227] on div "[STREET_ADDRESS]" at bounding box center [754, 236] width 153 height 18
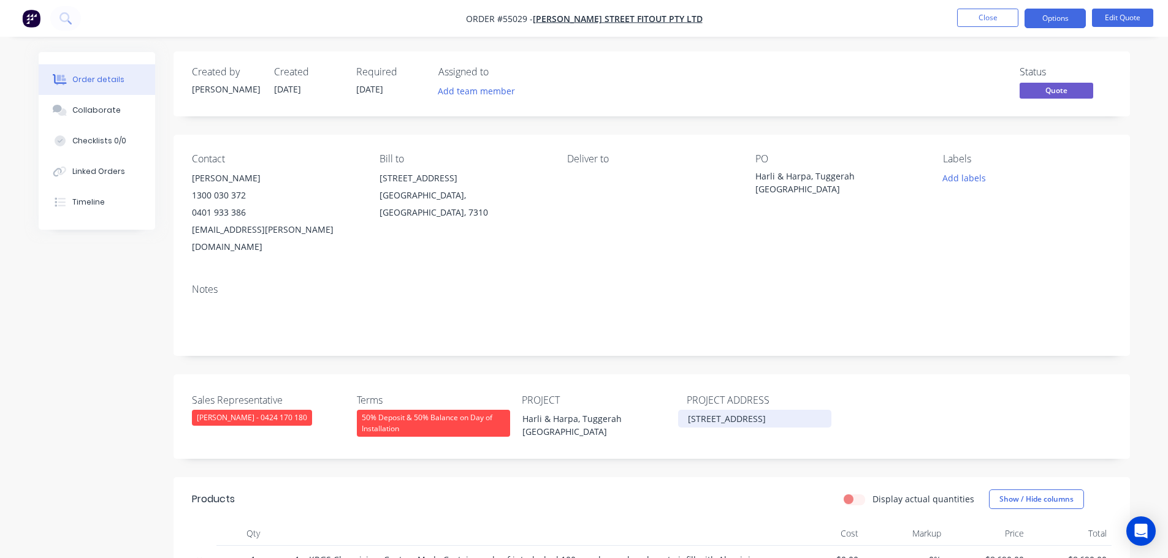
scroll to position [0, 0]
click at [984, 17] on button "Close" at bounding box center [987, 18] width 61 height 18
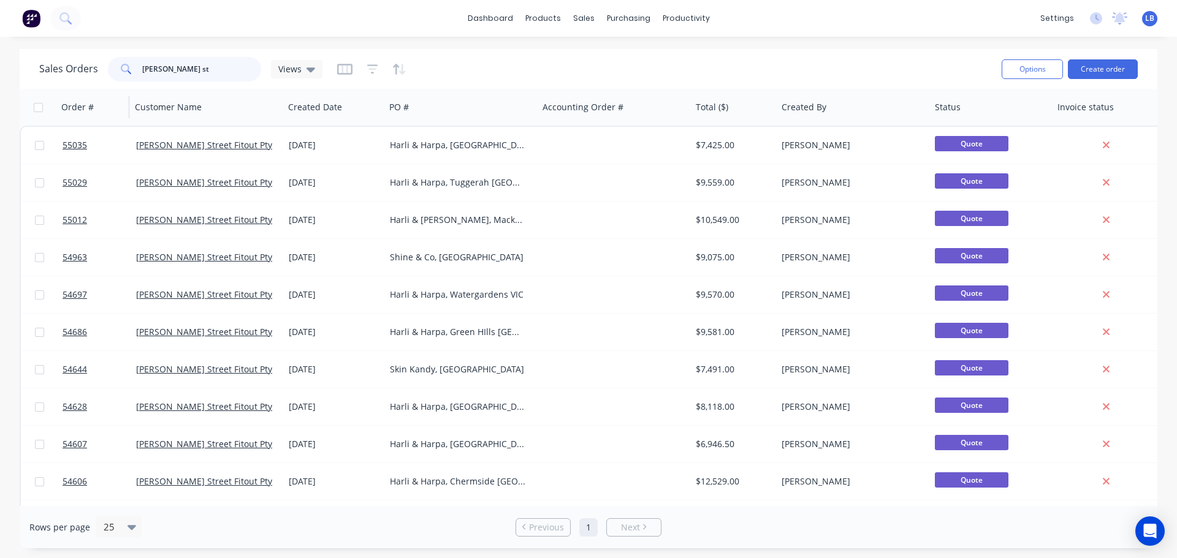
drag, startPoint x: 170, startPoint y: 66, endPoint x: 96, endPoint y: 89, distance: 78.3
click at [96, 89] on div "Sales Orders [PERSON_NAME] st Views Options Create order Order # Customer Name …" at bounding box center [589, 299] width 1138 height 500
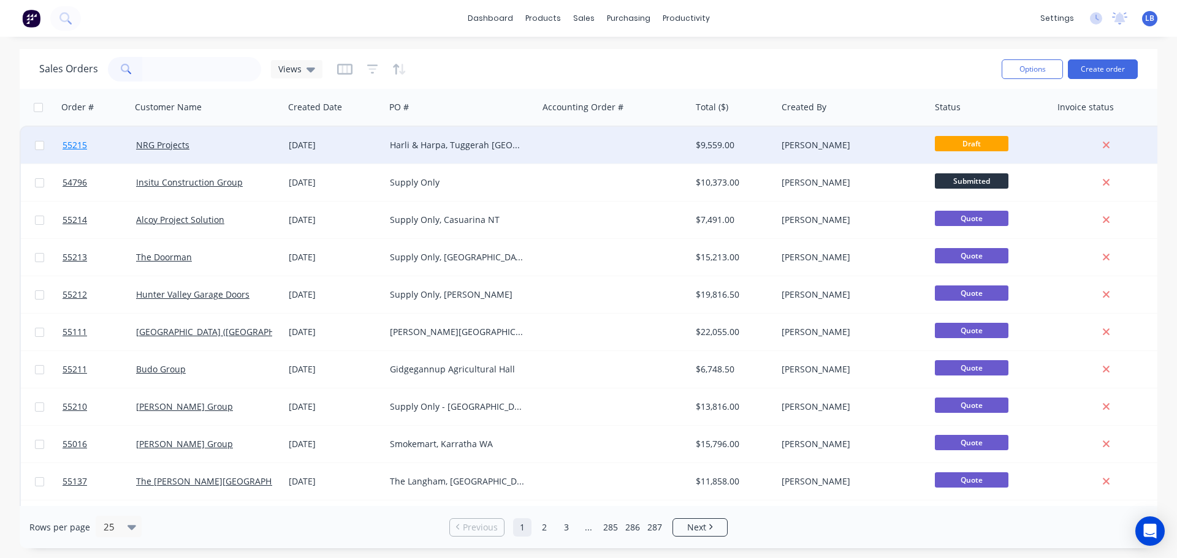
click at [84, 143] on span "55215" at bounding box center [75, 145] width 25 height 12
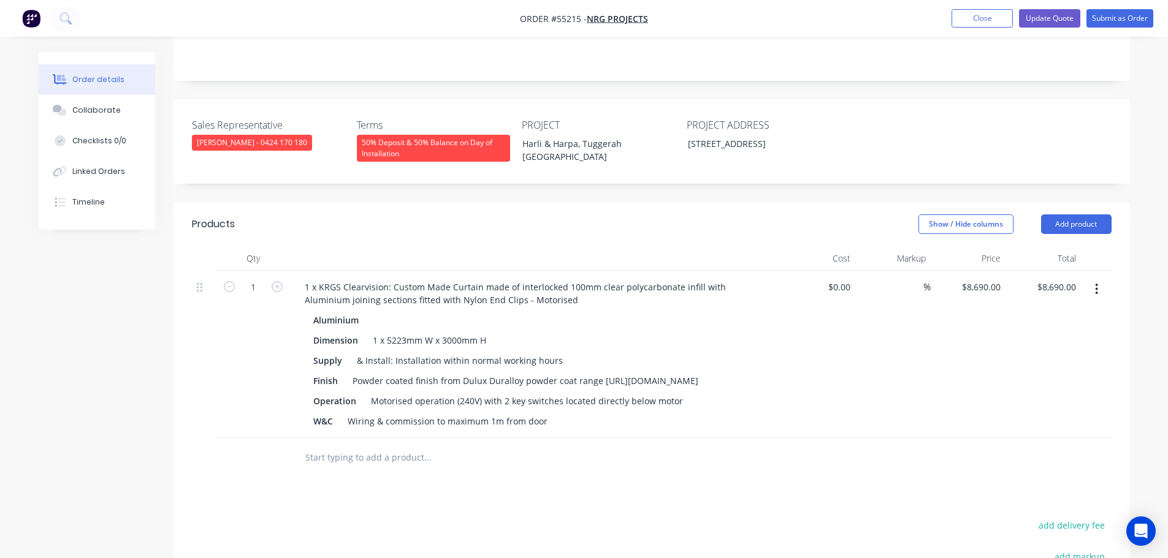
scroll to position [245, 0]
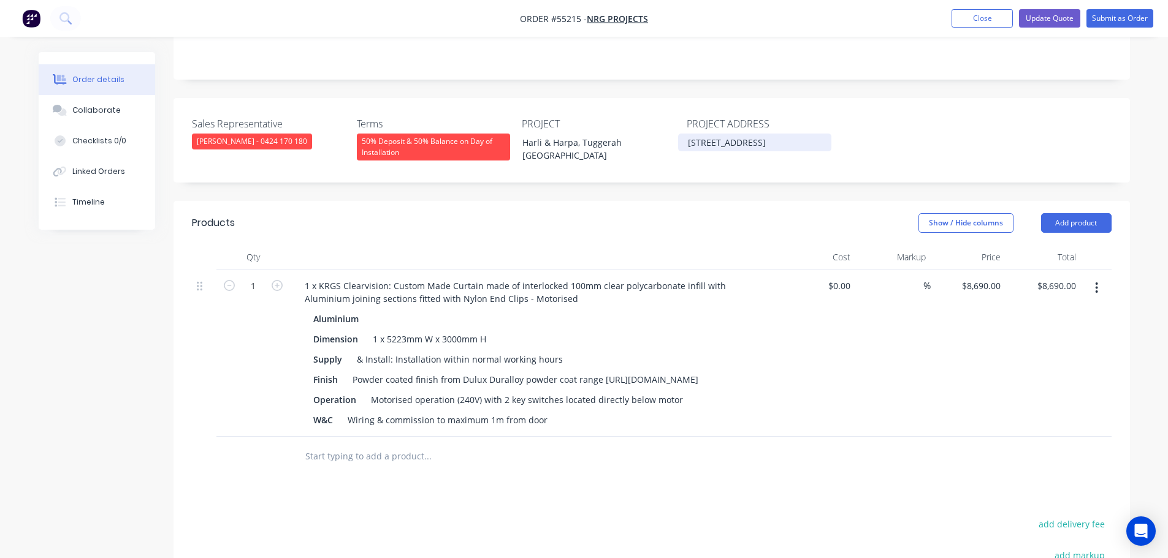
click at [801, 134] on div "[STREET_ADDRESS]" at bounding box center [754, 143] width 153 height 18
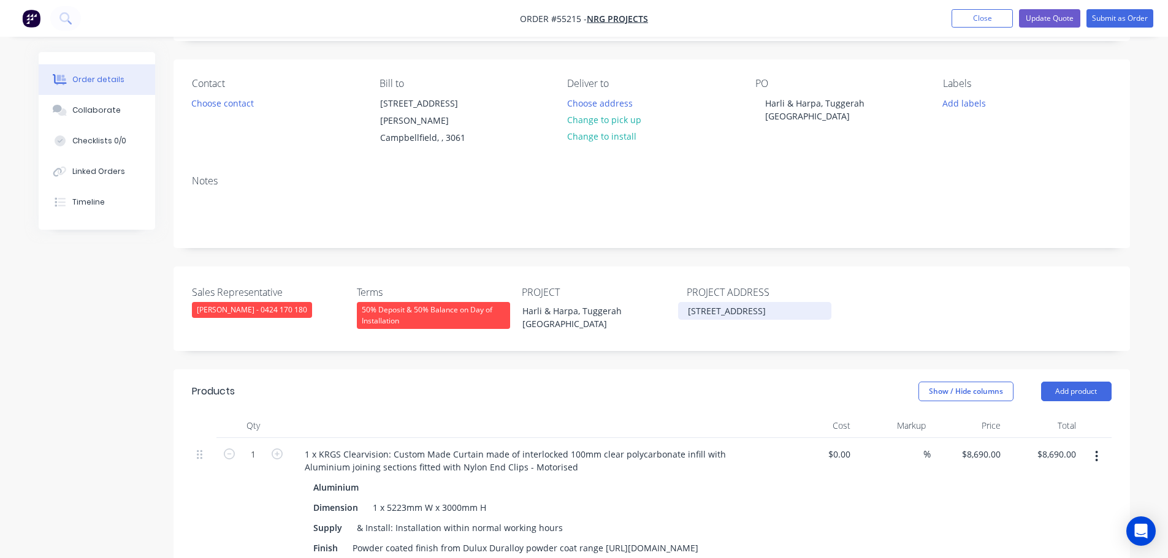
scroll to position [61, 0]
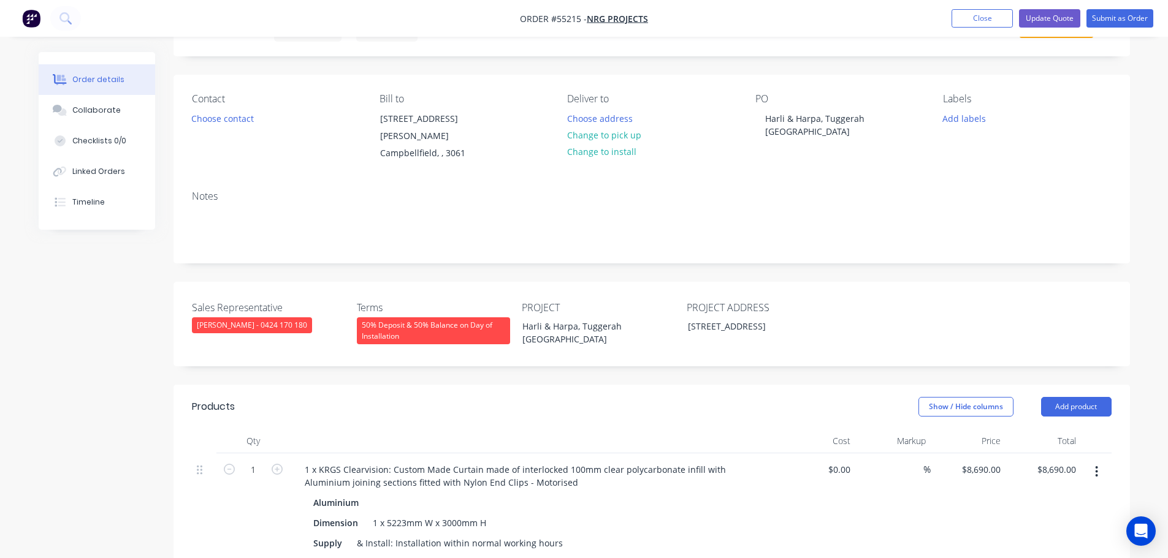
click at [397, 317] on div "50% Deposit & 50% Balance on Day of Installation" at bounding box center [433, 330] width 153 height 27
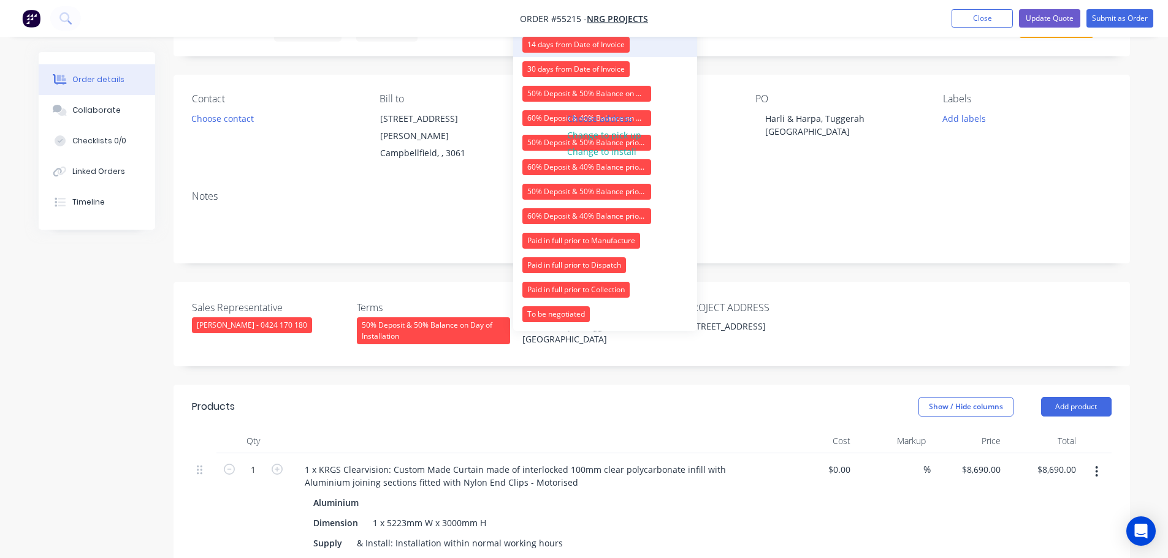
click at [566, 40] on div "14 days from Date of Invoice" at bounding box center [575, 45] width 107 height 16
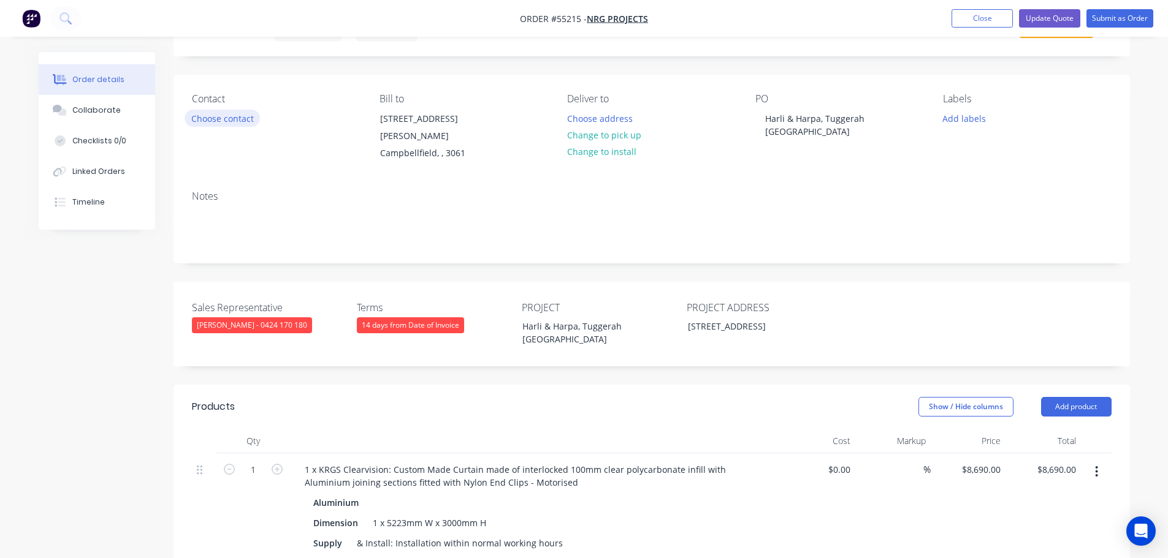
click at [226, 117] on button "Choose contact" at bounding box center [221, 118] width 75 height 17
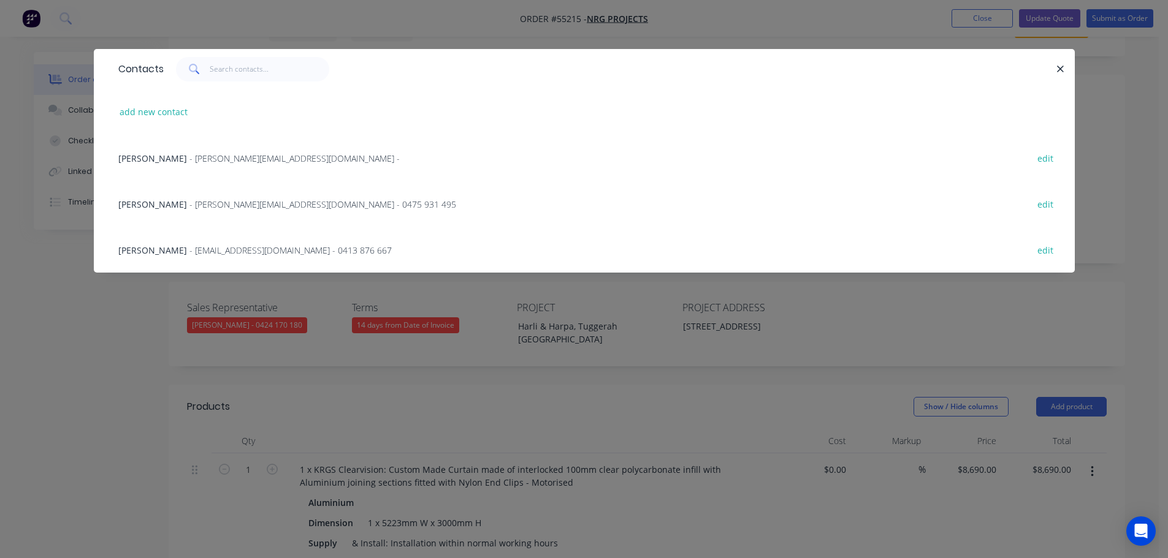
click at [173, 161] on span "[PERSON_NAME]" at bounding box center [152, 159] width 69 height 12
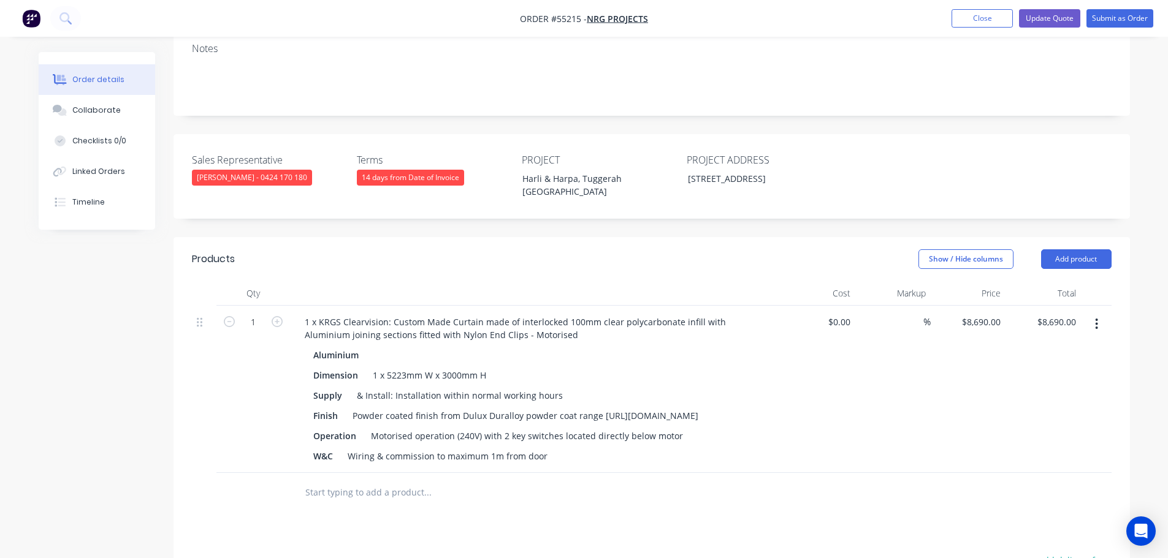
scroll to position [245, 0]
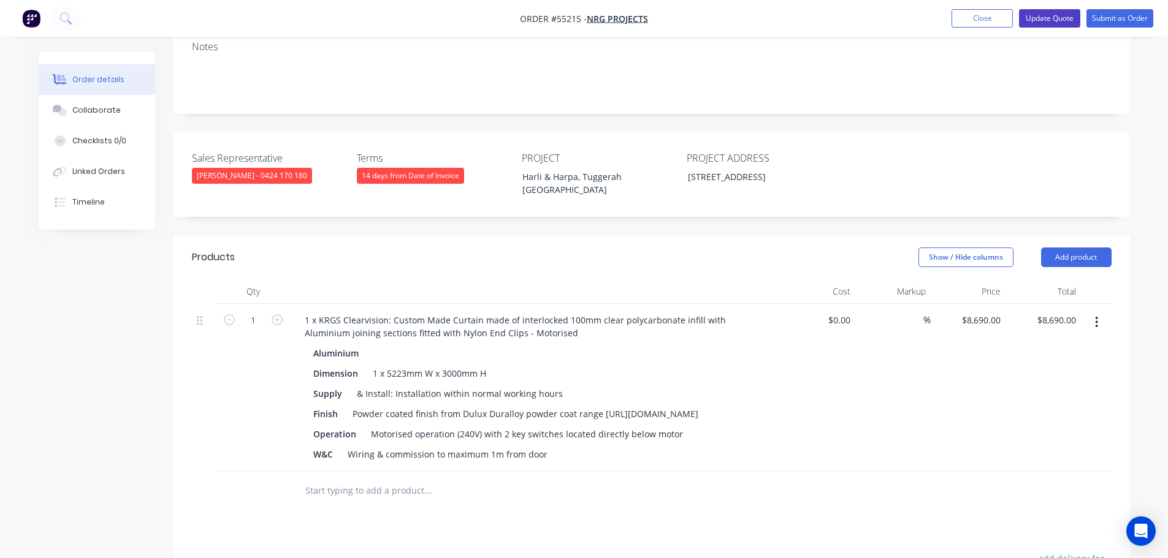
click at [1053, 25] on button "Update Quote" at bounding box center [1049, 18] width 61 height 18
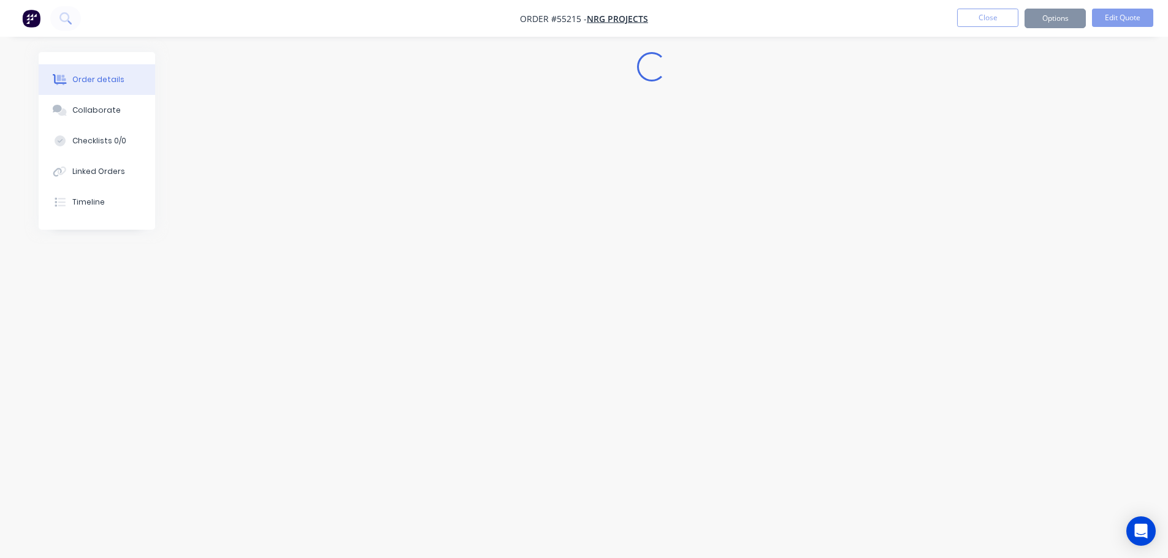
scroll to position [0, 0]
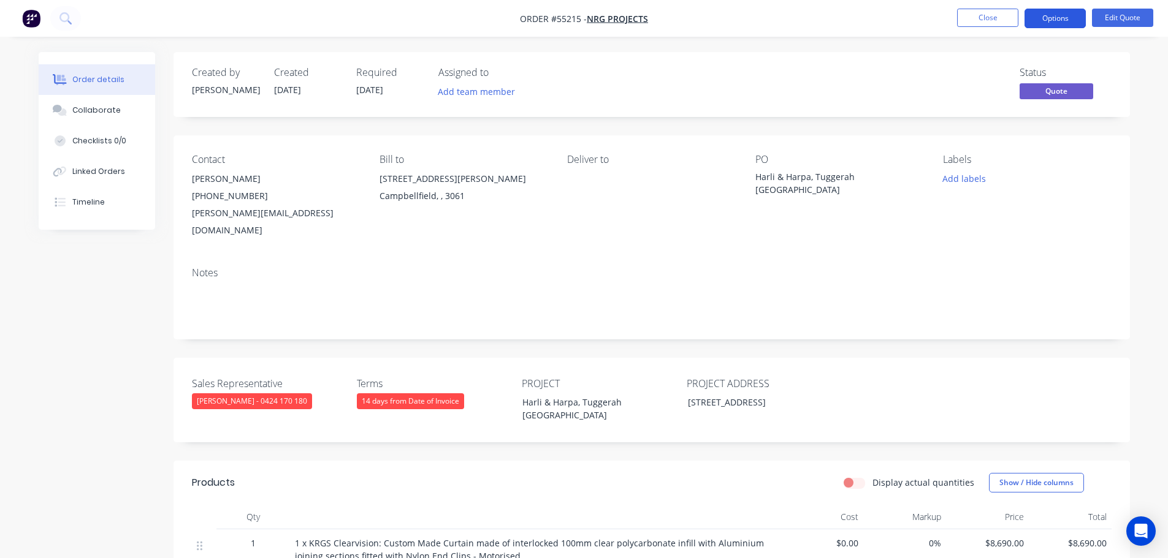
click at [1053, 18] on button "Options" at bounding box center [1054, 19] width 61 height 20
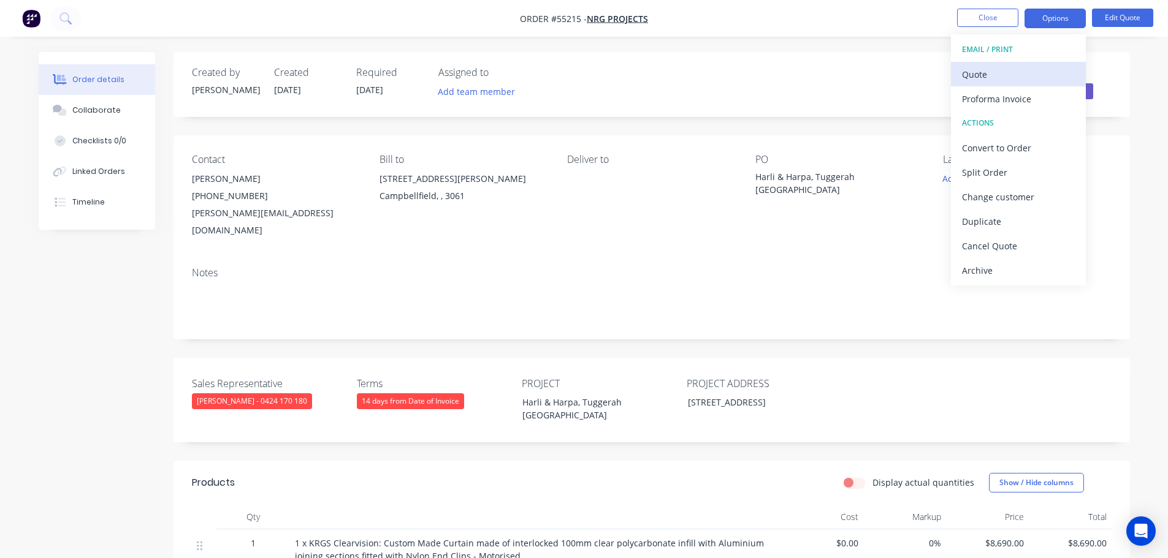
click at [972, 78] on div "Quote" at bounding box center [1018, 75] width 113 height 18
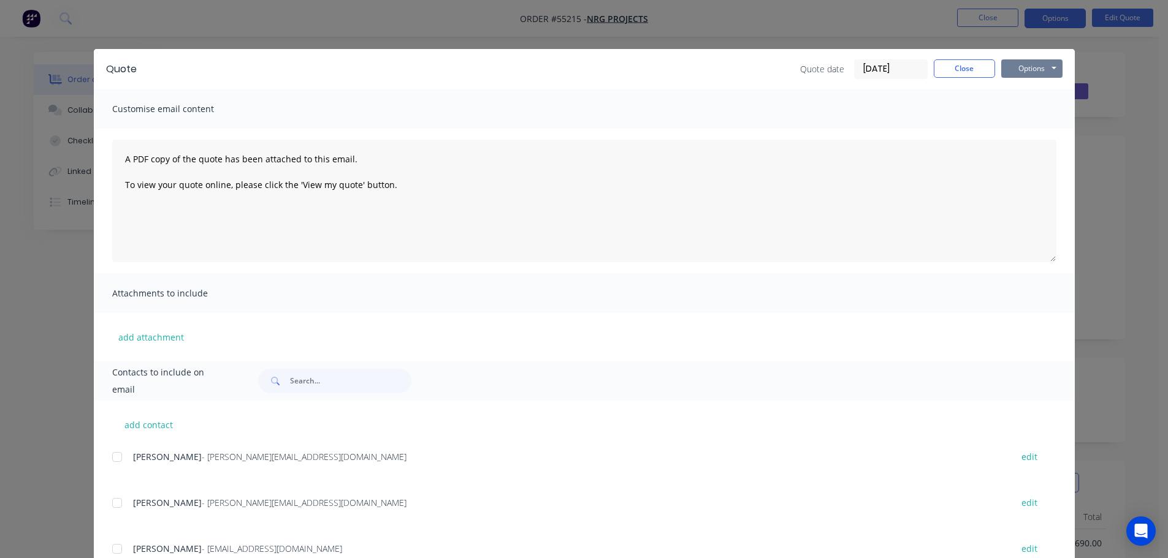
click at [1022, 73] on button "Options" at bounding box center [1031, 68] width 61 height 18
click at [1026, 112] on button "Print" at bounding box center [1040, 111] width 78 height 20
click at [949, 66] on button "Close" at bounding box center [963, 68] width 61 height 18
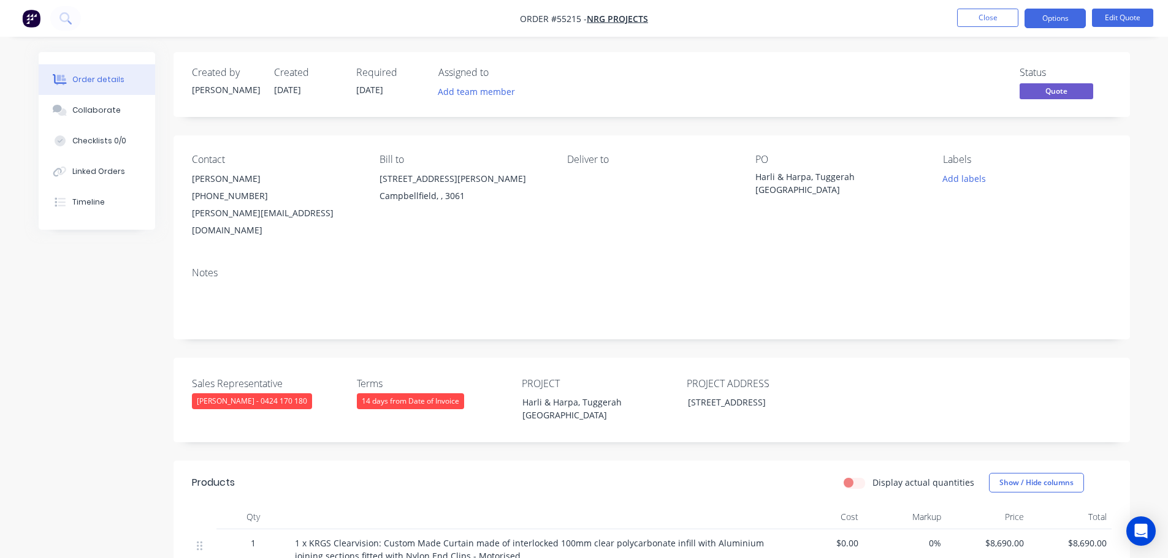
click at [237, 212] on div "[PERSON_NAME][EMAIL_ADDRESS][DOMAIN_NAME]" at bounding box center [276, 222] width 168 height 34
click at [819, 177] on div "Harli & Harpa, Tuggerah [GEOGRAPHIC_DATA]" at bounding box center [831, 183] width 153 height 26
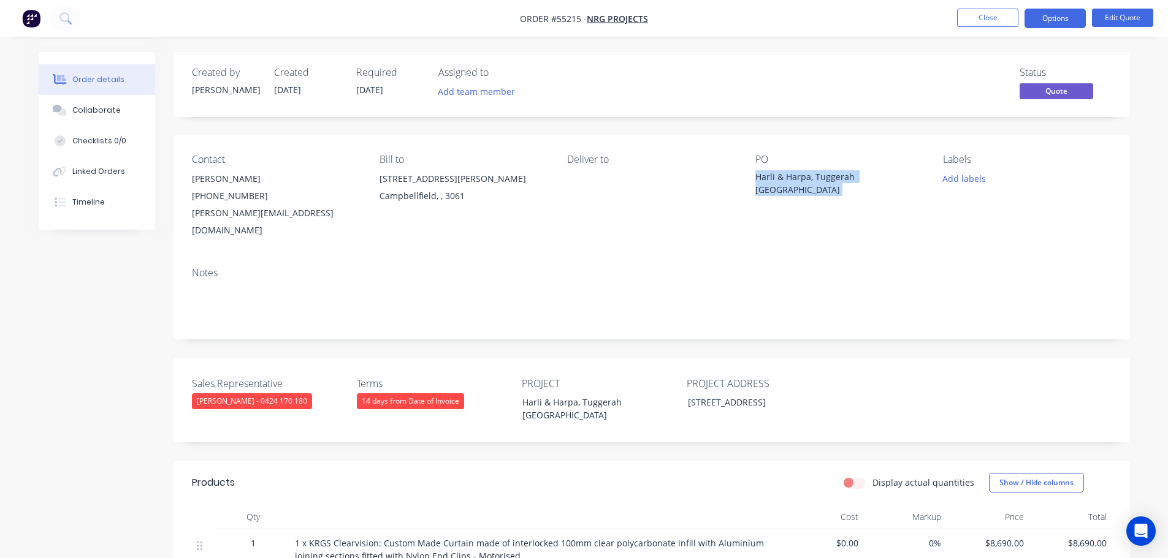
click at [819, 177] on div "Harli & Harpa, Tuggerah [GEOGRAPHIC_DATA]" at bounding box center [831, 183] width 153 height 26
click at [989, 20] on button "Close" at bounding box center [987, 18] width 61 height 18
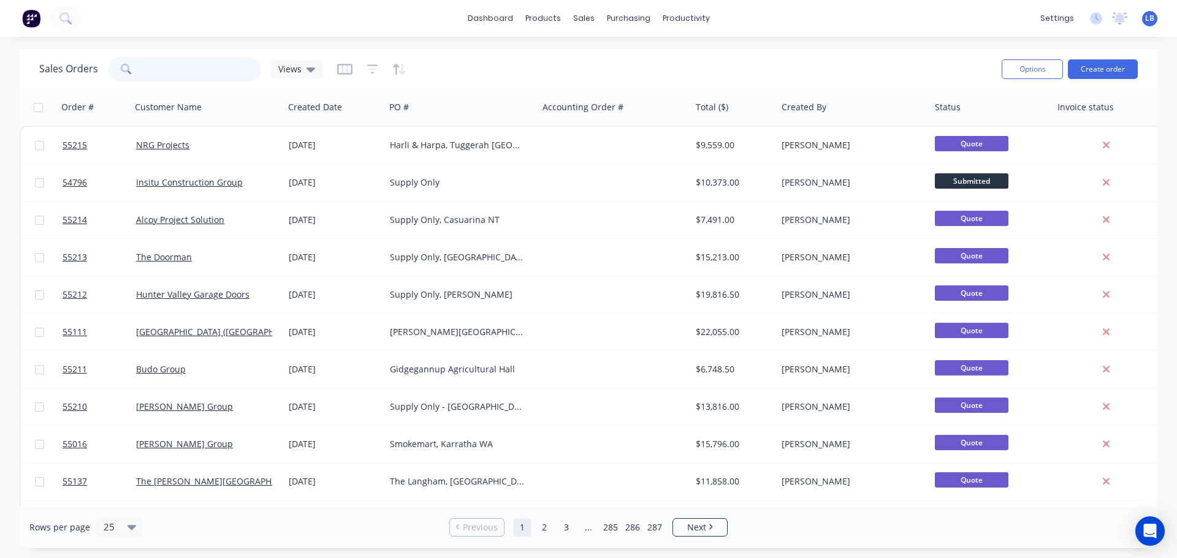
click at [166, 73] on input "text" at bounding box center [202, 69] width 120 height 25
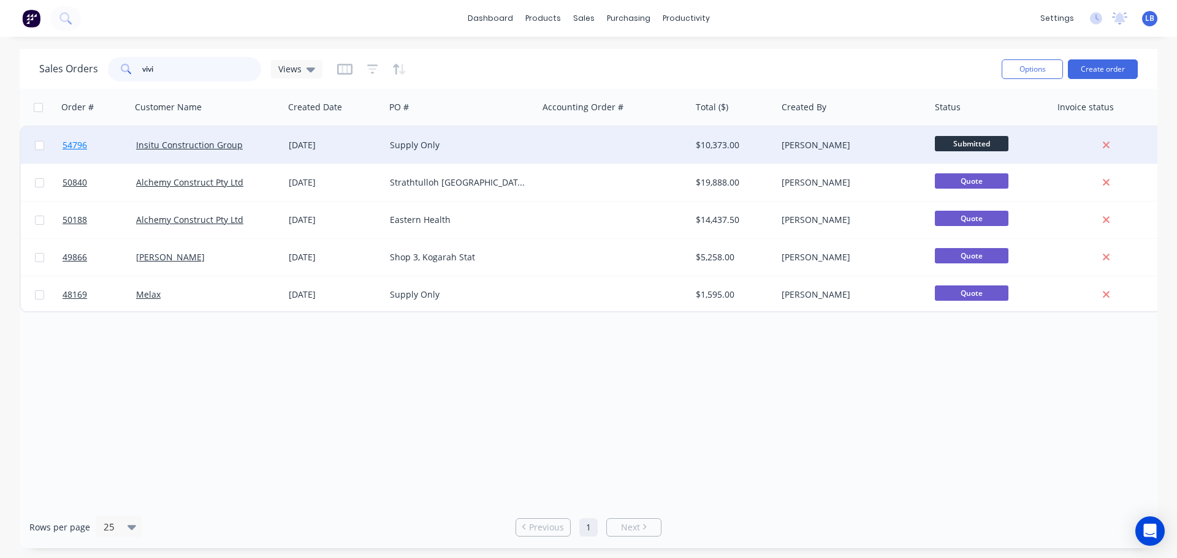
type input "vivi"
click at [80, 142] on span "54796" at bounding box center [75, 145] width 25 height 12
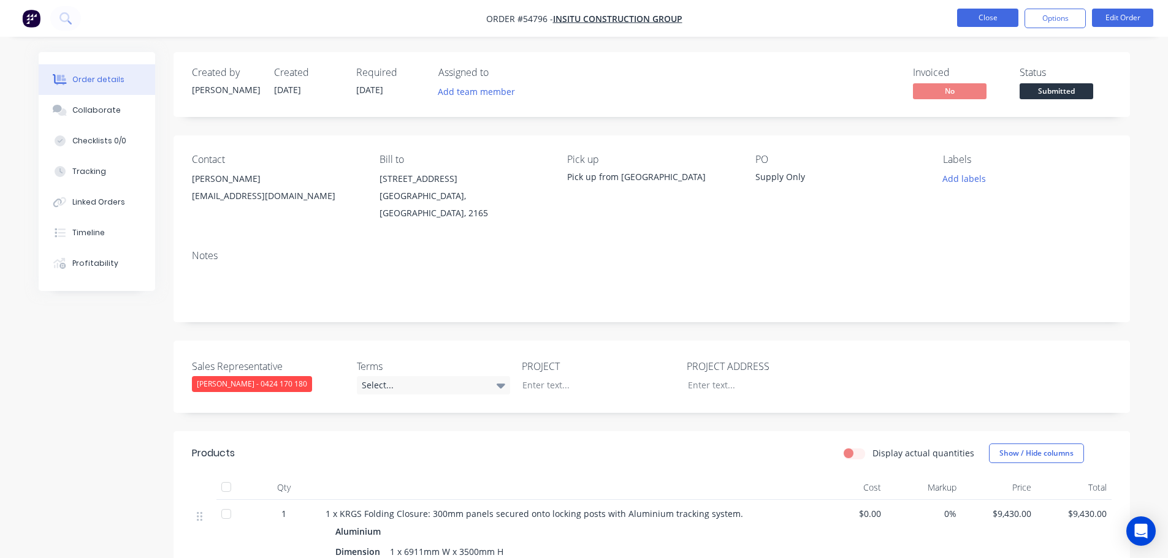
click at [971, 19] on button "Close" at bounding box center [987, 18] width 61 height 18
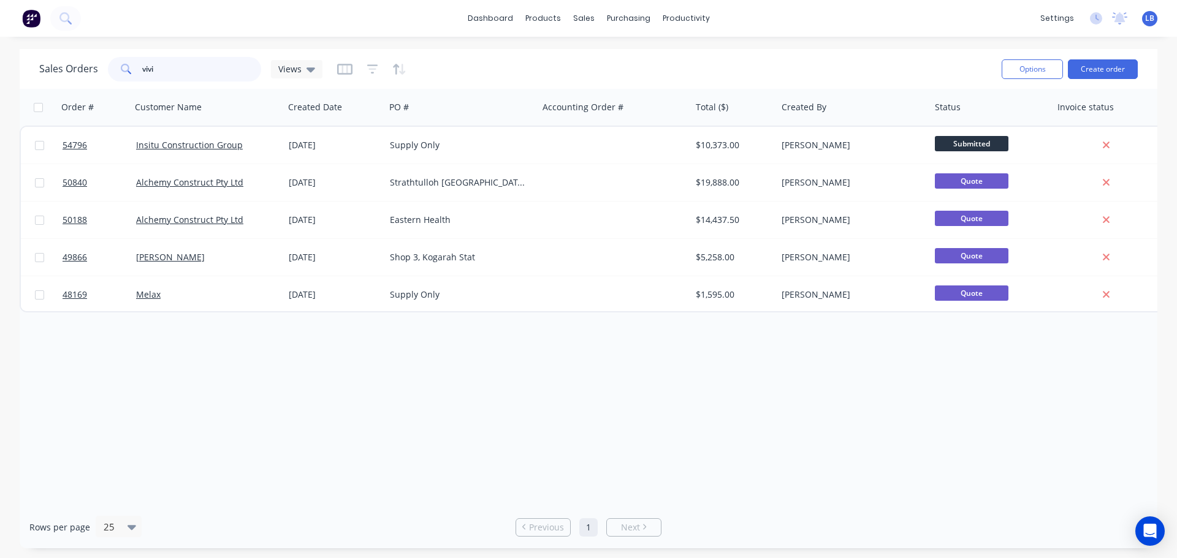
drag, startPoint x: 159, startPoint y: 69, endPoint x: 130, endPoint y: 77, distance: 29.7
click at [130, 77] on div "vivi" at bounding box center [184, 69] width 153 height 25
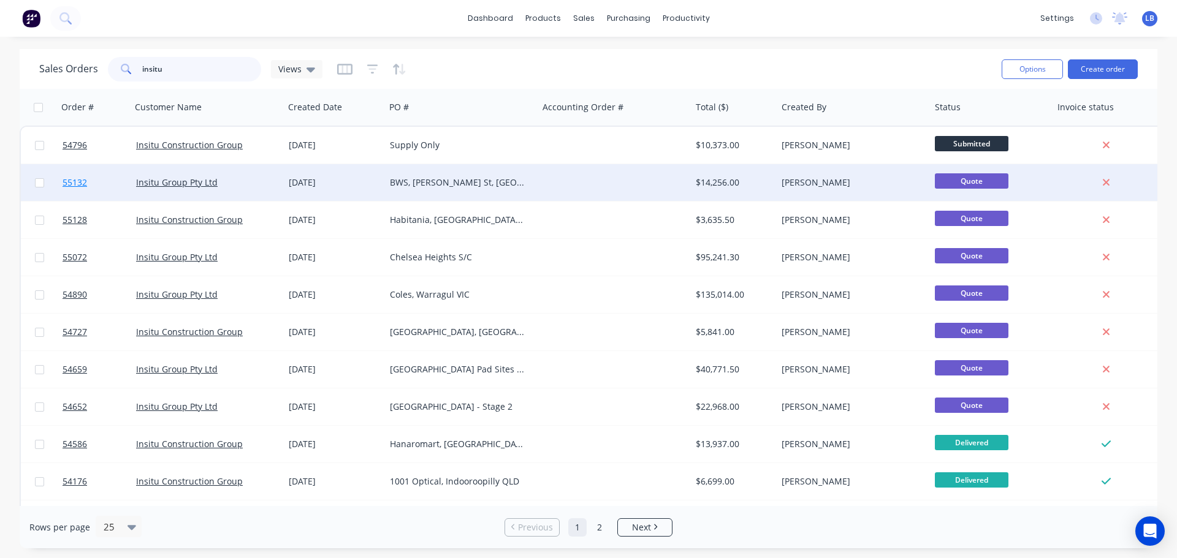
type input "insitu"
click at [67, 181] on span "55132" at bounding box center [75, 183] width 25 height 12
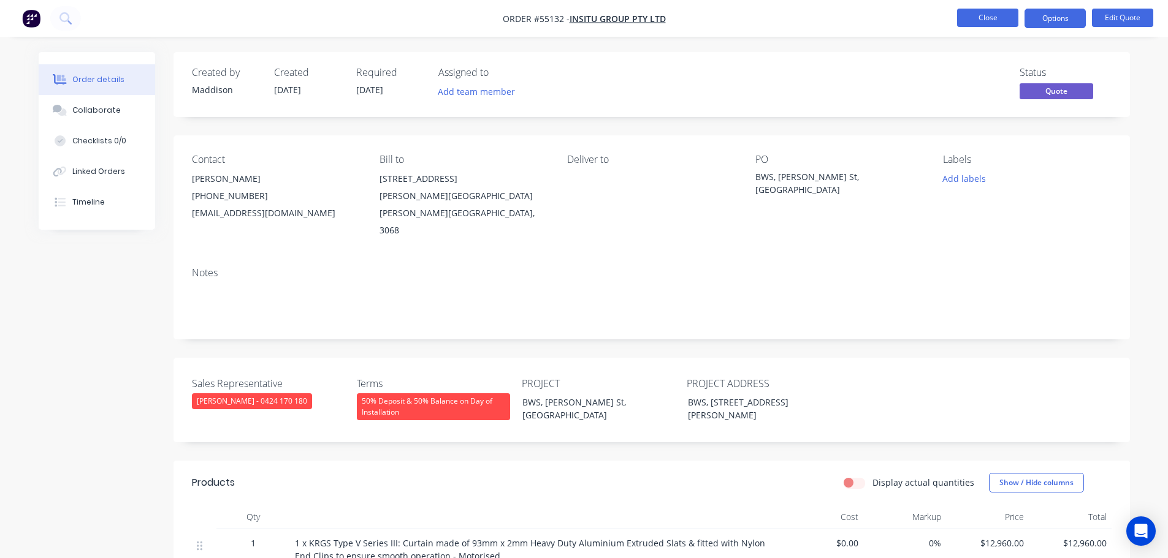
click at [984, 15] on button "Close" at bounding box center [987, 18] width 61 height 18
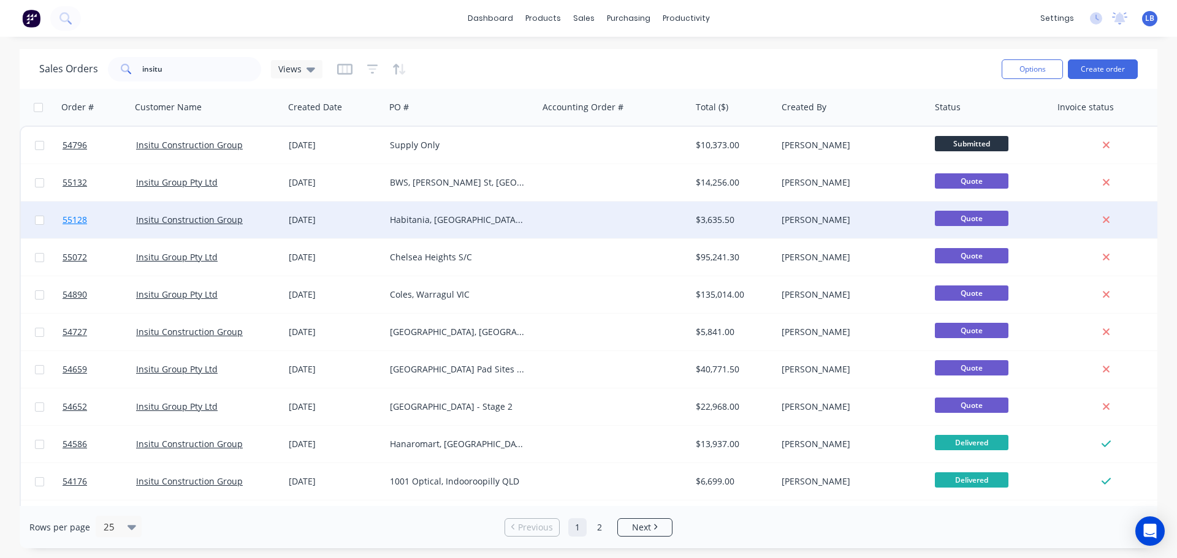
click at [85, 219] on span "55128" at bounding box center [75, 220] width 25 height 12
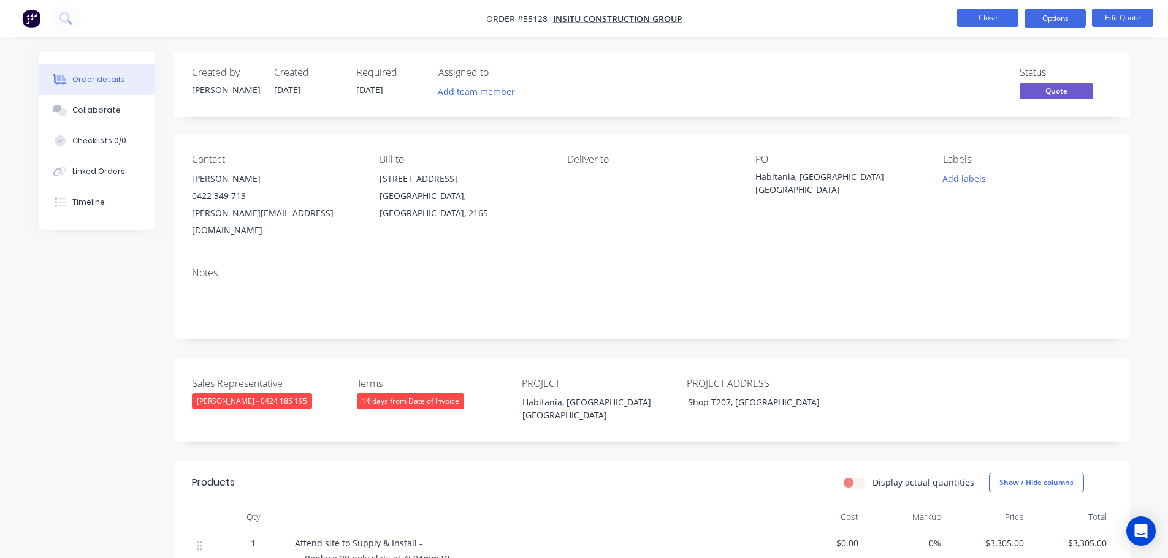
click at [988, 22] on button "Close" at bounding box center [987, 18] width 61 height 18
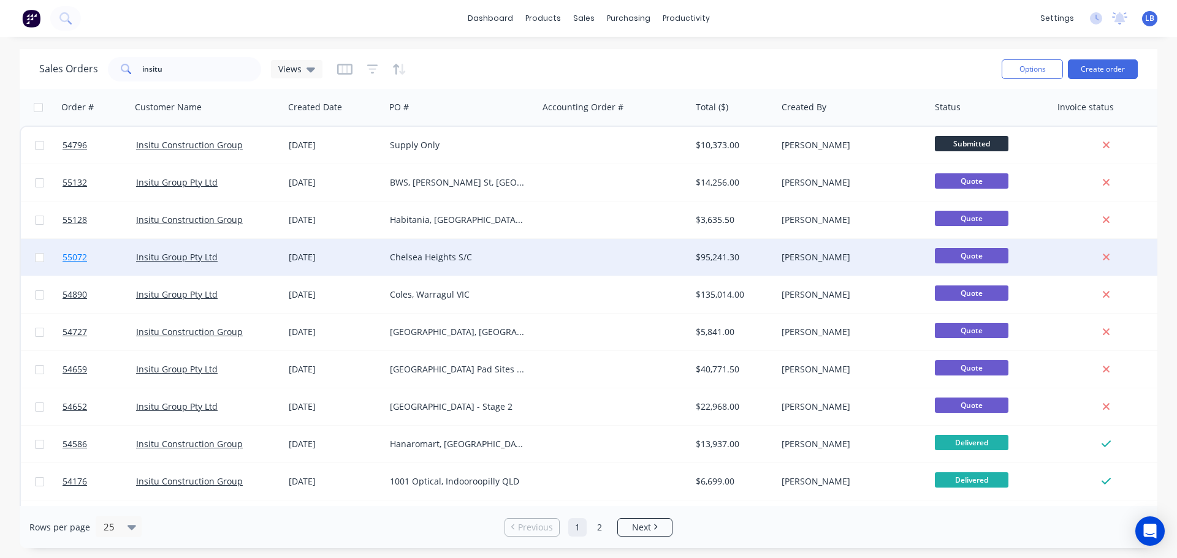
click at [78, 262] on span "55072" at bounding box center [75, 257] width 25 height 12
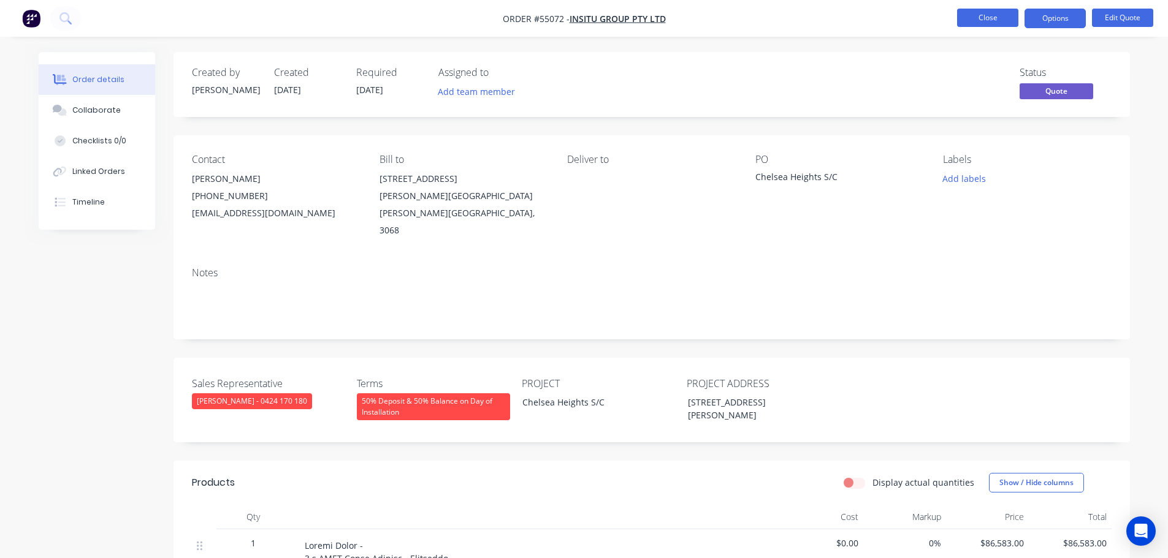
click at [994, 17] on button "Close" at bounding box center [987, 18] width 61 height 18
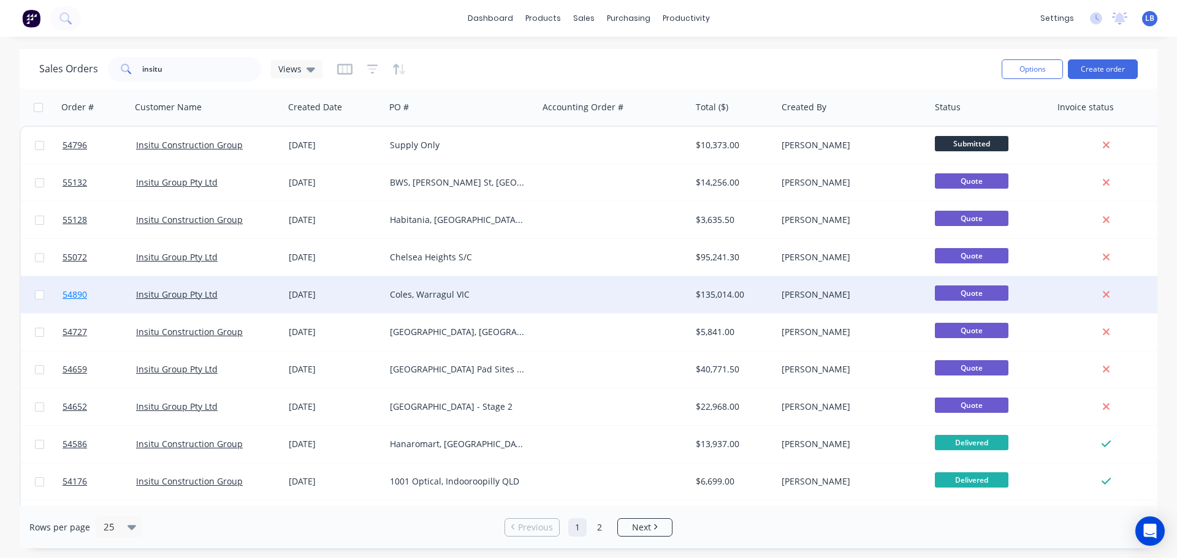
click at [73, 298] on span "54890" at bounding box center [75, 295] width 25 height 12
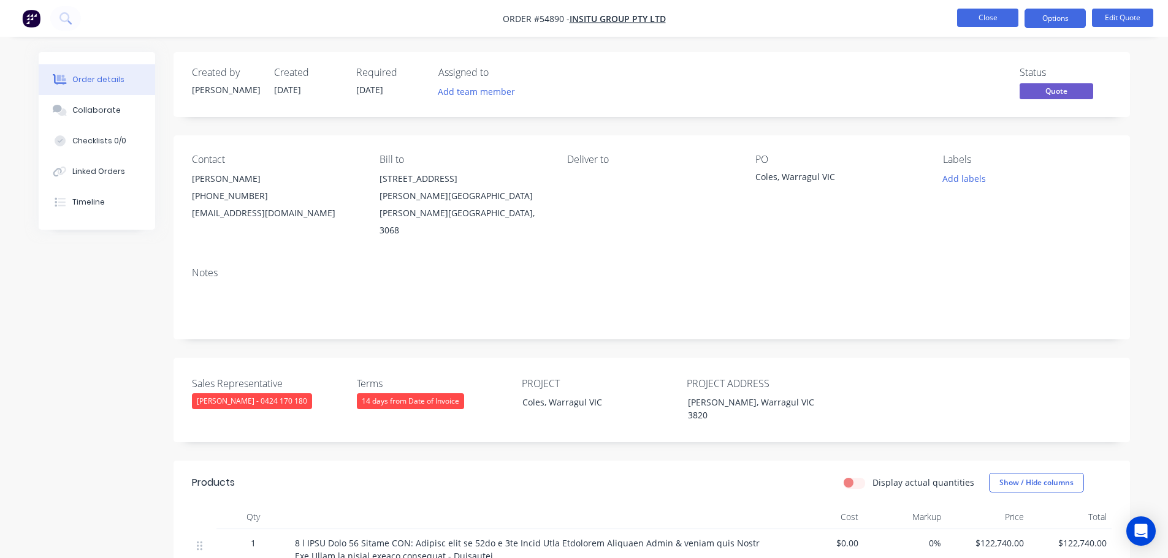
click at [974, 18] on button "Close" at bounding box center [987, 18] width 61 height 18
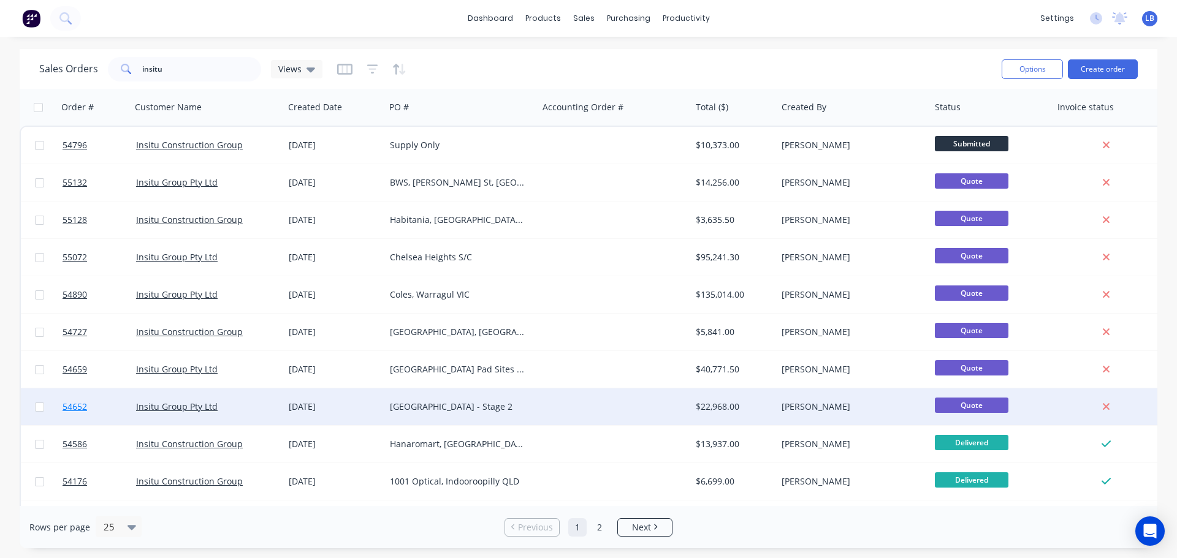
click at [74, 406] on span "54652" at bounding box center [75, 407] width 25 height 12
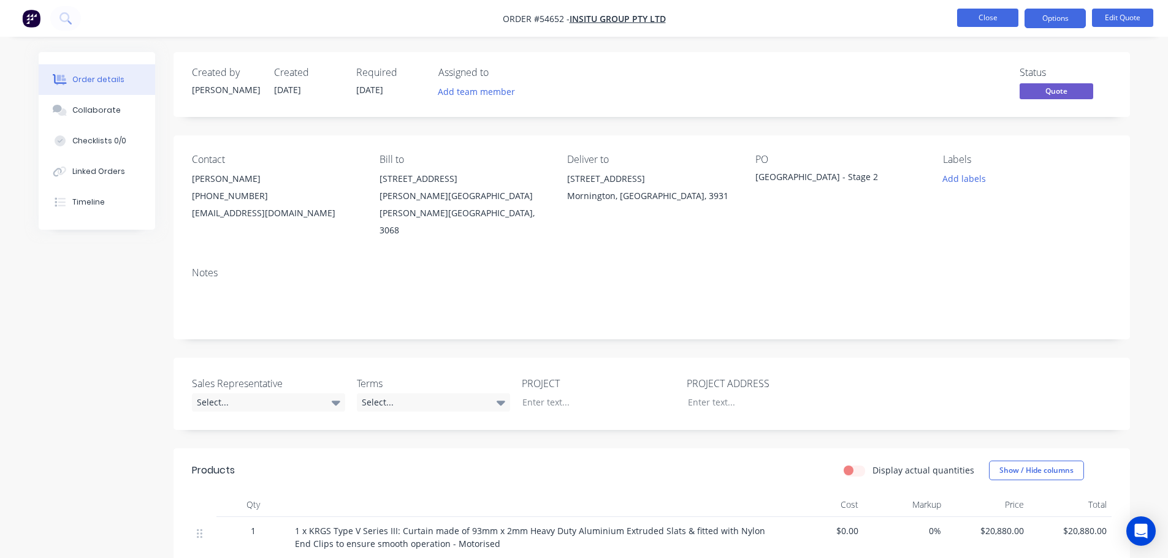
click at [984, 13] on button "Close" at bounding box center [987, 18] width 61 height 18
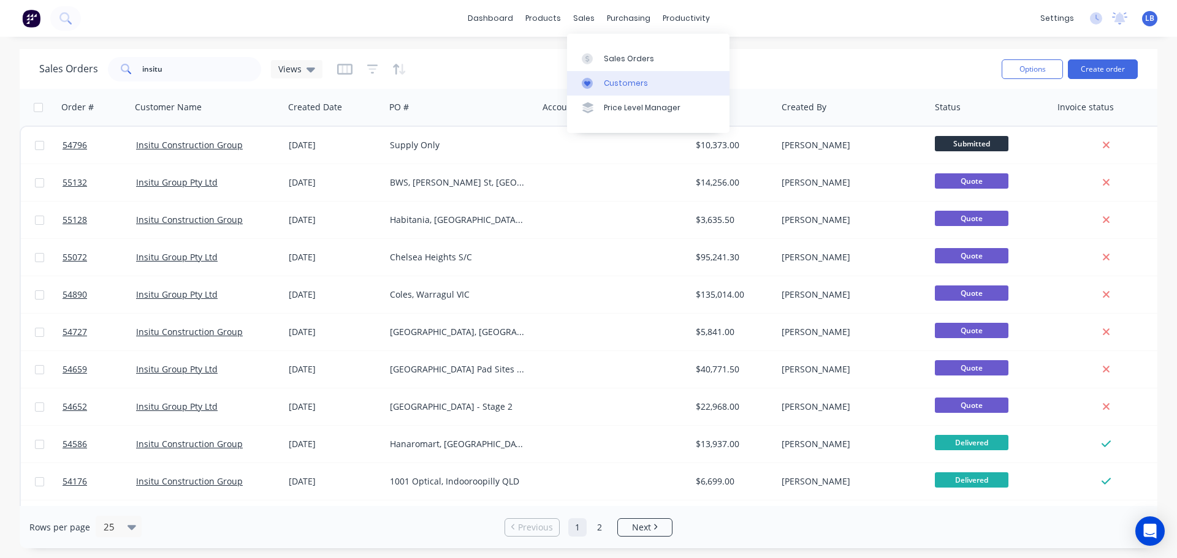
click at [621, 83] on div "Customers" at bounding box center [626, 83] width 44 height 11
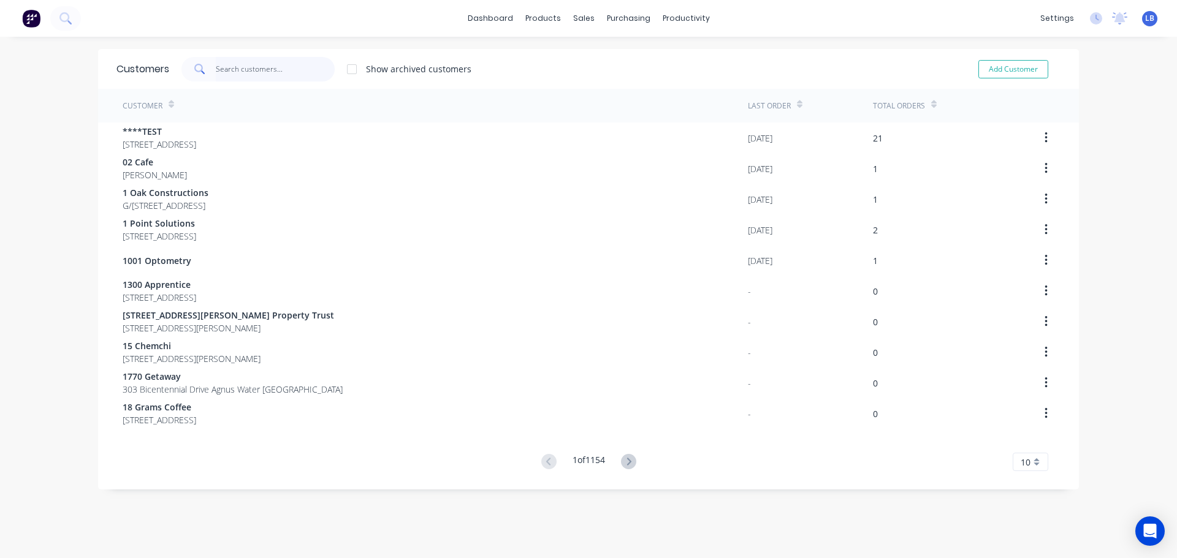
click at [236, 70] on input "text" at bounding box center [276, 69] width 120 height 25
click at [610, 56] on div "Sales Orders" at bounding box center [624, 58] width 50 height 11
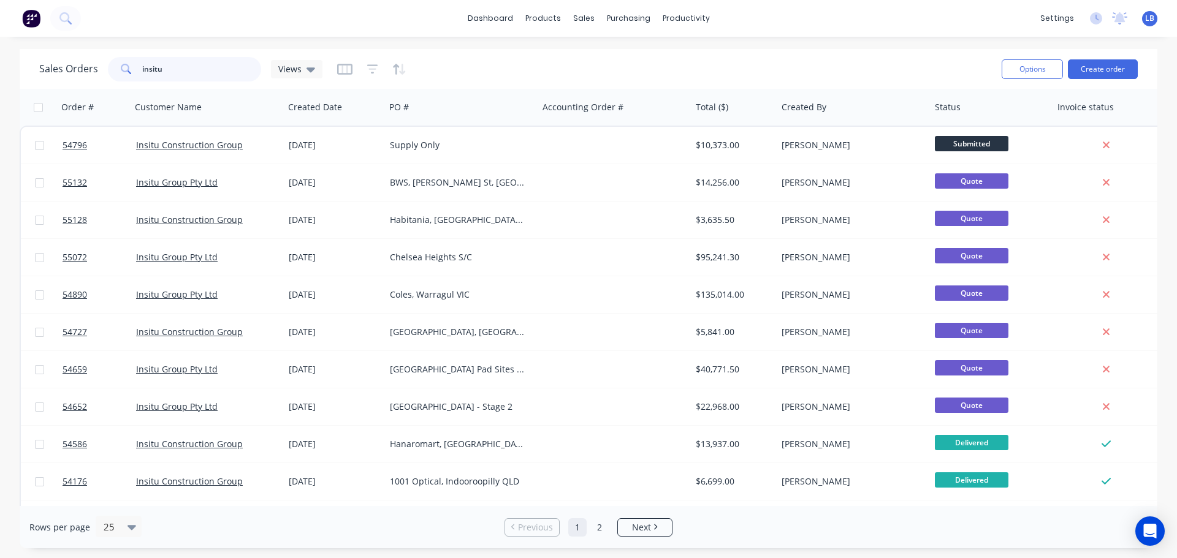
drag, startPoint x: 173, startPoint y: 72, endPoint x: 112, endPoint y: 76, distance: 62.0
click at [112, 76] on div "insitu" at bounding box center [184, 69] width 153 height 25
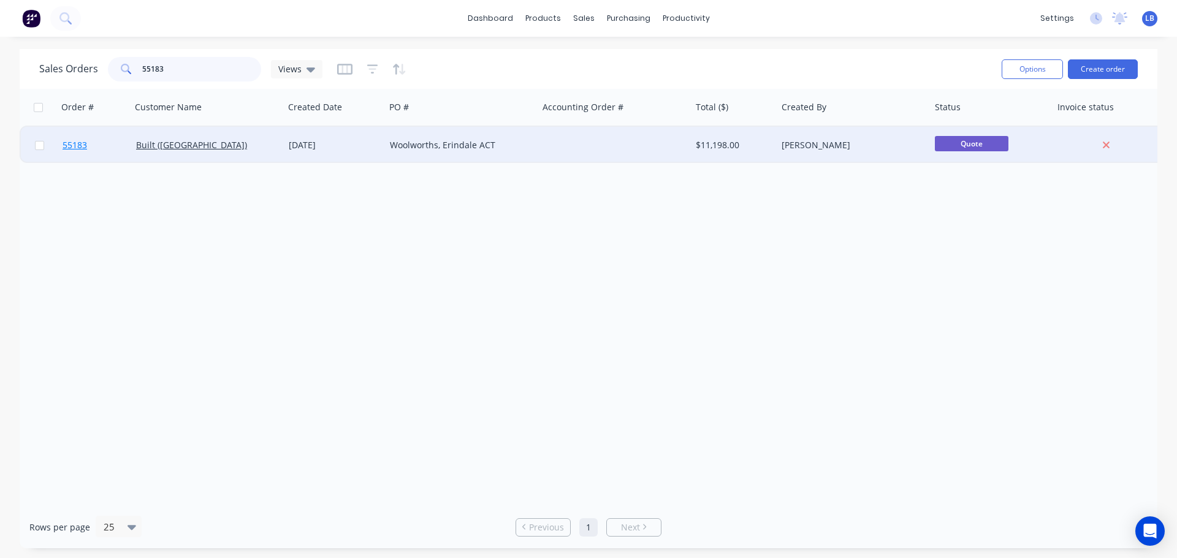
type input "55183"
click at [69, 145] on span "55183" at bounding box center [75, 145] width 25 height 12
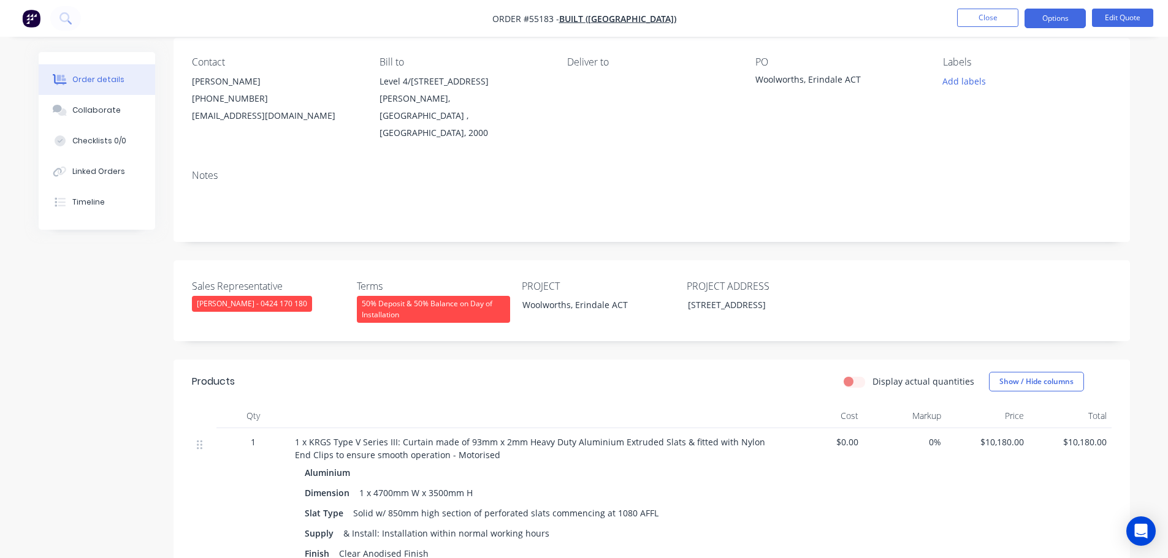
scroll to position [245, 0]
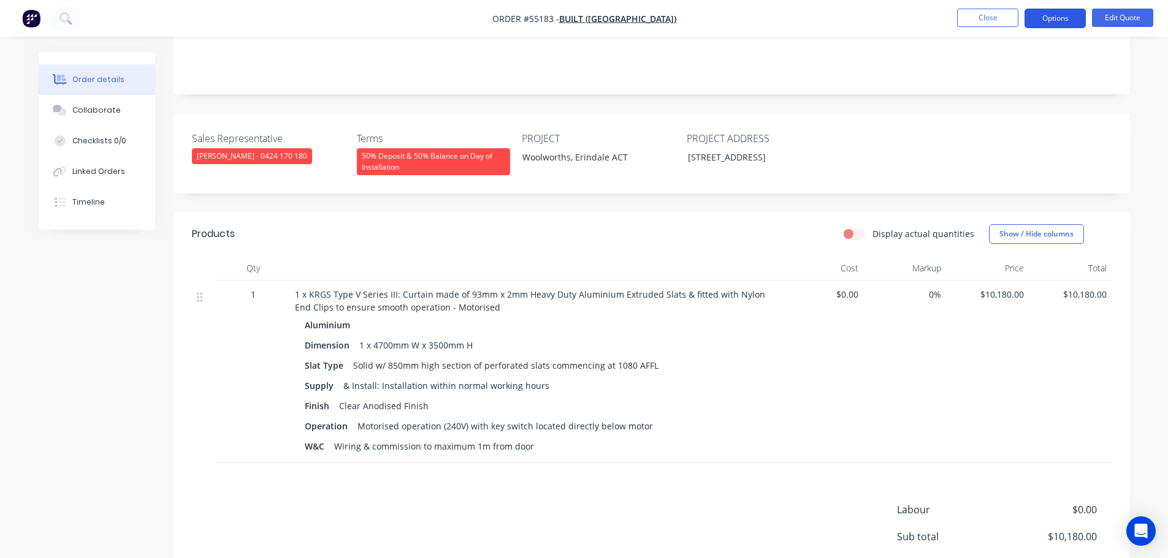
click at [1043, 17] on button "Options" at bounding box center [1054, 19] width 61 height 20
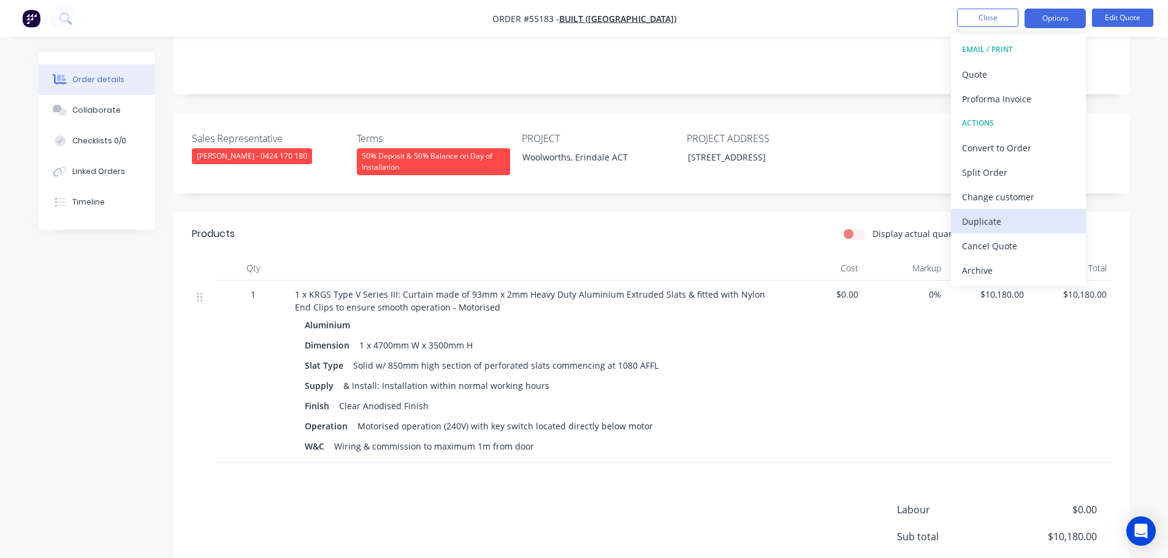
click at [983, 221] on div "Duplicate" at bounding box center [1018, 222] width 113 height 18
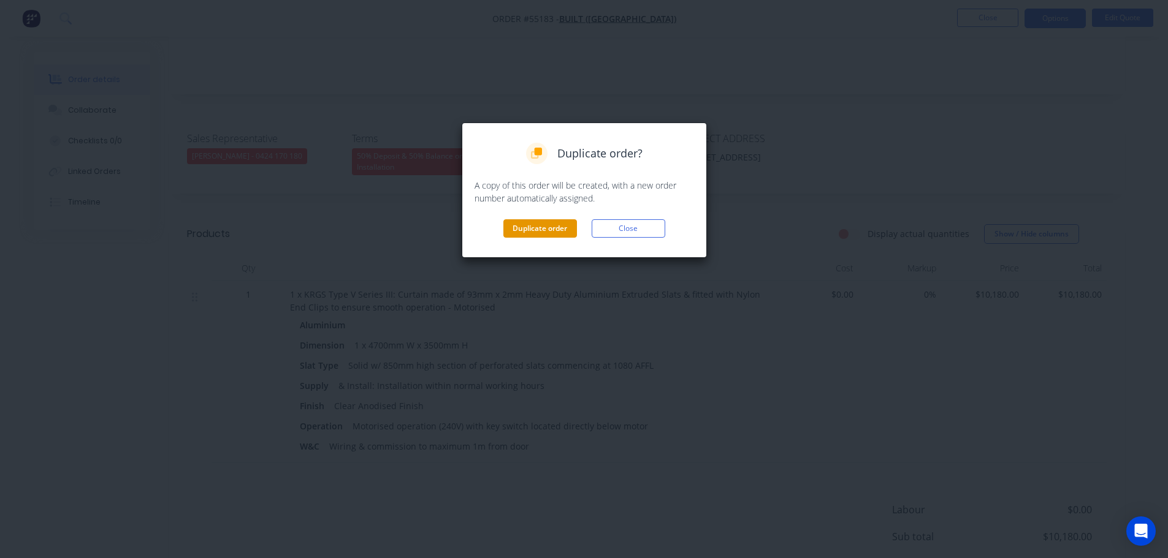
click at [532, 234] on button "Duplicate order" at bounding box center [540, 228] width 74 height 18
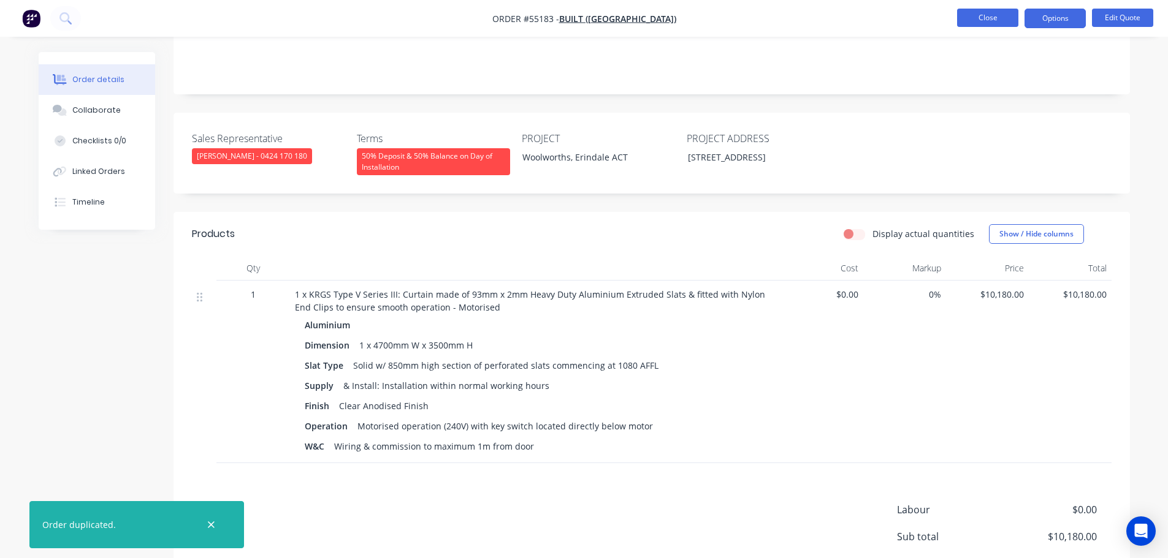
click at [965, 20] on button "Close" at bounding box center [987, 18] width 61 height 18
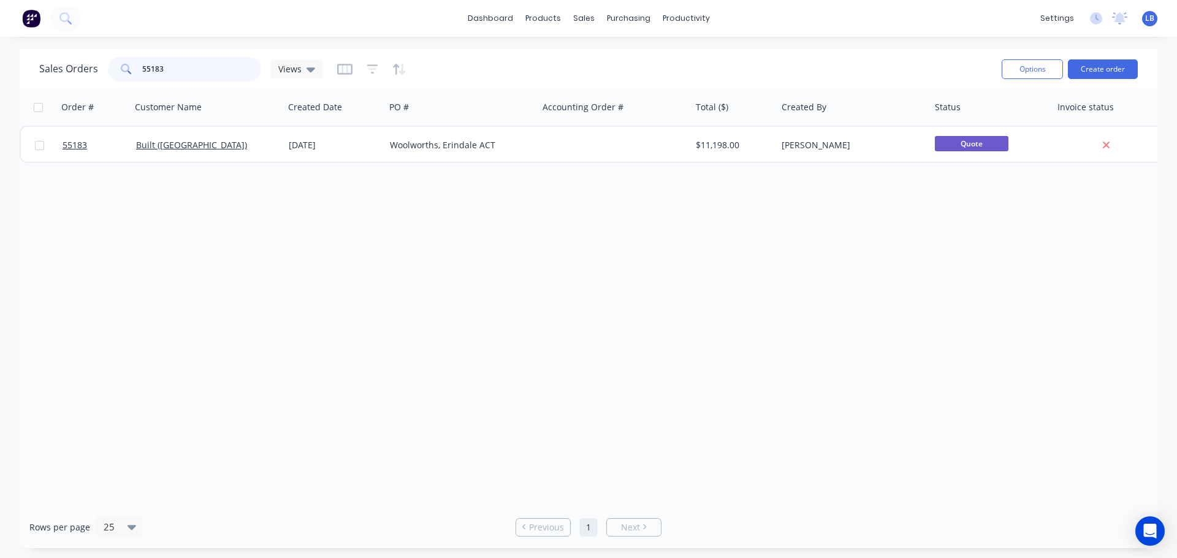
drag, startPoint x: 170, startPoint y: 67, endPoint x: 107, endPoint y: 84, distance: 65.4
click at [107, 83] on div "Sales Orders 55183 Views" at bounding box center [515, 69] width 952 height 30
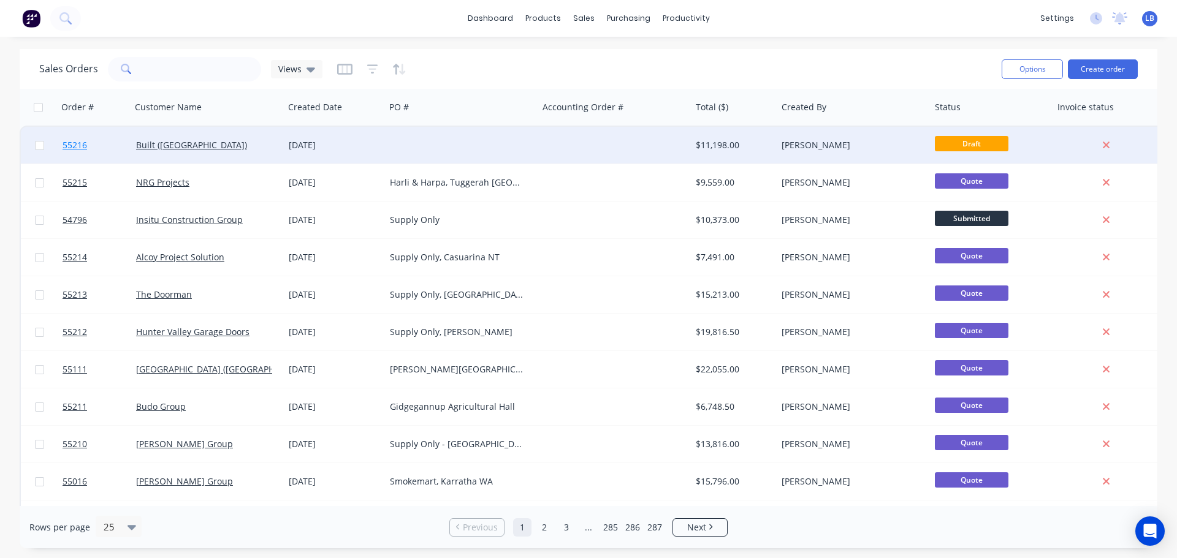
click at [68, 145] on span "55216" at bounding box center [75, 145] width 25 height 12
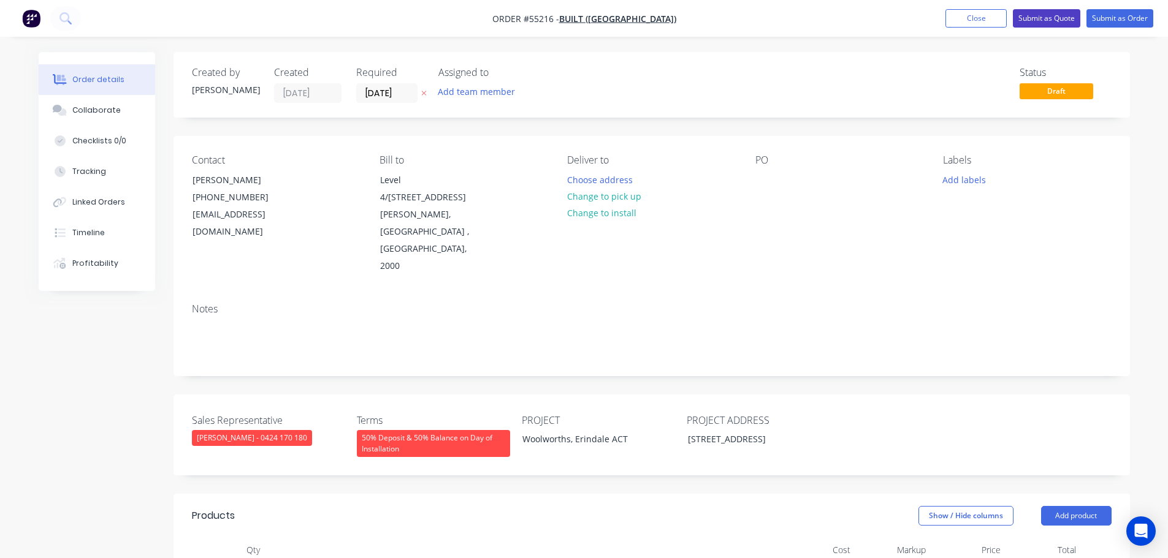
click at [1039, 21] on button "Submit as Quote" at bounding box center [1046, 18] width 67 height 18
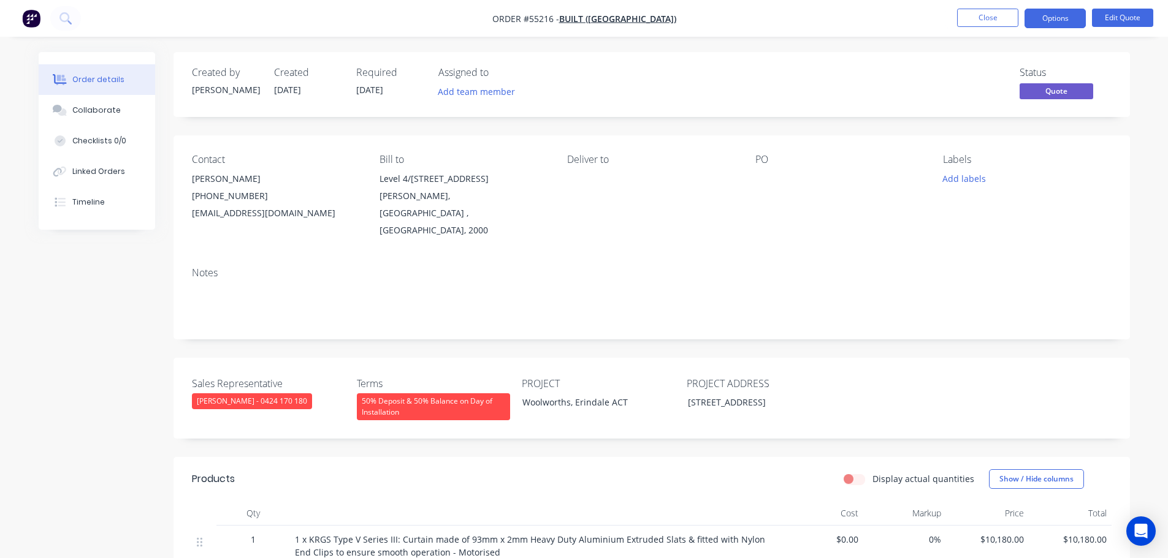
click at [1039, 21] on button "Options" at bounding box center [1054, 19] width 61 height 20
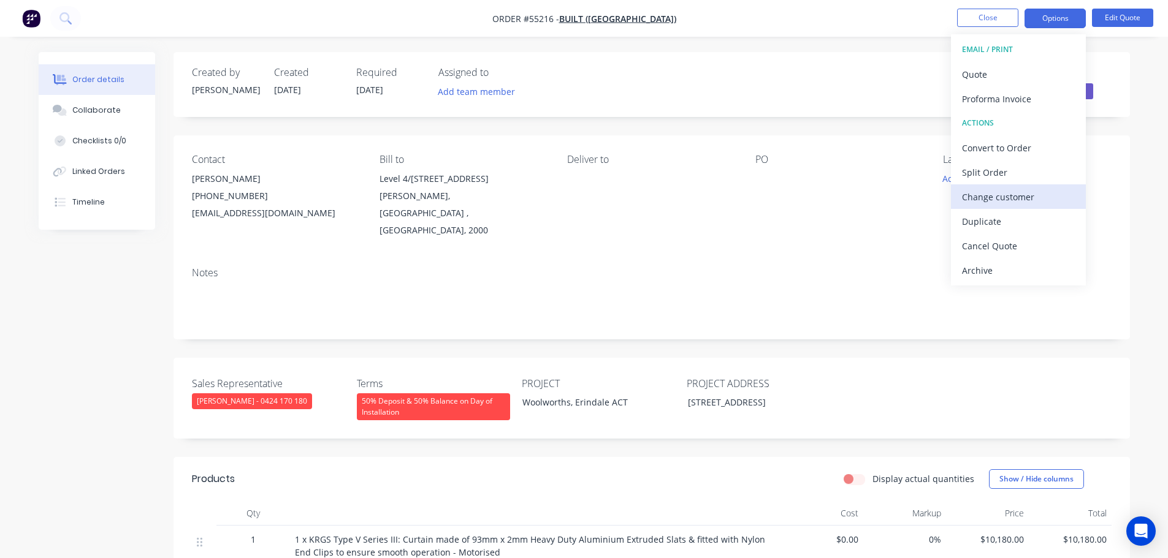
click at [976, 205] on div "Change customer" at bounding box center [1018, 197] width 113 height 18
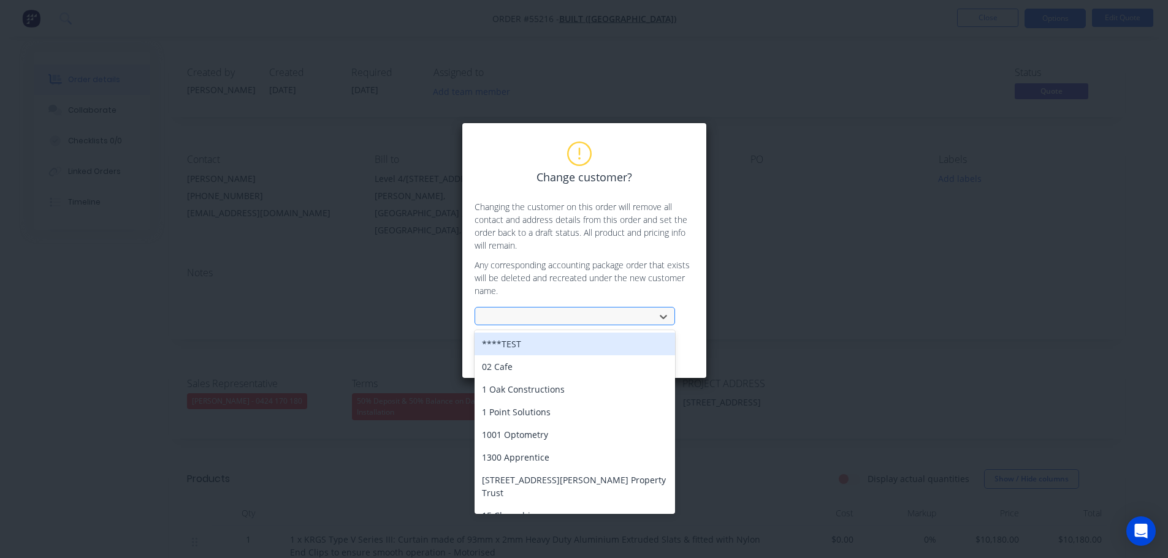
click at [515, 319] on div at bounding box center [567, 317] width 164 height 15
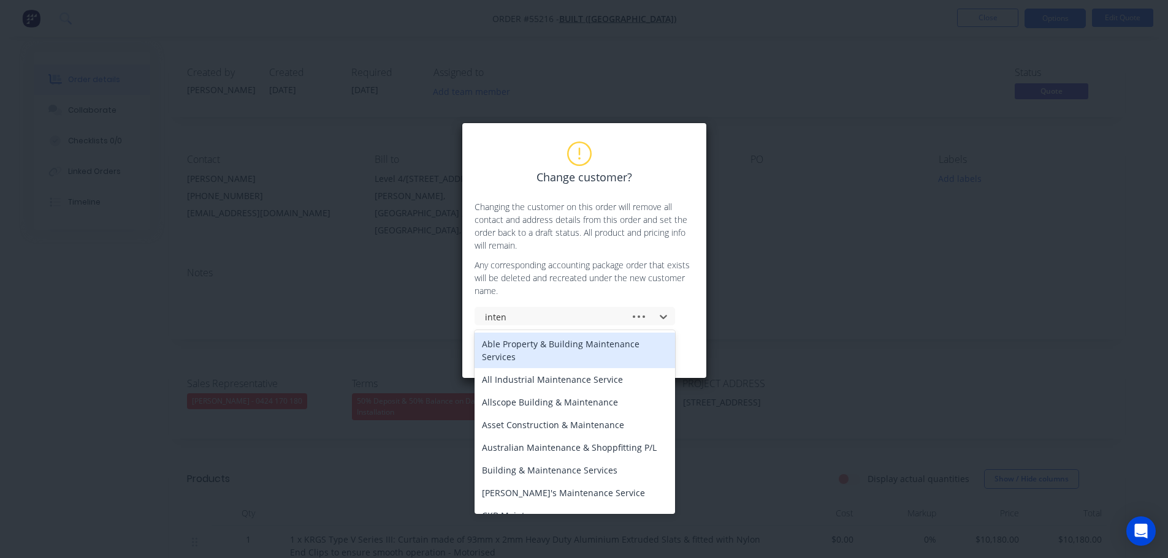
type input "inten c"
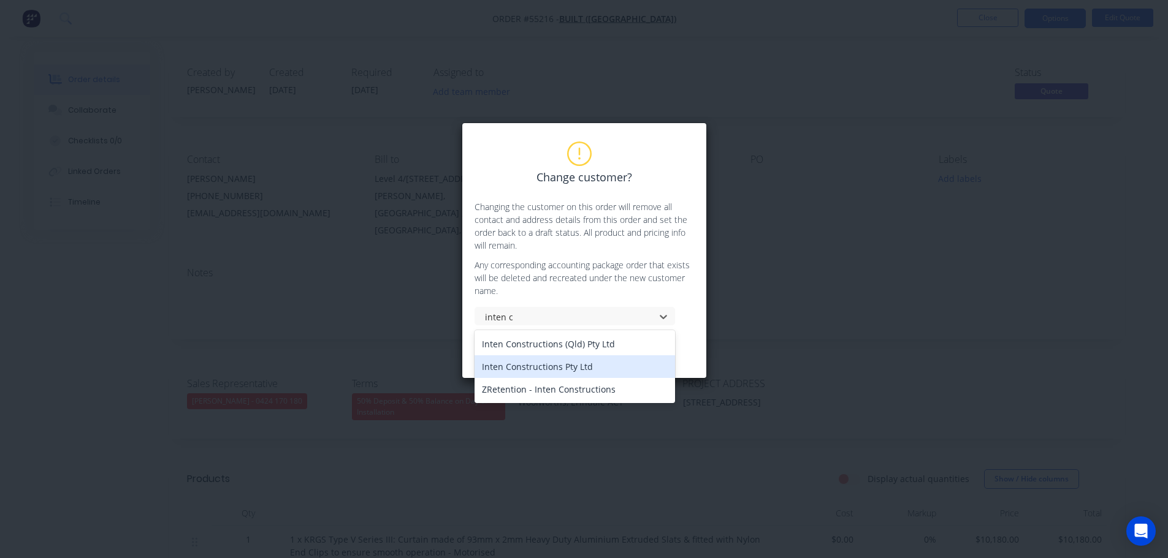
click at [498, 369] on div "Inten Constructions Pty Ltd" at bounding box center [574, 366] width 200 height 23
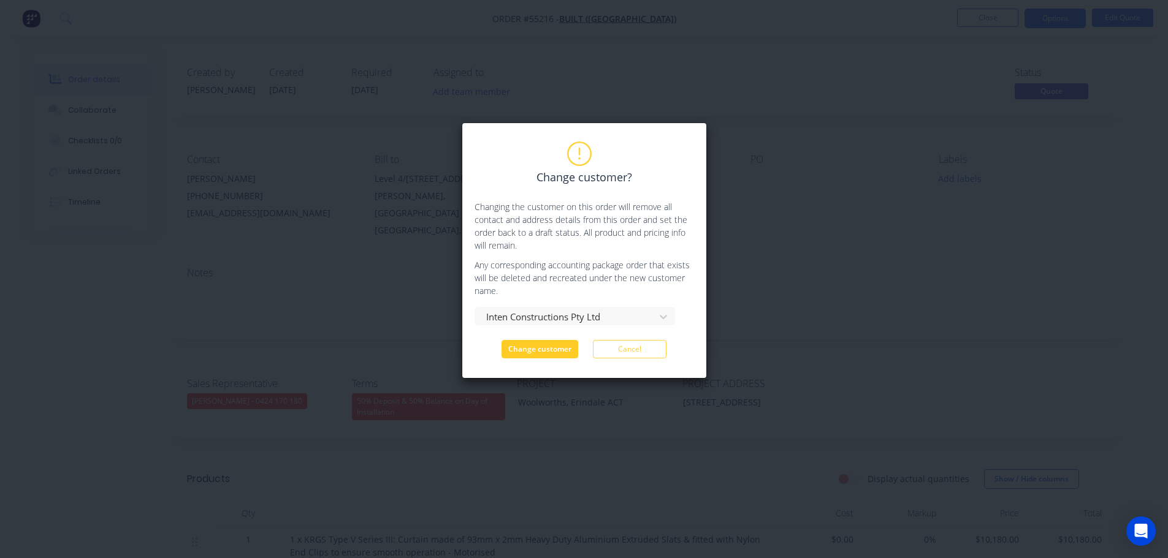
click at [522, 351] on button "Change customer" at bounding box center [539, 349] width 77 height 18
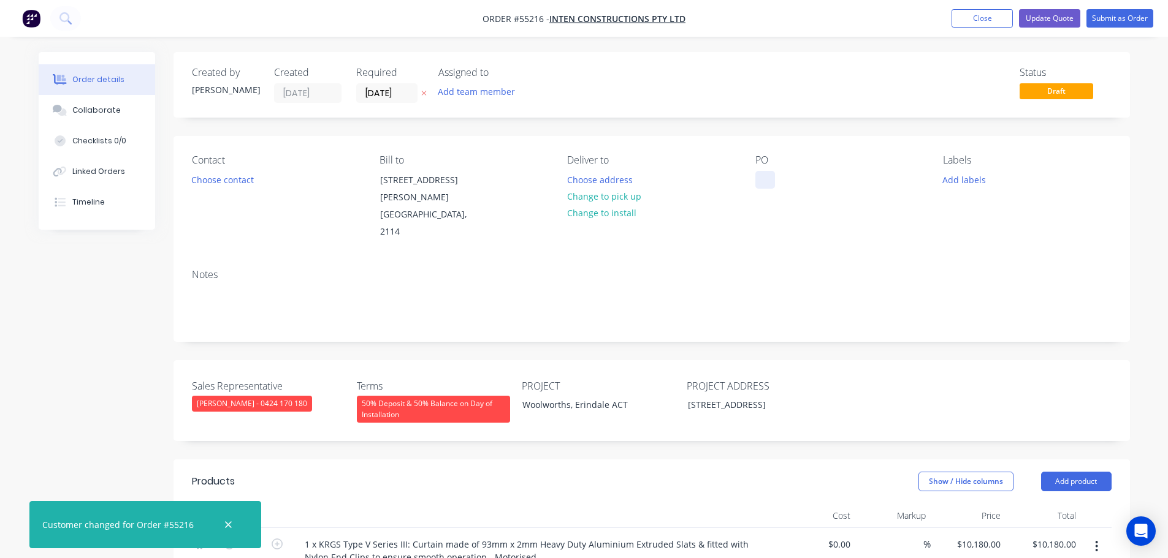
click at [761, 171] on div at bounding box center [765, 180] width 20 height 18
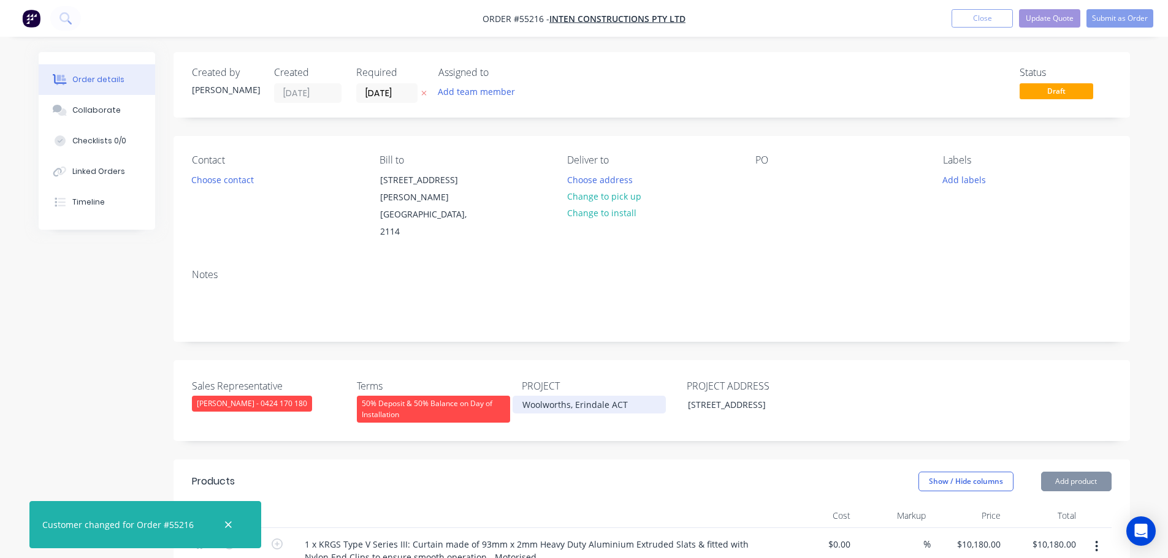
click at [582, 396] on div "Woolworths, Erindale ACT" at bounding box center [588, 405] width 153 height 18
click at [578, 396] on div "Woolworths, Erindale ACT" at bounding box center [588, 405] width 153 height 18
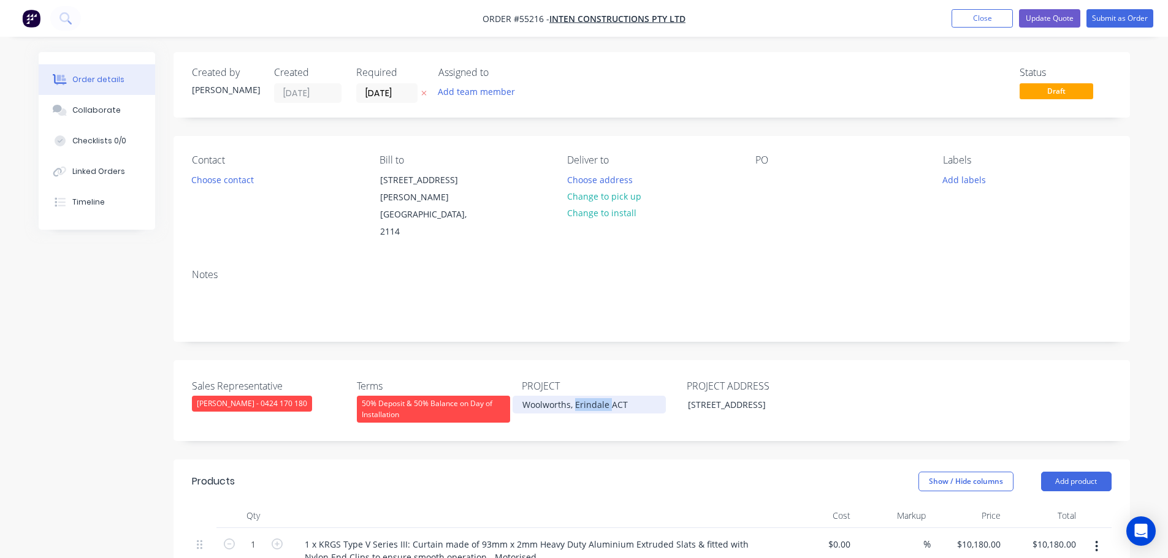
click at [578, 396] on div "Woolworths, Erindale ACT" at bounding box center [588, 405] width 153 height 18
click at [611, 341] on div "Created by [PERSON_NAME] Created [DATE] Required [DATE] Assigned to Add team me…" at bounding box center [651, 551] width 956 height 998
click at [585, 396] on div "Woolworths, Erindale ACT" at bounding box center [588, 405] width 153 height 18
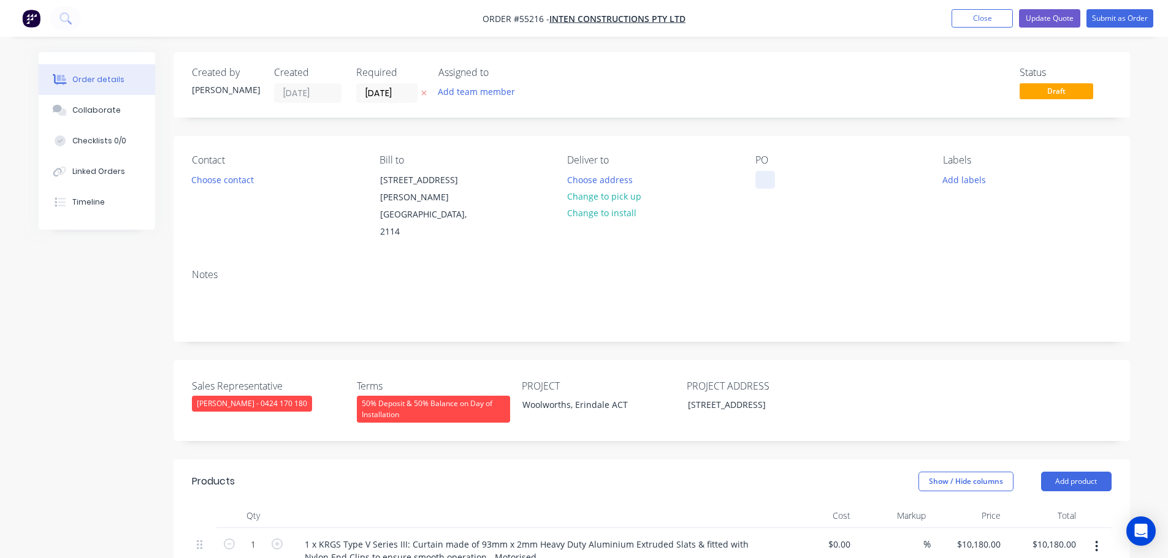
click at [767, 177] on div at bounding box center [765, 180] width 20 height 18
paste div
click at [210, 180] on button "Choose contact" at bounding box center [221, 179] width 75 height 17
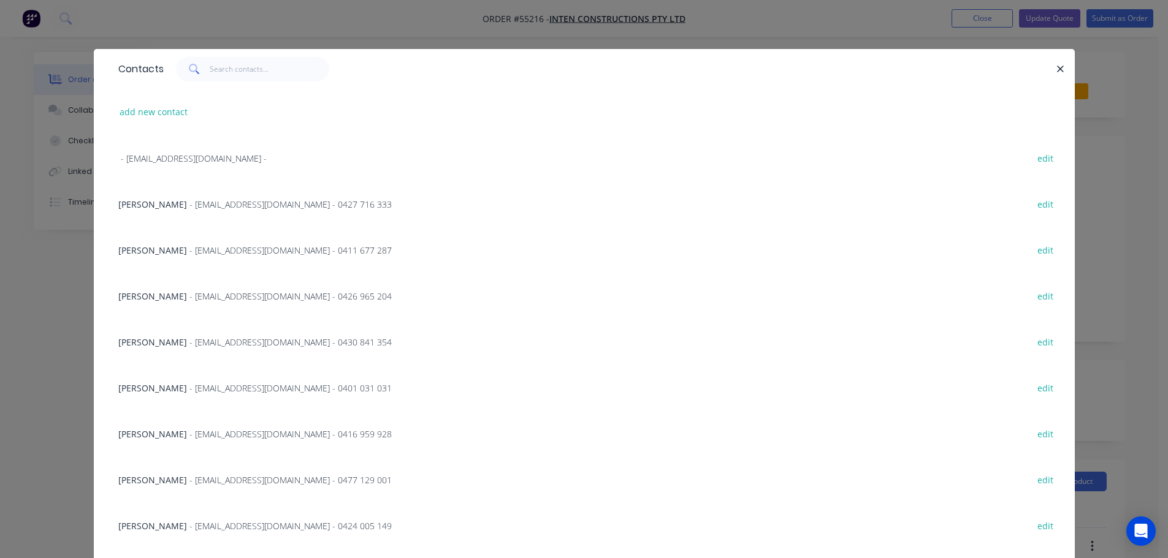
click at [134, 293] on span "[PERSON_NAME]" at bounding box center [152, 297] width 69 height 12
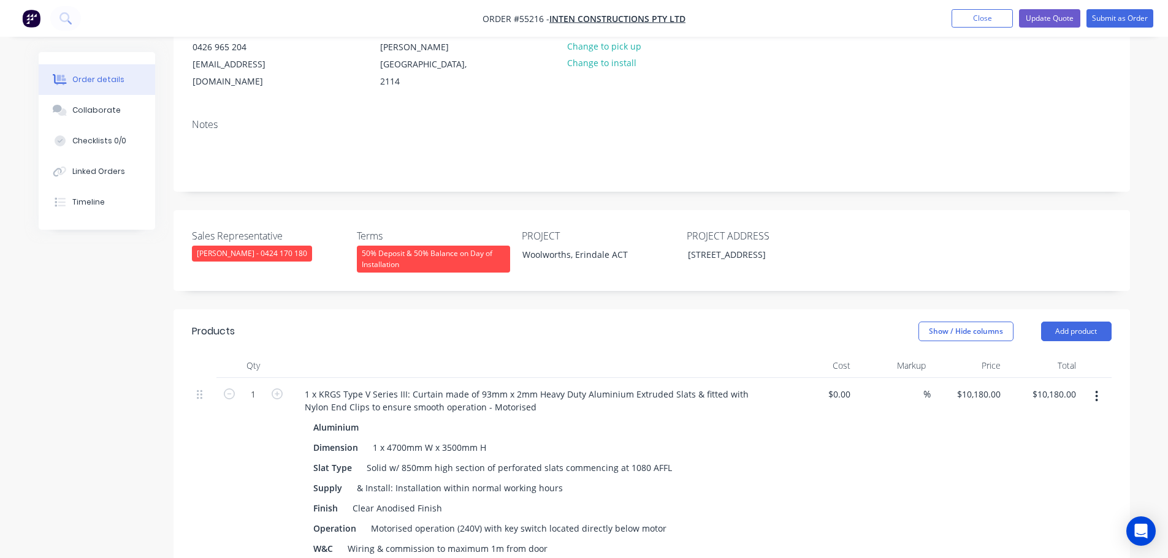
scroll to position [123, 0]
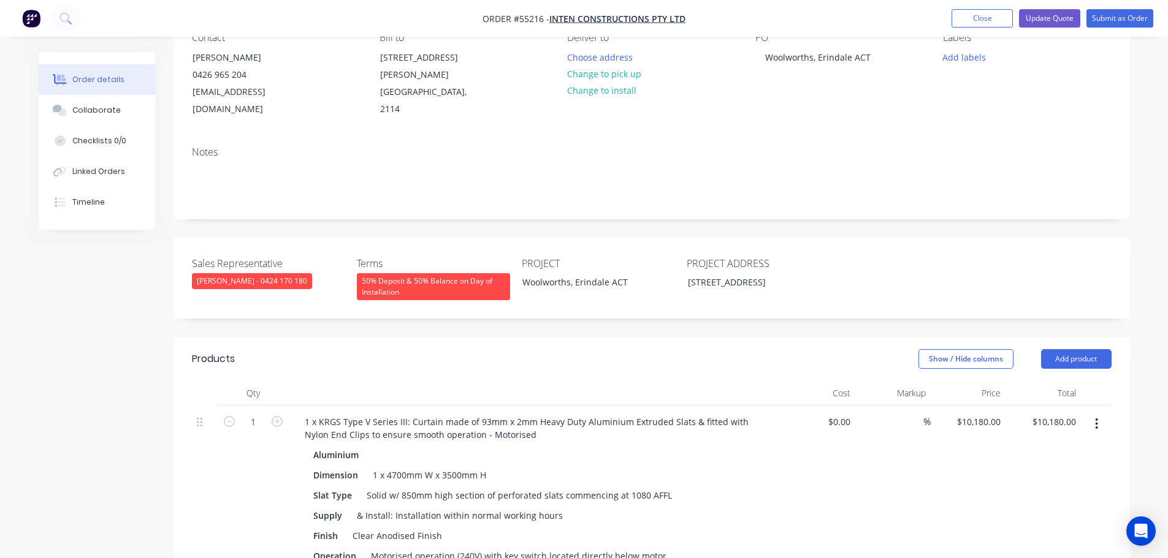
click at [407, 273] on div "50% Deposit & 50% Balance on Day of Installation" at bounding box center [433, 286] width 153 height 27
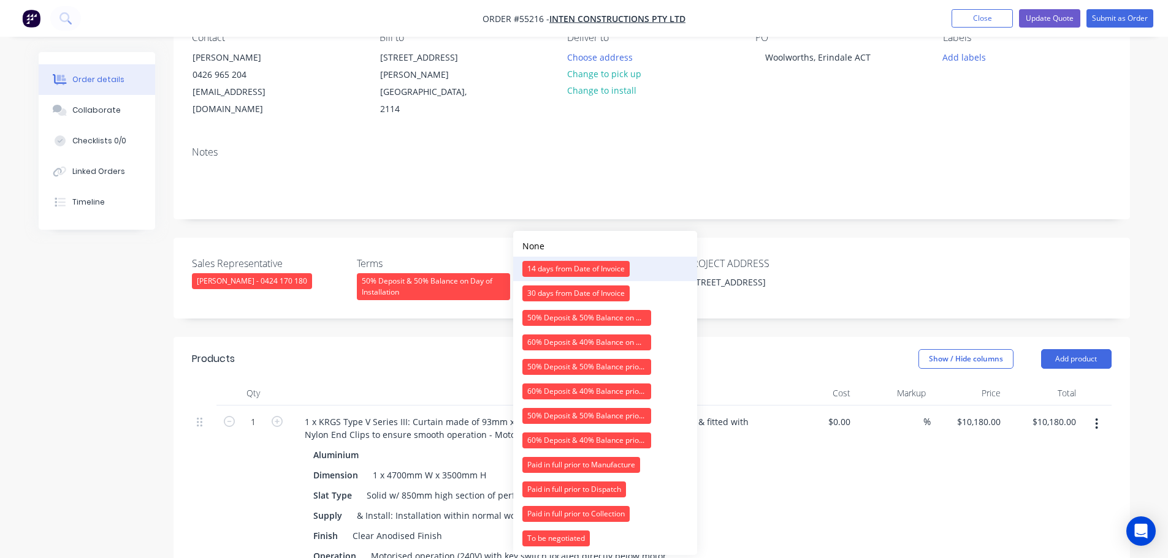
click at [546, 265] on div "14 days from Date of Invoice" at bounding box center [575, 269] width 107 height 16
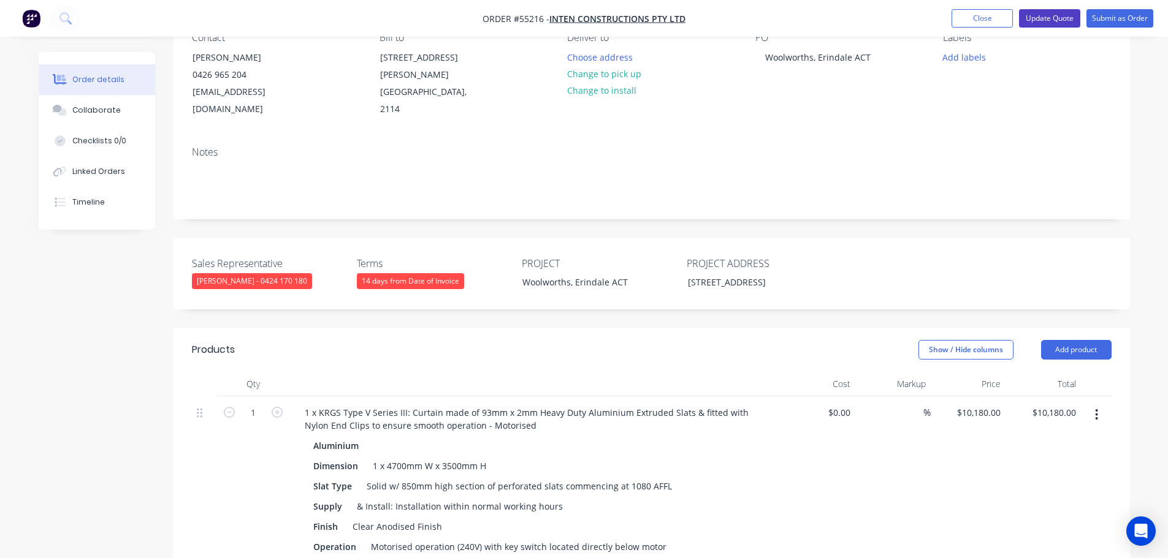
click at [1053, 15] on button "Update Quote" at bounding box center [1049, 18] width 61 height 18
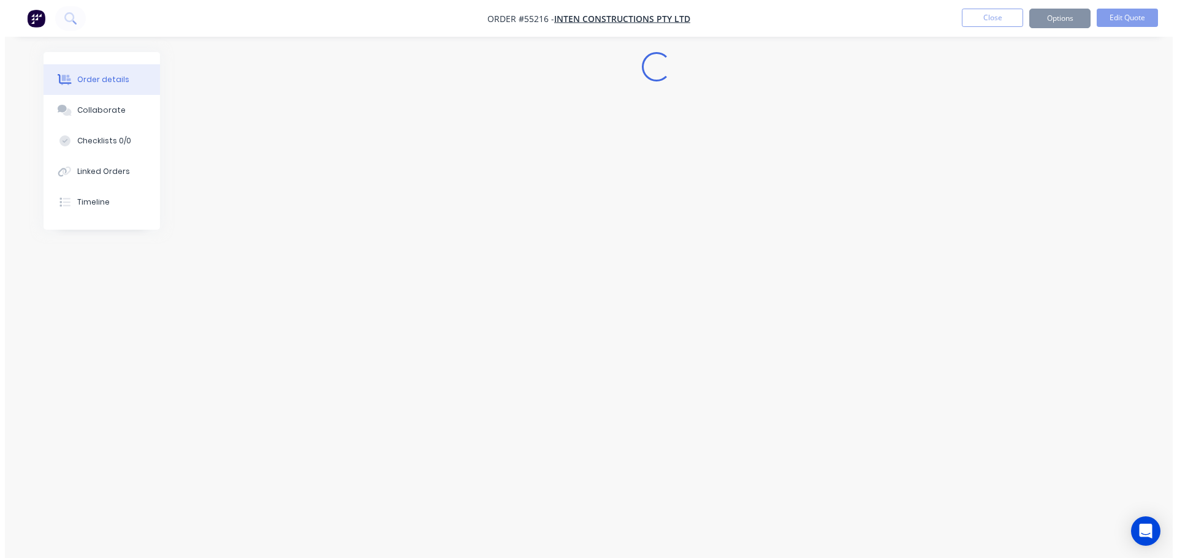
scroll to position [0, 0]
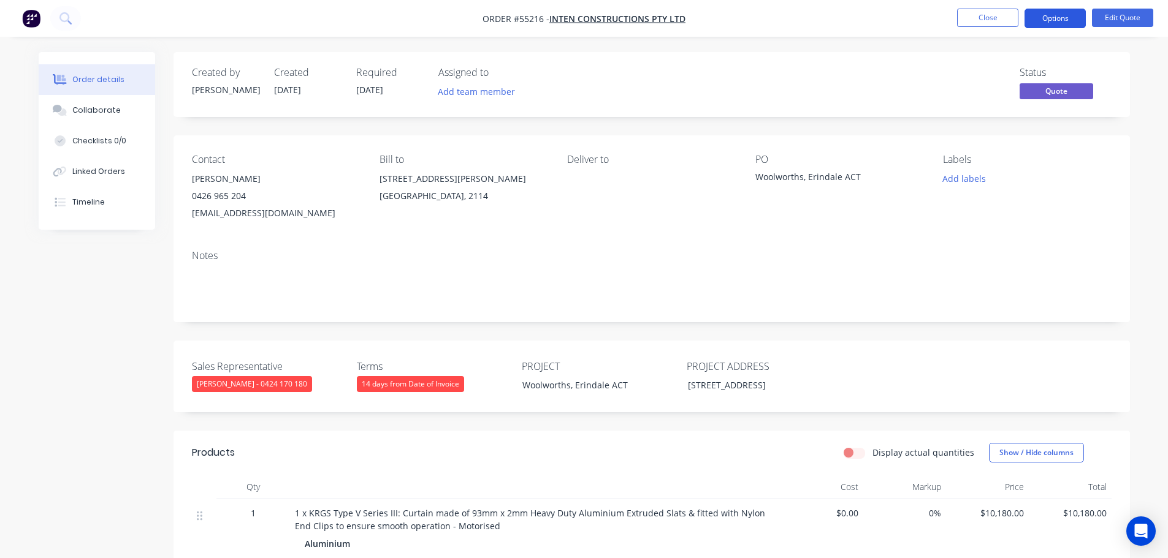
click at [1045, 23] on button "Options" at bounding box center [1054, 19] width 61 height 20
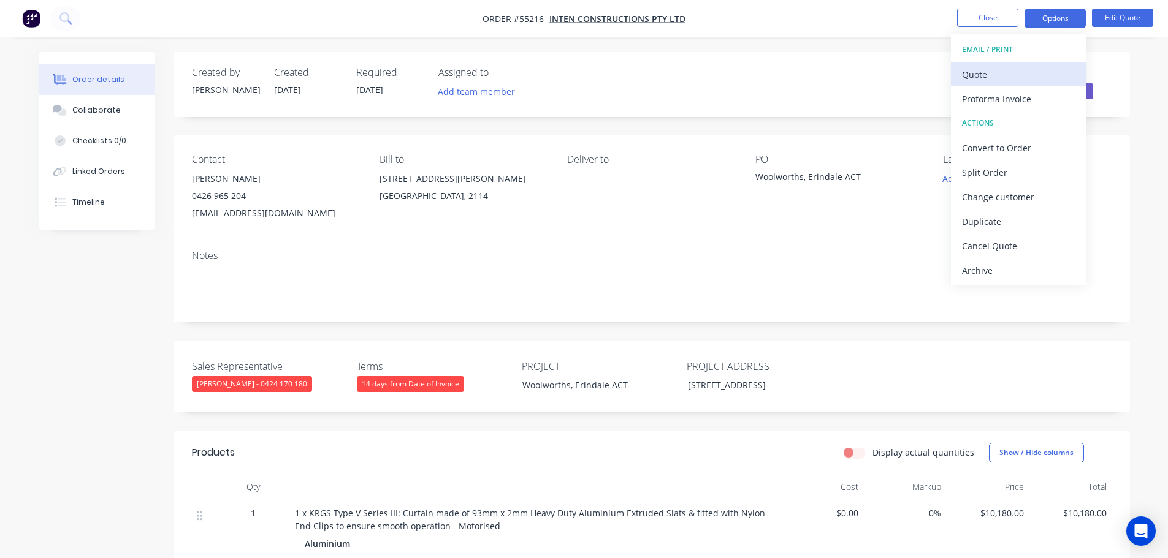
click at [973, 77] on div "Quote" at bounding box center [1018, 75] width 113 height 18
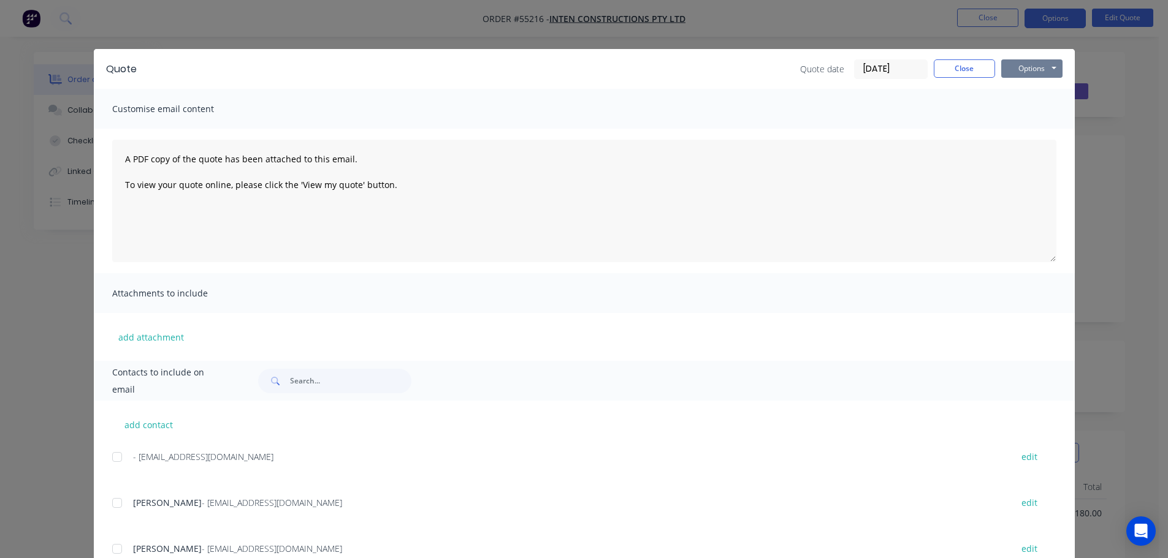
click at [1017, 65] on button "Options" at bounding box center [1031, 68] width 61 height 18
click at [1038, 120] on button "Print" at bounding box center [1040, 111] width 78 height 20
click at [961, 67] on button "Close" at bounding box center [963, 68] width 61 height 18
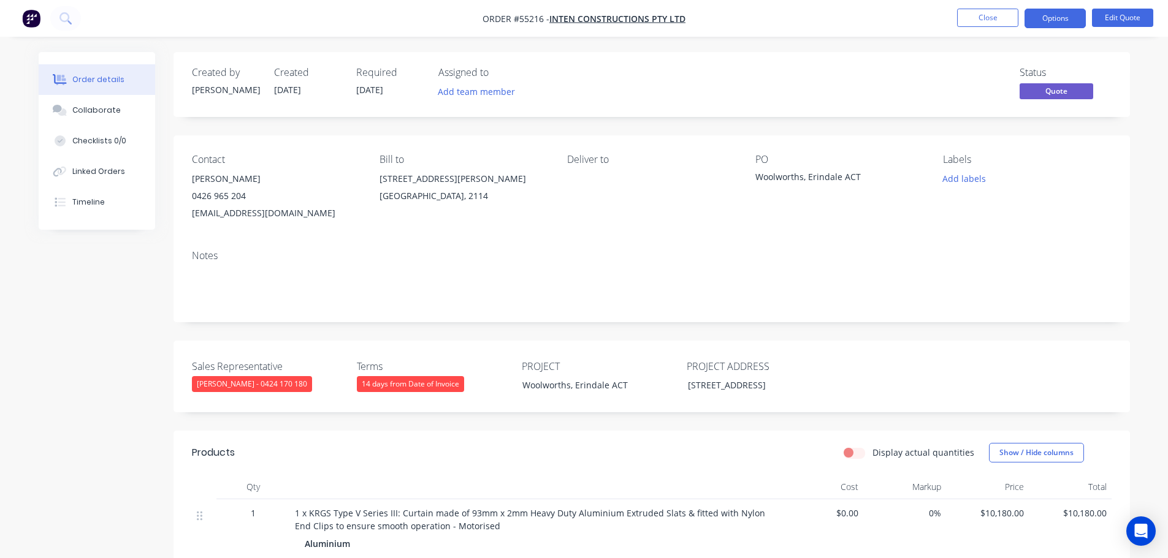
click at [234, 216] on div "[EMAIL_ADDRESS][DOMAIN_NAME]" at bounding box center [276, 213] width 168 height 17
click at [812, 175] on div "Woolworths, Erindale ACT" at bounding box center [831, 178] width 153 height 17
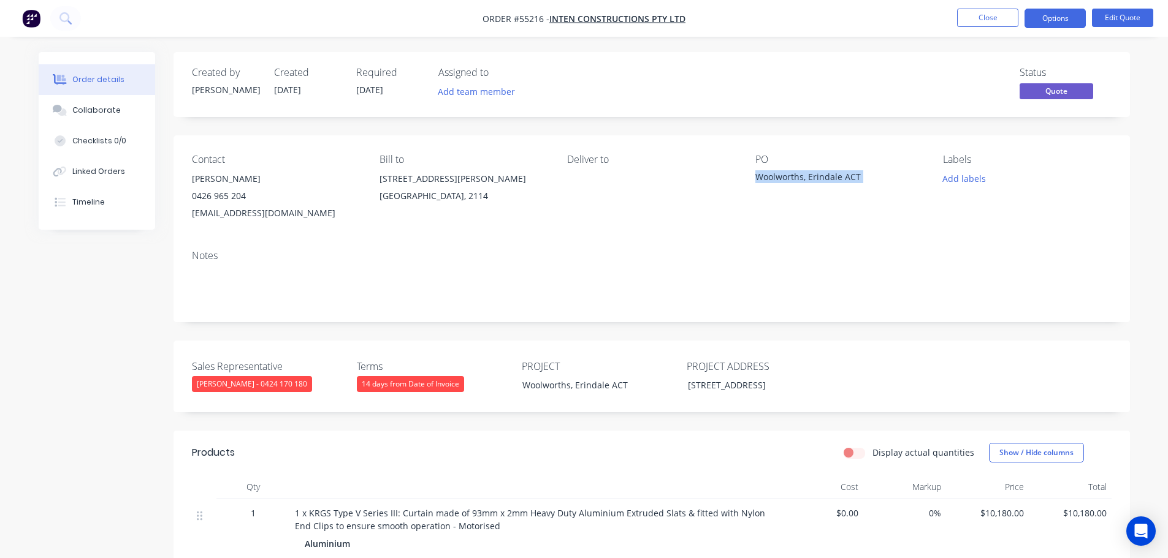
click at [812, 175] on div "Woolworths, Erindale ACT" at bounding box center [831, 178] width 153 height 17
click at [246, 194] on span at bounding box center [246, 196] width 0 height 12
click at [960, 15] on button "Close" at bounding box center [987, 18] width 61 height 18
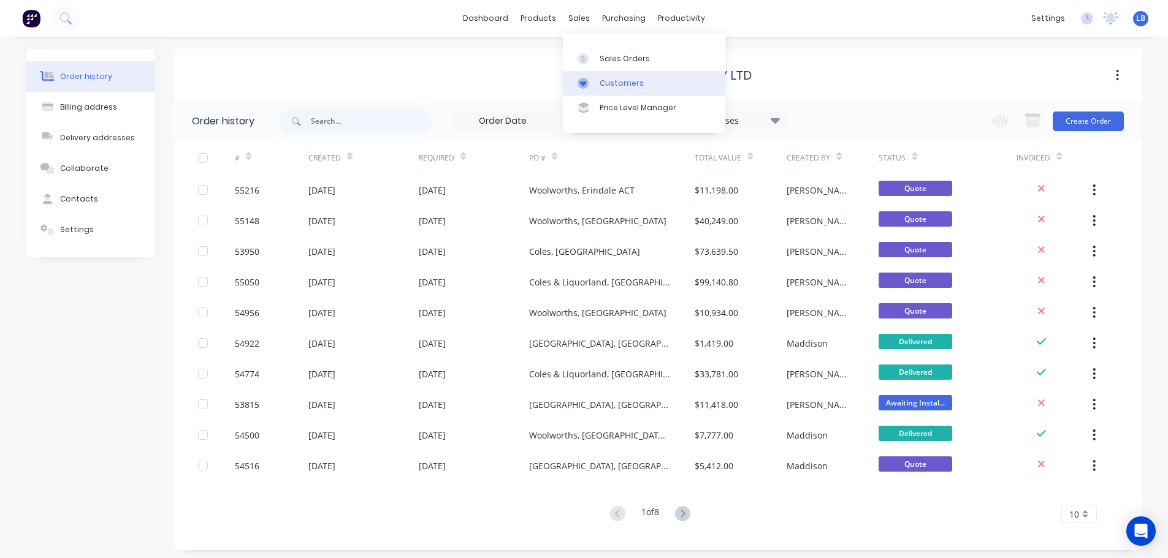
click at [614, 88] on div "Customers" at bounding box center [621, 83] width 44 height 11
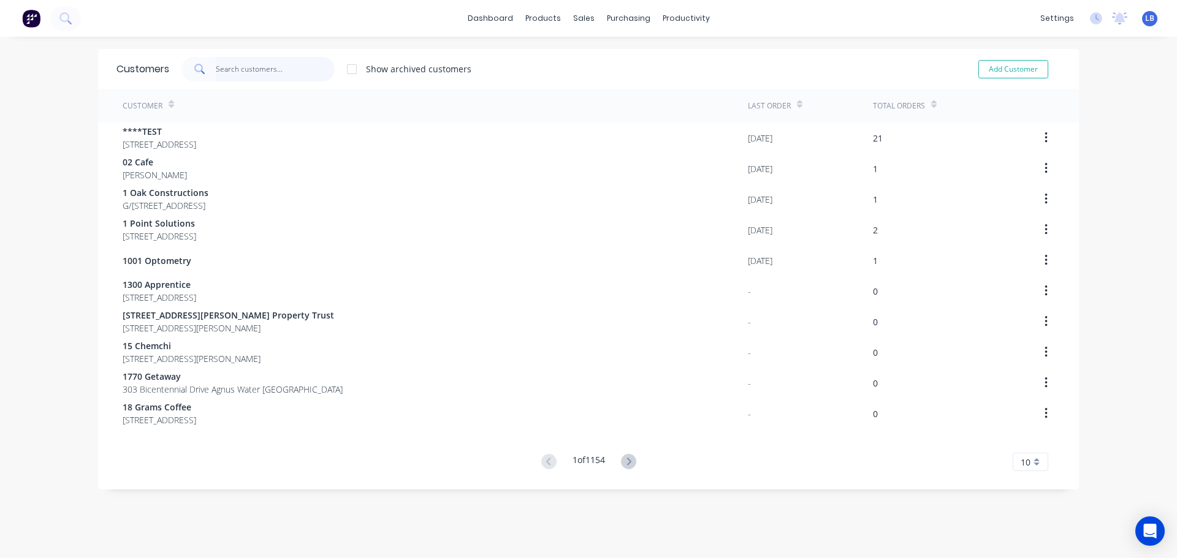
click at [243, 74] on input "text" at bounding box center [276, 69] width 120 height 25
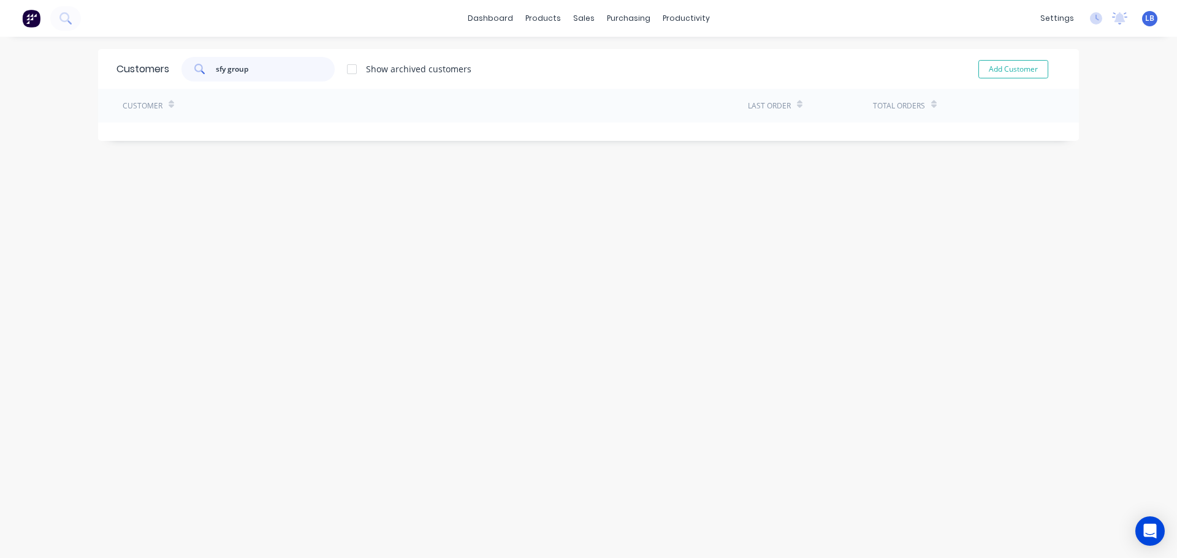
drag, startPoint x: 248, startPoint y: 69, endPoint x: 196, endPoint y: 75, distance: 51.9
click at [196, 75] on div "sfy group" at bounding box center [257, 69] width 153 height 25
type input "sfy group"
click at [593, 160] on div "Customers sfy group Show archived customers Add Customer Customer Last Order To…" at bounding box center [588, 310] width 981 height 522
click at [1002, 72] on button "Add Customer" at bounding box center [1013, 69] width 70 height 18
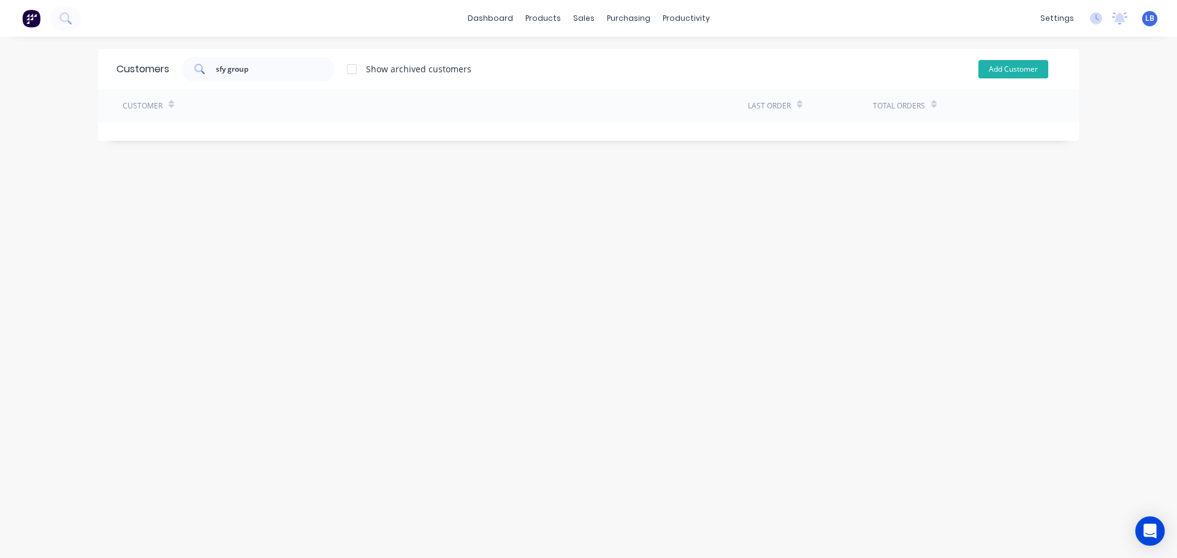
select select "AU"
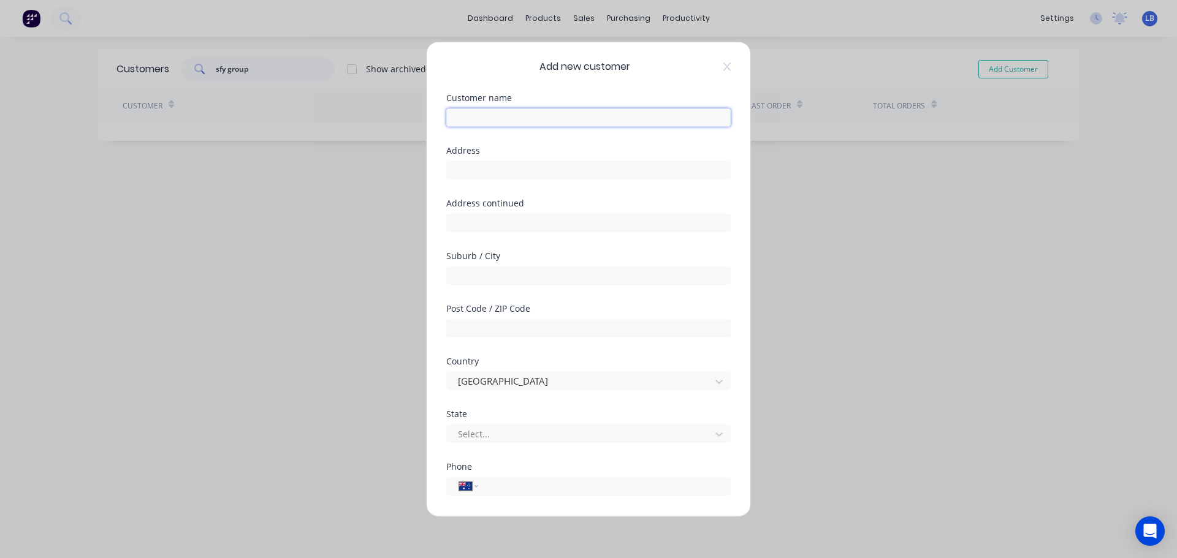
click at [461, 120] on input "text" at bounding box center [588, 117] width 284 height 18
type input "SFY Group"
click at [462, 171] on input "text" at bounding box center [588, 170] width 284 height 18
type input "[STREET_ADDRESS]"
click at [460, 275] on input "text" at bounding box center [588, 275] width 284 height 18
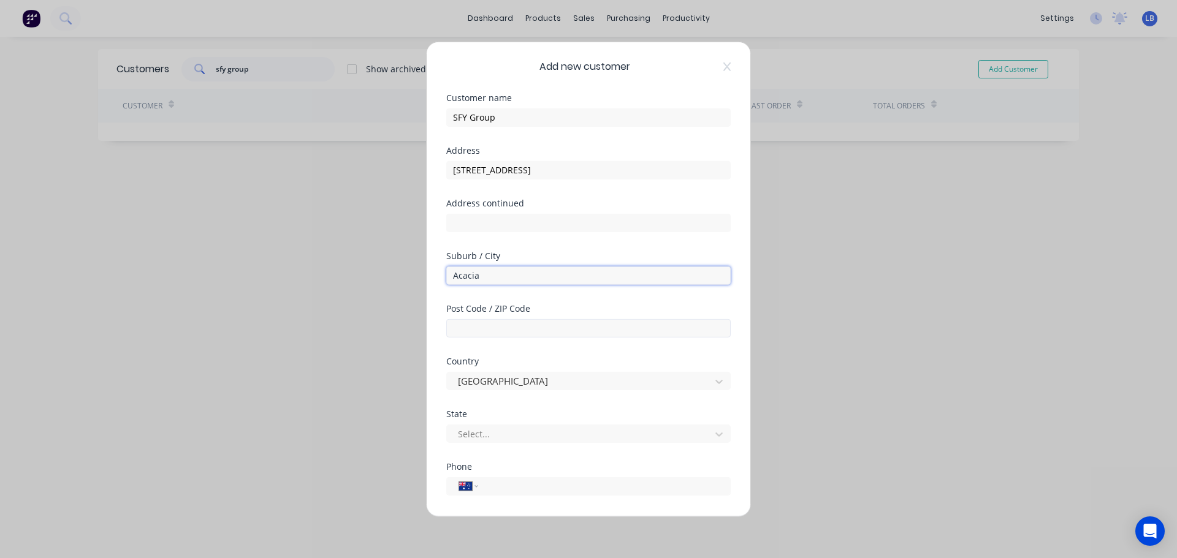
type input "[GEOGRAPHIC_DATA]"
click at [474, 334] on input "text" at bounding box center [588, 328] width 284 height 18
type input "4110"
click at [501, 434] on div at bounding box center [581, 434] width 248 height 15
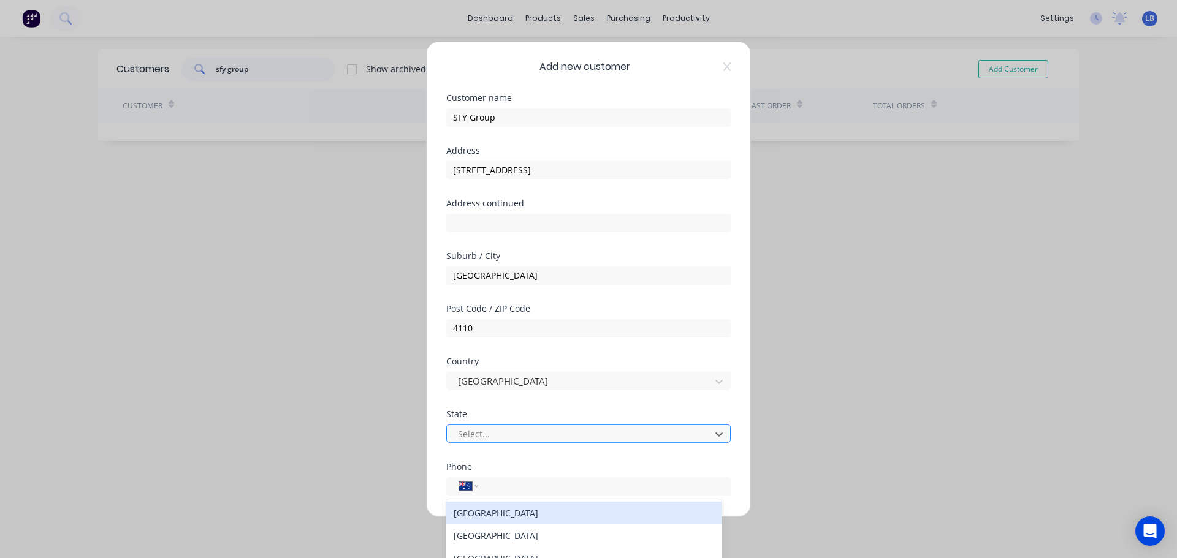
scroll to position [59, 0]
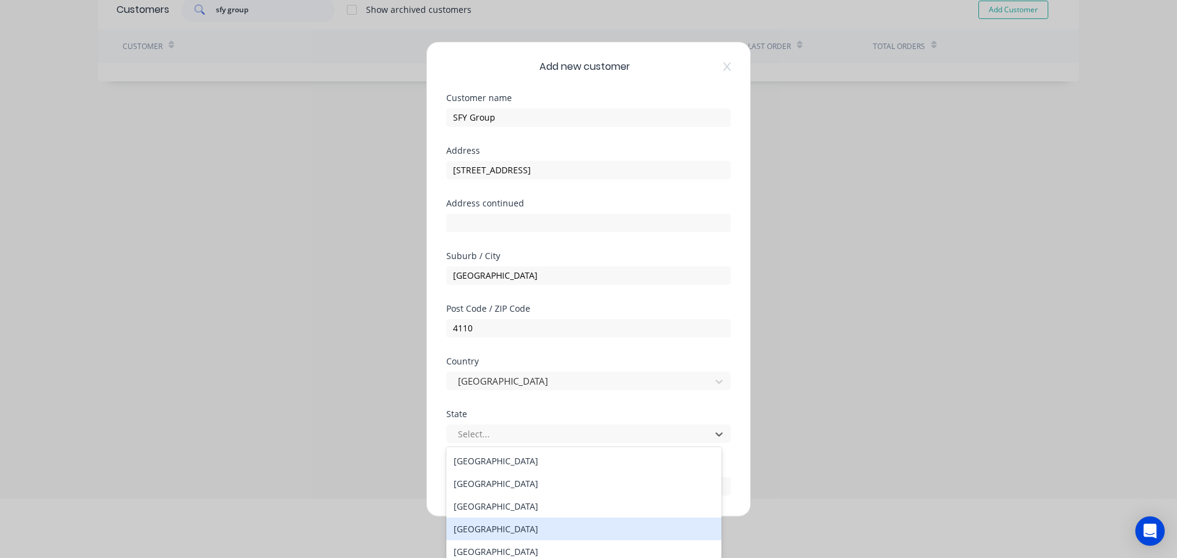
click at [475, 533] on div "[GEOGRAPHIC_DATA]" at bounding box center [583, 529] width 275 height 23
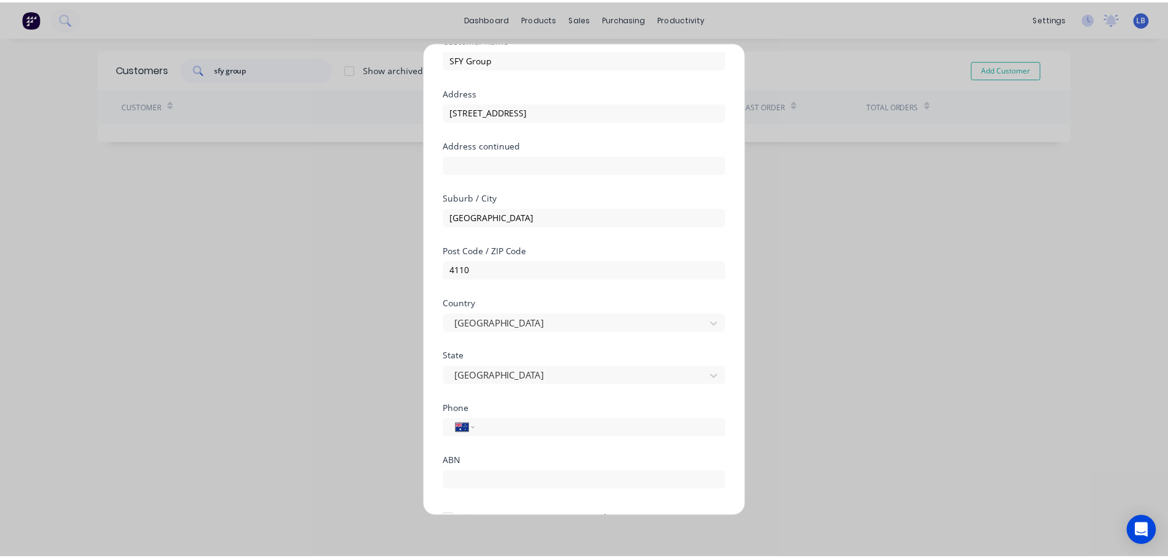
scroll to position [124, 0]
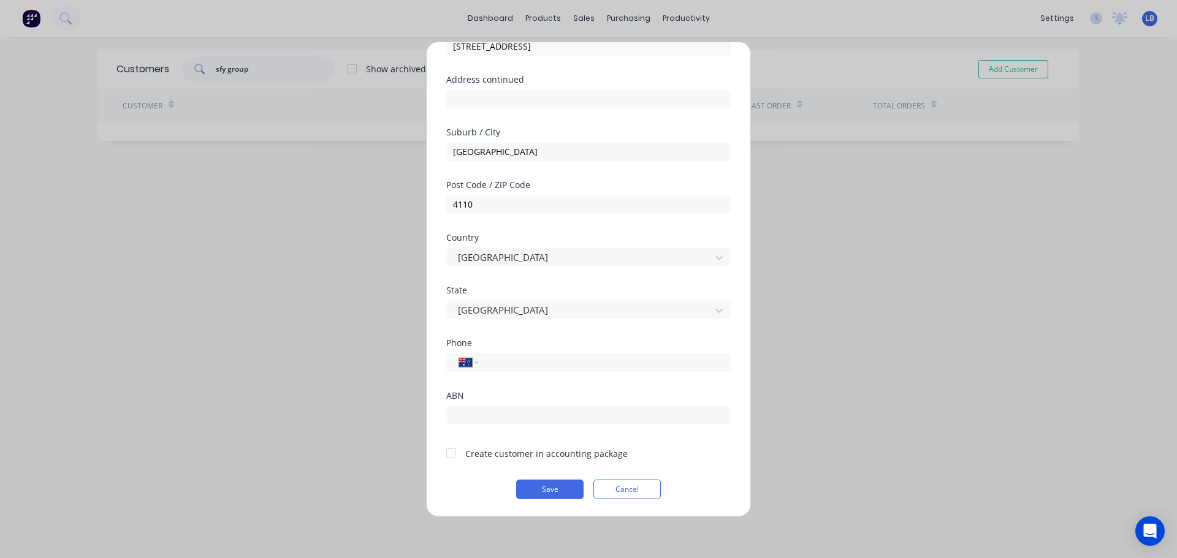
click at [446, 451] on div at bounding box center [451, 453] width 25 height 25
click at [522, 359] on input "tel" at bounding box center [602, 362] width 231 height 14
type input "0413 203 721"
click at [552, 492] on button "Save" at bounding box center [549, 489] width 67 height 20
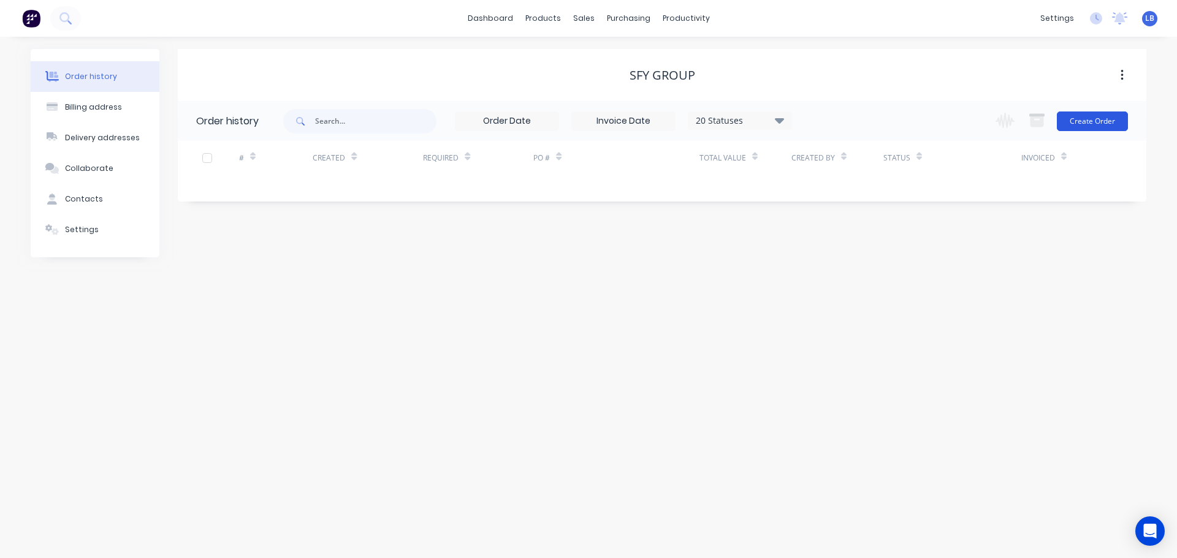
click at [1111, 121] on button "Create Order" at bounding box center [1092, 122] width 71 height 20
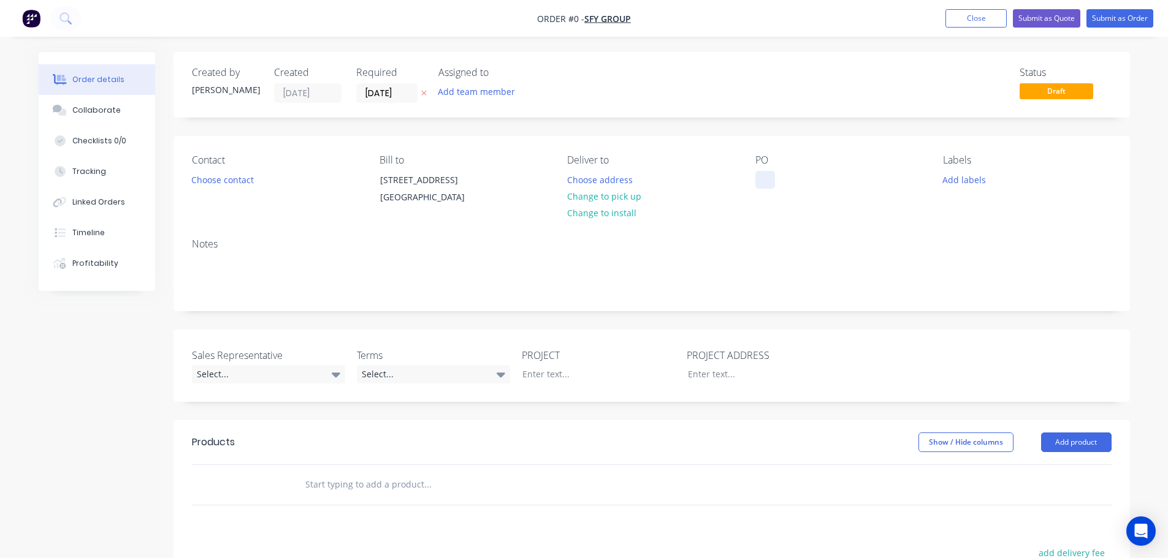
click at [770, 175] on div at bounding box center [765, 180] width 20 height 18
click at [857, 178] on div "Degani Cafe, [GEOGRAPHIC_DATA]" at bounding box center [831, 186] width 153 height 31
click at [237, 181] on button "Choose contact" at bounding box center [221, 179] width 75 height 17
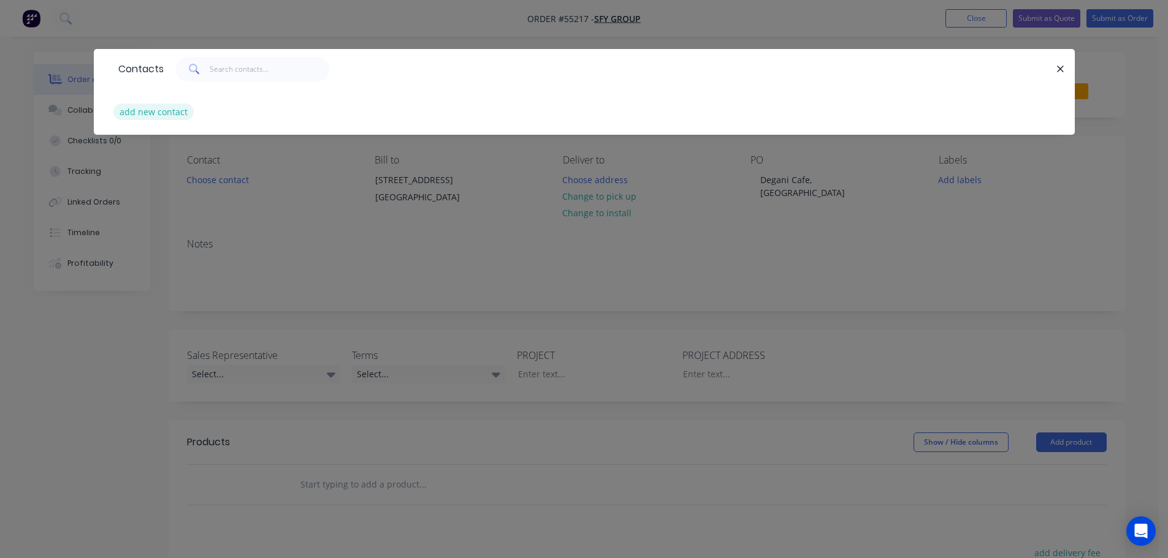
click at [147, 113] on button "add new contact" at bounding box center [153, 112] width 81 height 17
select select "AU"
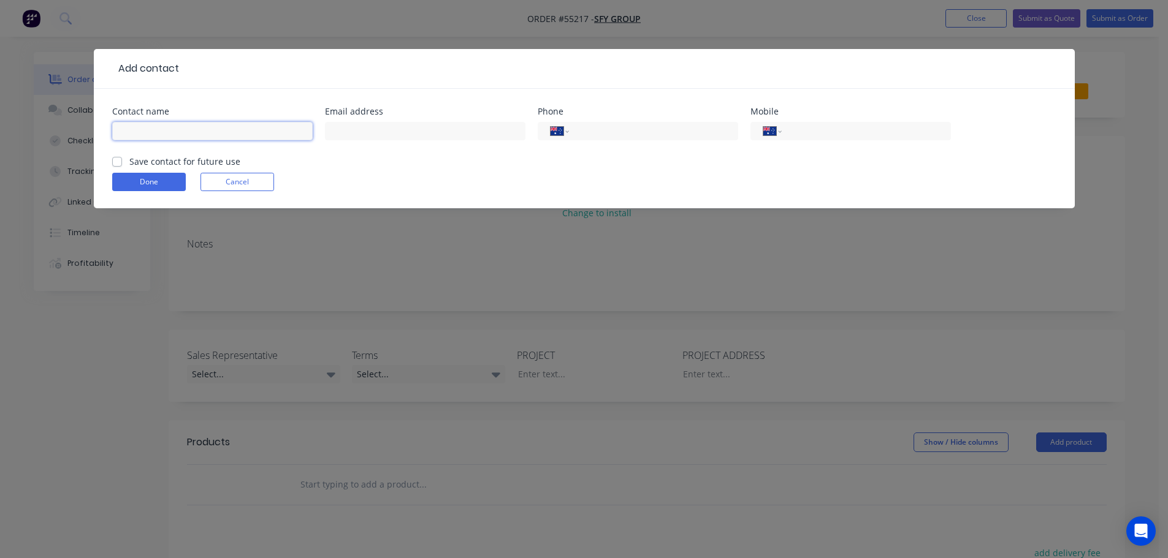
drag, startPoint x: 147, startPoint y: 113, endPoint x: 137, endPoint y: 129, distance: 19.6
click at [137, 129] on input "text" at bounding box center [212, 131] width 200 height 18
click at [132, 130] on input "AdaChan" at bounding box center [212, 131] width 200 height 18
type input "[PERSON_NAME]"
click at [359, 131] on input "text" at bounding box center [425, 131] width 200 height 18
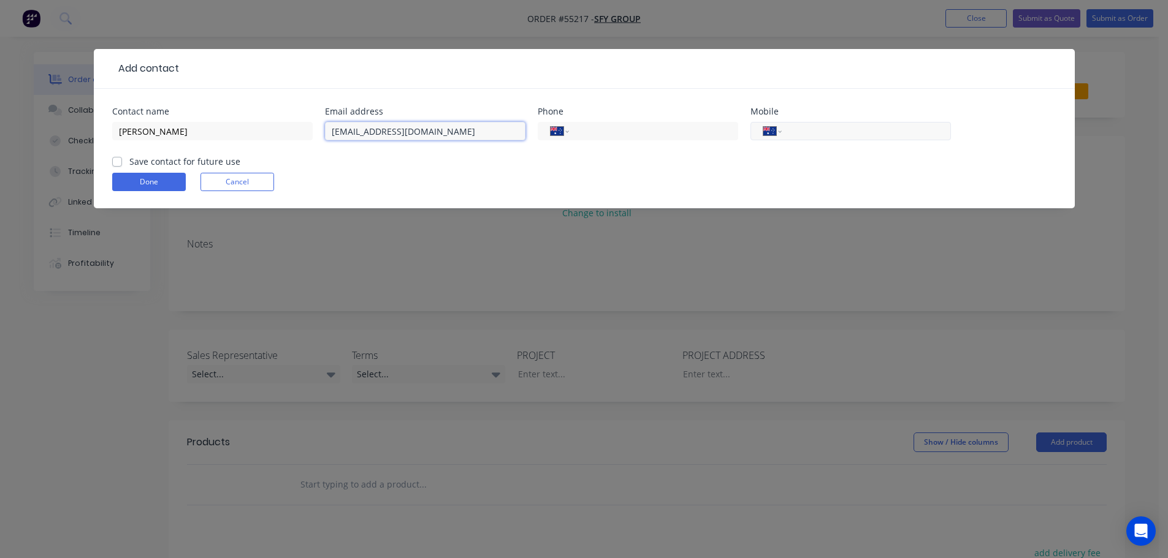
type input "[EMAIL_ADDRESS][DOMAIN_NAME]"
click at [820, 122] on div "International [GEOGRAPHIC_DATA] [GEOGRAPHIC_DATA] [GEOGRAPHIC_DATA] [GEOGRAPHIC…" at bounding box center [850, 131] width 200 height 18
click at [820, 131] on input "tel" at bounding box center [863, 131] width 147 height 14
type input "0413 203 721"
click at [129, 160] on label "Save contact for future use" at bounding box center [184, 161] width 111 height 13
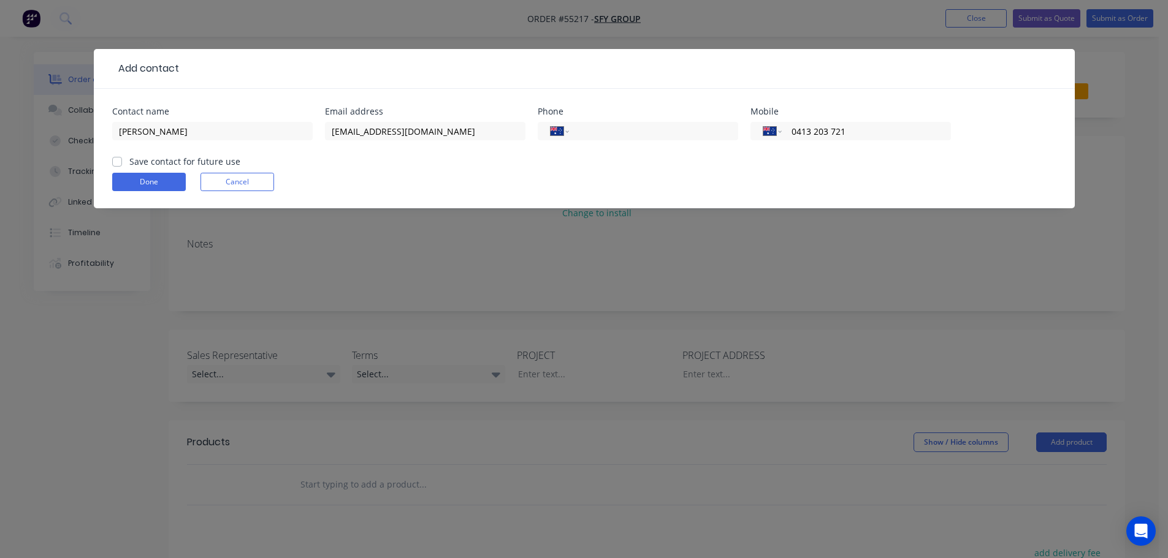
click at [115, 160] on input "Save contact for future use" at bounding box center [117, 161] width 10 height 12
checkbox input "true"
click at [119, 175] on button "Done" at bounding box center [149, 182] width 74 height 18
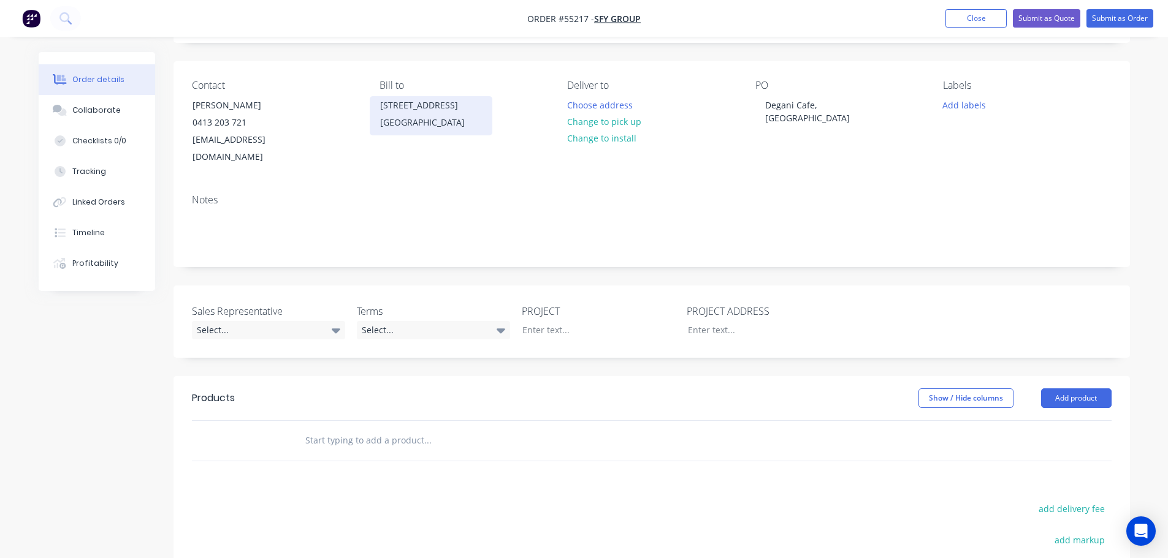
scroll to position [245, 0]
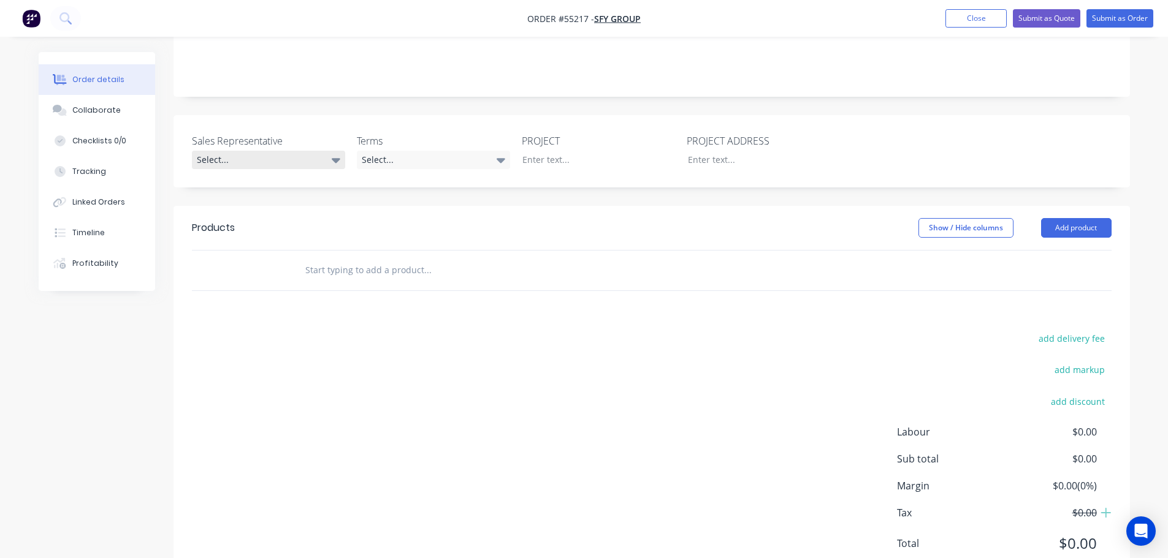
click at [237, 151] on div "Select..." at bounding box center [268, 160] width 153 height 18
drag, startPoint x: 243, startPoint y: 193, endPoint x: 370, endPoint y: 170, distance: 129.0
click at [247, 192] on div "[PERSON_NAME] - 0424 170 180" at bounding box center [261, 193] width 120 height 16
click at [438, 151] on div "Select..." at bounding box center [433, 160] width 153 height 18
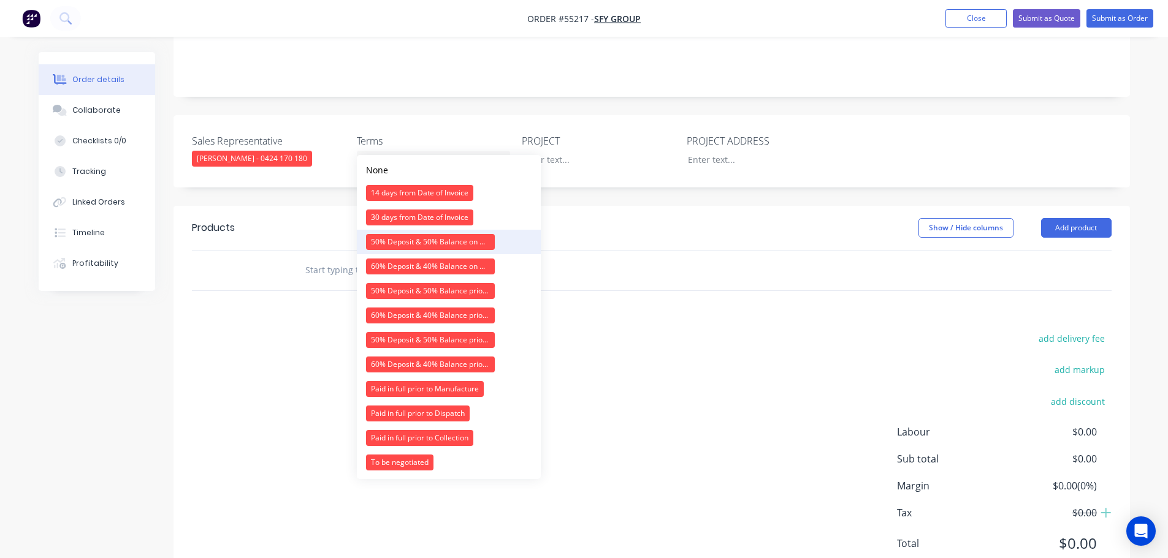
click at [411, 242] on div "50% Deposit & 50% Balance on Day of Installation" at bounding box center [430, 242] width 129 height 16
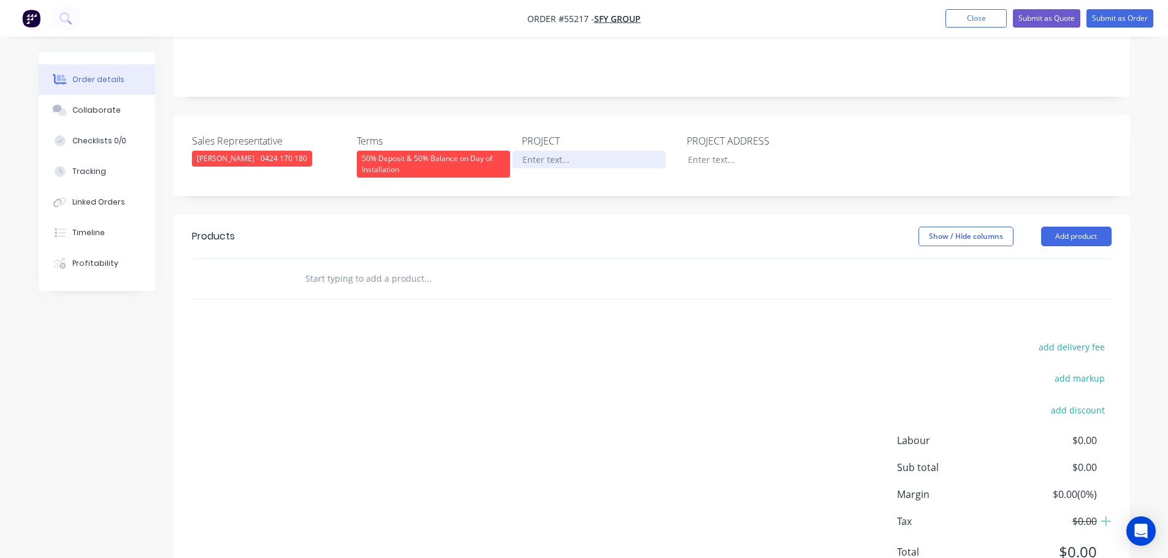
click at [561, 151] on div at bounding box center [588, 160] width 153 height 18
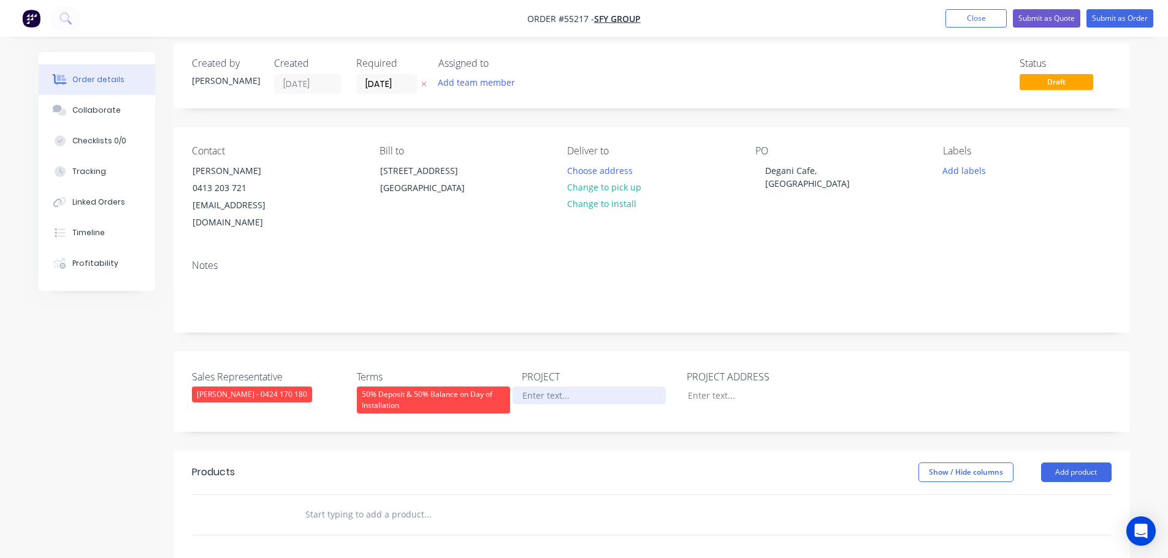
scroll to position [0, 0]
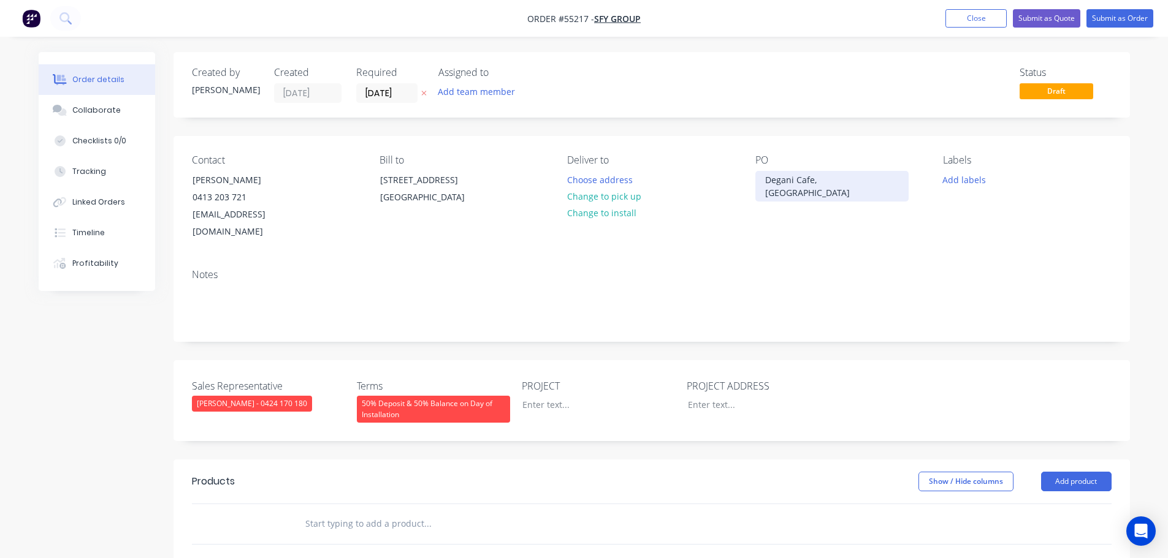
click at [823, 177] on div "Degani Cafe, [GEOGRAPHIC_DATA]" at bounding box center [831, 186] width 153 height 31
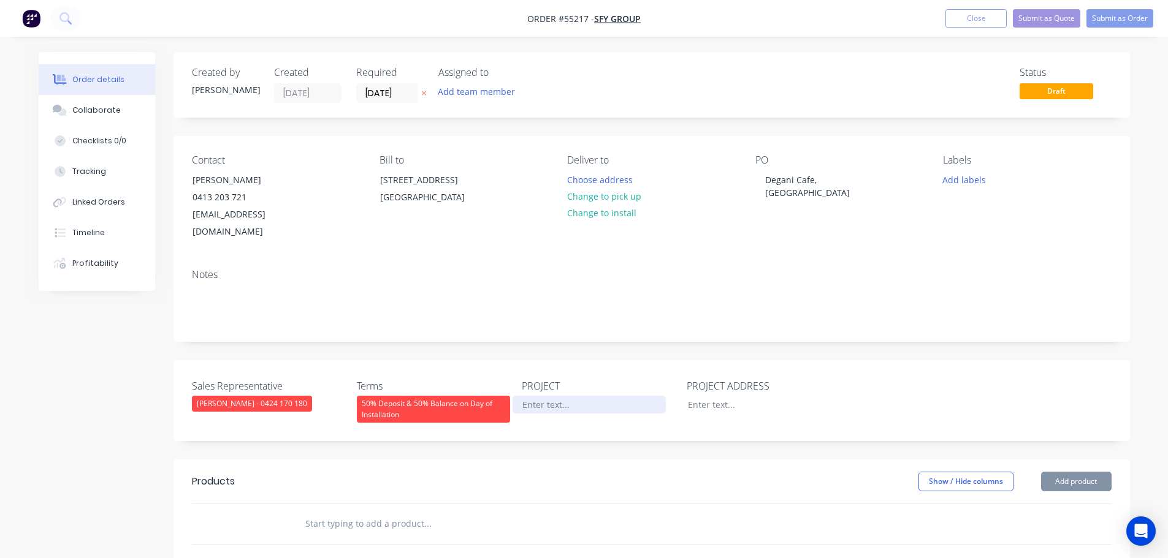
click at [533, 396] on div at bounding box center [588, 405] width 153 height 18
paste div
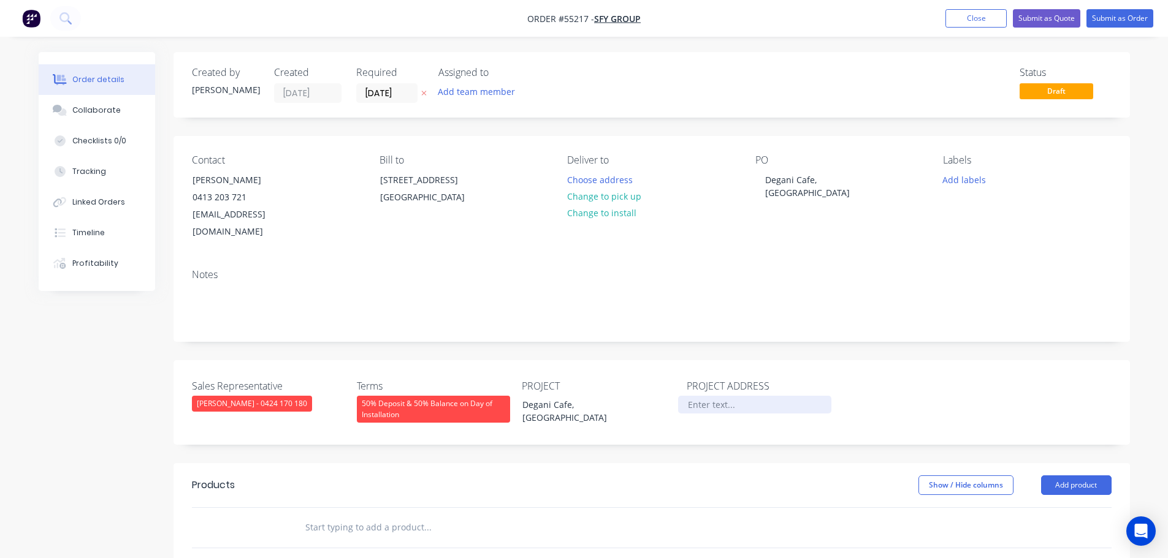
click at [715, 396] on div at bounding box center [754, 405] width 153 height 18
paste div
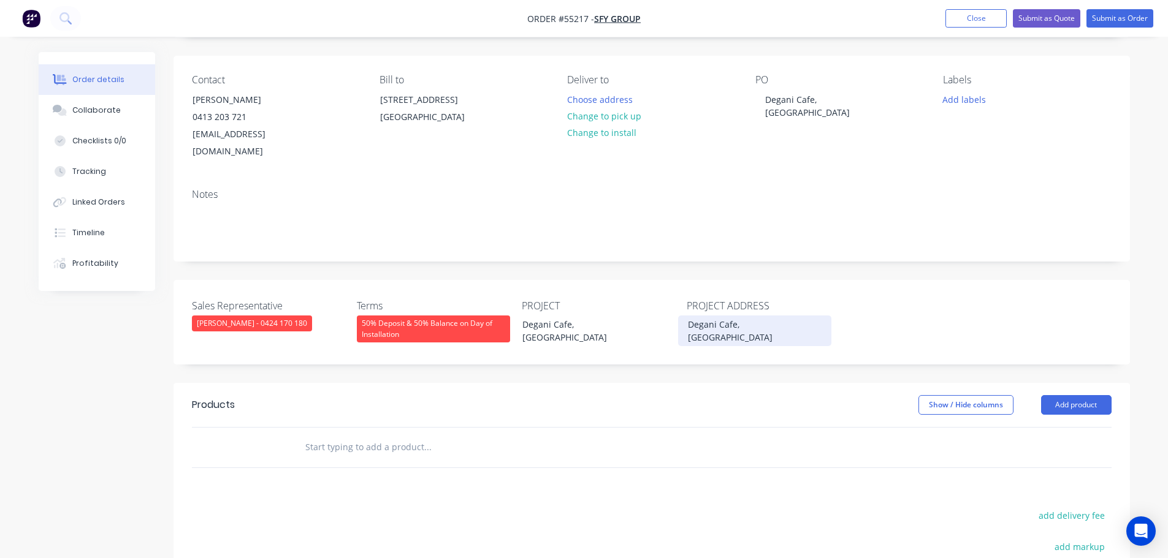
scroll to position [245, 0]
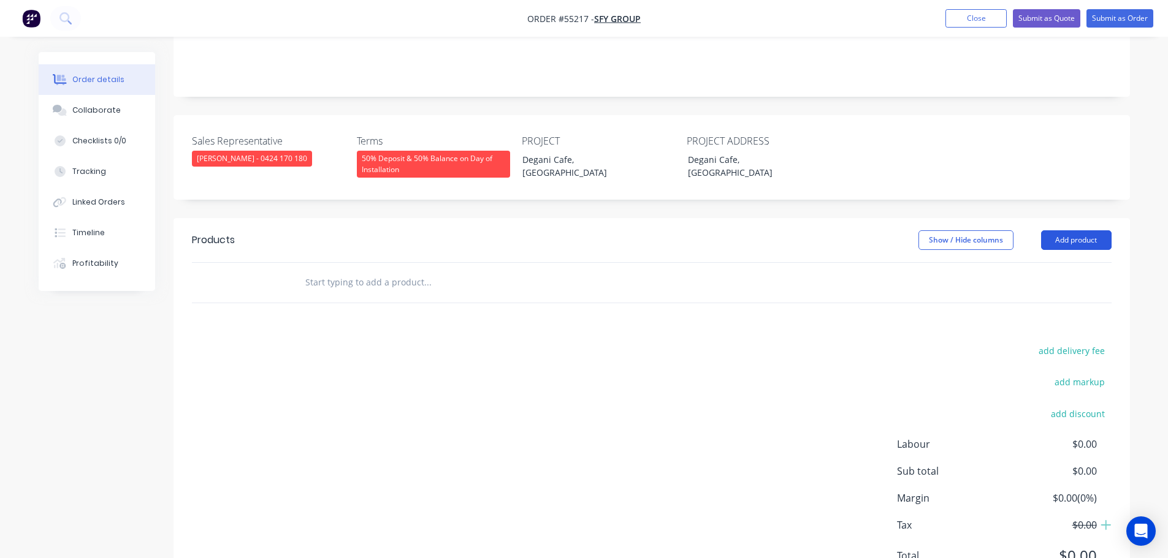
click at [1079, 230] on button "Add product" at bounding box center [1076, 240] width 70 height 20
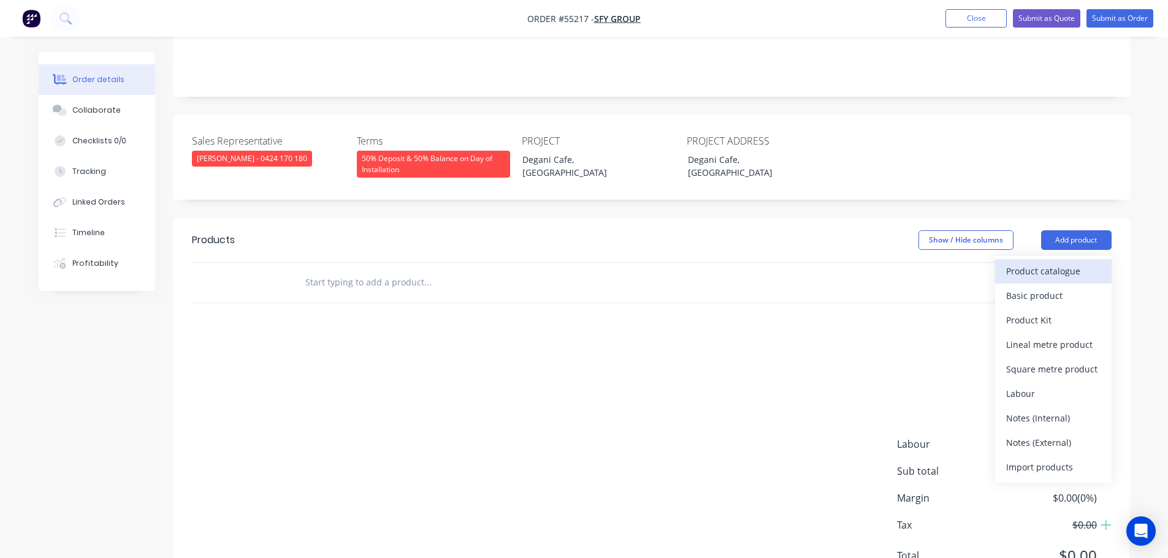
click at [1029, 262] on div "Product catalogue" at bounding box center [1053, 271] width 94 height 18
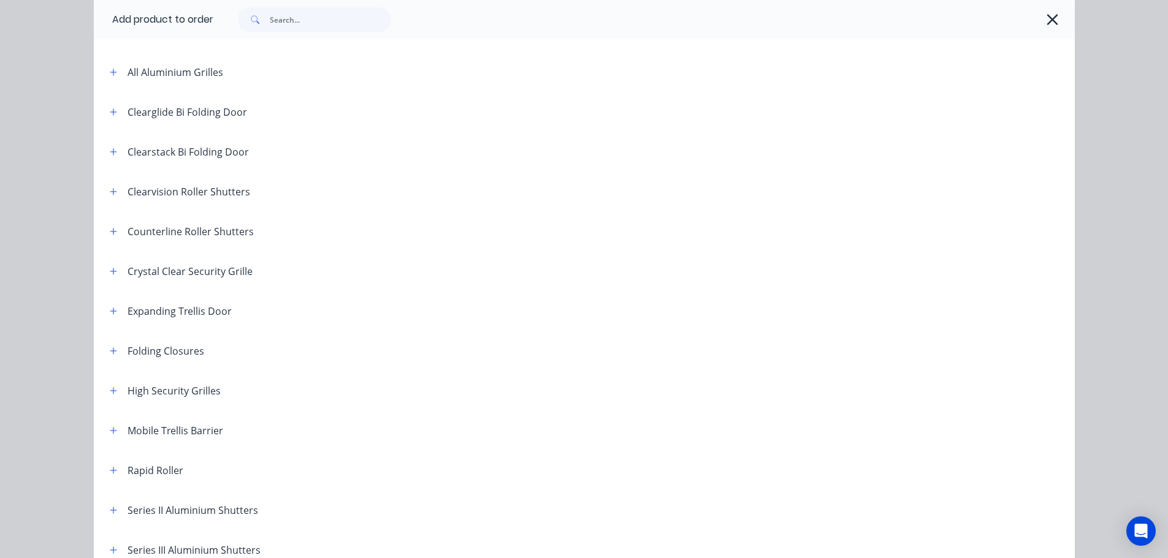
scroll to position [123, 0]
click at [106, 427] on button "button" at bounding box center [113, 429] width 15 height 15
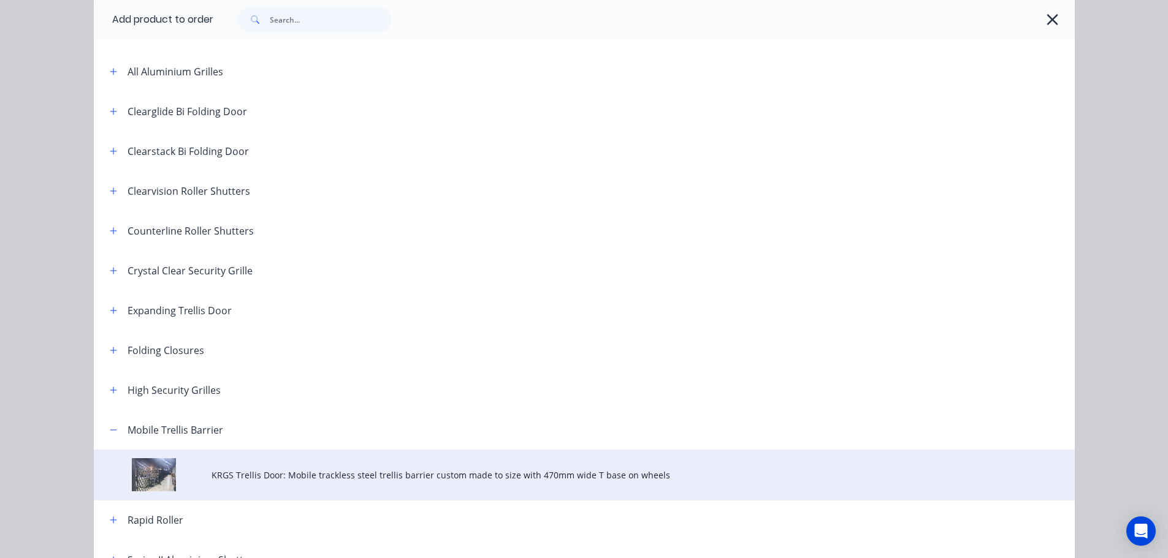
click at [282, 477] on span "KRGS Trellis Door: Mobile trackless steel trellis barrier custom made to size w…" at bounding box center [556, 475] width 690 height 13
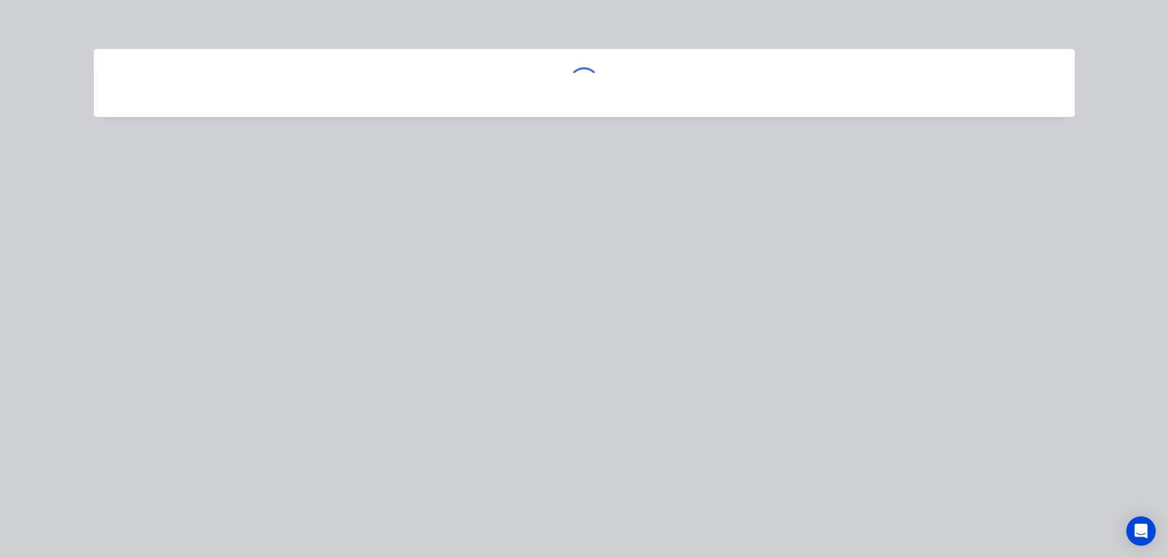
scroll to position [0, 0]
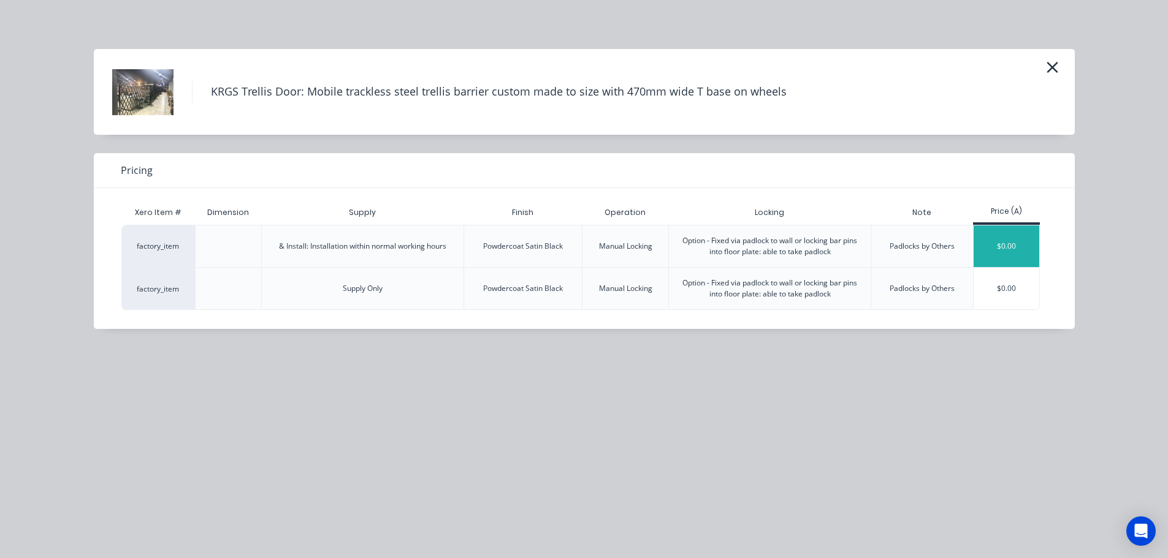
click at [1021, 251] on div "$0.00" at bounding box center [1006, 247] width 66 height 42
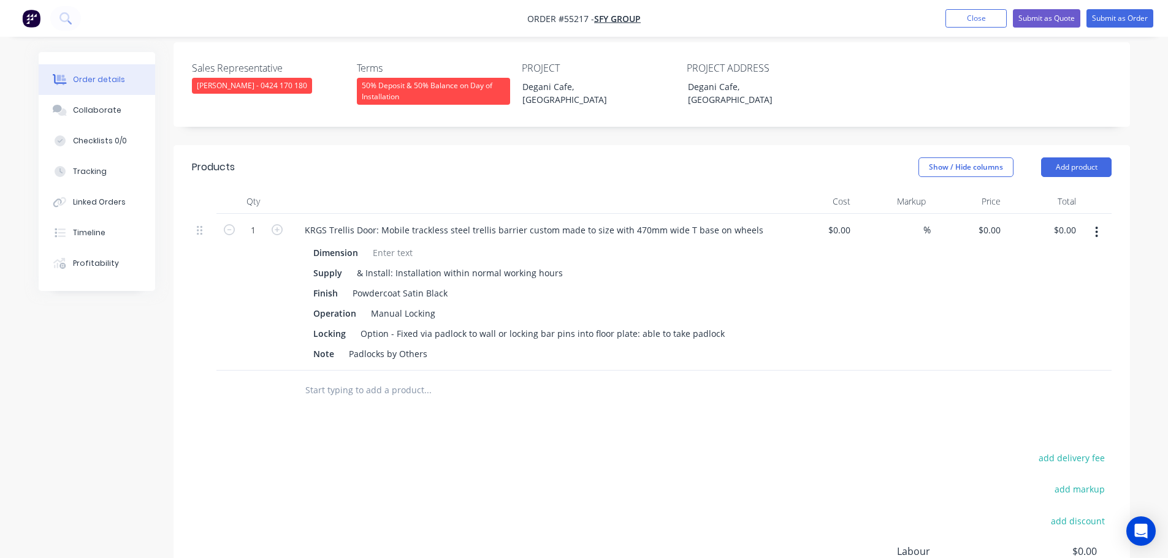
scroll to position [429, 0]
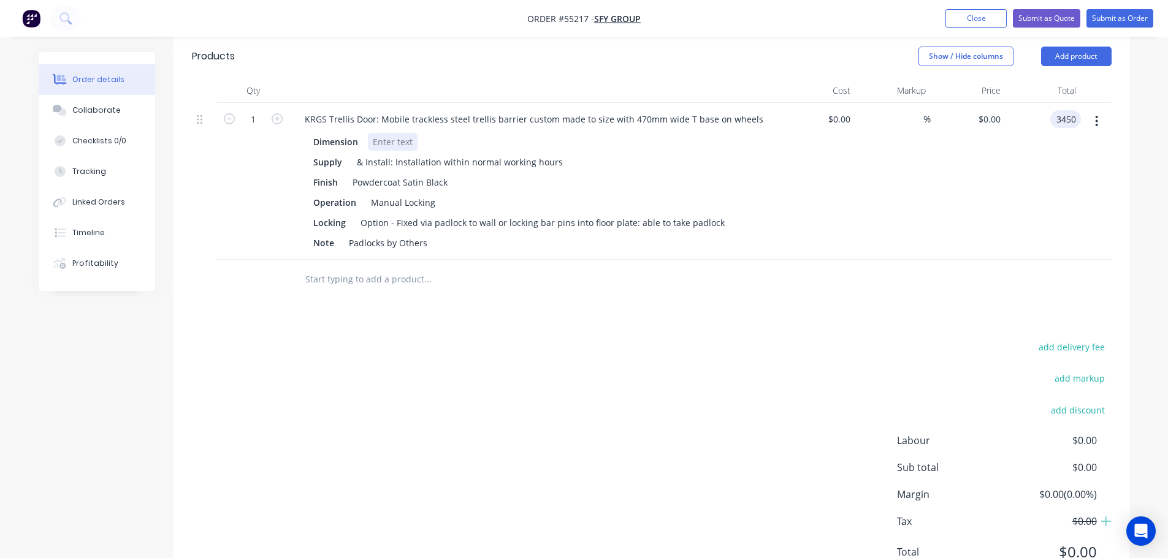
type input "3450"
type input "$3,450.00"
click at [381, 133] on div at bounding box center [393, 142] width 50 height 18
click at [378, 133] on div at bounding box center [393, 142] width 50 height 18
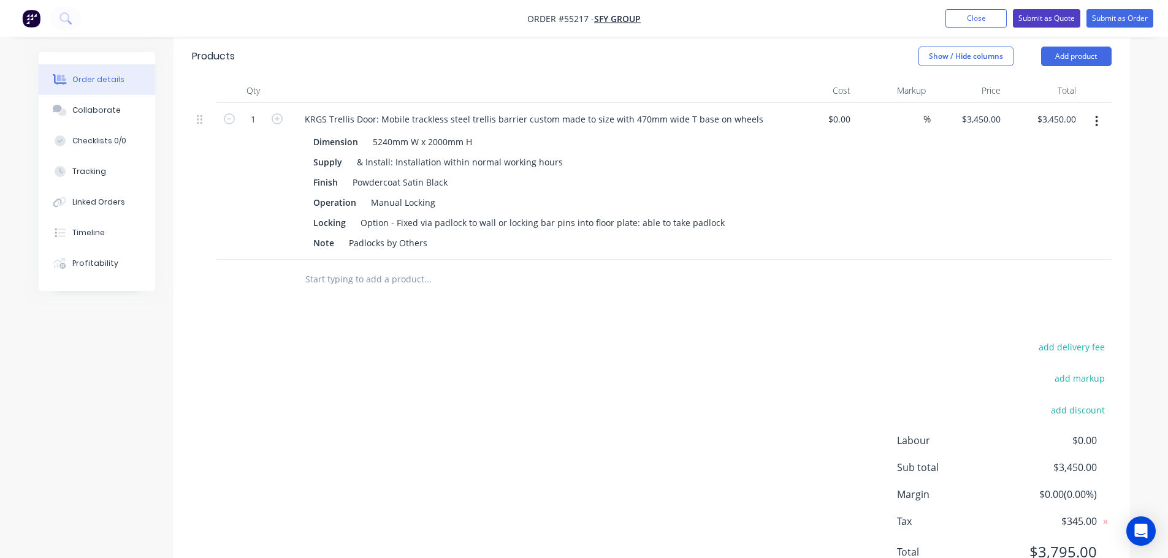
click at [1042, 26] on button "Submit as Quote" at bounding box center [1046, 18] width 67 height 18
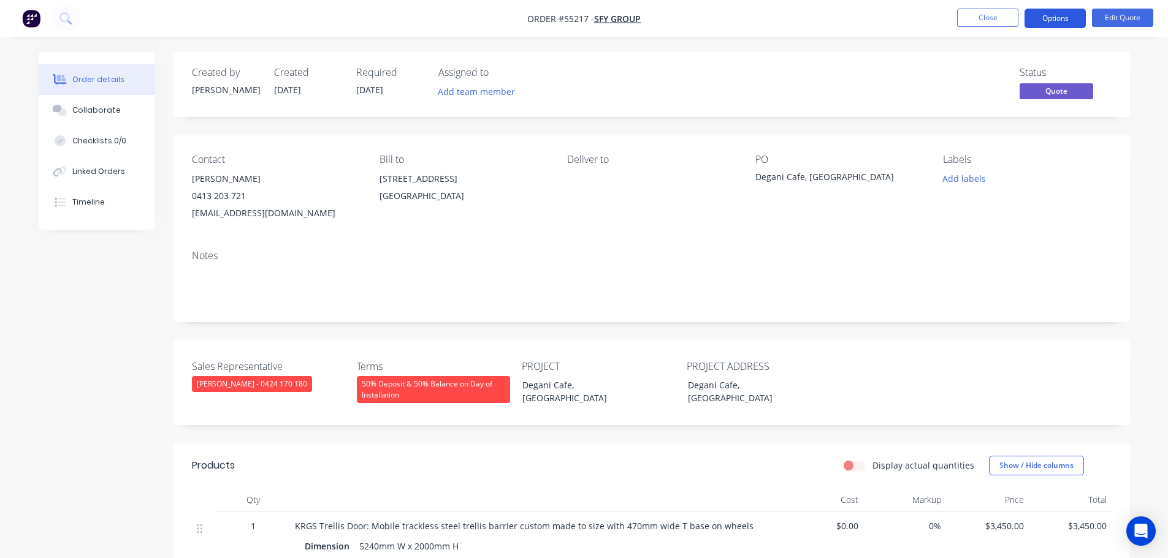
click at [1052, 16] on button "Options" at bounding box center [1054, 19] width 61 height 20
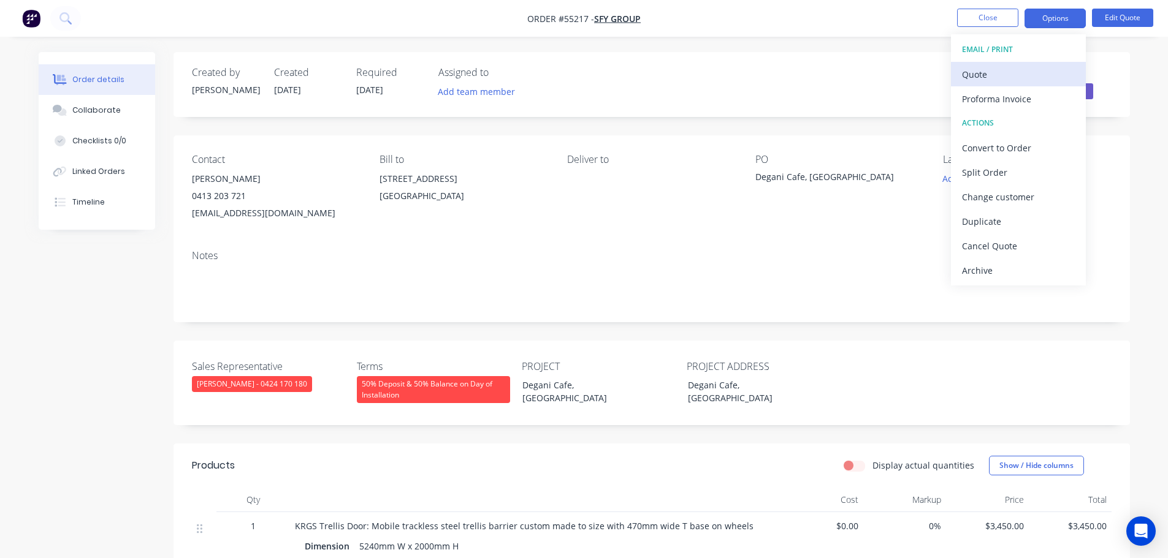
click at [967, 70] on div "Quote" at bounding box center [1018, 75] width 113 height 18
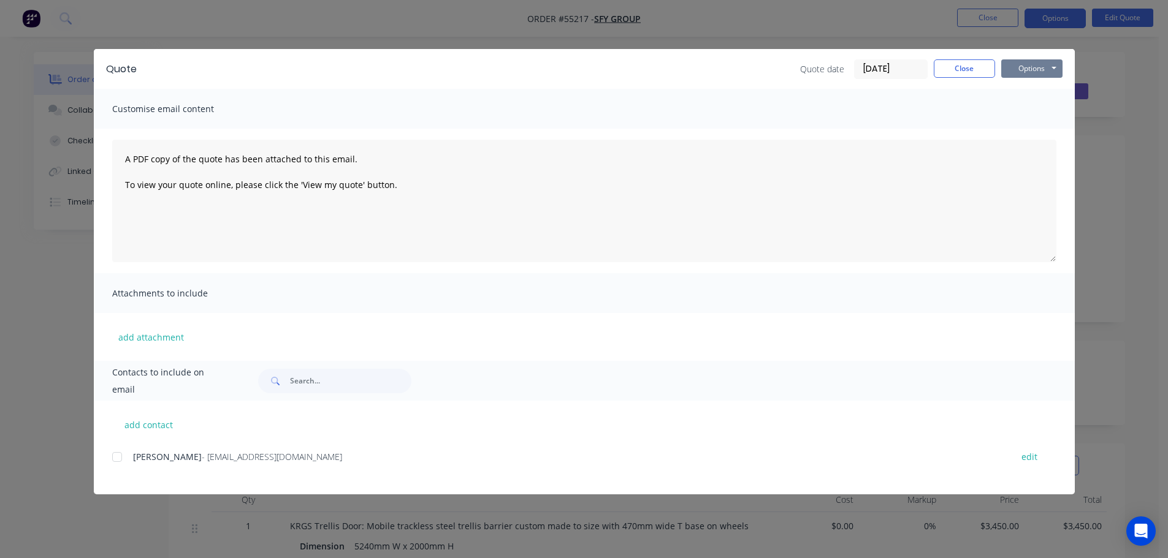
click at [1011, 74] on button "Options" at bounding box center [1031, 68] width 61 height 18
click at [1027, 118] on button "Print" at bounding box center [1040, 111] width 78 height 20
click at [948, 70] on button "Close" at bounding box center [963, 68] width 61 height 18
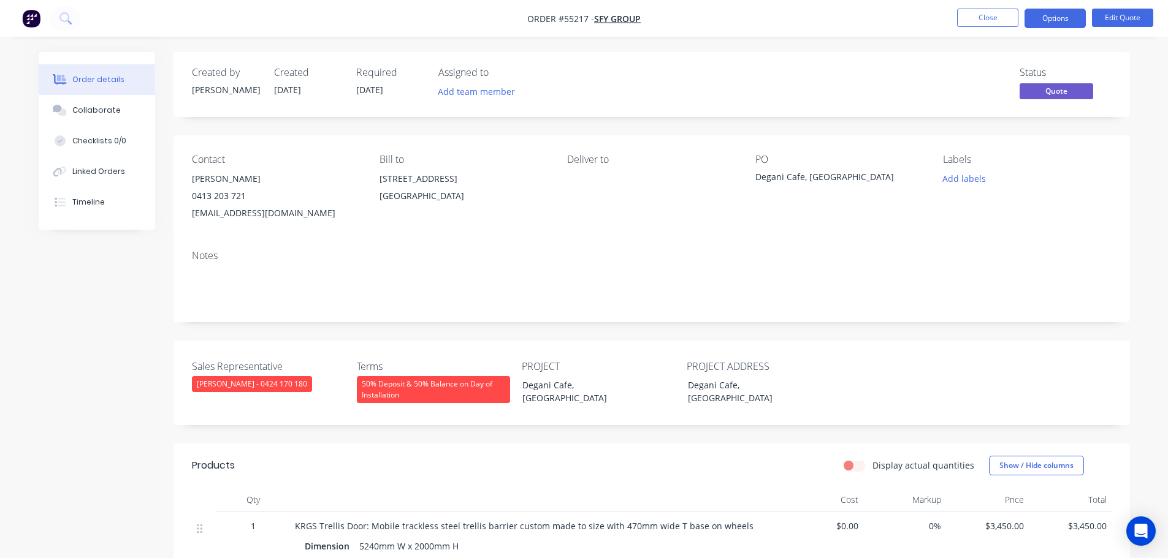
click at [226, 212] on div "[EMAIL_ADDRESS][DOMAIN_NAME]" at bounding box center [276, 213] width 168 height 17
click at [809, 177] on div "Degani Cafe, [GEOGRAPHIC_DATA]" at bounding box center [831, 178] width 153 height 17
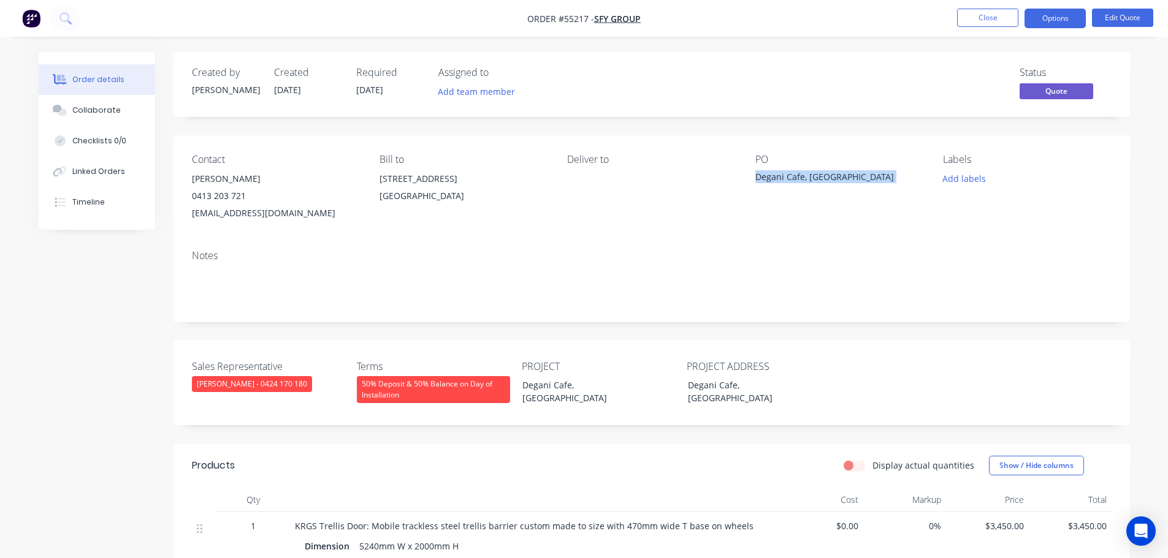
click at [809, 177] on div "Degani Cafe, [GEOGRAPHIC_DATA]" at bounding box center [831, 178] width 153 height 17
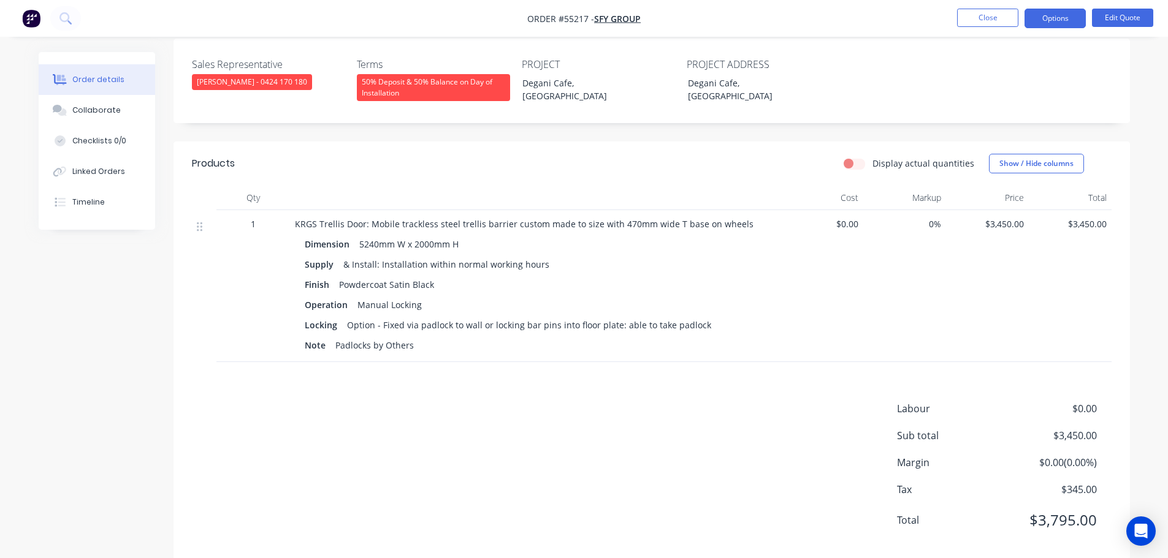
scroll to position [306, 0]
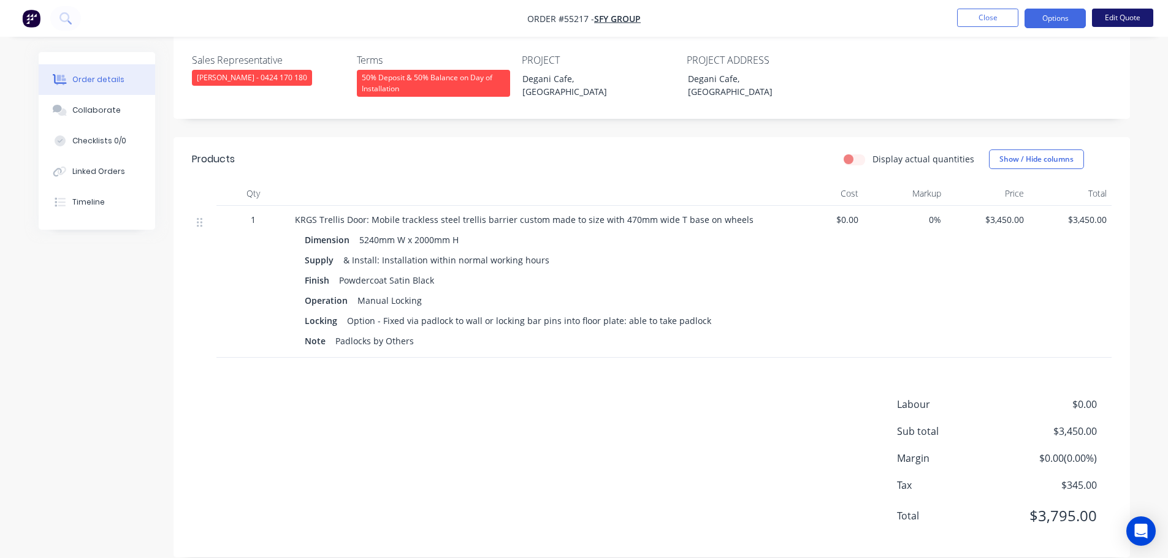
click at [1122, 15] on button "Edit Quote" at bounding box center [1122, 18] width 61 height 18
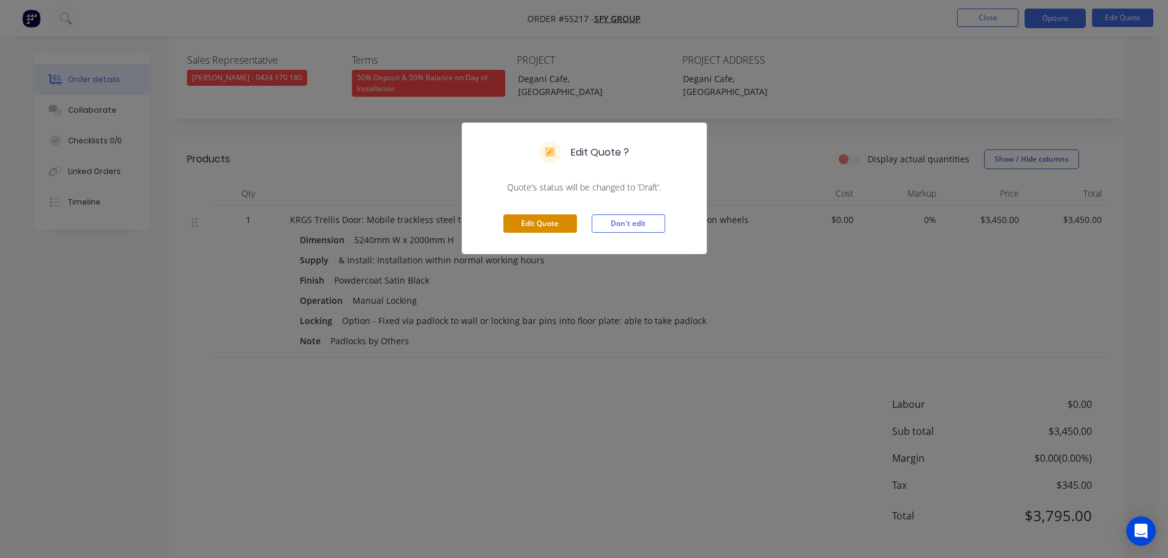
click at [543, 230] on button "Edit Quote" at bounding box center [540, 224] width 74 height 18
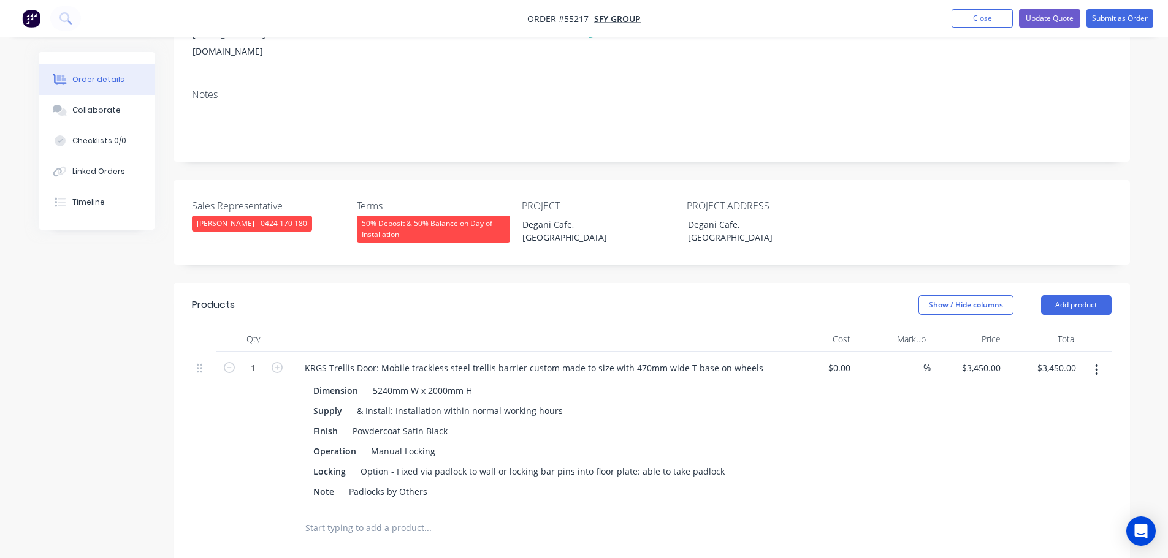
scroll to position [184, 0]
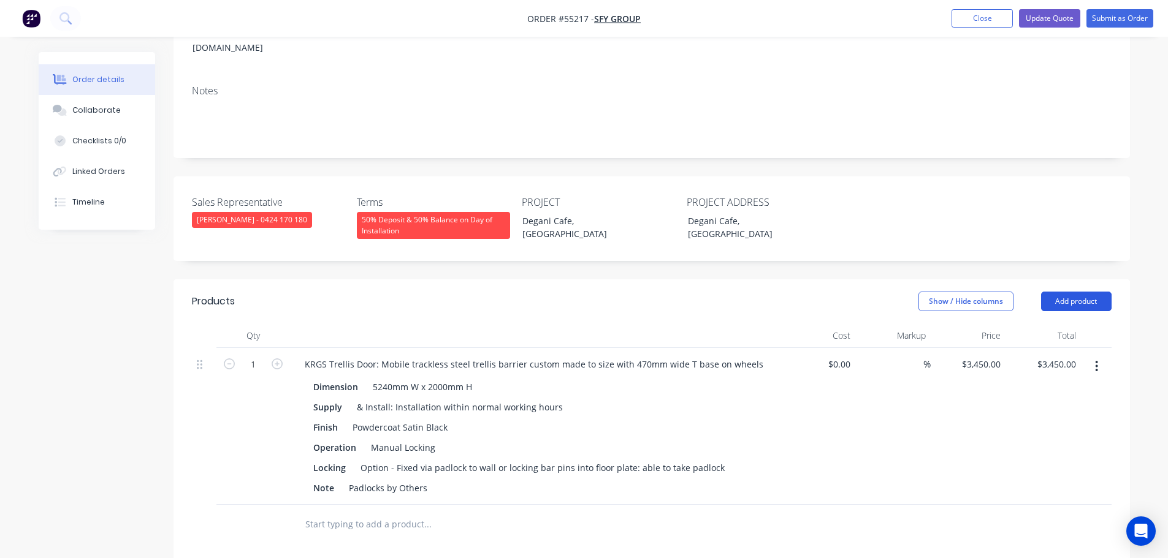
click at [1083, 292] on button "Add product" at bounding box center [1076, 302] width 70 height 20
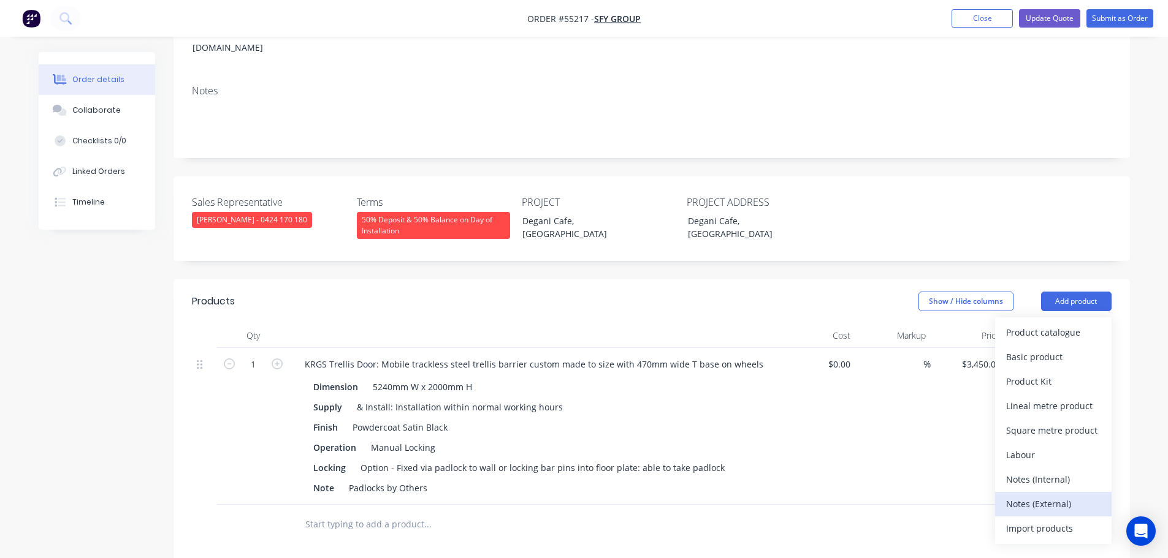
click at [1023, 495] on div "Notes (External)" at bounding box center [1053, 504] width 94 height 18
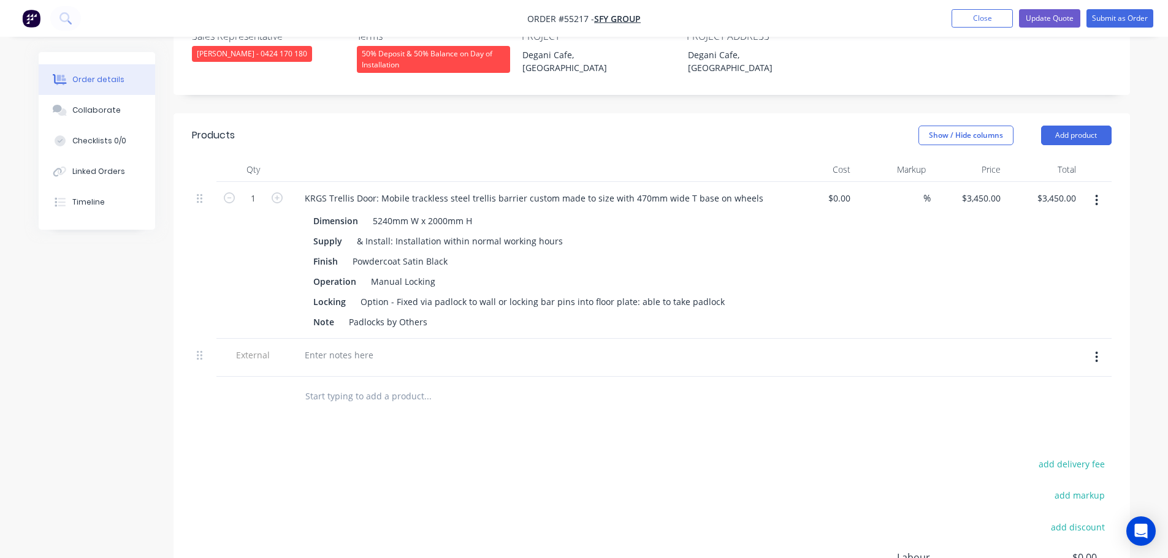
scroll to position [368, 0]
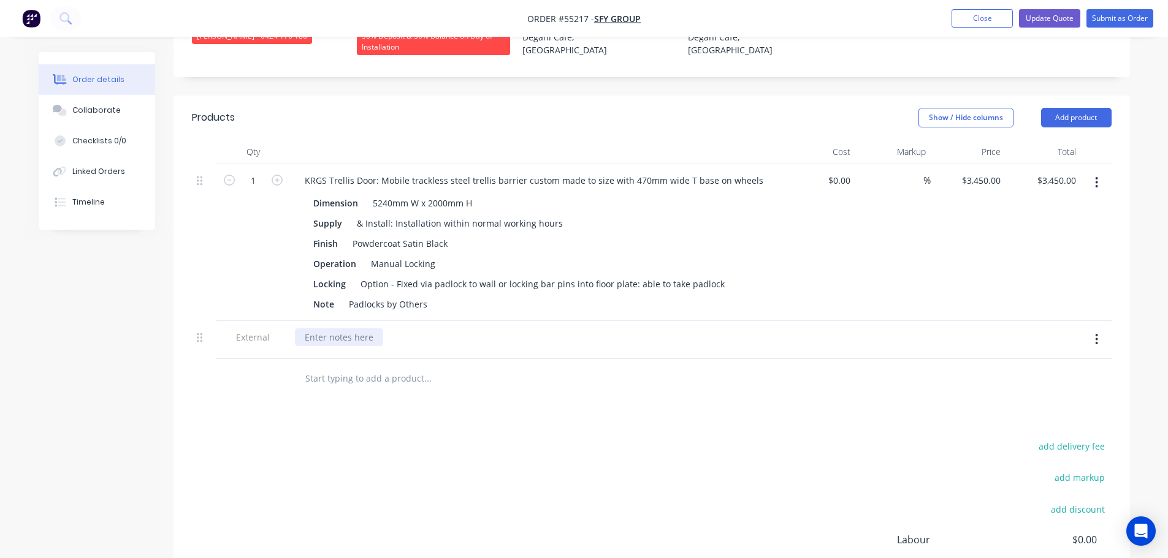
click at [321, 329] on div at bounding box center [339, 338] width 88 height 18
paste div
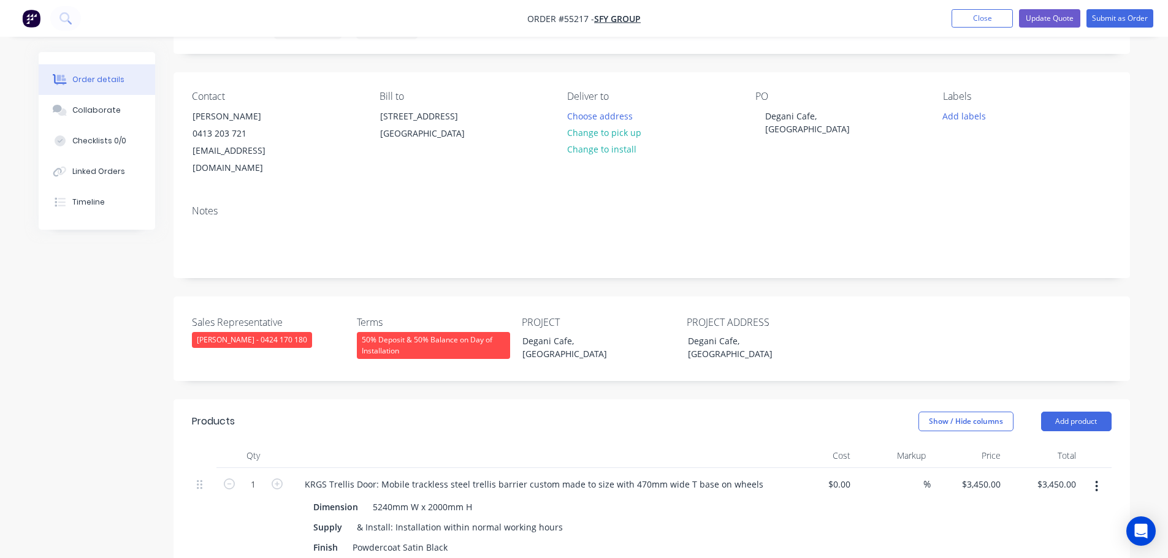
scroll to position [0, 0]
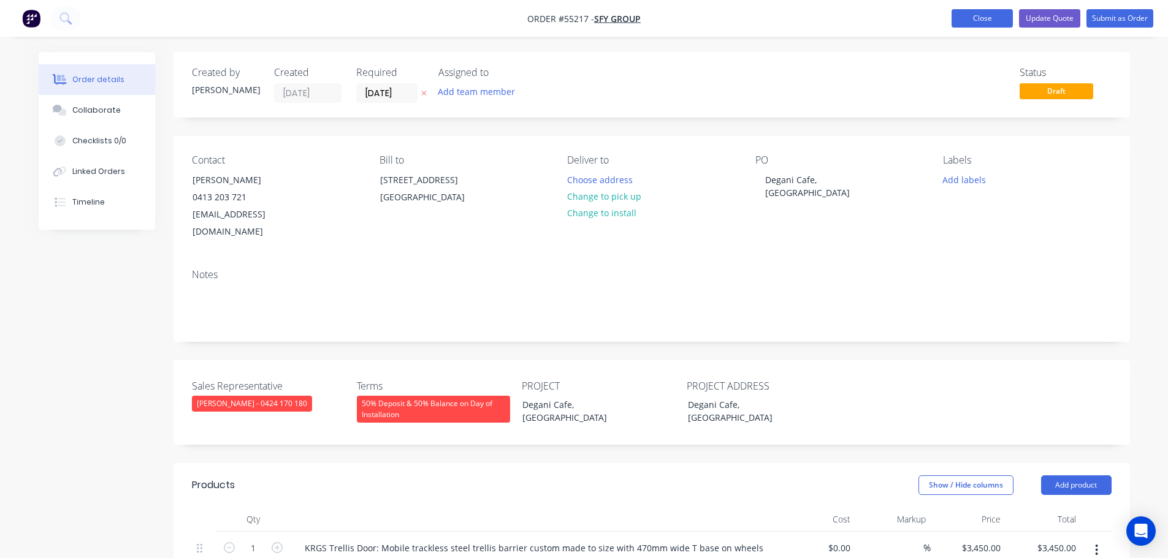
click at [978, 21] on button "Close" at bounding box center [981, 18] width 61 height 18
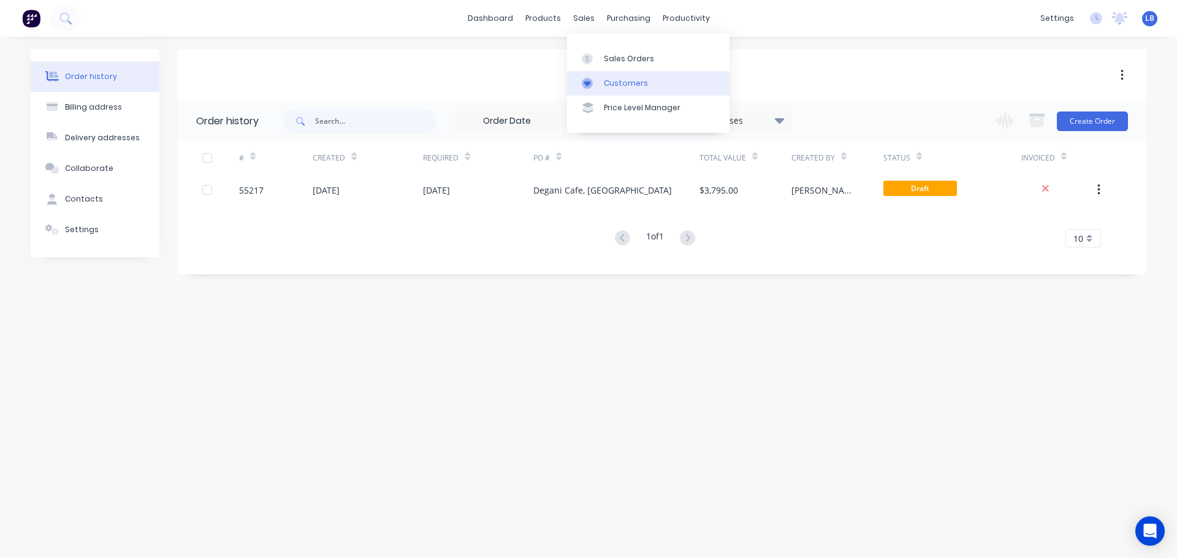
click at [614, 88] on div "Customers" at bounding box center [626, 83] width 44 height 11
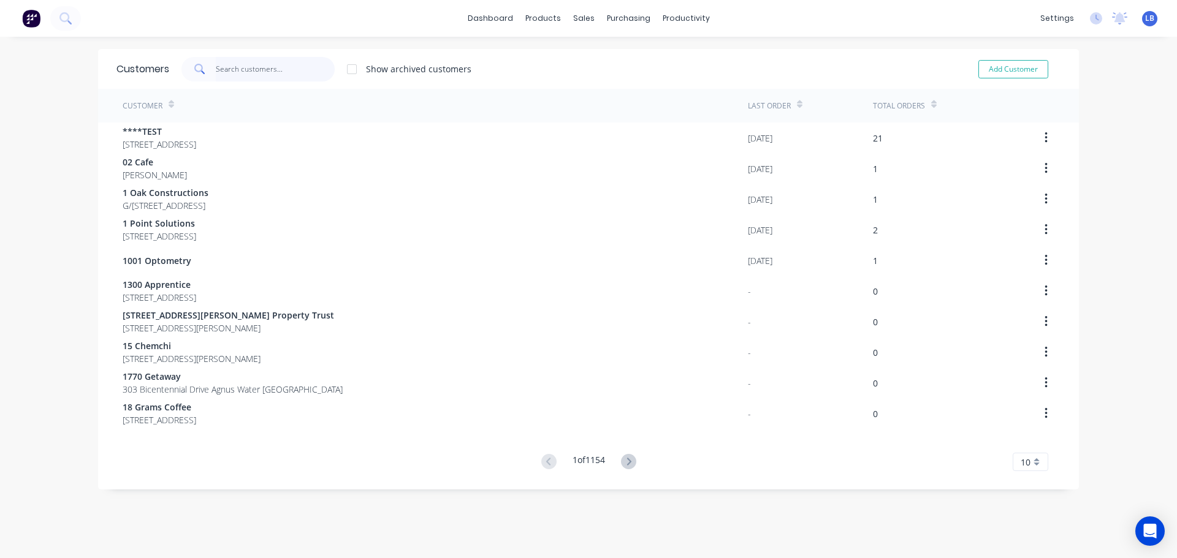
click at [253, 72] on input "text" at bounding box center [276, 69] width 120 height 25
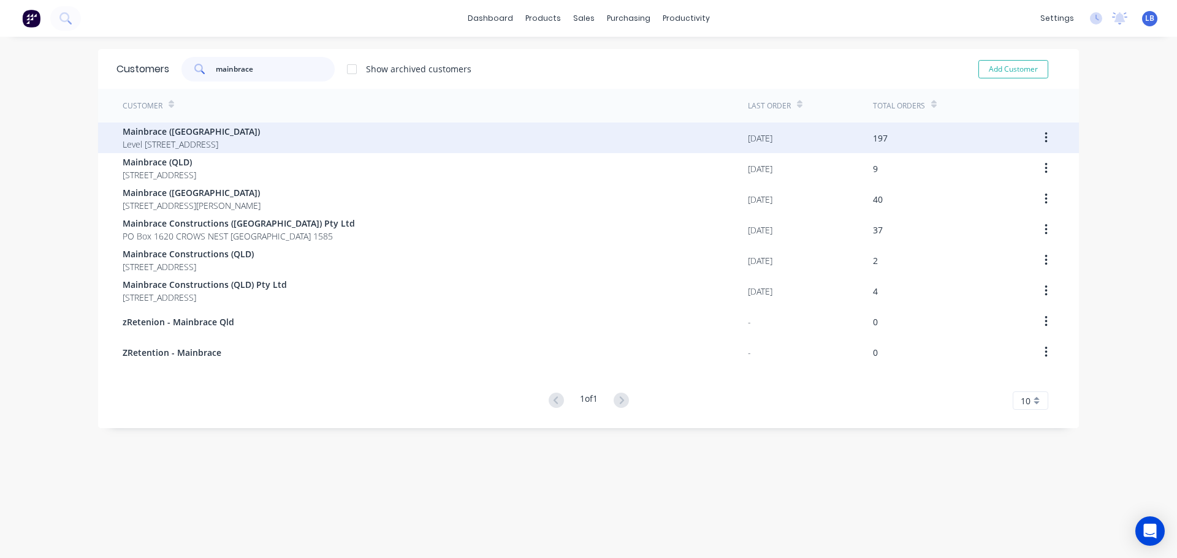
type input "mainbrace"
click at [147, 134] on span "Mainbrace ([GEOGRAPHIC_DATA])" at bounding box center [191, 131] width 137 height 13
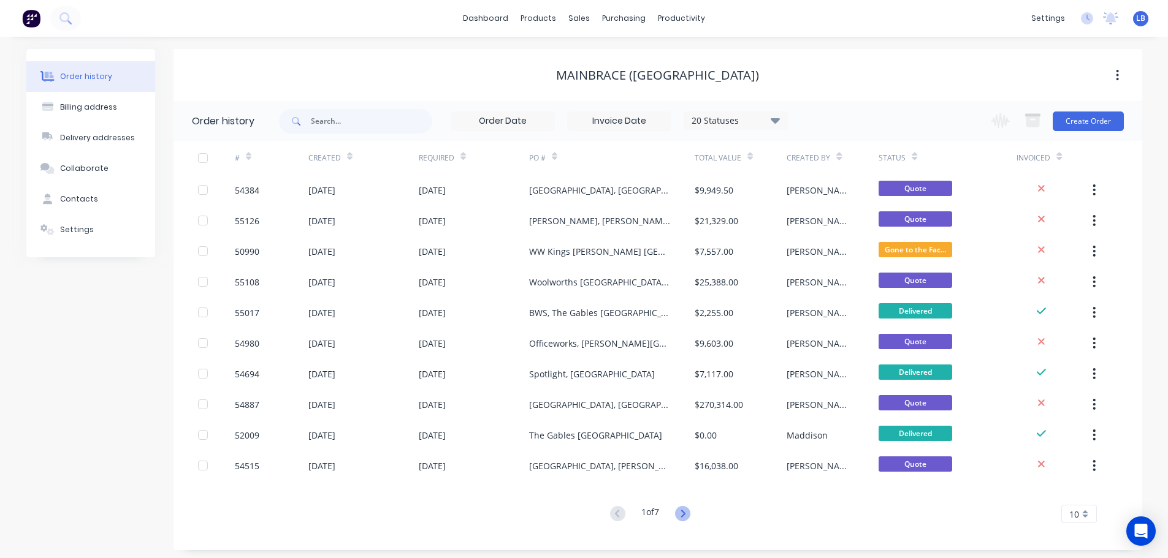
click at [685, 515] on icon at bounding box center [683, 513] width 4 height 7
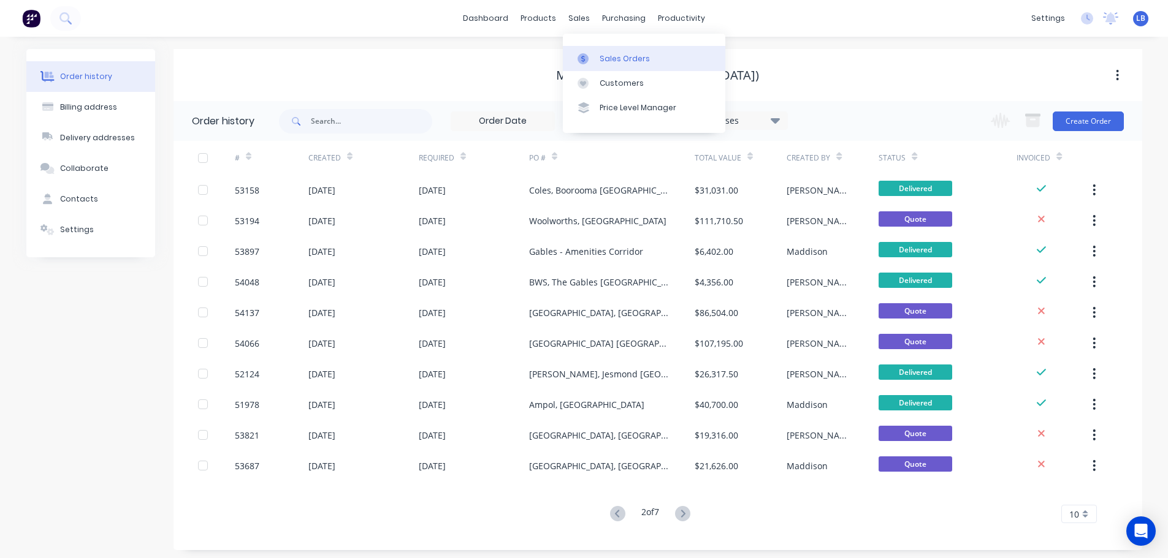
click at [623, 61] on div "Sales Orders" at bounding box center [624, 58] width 50 height 11
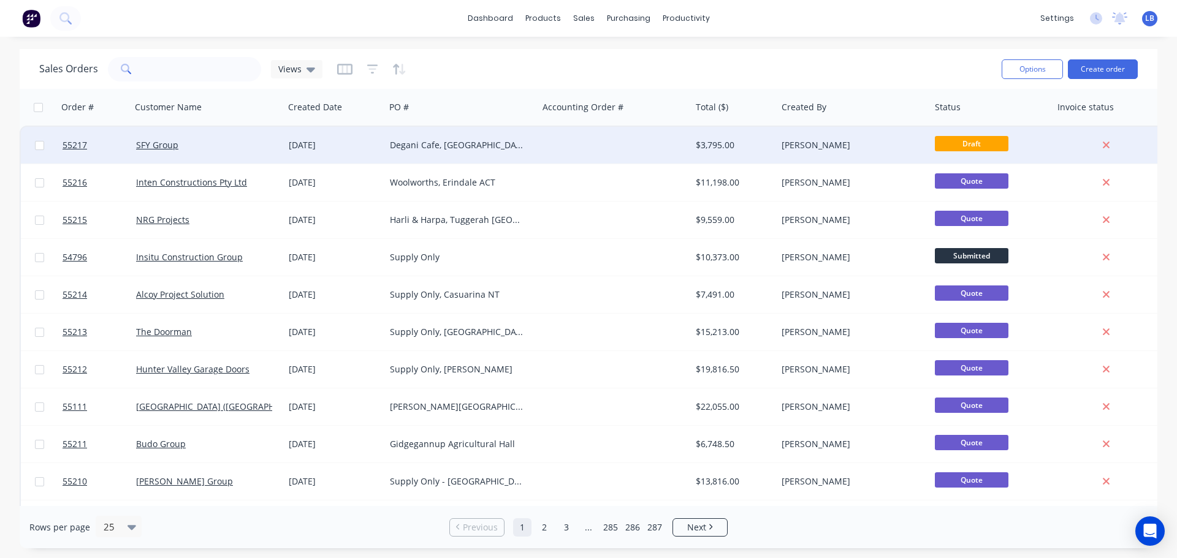
click at [481, 146] on div "Degani Cafe, [GEOGRAPHIC_DATA]" at bounding box center [458, 145] width 136 height 12
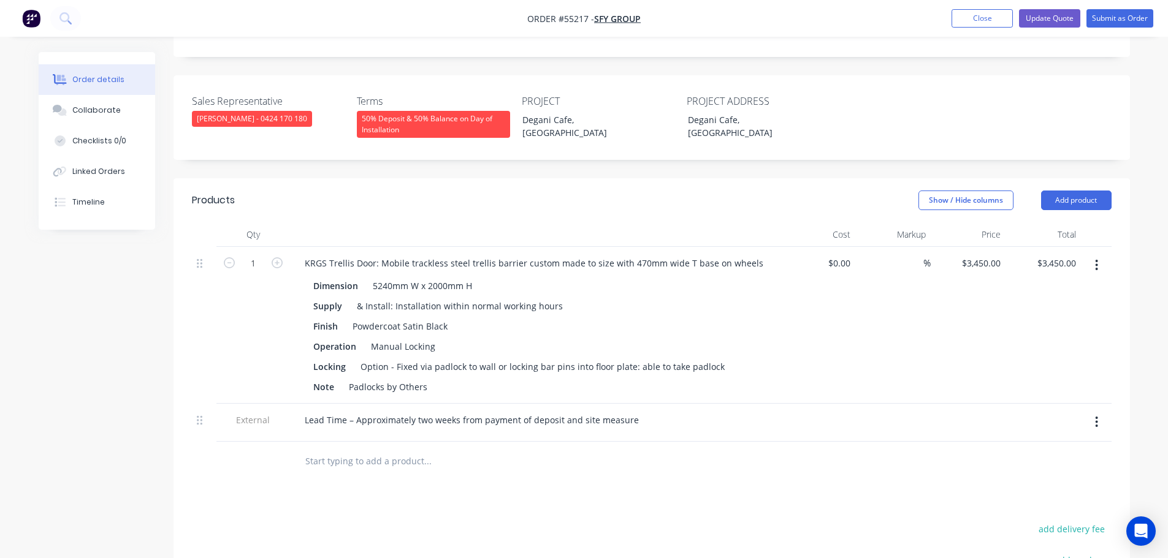
scroll to position [306, 0]
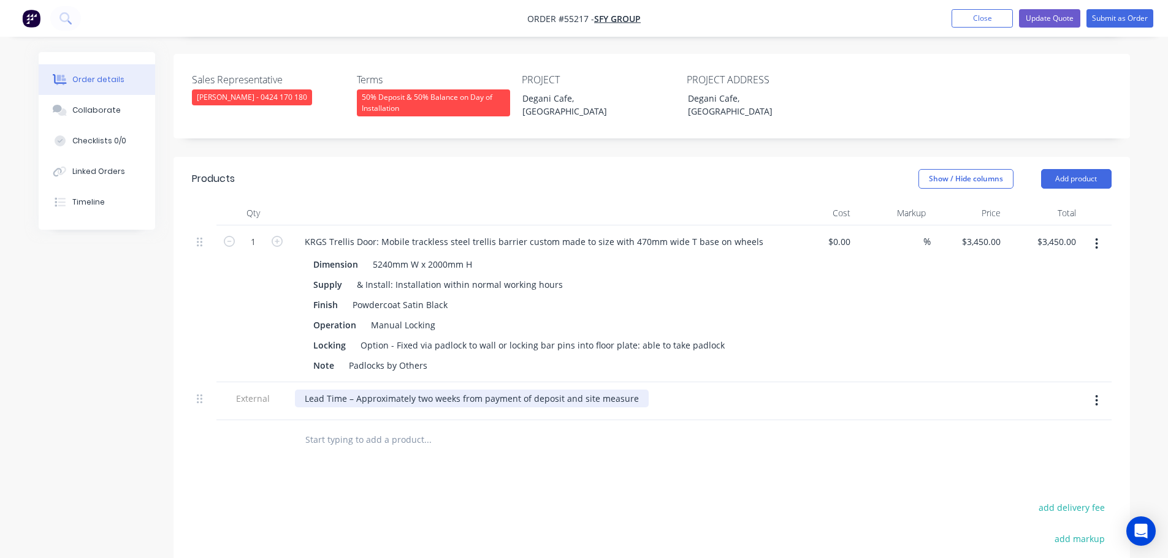
click at [430, 390] on div "Lead Time – Approximately two weeks from payment of deposit and site measure" at bounding box center [472, 399] width 354 height 18
click at [1035, 22] on button "Update Quote" at bounding box center [1049, 18] width 61 height 18
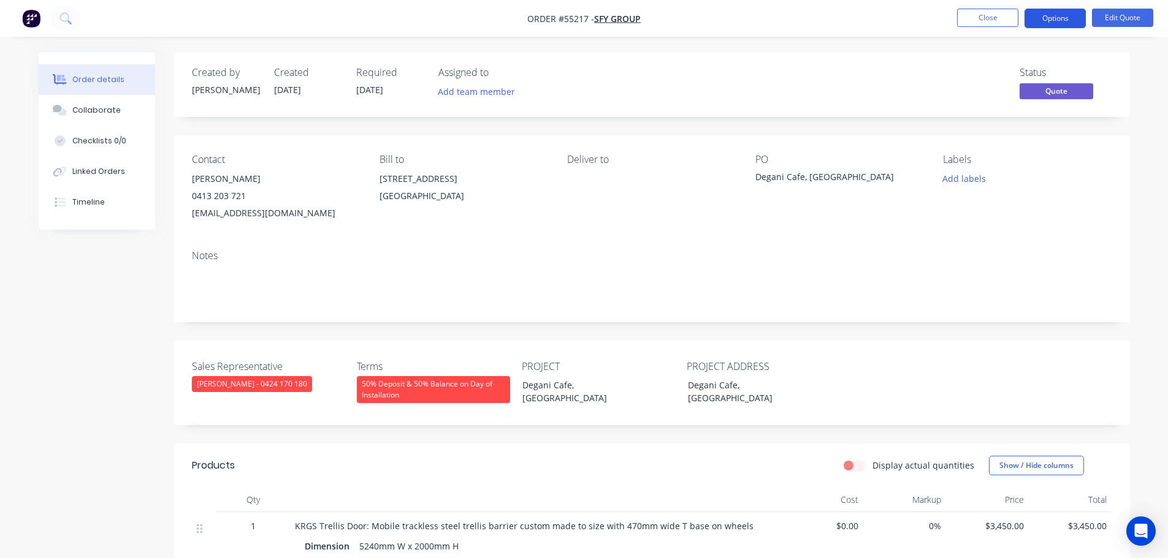
click at [1047, 18] on button "Options" at bounding box center [1054, 19] width 61 height 20
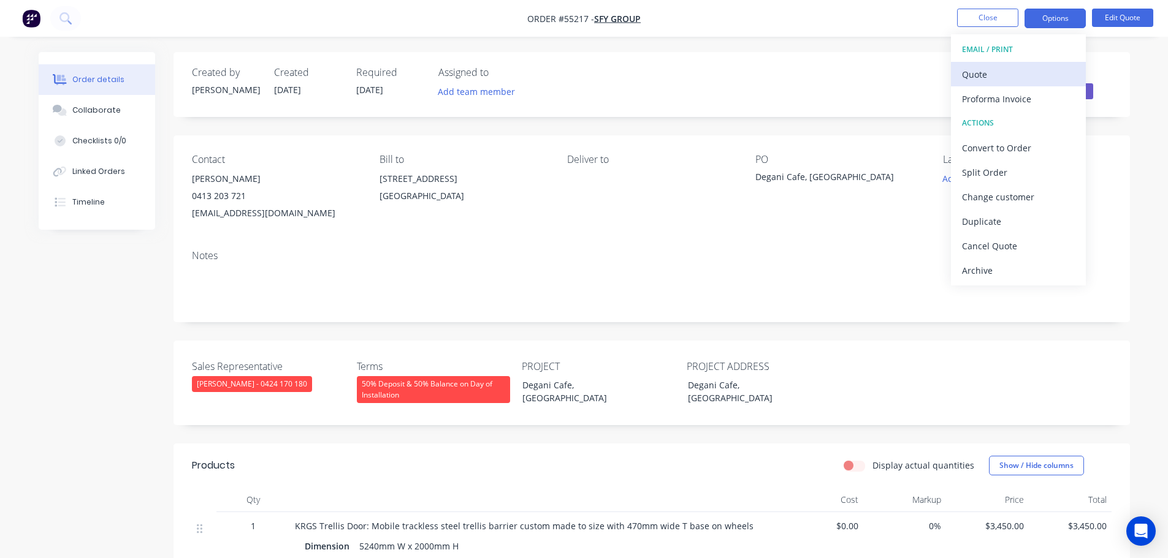
click at [978, 73] on div "Quote" at bounding box center [1018, 75] width 113 height 18
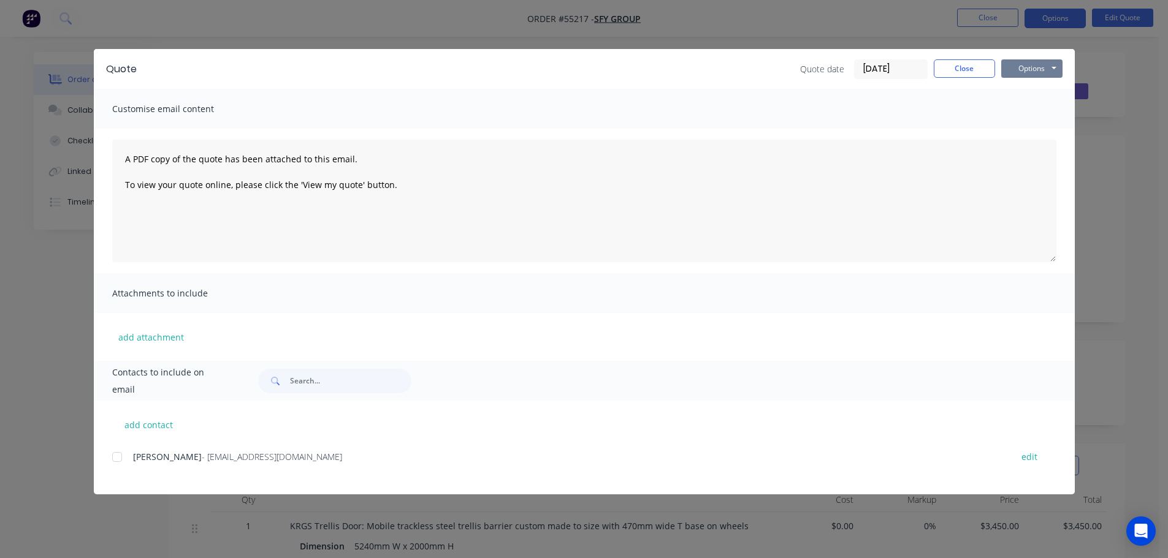
drag, startPoint x: 1013, startPoint y: 70, endPoint x: 1016, endPoint y: 77, distance: 7.7
click at [1013, 70] on button "Options" at bounding box center [1031, 68] width 61 height 18
click at [1033, 108] on button "Print" at bounding box center [1040, 111] width 78 height 20
click at [952, 71] on button "Close" at bounding box center [963, 68] width 61 height 18
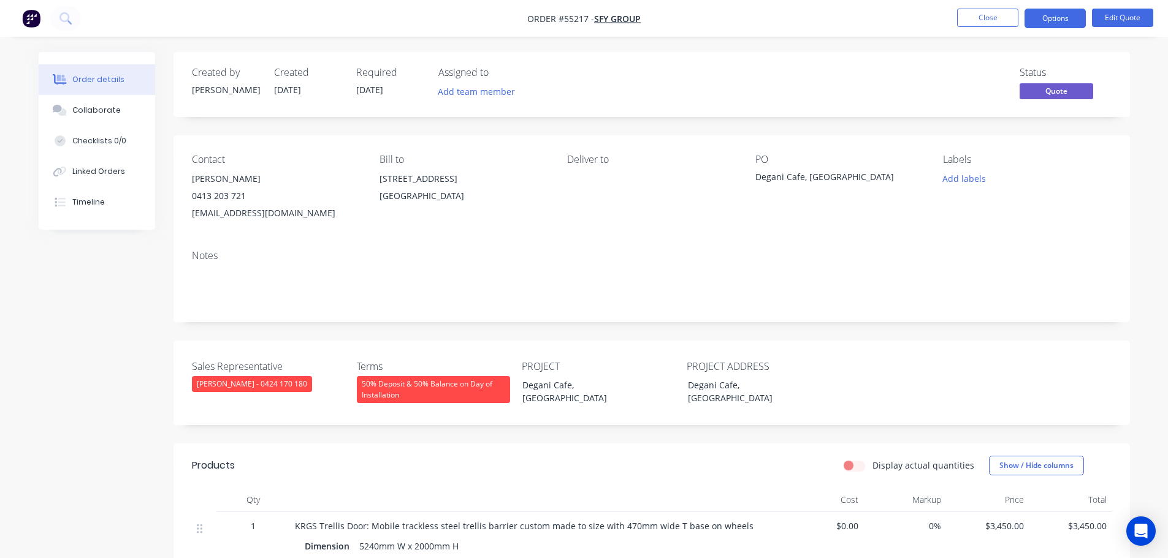
click at [246, 195] on span at bounding box center [246, 196] width 0 height 12
click at [984, 21] on button "Close" at bounding box center [987, 18] width 61 height 18
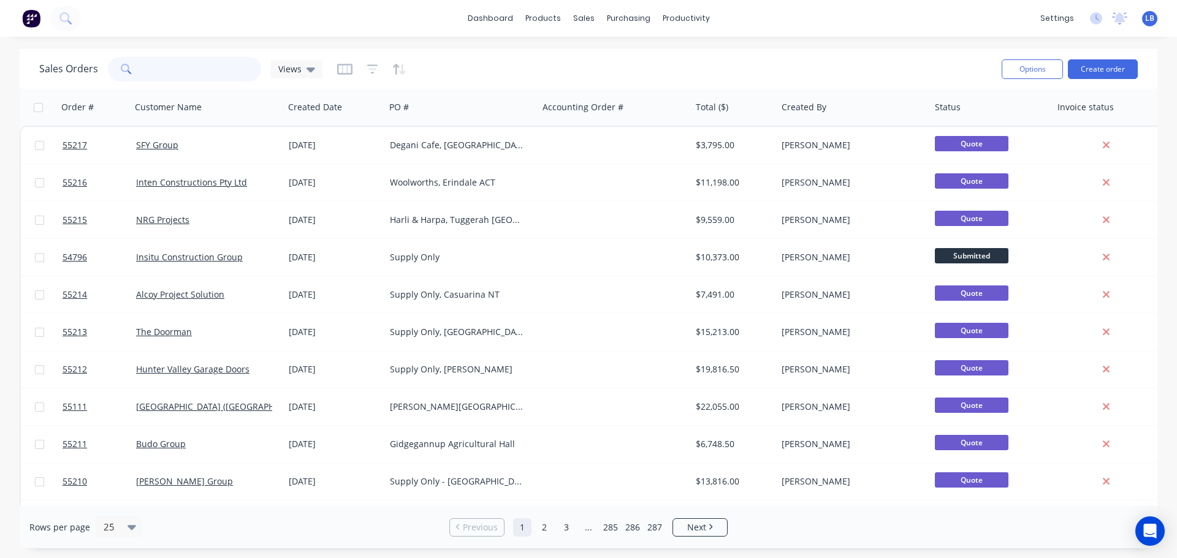
click at [190, 65] on input "text" at bounding box center [202, 69] width 120 height 25
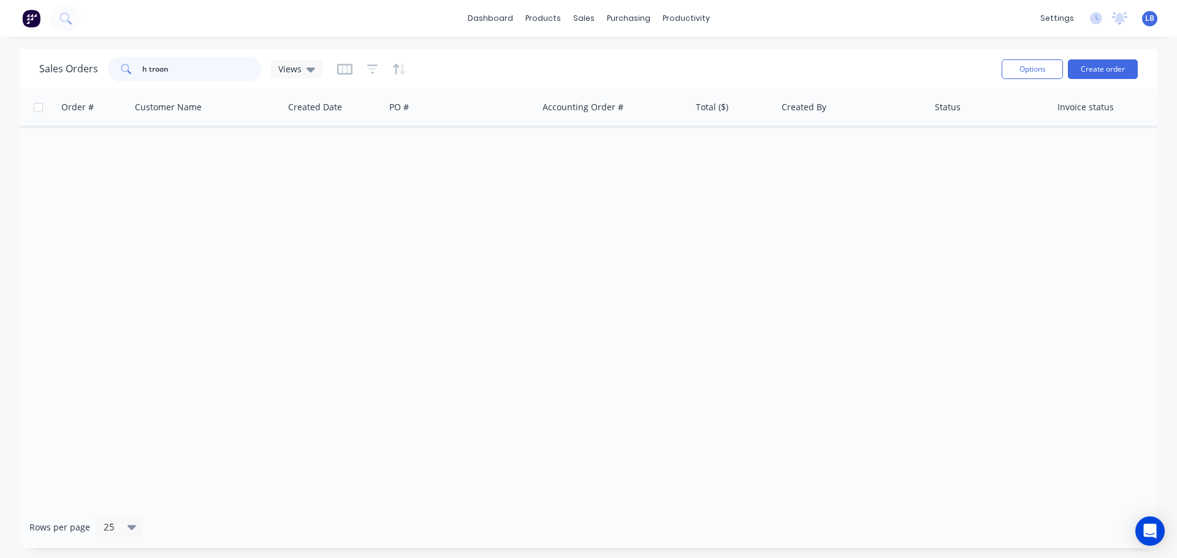
click at [150, 69] on input "h troon" at bounding box center [202, 69] width 120 height 25
click at [168, 73] on input "htroon" at bounding box center [202, 69] width 120 height 25
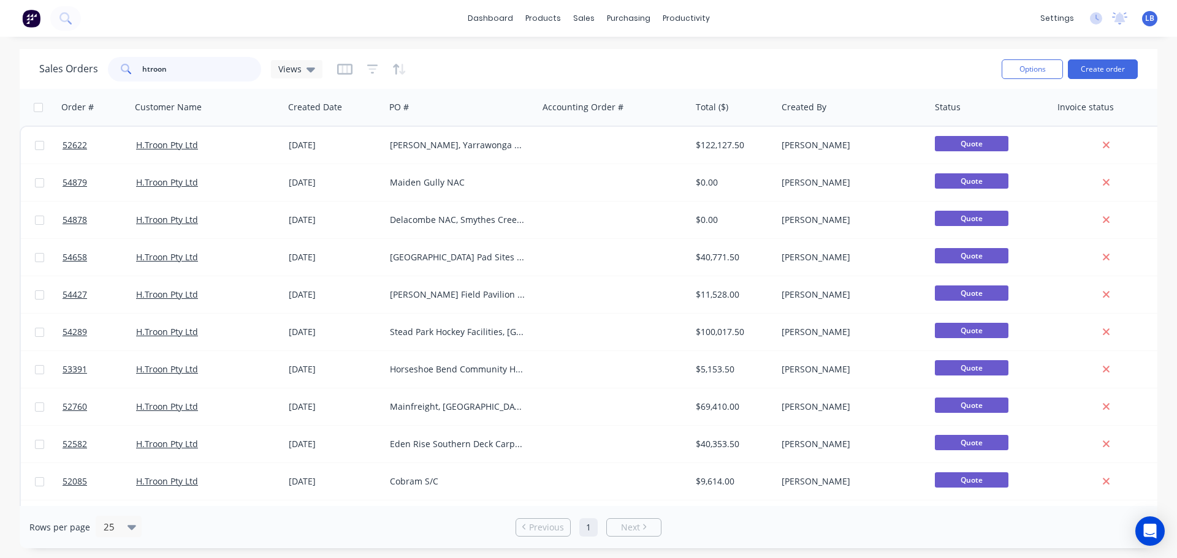
type input "htroon"
click at [635, 80] on div "Customers" at bounding box center [626, 83] width 44 height 11
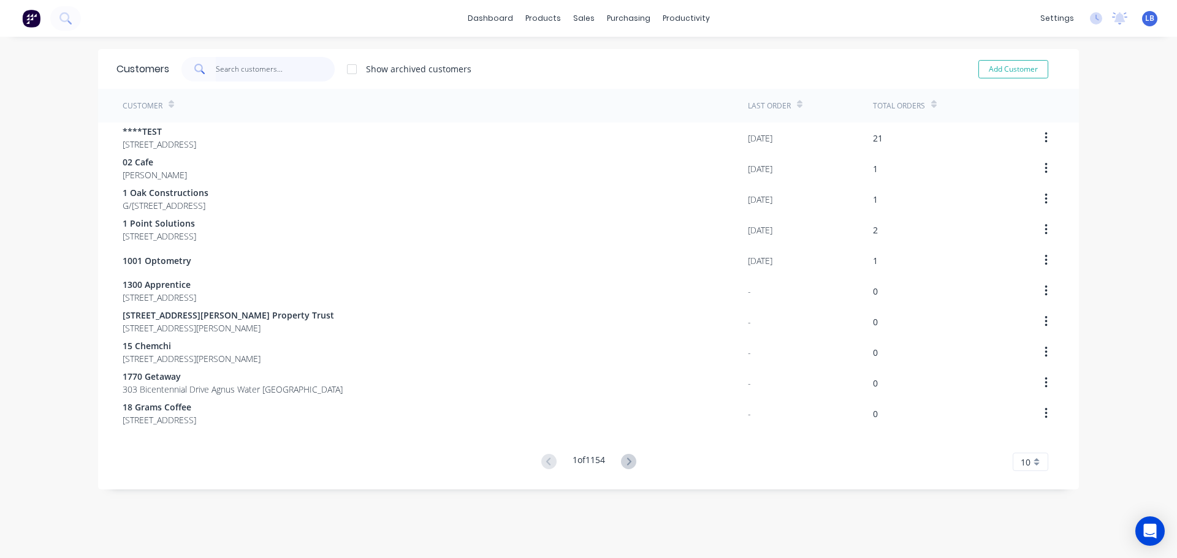
click at [247, 70] on input "text" at bounding box center [276, 69] width 120 height 25
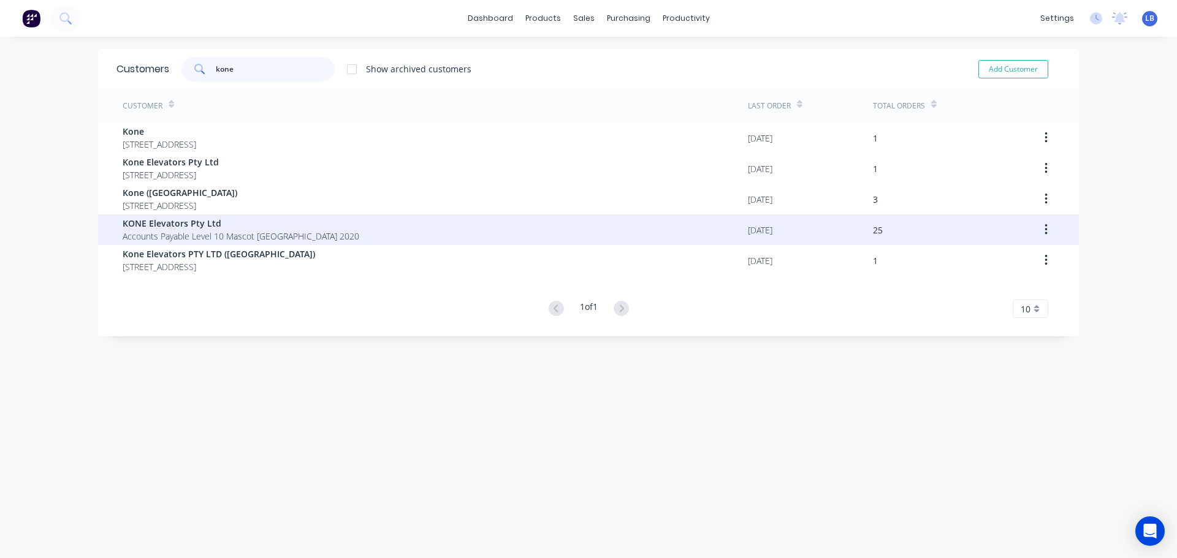
type input "kone"
click at [159, 222] on span "KONE Elevators Pty Ltd" at bounding box center [241, 223] width 237 height 13
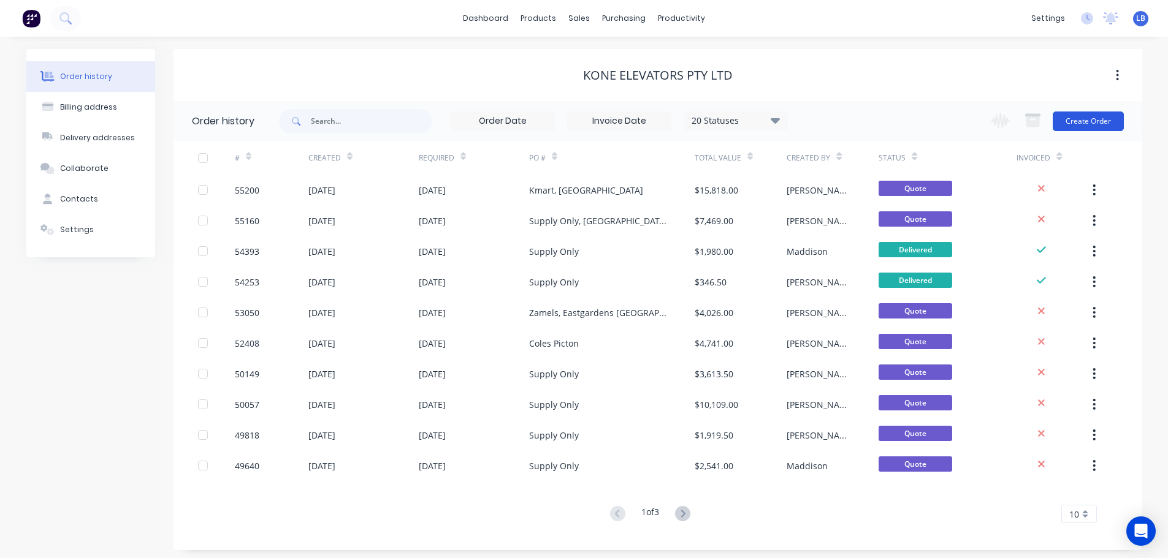
click at [1069, 128] on button "Create Order" at bounding box center [1087, 122] width 71 height 20
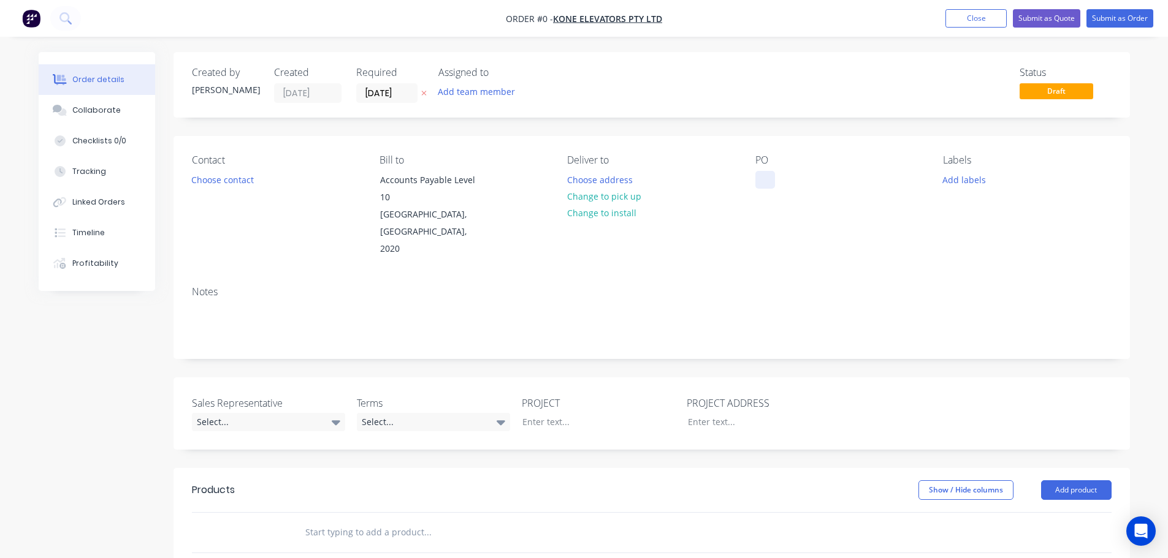
click at [762, 177] on div at bounding box center [765, 180] width 20 height 18
click at [236, 182] on div "Order details Collaborate Checklists 0/0 Tracking Linked Orders Timeline Profit…" at bounding box center [584, 459] width 1116 height 814
click at [236, 182] on button "Choose contact" at bounding box center [221, 179] width 75 height 17
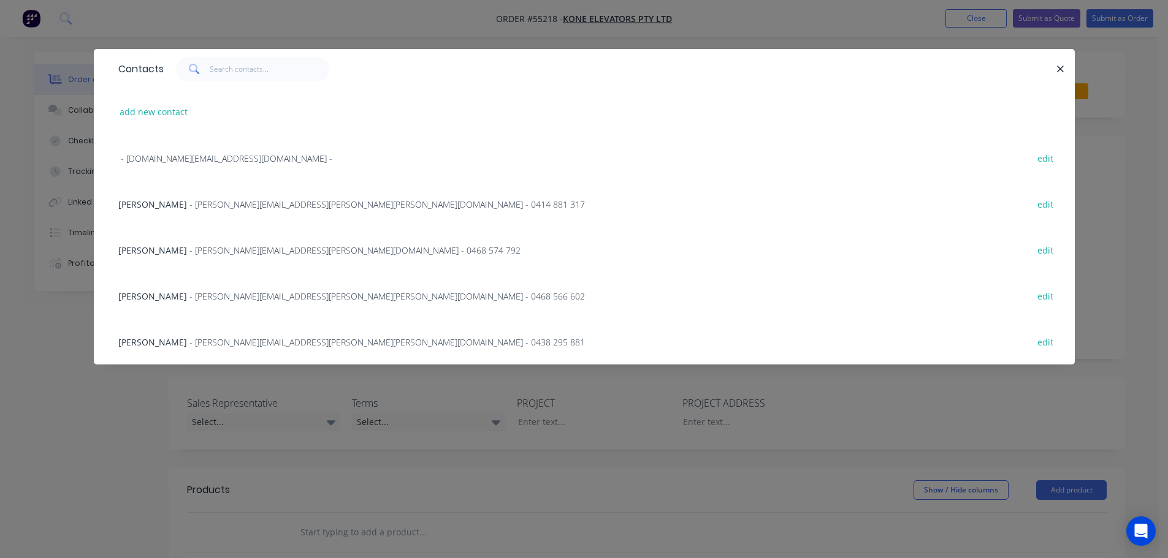
click at [164, 340] on span "[PERSON_NAME]" at bounding box center [152, 342] width 69 height 12
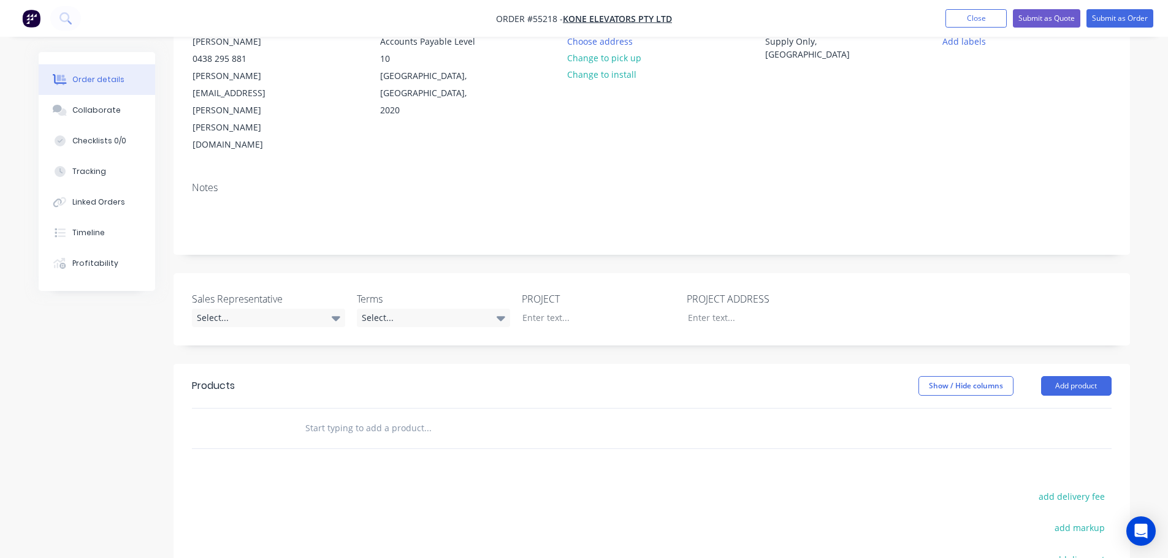
scroll to position [184, 0]
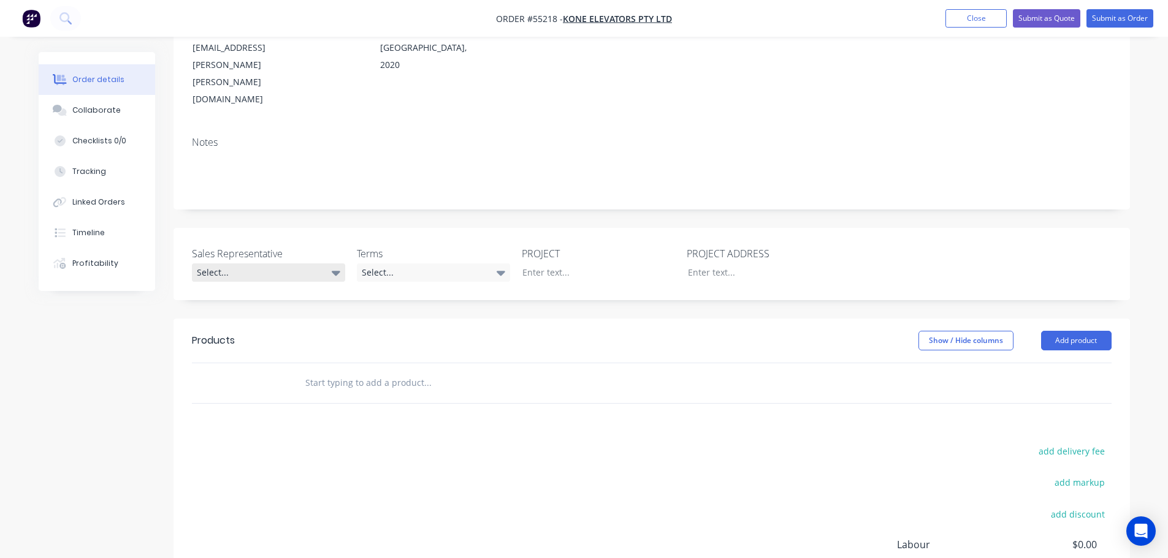
click at [237, 264] on div "Select..." at bounding box center [268, 273] width 153 height 18
click at [237, 270] on div "[PERSON_NAME] - 0424 170 180" at bounding box center [261, 272] width 120 height 16
click at [407, 264] on div "Select..." at bounding box center [433, 273] width 153 height 18
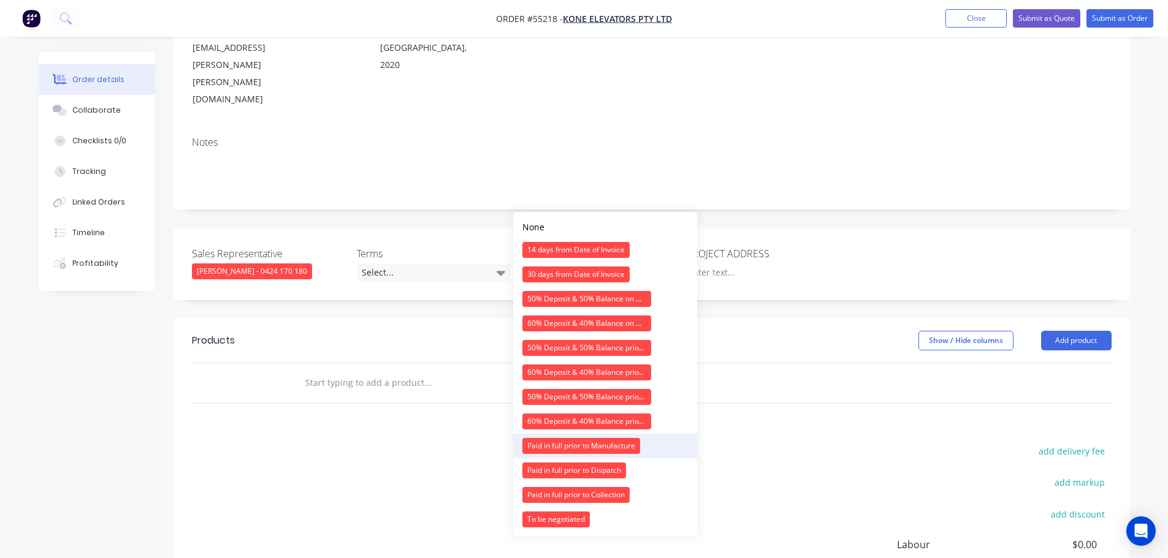
click at [544, 444] on div "Paid in full prior to Manufacture" at bounding box center [581, 446] width 118 height 16
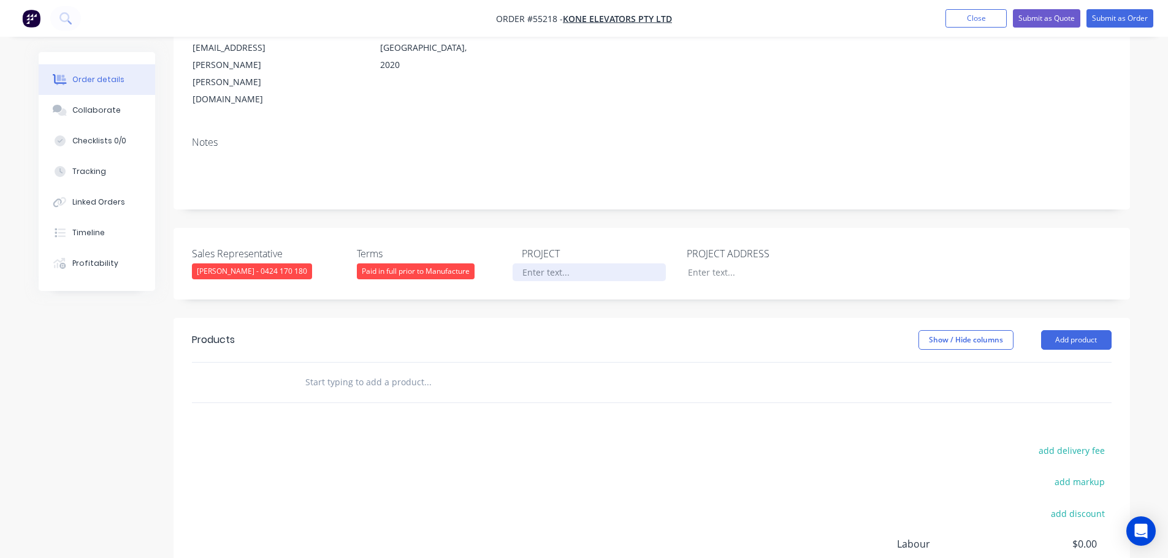
click at [550, 264] on div at bounding box center [588, 273] width 153 height 18
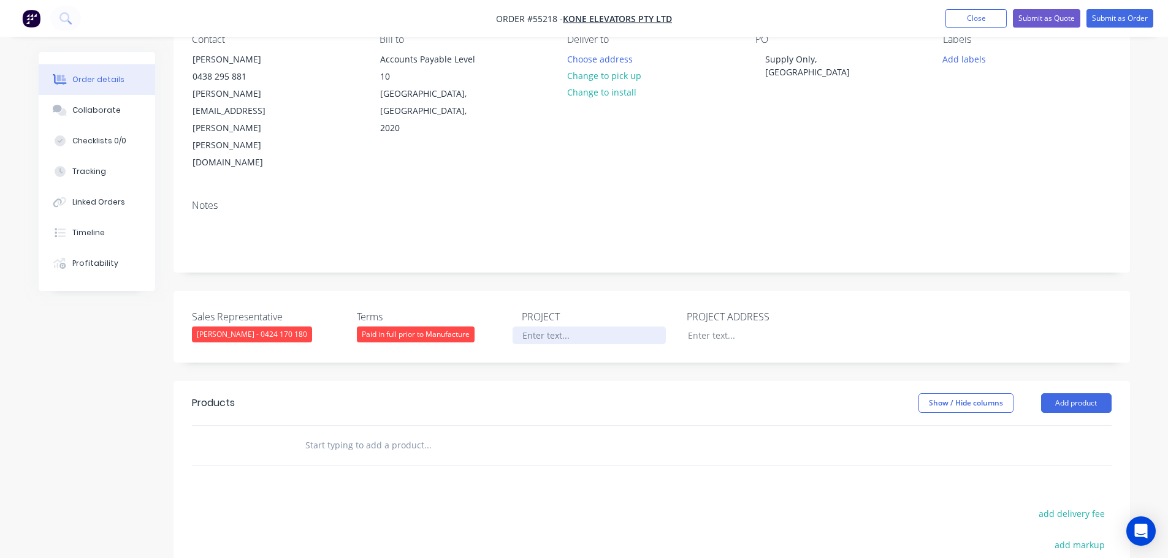
scroll to position [61, 0]
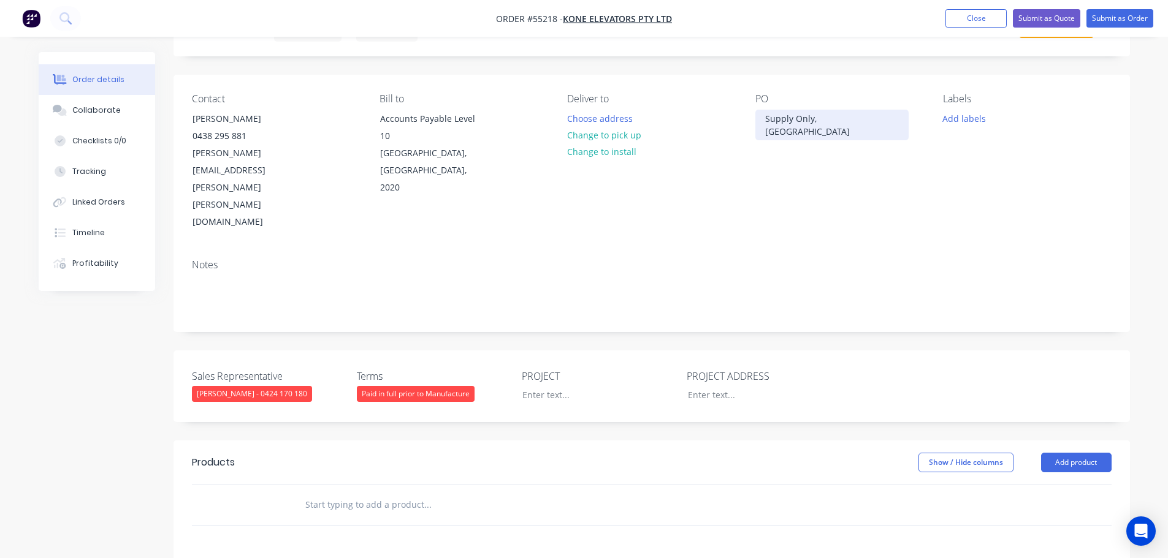
click at [781, 123] on div "Supply Only, [GEOGRAPHIC_DATA]" at bounding box center [831, 125] width 153 height 31
click at [536, 386] on div at bounding box center [588, 395] width 153 height 18
paste div
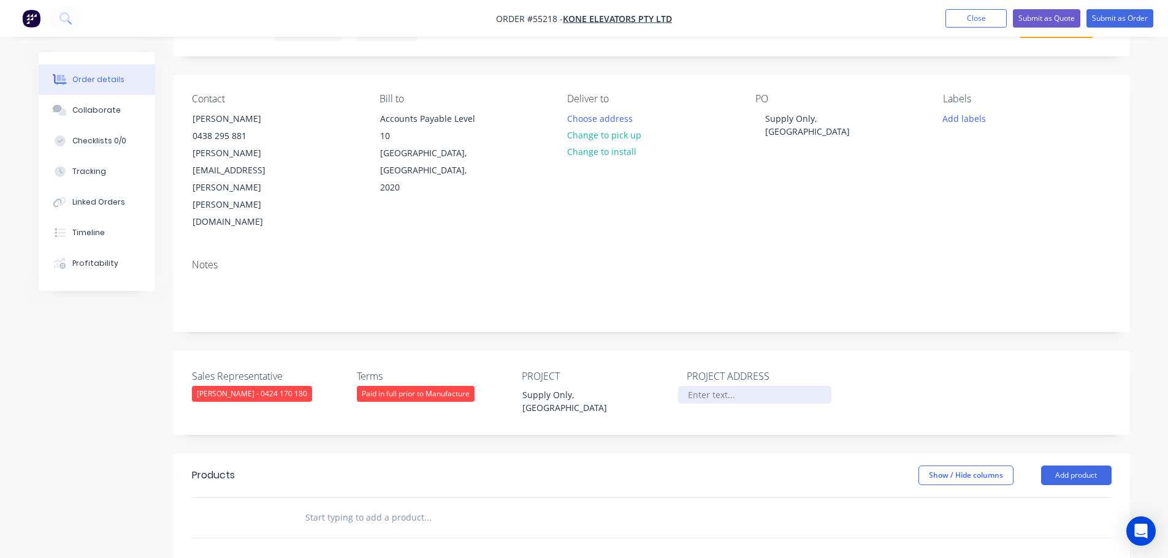
click at [697, 386] on div at bounding box center [754, 395] width 153 height 18
paste div
drag, startPoint x: 739, startPoint y: 342, endPoint x: 737, endPoint y: 354, distance: 11.8
click at [739, 386] on div "Supply Only, [GEOGRAPHIC_DATA]" at bounding box center [754, 401] width 153 height 31
click at [1046, 466] on button "Add product" at bounding box center [1076, 476] width 70 height 20
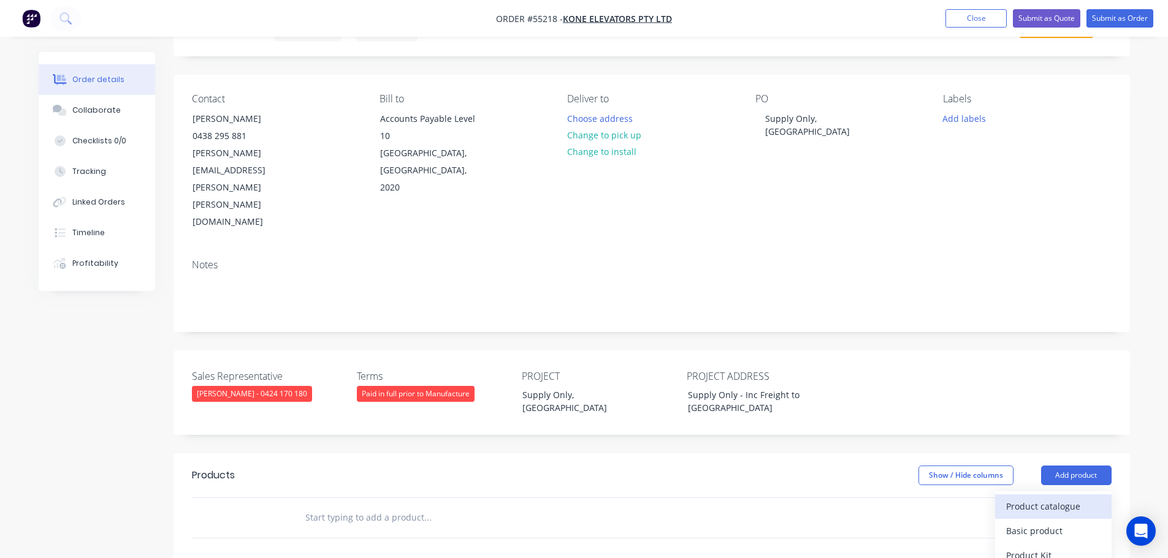
click at [1026, 498] on div "Product catalogue" at bounding box center [1053, 507] width 94 height 18
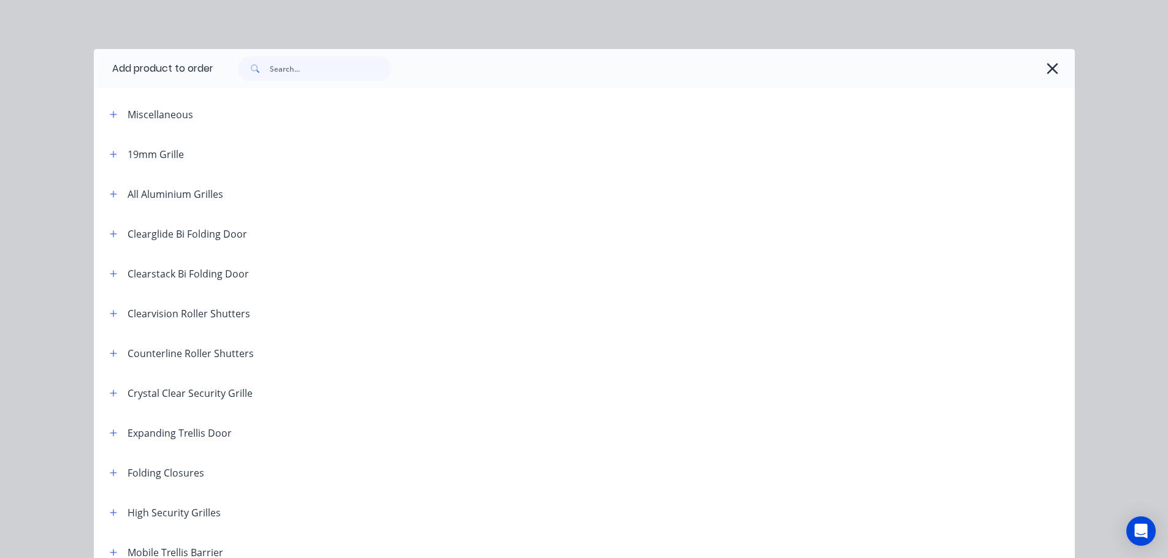
scroll to position [184, 0]
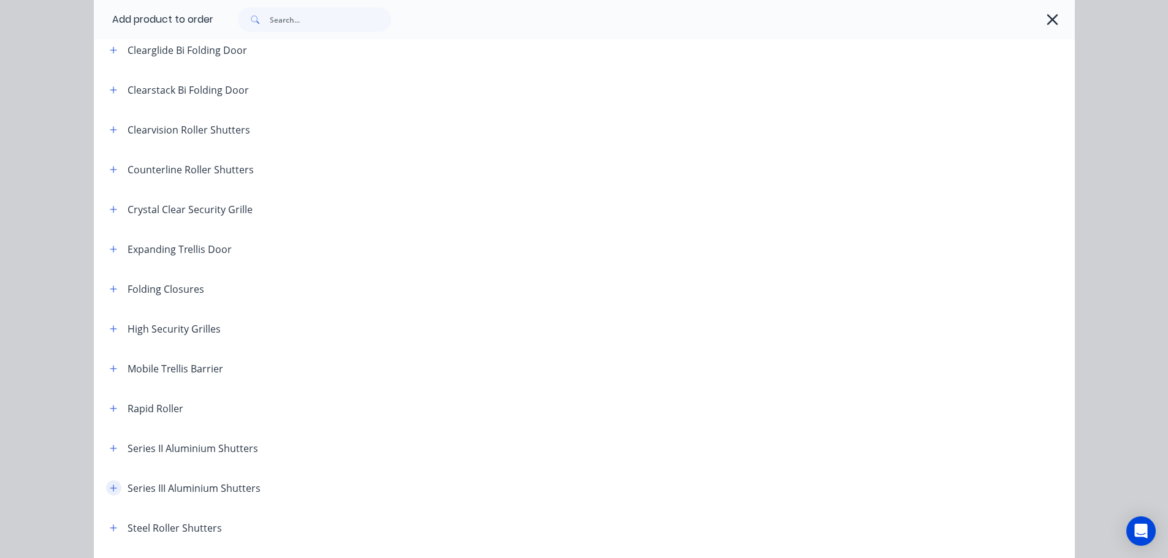
click at [110, 490] on icon "button" at bounding box center [113, 488] width 7 height 9
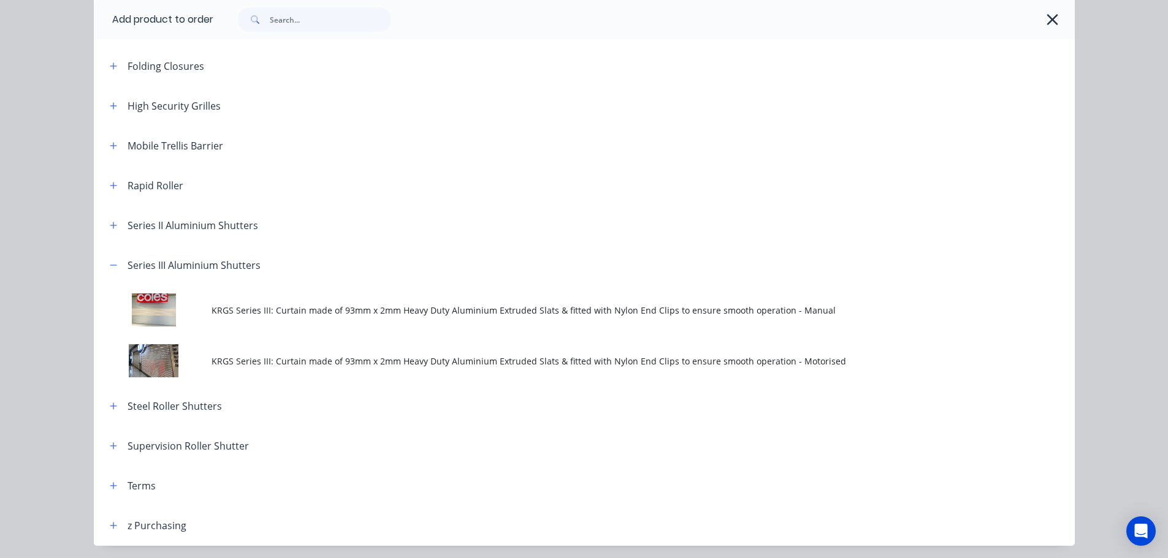
scroll to position [429, 0]
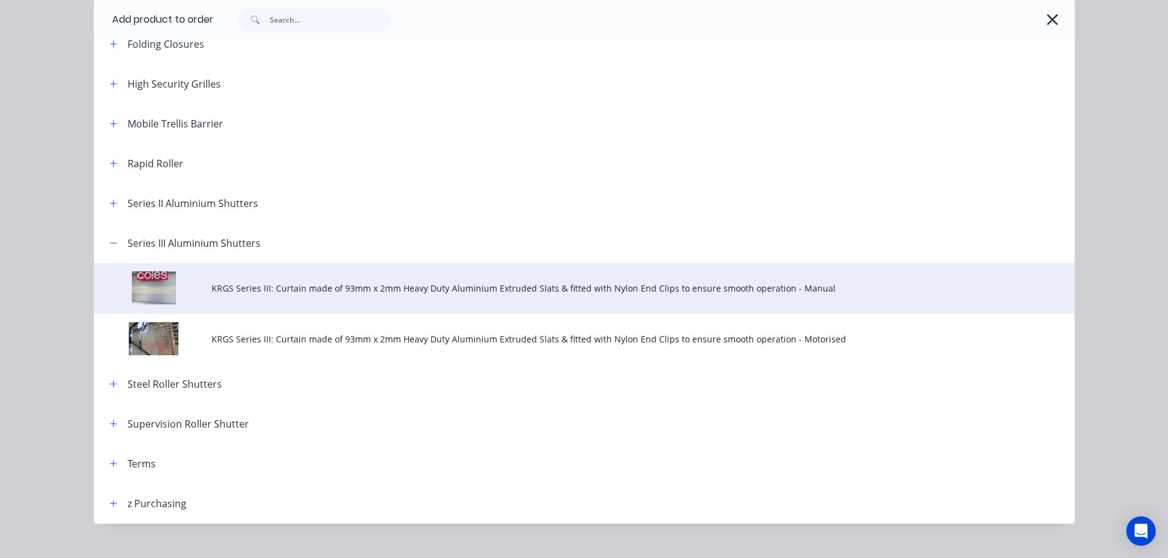
click at [262, 296] on td "KRGS Series III: Curtain made of 93mm x 2mm Heavy Duty Aluminium Extruded Slats…" at bounding box center [642, 288] width 863 height 51
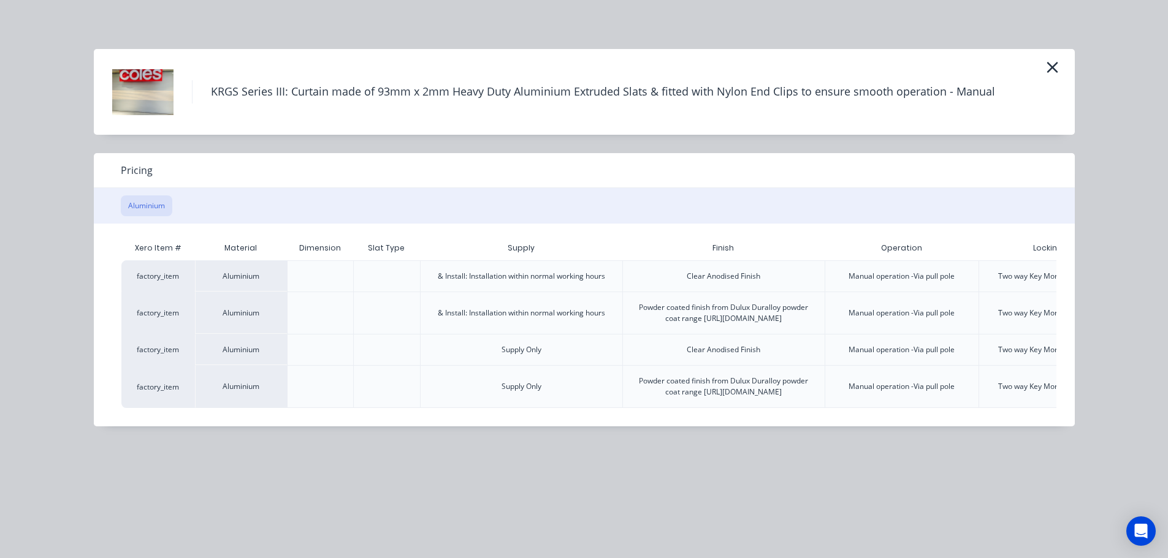
scroll to position [0, 127]
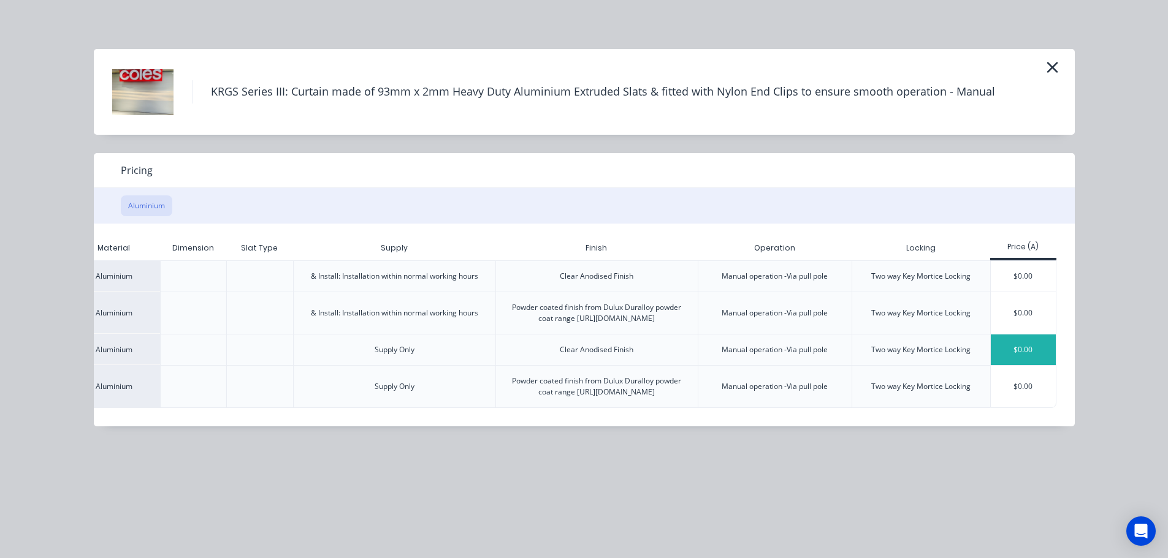
click at [996, 363] on div "$0.00" at bounding box center [1023, 350] width 66 height 31
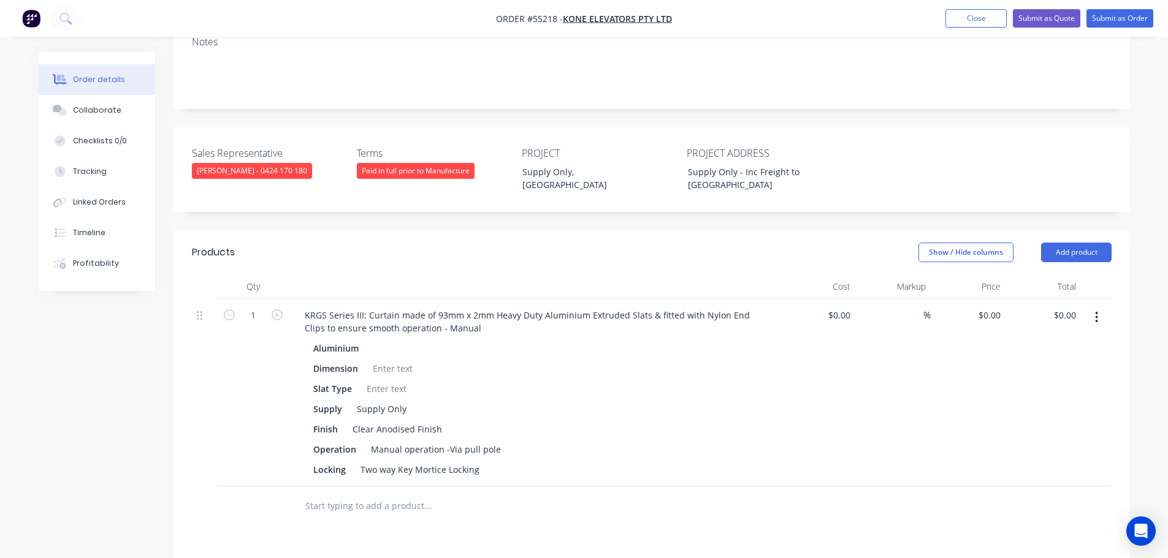
scroll to position [306, 0]
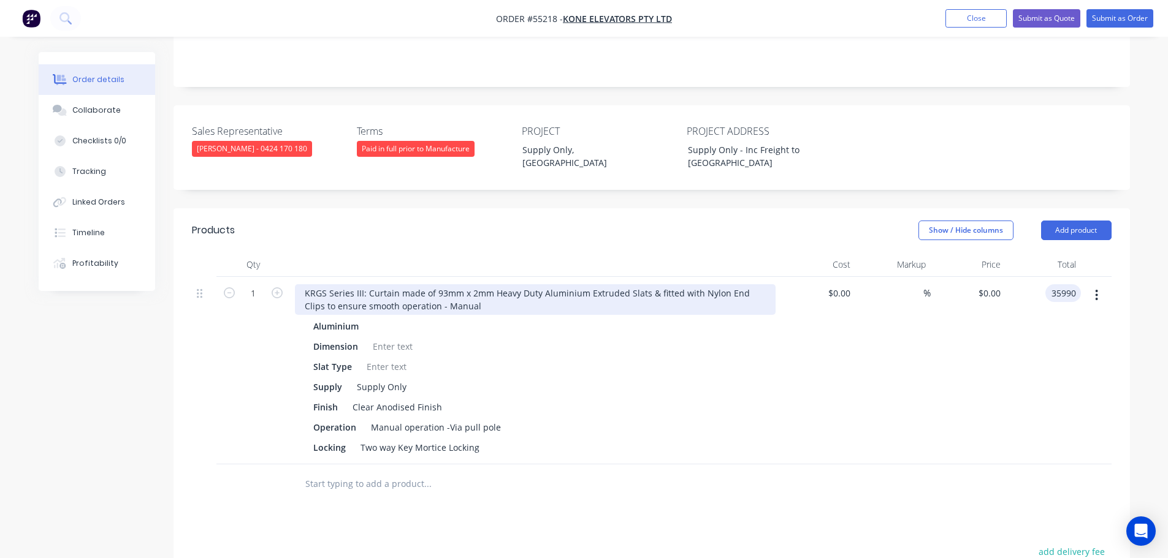
type input "35990"
type input "$35,990.00"
click at [302, 284] on div "KRGS Series III: Curtain made of 93mm x 2mm Heavy Duty Aluminium Extruded Slats…" at bounding box center [535, 299] width 481 height 31
click at [297, 284] on div "KRGS Series III: Curtain made of 93mm x 2mm Heavy Duty Aluminium Extruded Slats…" at bounding box center [535, 299] width 481 height 31
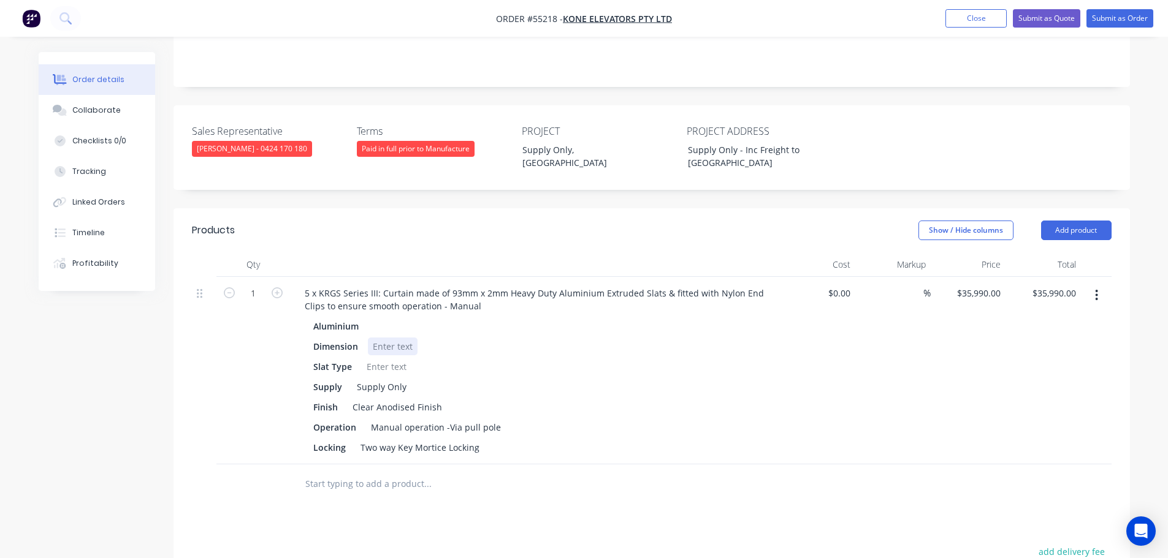
click at [389, 338] on div at bounding box center [393, 347] width 50 height 18
click at [378, 338] on div at bounding box center [393, 347] width 50 height 18
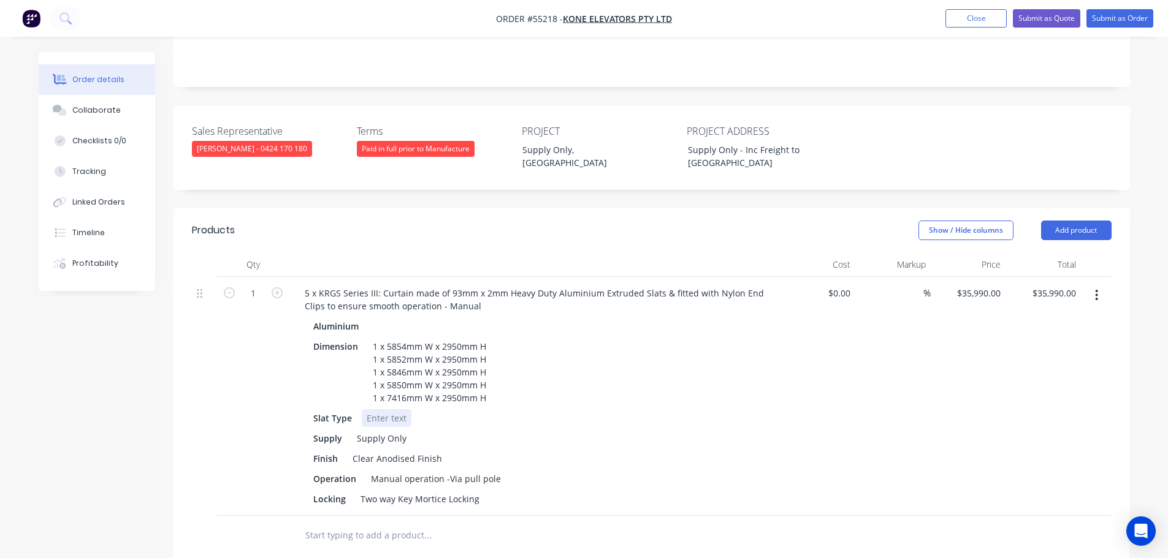
click at [386, 409] on div at bounding box center [387, 418] width 50 height 18
drag, startPoint x: 481, startPoint y: 449, endPoint x: 340, endPoint y: 457, distance: 140.6
click at [340, 457] on div "5 x KRGS Series III: Curtain made of 93mm x 2mm Heavy Duty Aluminium Extruded S…" at bounding box center [535, 396] width 490 height 239
drag, startPoint x: 344, startPoint y: 447, endPoint x: 287, endPoint y: 453, distance: 57.3
click at [287, 453] on div "1 5 x KRGS Series III: Curtain made of 93mm x 2mm Heavy Duty Aluminium Extruded…" at bounding box center [651, 396] width 919 height 239
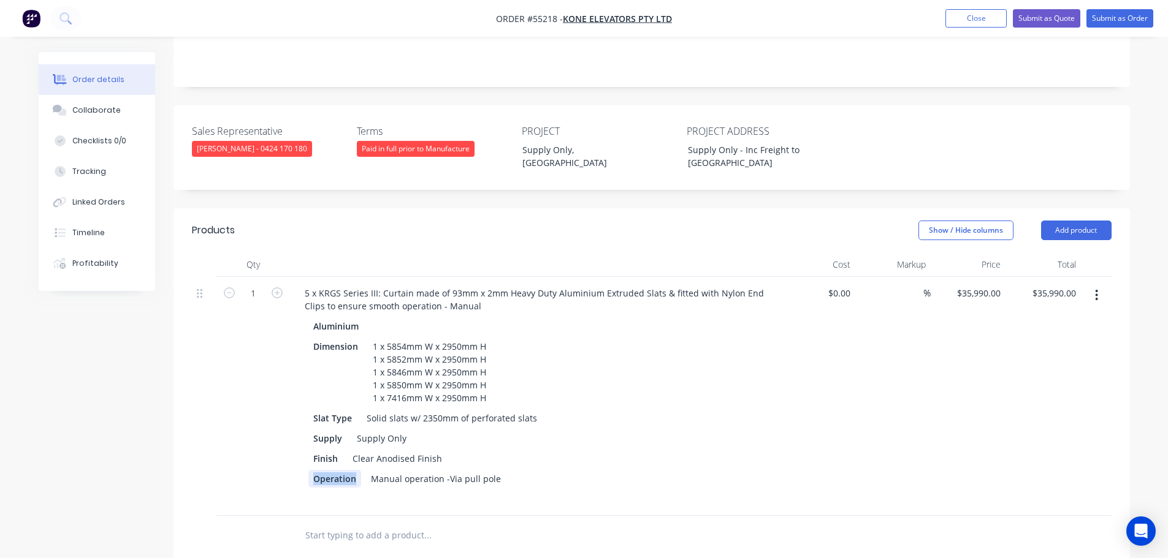
drag, startPoint x: 357, startPoint y: 430, endPoint x: 281, endPoint y: 436, distance: 76.3
click at [281, 436] on div "1 5 x KRGS Series III: Curtain made of 93mm x 2mm Heavy Duty Aluminium Extruded…" at bounding box center [651, 396] width 919 height 239
drag, startPoint x: 463, startPoint y: 429, endPoint x: 296, endPoint y: 443, distance: 167.3
click at [296, 443] on div "Aluminium Dimension 1 x 5854mm W x 2950mm H 1 x 5852mm W x 2950mm H 1 x 5846mm …" at bounding box center [535, 412] width 481 height 191
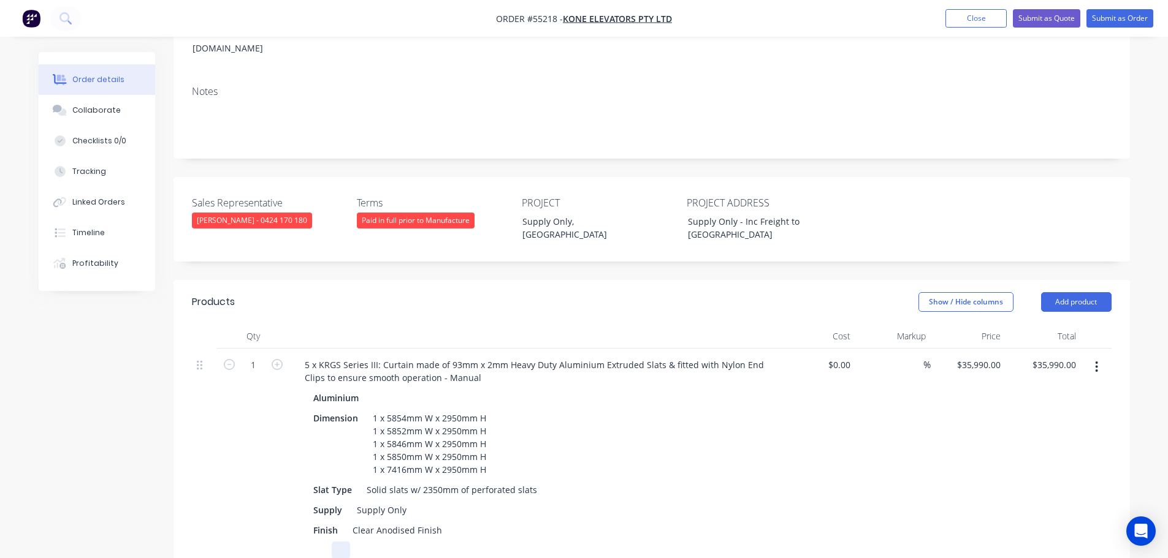
scroll to position [245, 0]
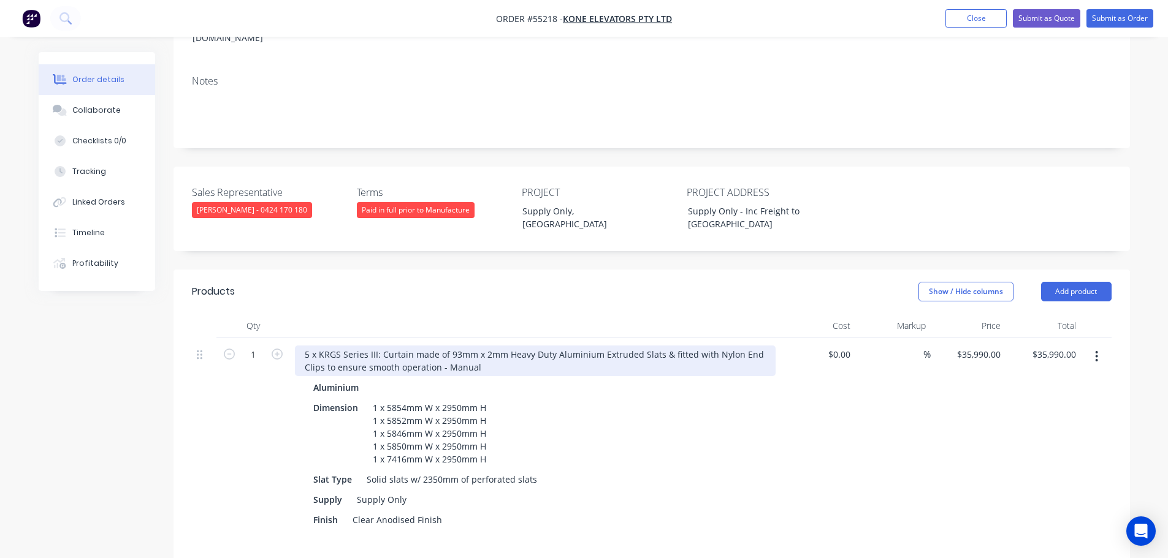
click at [478, 346] on div "5 x KRGS Series III: Curtain made of 93mm x 2mm Heavy Duty Aluminium Extruded S…" at bounding box center [535, 361] width 481 height 31
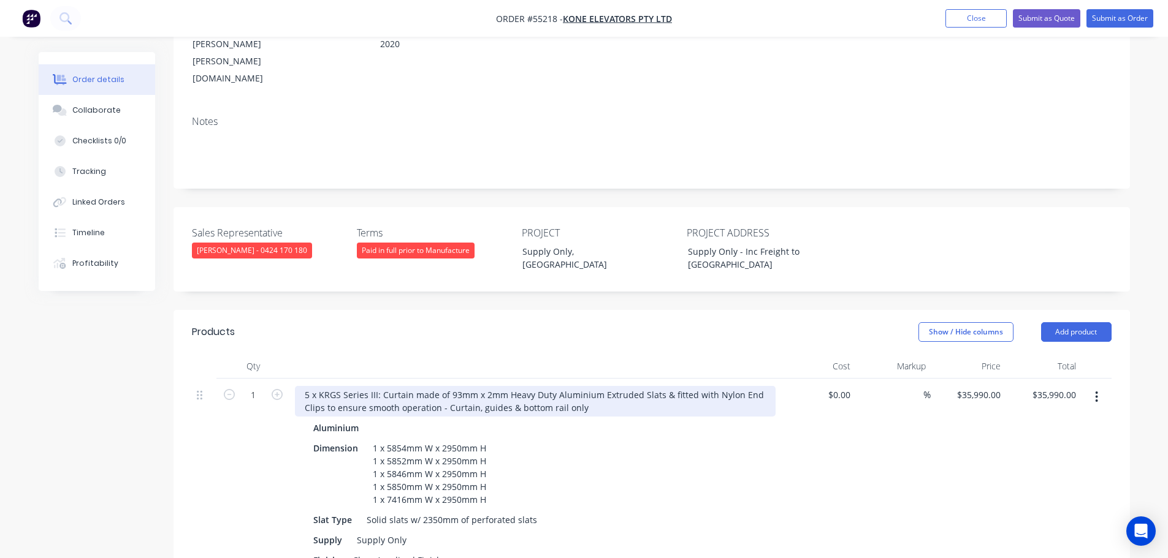
scroll to position [123, 0]
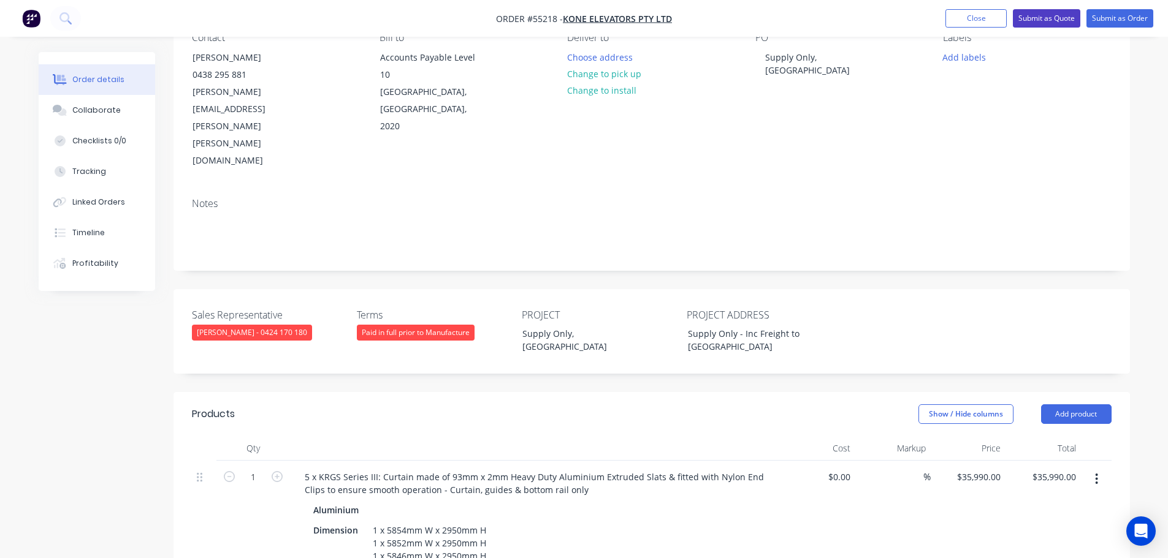
click at [1047, 17] on button "Submit as Quote" at bounding box center [1046, 18] width 67 height 18
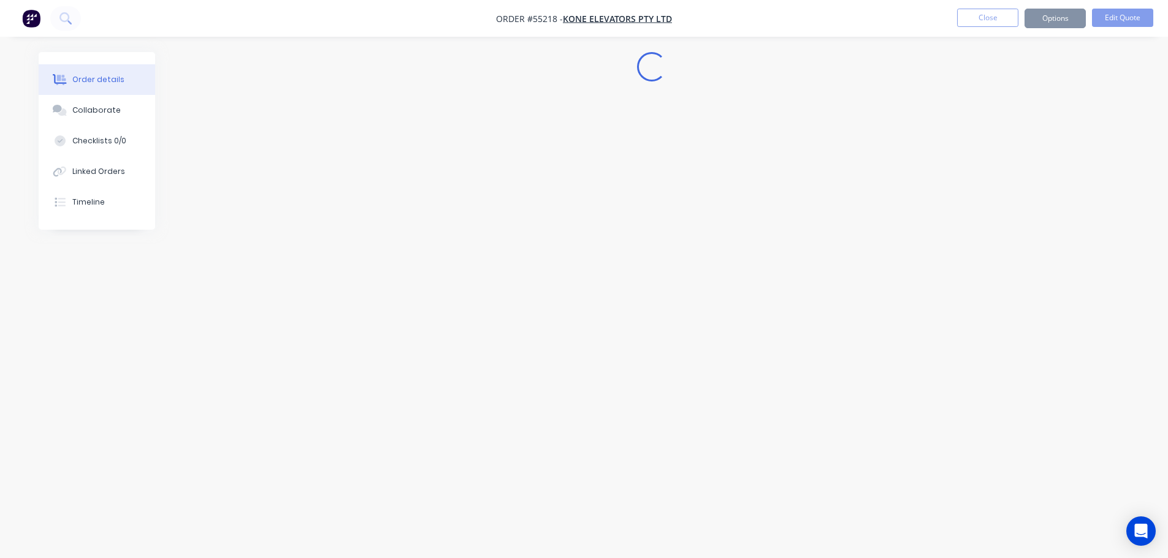
scroll to position [0, 0]
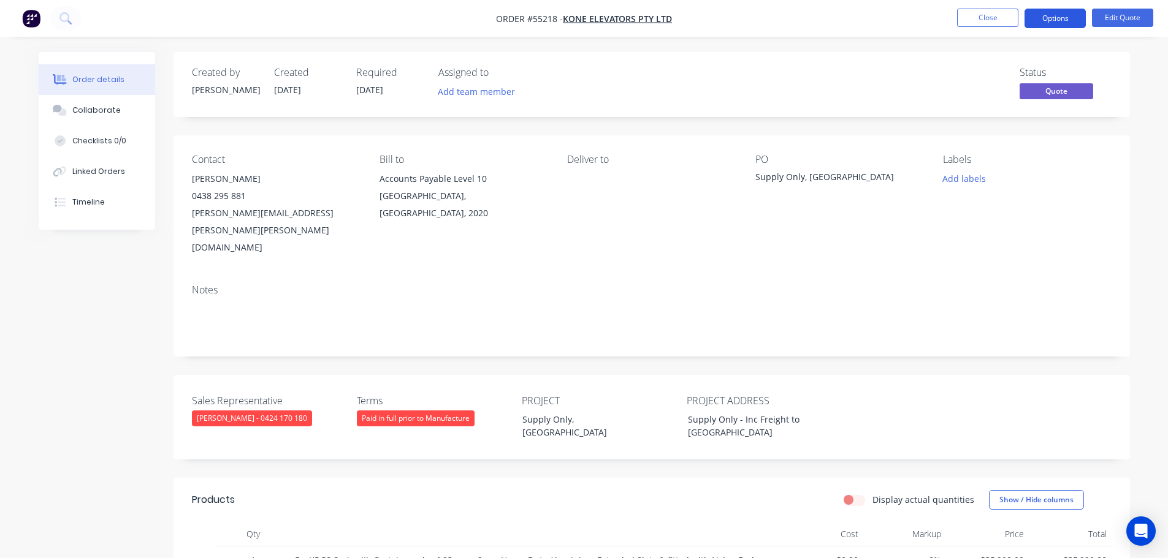
click at [1043, 18] on button "Options" at bounding box center [1054, 19] width 61 height 20
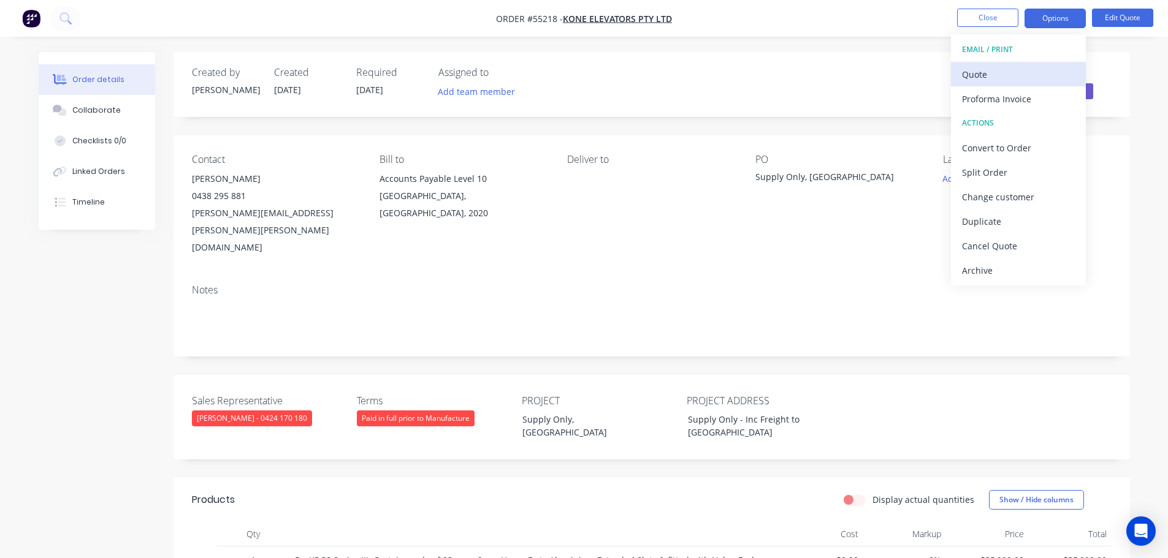
click at [972, 79] on div "Quote" at bounding box center [1018, 75] width 113 height 18
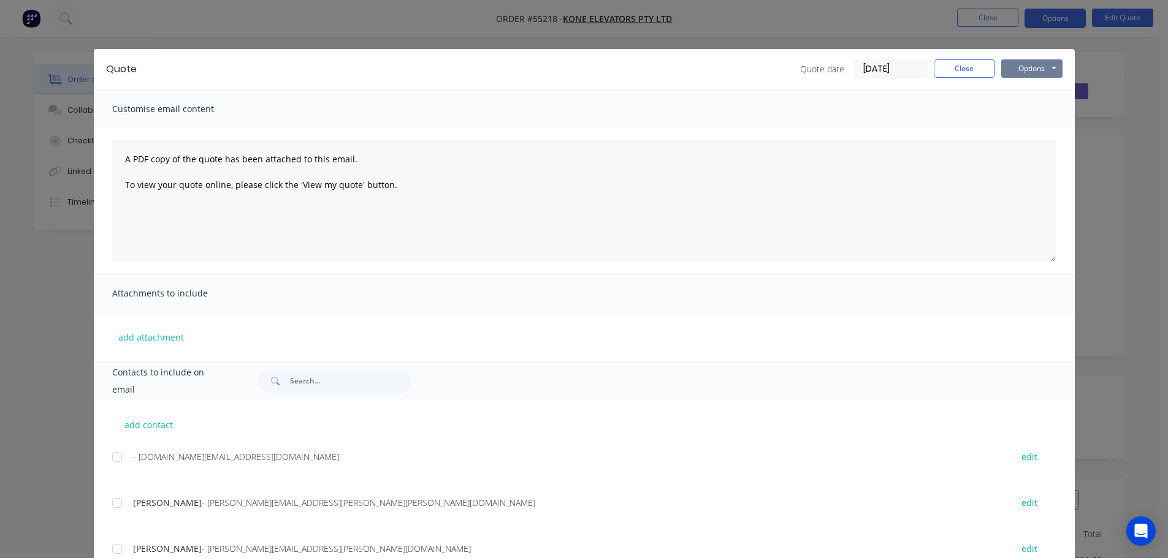
click at [1011, 70] on button "Options" at bounding box center [1031, 68] width 61 height 18
click at [1022, 112] on button "Print" at bounding box center [1040, 111] width 78 height 20
click at [952, 74] on button "Close" at bounding box center [963, 68] width 61 height 18
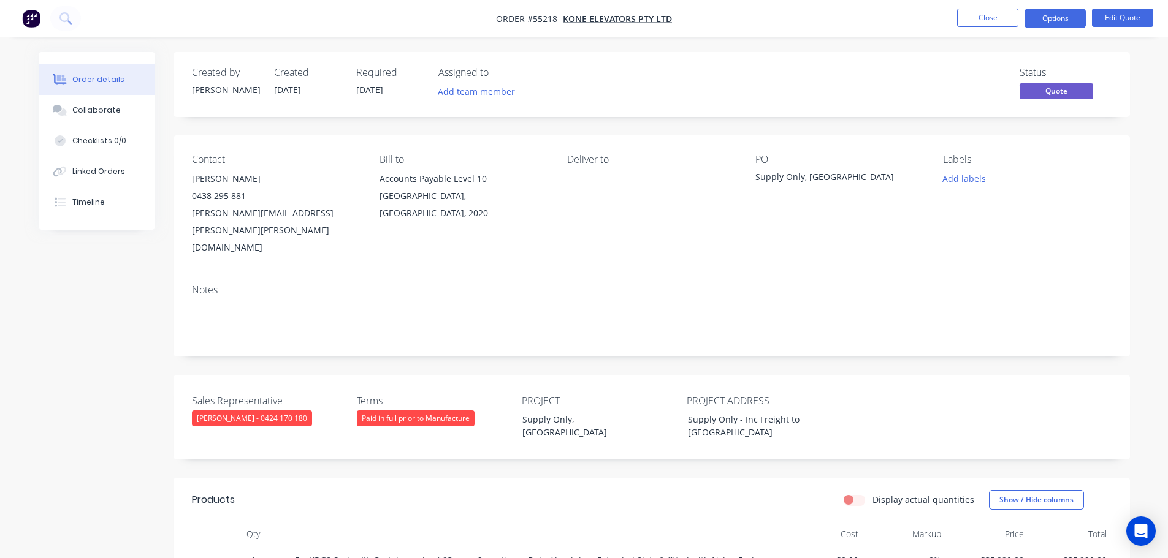
click at [220, 214] on div "[PERSON_NAME][EMAIL_ADDRESS][PERSON_NAME][PERSON_NAME][DOMAIN_NAME]" at bounding box center [276, 230] width 168 height 51
click at [792, 178] on div "Supply Only, [GEOGRAPHIC_DATA]" at bounding box center [831, 178] width 153 height 17
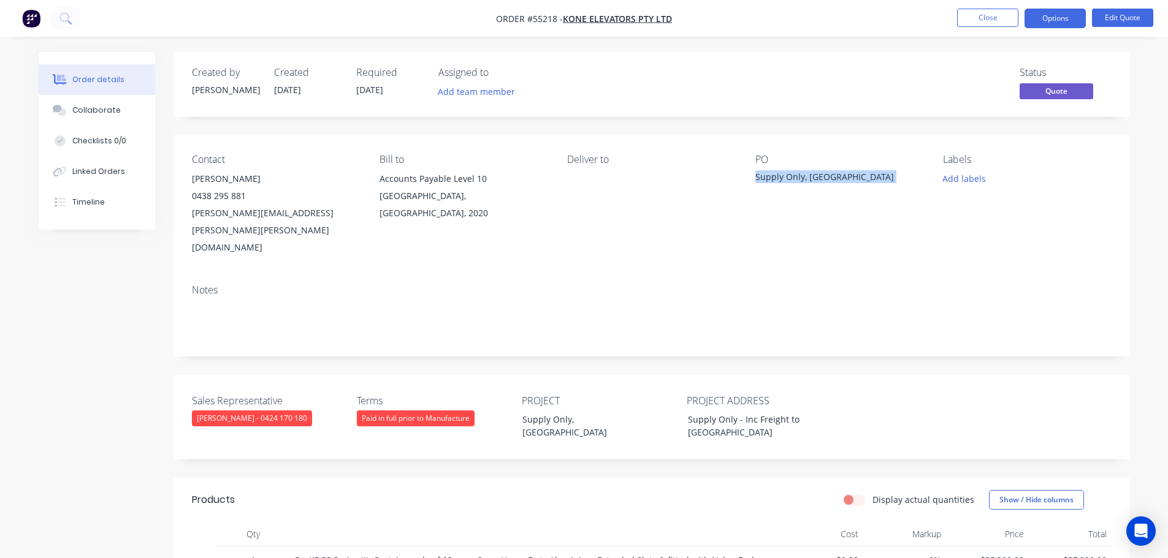
click at [792, 178] on div "Supply Only, [GEOGRAPHIC_DATA]" at bounding box center [831, 178] width 153 height 17
click at [246, 196] on span at bounding box center [246, 196] width 0 height 12
click at [971, 14] on button "Close" at bounding box center [987, 18] width 61 height 18
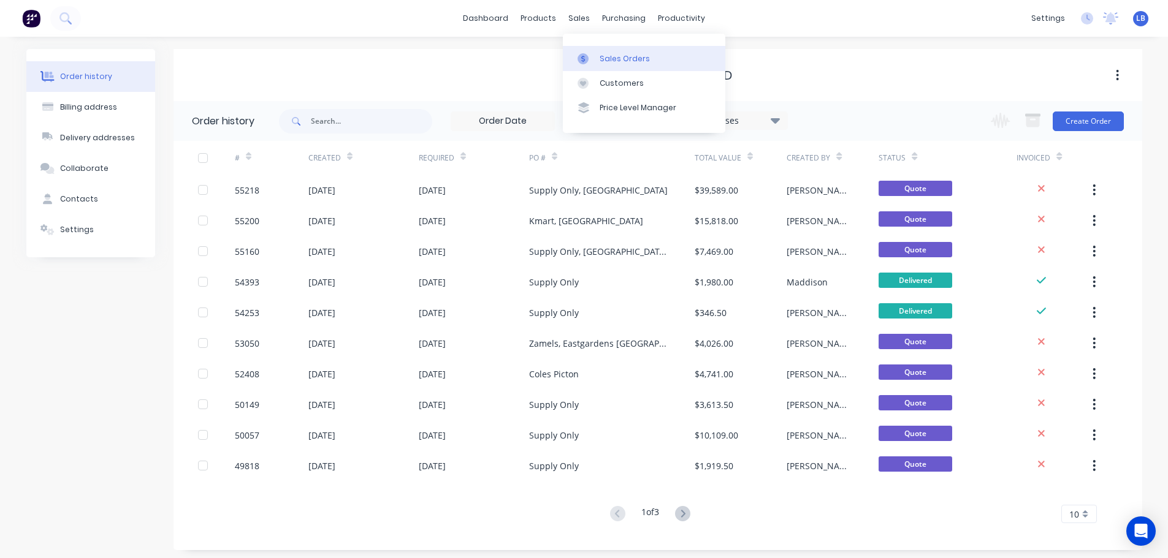
click at [619, 59] on div "Sales Orders" at bounding box center [624, 58] width 50 height 11
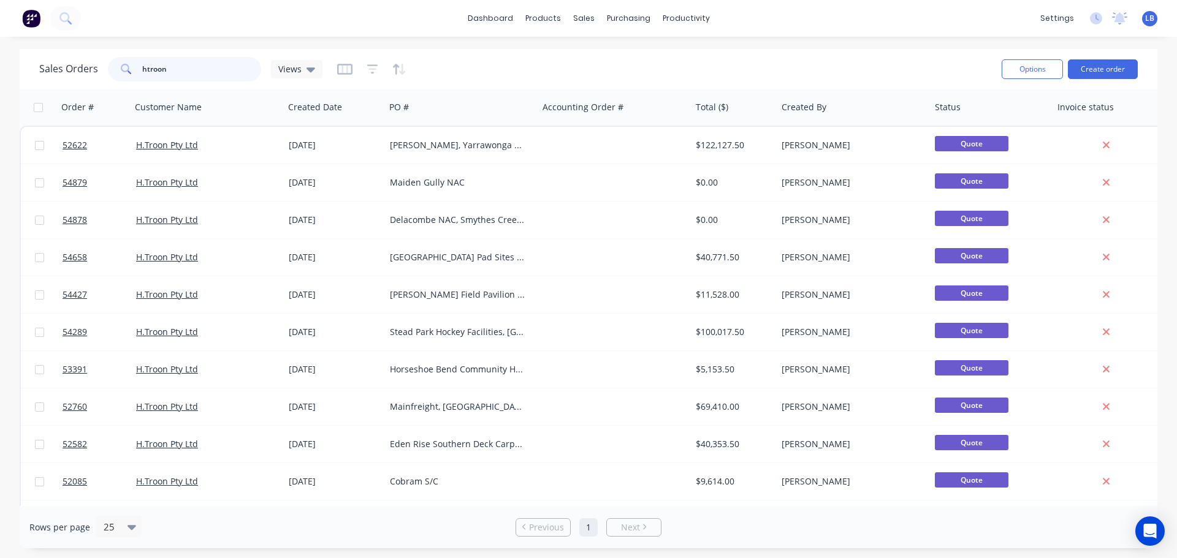
drag, startPoint x: 170, startPoint y: 67, endPoint x: 74, endPoint y: 77, distance: 97.4
click at [74, 77] on div "Sales Orders htroon Views" at bounding box center [180, 69] width 283 height 25
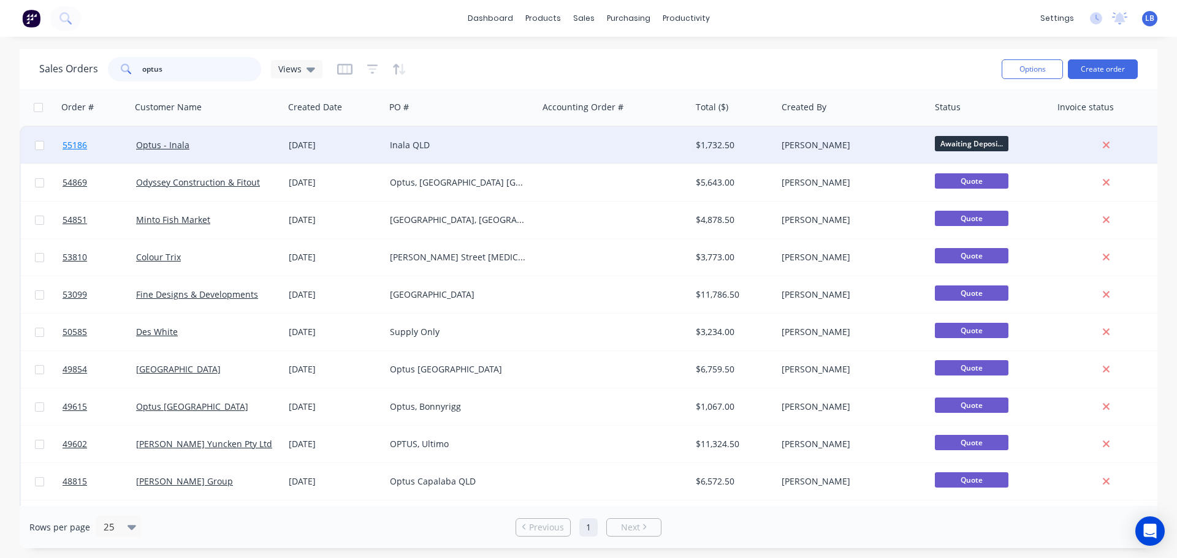
type input "optus"
click at [64, 145] on span "55186" at bounding box center [75, 145] width 25 height 12
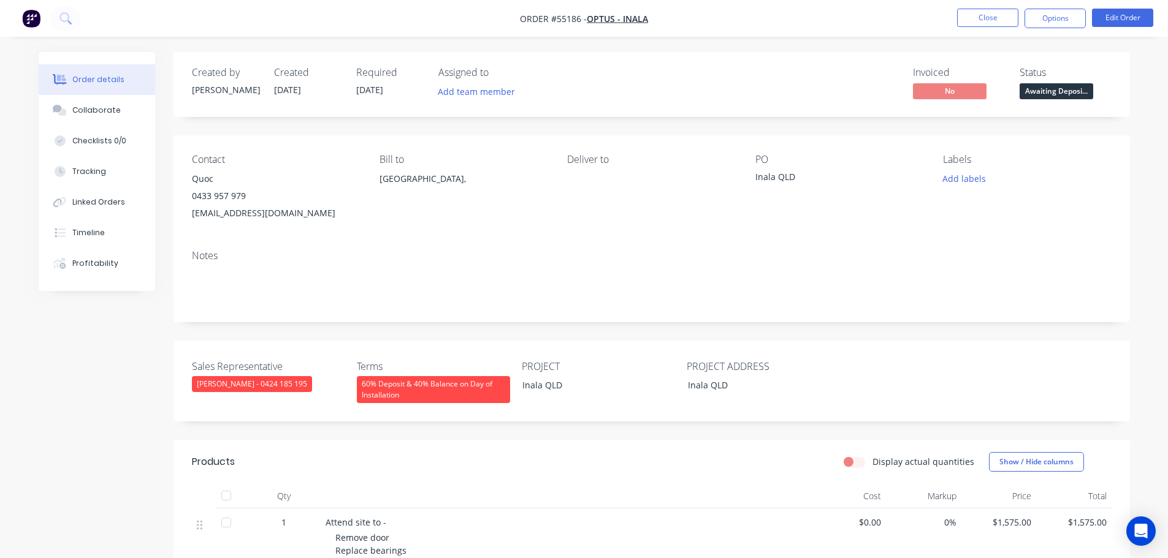
click at [1048, 97] on span "Awaiting Deposi..." at bounding box center [1056, 90] width 74 height 15
click at [974, 14] on button "Close" at bounding box center [987, 18] width 61 height 18
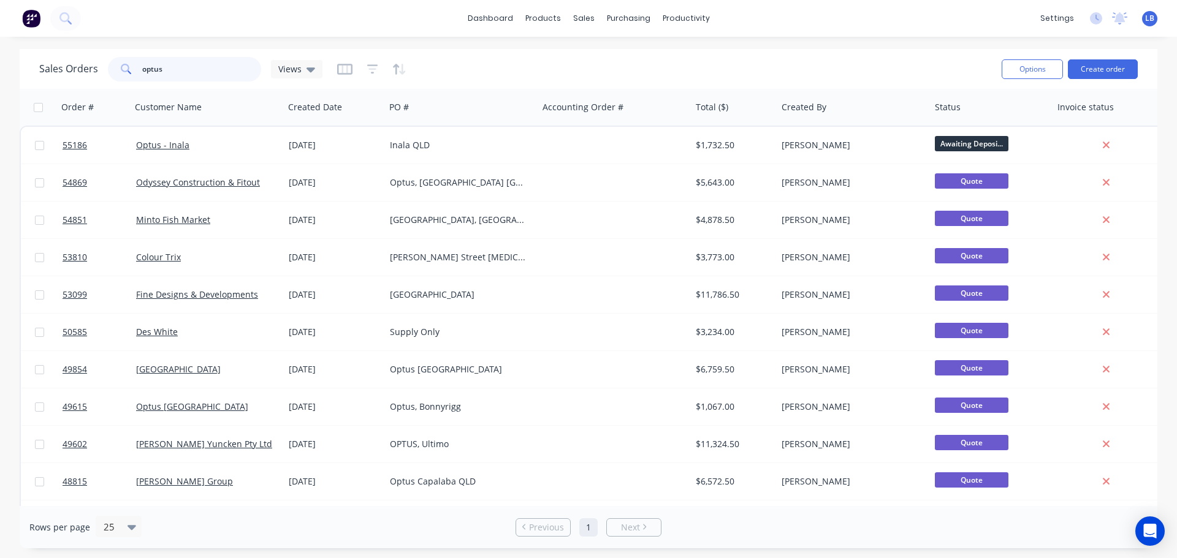
drag, startPoint x: 179, startPoint y: 61, endPoint x: 128, endPoint y: 79, distance: 53.9
click at [128, 79] on div "optus" at bounding box center [184, 69] width 153 height 25
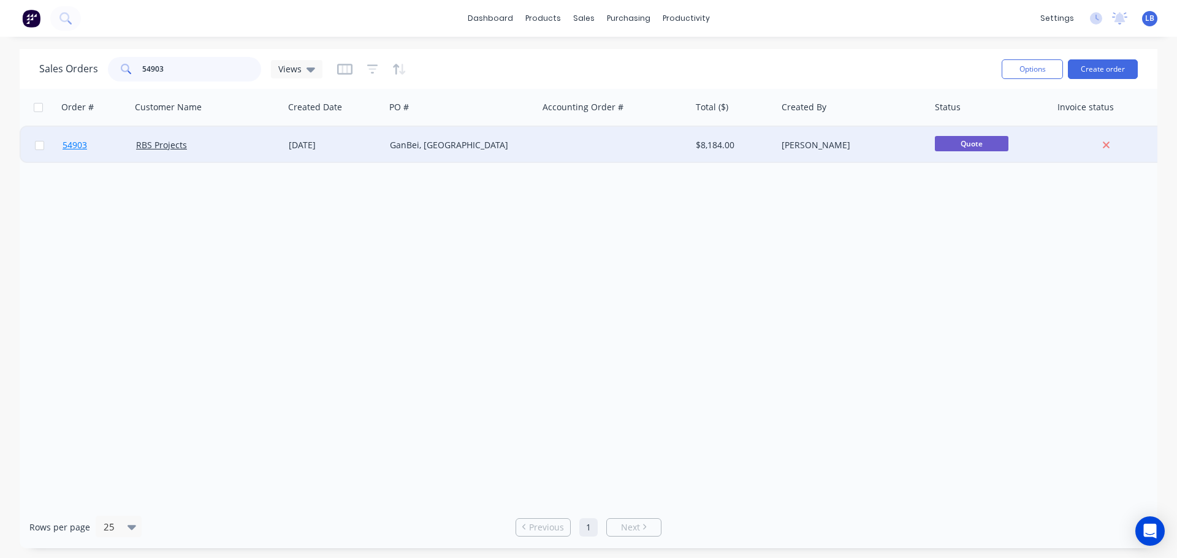
type input "54903"
click at [69, 143] on span "54903" at bounding box center [75, 145] width 25 height 12
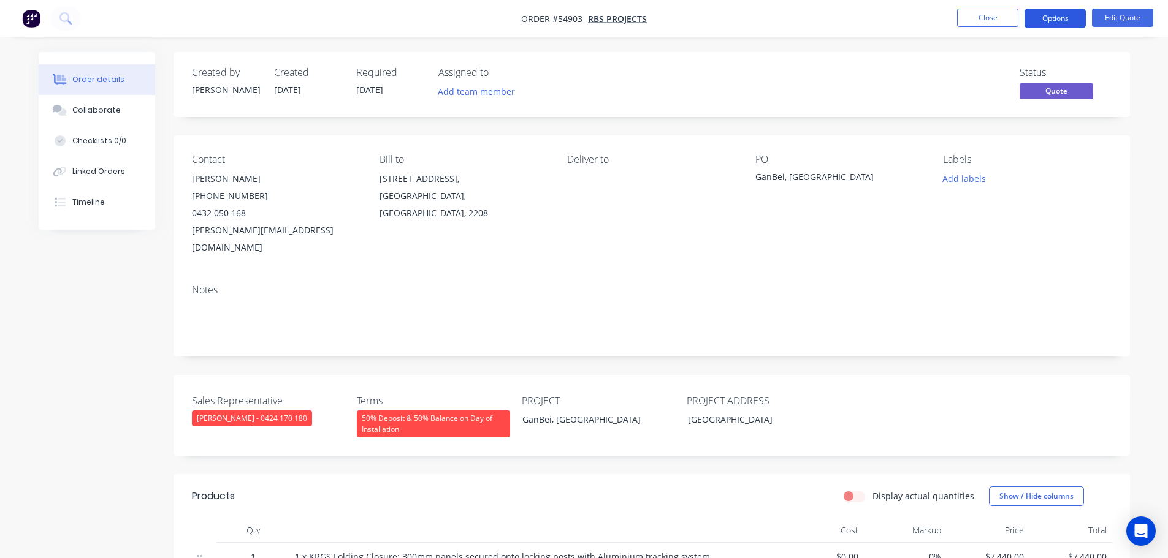
click at [1057, 18] on button "Options" at bounding box center [1054, 19] width 61 height 20
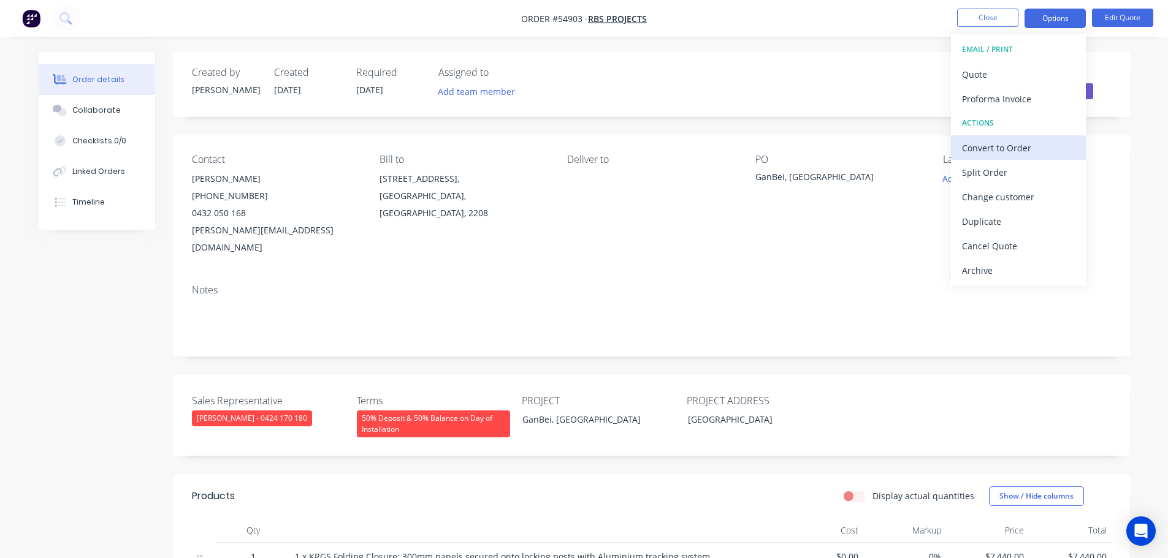
click at [996, 152] on div "Convert to Order" at bounding box center [1018, 148] width 113 height 18
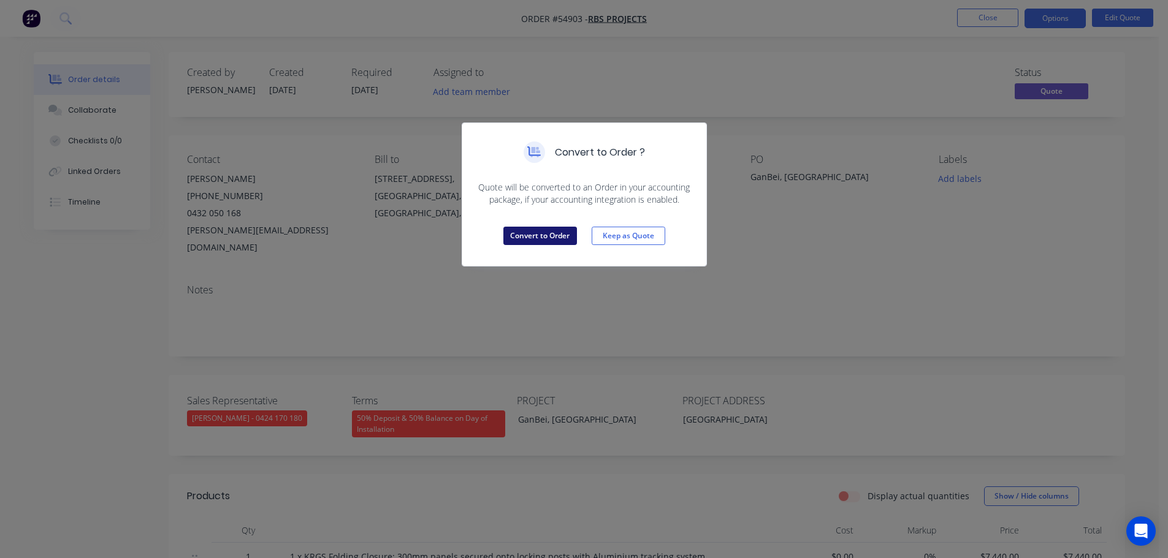
click at [551, 237] on button "Convert to Order" at bounding box center [540, 236] width 74 height 18
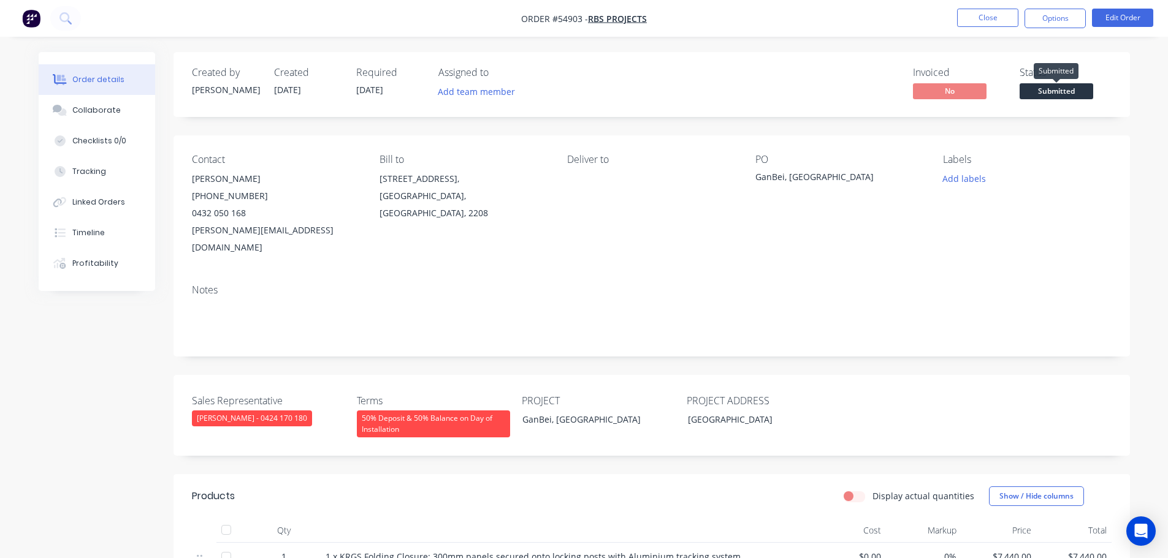
click at [1048, 91] on span "Submitted" at bounding box center [1056, 90] width 74 height 15
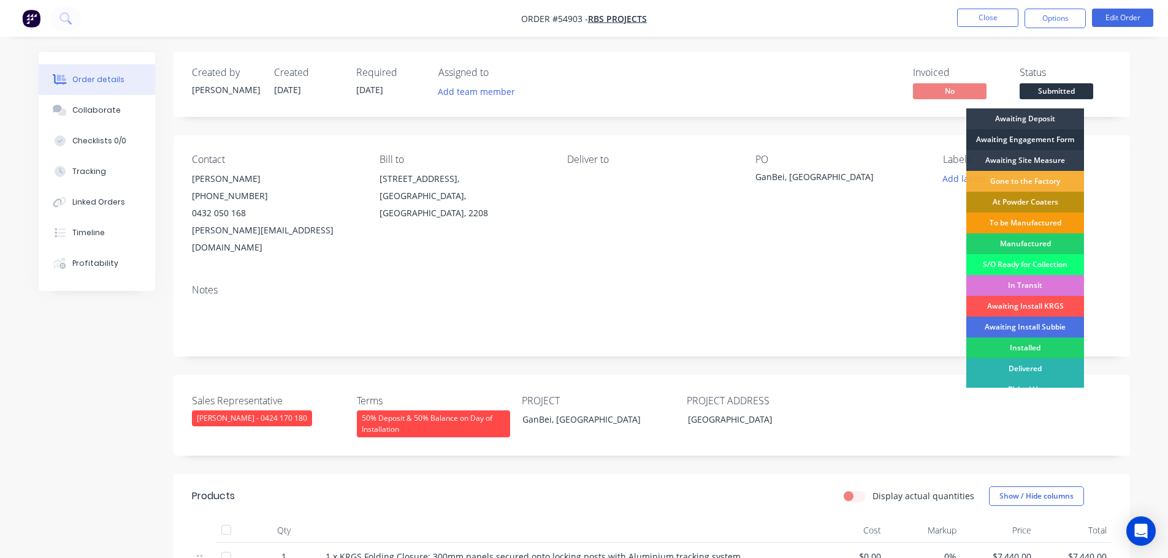
click at [1013, 139] on div "Awaiting Engagement Form" at bounding box center [1025, 139] width 118 height 21
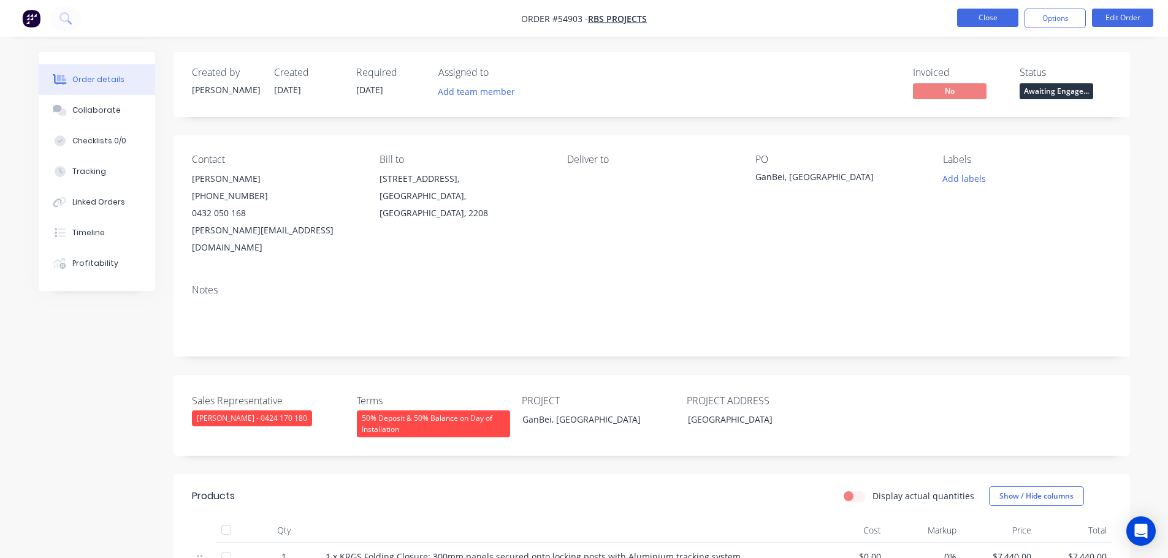
click at [980, 16] on button "Close" at bounding box center [987, 18] width 61 height 18
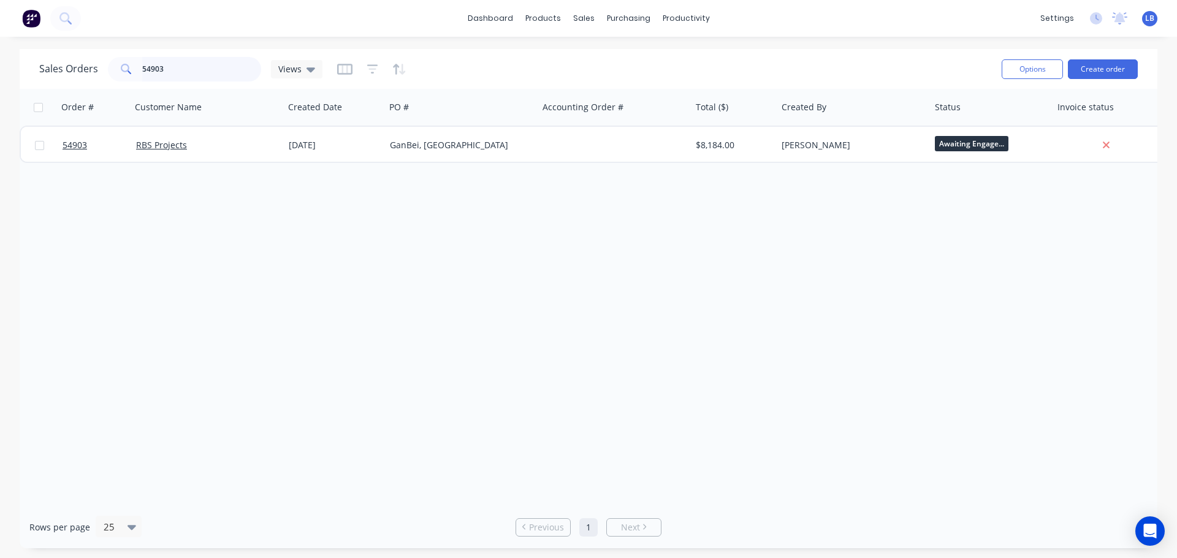
click at [176, 70] on input "54903" at bounding box center [202, 69] width 120 height 25
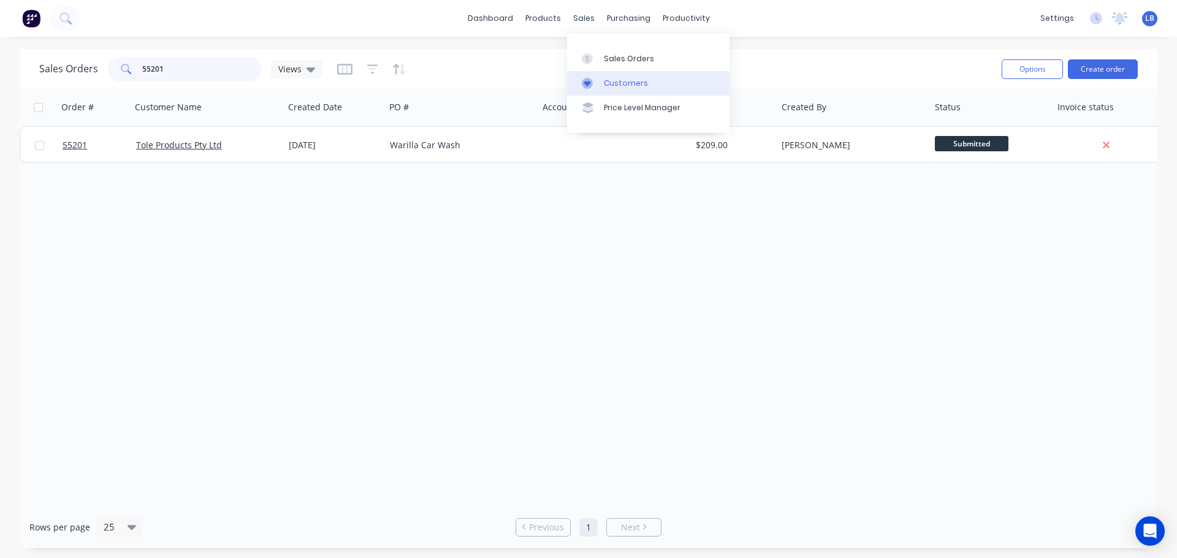
type input "55201"
click at [626, 88] on div "Customers" at bounding box center [626, 83] width 44 height 11
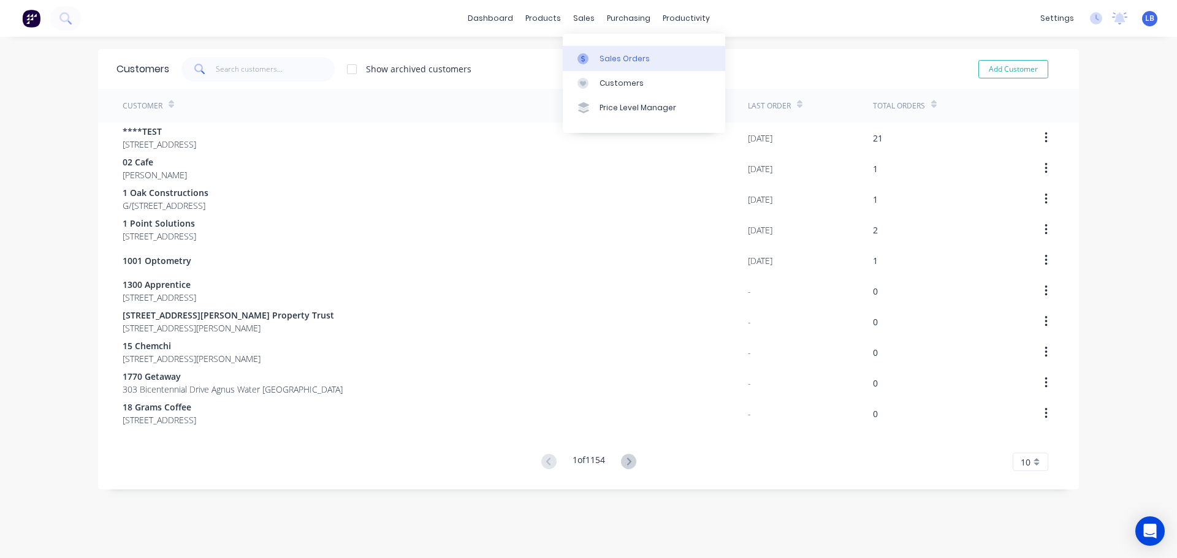
click at [607, 56] on div "Sales Orders" at bounding box center [624, 58] width 50 height 11
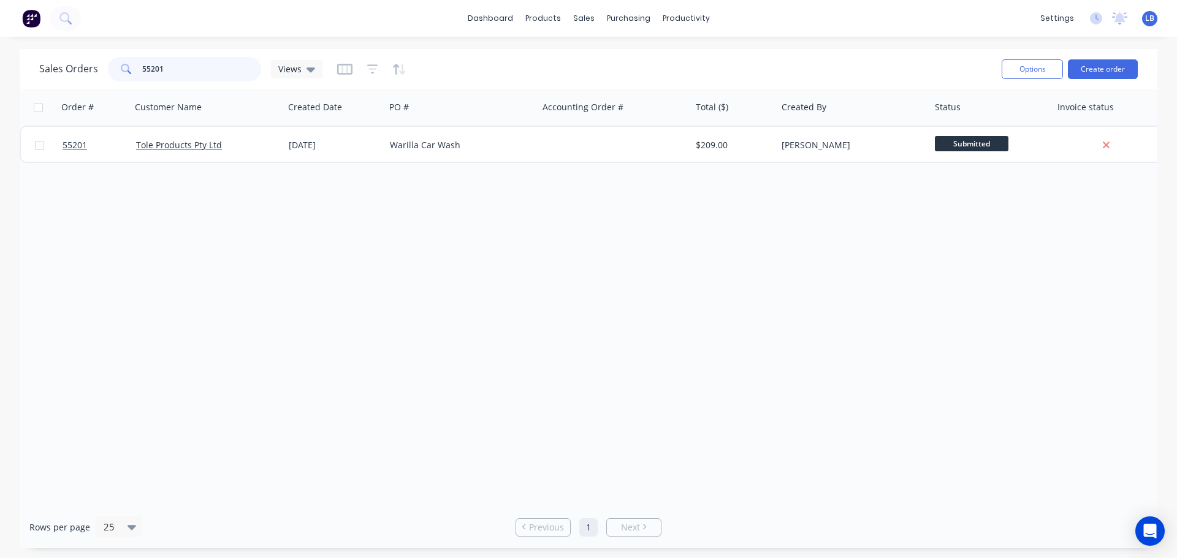
drag, startPoint x: 164, startPoint y: 68, endPoint x: 140, endPoint y: 80, distance: 27.4
click at [140, 80] on div "55201" at bounding box center [184, 69] width 153 height 25
click at [165, 66] on input "54864" at bounding box center [202, 69] width 120 height 25
click at [172, 70] on input "54865" at bounding box center [202, 69] width 120 height 25
click at [169, 67] on input "54866" at bounding box center [202, 69] width 120 height 25
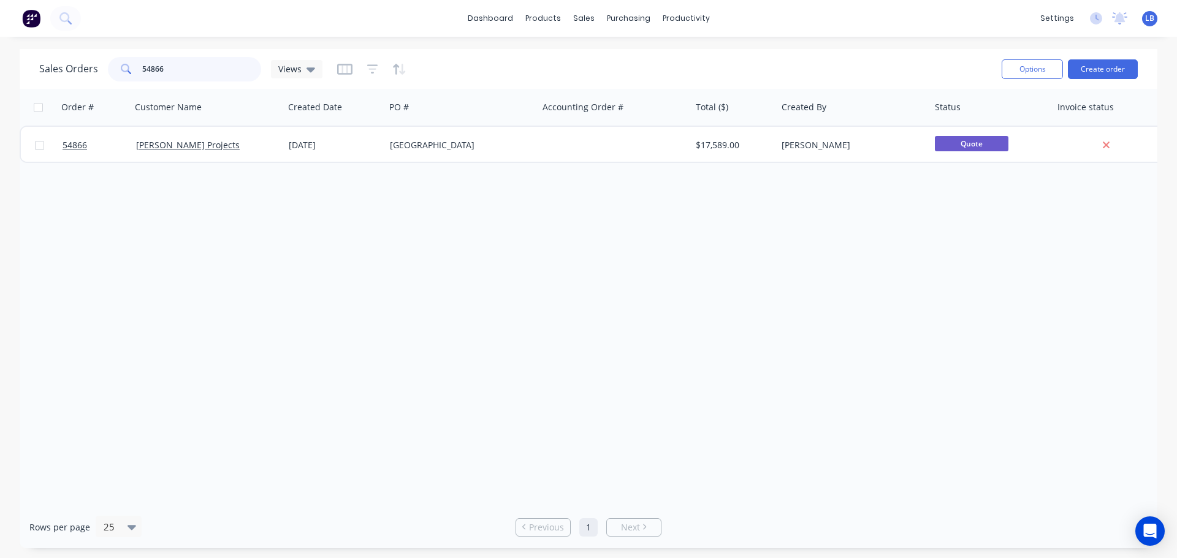
drag, startPoint x: 169, startPoint y: 70, endPoint x: 123, endPoint y: 78, distance: 46.6
click at [123, 78] on div "54866" at bounding box center [184, 69] width 153 height 25
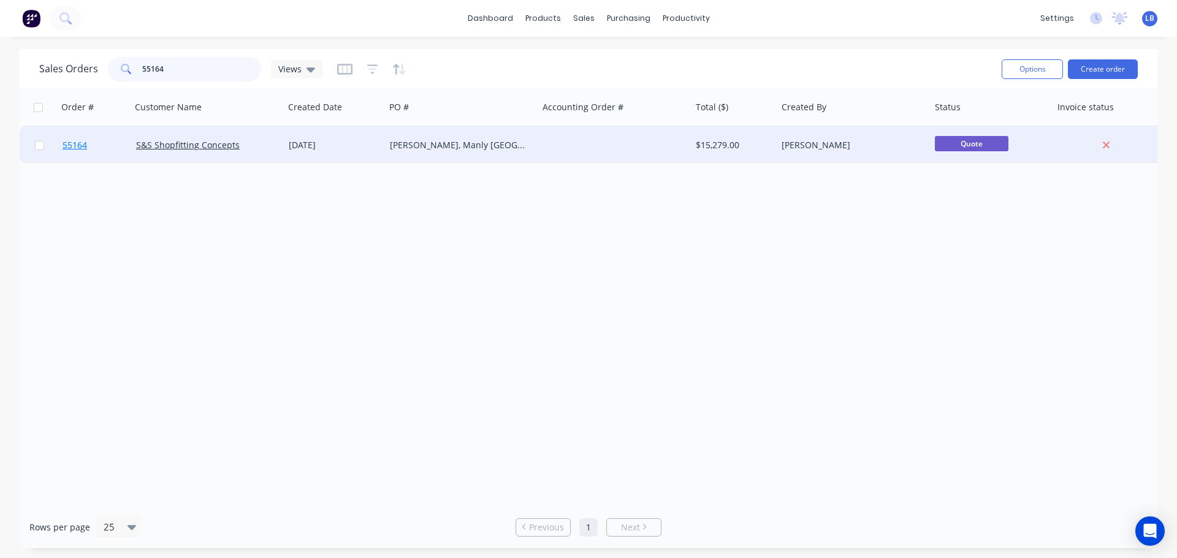
type input "55164"
click at [70, 147] on span "55164" at bounding box center [75, 145] width 25 height 12
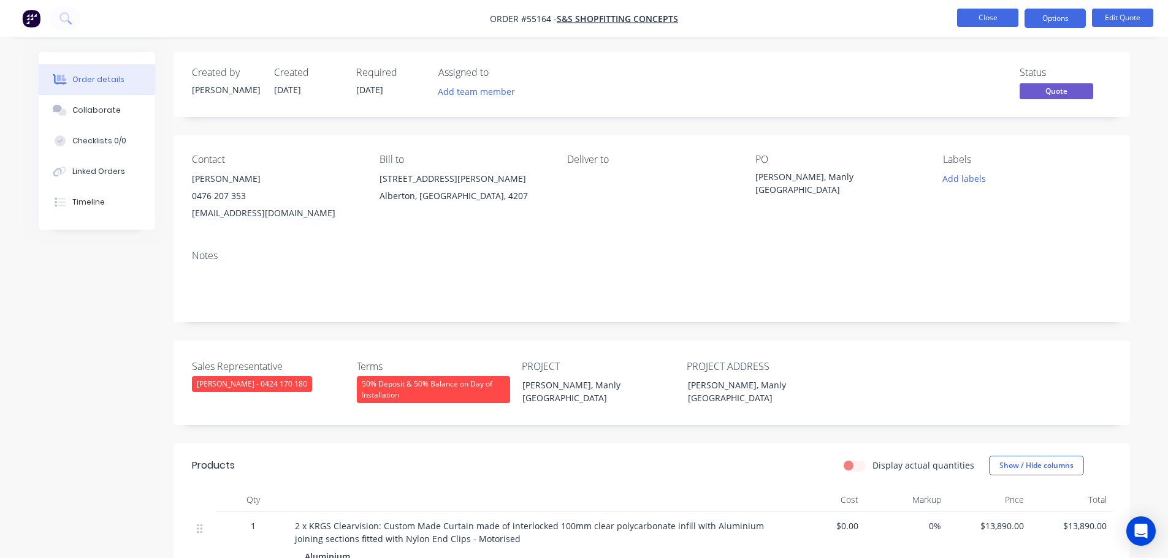
click at [978, 13] on button "Close" at bounding box center [987, 18] width 61 height 18
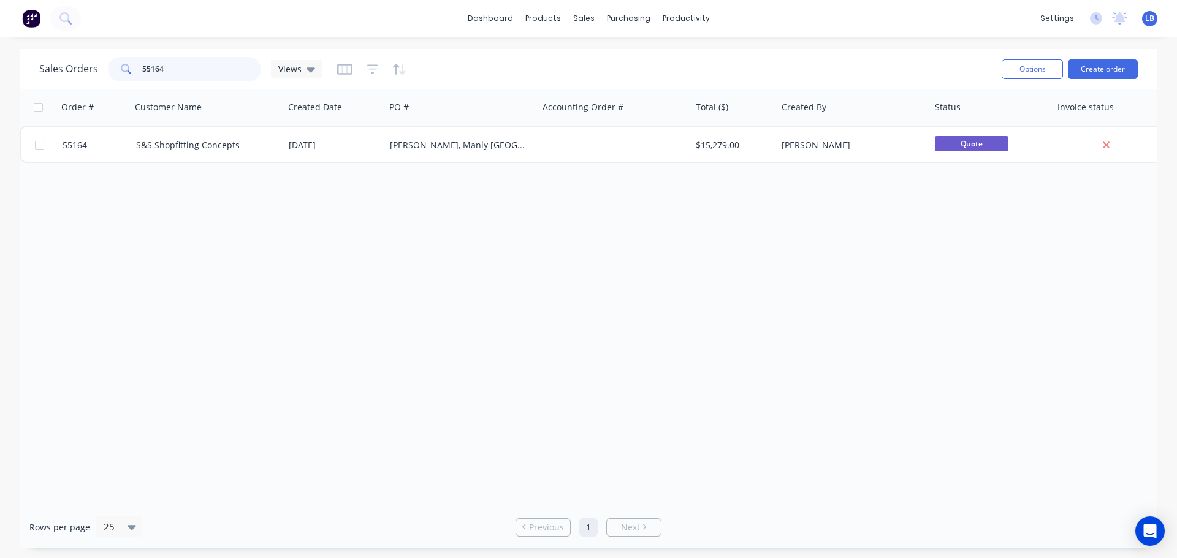
drag, startPoint x: 167, startPoint y: 67, endPoint x: 97, endPoint y: 85, distance: 72.3
click at [98, 83] on div "Sales Orders 55164 Views" at bounding box center [515, 69] width 952 height 30
type input "55164"
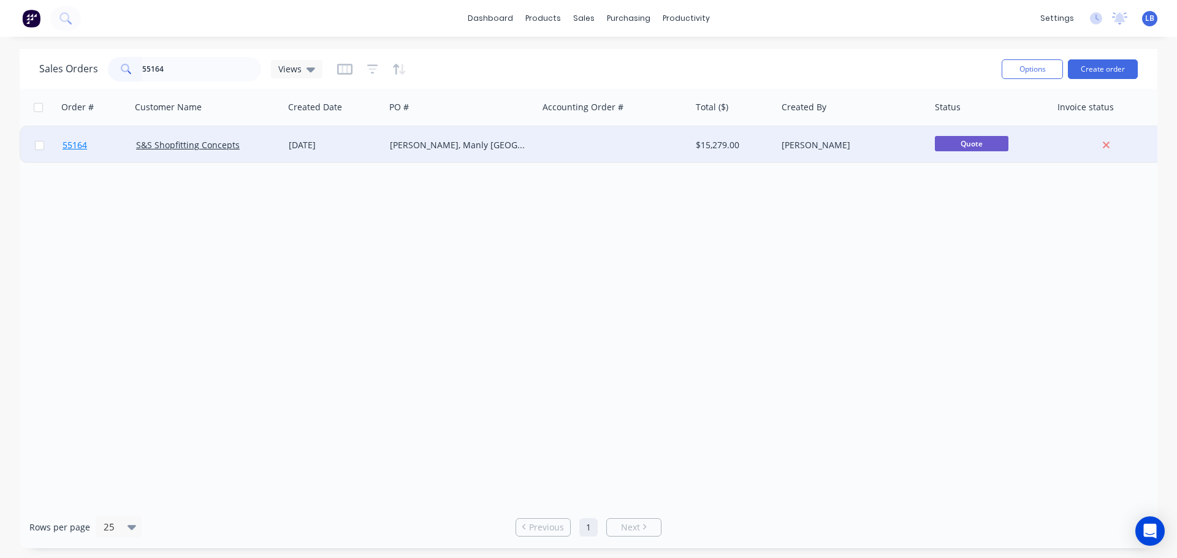
click at [74, 146] on span "55164" at bounding box center [75, 145] width 25 height 12
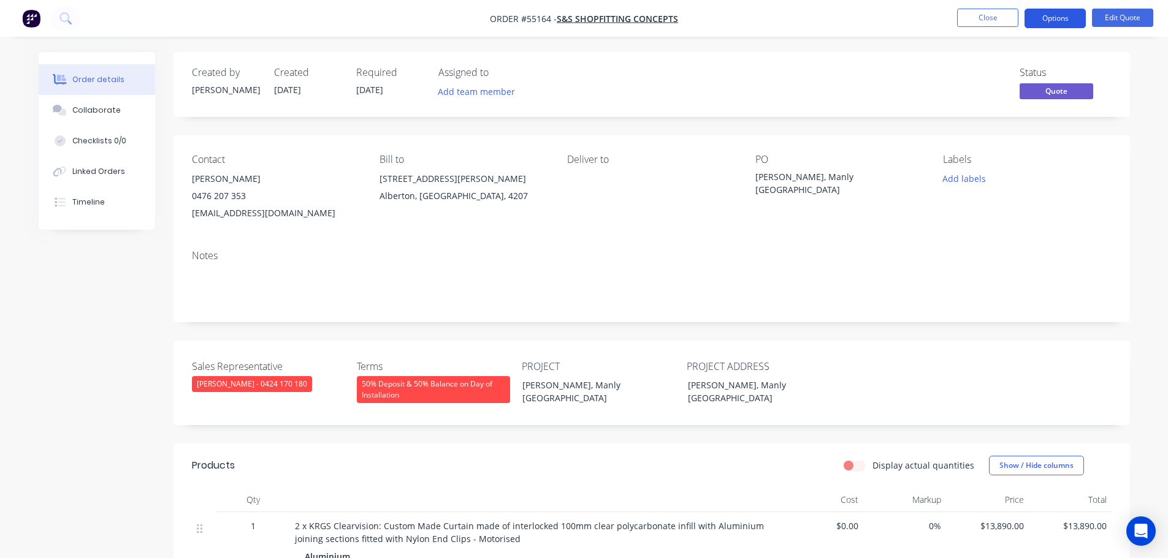
click at [1049, 17] on button "Options" at bounding box center [1054, 19] width 61 height 20
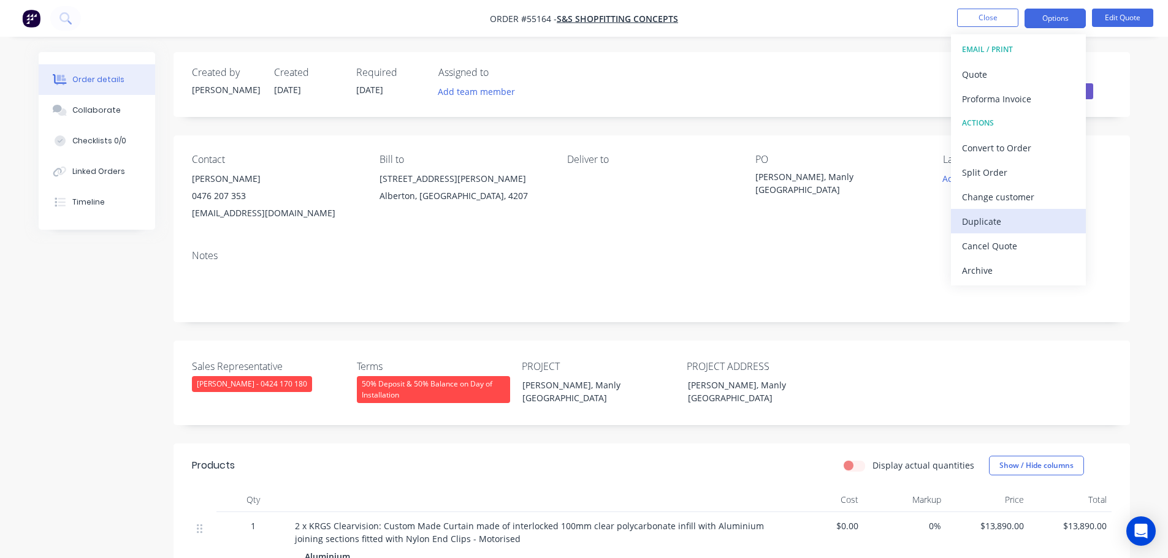
click at [973, 221] on div "Duplicate" at bounding box center [1018, 222] width 113 height 18
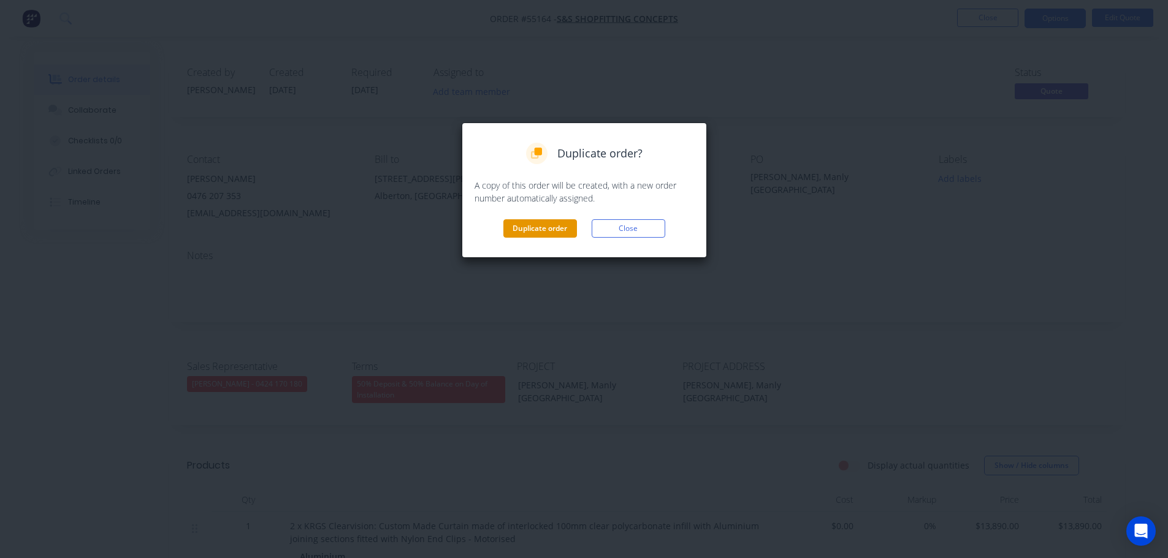
click at [547, 225] on button "Duplicate order" at bounding box center [540, 228] width 74 height 18
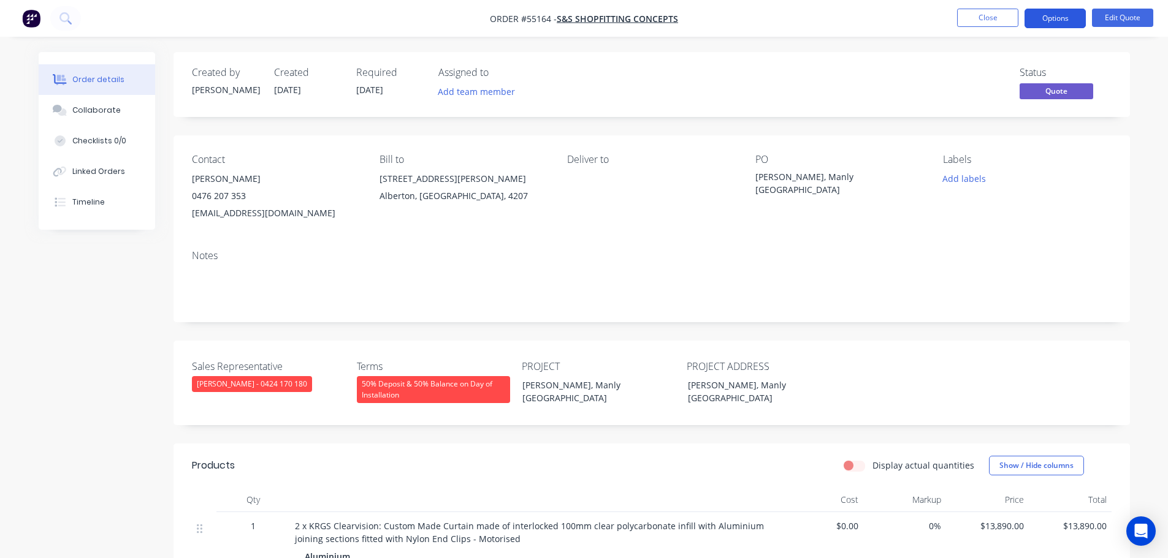
click at [1054, 17] on button "Options" at bounding box center [1054, 19] width 61 height 20
click at [967, 17] on button "Close" at bounding box center [987, 18] width 61 height 18
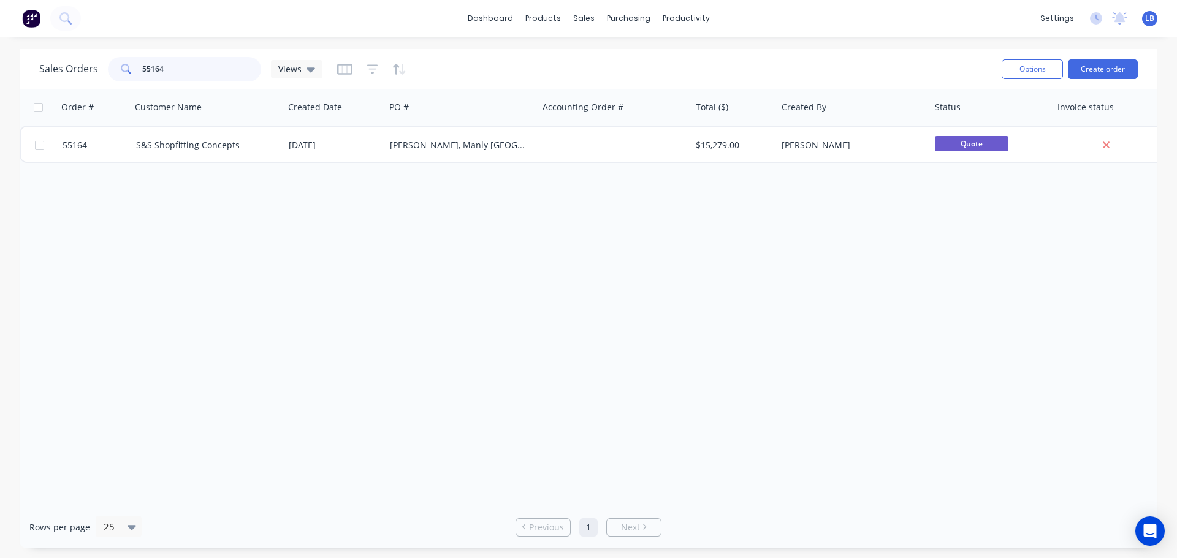
drag, startPoint x: 183, startPoint y: 70, endPoint x: 117, endPoint y: 72, distance: 65.6
click at [117, 72] on div "55164" at bounding box center [184, 69] width 153 height 25
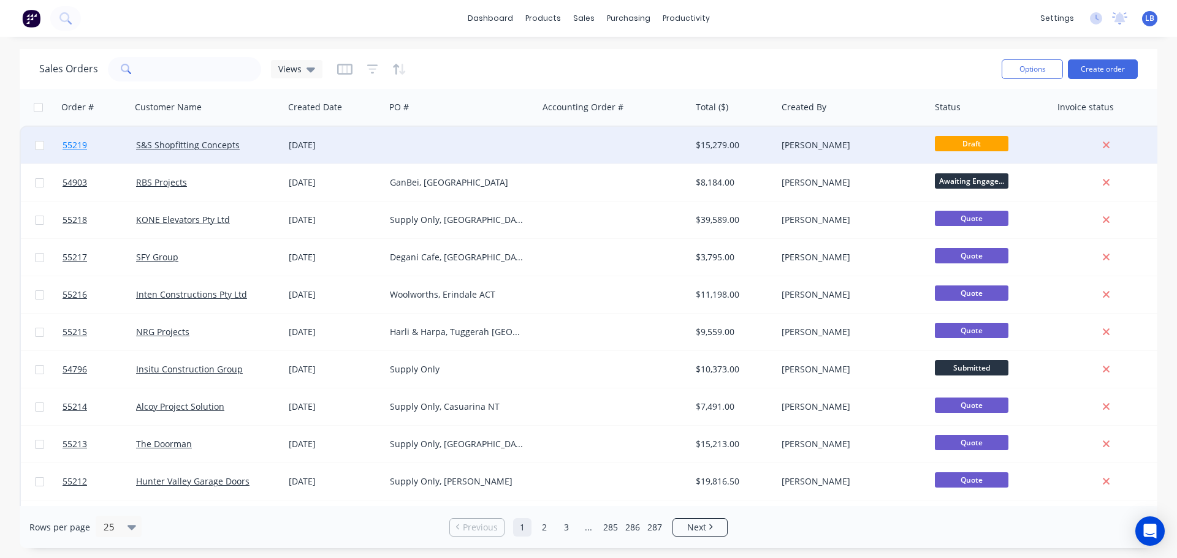
click at [77, 146] on span "55219" at bounding box center [75, 145] width 25 height 12
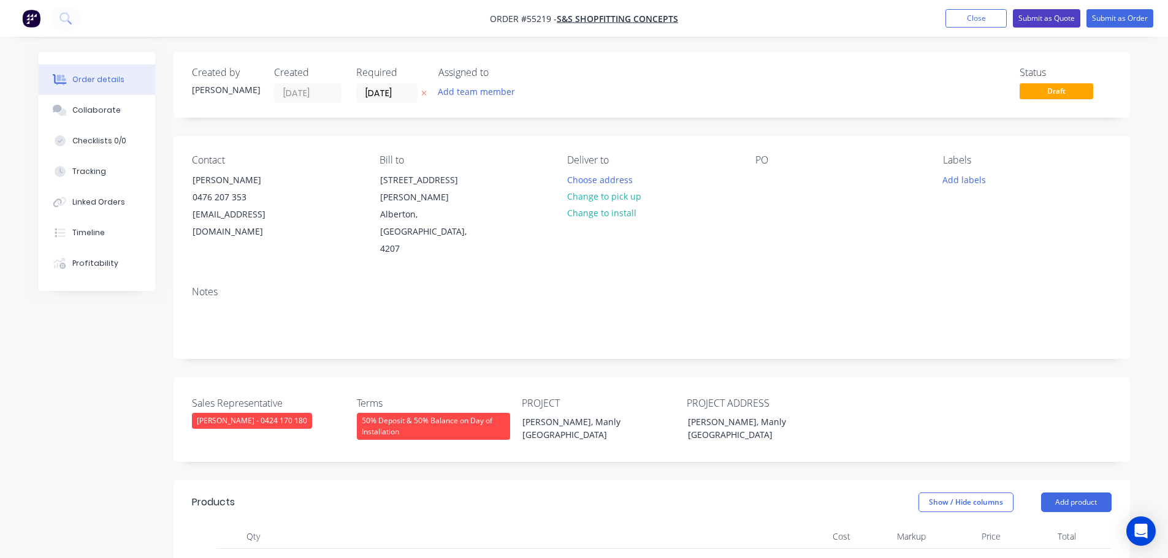
click at [1033, 12] on button "Submit as Quote" at bounding box center [1046, 18] width 67 height 18
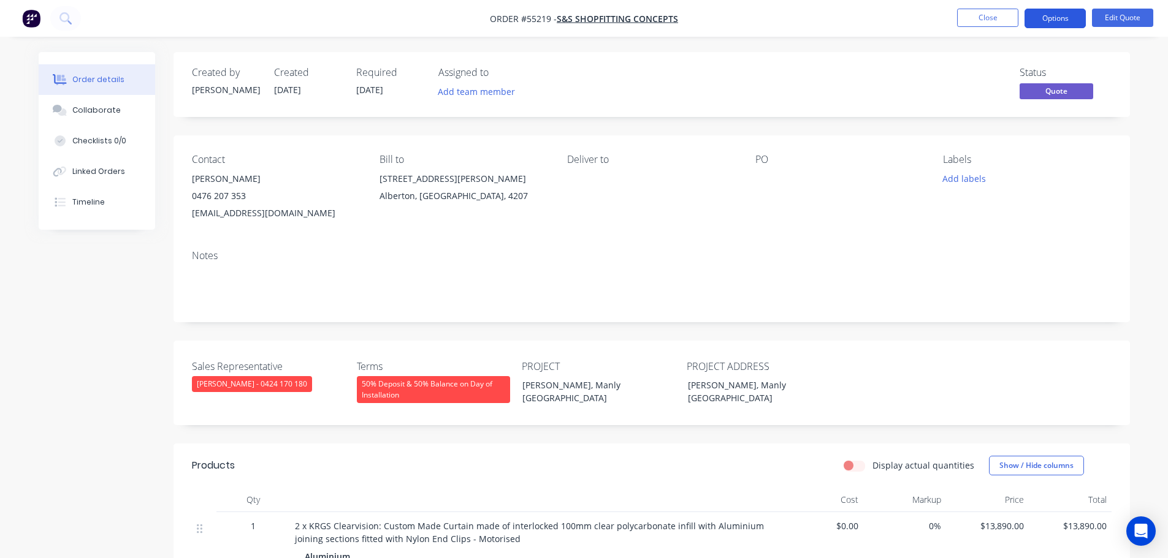
click at [1039, 19] on button "Options" at bounding box center [1054, 19] width 61 height 20
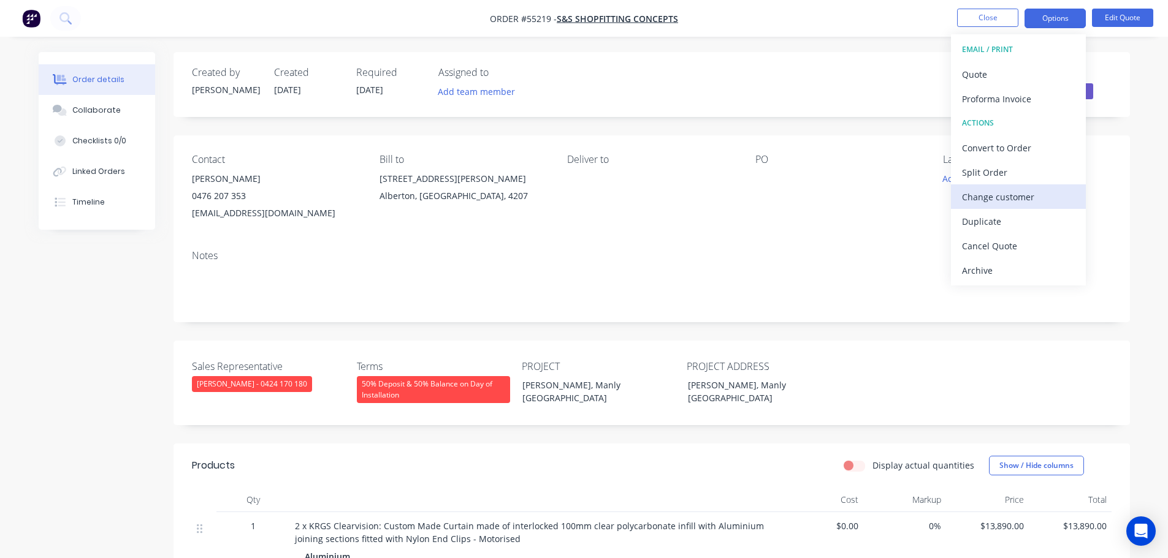
click at [973, 199] on div "Change customer" at bounding box center [1018, 197] width 113 height 18
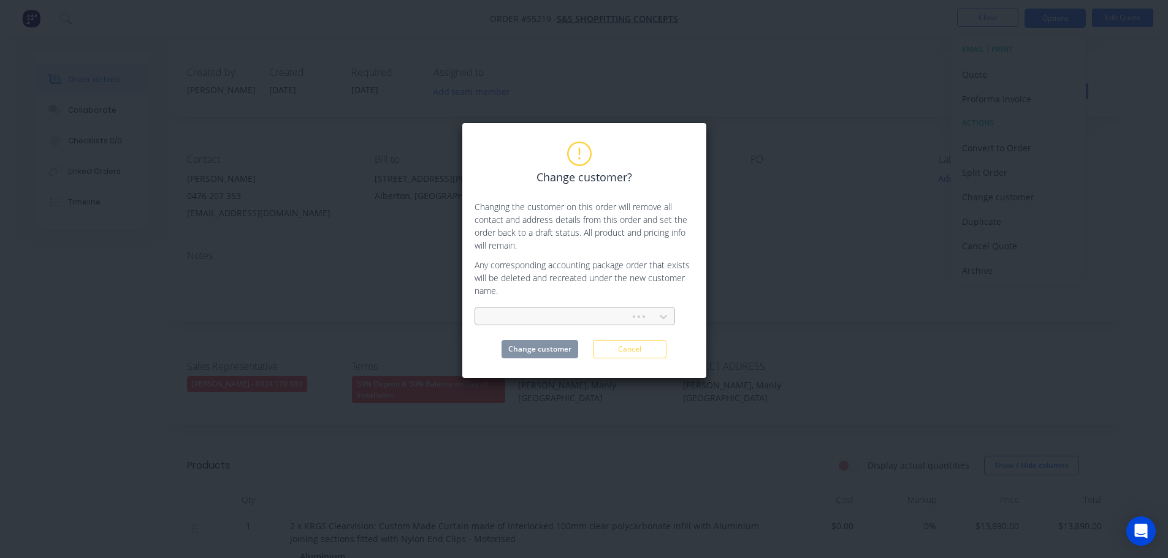
click at [498, 316] on div at bounding box center [554, 317] width 139 height 15
type input "z"
click at [850, 324] on div "Change customer? Changing the customer on this order will remove all contact an…" at bounding box center [584, 279] width 1168 height 558
click at [625, 349] on button "Cancel" at bounding box center [630, 349] width 74 height 18
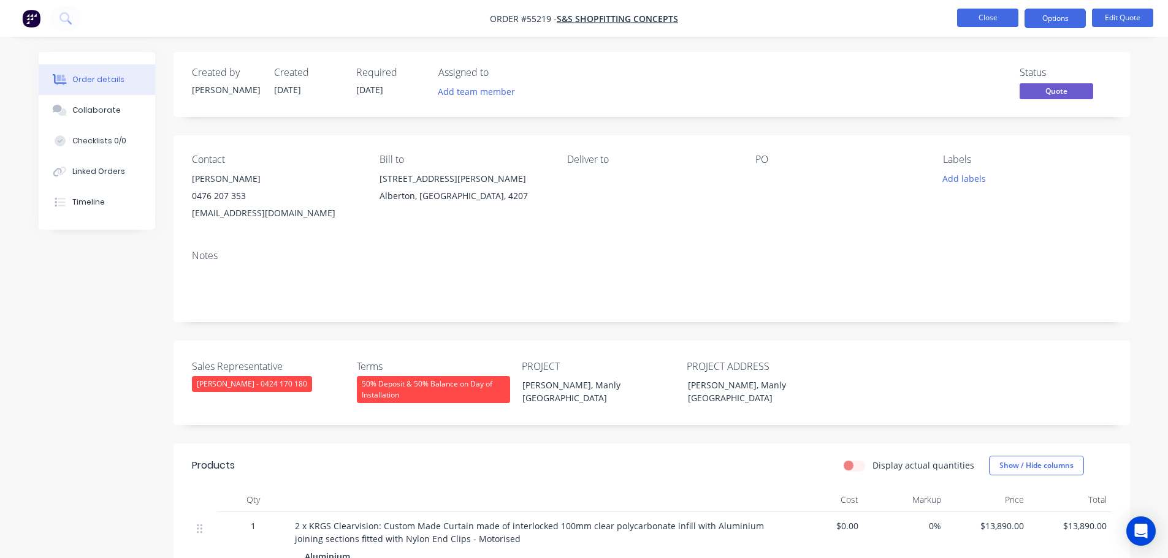
click at [993, 18] on button "Close" at bounding box center [987, 18] width 61 height 18
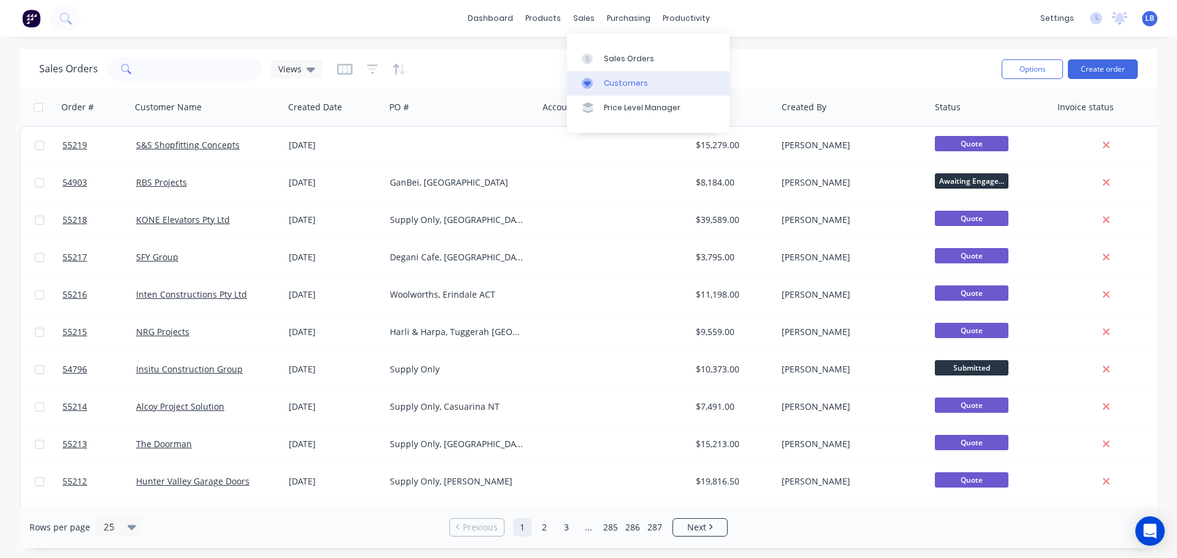
click at [623, 78] on div "Customers" at bounding box center [626, 83] width 44 height 11
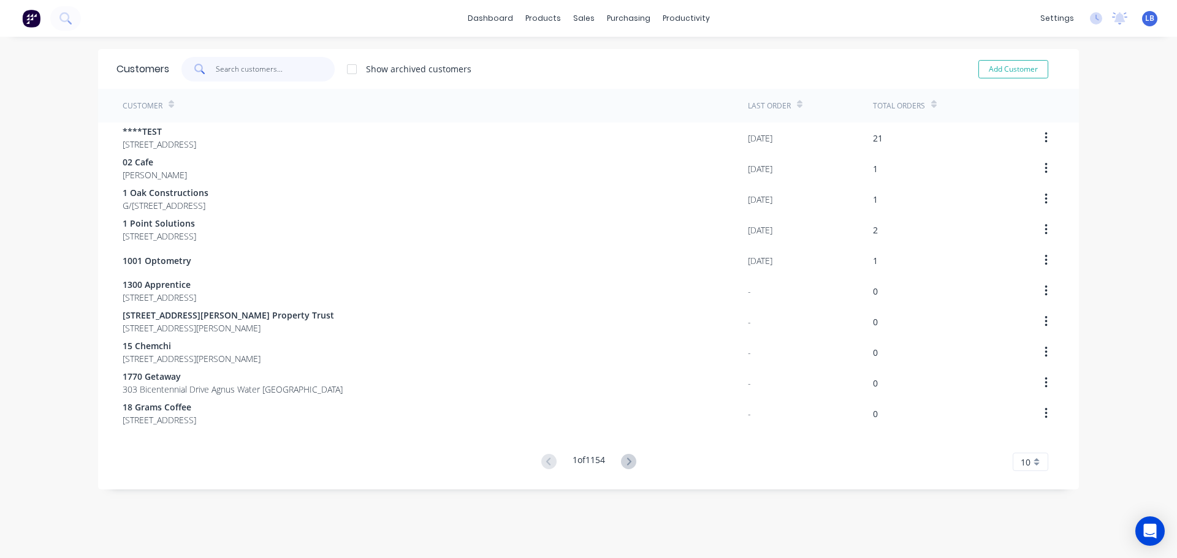
click at [233, 69] on input "text" at bounding box center [276, 69] width 120 height 25
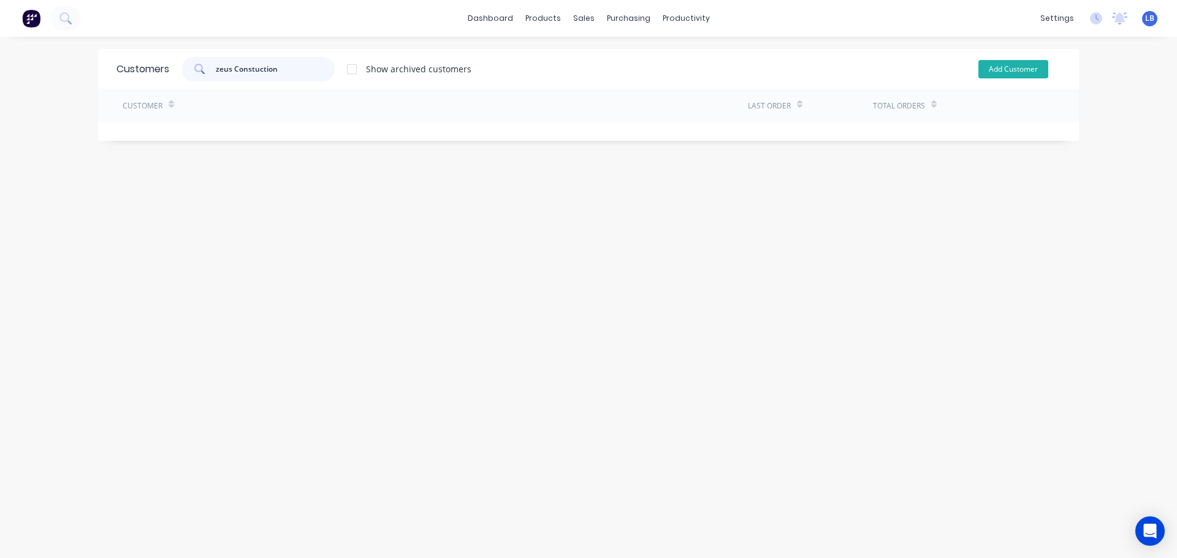
type input "zeus Constuction"
click at [1029, 70] on button "Add Customer" at bounding box center [1013, 69] width 70 height 18
select select "AU"
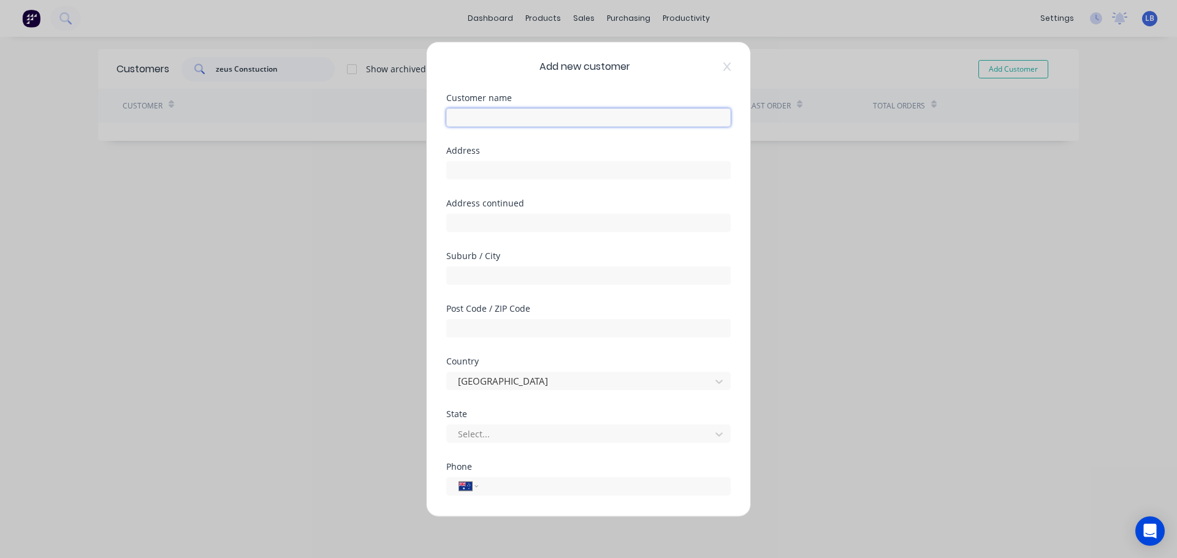
drag, startPoint x: 460, startPoint y: 117, endPoint x: 462, endPoint y: 144, distance: 27.0
click at [460, 117] on input "text" at bounding box center [588, 117] width 284 height 18
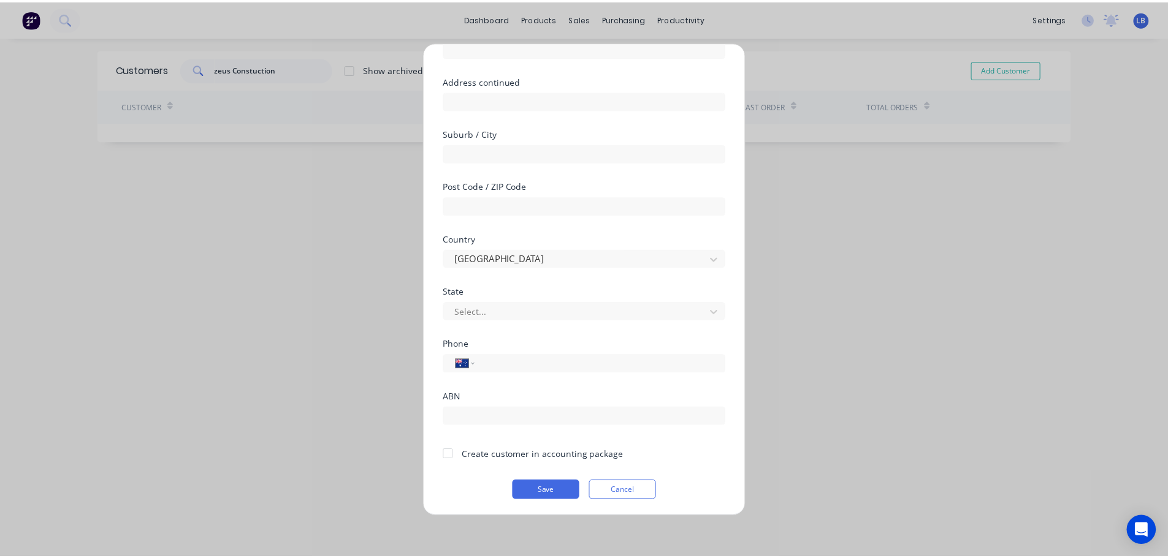
scroll to position [124, 0]
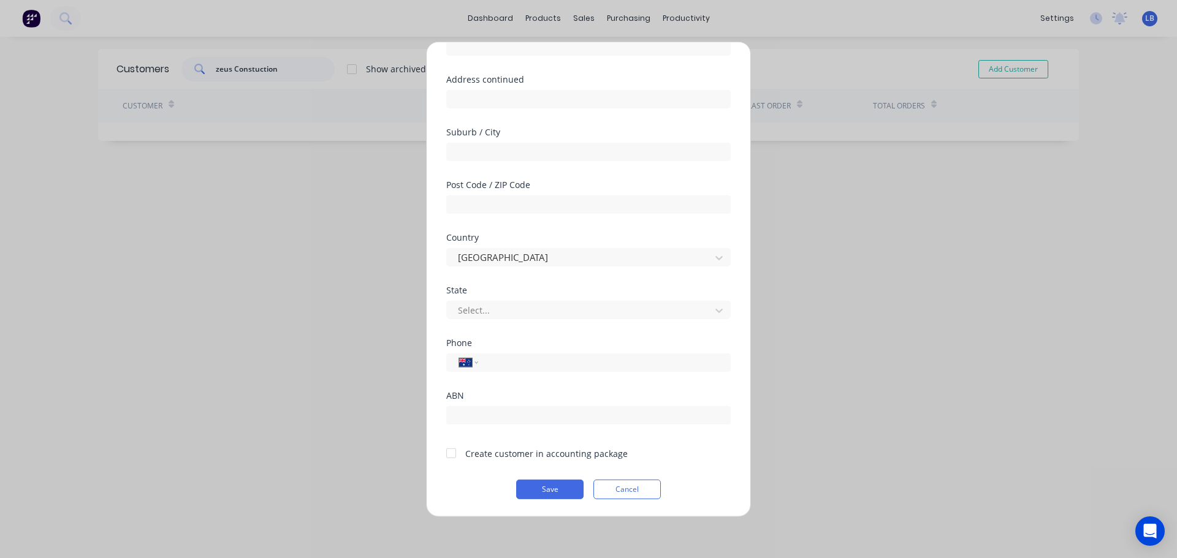
type input "Zeus Construction [GEOGRAPHIC_DATA]"
click at [443, 453] on div at bounding box center [451, 453] width 25 height 25
click at [536, 489] on button "Save" at bounding box center [549, 489] width 67 height 20
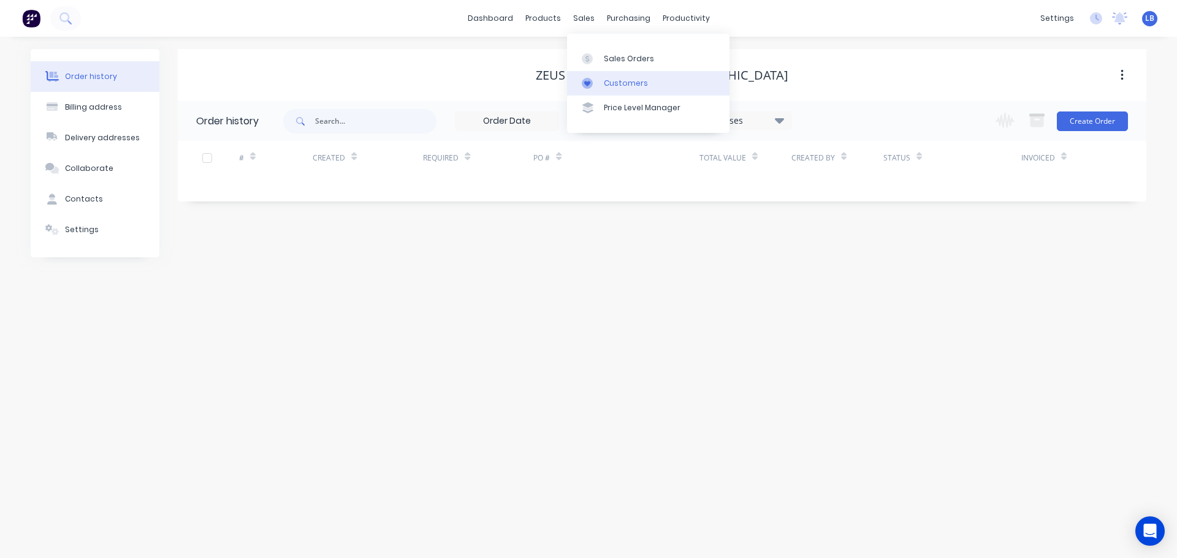
click at [621, 85] on div "Customers" at bounding box center [626, 83] width 44 height 11
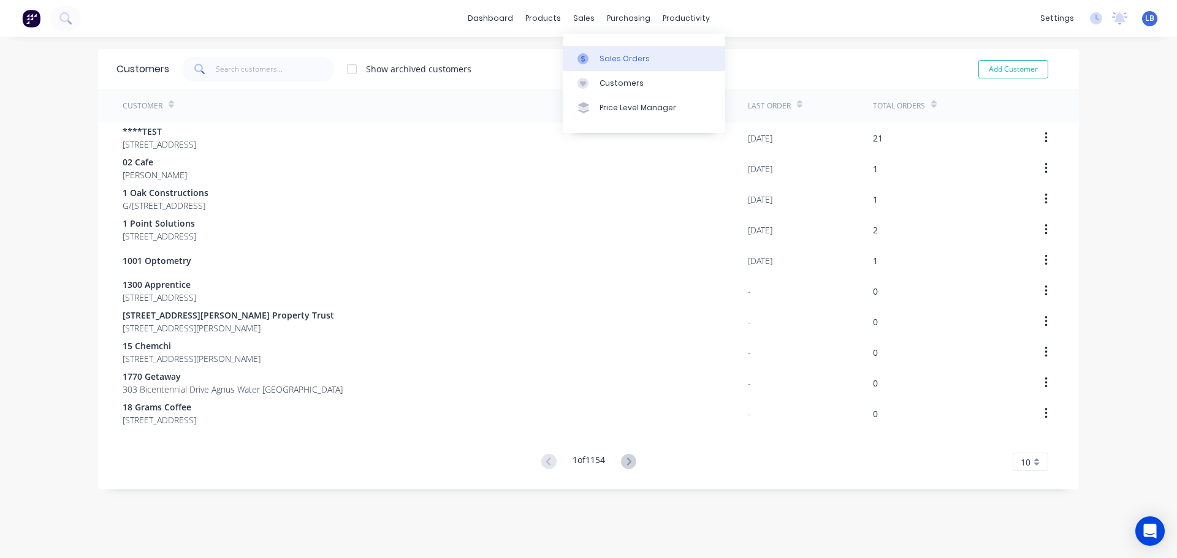
click at [605, 56] on div "Sales Orders" at bounding box center [624, 58] width 50 height 11
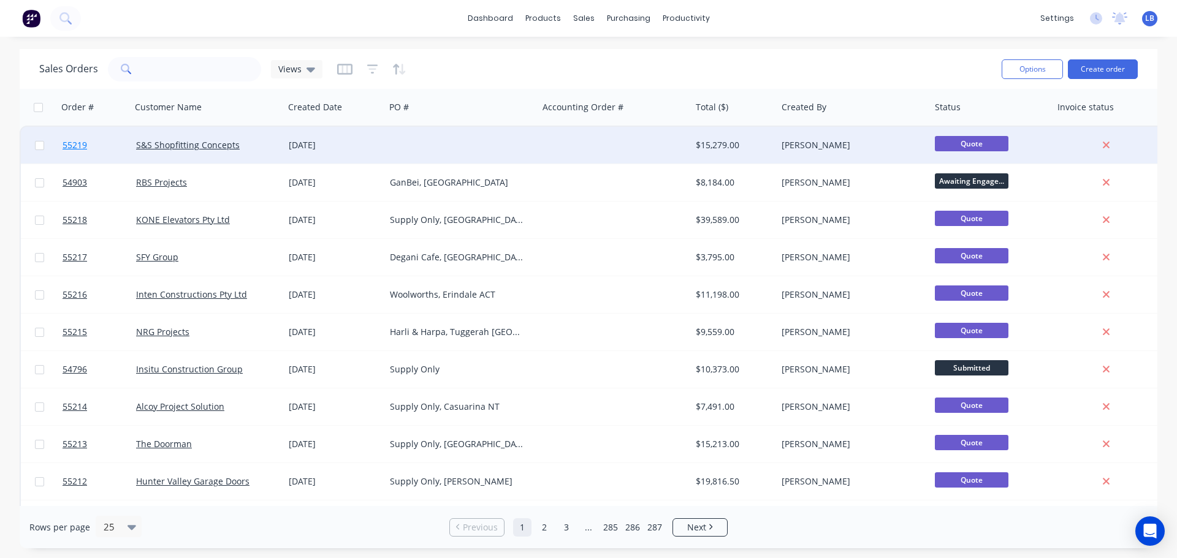
click at [74, 141] on span "55219" at bounding box center [75, 145] width 25 height 12
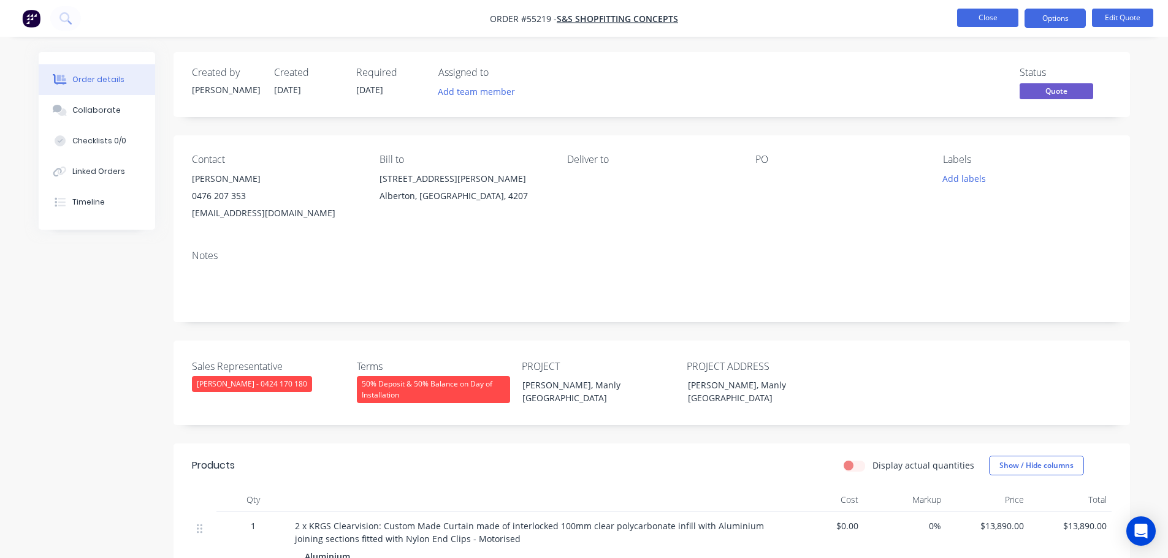
click at [968, 15] on button "Close" at bounding box center [987, 18] width 61 height 18
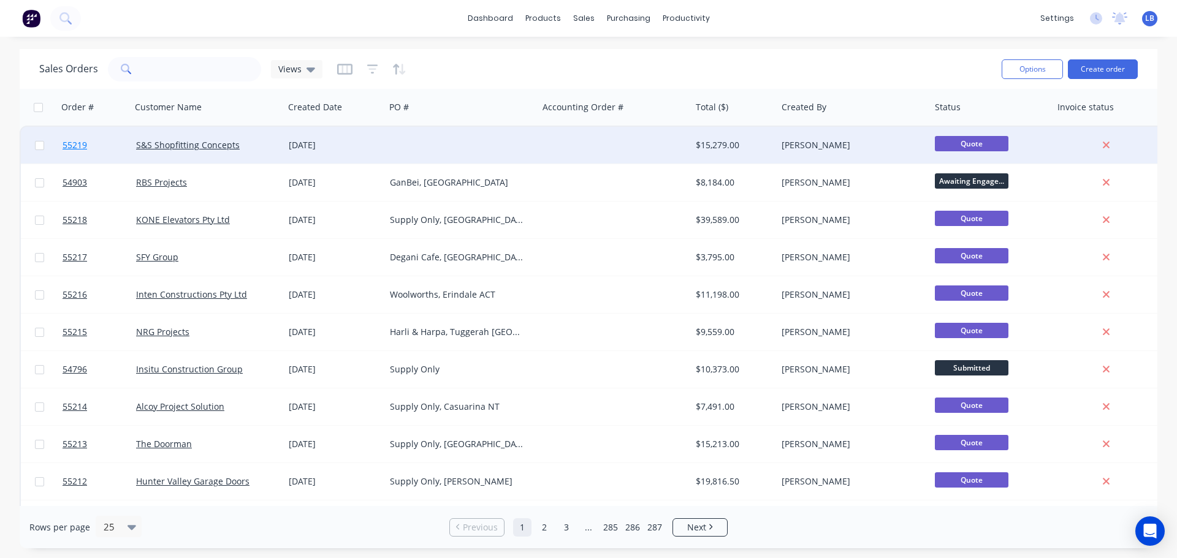
click at [87, 148] on span "55219" at bounding box center [75, 145] width 25 height 12
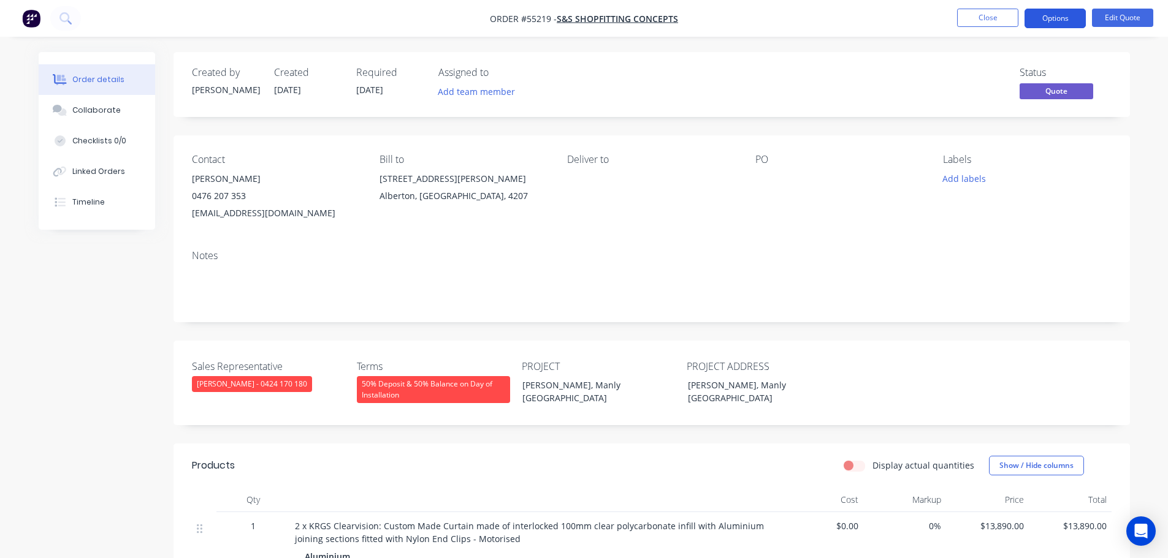
click at [1038, 19] on button "Options" at bounding box center [1054, 19] width 61 height 20
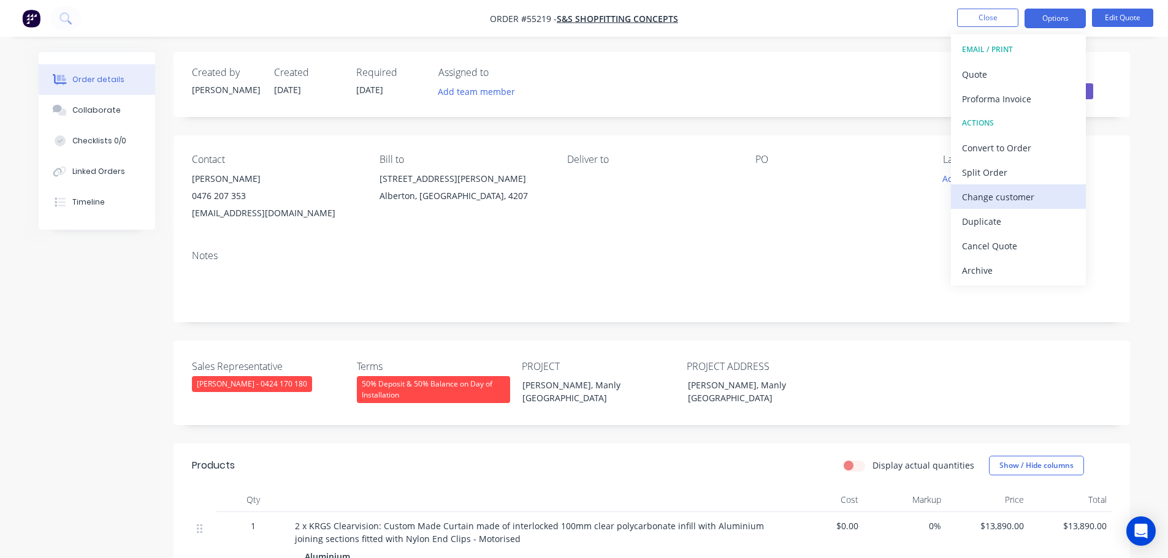
click at [989, 194] on div "Change customer" at bounding box center [1018, 197] width 113 height 18
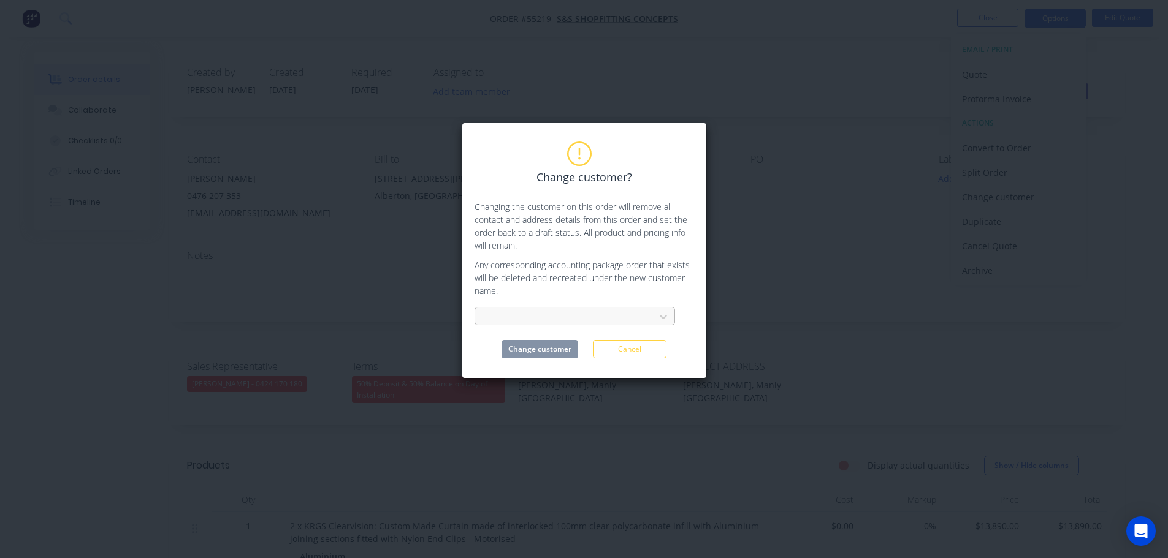
click at [501, 316] on div at bounding box center [567, 317] width 164 height 15
type input "Zeus Construction [GEOGRAPHIC_DATA]"
click at [522, 342] on div "Zeus Construction [GEOGRAPHIC_DATA]" at bounding box center [574, 344] width 200 height 23
click at [516, 353] on button "Change customer" at bounding box center [539, 349] width 77 height 18
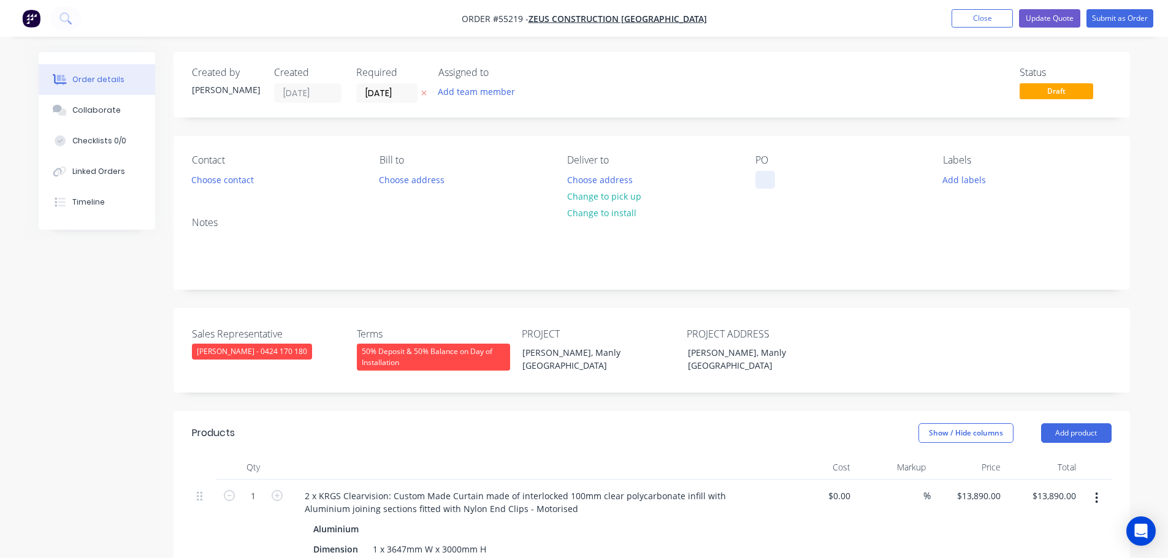
click at [764, 177] on div at bounding box center [765, 180] width 20 height 18
click at [597, 357] on div "[PERSON_NAME], Manly [GEOGRAPHIC_DATA]" at bounding box center [588, 359] width 153 height 31
click at [761, 171] on div at bounding box center [765, 180] width 20 height 18
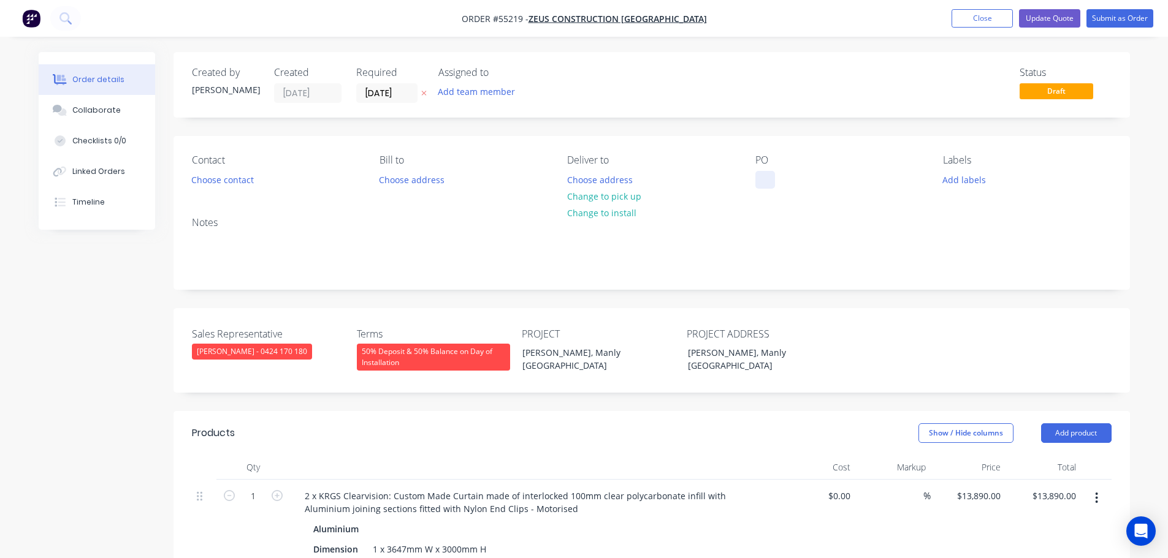
paste div
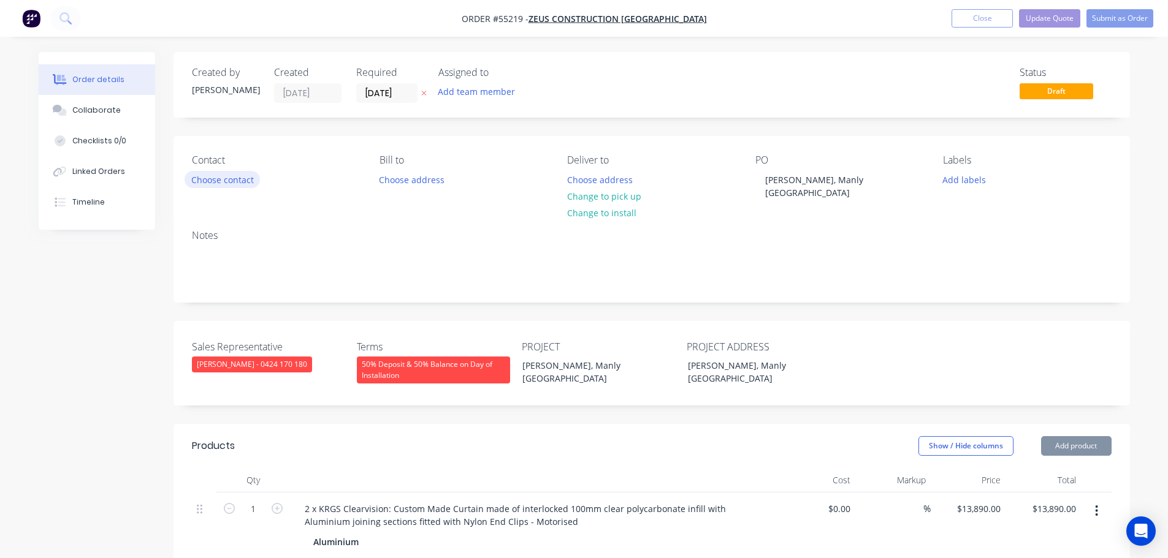
click at [222, 179] on button "Choose contact" at bounding box center [221, 179] width 75 height 17
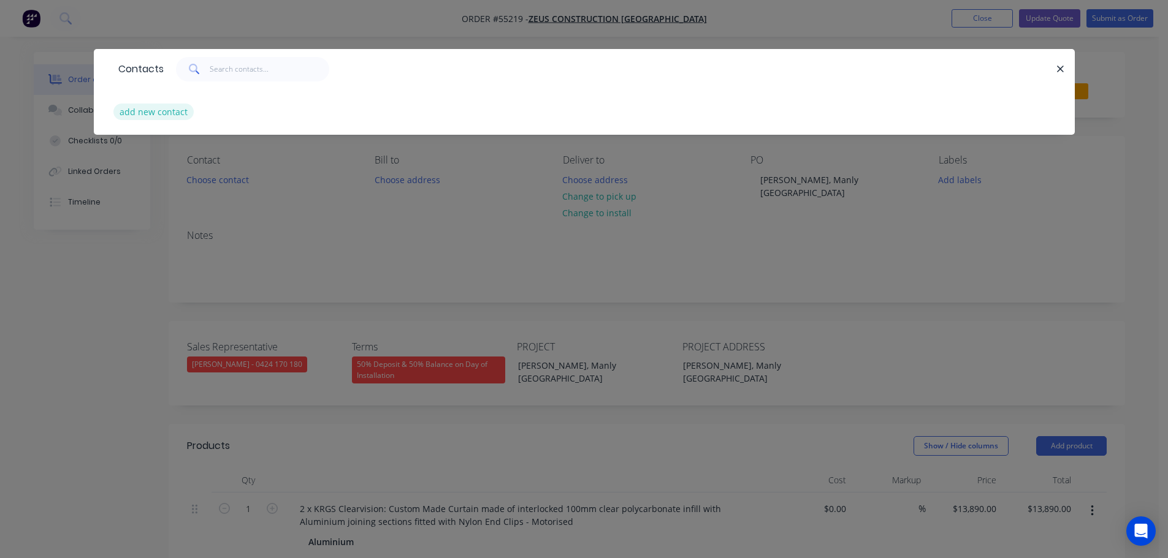
click at [162, 114] on button "add new contact" at bounding box center [153, 112] width 81 height 17
select select "AU"
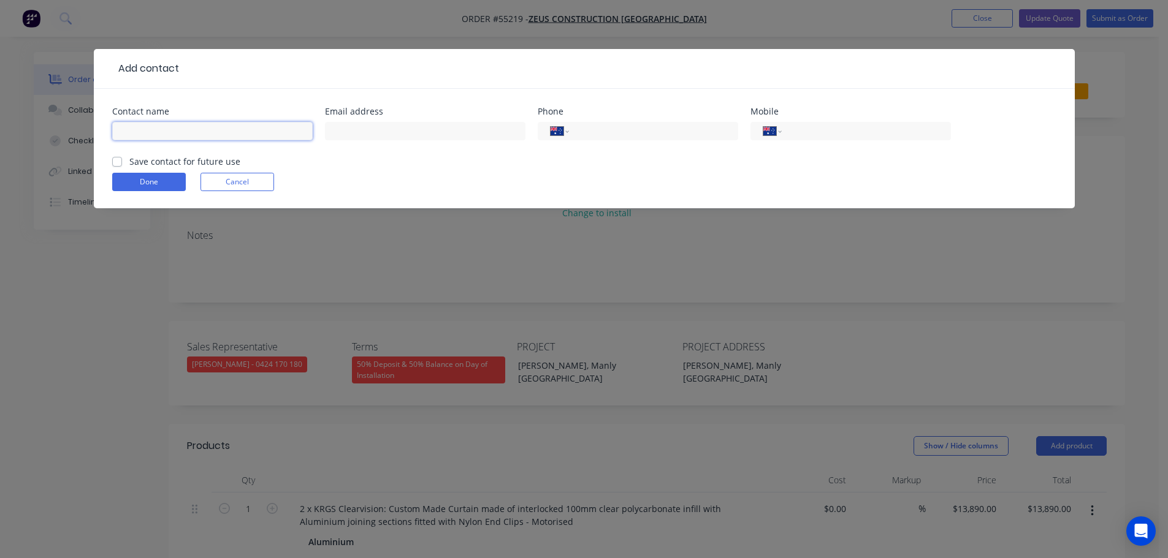
drag, startPoint x: 162, startPoint y: 114, endPoint x: 134, endPoint y: 126, distance: 30.7
click at [134, 126] on input "text" at bounding box center [212, 131] width 200 height 18
type input "[PERSON_NAME]"
click at [367, 134] on input "text" at bounding box center [425, 131] width 200 height 18
type input "[PERSON_NAME][EMAIL_ADDRESS][DOMAIN_NAME]"
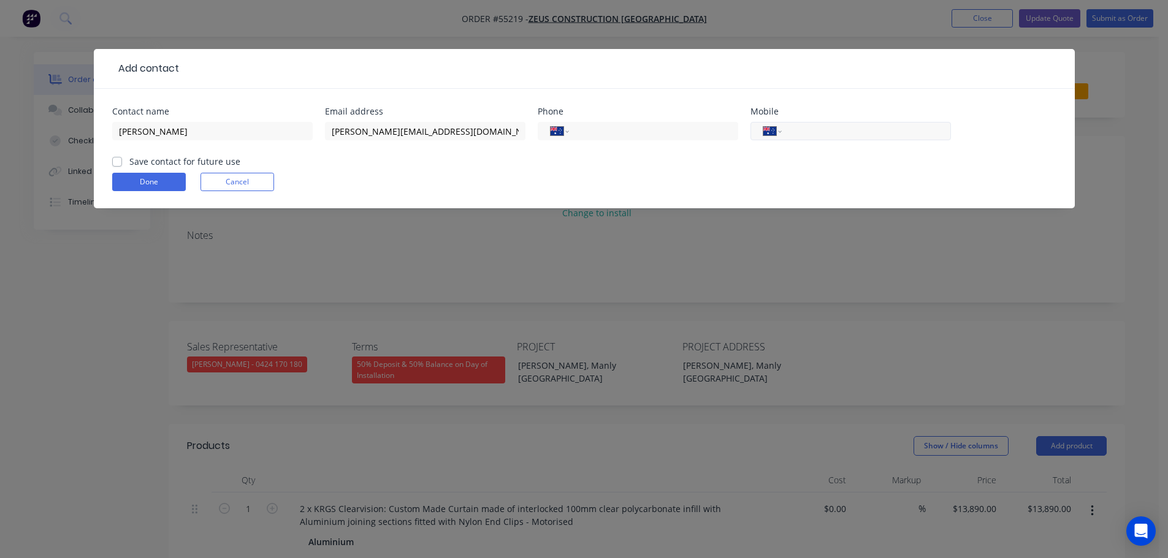
click at [845, 130] on input "tel" at bounding box center [863, 131] width 147 height 14
type input "0411 114 855"
click at [129, 160] on label "Save contact for future use" at bounding box center [184, 161] width 111 height 13
click at [118, 160] on input "Save contact for future use" at bounding box center [117, 161] width 10 height 12
checkbox input "true"
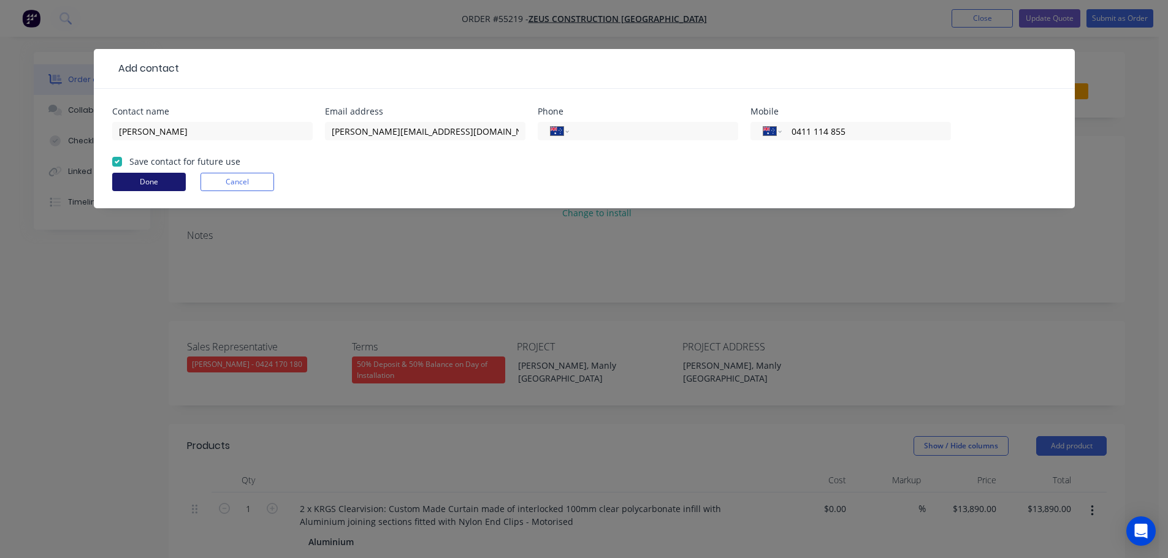
click at [127, 182] on button "Done" at bounding box center [149, 182] width 74 height 18
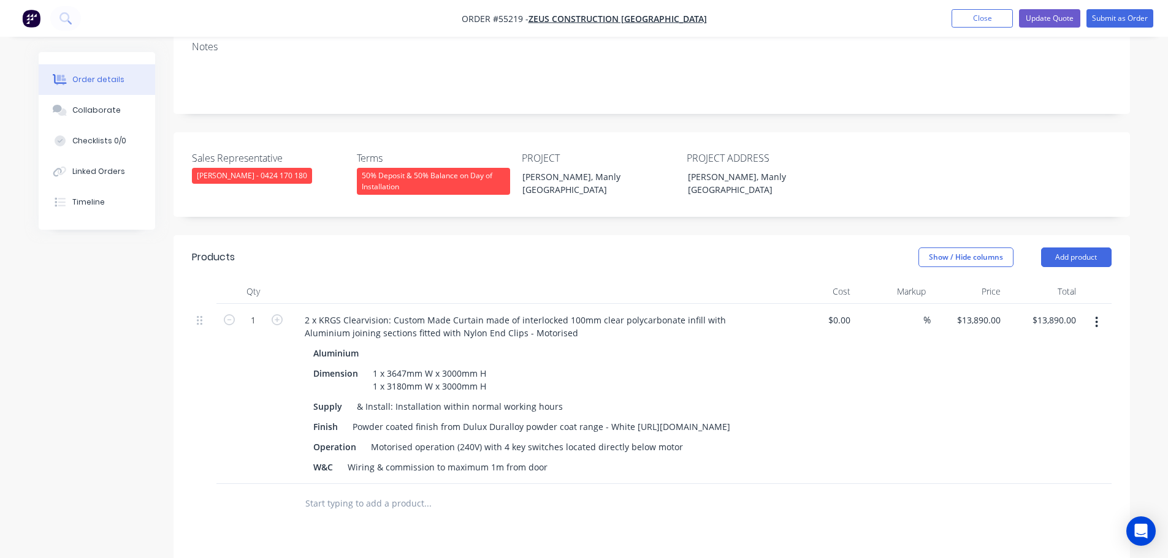
scroll to position [61, 0]
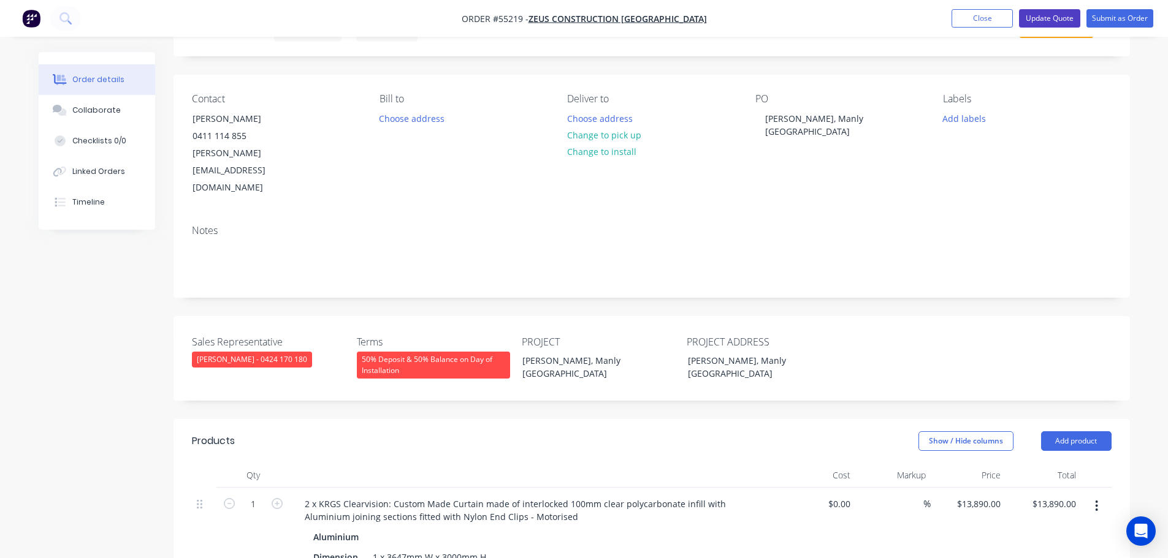
click at [1044, 22] on button "Update Quote" at bounding box center [1049, 18] width 61 height 18
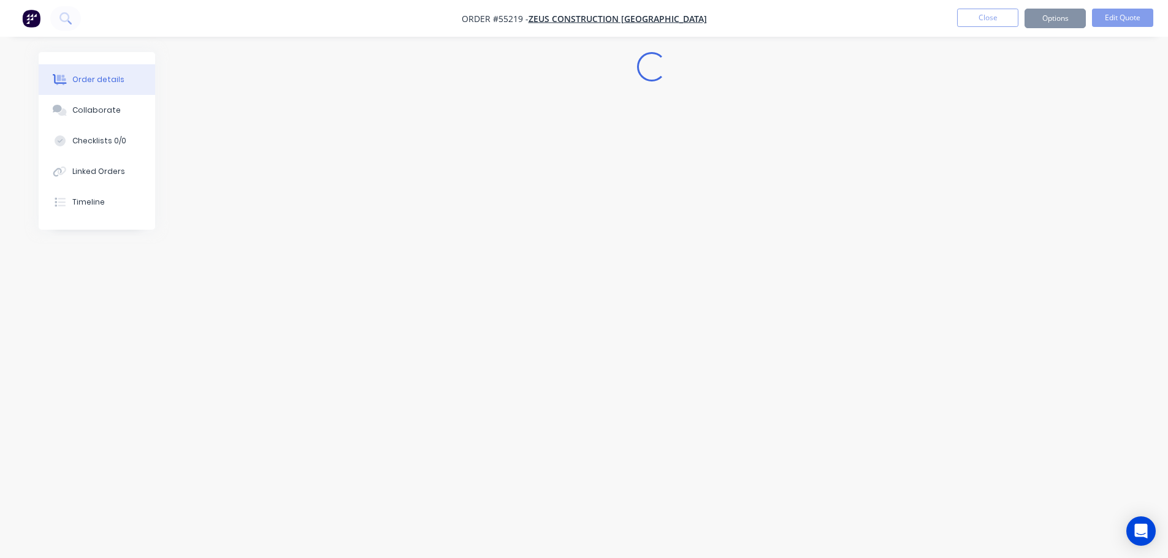
scroll to position [0, 0]
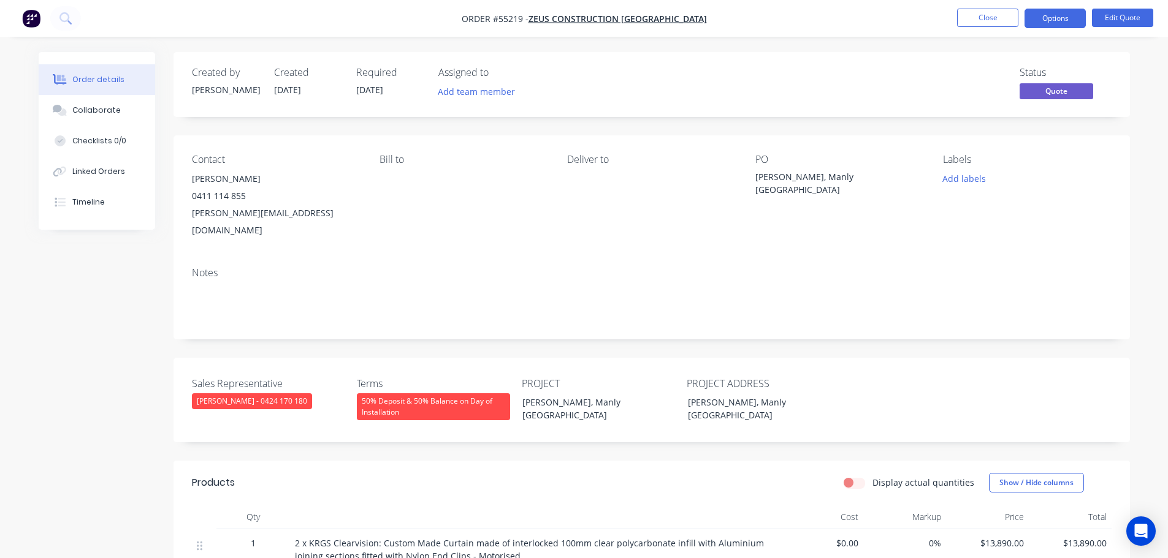
click at [1044, 22] on button "Options" at bounding box center [1054, 19] width 61 height 20
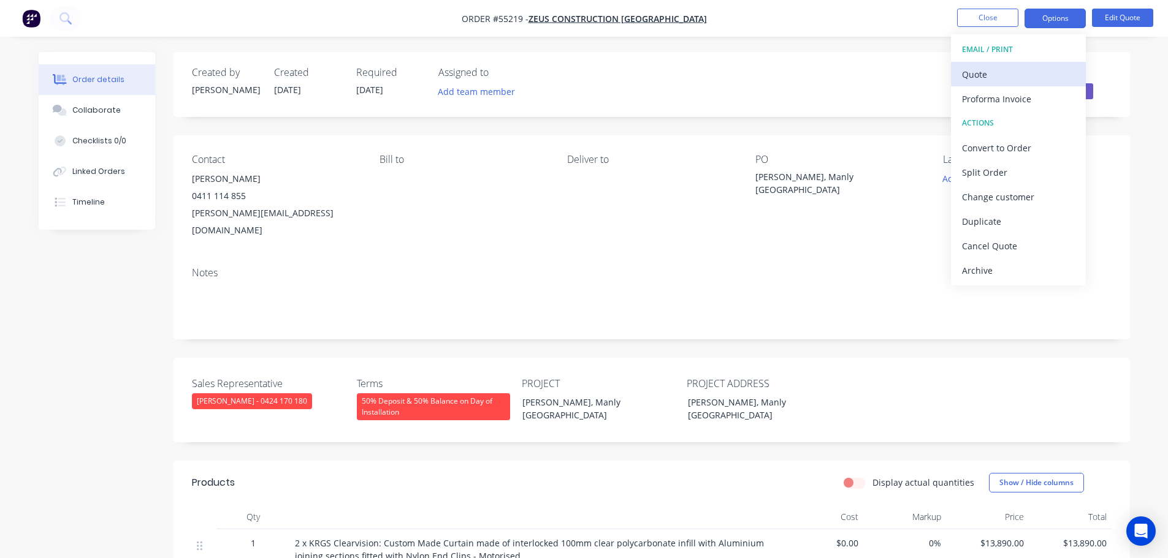
click at [983, 74] on div "Quote" at bounding box center [1018, 75] width 113 height 18
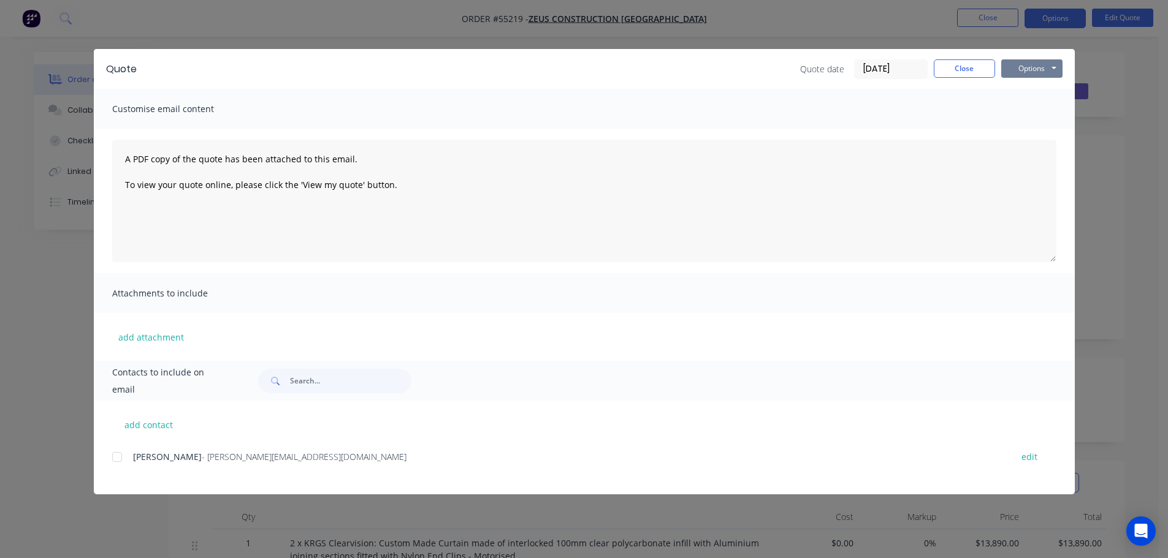
click at [1018, 67] on button "Options" at bounding box center [1031, 68] width 61 height 18
click at [1025, 108] on button "Print" at bounding box center [1040, 111] width 78 height 20
click at [952, 67] on button "Close" at bounding box center [963, 68] width 61 height 18
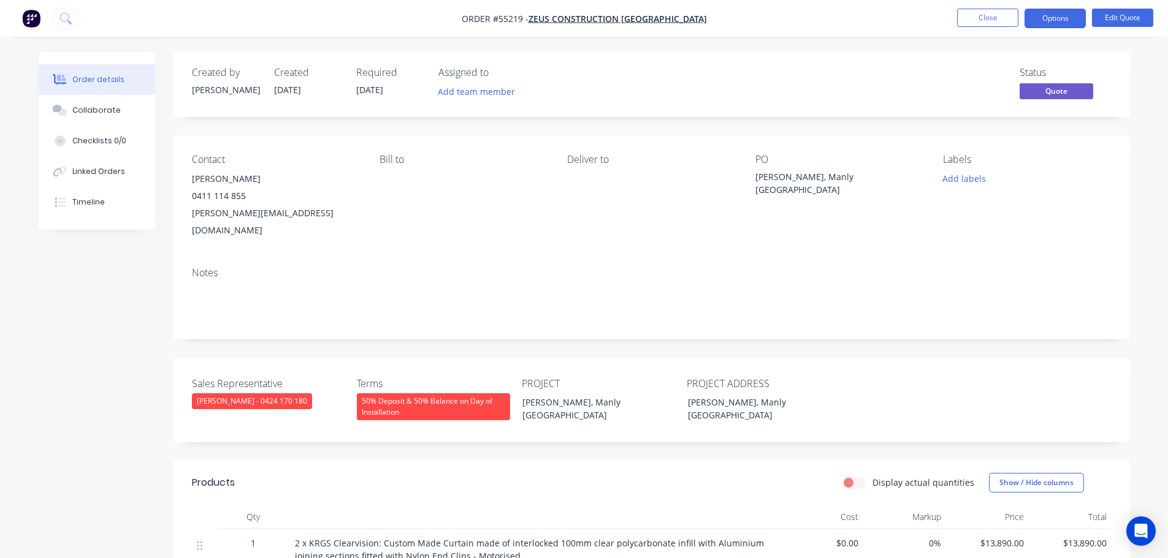
click at [245, 213] on div "[PERSON_NAME][EMAIL_ADDRESS][DOMAIN_NAME]" at bounding box center [276, 222] width 168 height 34
click at [817, 177] on div "[PERSON_NAME], Manly [GEOGRAPHIC_DATA]" at bounding box center [831, 183] width 153 height 26
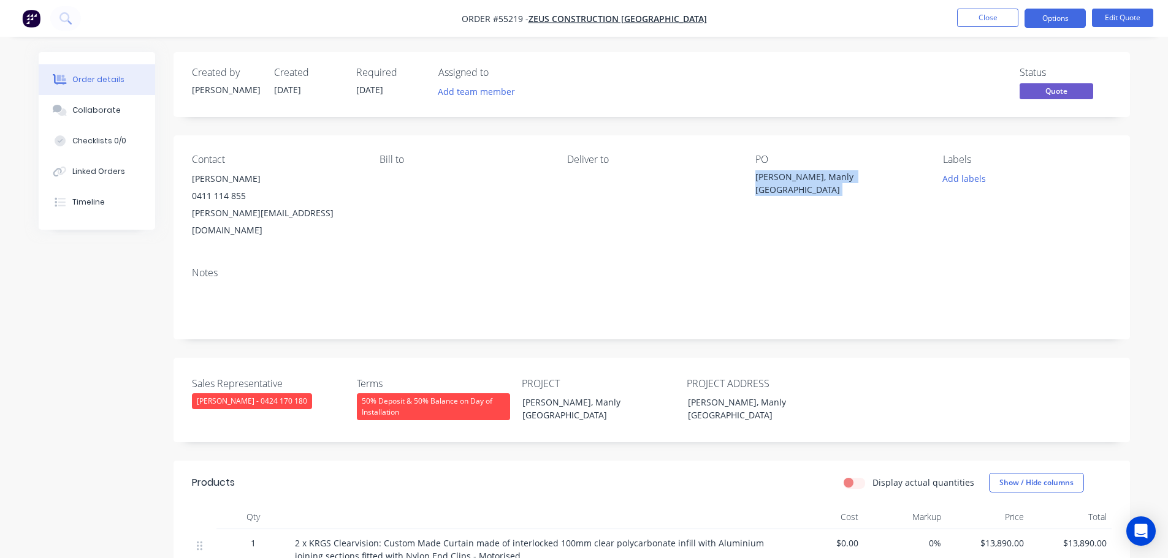
click at [817, 177] on div "[PERSON_NAME], Manly [GEOGRAPHIC_DATA]" at bounding box center [831, 183] width 153 height 26
click at [246, 199] on span at bounding box center [246, 196] width 0 height 12
click at [246, 195] on span at bounding box center [246, 196] width 0 height 12
click at [989, 17] on button "Close" at bounding box center [987, 18] width 61 height 18
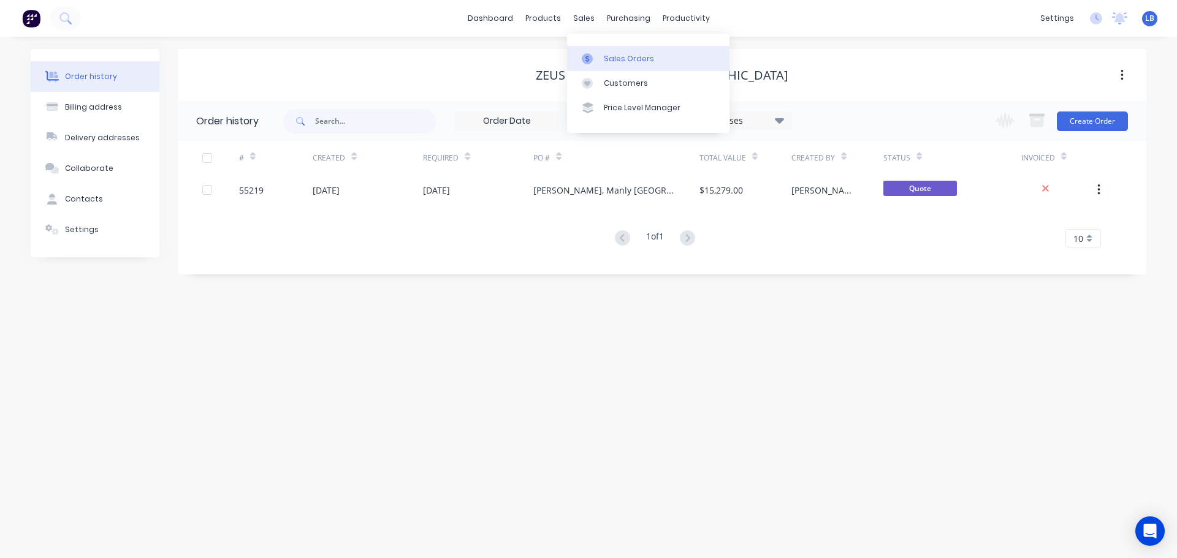
click at [606, 56] on div "Sales Orders" at bounding box center [629, 58] width 50 height 11
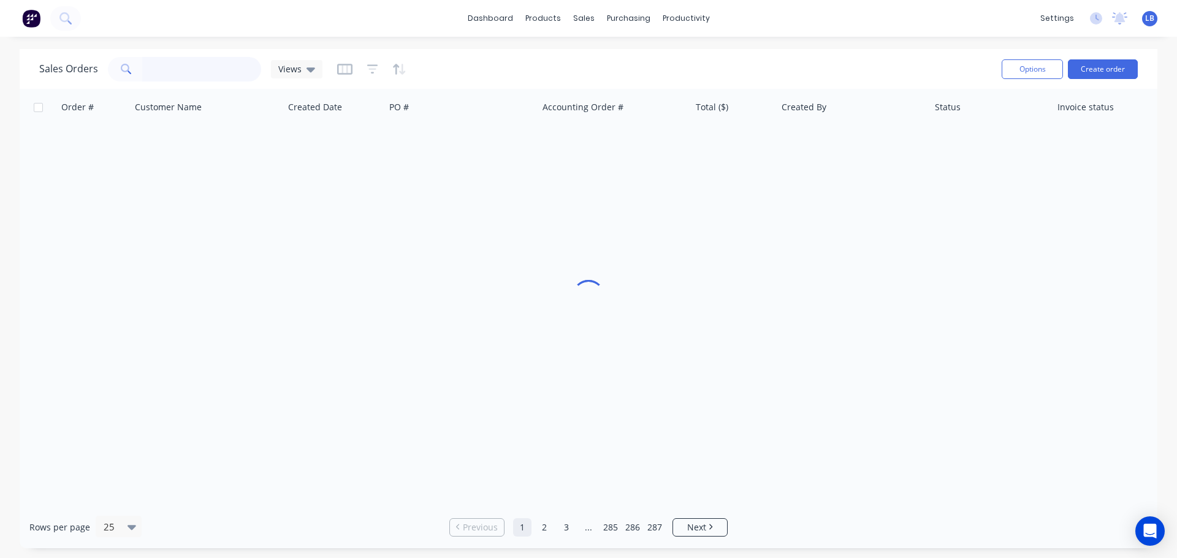
click at [168, 76] on input "text" at bounding box center [202, 69] width 120 height 25
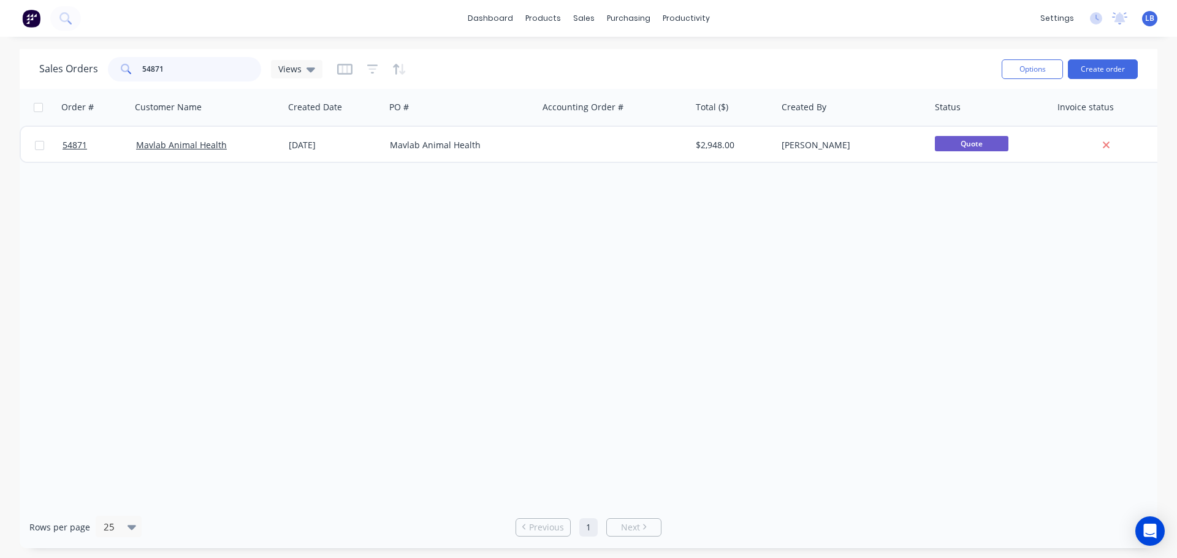
click at [165, 68] on input "54871" at bounding box center [202, 69] width 120 height 25
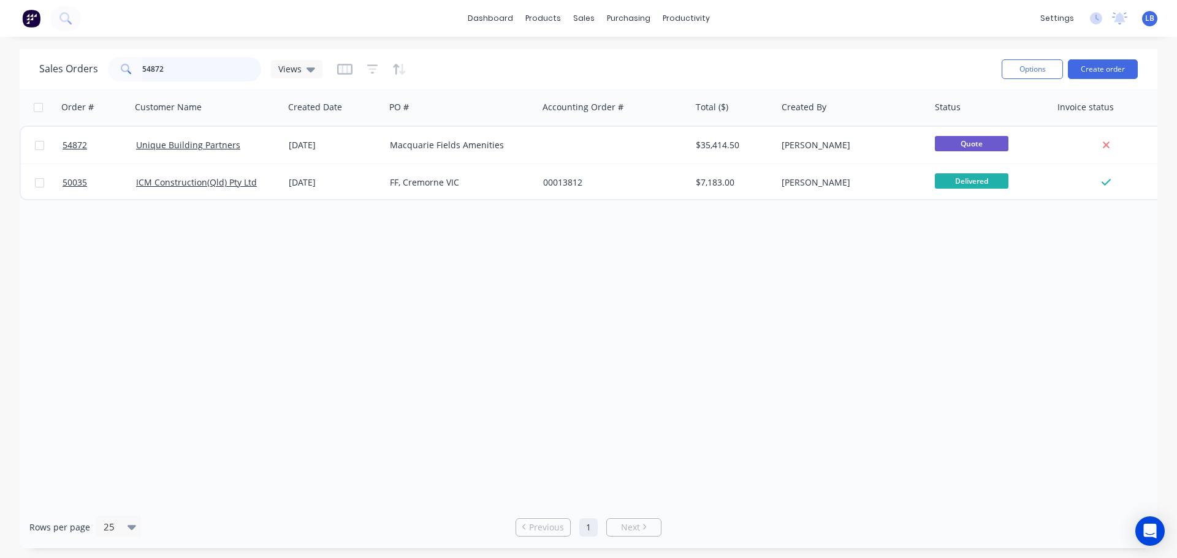
click at [176, 69] on input "54872" at bounding box center [202, 69] width 120 height 25
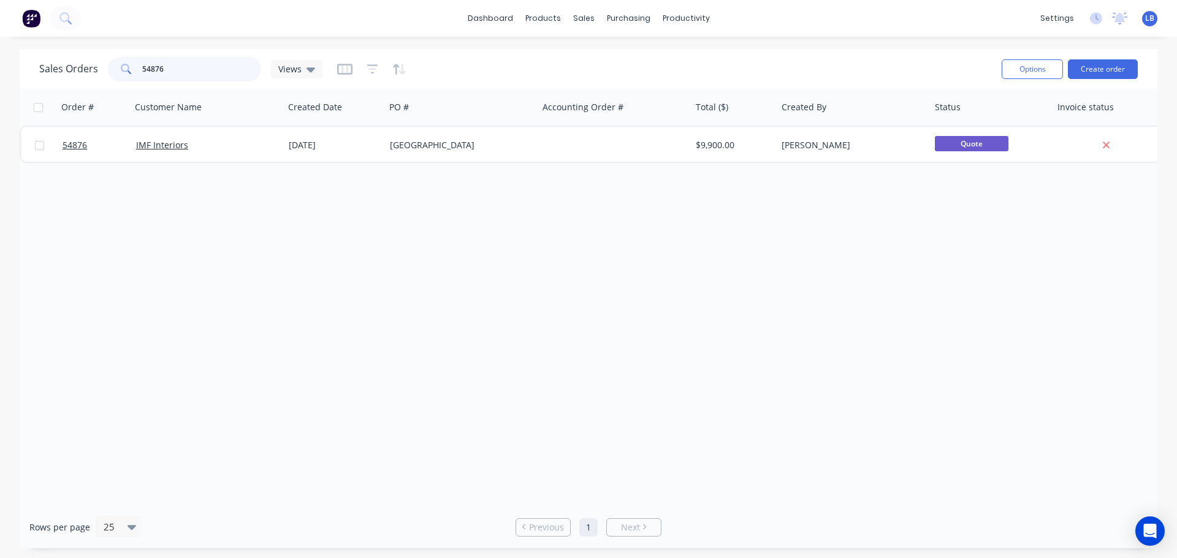
click at [172, 71] on input "54876" at bounding box center [202, 69] width 120 height 25
click at [175, 66] on input "54877" at bounding box center [202, 69] width 120 height 25
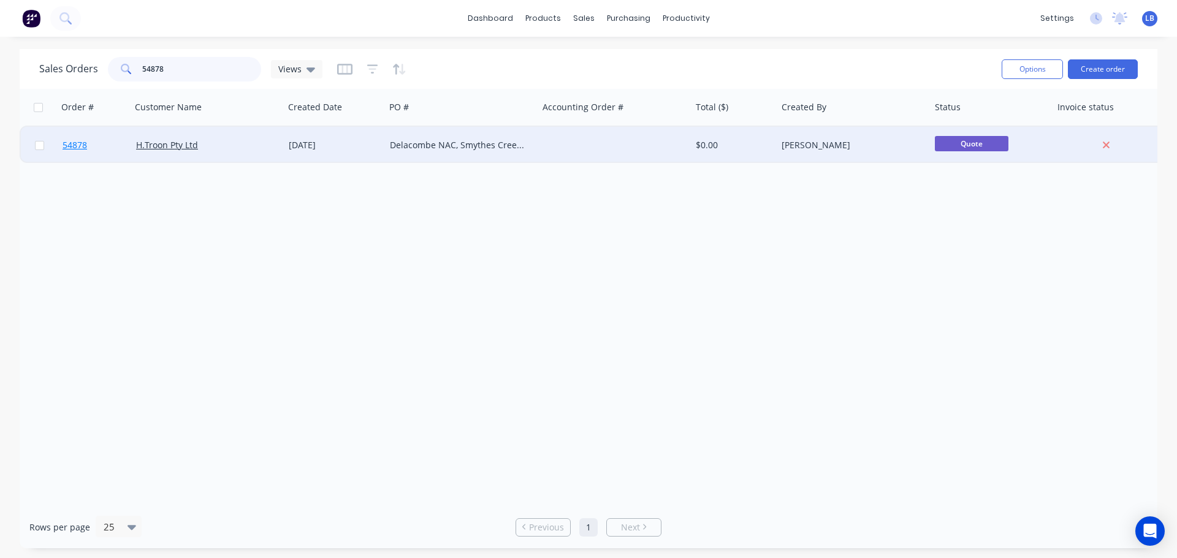
type input "54878"
click at [72, 143] on span "54878" at bounding box center [75, 145] width 25 height 12
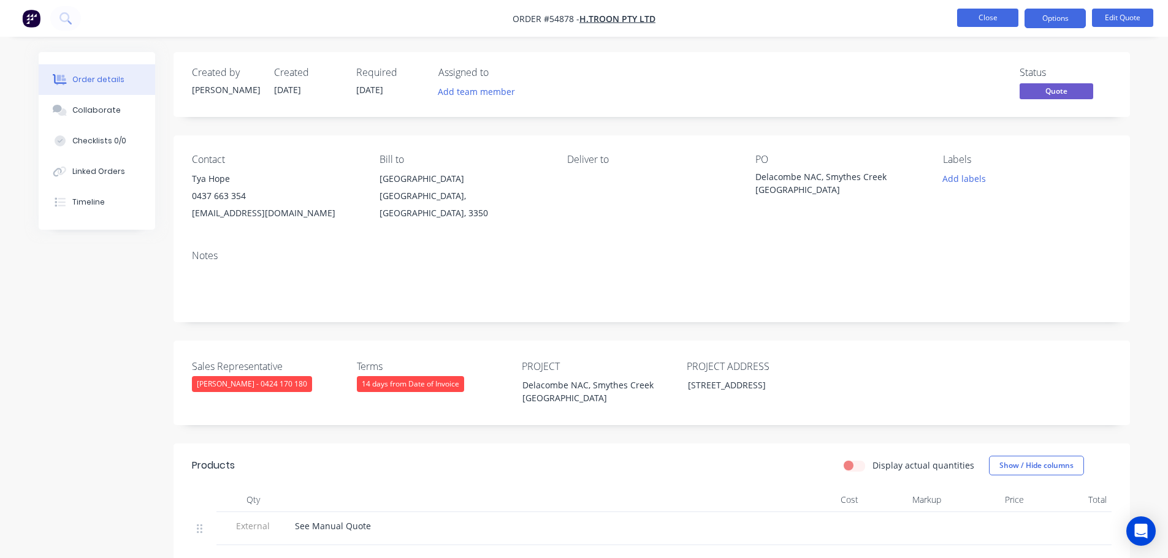
click at [981, 17] on button "Close" at bounding box center [987, 18] width 61 height 18
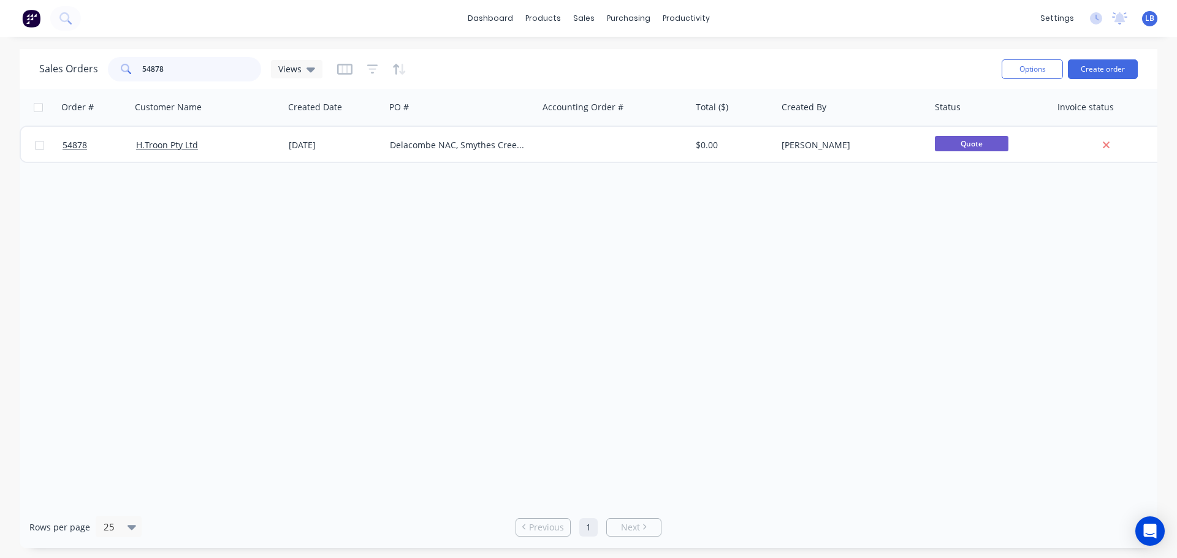
drag, startPoint x: 164, startPoint y: 68, endPoint x: 131, endPoint y: 85, distance: 37.0
click at [131, 85] on div "Sales Orders 54878 Views Options Create order" at bounding box center [589, 69] width 1138 height 40
click at [173, 70] on input "54874" at bounding box center [202, 69] width 120 height 25
click at [165, 74] on input "54881" at bounding box center [202, 69] width 120 height 25
click at [169, 66] on input "54882" at bounding box center [202, 69] width 120 height 25
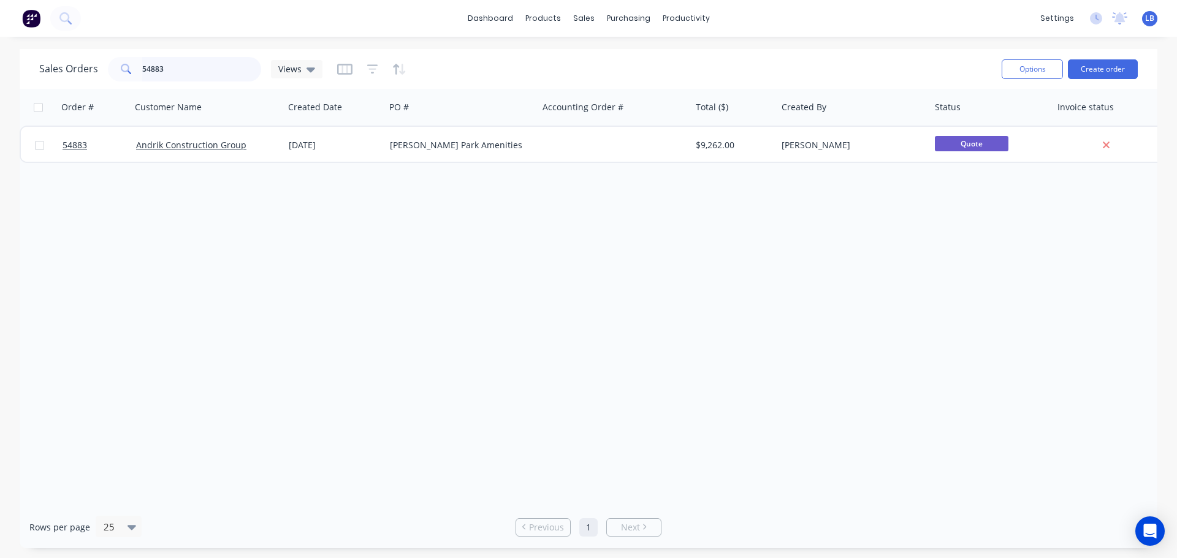
click at [168, 71] on input "54883" at bounding box center [202, 69] width 120 height 25
click at [170, 65] on input "54884" at bounding box center [202, 69] width 120 height 25
click at [177, 67] on input "54890" at bounding box center [202, 69] width 120 height 25
click at [170, 72] on input "54891" at bounding box center [202, 69] width 120 height 25
click at [167, 69] on input "54895" at bounding box center [202, 69] width 120 height 25
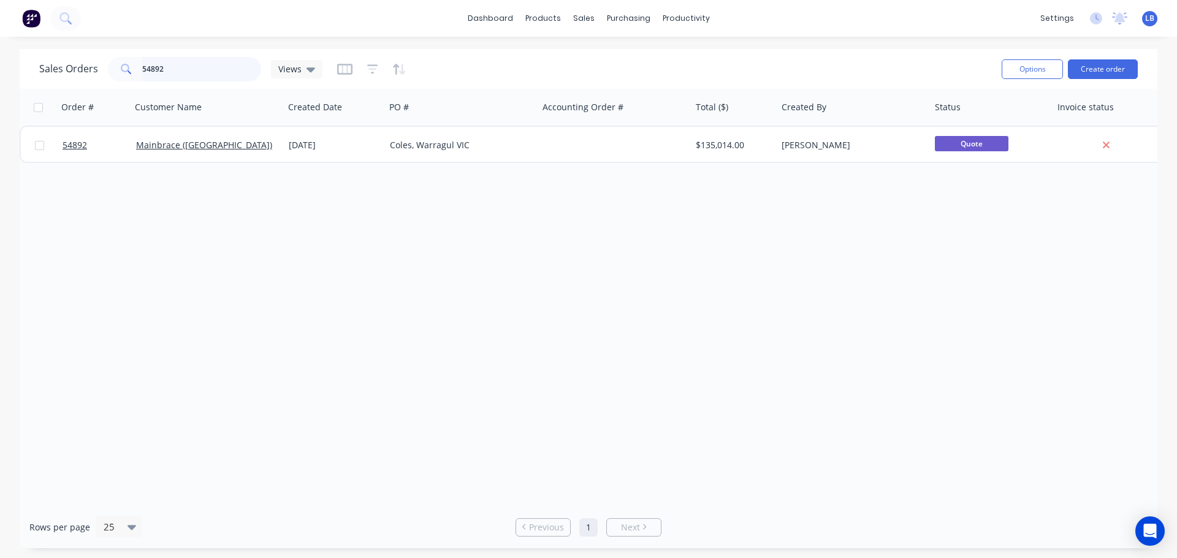
click at [170, 72] on input "54892" at bounding box center [202, 69] width 120 height 25
click at [164, 66] on input "54896" at bounding box center [202, 69] width 120 height 25
click at [170, 67] on input "54898" at bounding box center [202, 69] width 120 height 25
click at [170, 70] on input "54901" at bounding box center [202, 69] width 120 height 25
click at [169, 67] on input "54904" at bounding box center [202, 69] width 120 height 25
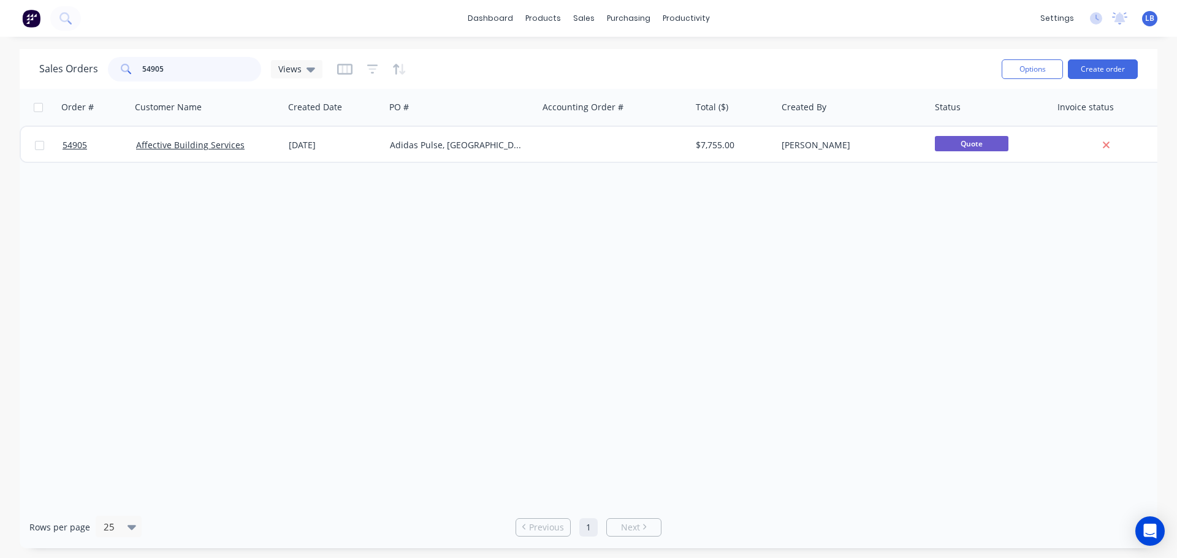
click at [171, 64] on input "54905" at bounding box center [202, 69] width 120 height 25
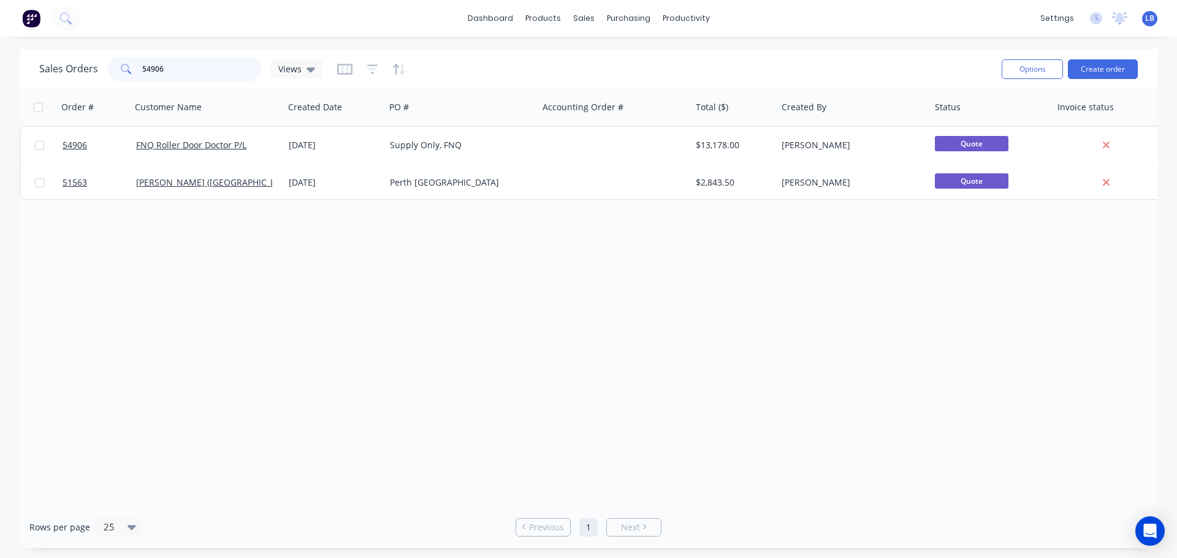
click at [171, 70] on input "54906" at bounding box center [202, 69] width 120 height 25
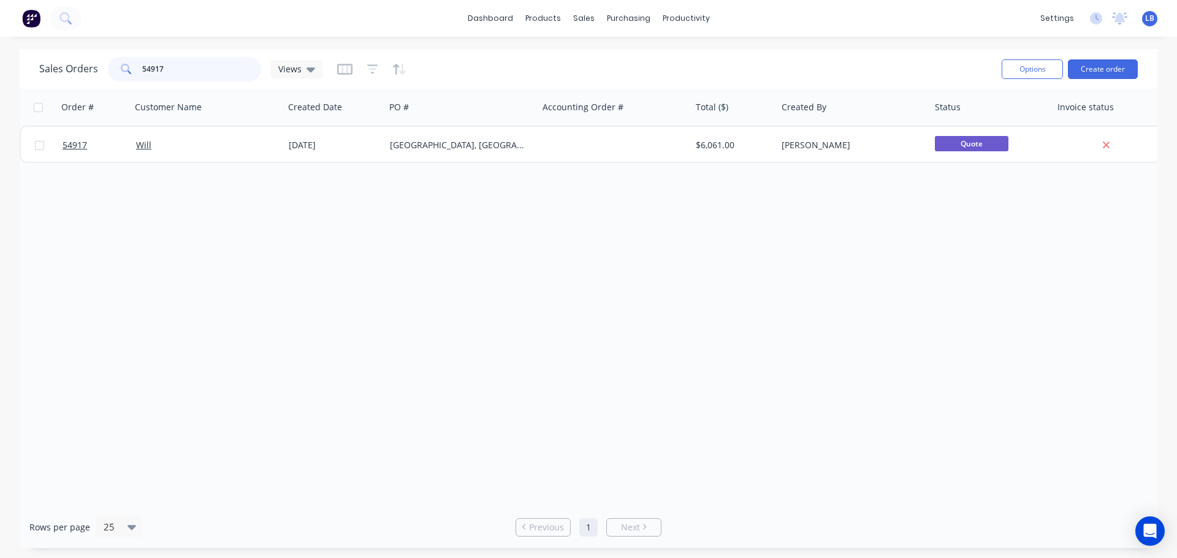
click at [174, 64] on input "54917" at bounding box center [202, 69] width 120 height 25
click at [178, 69] on input "54919" at bounding box center [202, 69] width 120 height 25
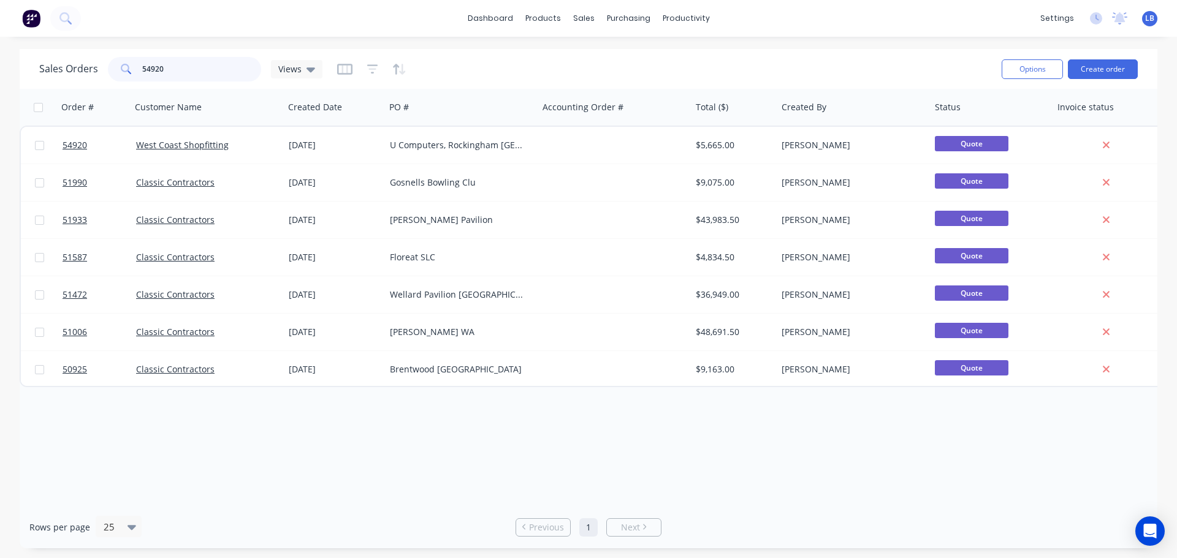
click at [173, 68] on input "54920" at bounding box center [202, 69] width 120 height 25
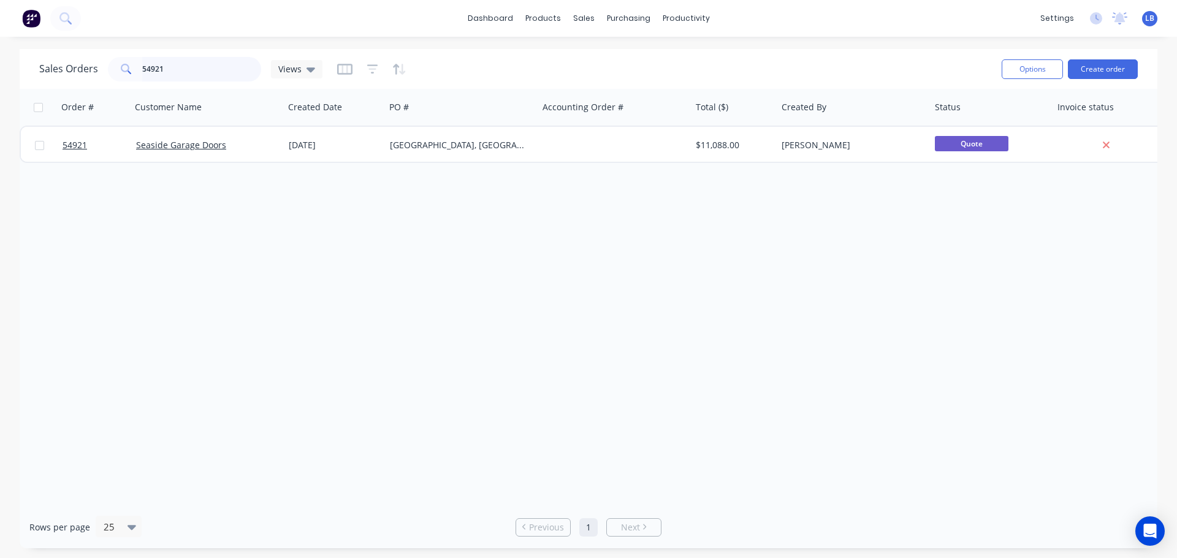
click at [167, 68] on input "54921" at bounding box center [202, 69] width 120 height 25
drag, startPoint x: 165, startPoint y: 73, endPoint x: 186, endPoint y: 82, distance: 22.5
click at [165, 73] on input "54923" at bounding box center [202, 69] width 120 height 25
click at [170, 75] on input "54924" at bounding box center [202, 69] width 120 height 25
click at [169, 72] on input "54930" at bounding box center [202, 69] width 120 height 25
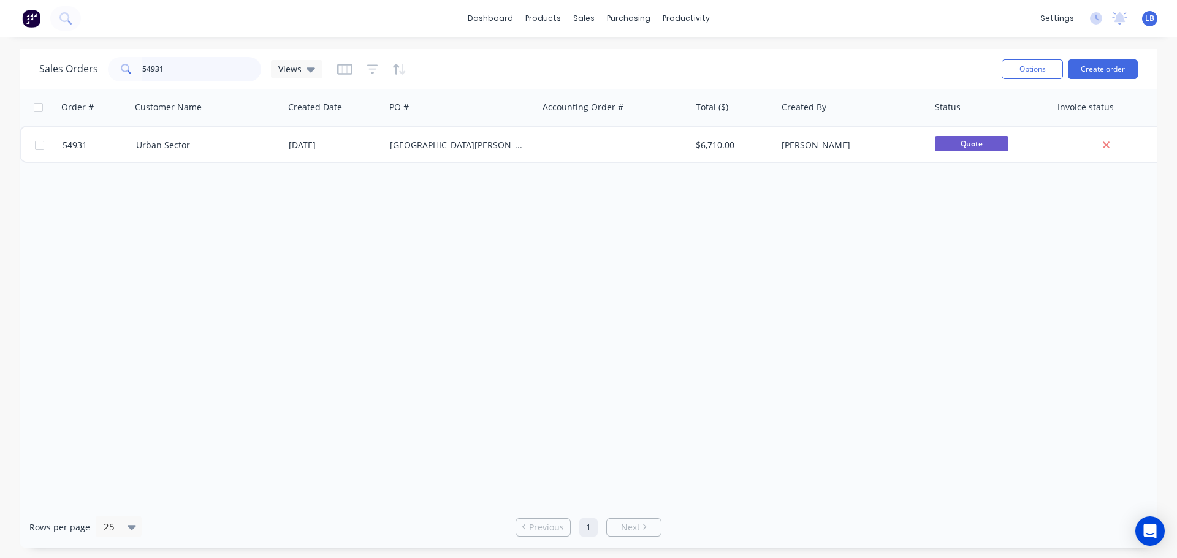
click at [175, 67] on input "54931" at bounding box center [202, 69] width 120 height 25
click at [171, 68] on input "54932" at bounding box center [202, 69] width 120 height 25
click at [173, 69] on input "54933" at bounding box center [202, 69] width 120 height 25
click at [171, 70] on input "54935" at bounding box center [202, 69] width 120 height 25
click at [170, 68] on input "54936" at bounding box center [202, 69] width 120 height 25
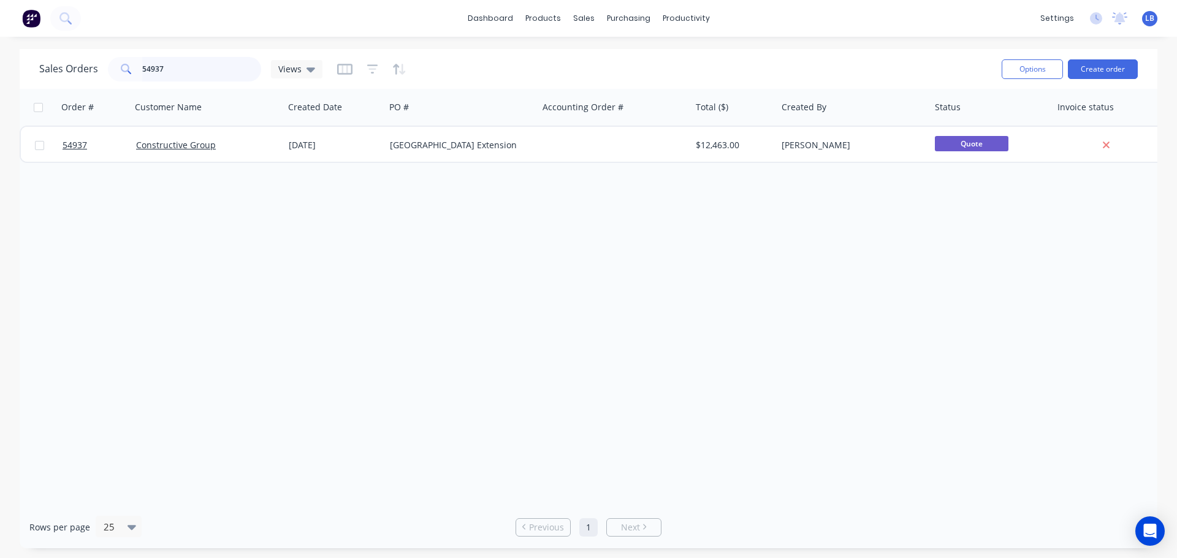
click at [170, 62] on input "54937" at bounding box center [202, 69] width 120 height 25
click at [162, 69] on input "54938" at bounding box center [202, 69] width 120 height 25
click at [164, 70] on input "54939" at bounding box center [202, 69] width 120 height 25
click at [165, 70] on input "54940" at bounding box center [202, 69] width 120 height 25
click at [179, 66] on input "54941" at bounding box center [202, 69] width 120 height 25
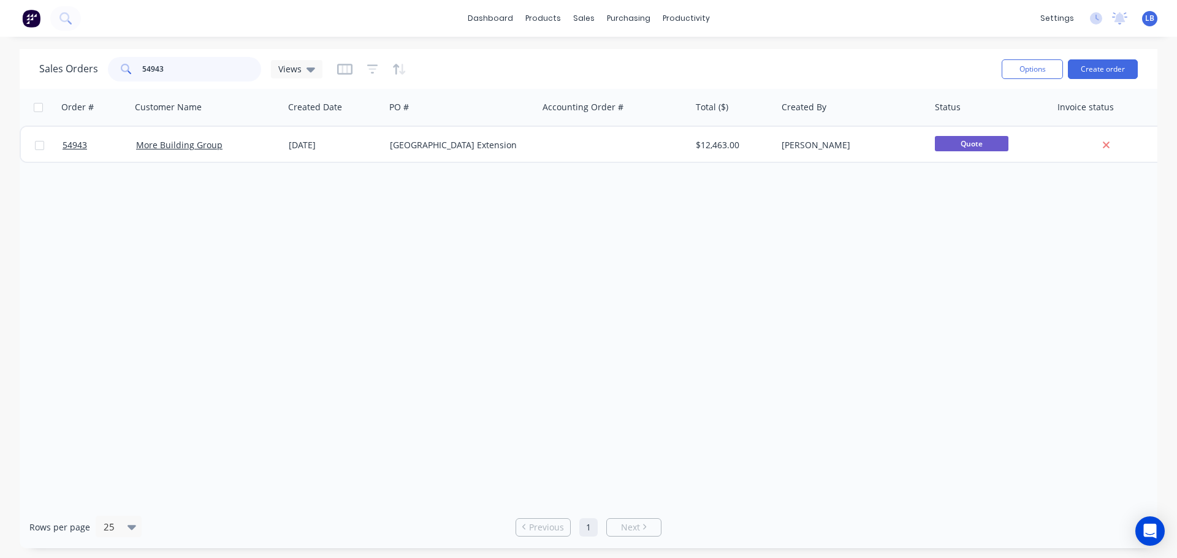
type input "54943"
click at [1149, 14] on span "LB" at bounding box center [1149, 18] width 9 height 11
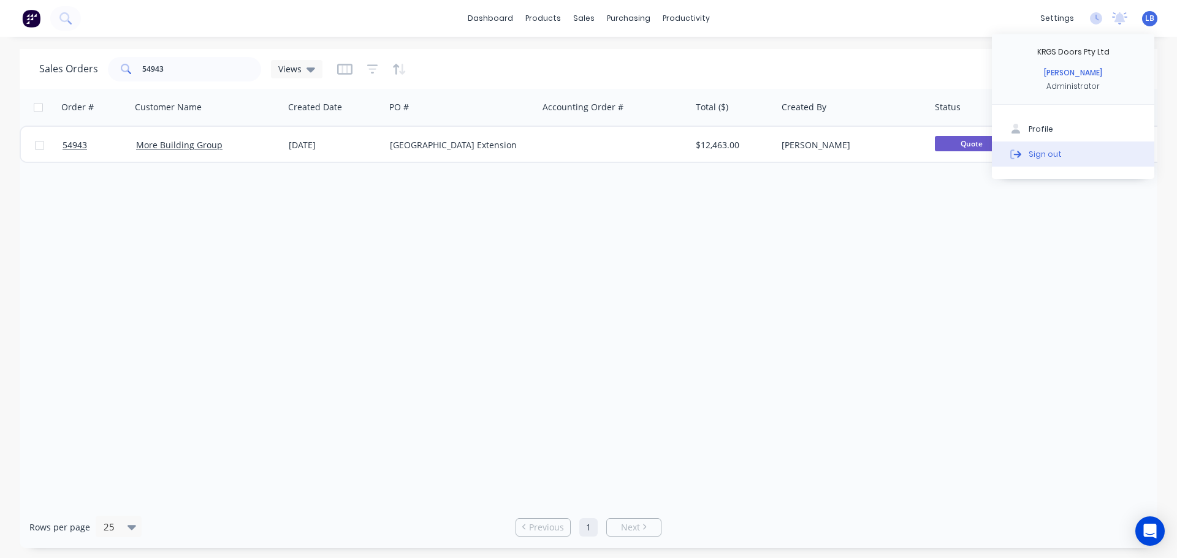
click at [1049, 157] on div "Sign out" at bounding box center [1044, 153] width 33 height 11
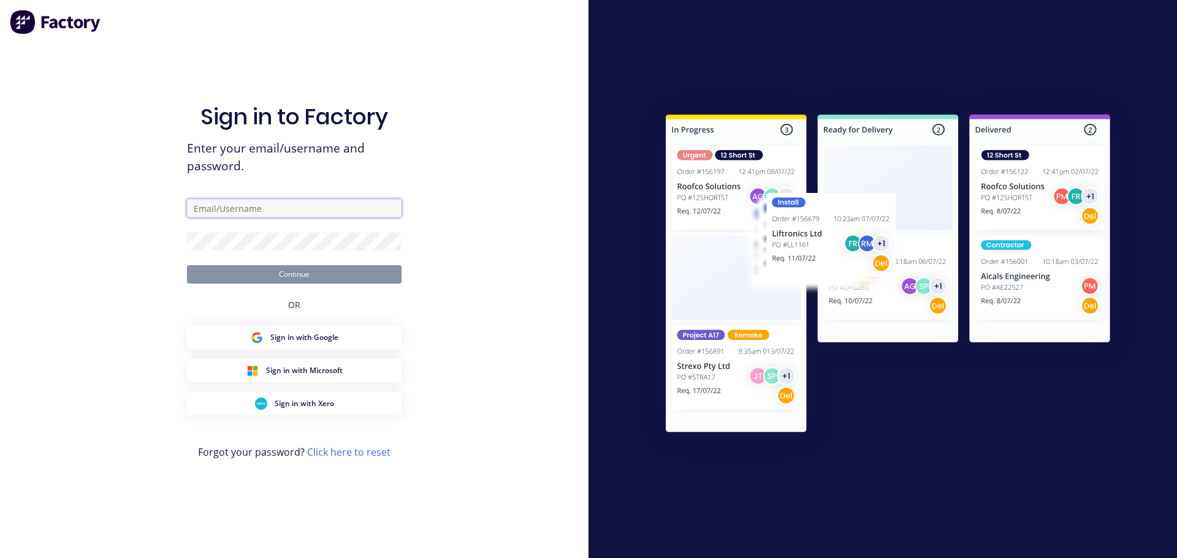
type input "[PERSON_NAME][EMAIL_ADDRESS][DOMAIN_NAME]"
